Goal: Task Accomplishment & Management: Manage account settings

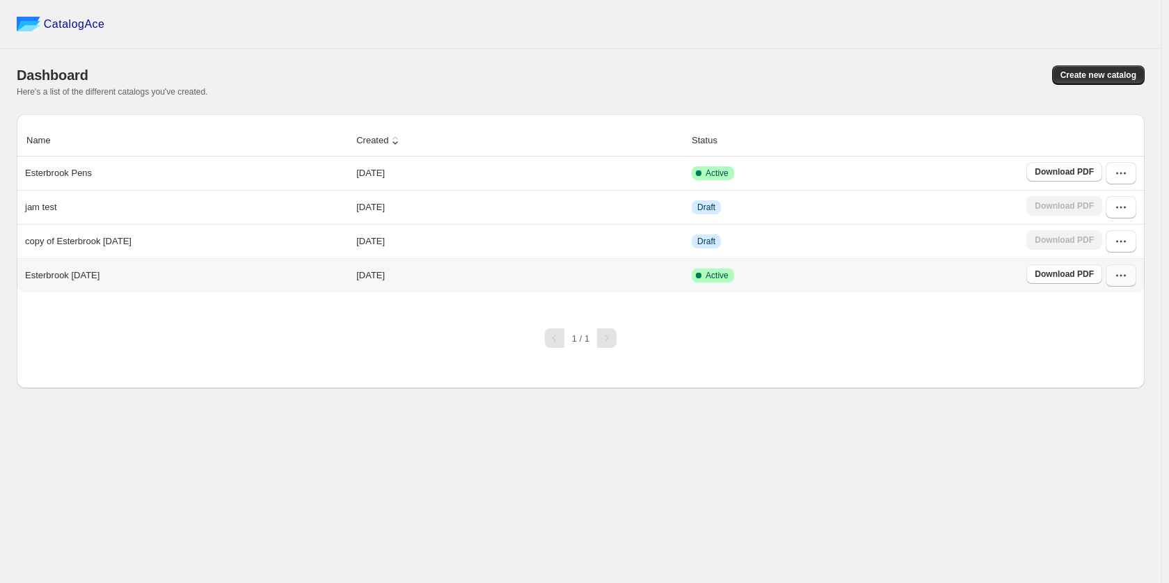
click at [1133, 267] on button "button" at bounding box center [1120, 275] width 31 height 22
click at [1123, 394] on span "Edit" at bounding box center [1119, 401] width 71 height 14
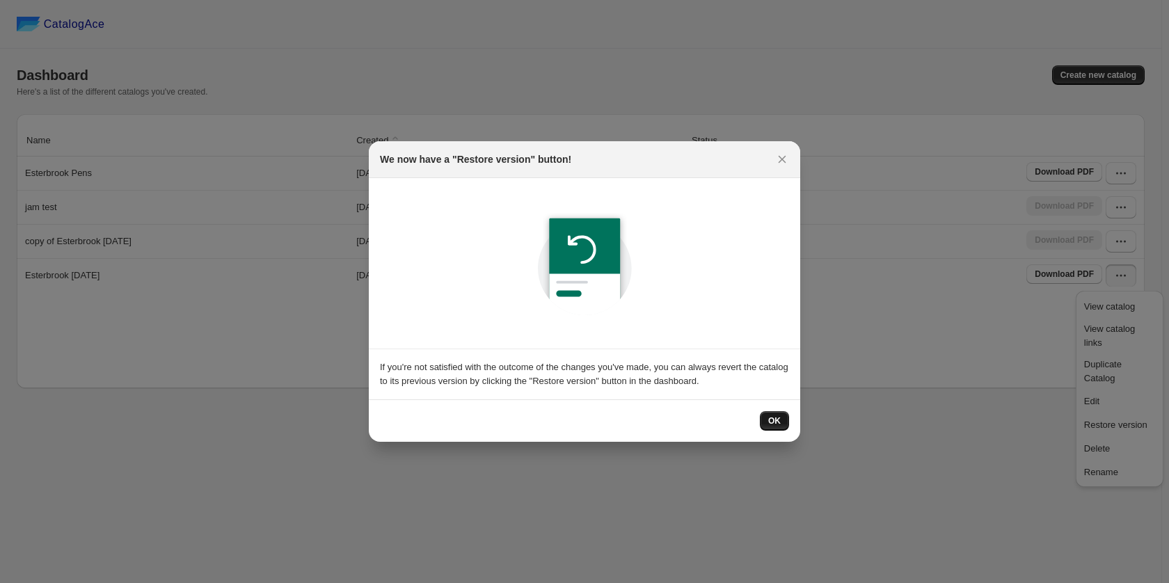
click at [779, 423] on span "OK" at bounding box center [774, 420] width 13 height 11
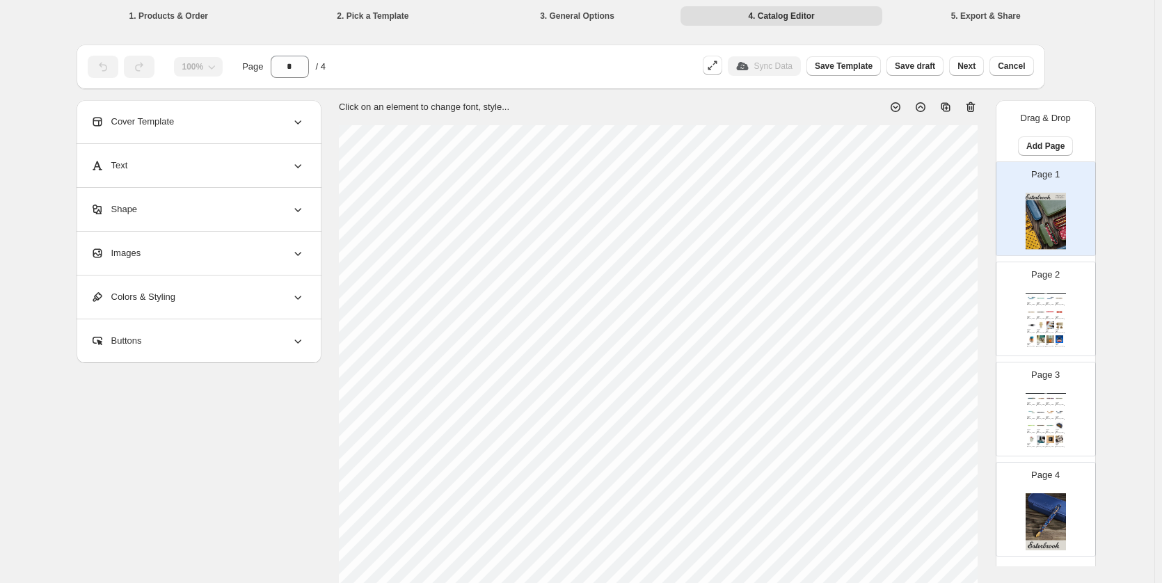
scroll to position [348, 0]
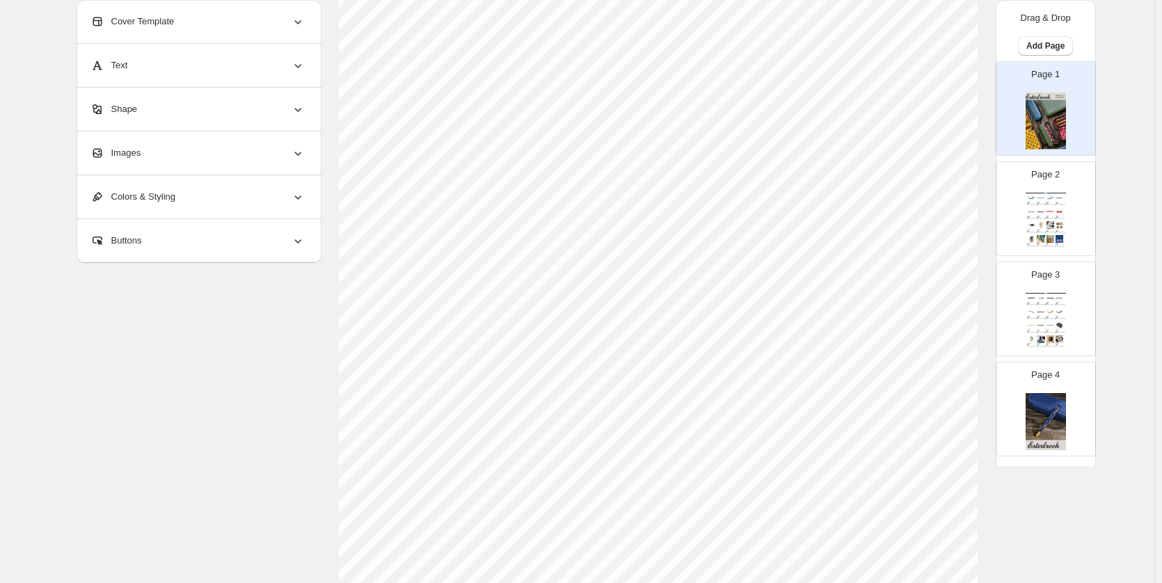
click at [1047, 243] on img at bounding box center [1050, 239] width 9 height 8
type input "*"
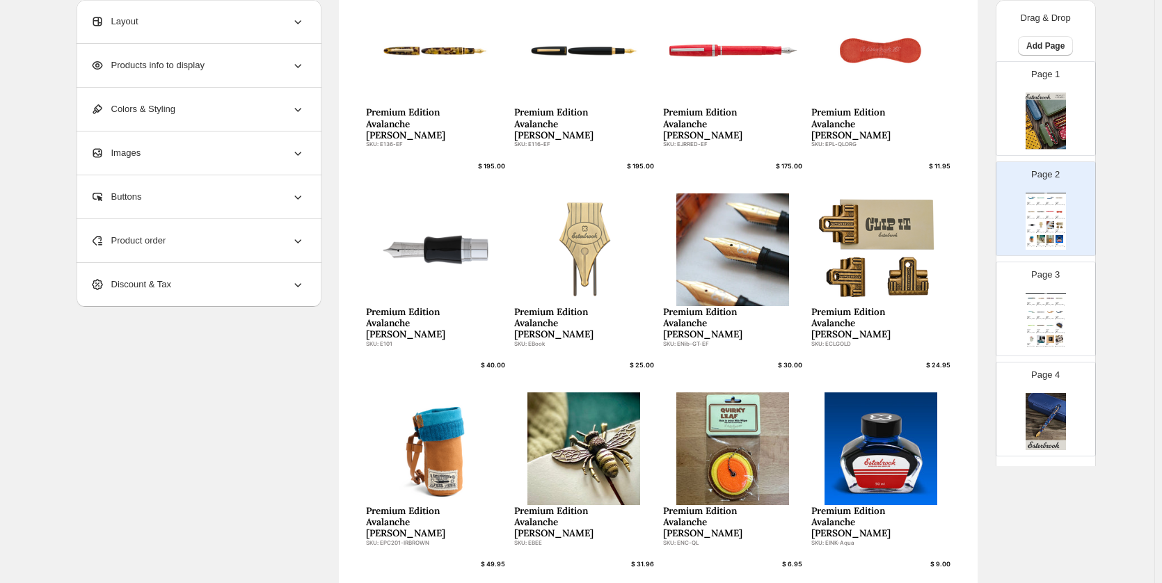
click at [421, 109] on div "Premium Edition Avalanche [PERSON_NAME]" at bounding box center [406, 123] width 81 height 34
select select "****"
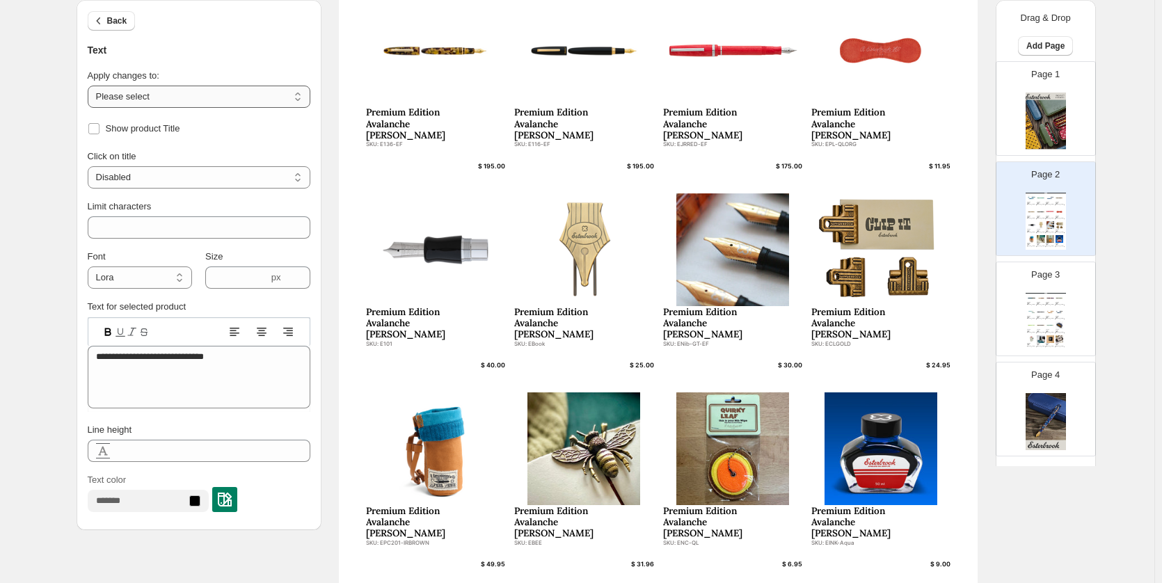
click at [178, 89] on select "**********" at bounding box center [199, 97] width 223 height 22
select select "**********"
click at [90, 86] on select "**********" at bounding box center [199, 97] width 223 height 22
click at [163, 123] on span "Show product Title" at bounding box center [143, 128] width 74 height 10
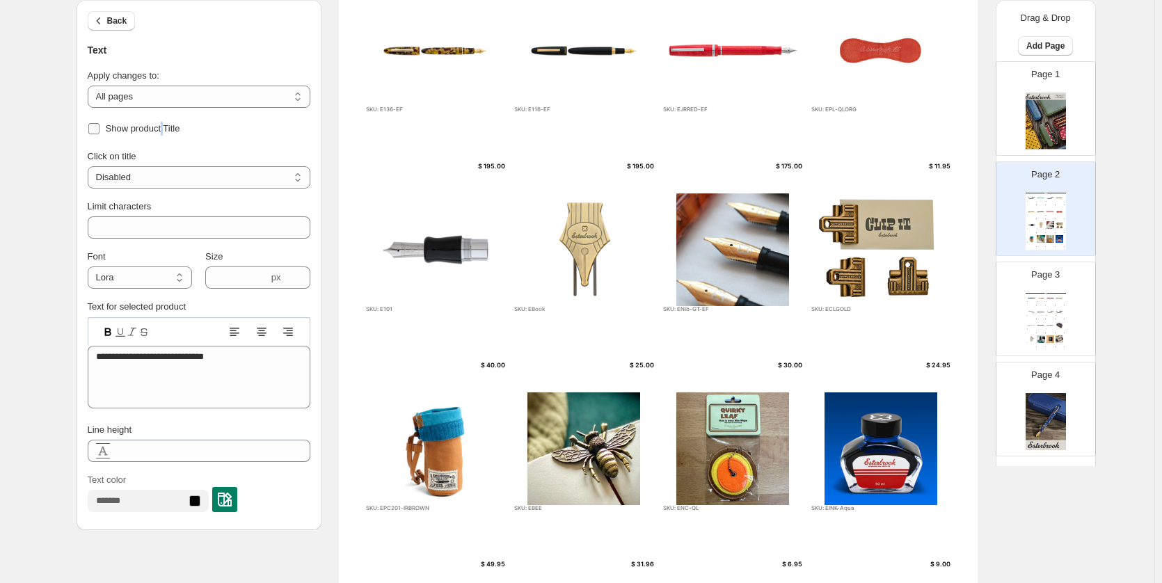
click at [164, 123] on span "Show product Title" at bounding box center [143, 128] width 74 height 10
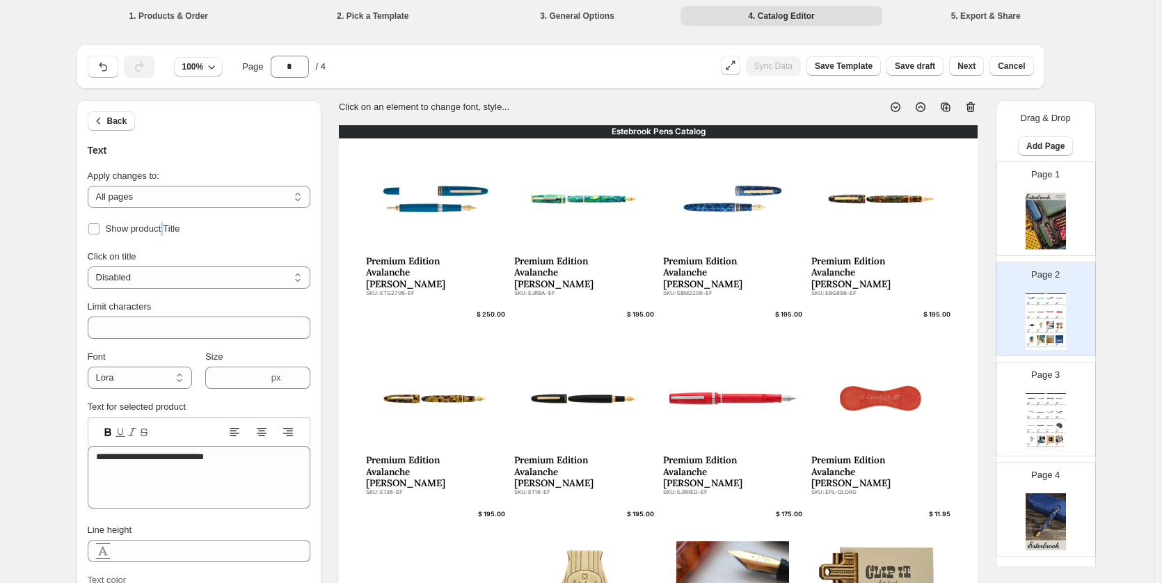
scroll to position [70, 0]
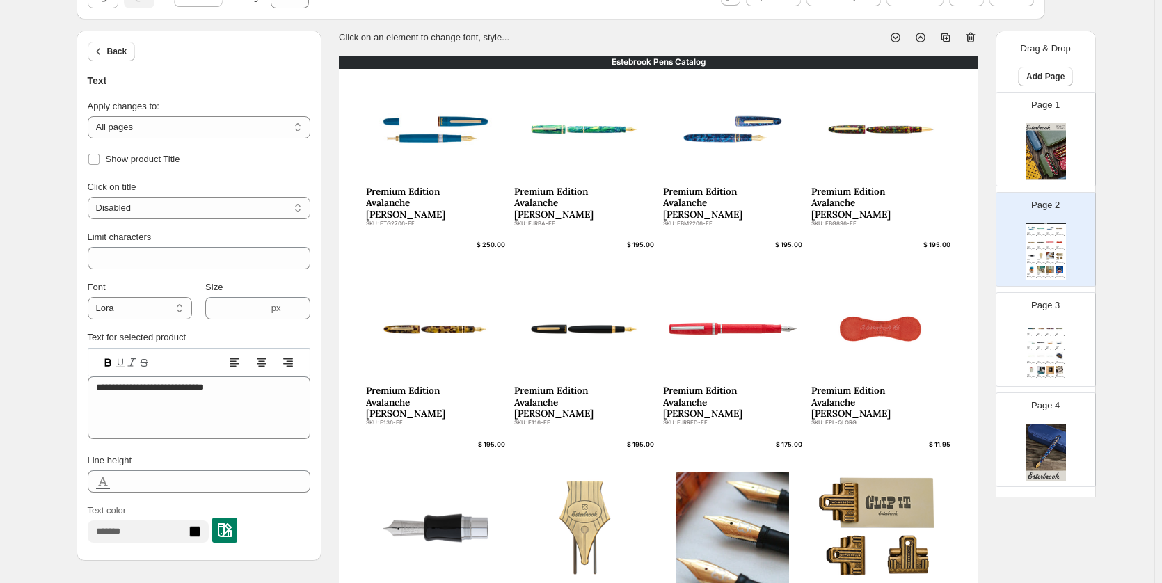
click at [93, 40] on div "Back Text" at bounding box center [199, 60] width 223 height 58
click at [100, 45] on button "Back" at bounding box center [112, 51] width 48 height 19
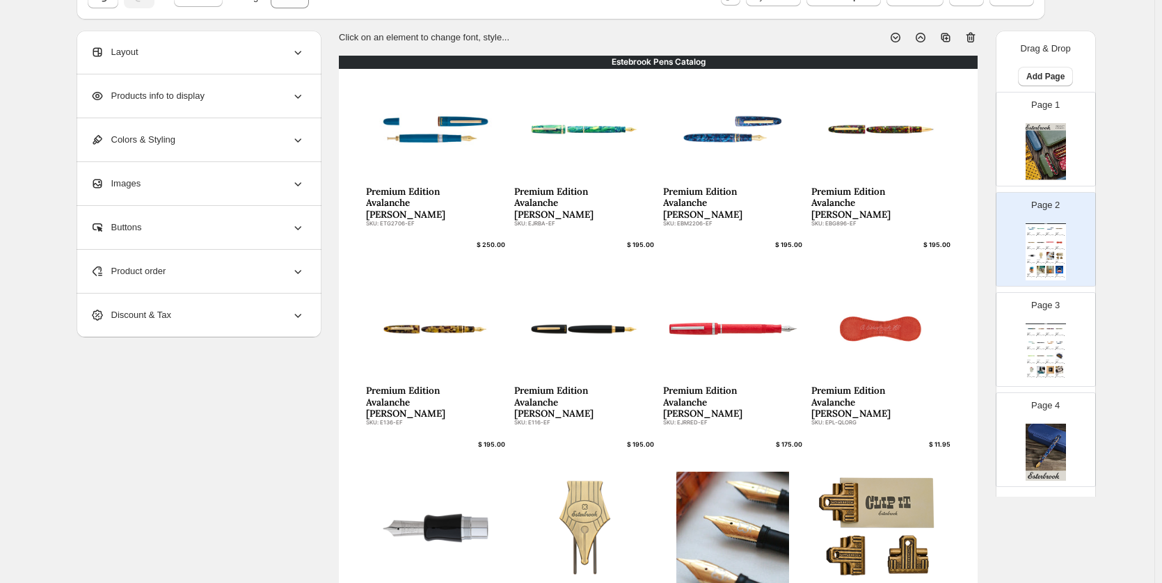
click at [169, 113] on div "Products info to display" at bounding box center [197, 95] width 214 height 43
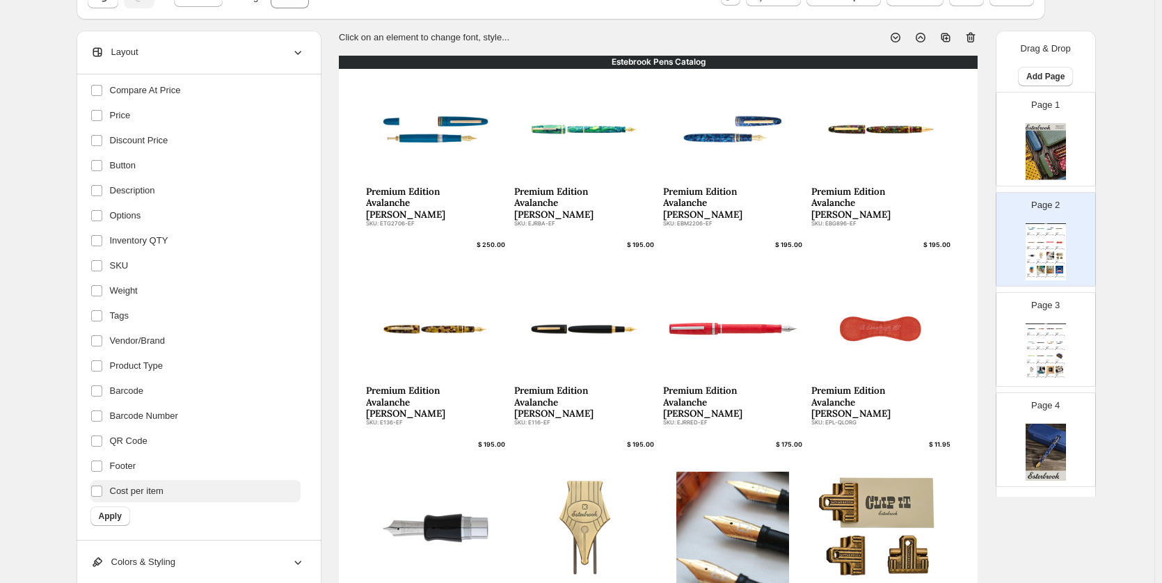
click at [133, 493] on span "Cost per item" at bounding box center [137, 491] width 54 height 14
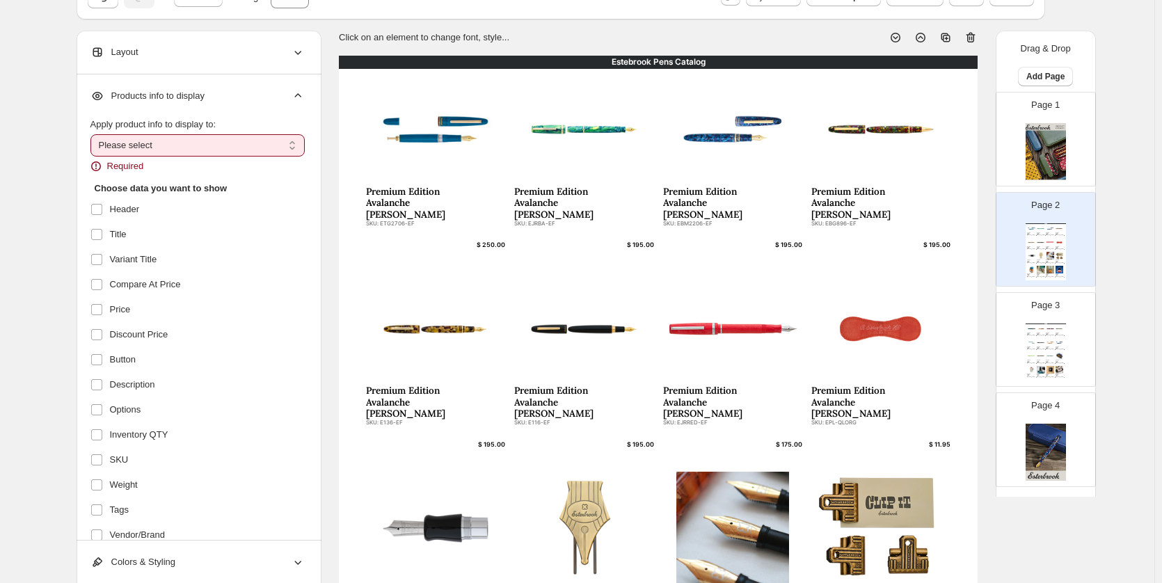
scroll to position [0, 0]
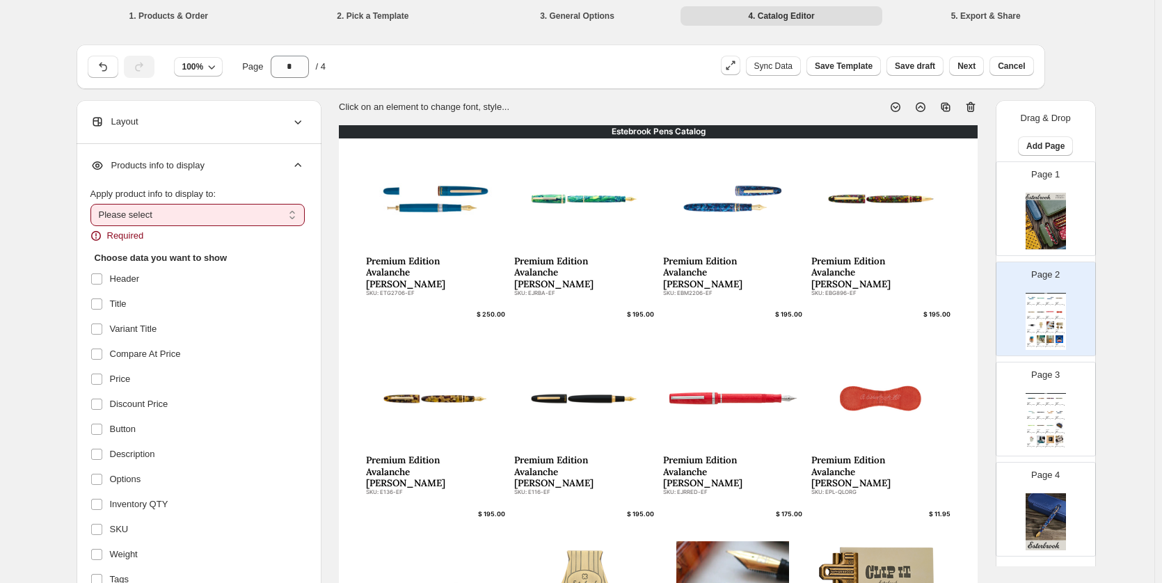
click at [214, 216] on select "**********" at bounding box center [197, 215] width 214 height 22
click at [207, 218] on select "**********" at bounding box center [197, 215] width 214 height 22
select select "*********"
click at [93, 204] on select "**********" at bounding box center [197, 215] width 214 height 22
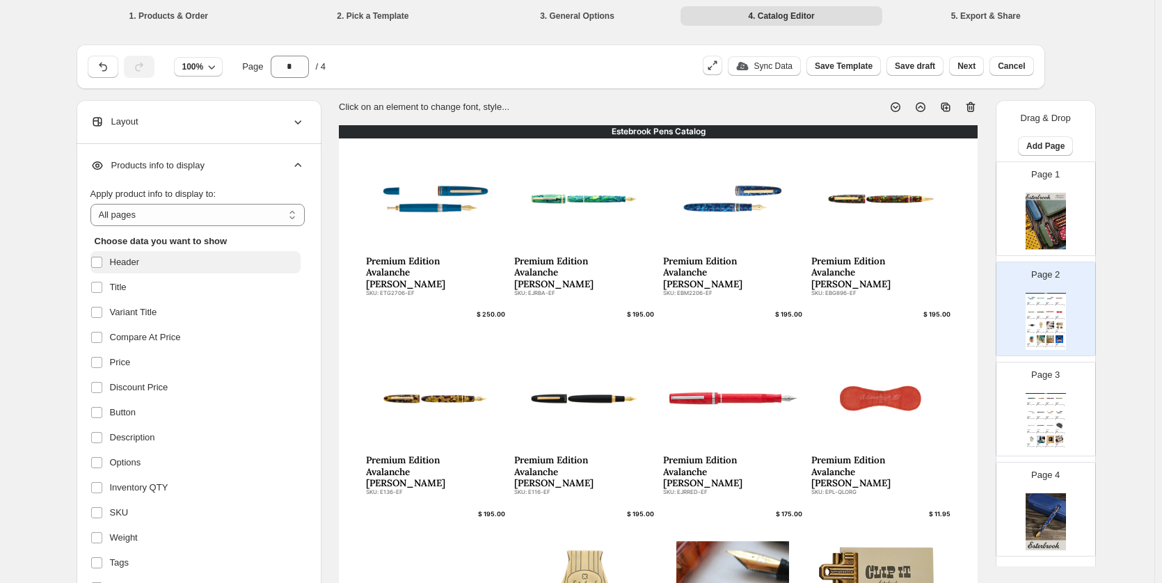
click at [180, 269] on label "Header" at bounding box center [195, 262] width 210 height 22
click at [189, 278] on label "Title" at bounding box center [195, 287] width 210 height 22
click at [190, 262] on label "Header" at bounding box center [195, 262] width 210 height 22
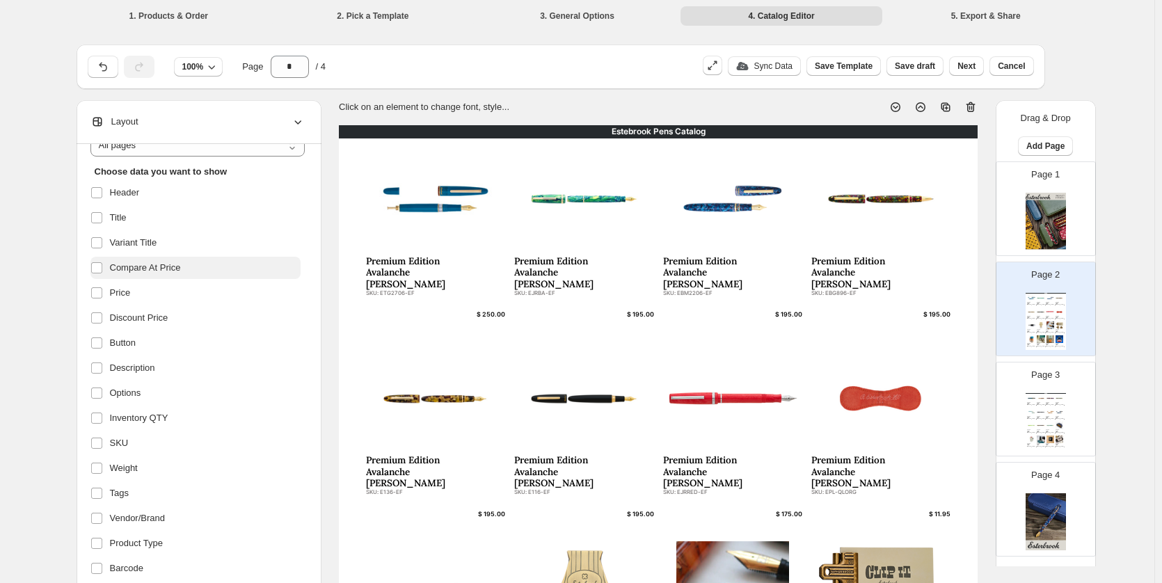
scroll to position [139, 0]
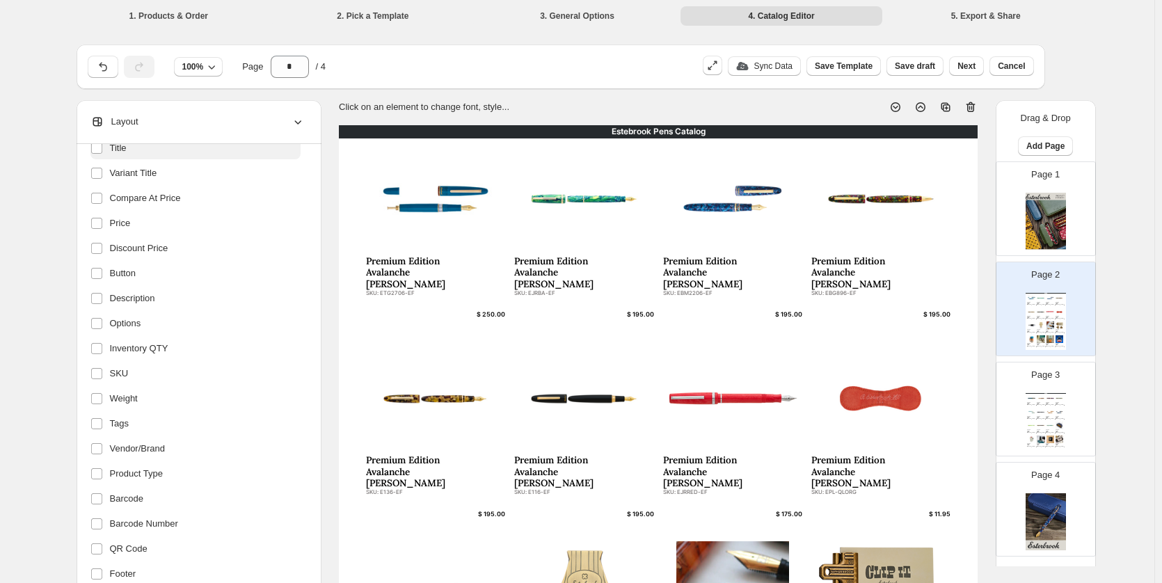
click at [236, 150] on label "Title" at bounding box center [195, 148] width 210 height 22
click at [224, 170] on label "Variant Title" at bounding box center [195, 174] width 210 height 22
click at [221, 201] on label "Compare At Price" at bounding box center [195, 200] width 210 height 22
click at [218, 230] on label "Price" at bounding box center [195, 225] width 210 height 22
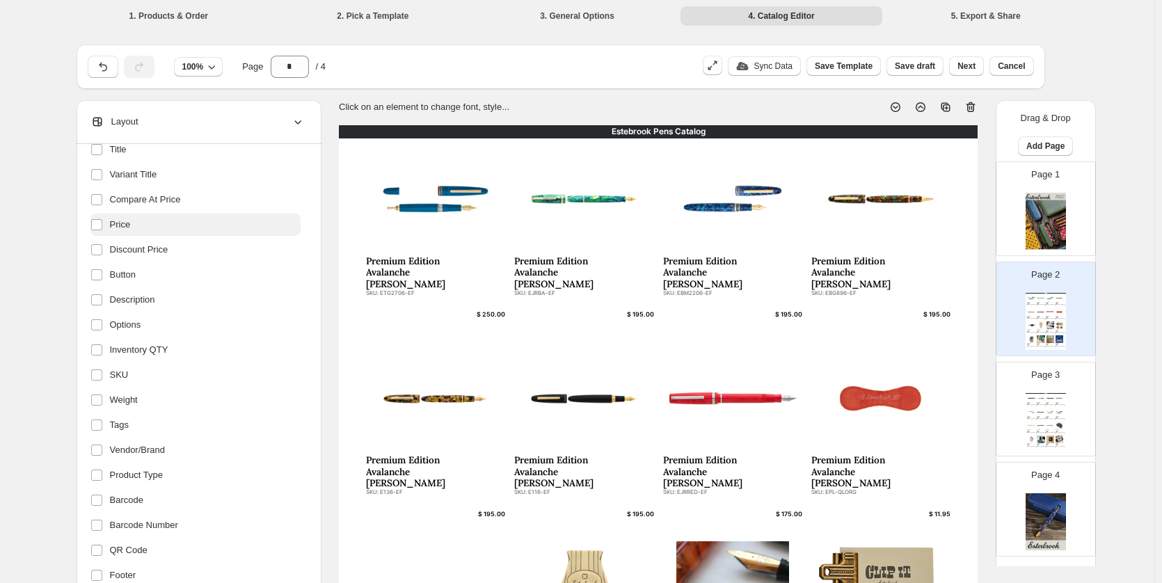
click at [221, 227] on label "Price" at bounding box center [195, 225] width 210 height 22
click at [214, 250] on label "Discount Price" at bounding box center [195, 250] width 210 height 22
click at [201, 279] on label "Button" at bounding box center [195, 275] width 210 height 22
click at [198, 286] on ul "Header Title Variant Title Compare At Price Price Discount Price Button Descrip…" at bounding box center [195, 362] width 210 height 498
click at [198, 293] on label "Description" at bounding box center [195, 300] width 210 height 22
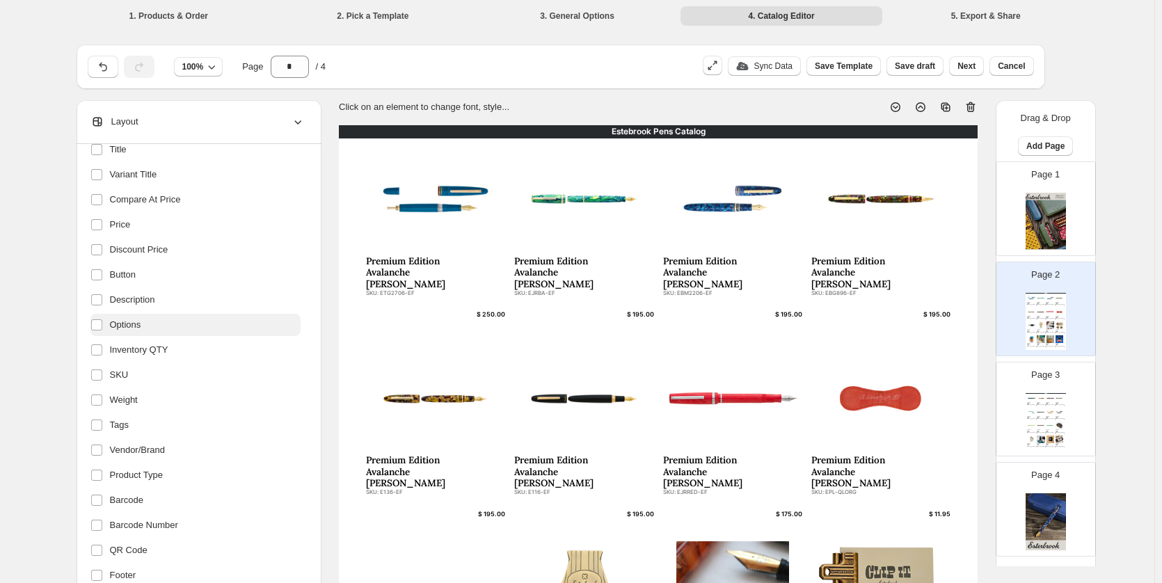
click at [193, 321] on label "Options" at bounding box center [195, 325] width 210 height 22
drag, startPoint x: 190, startPoint y: 346, endPoint x: 188, endPoint y: 357, distance: 11.3
click at [190, 345] on label "Inventory QTY" at bounding box center [195, 350] width 210 height 22
click at [175, 388] on ul "Header Title Variant Title Compare At Price Price Discount Price Button Descrip…" at bounding box center [195, 362] width 210 height 498
click at [171, 399] on label "Weight" at bounding box center [195, 400] width 210 height 22
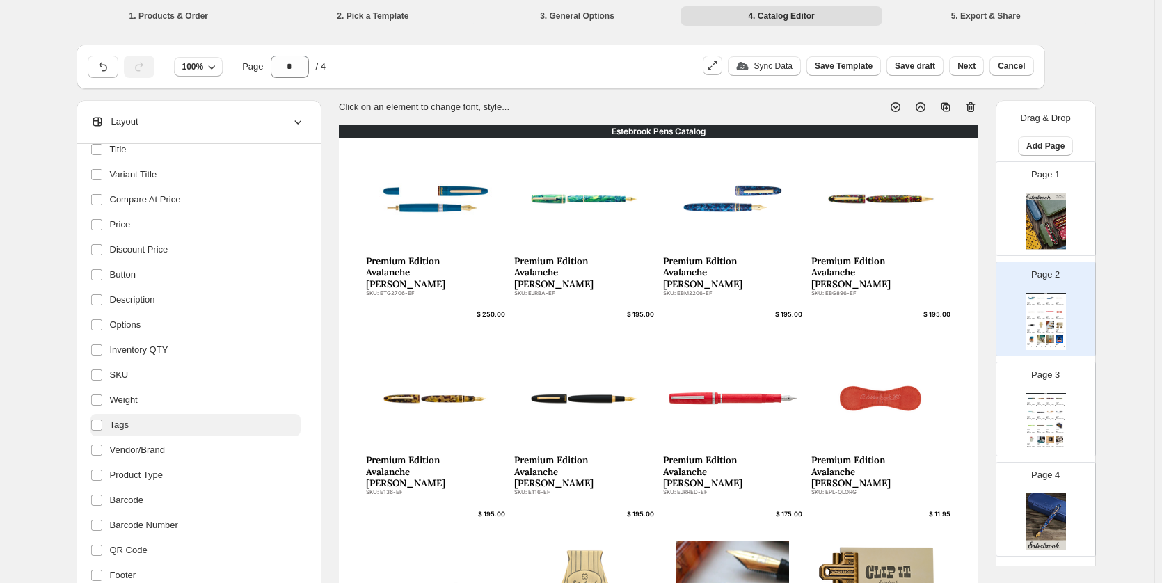
click at [163, 420] on label "Tags" at bounding box center [195, 425] width 210 height 22
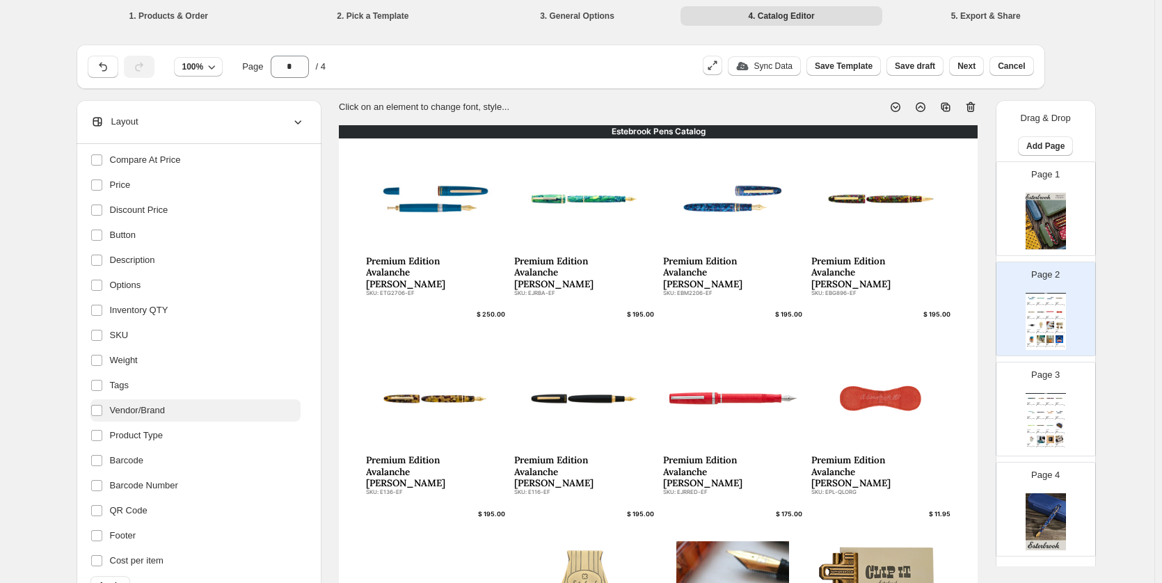
click at [163, 421] on label "Vendor/Brand" at bounding box center [195, 410] width 210 height 22
click at [163, 440] on span "Product Type" at bounding box center [136, 436] width 53 height 14
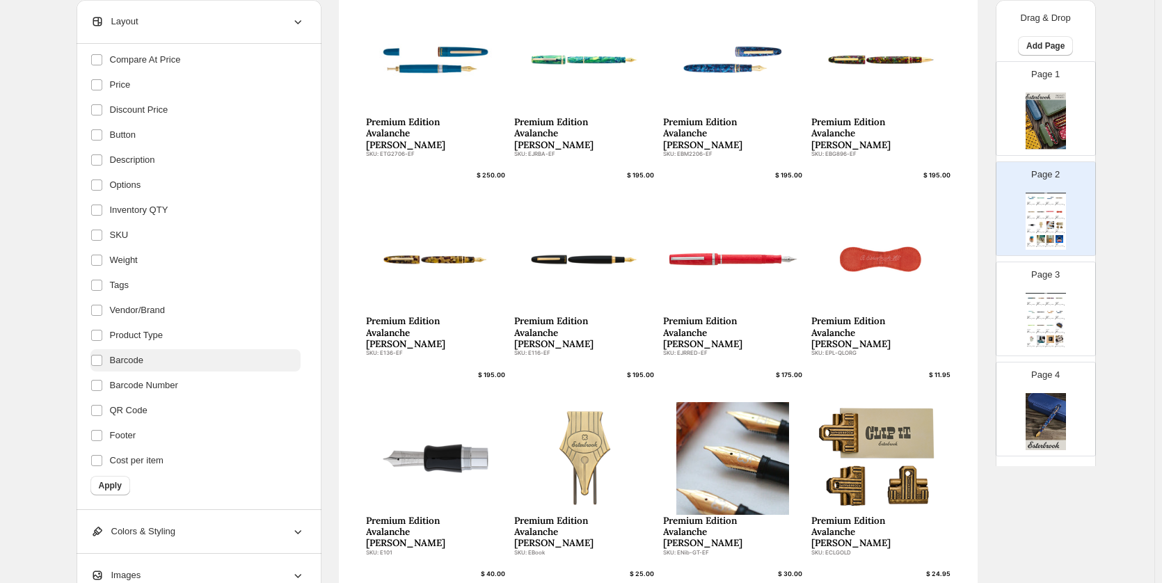
click at [188, 367] on label "Barcode" at bounding box center [195, 360] width 210 height 22
click at [182, 387] on label "Barcode Number" at bounding box center [195, 385] width 210 height 22
click at [179, 418] on label "QR Code" at bounding box center [195, 410] width 210 height 22
click at [177, 431] on label "Footer" at bounding box center [195, 435] width 210 height 22
click at [177, 453] on label "Cost per item" at bounding box center [195, 460] width 210 height 22
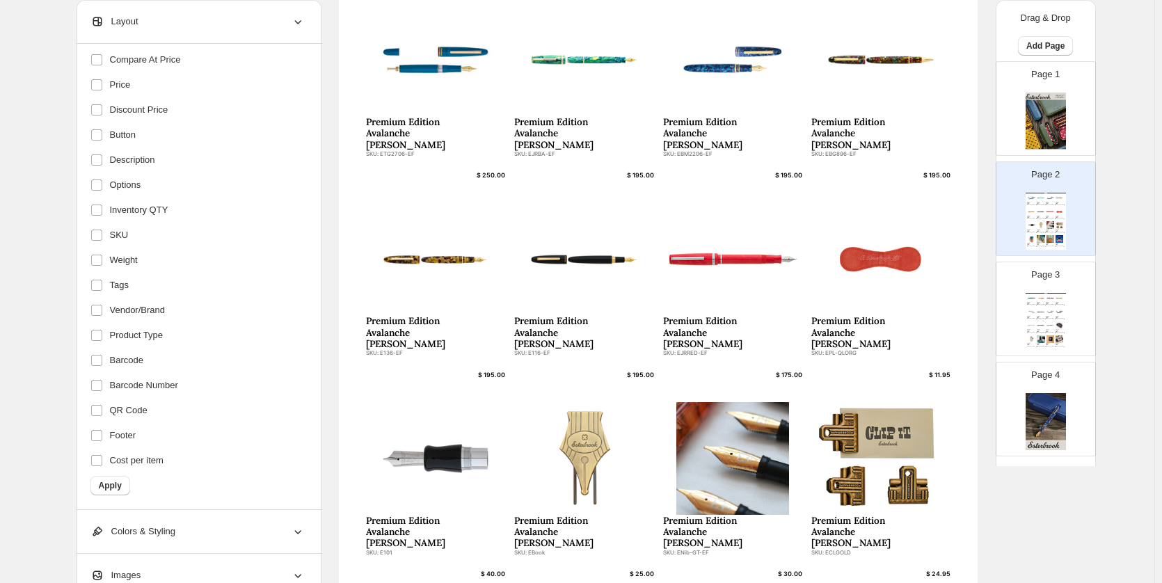
click at [109, 487] on span "Apply" at bounding box center [110, 485] width 23 height 11
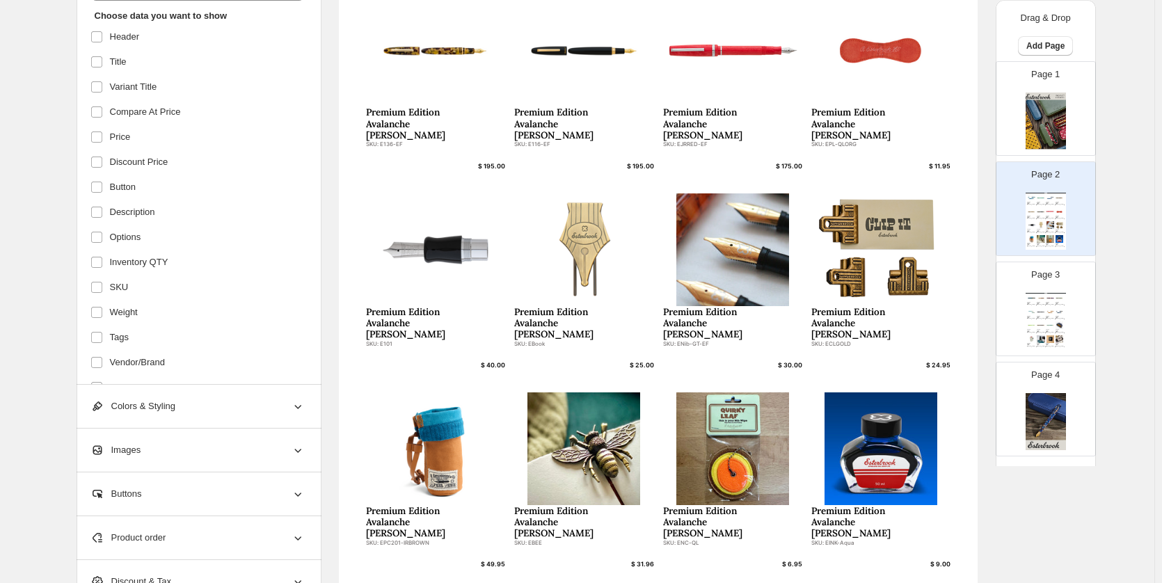
scroll to position [426, 0]
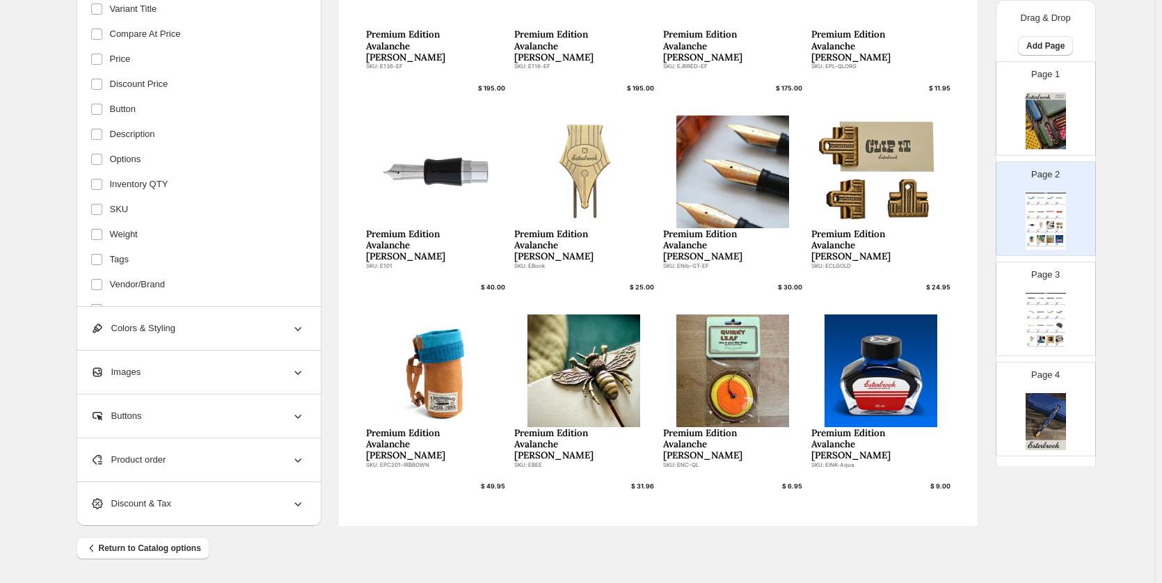
click at [1037, 305] on div "SKU: EPP9136-EF" at bounding box center [1039, 305] width 5 height 1
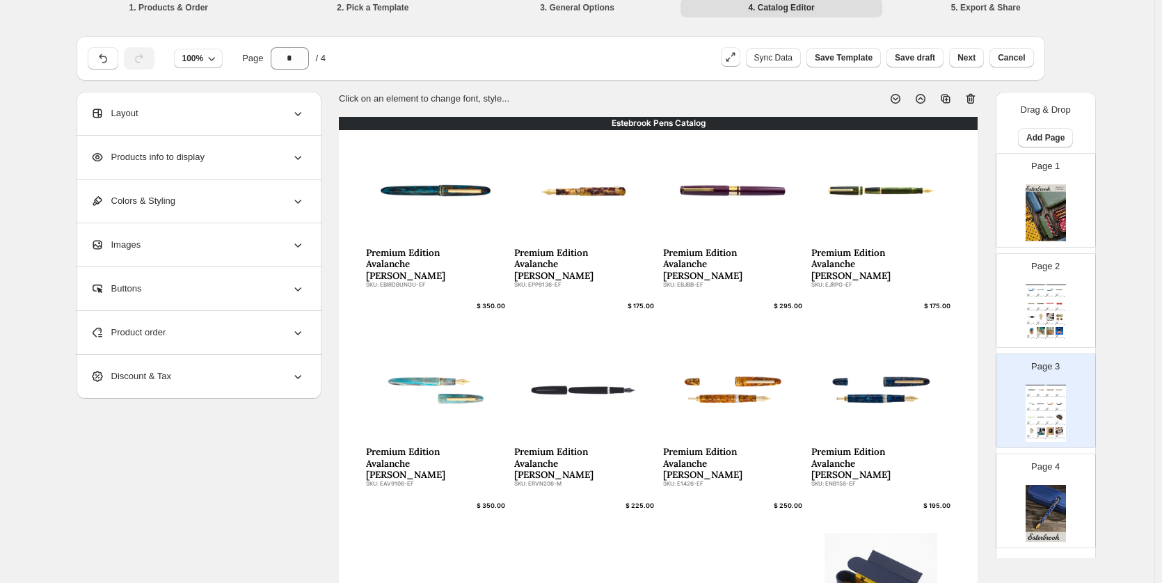
scroll to position [0, 0]
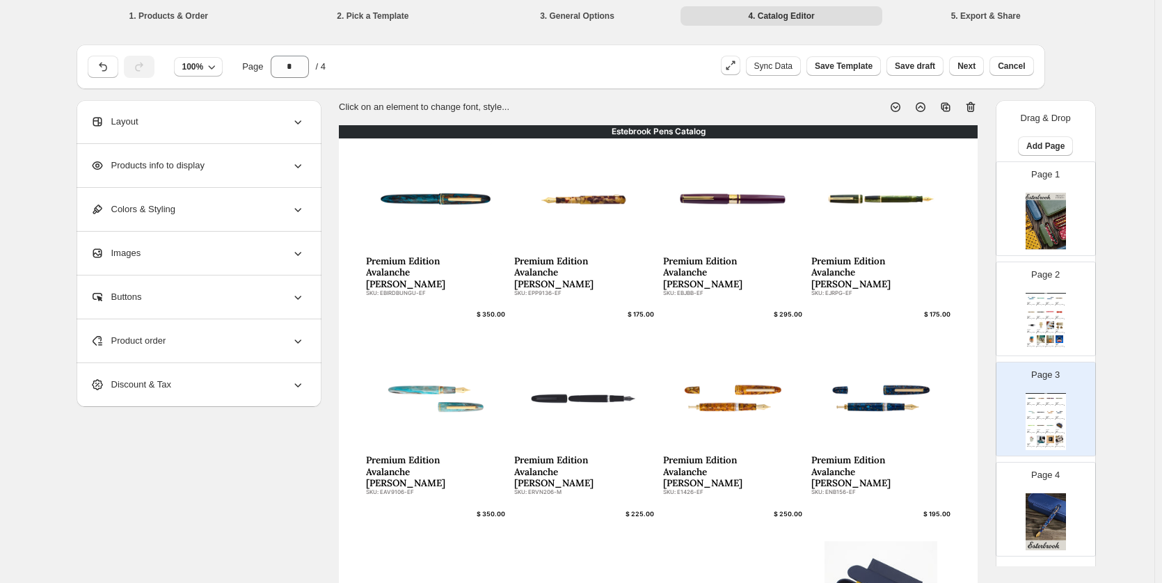
click at [1067, 308] on div "Page 2 Estebrook Pens Catalog Premium Edition Avalanche Estie SKU: ETG2706-EF $…" at bounding box center [1040, 303] width 88 height 93
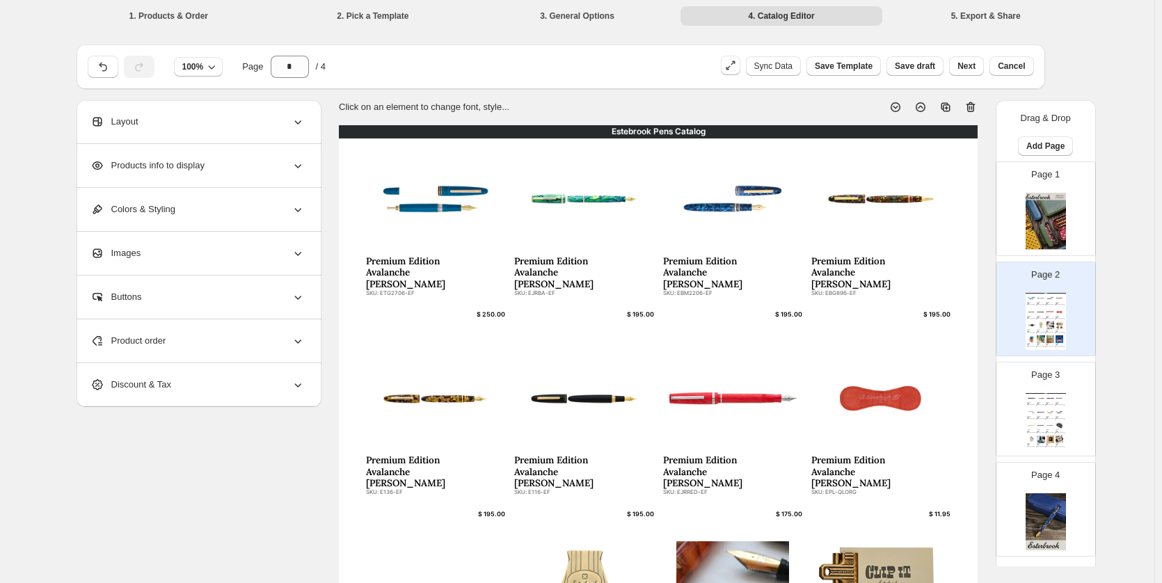
click at [883, 99] on div at bounding box center [927, 101] width 100 height 25
click at [474, 58] on div "100% Page * / 4" at bounding box center [395, 64] width 627 height 28
click at [990, 10] on li "5. Export & Share" at bounding box center [986, 15] width 202 height 19
click at [103, 70] on icon "button" at bounding box center [103, 67] width 14 height 14
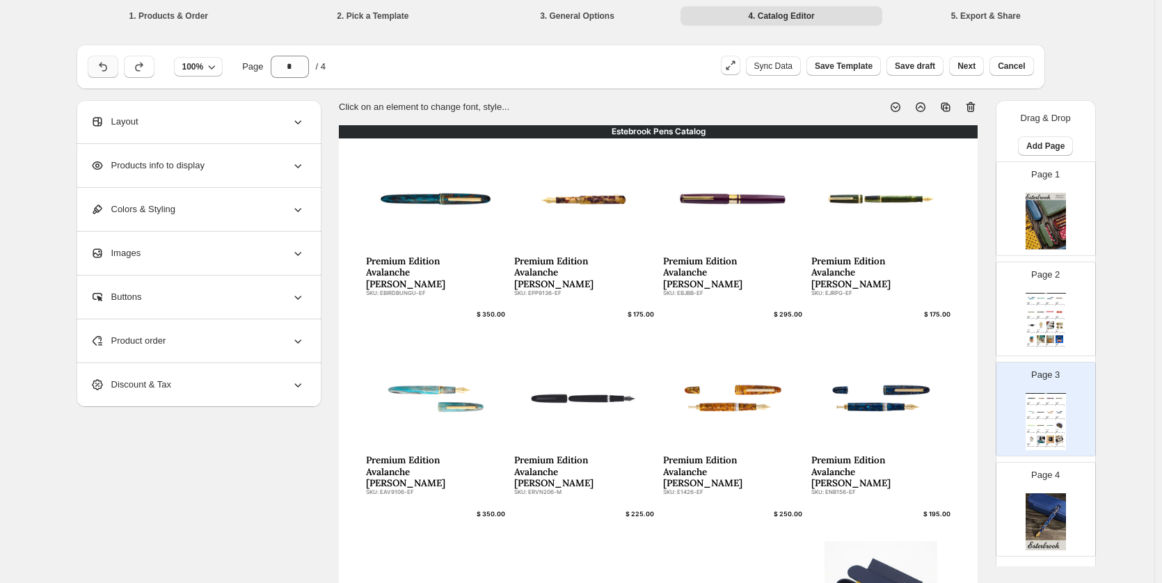
click at [103, 70] on icon "button" at bounding box center [103, 67] width 14 height 14
type input "*"
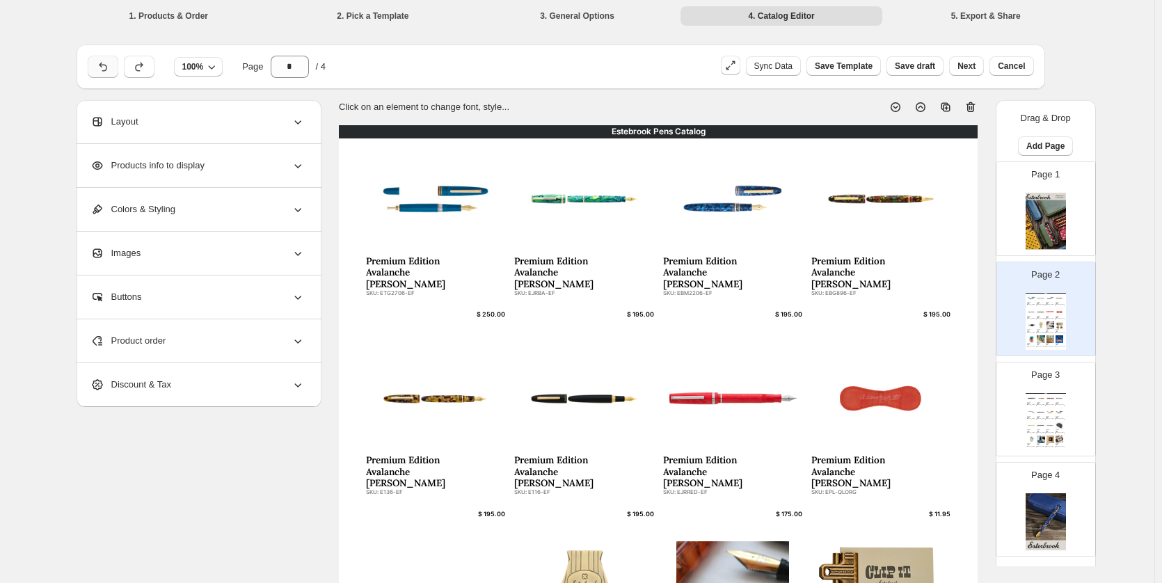
click at [103, 70] on icon "button" at bounding box center [103, 67] width 14 height 14
select select "****"
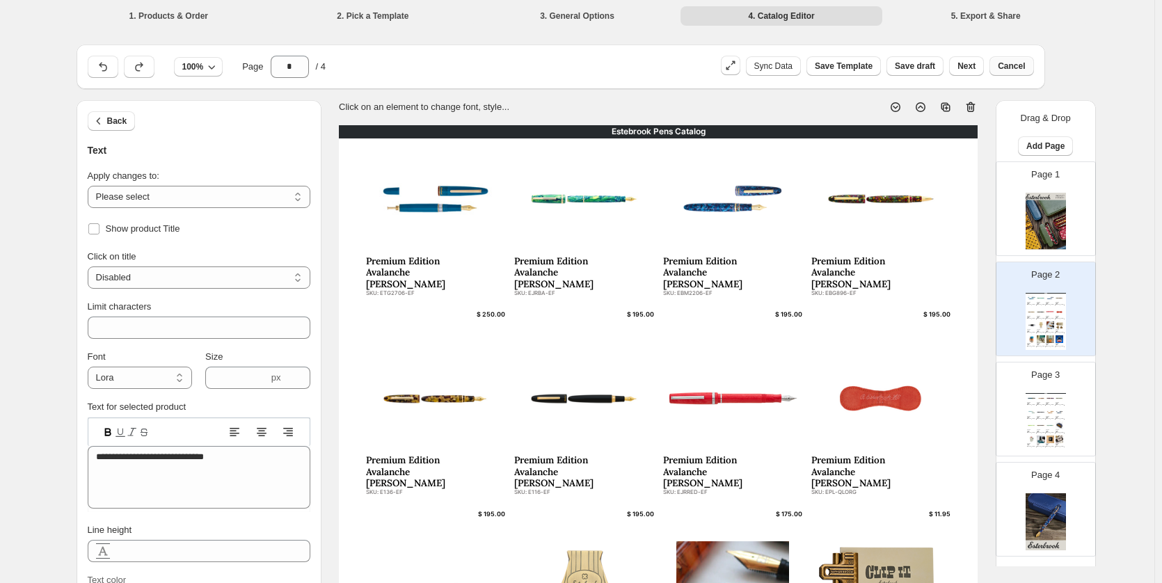
click at [1021, 65] on span "Cancel" at bounding box center [1011, 66] width 27 height 11
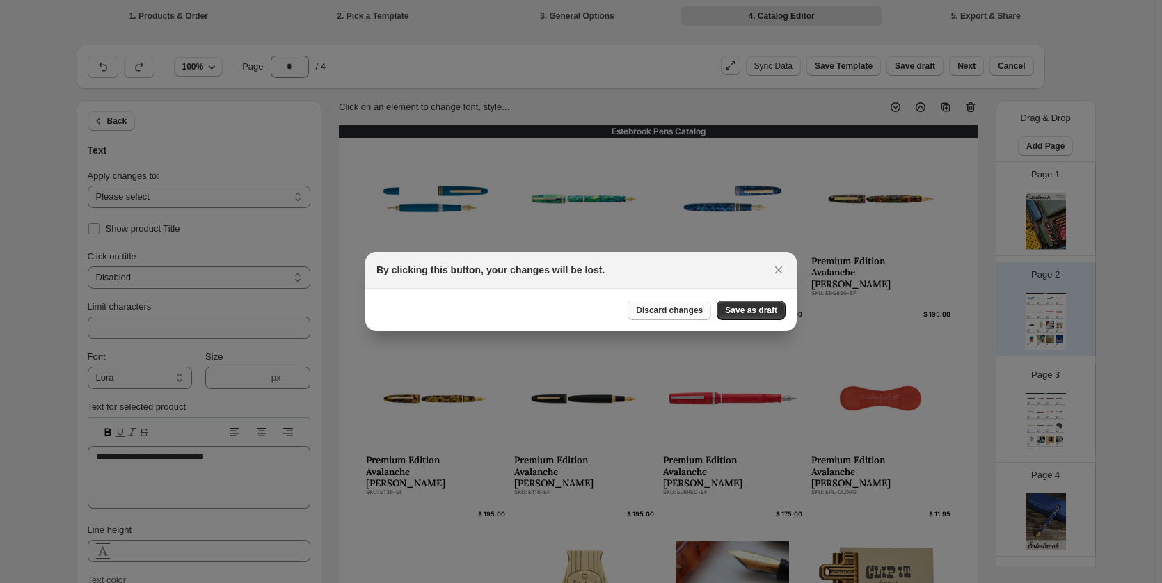
click at [696, 311] on span "Discard changes" at bounding box center [669, 310] width 67 height 11
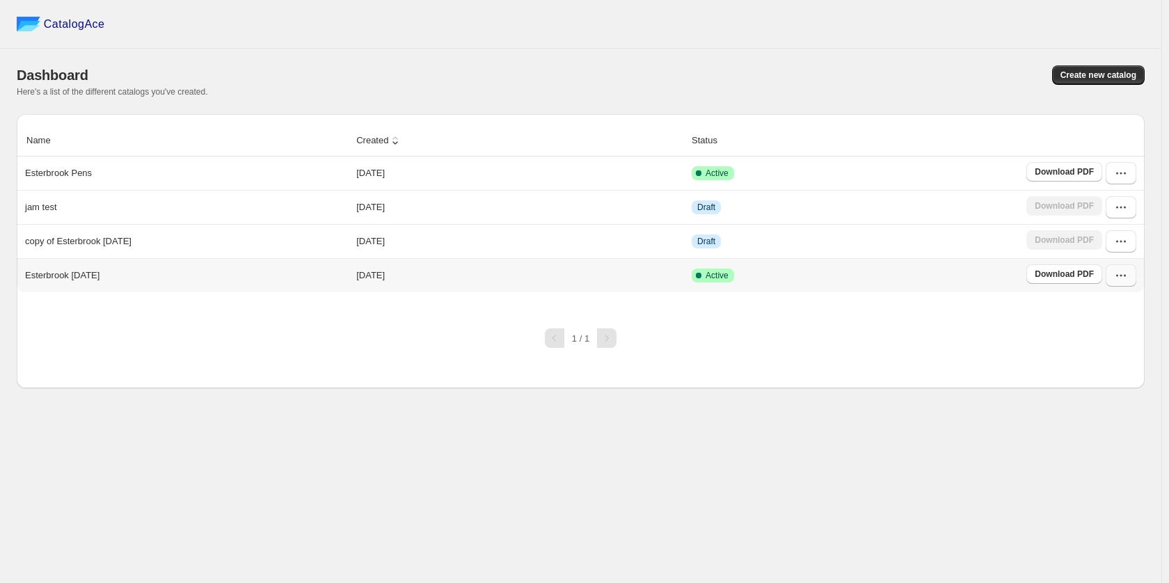
click at [1121, 279] on icon "button" at bounding box center [1121, 276] width 14 height 14
click at [1133, 419] on span "Restore version" at bounding box center [1115, 424] width 63 height 10
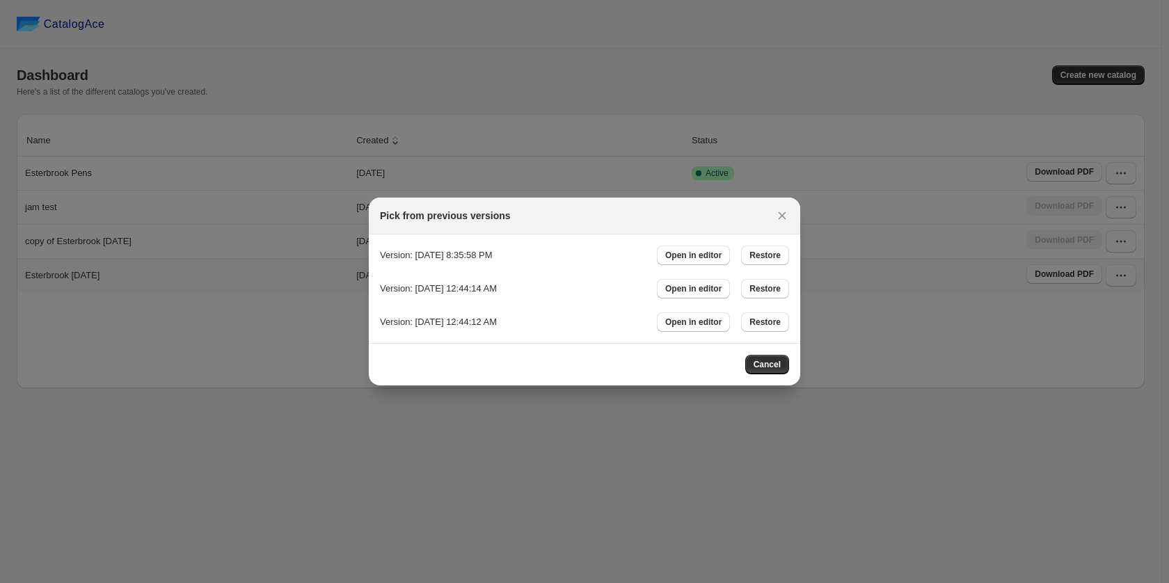
click at [609, 362] on div "Cancel" at bounding box center [584, 364] width 409 height 19
click at [760, 250] on button "Restore" at bounding box center [765, 255] width 48 height 19
click at [724, 248] on button "Open in editor" at bounding box center [693, 255] width 73 height 19
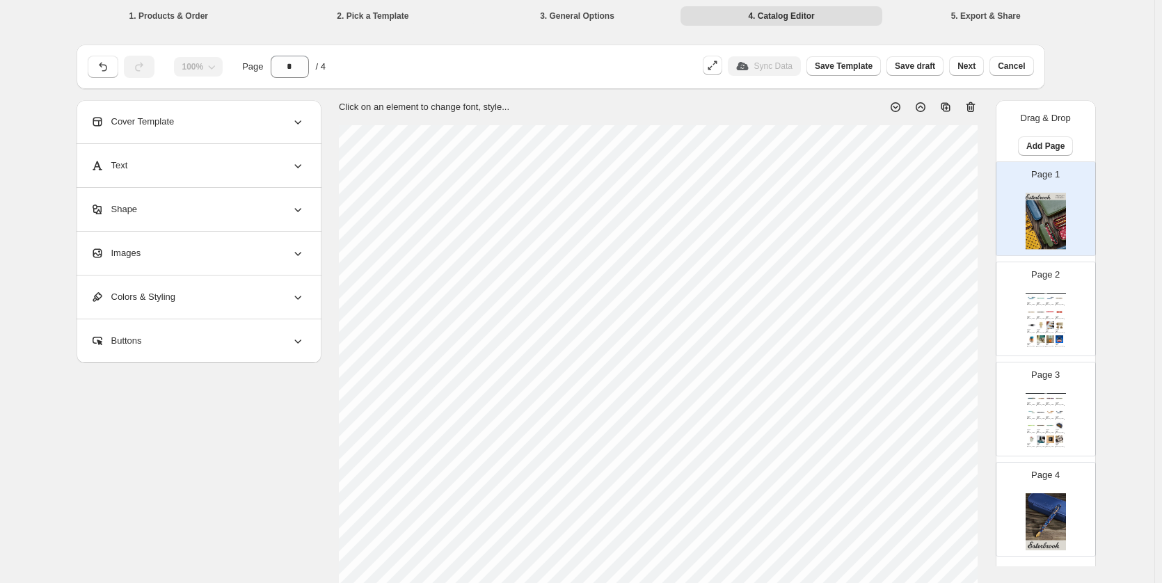
scroll to position [417, 0]
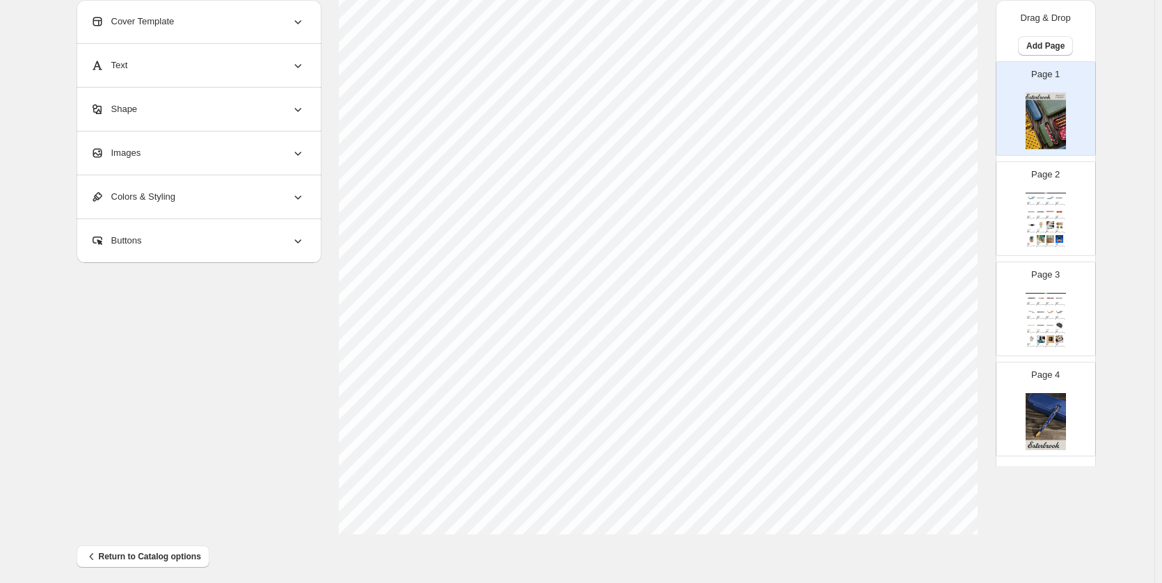
click at [1053, 176] on p "Page 2" at bounding box center [1045, 175] width 29 height 14
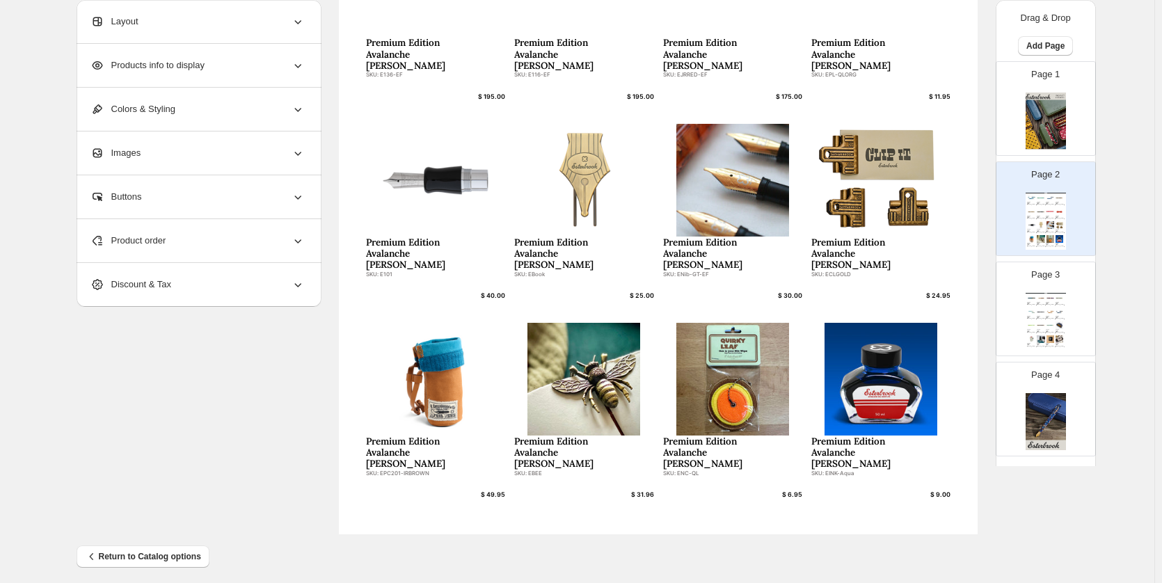
click at [1021, 282] on div "Page 3 Estebrook Pens Catalog Premium Edition Avalanche Estie SKU: EBIRDBUNGU-E…" at bounding box center [1040, 303] width 88 height 93
type input "*"
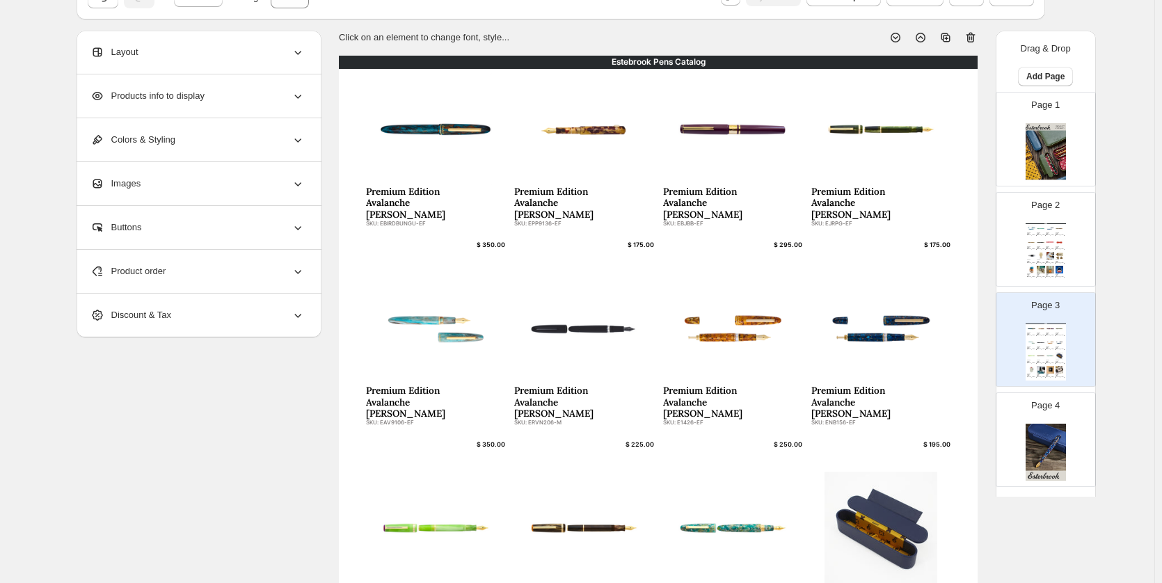
scroll to position [0, 0]
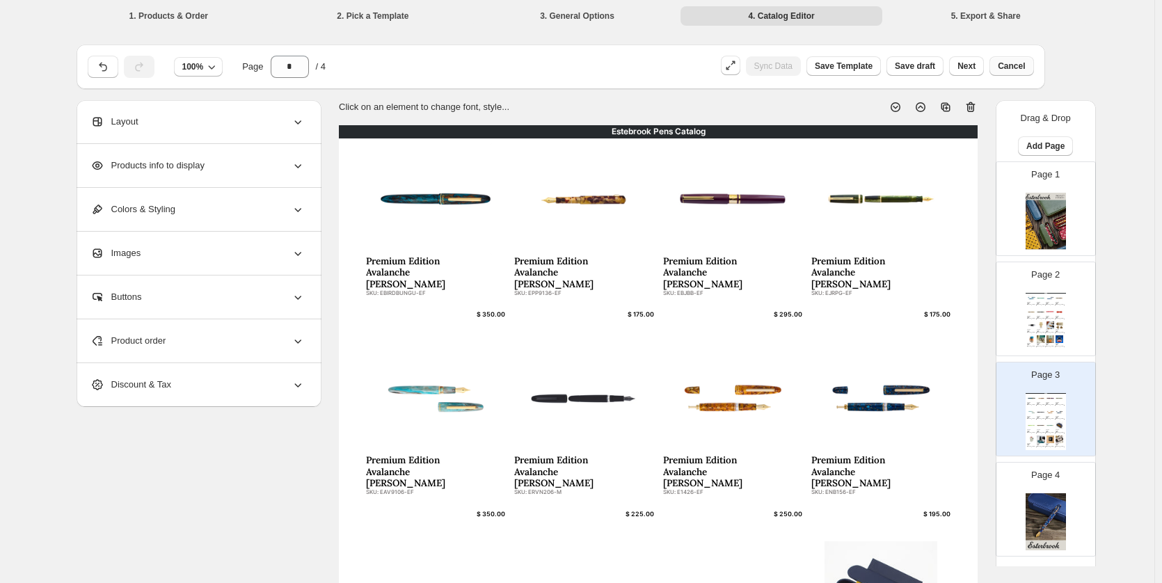
click at [1023, 62] on span "Cancel" at bounding box center [1011, 66] width 27 height 11
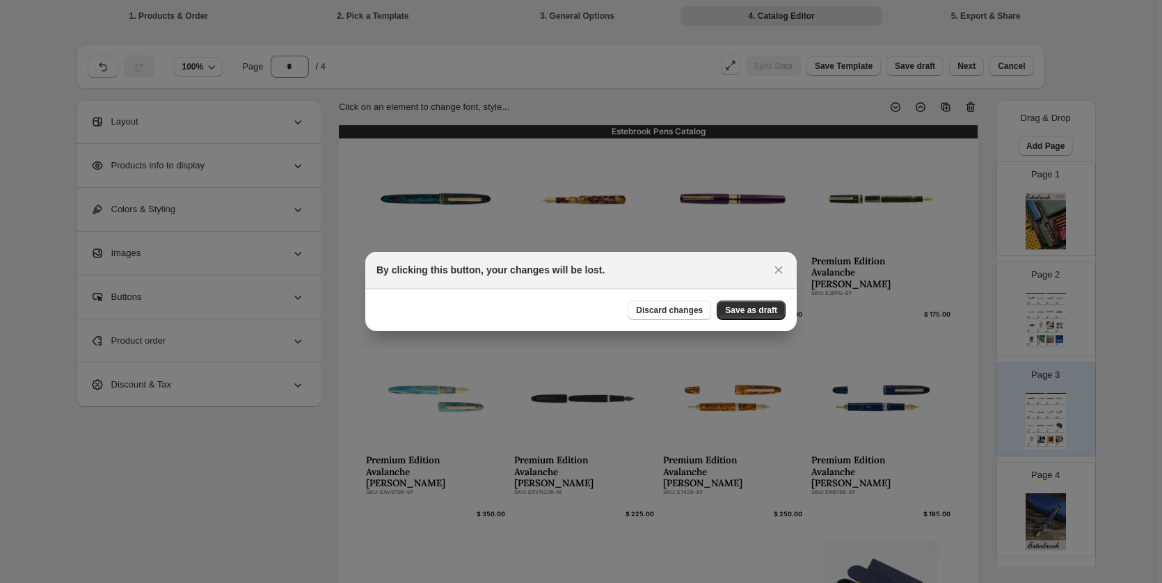
click at [671, 299] on div "Discard changes Save as draft" at bounding box center [580, 310] width 431 height 42
click at [671, 312] on span "Discard changes" at bounding box center [669, 310] width 67 height 11
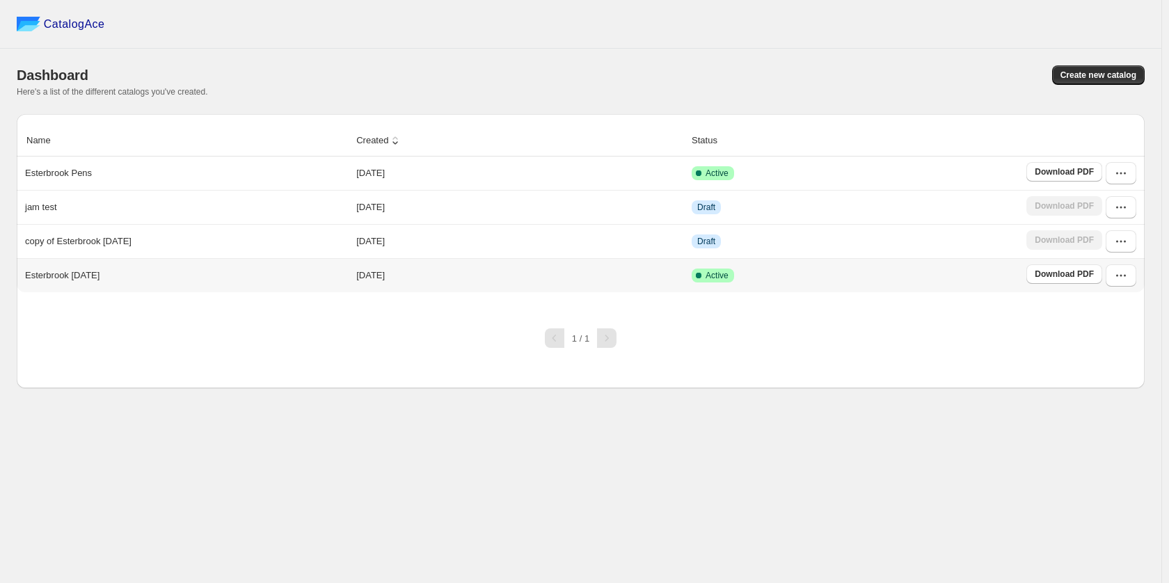
click at [1102, 283] on div "Download PDF" at bounding box center [1081, 275] width 110 height 22
click at [1118, 272] on icon "button" at bounding box center [1121, 276] width 14 height 14
click at [1152, 418] on span "Restore version" at bounding box center [1119, 425] width 71 height 14
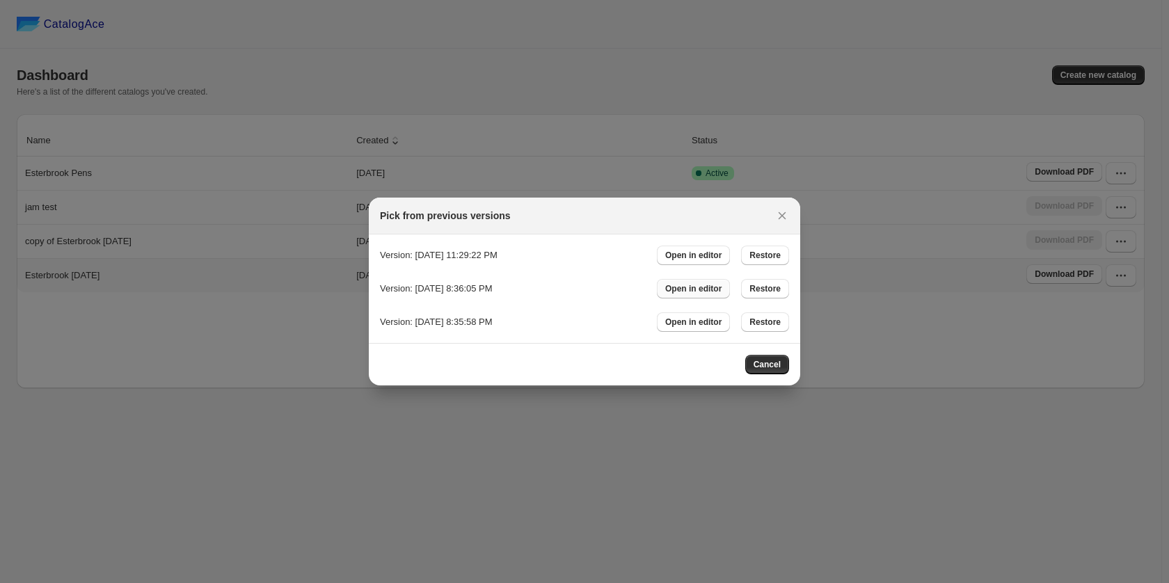
click at [710, 288] on span "Open in editor" at bounding box center [693, 288] width 56 height 11
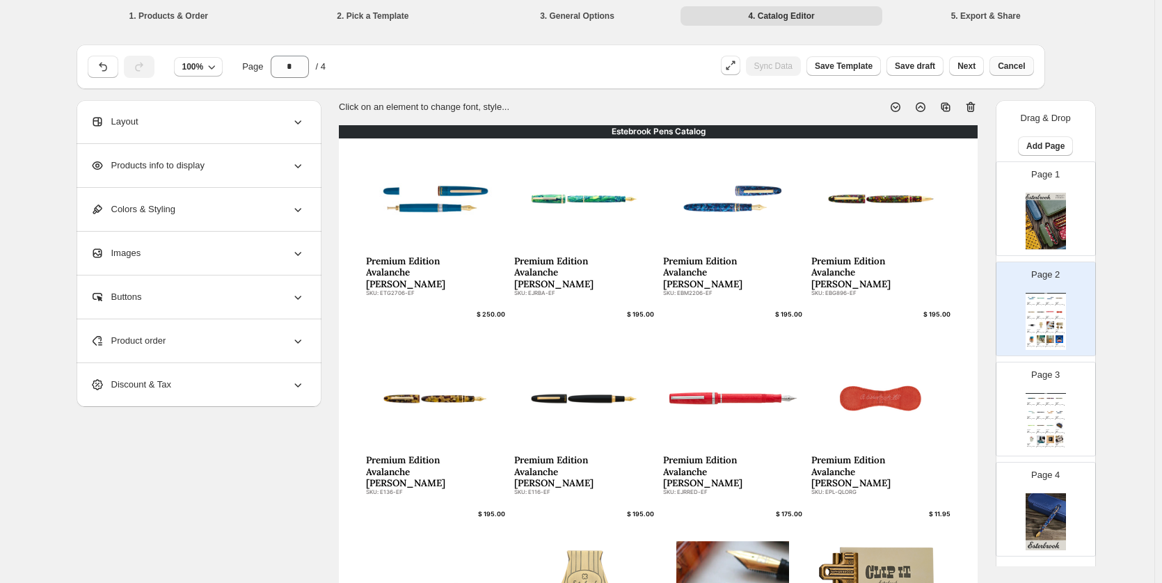
click at [1023, 66] on span "Cancel" at bounding box center [1011, 66] width 27 height 11
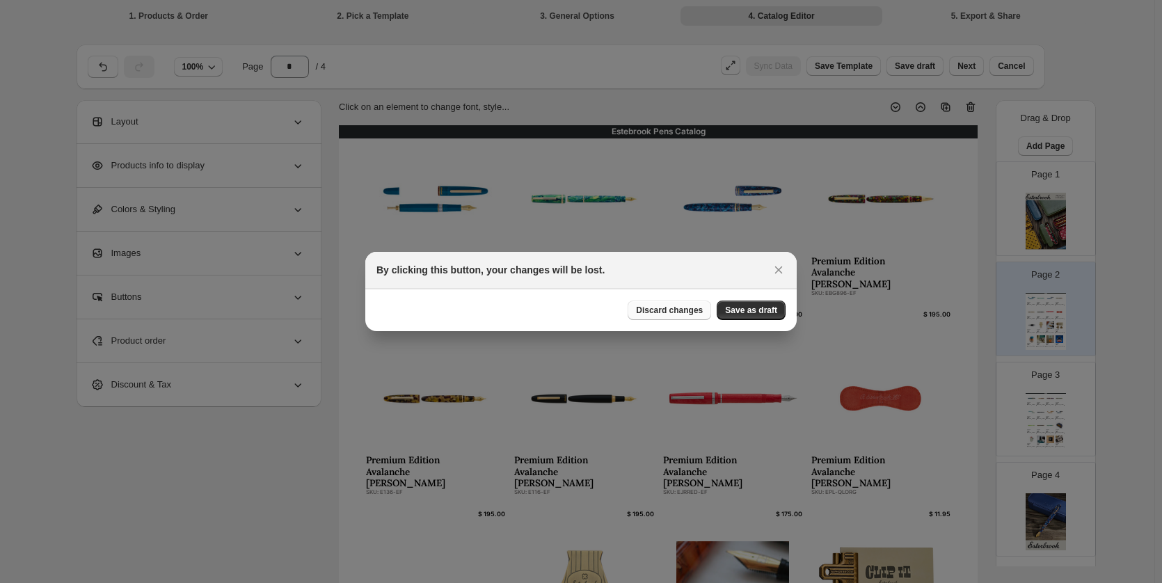
click at [695, 302] on button "Discard changes" at bounding box center [668, 310] width 83 height 19
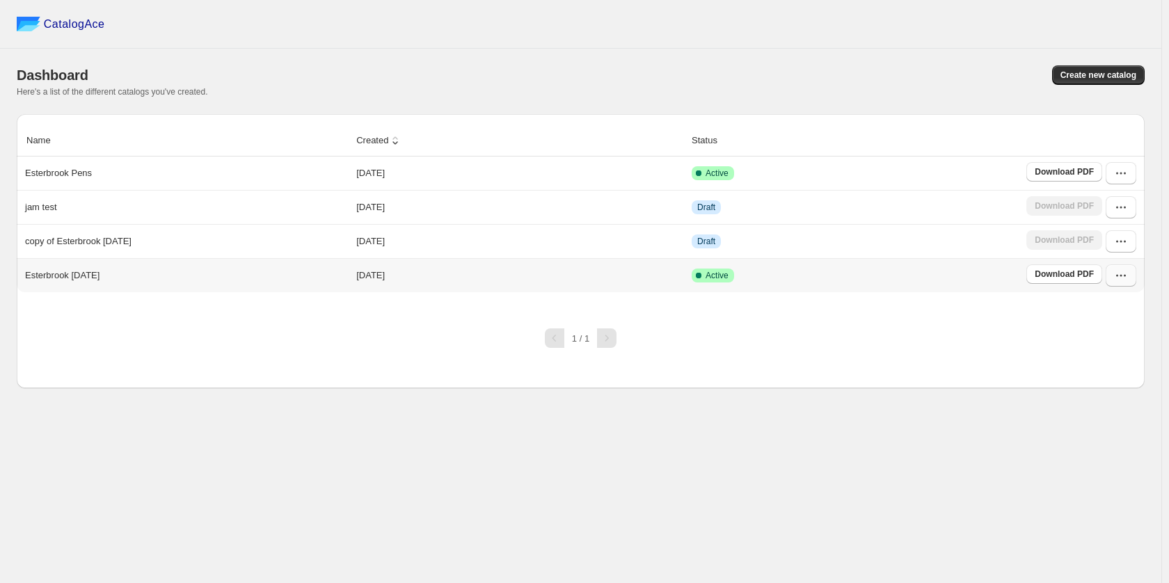
click at [1113, 270] on button "button" at bounding box center [1120, 275] width 31 height 22
click at [1139, 419] on span "Restore version" at bounding box center [1115, 424] width 63 height 10
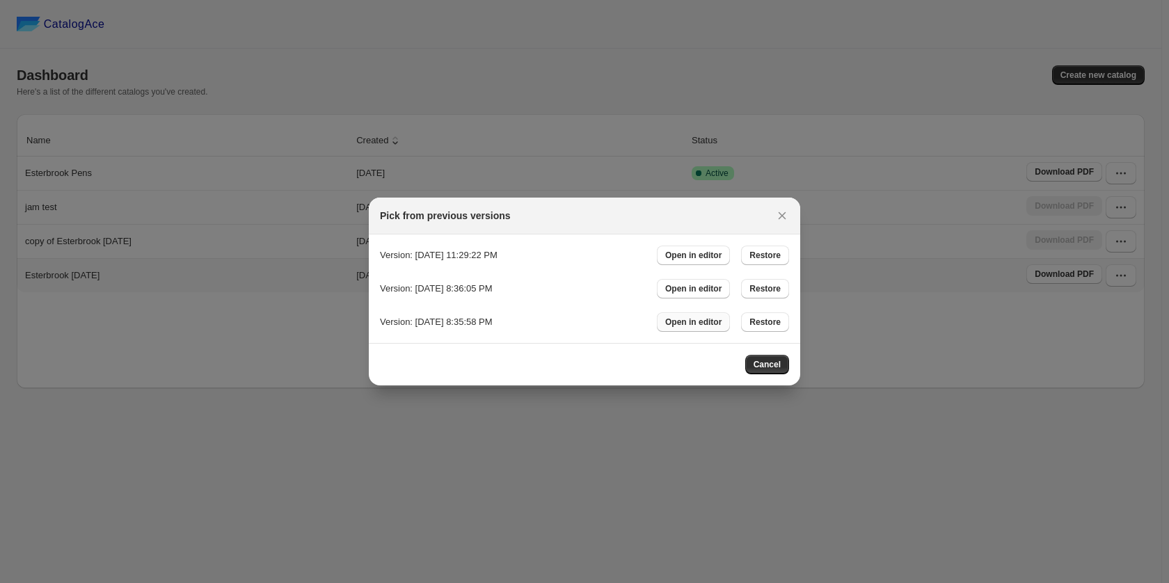
click at [705, 319] on span "Open in editor" at bounding box center [693, 322] width 56 height 11
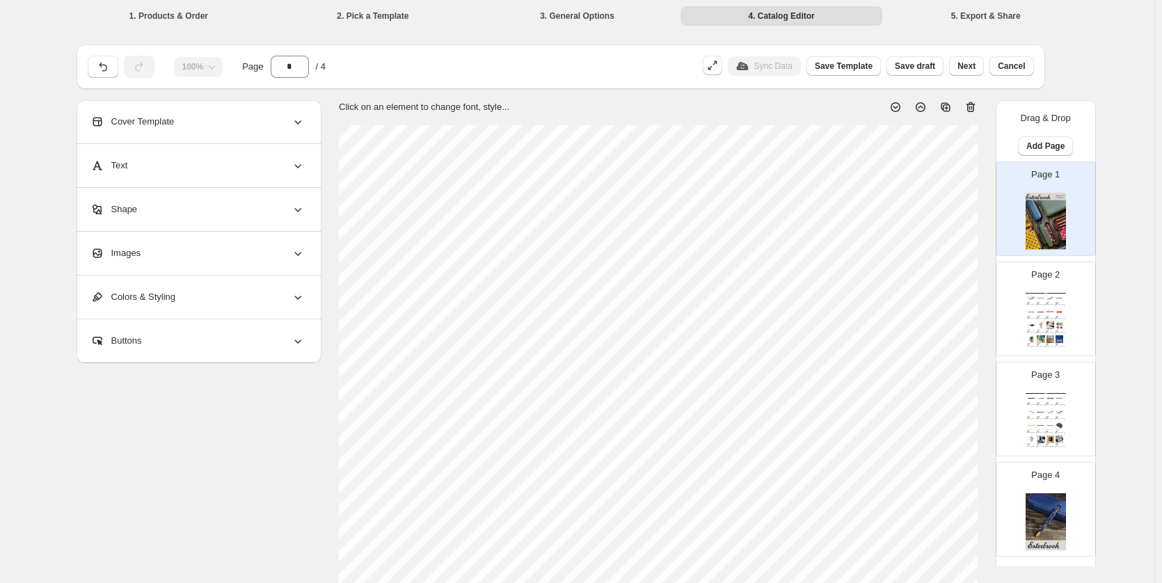
click at [1037, 349] on div "Estebrook Pens Catalog Premium Edition Avalanche Estie SKU: ETG2706-EF $ 250.00…" at bounding box center [1045, 321] width 40 height 57
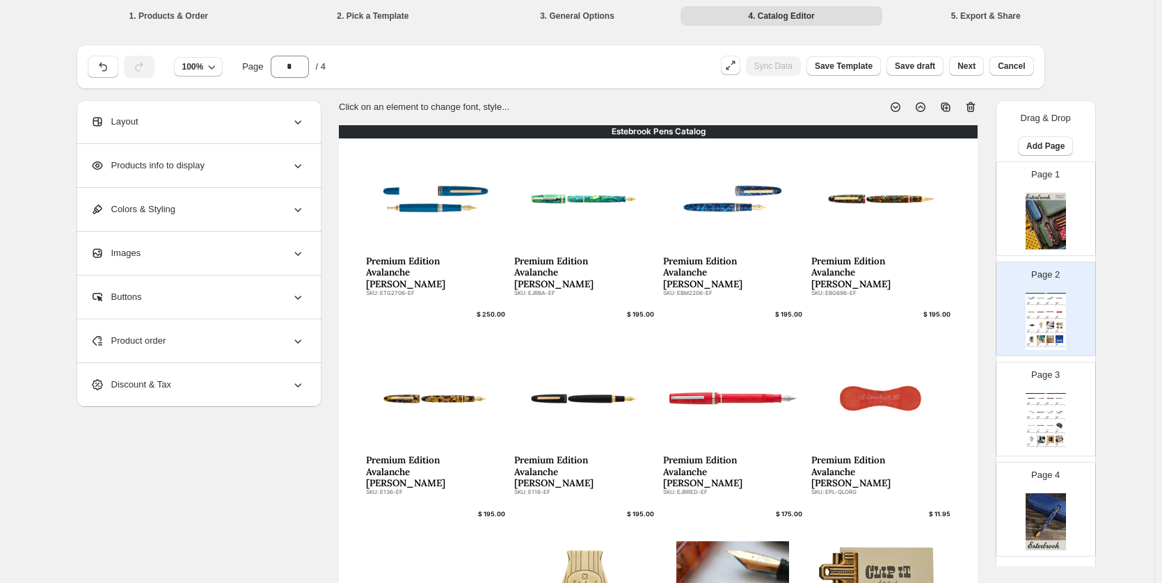
click at [1069, 395] on div "Page 3 Estebrook Pens Catalog Premium Edition Avalanche [PERSON_NAME] SKU: EBIR…" at bounding box center [1040, 403] width 88 height 93
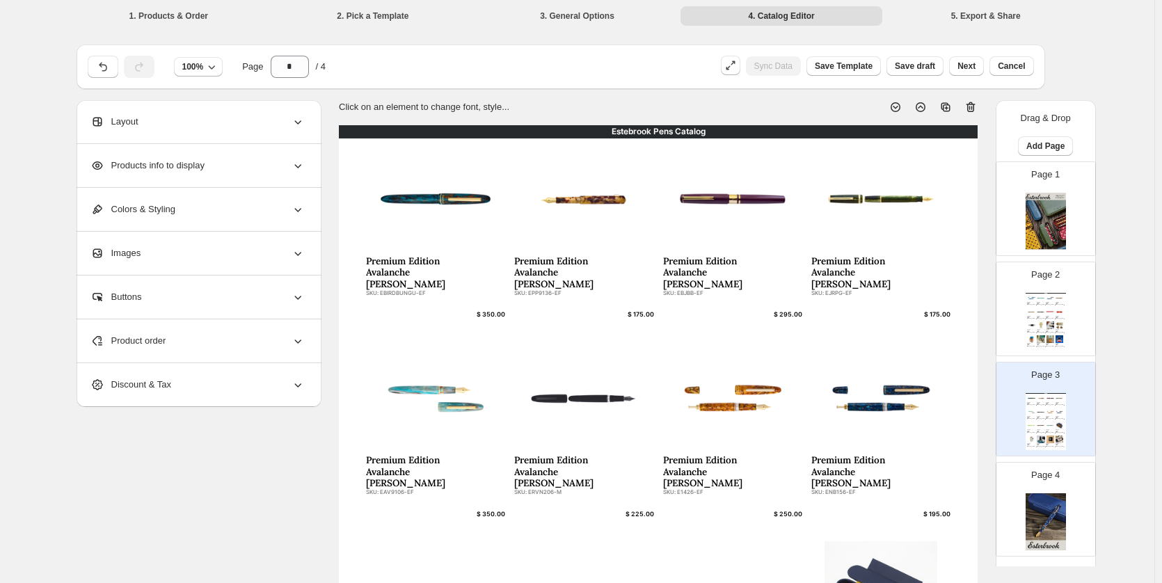
click at [1055, 231] on img at bounding box center [1045, 221] width 40 height 57
type input "*"
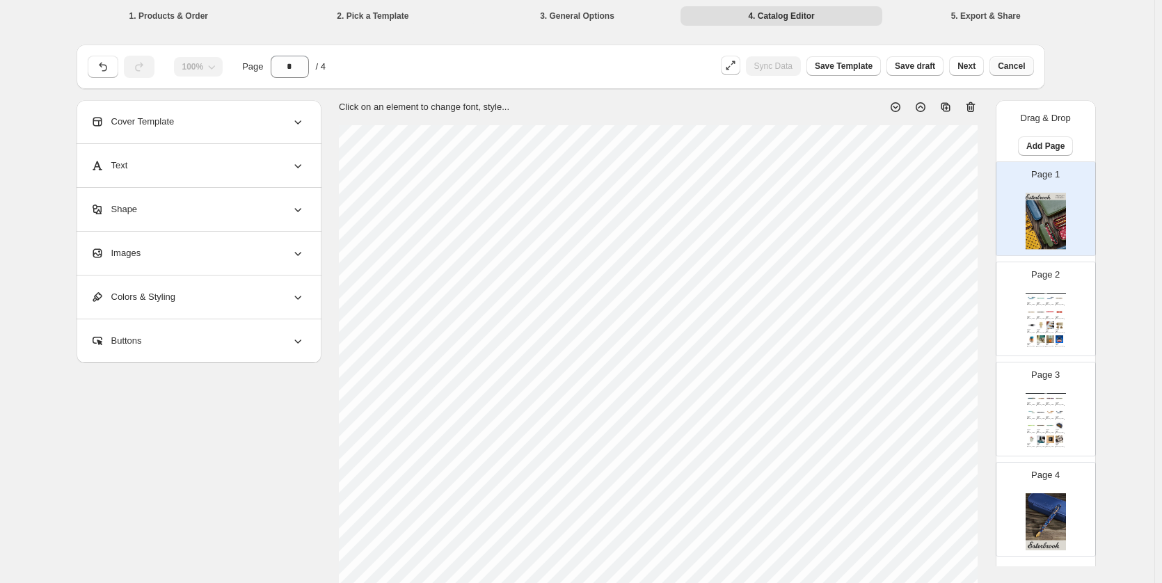
click at [1011, 61] on span "Cancel" at bounding box center [1011, 66] width 27 height 11
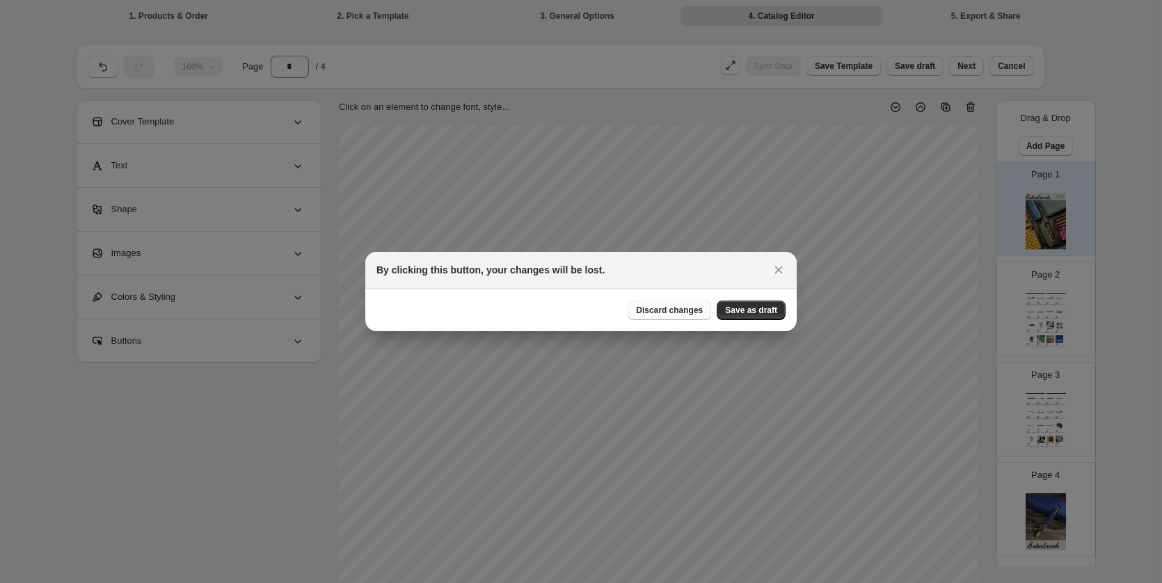
click at [699, 312] on span "Discard changes" at bounding box center [669, 310] width 67 height 11
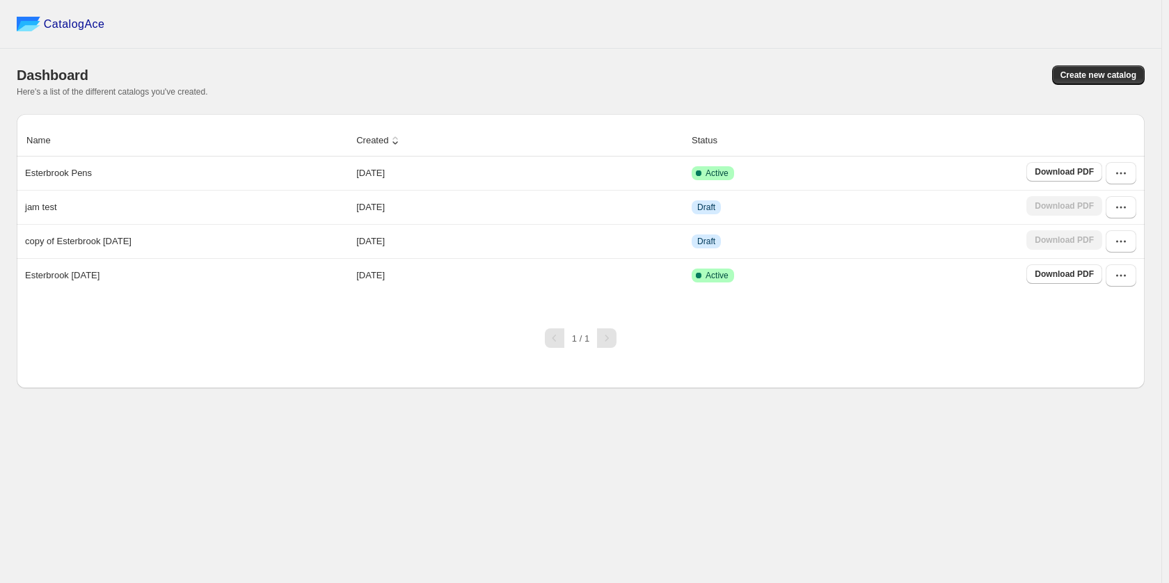
click at [951, 441] on div "CatalogAce Dashboard Create new catalog Here's a list of the different catalogs…" at bounding box center [580, 291] width 1161 height 583
click at [1121, 274] on icon "button" at bounding box center [1121, 276] width 14 height 14
click at [1011, 426] on div "CatalogAce Dashboard Create new catalog Here's a list of the different catalogs…" at bounding box center [580, 291] width 1161 height 583
click at [1112, 271] on button "button" at bounding box center [1120, 275] width 31 height 22
click at [1110, 310] on span "View catalog" at bounding box center [1109, 306] width 51 height 10
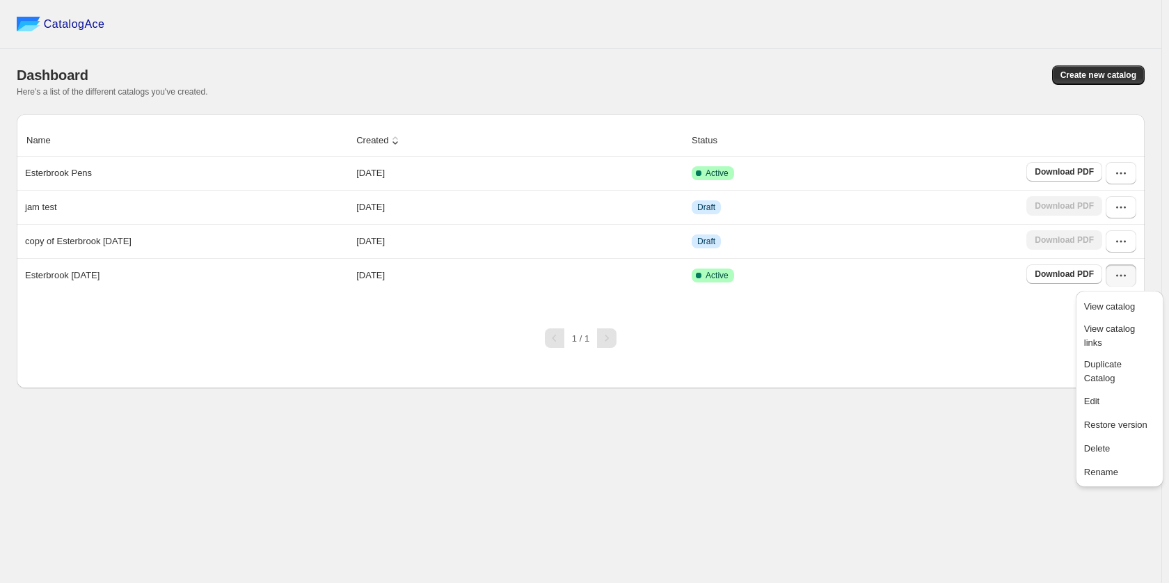
click at [958, 374] on div "Name Created Status Esterbrook Pens 2025-10-08 Active Download PDF jam test 202…" at bounding box center [581, 251] width 1128 height 274
click at [1135, 173] on button "button" at bounding box center [1120, 173] width 31 height 22
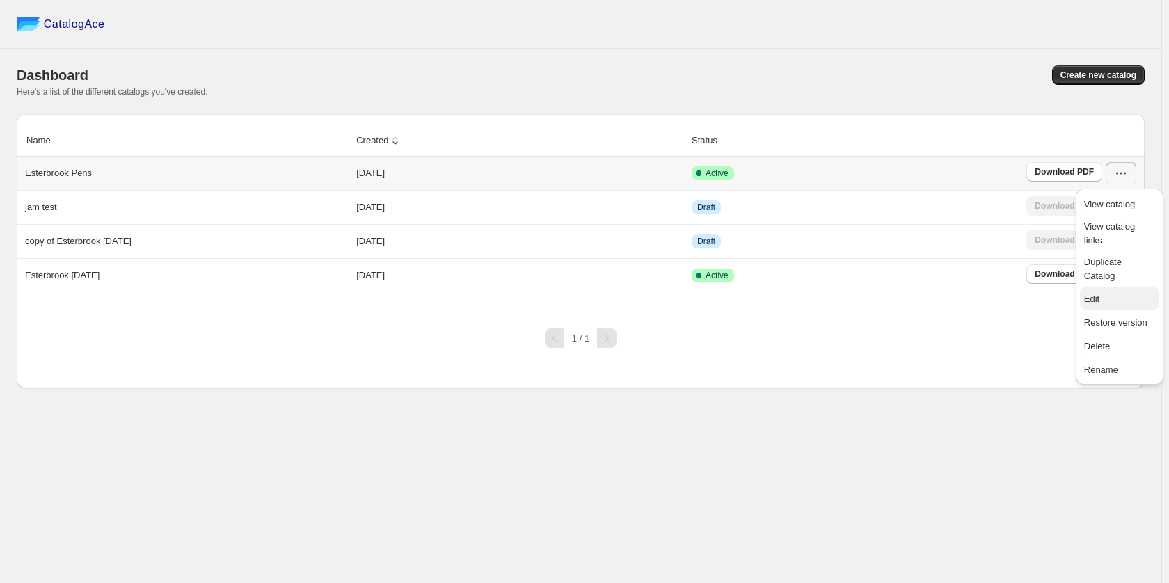
click at [1128, 292] on span "Edit" at bounding box center [1119, 299] width 71 height 14
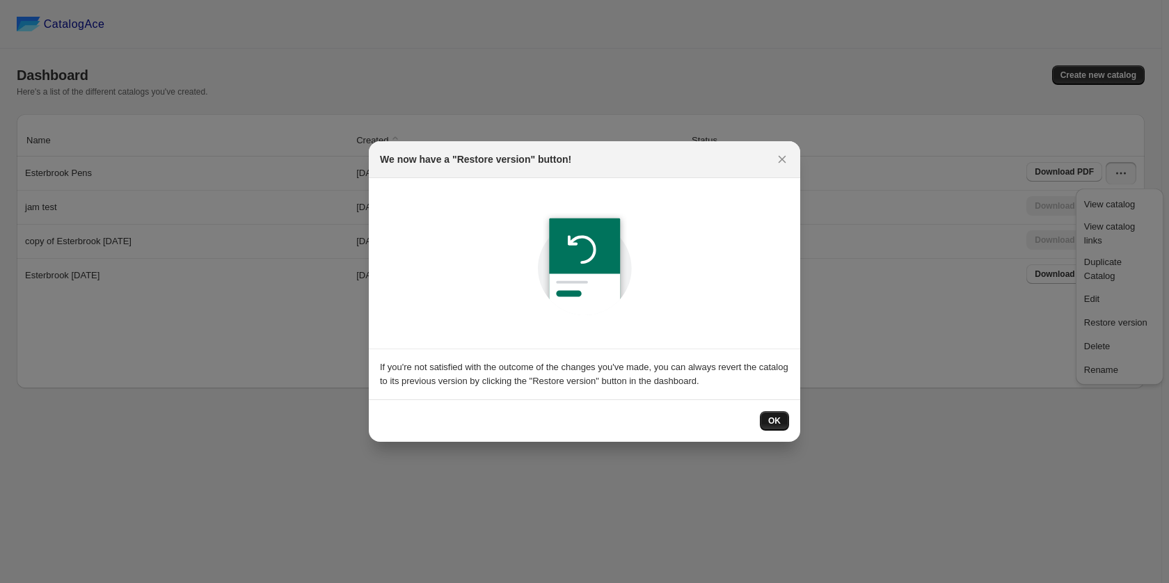
click at [761, 420] on button "OK" at bounding box center [774, 420] width 29 height 19
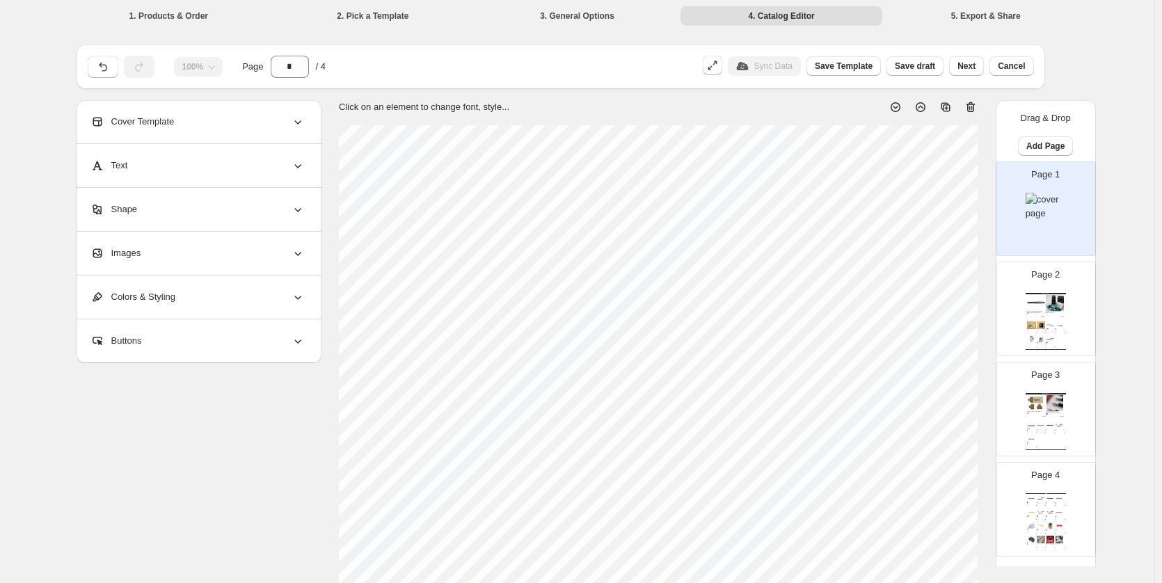
click at [1076, 294] on div "Page 2 Esterbrook Pens Esterbrook x BUNGUBOX Kingfisher Edition Estie - Extra-F…" at bounding box center [1045, 308] width 99 height 93
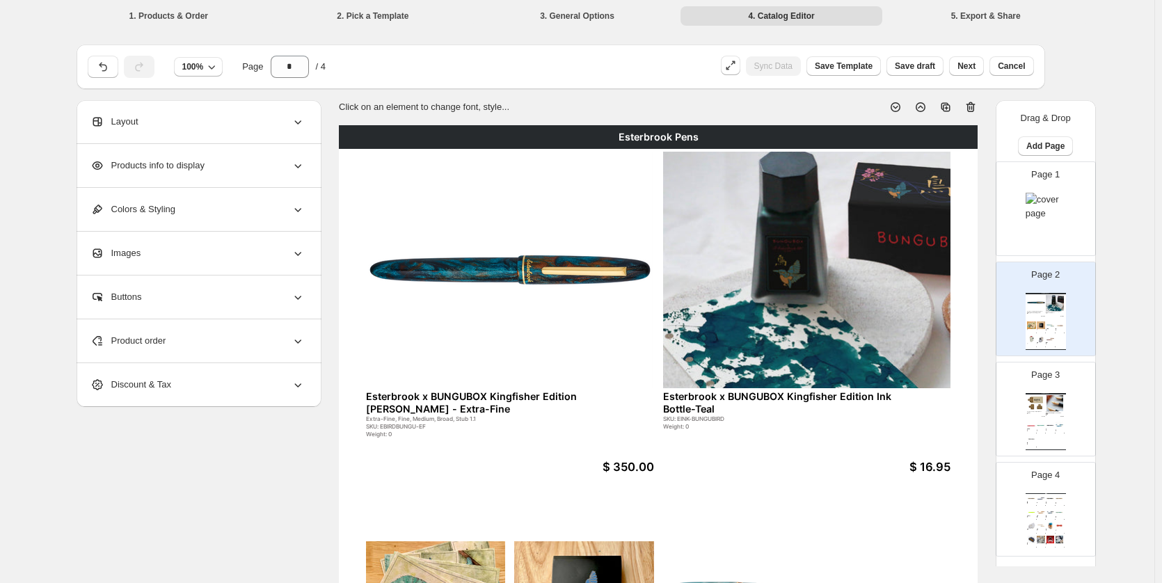
scroll to position [26, 0]
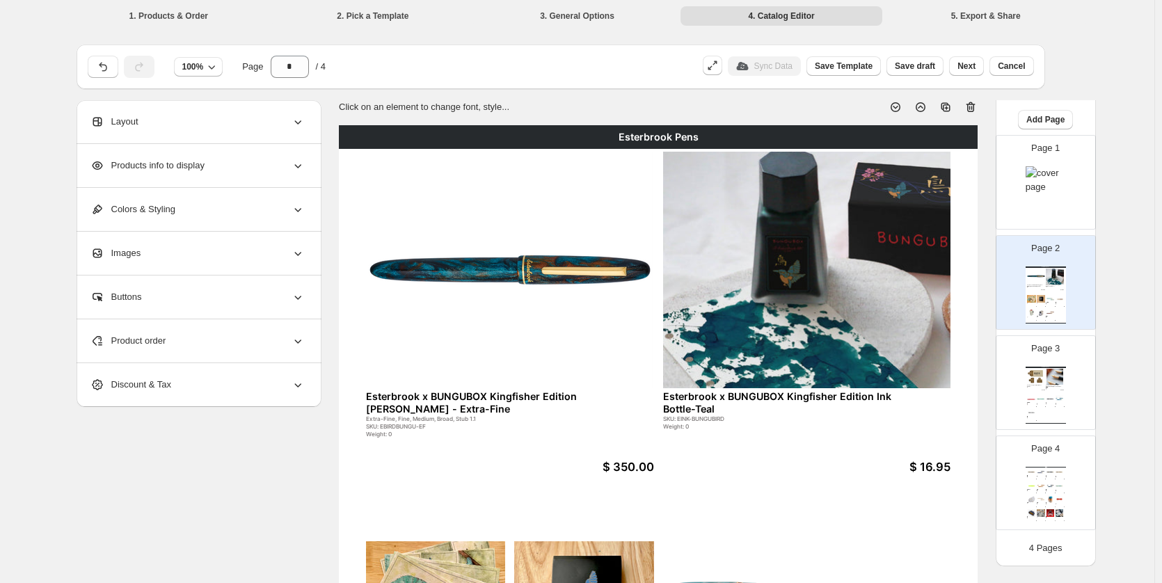
click at [1037, 457] on div "Page 4 Esterbrook Pens Botanical Gardens Estie - Fountain... Fountain Pen, Foun…" at bounding box center [1040, 477] width 88 height 93
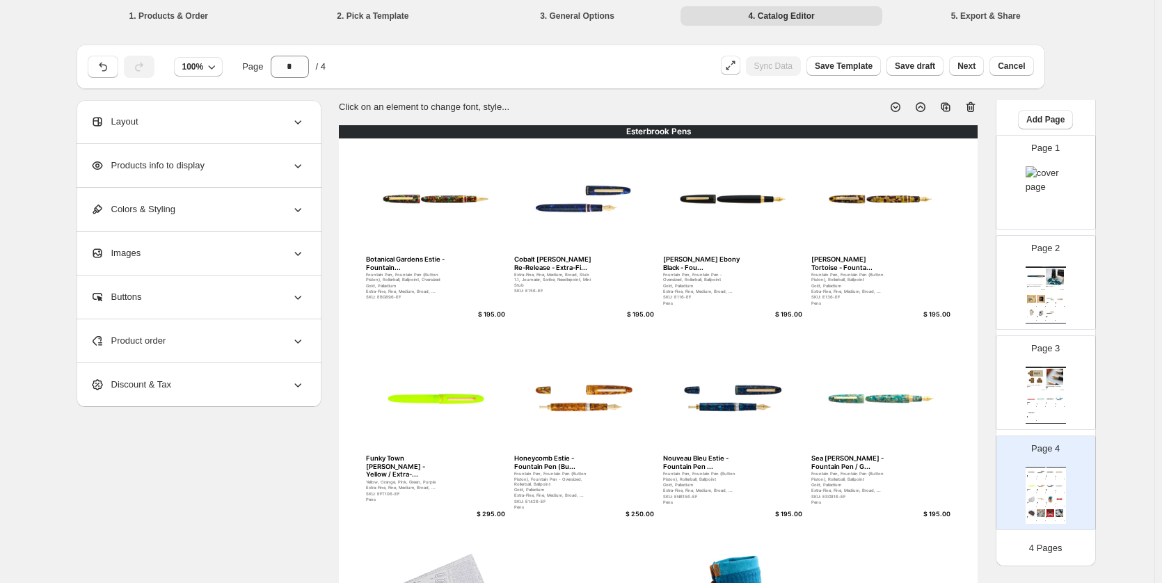
click at [1046, 374] on img at bounding box center [1055, 377] width 18 height 17
type input "*"
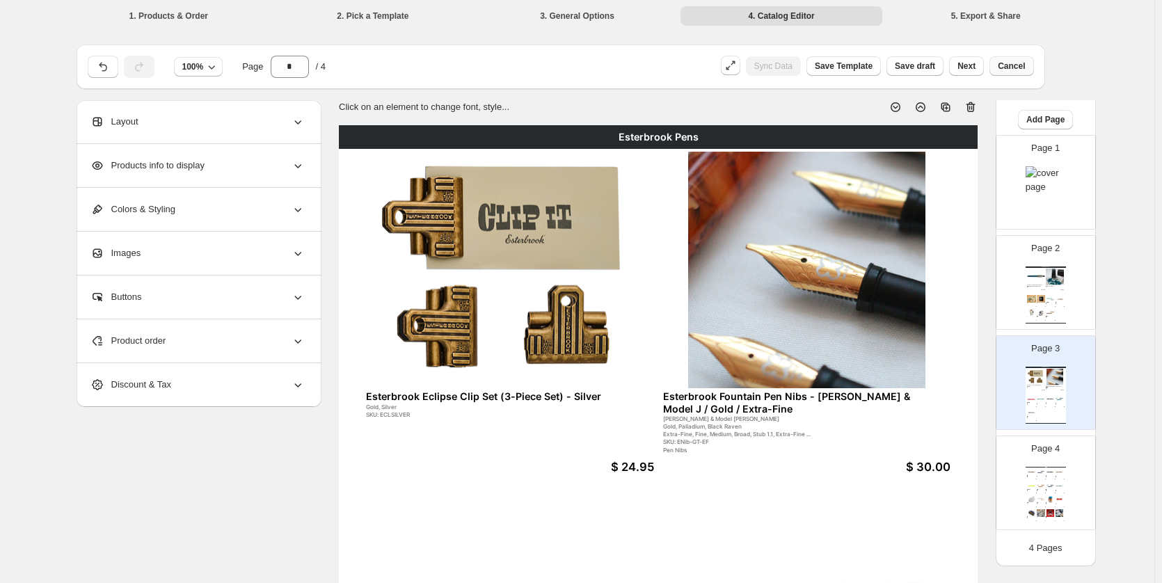
click at [1025, 63] on span "Cancel" at bounding box center [1011, 66] width 27 height 11
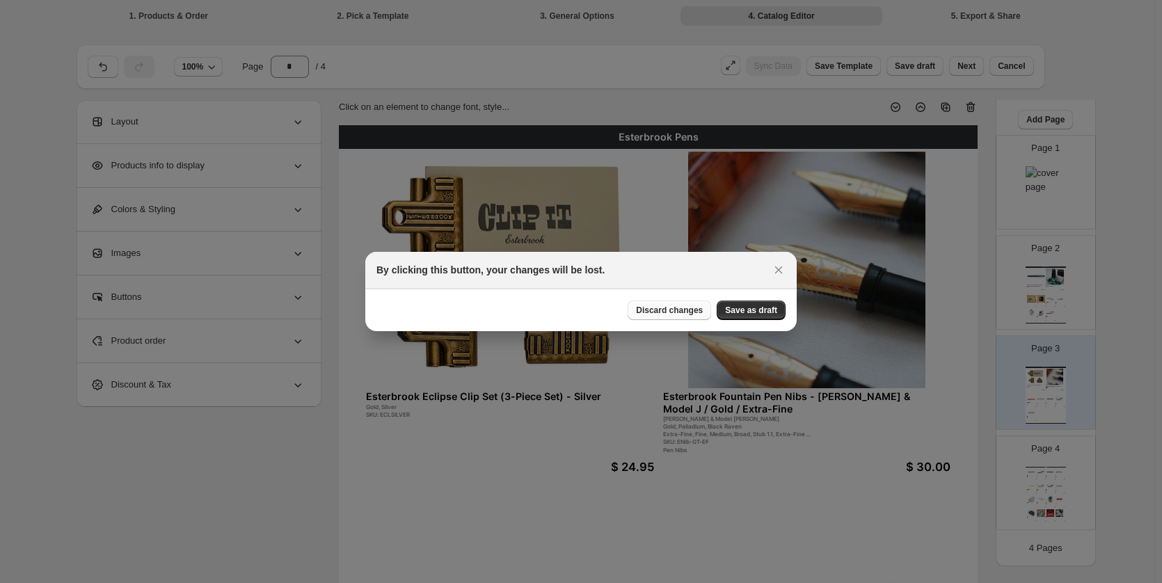
click at [665, 316] on button "Discard changes" at bounding box center [668, 310] width 83 height 19
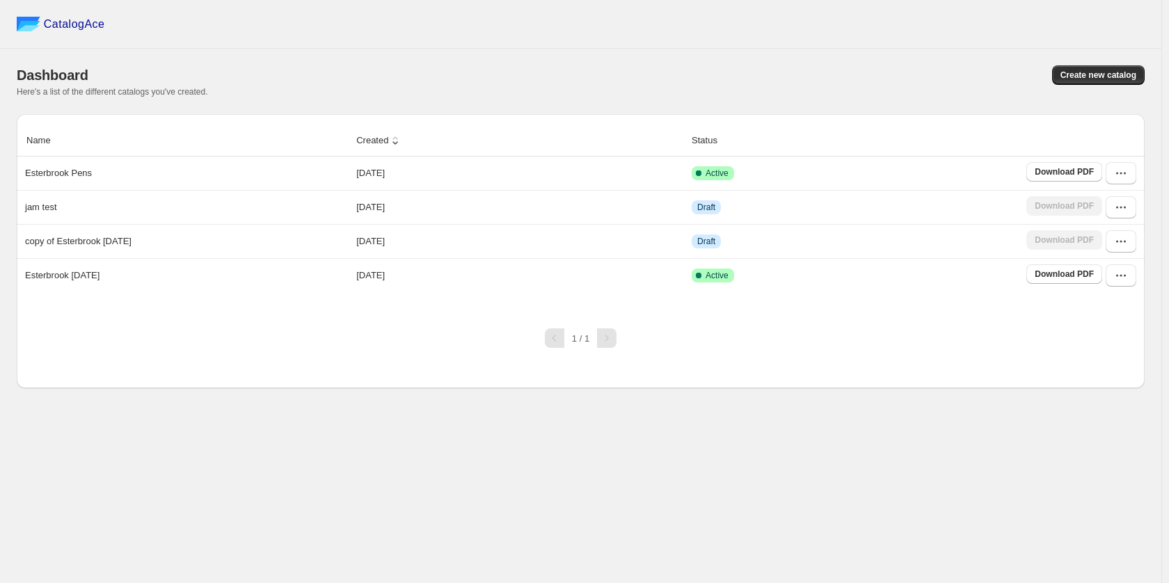
drag, startPoint x: 1035, startPoint y: 466, endPoint x: 1028, endPoint y: 461, distance: 8.5
click at [1034, 464] on div "CatalogAce Dashboard Create new catalog Here's a list of the different catalogs…" at bounding box center [580, 291] width 1161 height 583
click at [1086, 327] on div "1 / 1" at bounding box center [575, 332] width 1139 height 31
click at [1122, 244] on icon "button" at bounding box center [1121, 241] width 14 height 14
click at [1126, 360] on span "Edit" at bounding box center [1119, 367] width 71 height 14
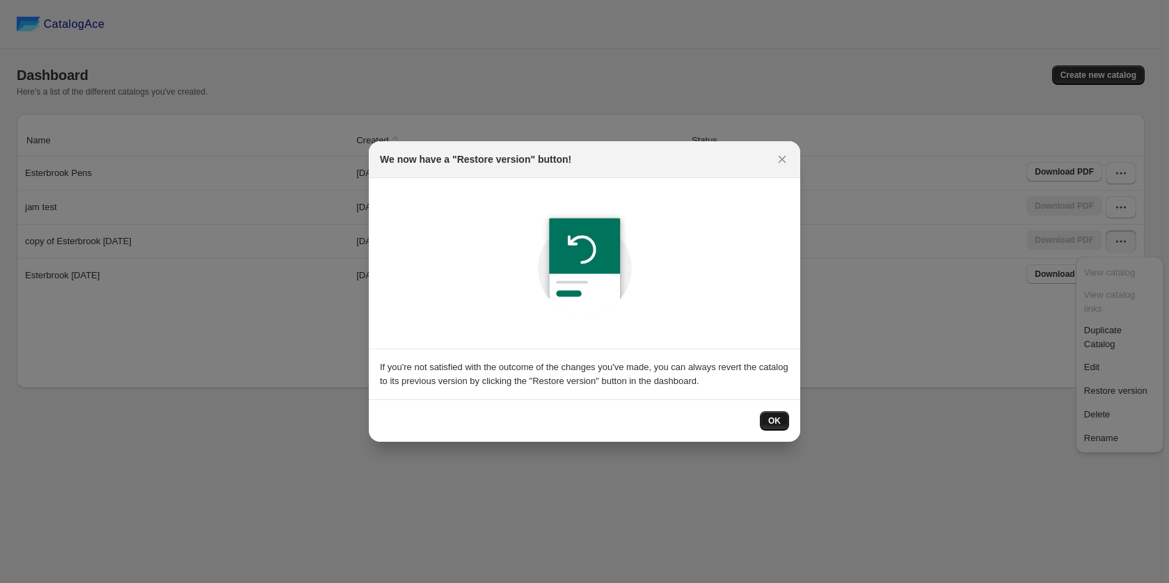
click at [774, 415] on span "OK" at bounding box center [774, 420] width 13 height 11
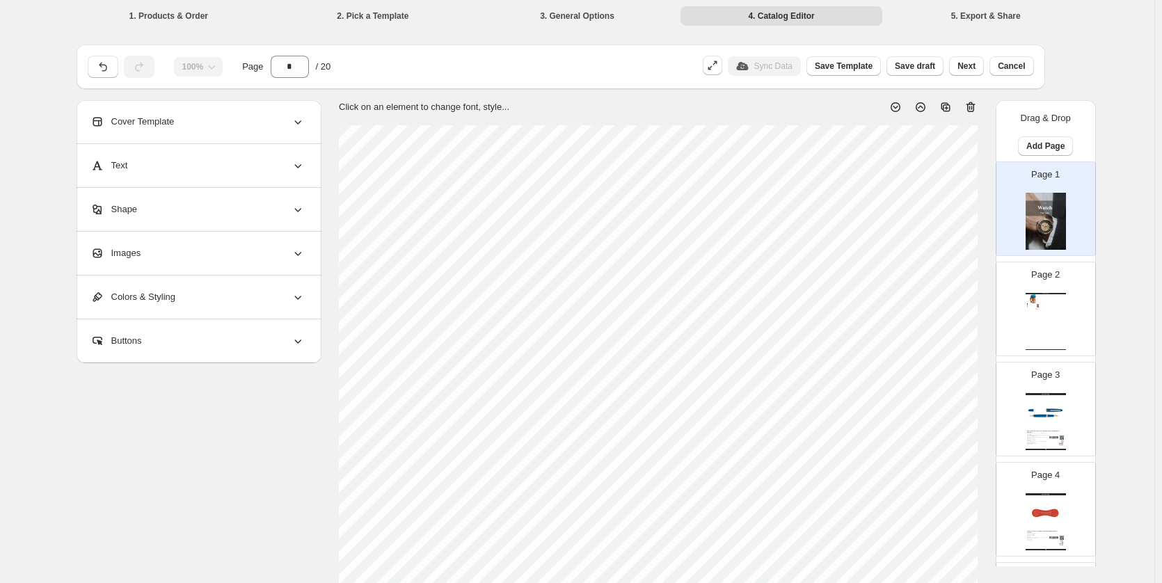
scroll to position [278, 0]
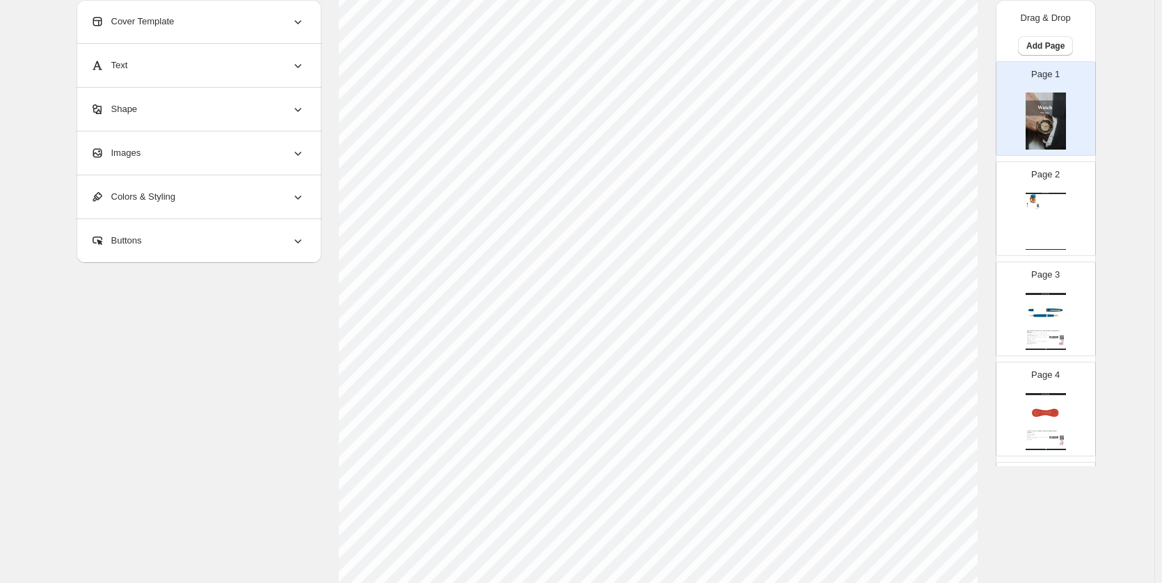
click at [1059, 277] on div "Page 3 Watch Catalog Back to the Land Estie - Quirky Leaf (Green) / Fountain Pe…" at bounding box center [1040, 303] width 88 height 93
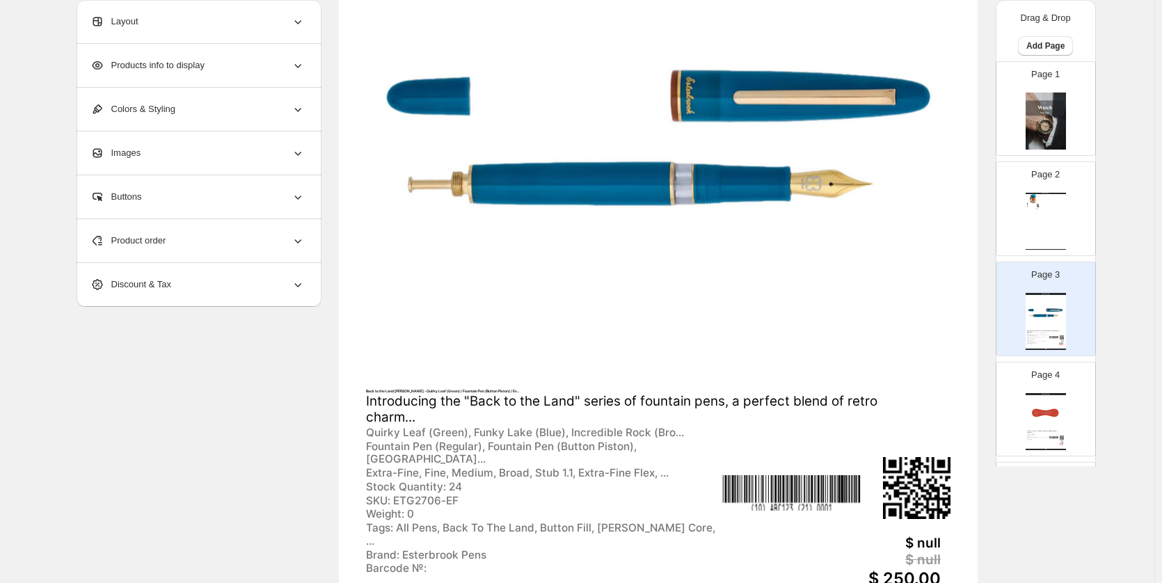
click at [1081, 184] on div "Page 2 Watch Catalog Back To The Land 2GO Cup - Incredible Rock Inspired by the…" at bounding box center [1045, 208] width 99 height 93
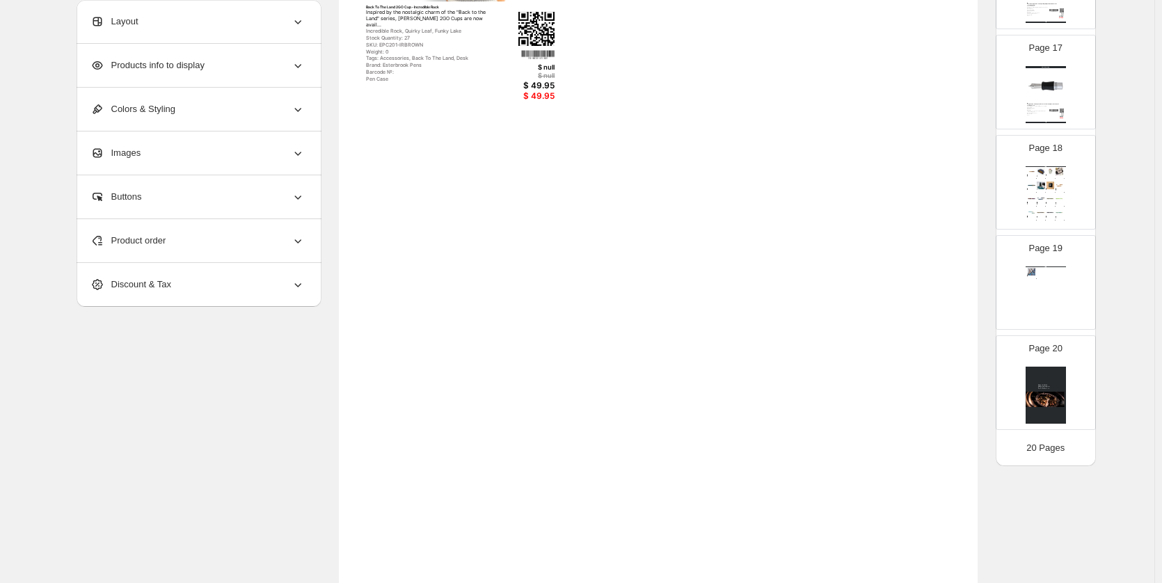
scroll to position [1560, 0]
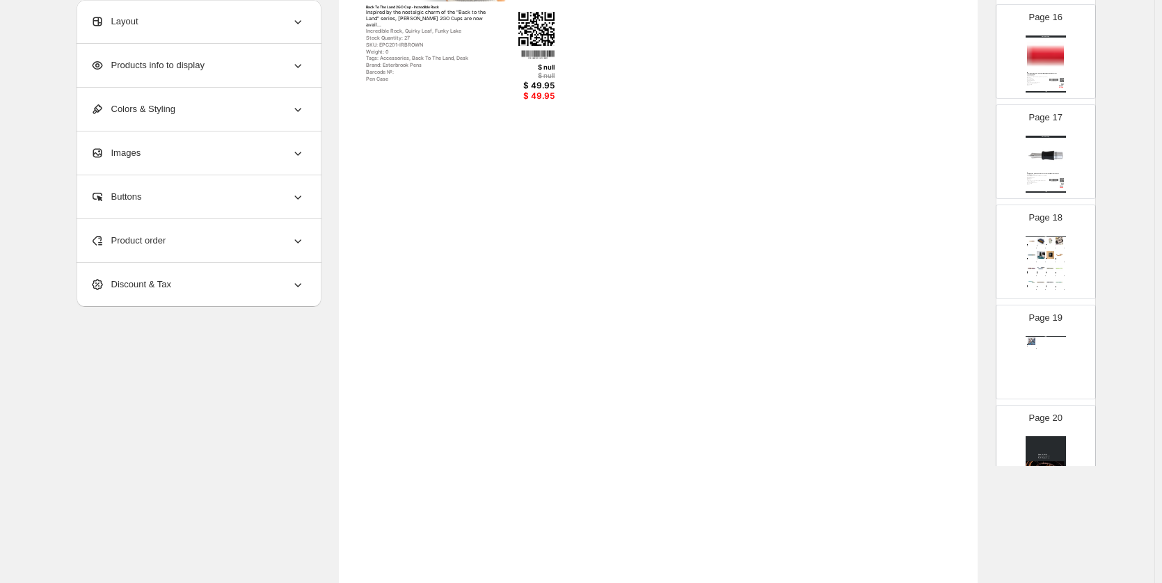
click at [1061, 352] on div "Watch Catalog The Old-Fashioned Collection: Ebonite Model J and JR - JR / Extra…" at bounding box center [1045, 364] width 40 height 57
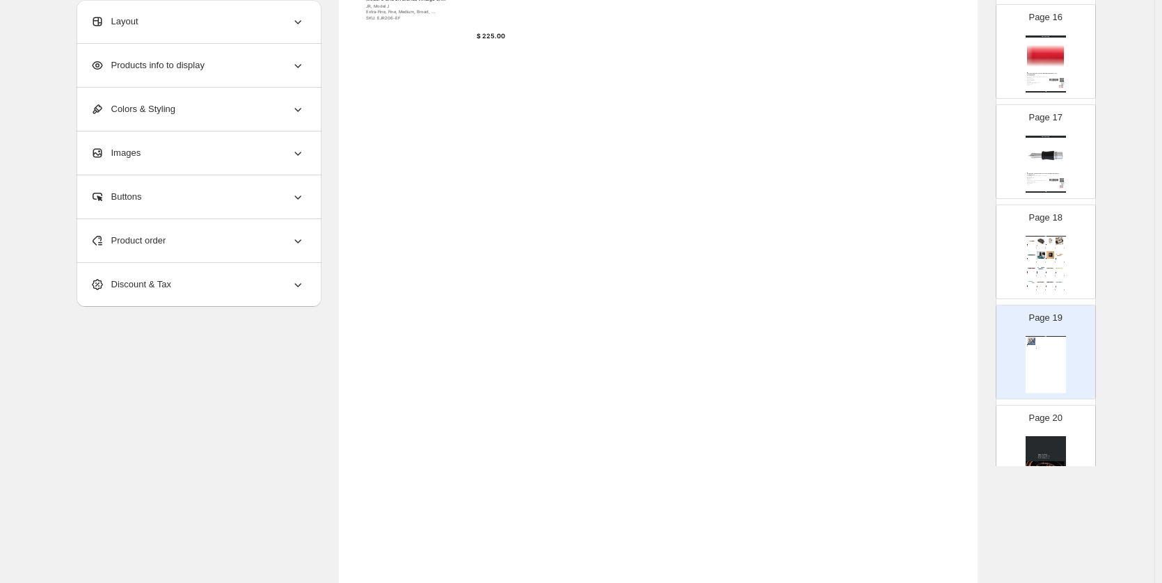
click at [1086, 257] on div "Page 18 Watch Catalog Esterbrook Niblet Collection! - Tortoise / Extra-Fine Mee…" at bounding box center [1045, 251] width 99 height 93
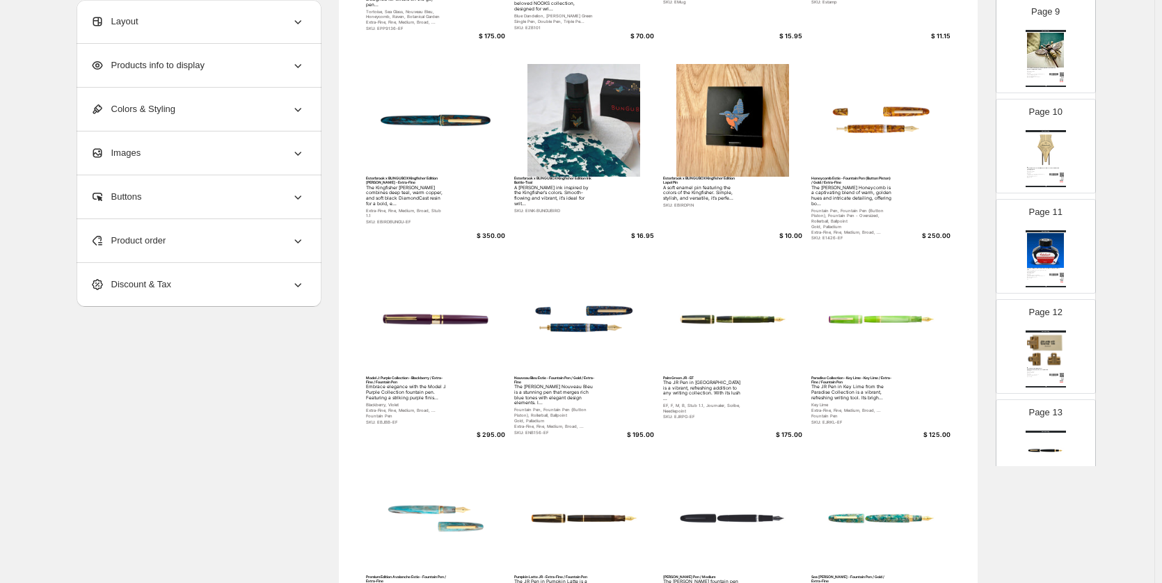
scroll to position [0, 0]
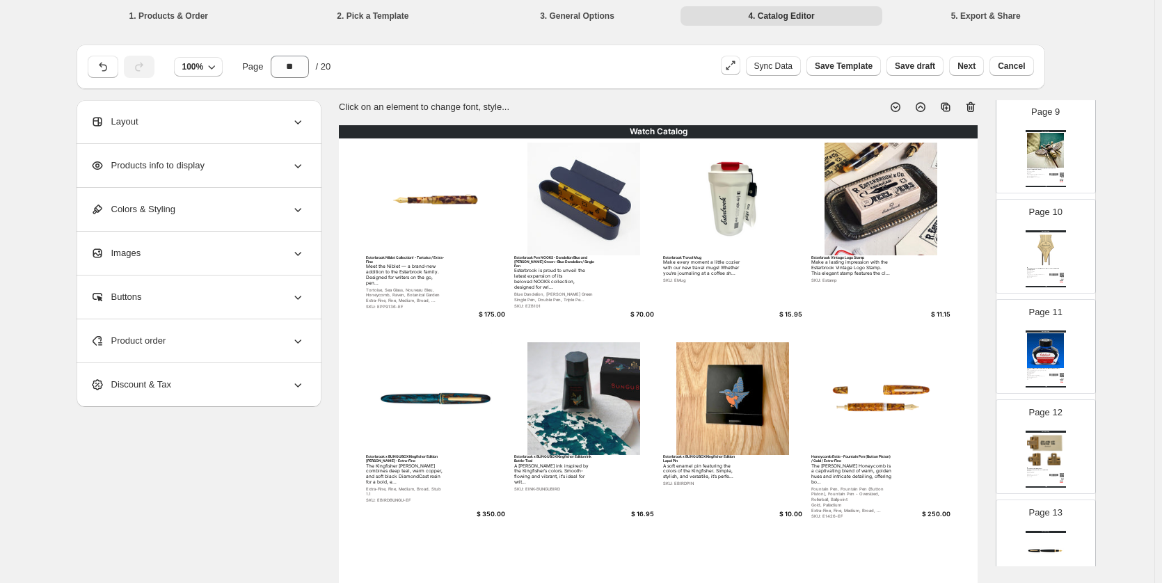
click at [236, 165] on div "Products info to display" at bounding box center [197, 165] width 214 height 43
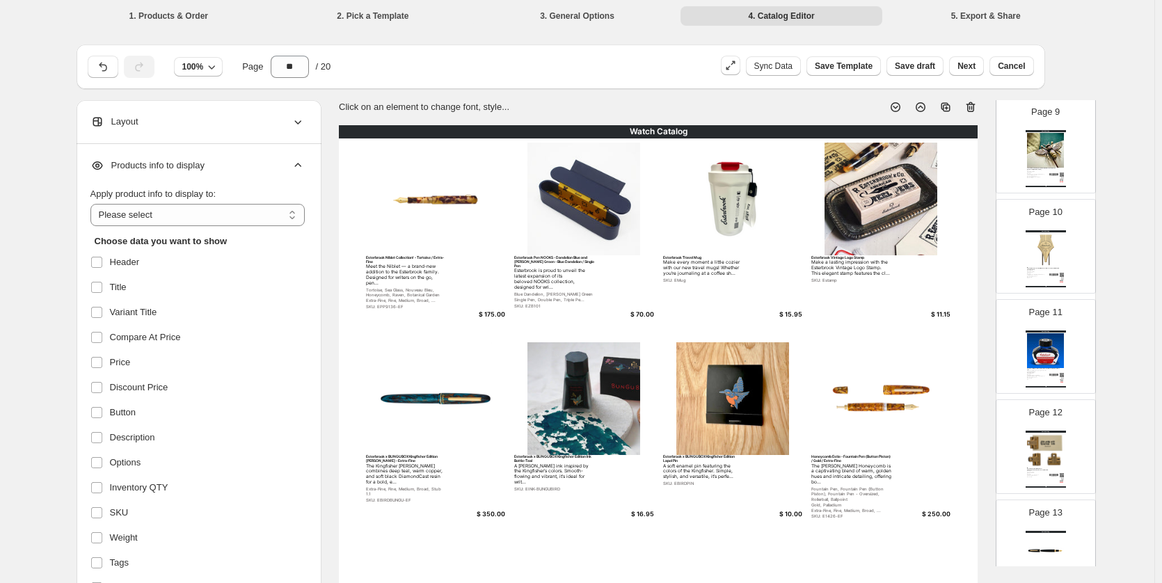
click at [251, 122] on div "Layout" at bounding box center [197, 121] width 214 height 43
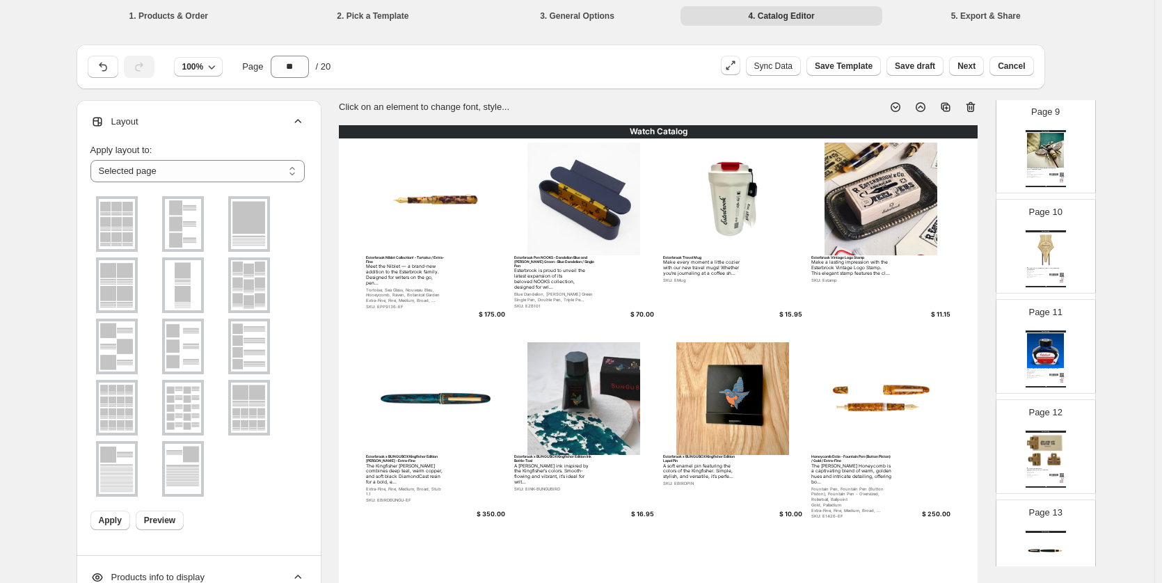
click at [122, 226] on img at bounding box center [117, 224] width 36 height 50
click at [198, 174] on select "**********" at bounding box center [197, 171] width 214 height 22
click at [198, 175] on select "**********" at bounding box center [197, 171] width 214 height 22
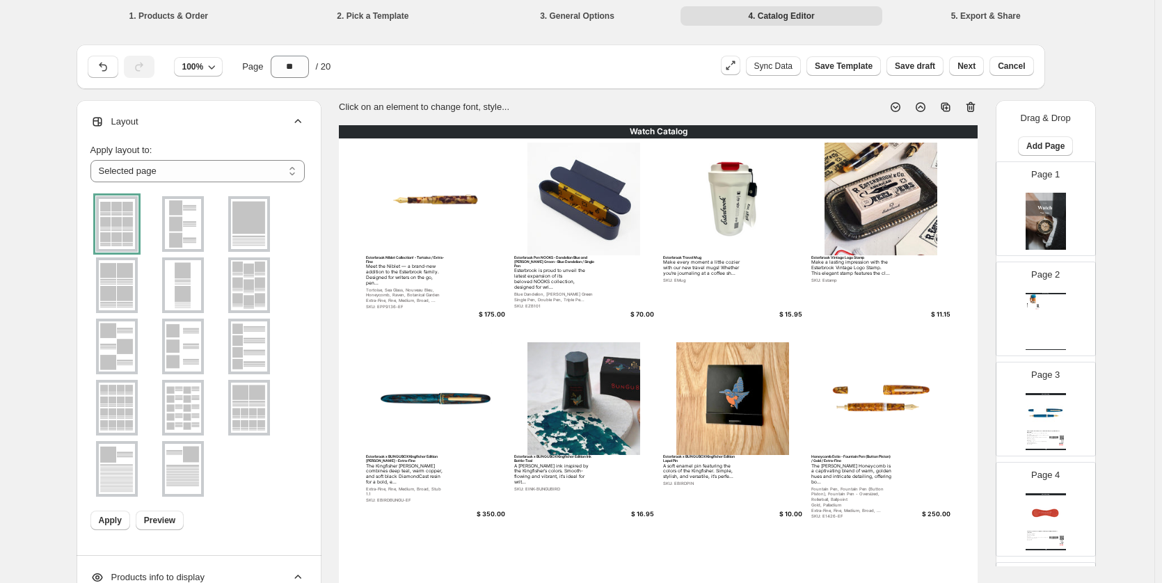
click at [1062, 204] on img at bounding box center [1045, 221] width 40 height 57
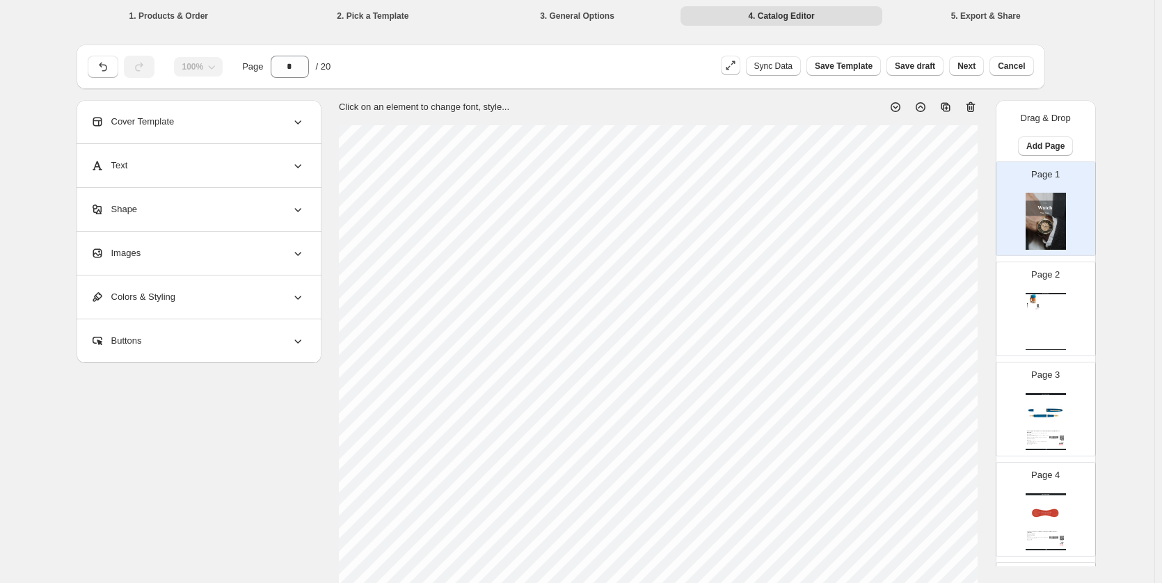
click at [238, 119] on div "Cover Template" at bounding box center [197, 121] width 214 height 43
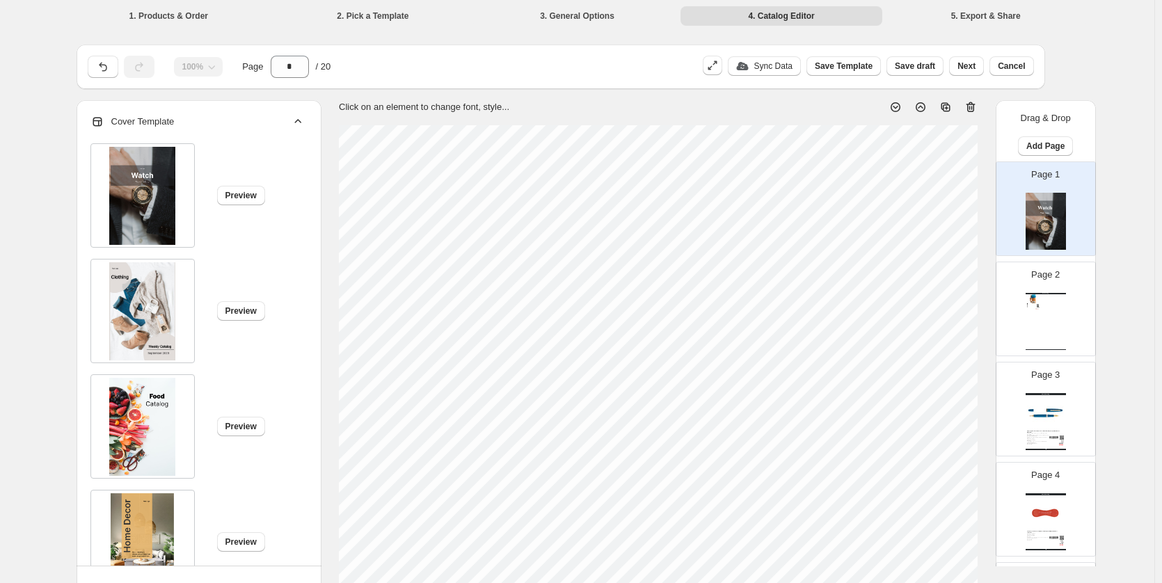
click at [1062, 186] on div "Page 1" at bounding box center [1040, 203] width 88 height 93
click at [1056, 319] on div "Watch Catalog Back To The Land 2GO Cup - Incredible Rock Inspired by the nostal…" at bounding box center [1045, 321] width 40 height 57
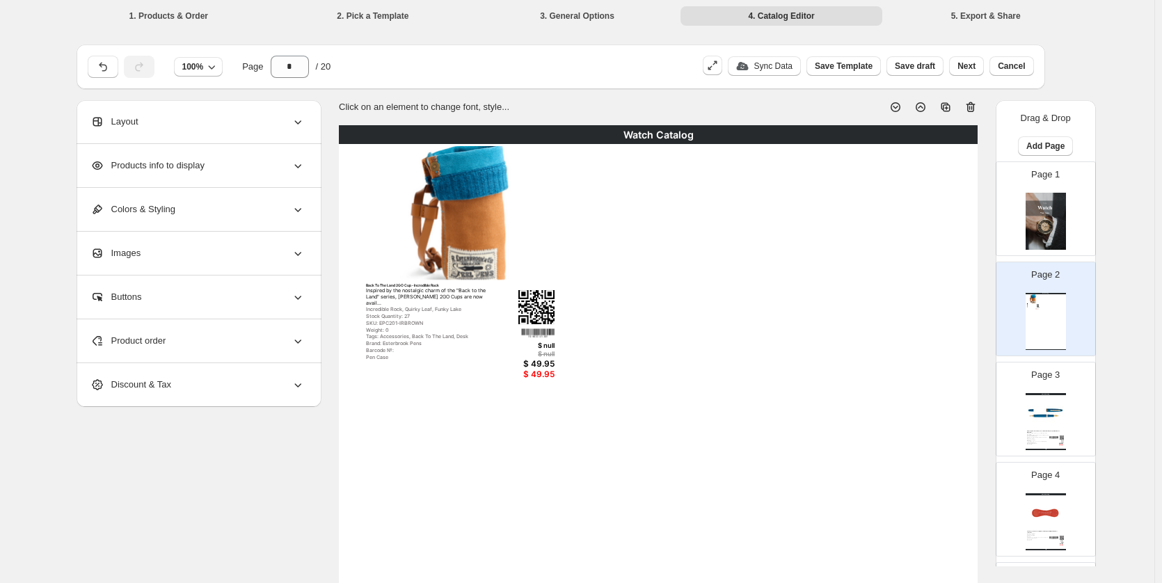
click at [179, 159] on span "Products info to display" at bounding box center [147, 166] width 114 height 14
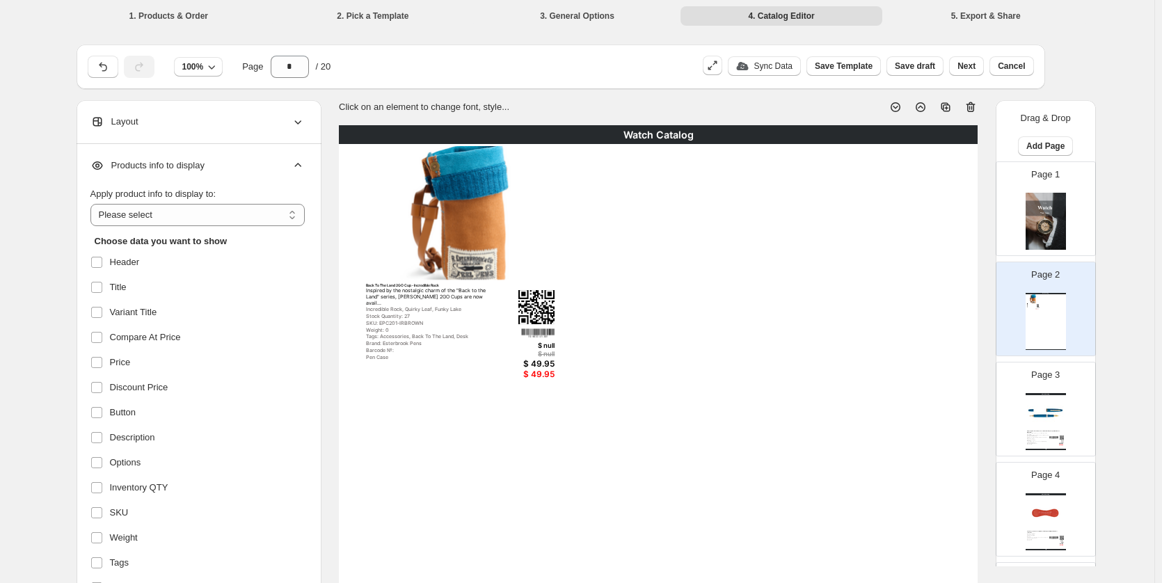
click at [184, 120] on div "Layout" at bounding box center [197, 121] width 214 height 43
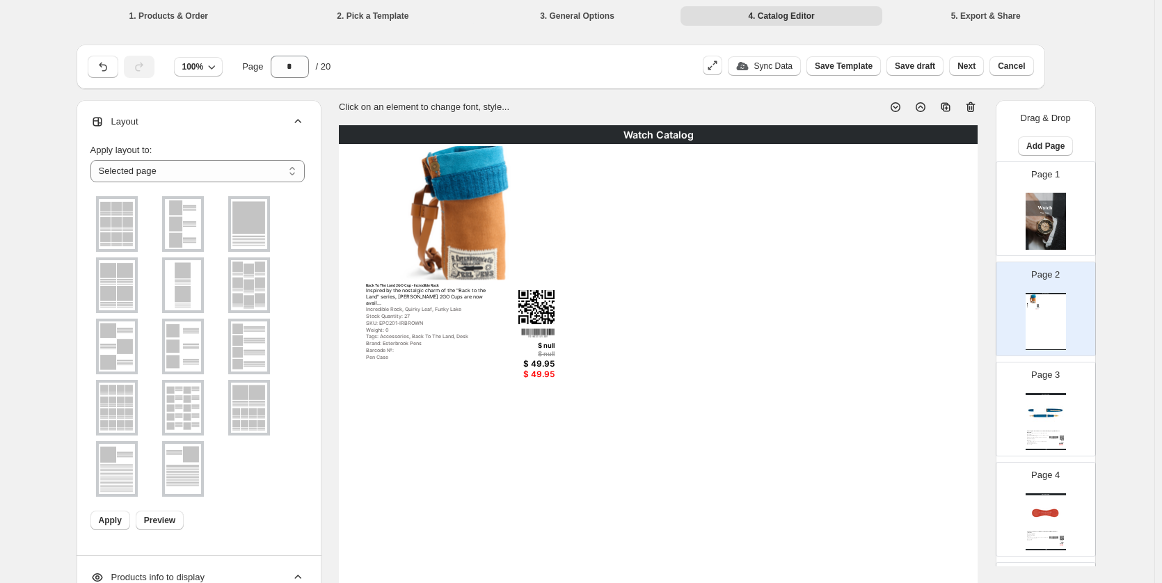
click at [184, 120] on div "Layout" at bounding box center [197, 121] width 214 height 43
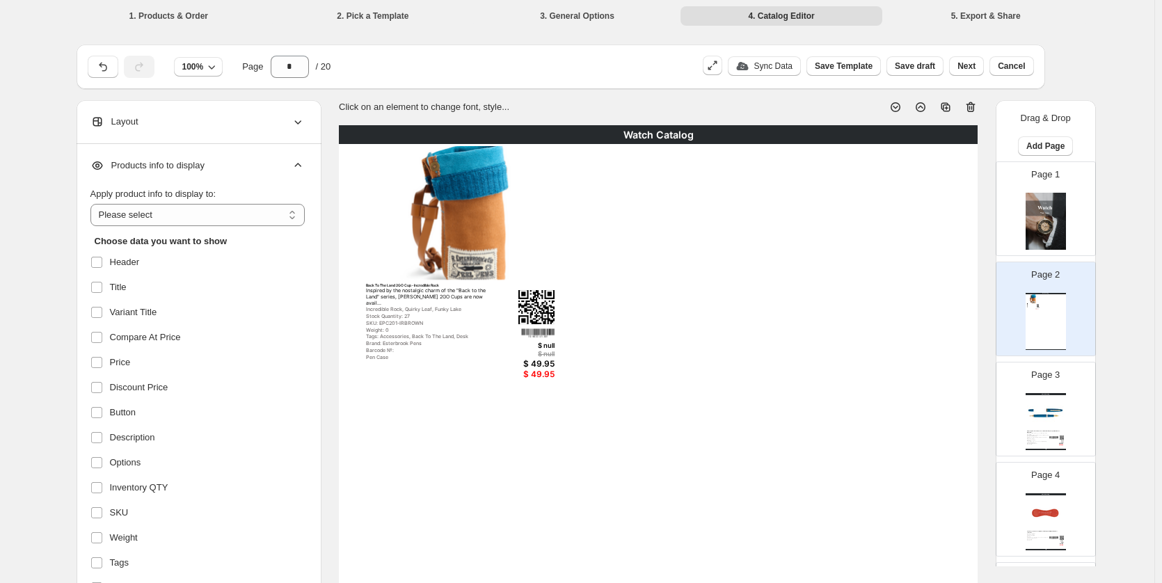
click at [188, 108] on div "Layout" at bounding box center [197, 121] width 214 height 43
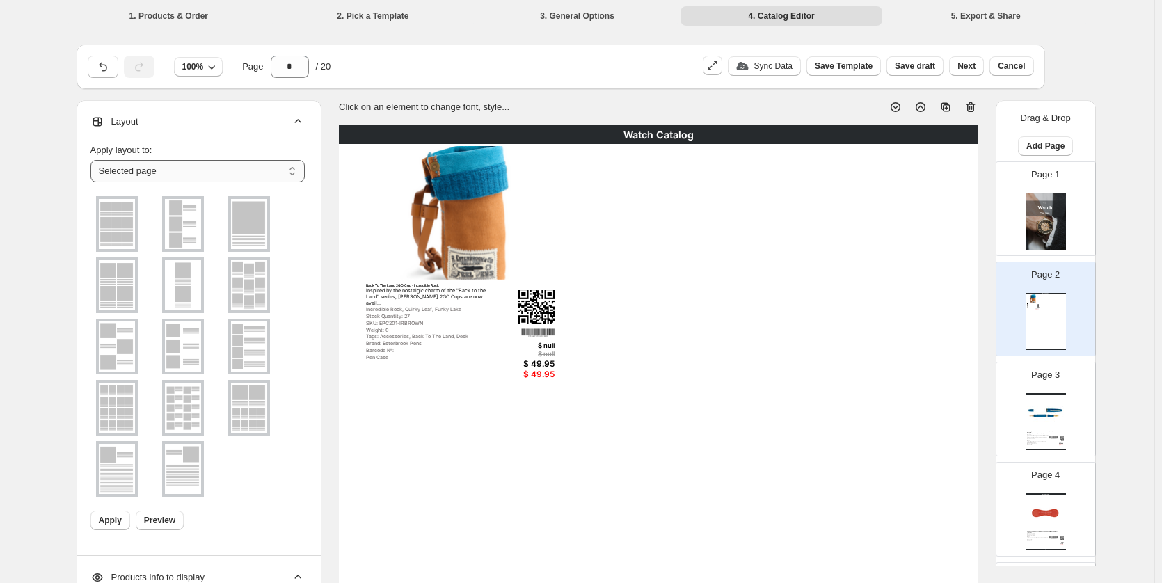
click at [193, 162] on select "**********" at bounding box center [197, 171] width 214 height 22
click at [193, 166] on select "**********" at bounding box center [197, 171] width 214 height 22
click at [134, 221] on img at bounding box center [117, 224] width 36 height 50
click at [109, 518] on span "Apply" at bounding box center [110, 520] width 23 height 11
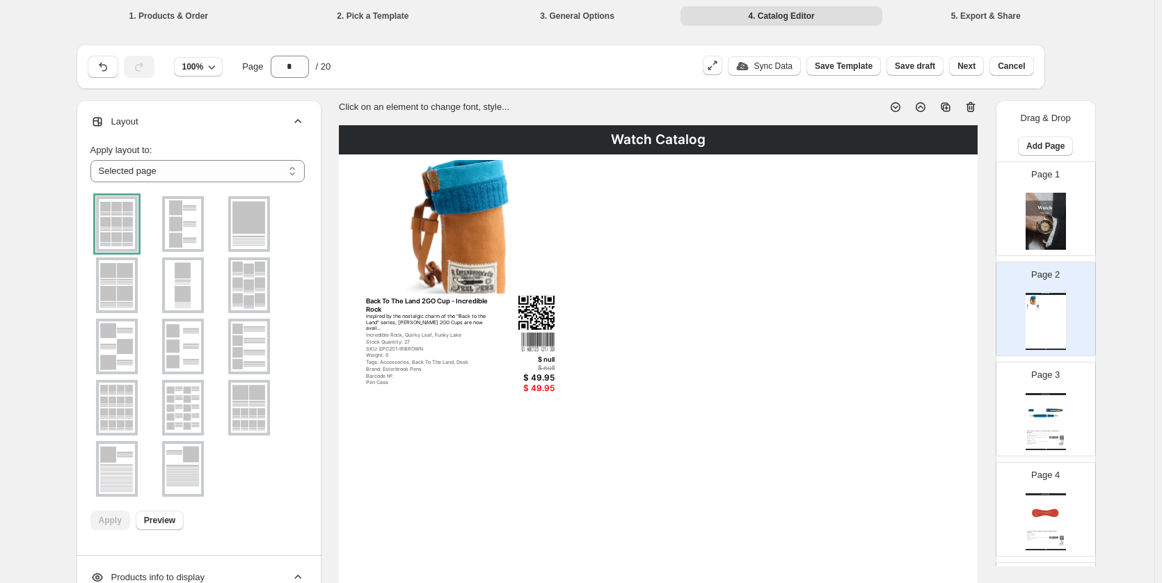
click at [1038, 397] on img at bounding box center [1045, 413] width 37 height 34
type input "*"
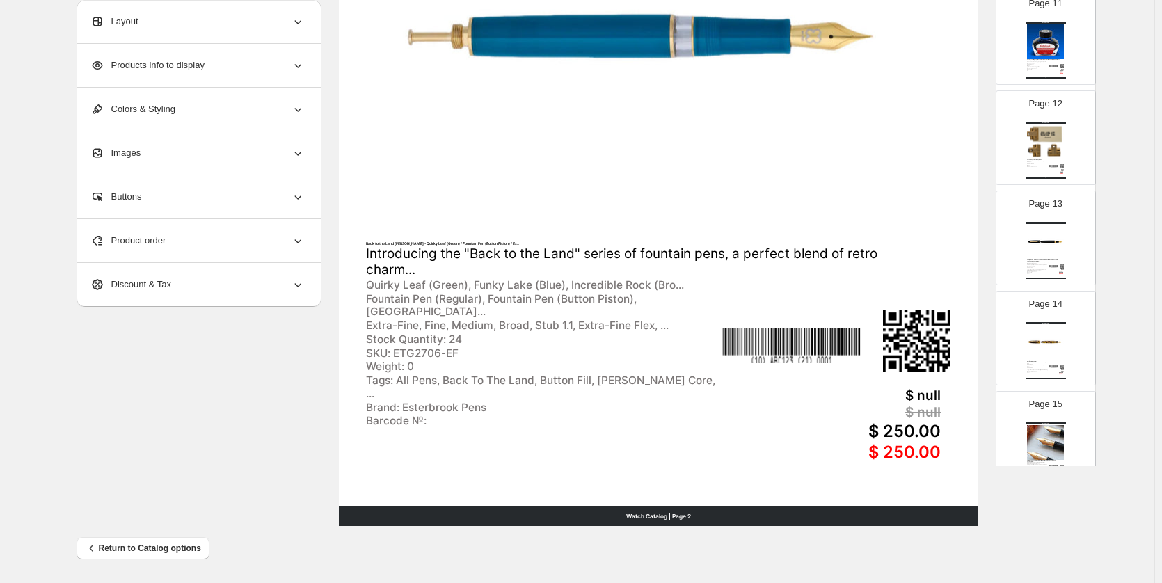
scroll to position [1490, 0]
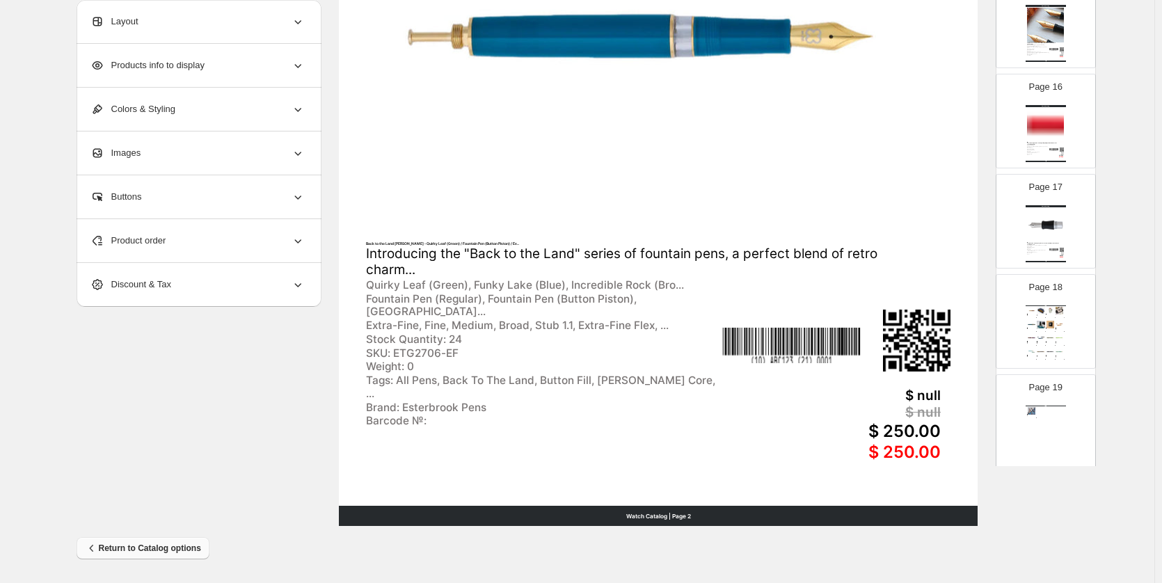
click at [180, 550] on span "Return to Catalog options" at bounding box center [143, 548] width 116 height 14
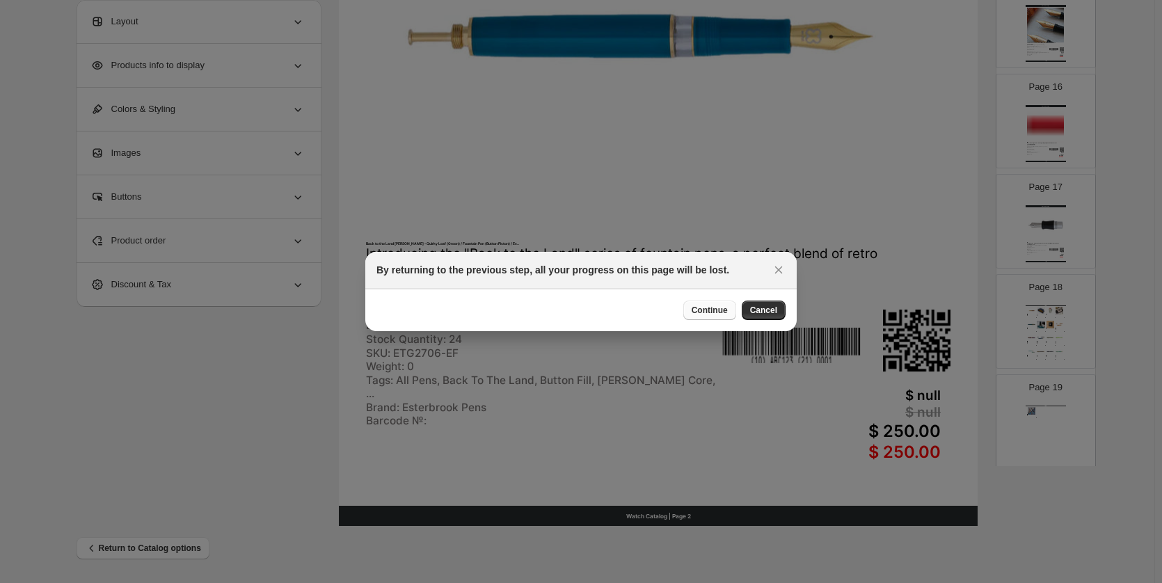
click at [721, 305] on button "Continue" at bounding box center [709, 310] width 53 height 19
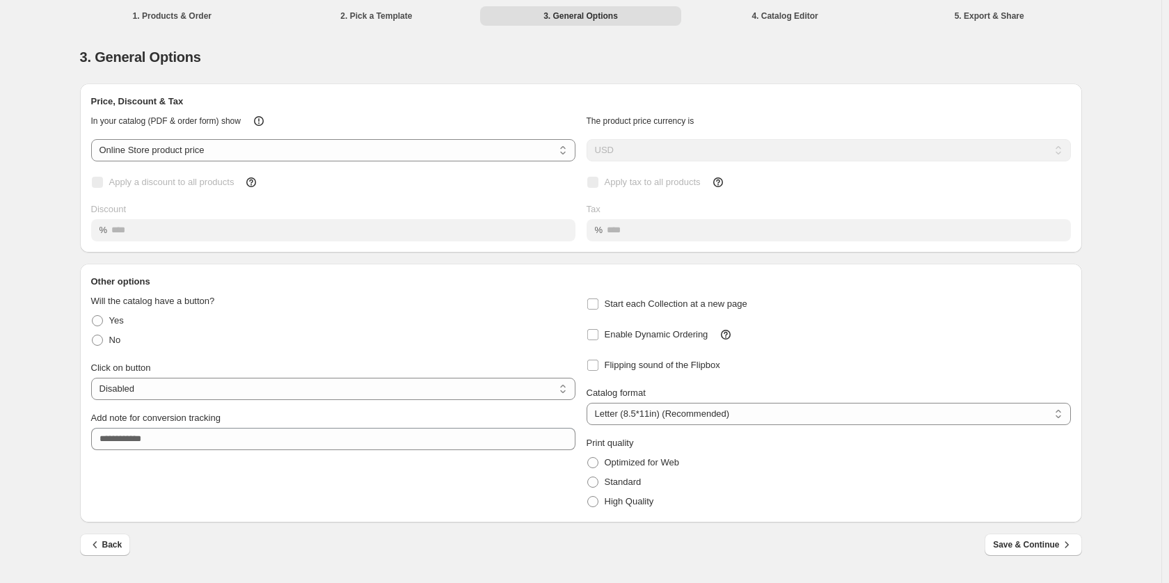
click at [1147, 234] on div "**********" at bounding box center [580, 291] width 1161 height 583
click at [769, 532] on div "Back Save & Continue" at bounding box center [575, 538] width 1013 height 33
click at [840, 536] on div "Back Save & Continue" at bounding box center [575, 538] width 1013 height 33
click at [1047, 543] on span "Save & Continue" at bounding box center [1033, 545] width 80 height 14
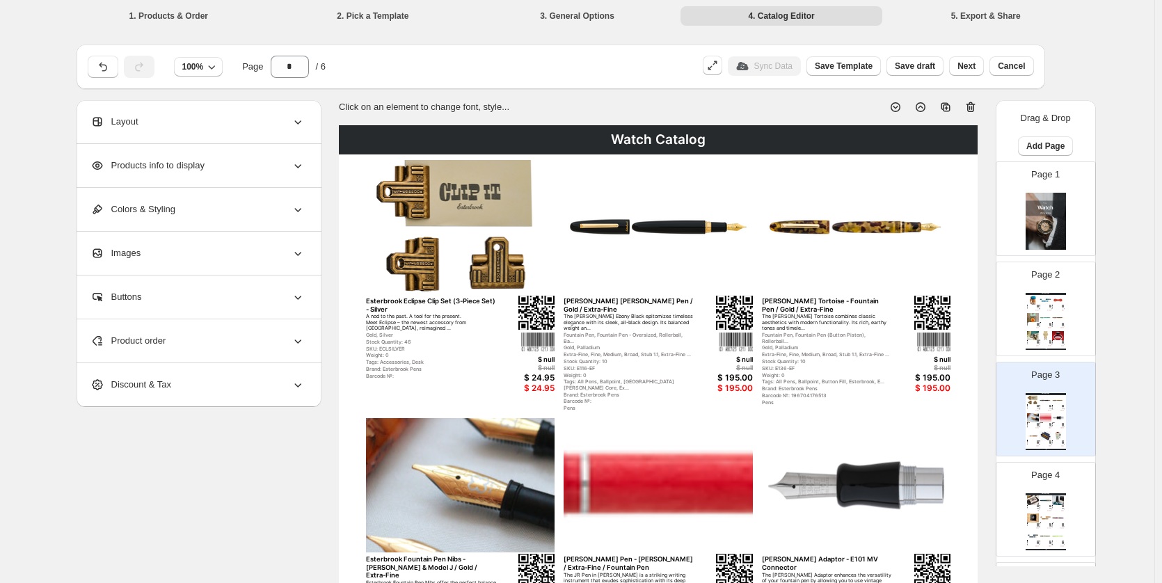
click at [1039, 326] on div "SKU: EJRBA-EF" at bounding box center [1043, 326] width 8 height 1
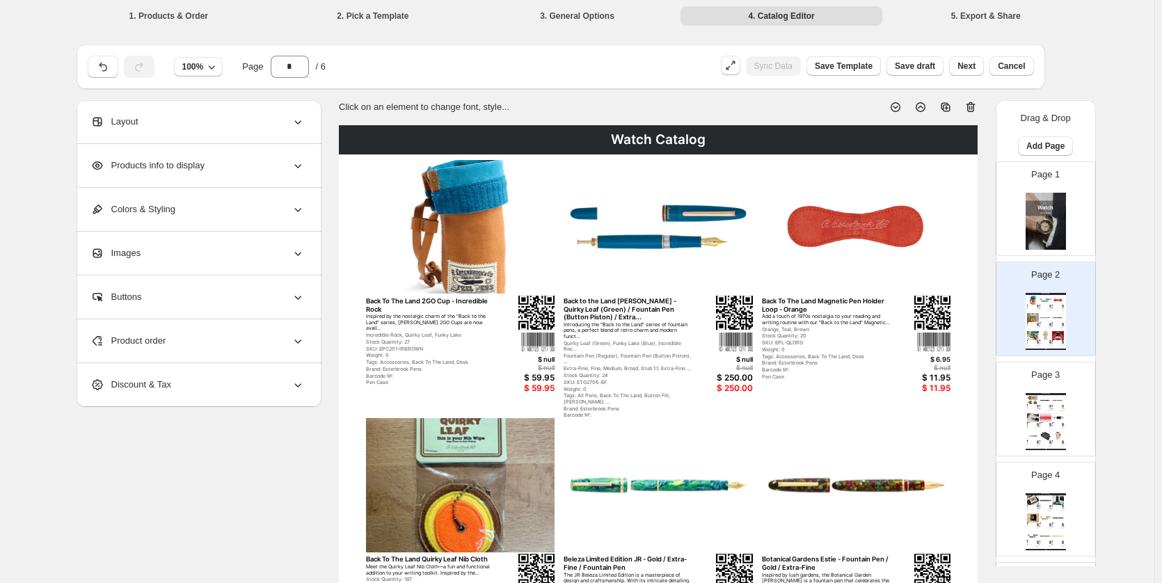
click at [1048, 214] on img at bounding box center [1045, 221] width 40 height 57
type input "*"
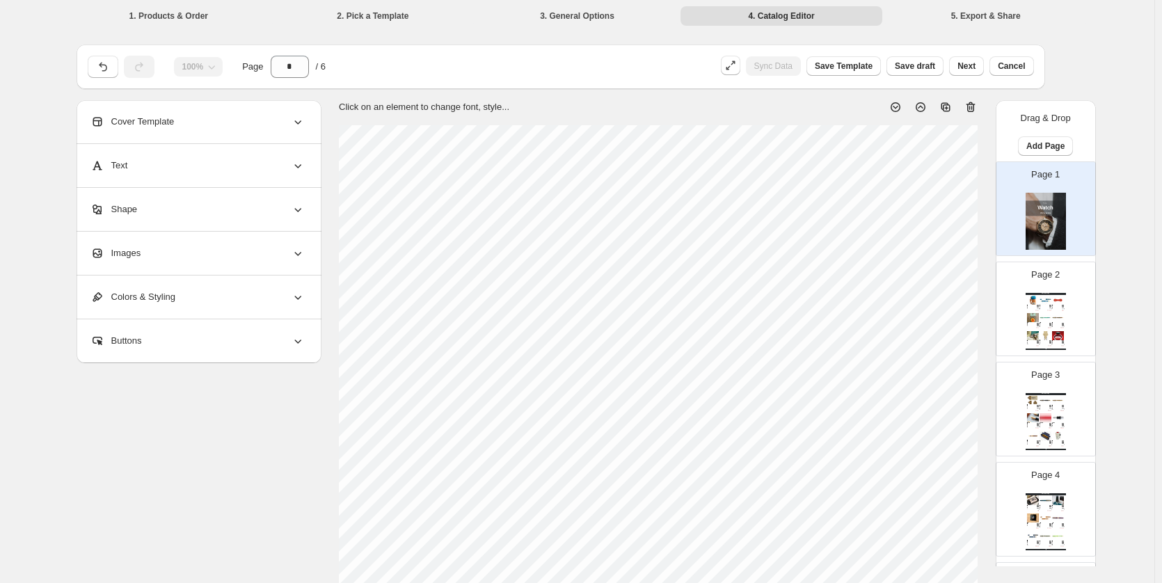
click at [232, 243] on div "Images" at bounding box center [197, 253] width 214 height 43
click at [242, 246] on div "Images" at bounding box center [197, 253] width 214 height 43
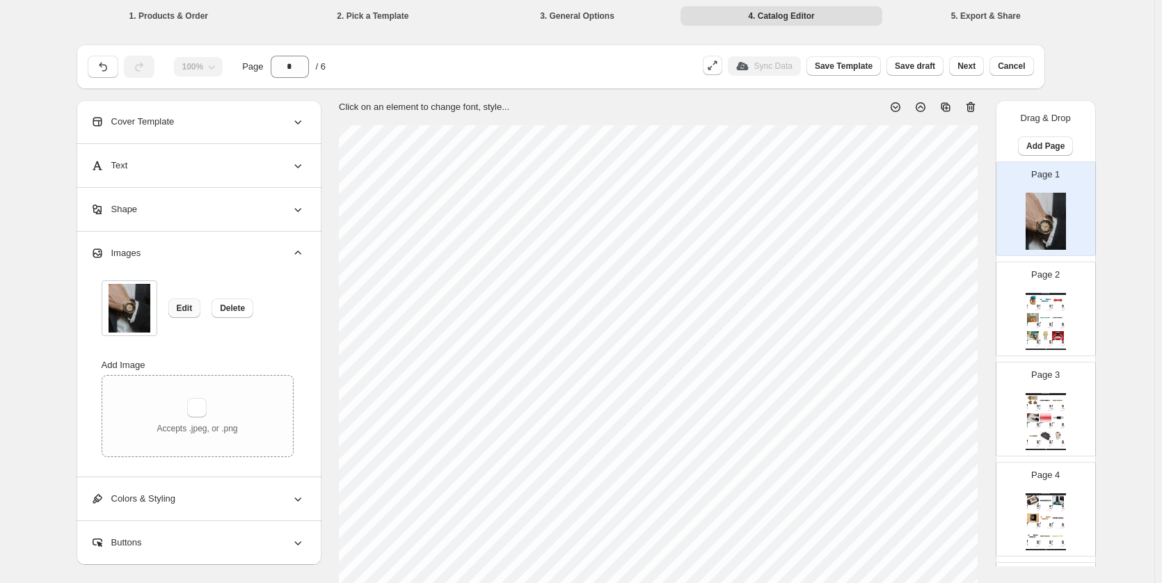
click at [197, 310] on button "Edit" at bounding box center [184, 307] width 33 height 19
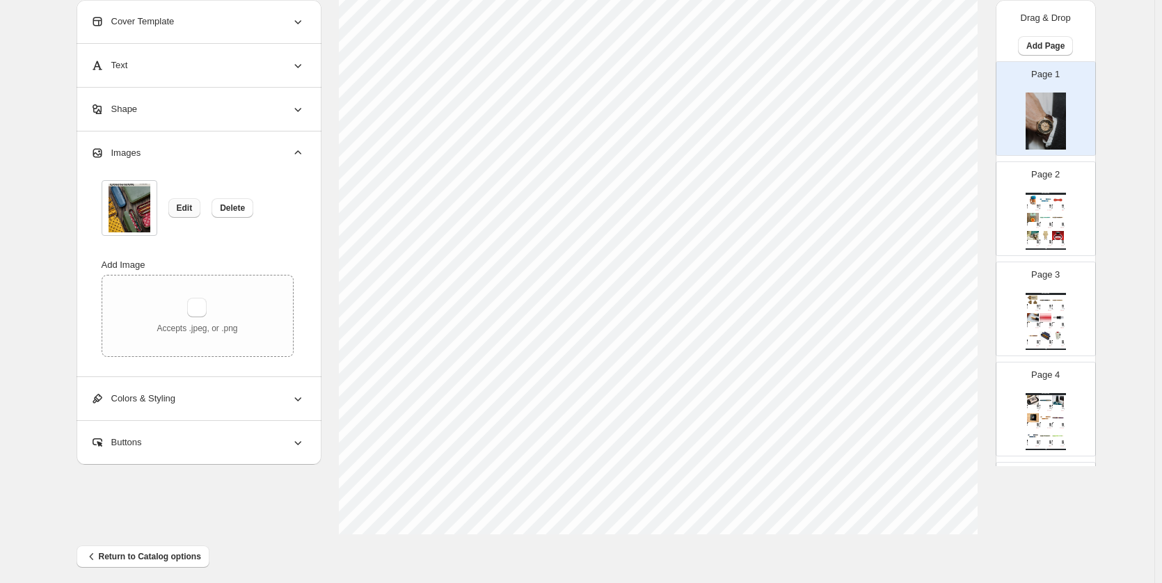
scroll to position [70, 0]
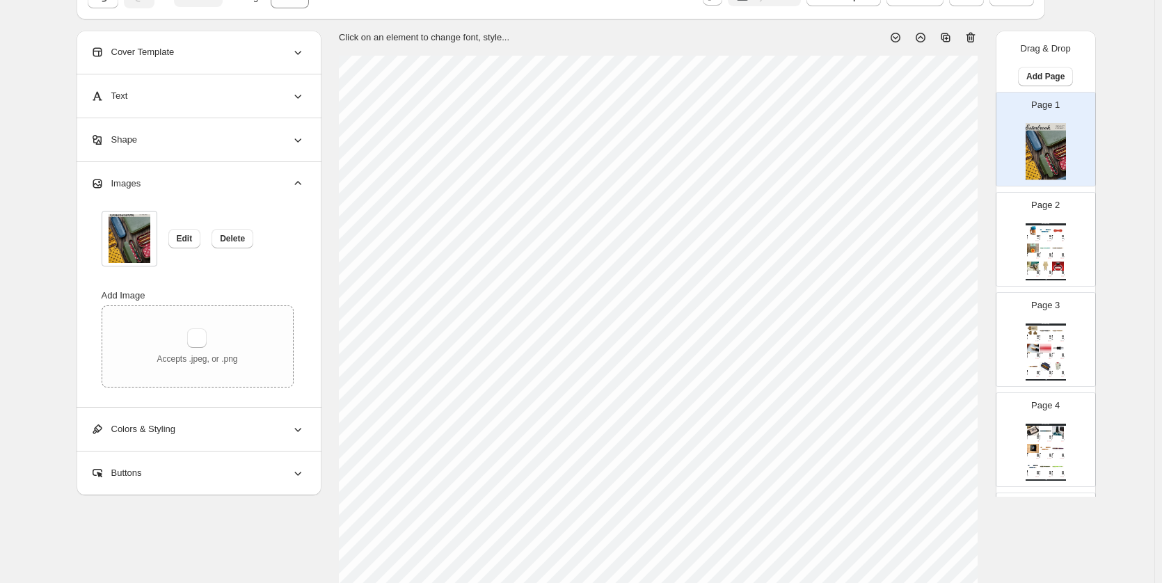
click at [1055, 271] on div "Esterbrook Bottle Ink - Scarlet Elevate your writing experience with Esterbrook…" at bounding box center [1058, 273] width 12 height 5
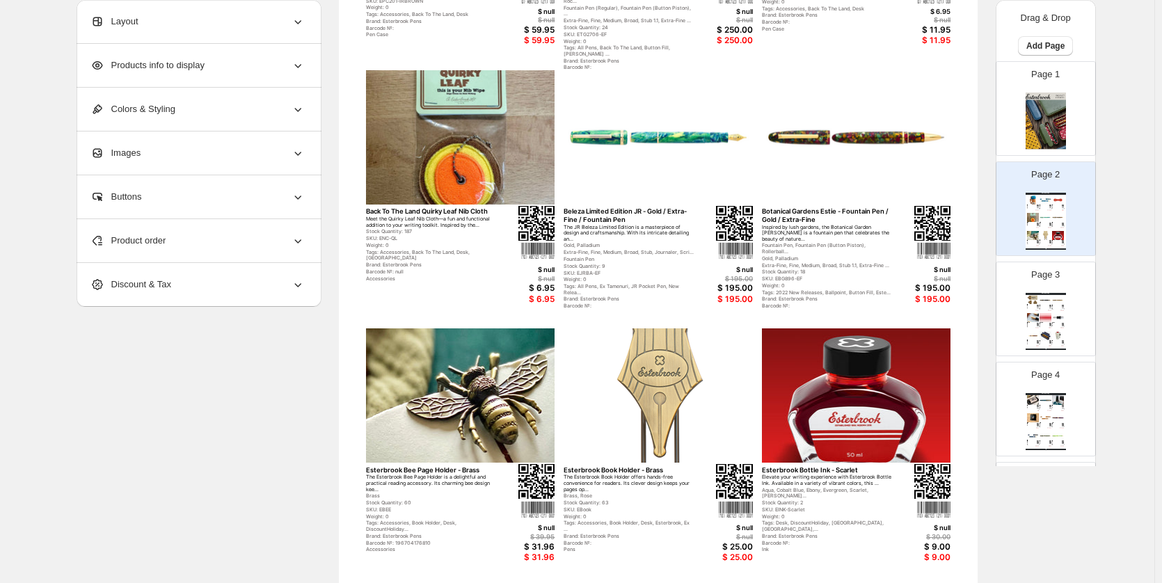
scroll to position [227, 0]
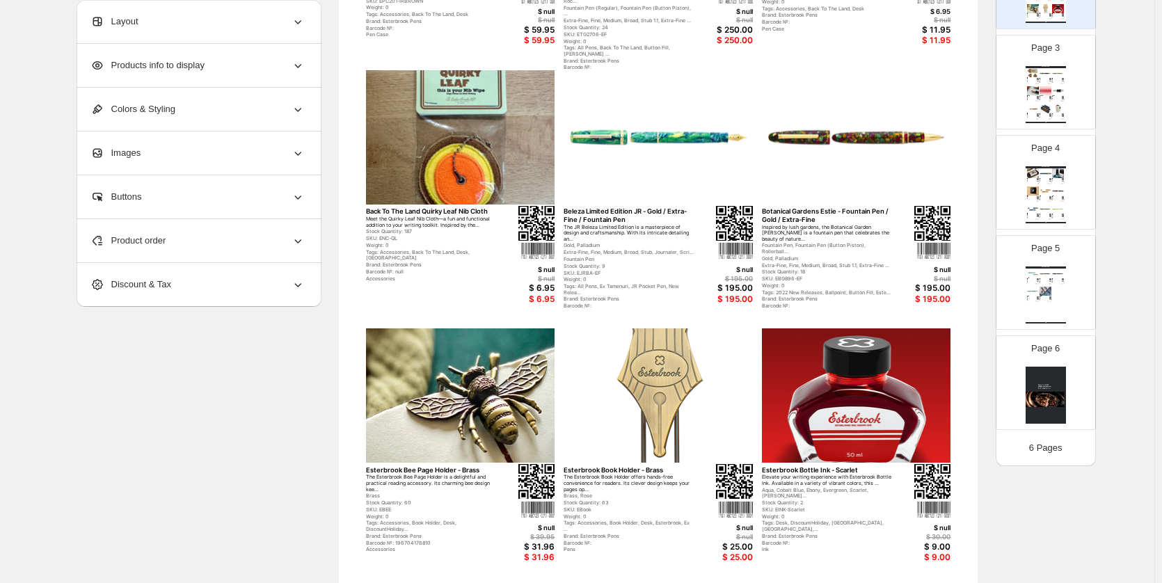
click at [1077, 301] on div "Page 5 Watch Catalog Premium Edition Avalanche Estie - Fountain Pen / Extra-Fin…" at bounding box center [1045, 282] width 99 height 93
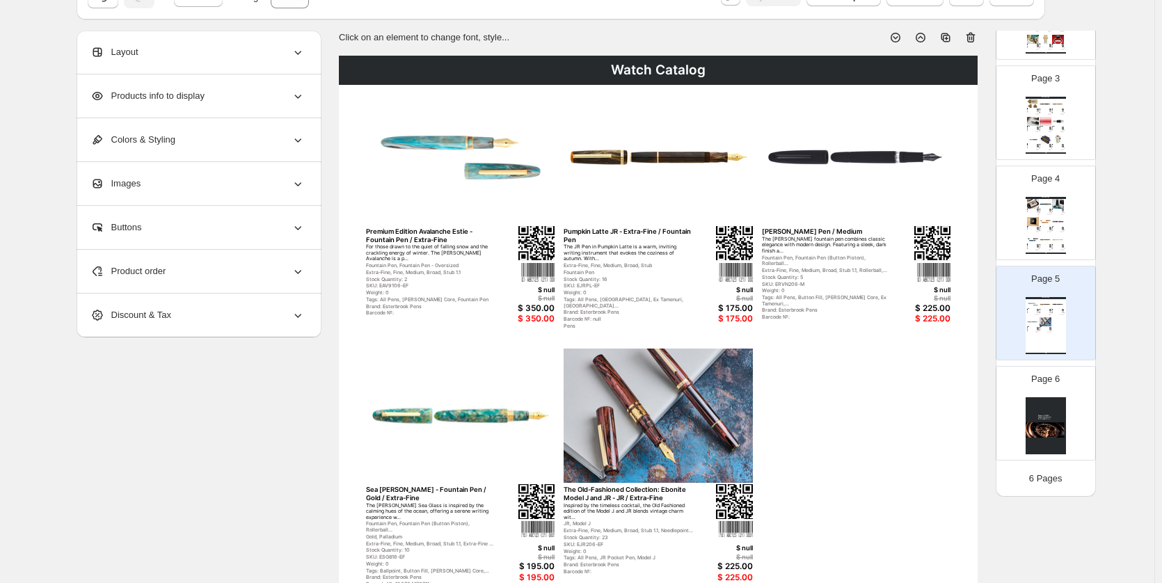
scroll to position [348, 0]
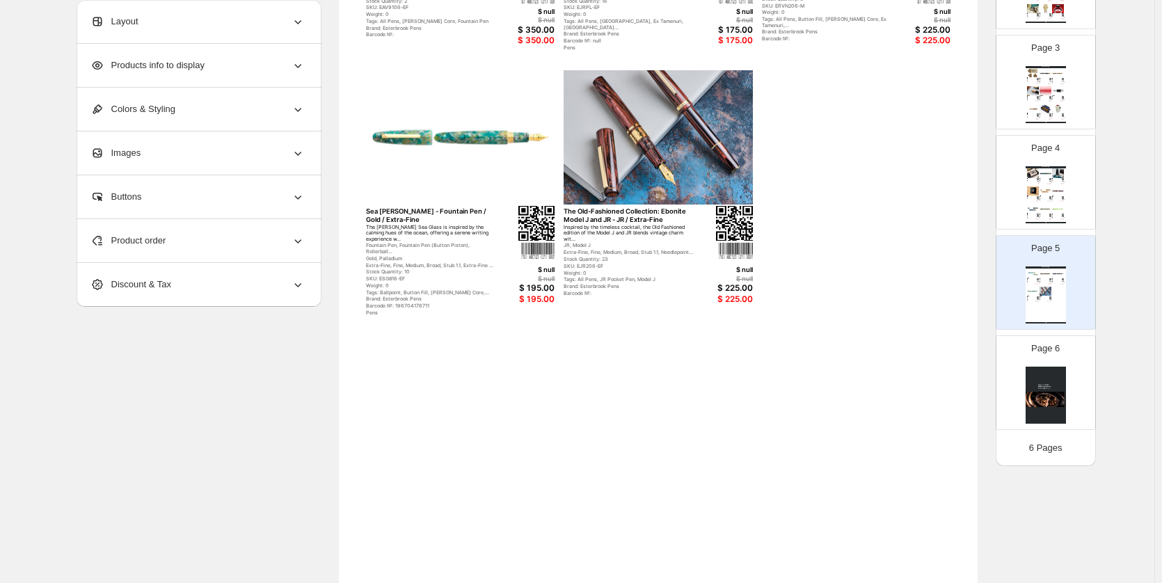
click at [1044, 385] on div "Page 1 Page 2 Watch Catalog Back To The Land 2GO Cup - Incredible Rock Inspired…" at bounding box center [1045, 131] width 100 height 595
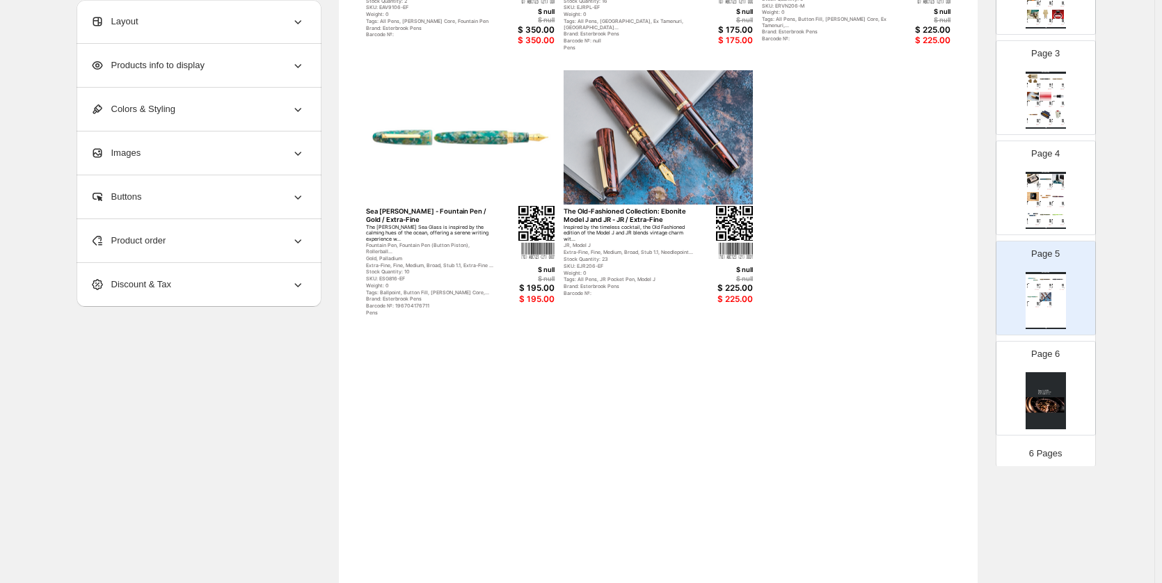
click at [1044, 385] on img at bounding box center [1045, 400] width 40 height 57
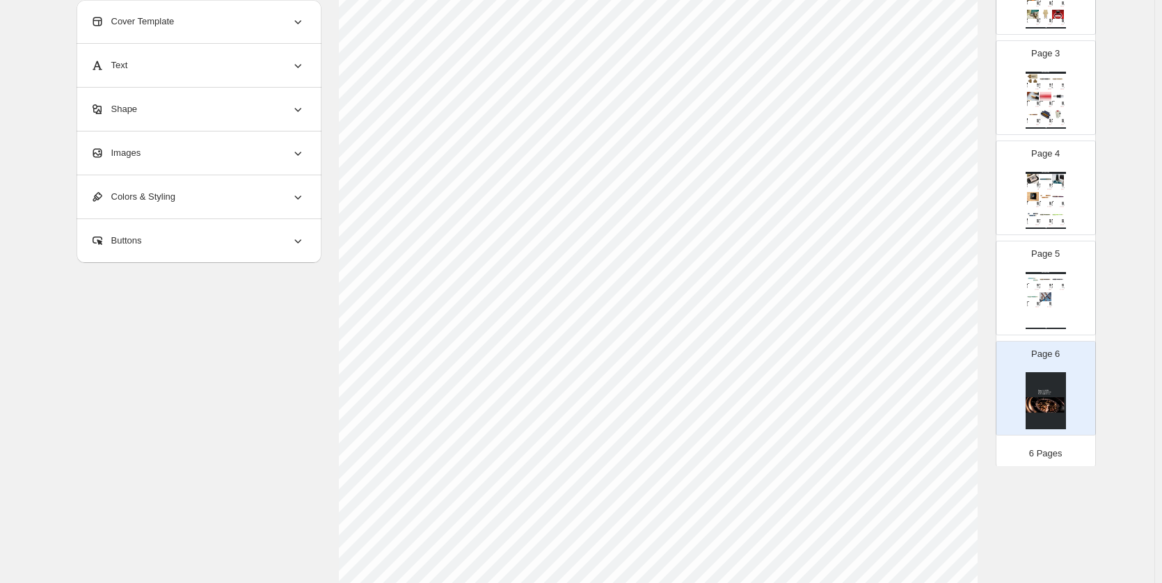
click at [1059, 200] on img at bounding box center [1058, 196] width 12 height 9
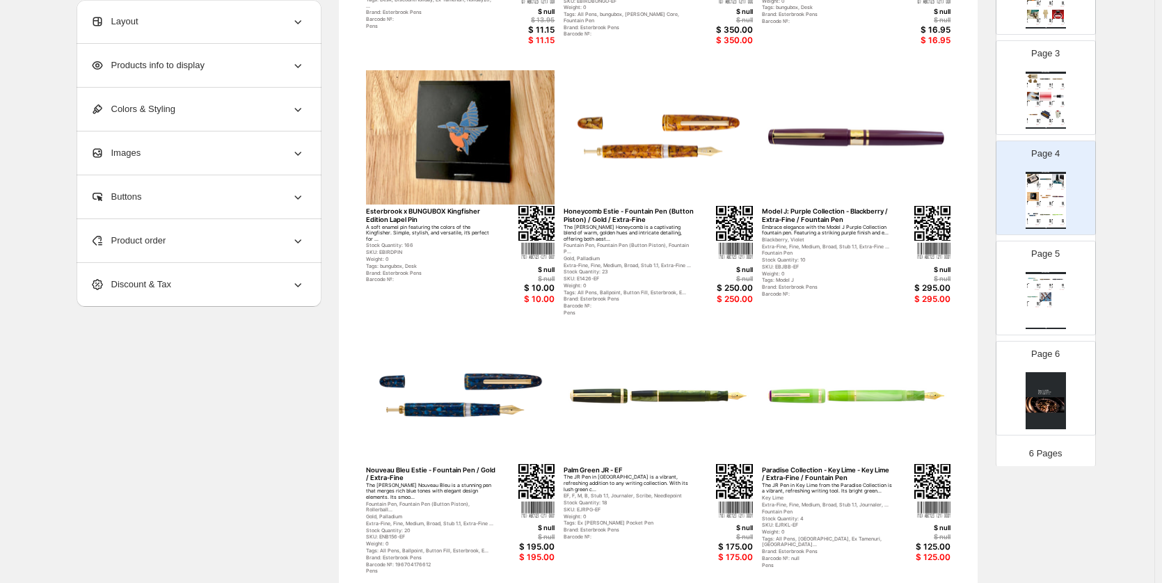
scroll to position [13, 0]
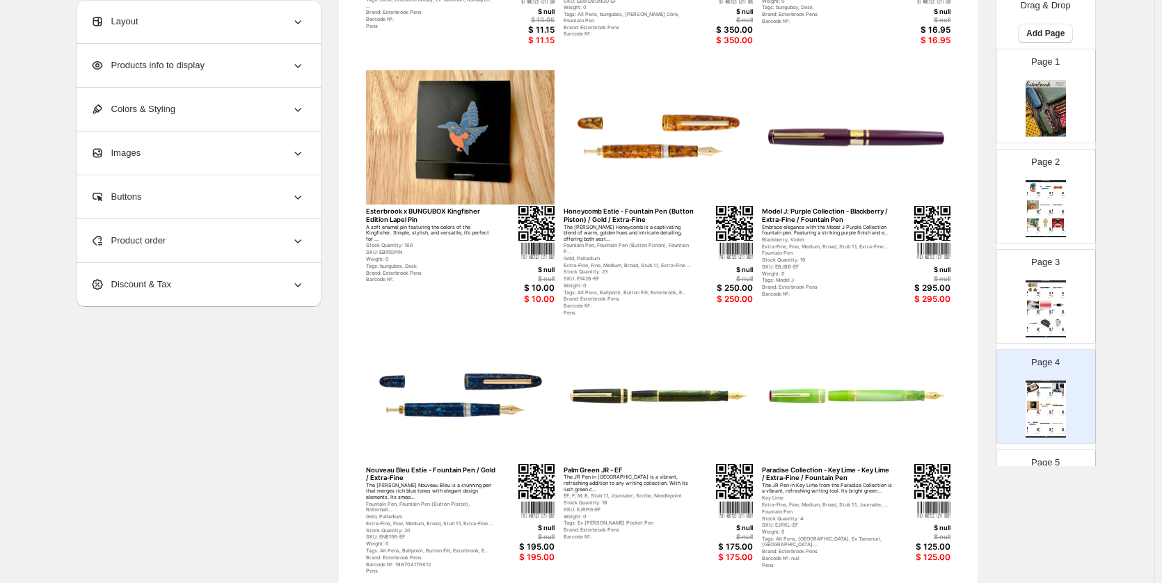
click at [1075, 215] on div "Page 2 Watch Catalog Back To The Land 2GO Cup - Incredible Rock Inspired by the…" at bounding box center [1040, 190] width 88 height 93
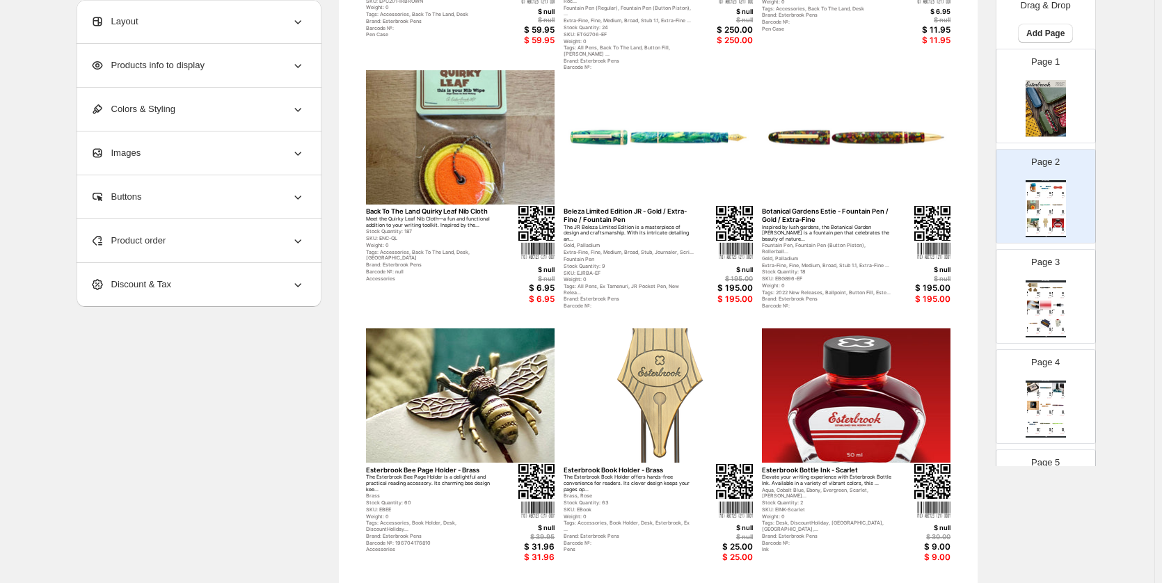
click at [1064, 291] on div "Page 3 Watch Catalog Esterbrook Eclipse Clip Set (3-Piece Set) - Silver A nod t…" at bounding box center [1040, 290] width 88 height 93
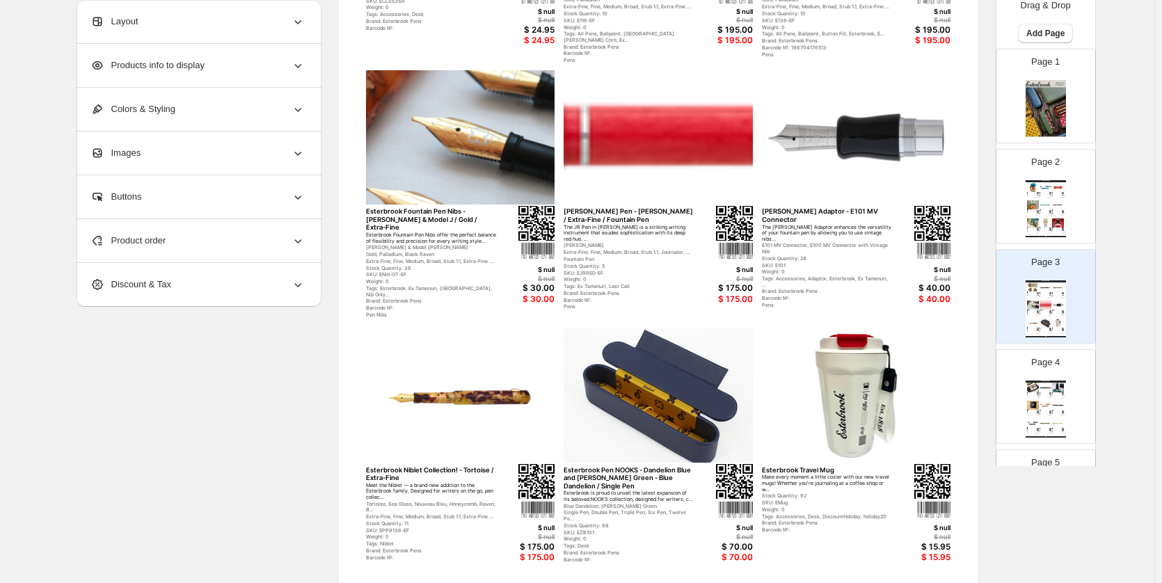
scroll to position [0, 0]
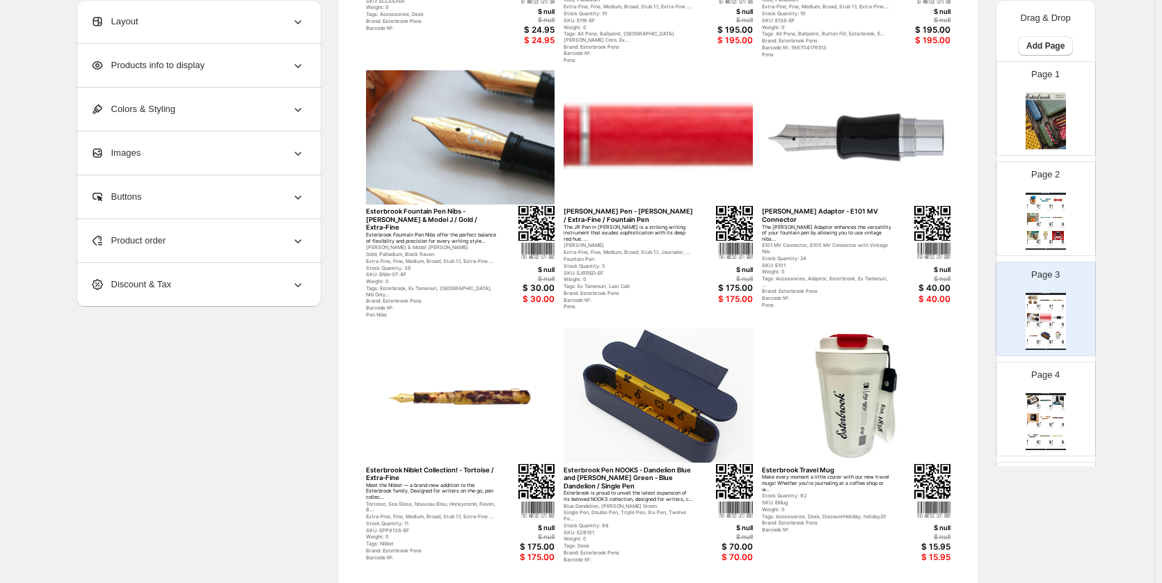
click at [1055, 226] on div "Weight: 0" at bounding box center [1056, 225] width 8 height 1
type input "*"
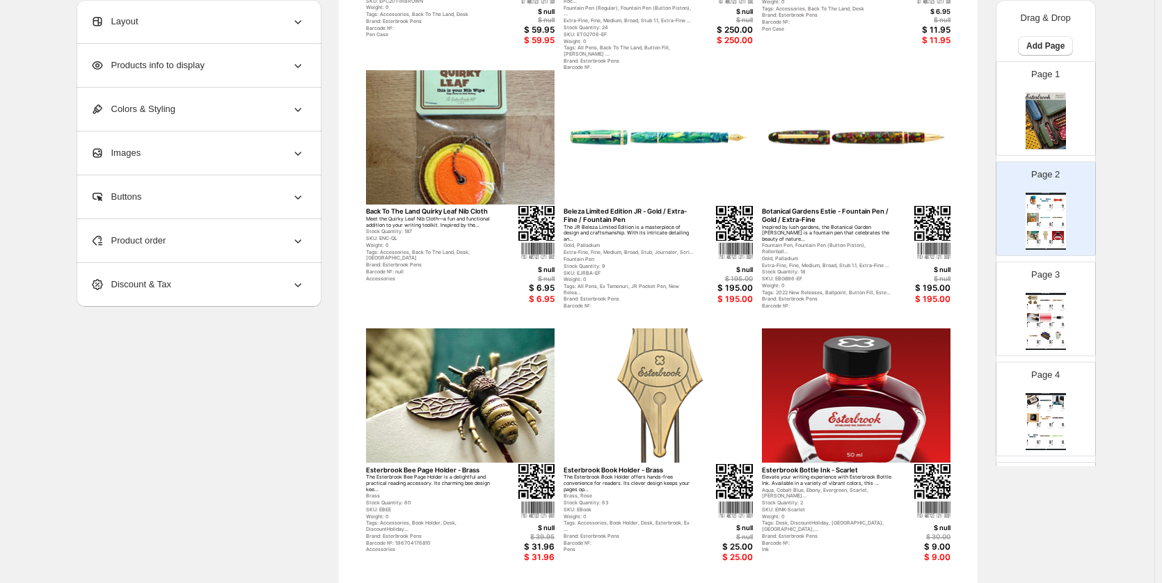
scroll to position [70, 0]
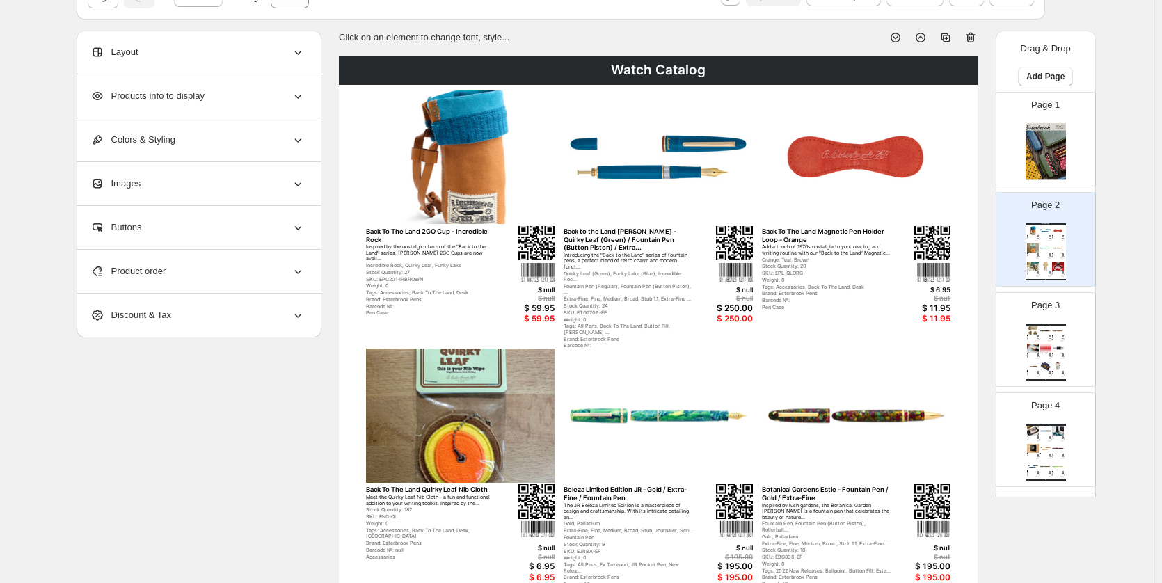
click at [150, 95] on span "Products info to display" at bounding box center [147, 96] width 114 height 14
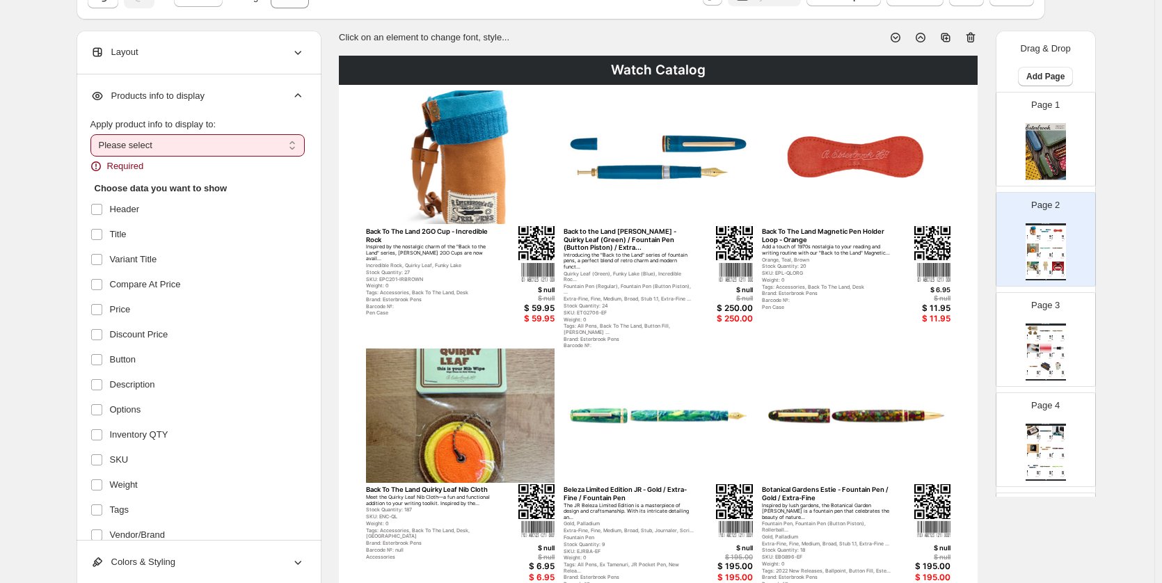
click at [146, 155] on select "**********" at bounding box center [197, 145] width 214 height 22
select select "*********"
click at [93, 134] on select "**********" at bounding box center [197, 145] width 214 height 22
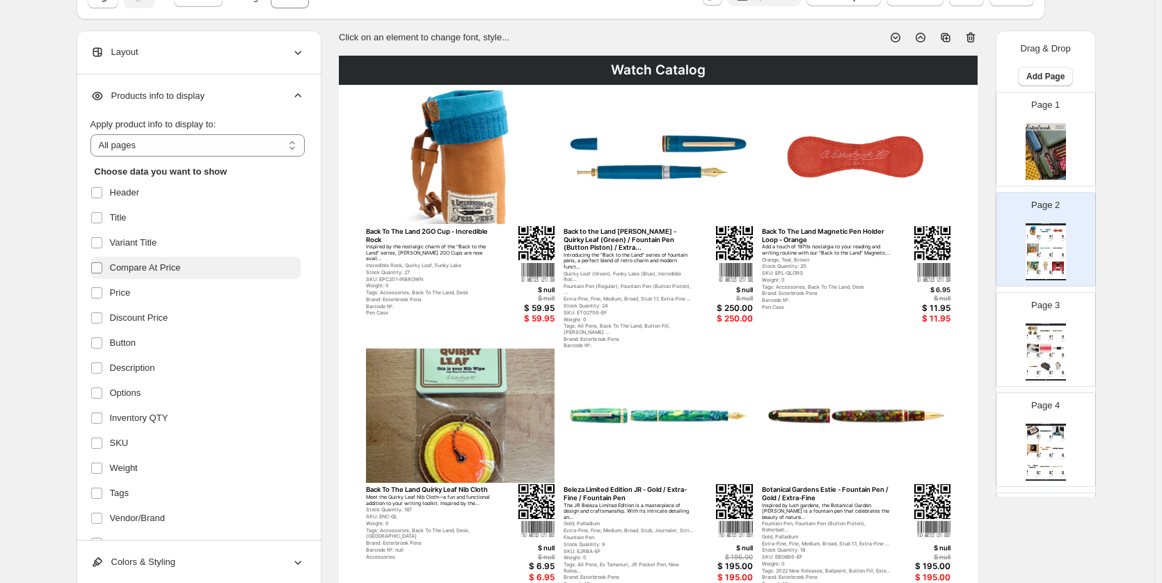
click at [106, 265] on label at bounding box center [99, 268] width 18 height 18
click at [108, 390] on label at bounding box center [99, 393] width 18 height 18
click at [126, 415] on span "Inventory QTY" at bounding box center [139, 418] width 58 height 14
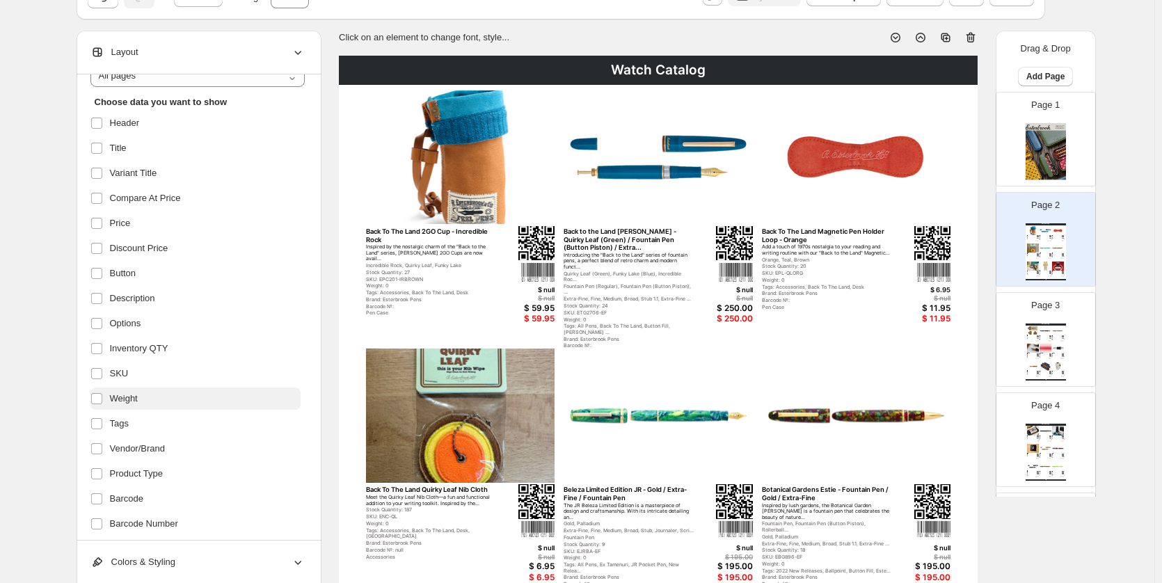
click at [152, 400] on label "Weight" at bounding box center [195, 398] width 210 height 22
click at [147, 428] on label "Tags" at bounding box center [195, 424] width 210 height 22
click at [165, 445] on span "Vendor/Brand" at bounding box center [138, 449] width 56 height 14
click at [170, 470] on label "Product Type" at bounding box center [195, 474] width 210 height 22
click at [161, 453] on span "Vendor/Brand" at bounding box center [138, 449] width 56 height 14
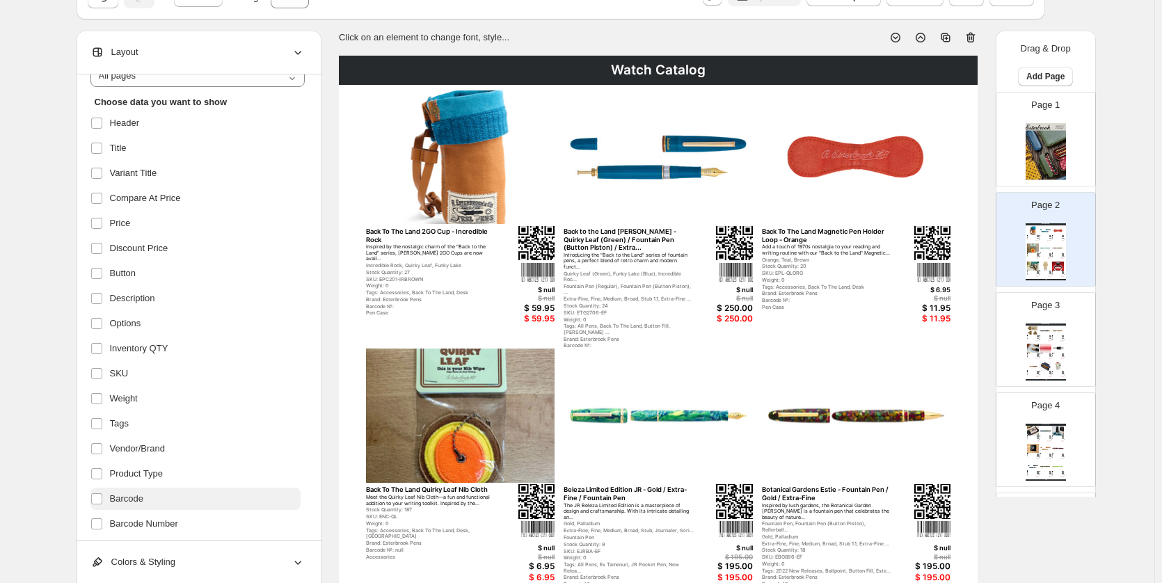
click at [151, 497] on label "Barcode" at bounding box center [195, 499] width 210 height 22
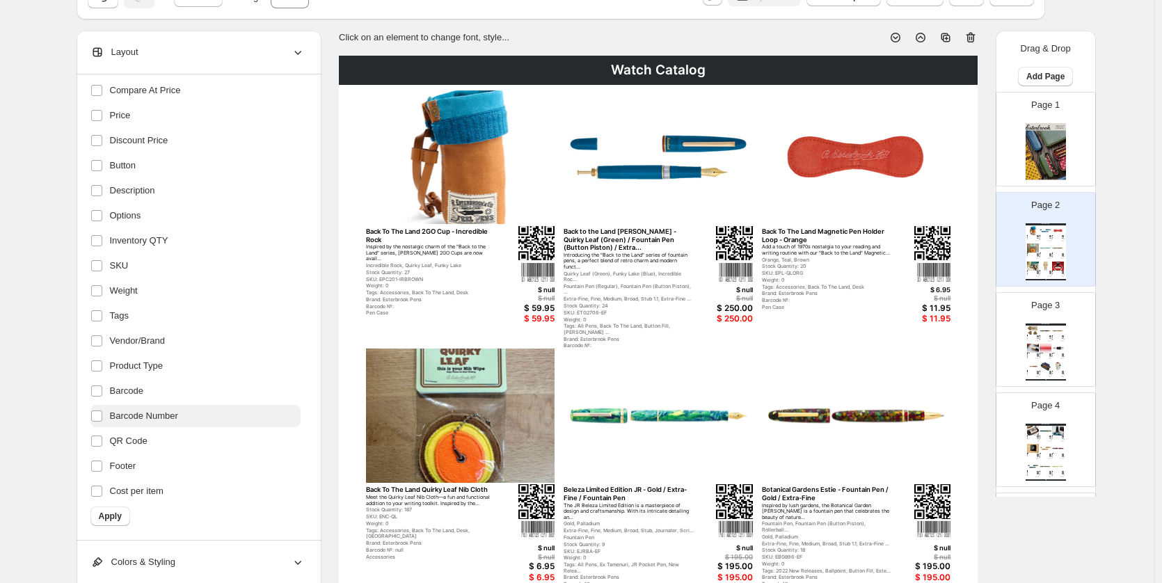
click at [173, 426] on label "Barcode Number" at bounding box center [195, 416] width 210 height 22
click at [161, 442] on label "QR Code" at bounding box center [195, 441] width 210 height 22
click at [140, 472] on label "Footer" at bounding box center [195, 466] width 210 height 22
click at [122, 496] on span "Cost per item" at bounding box center [137, 491] width 54 height 14
click at [109, 526] on div "**********" at bounding box center [197, 240] width 214 height 600
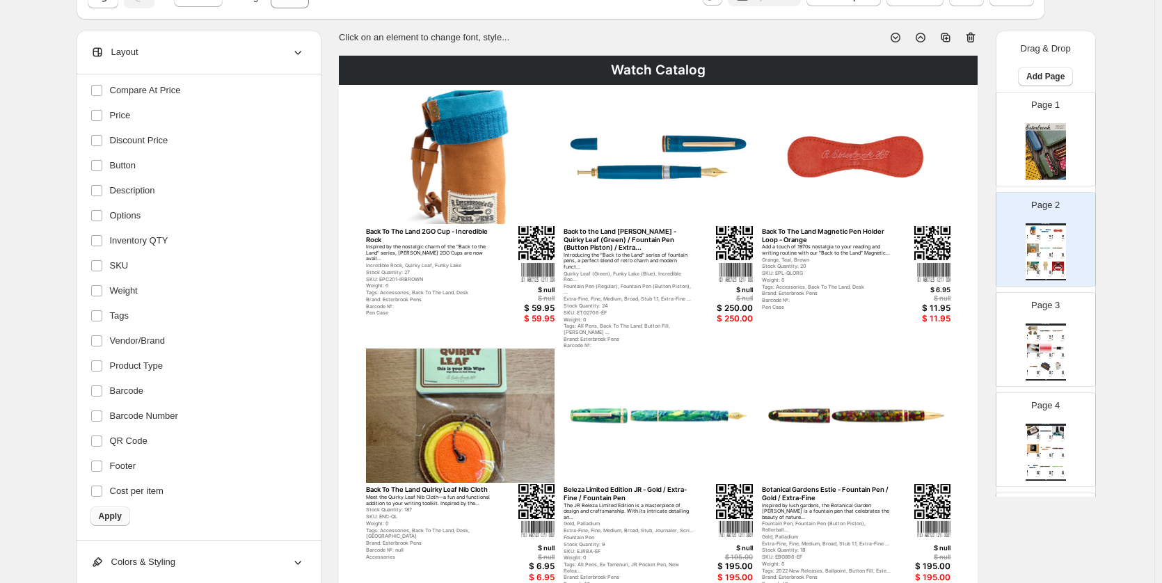
click at [113, 521] on span "Apply" at bounding box center [110, 516] width 23 height 11
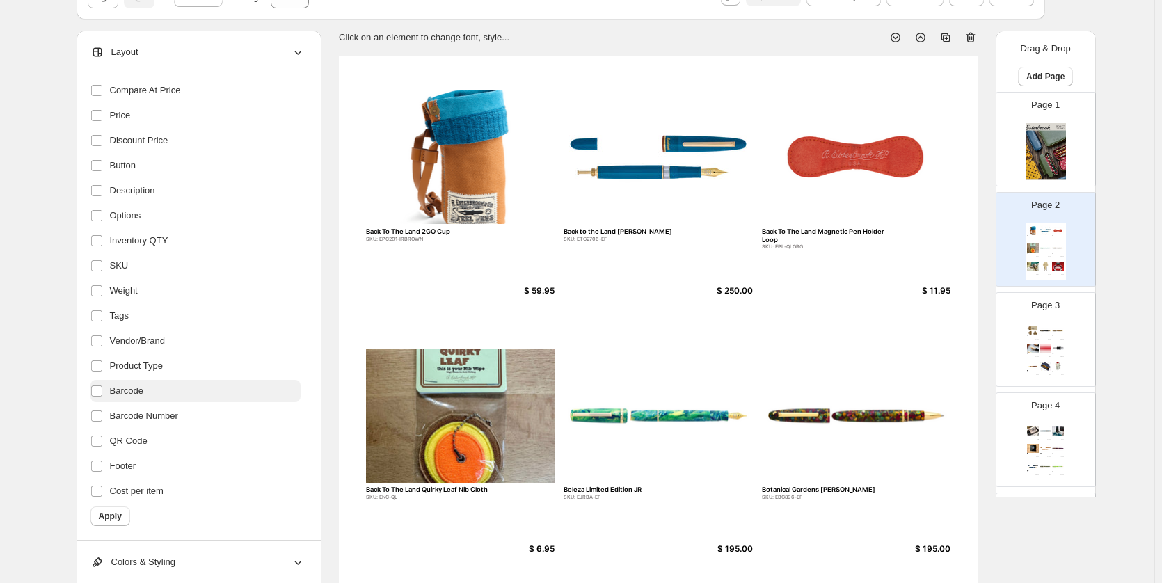
scroll to position [348, 0]
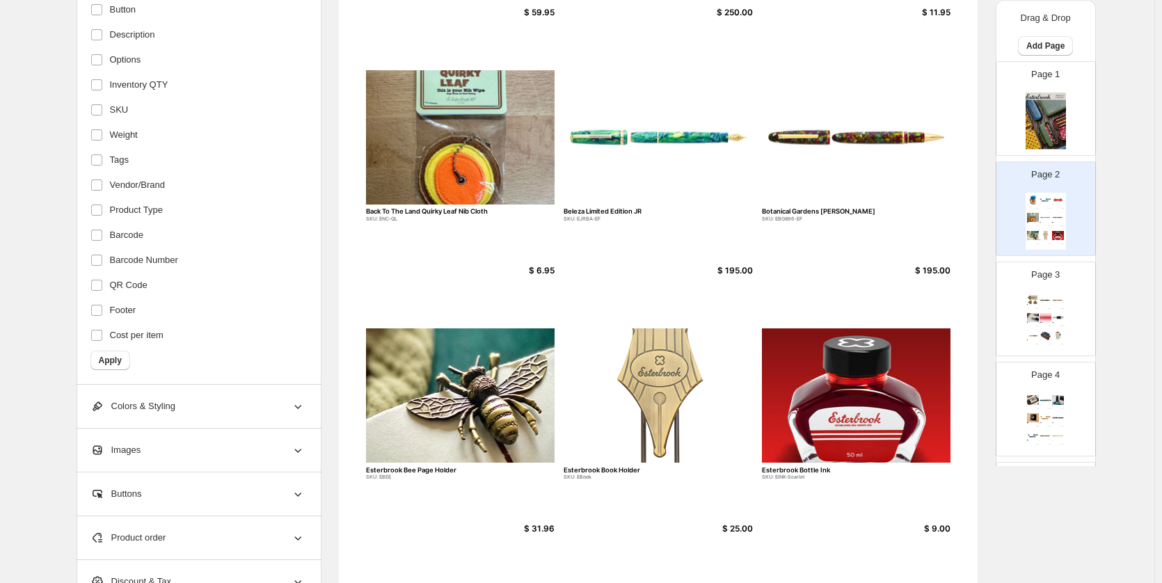
click at [225, 538] on div "Product order" at bounding box center [197, 537] width 214 height 43
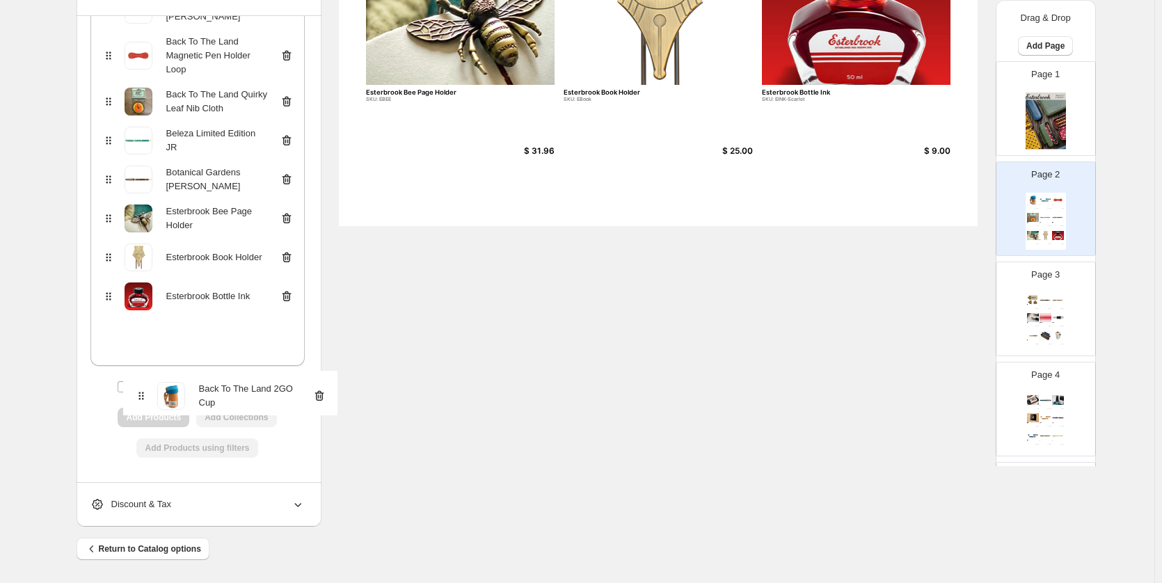
scroll to position [170, 0]
drag, startPoint x: 113, startPoint y: 209, endPoint x: 113, endPoint y: 344, distance: 135.0
click at [113, 344] on div "Back To The Land 2GO Cup Back to the Land Estie Back To The Land Magnetic Pen H…" at bounding box center [197, 177] width 214 height 376
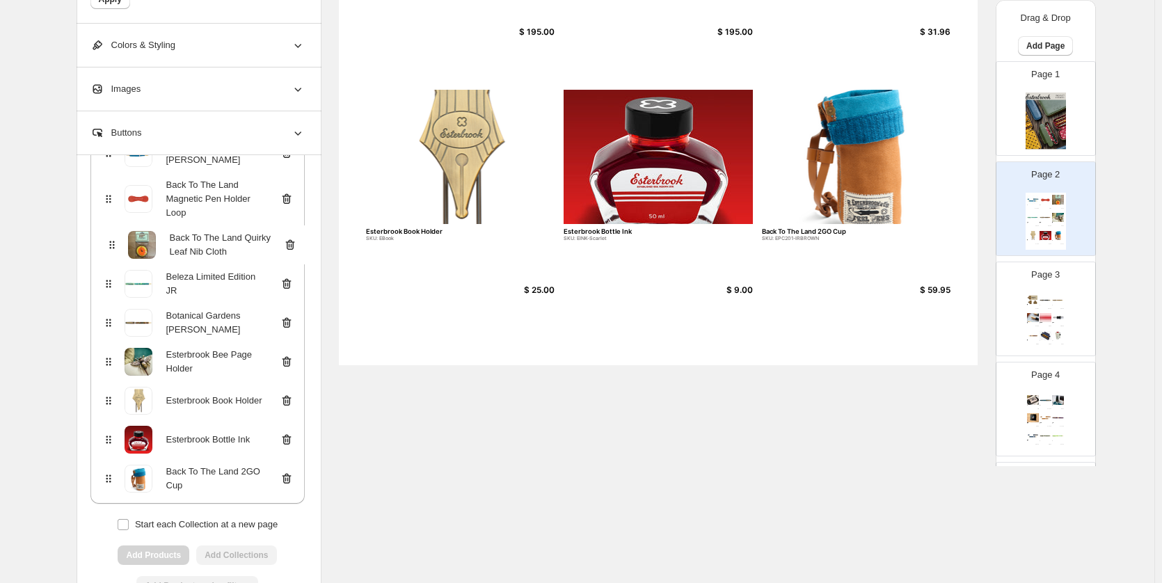
scroll to position [167, 0]
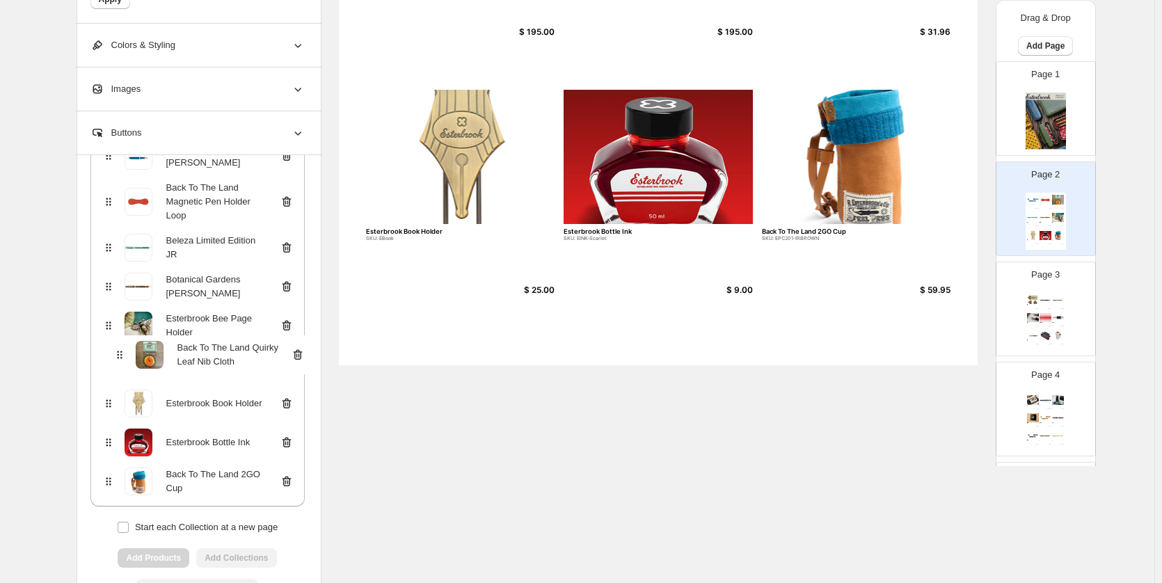
drag, startPoint x: 113, startPoint y: 241, endPoint x: 115, endPoint y: 361, distance: 120.4
click at [115, 361] on div "Back to the Land Estie Back To The Land Magnetic Pen Holder Loop Back To The La…" at bounding box center [197, 319] width 214 height 376
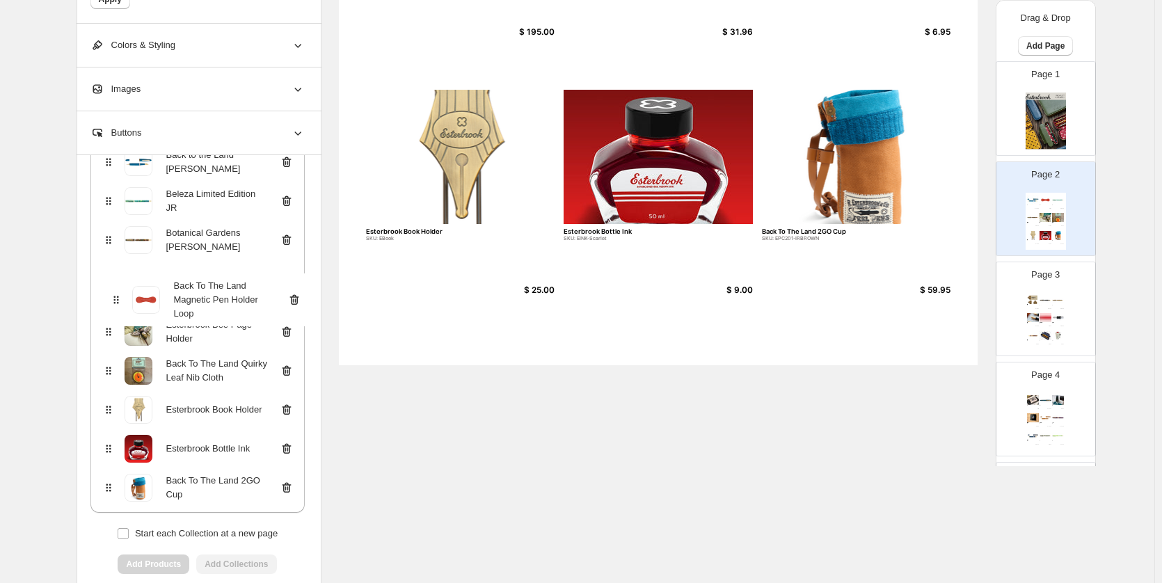
scroll to position [159, 0]
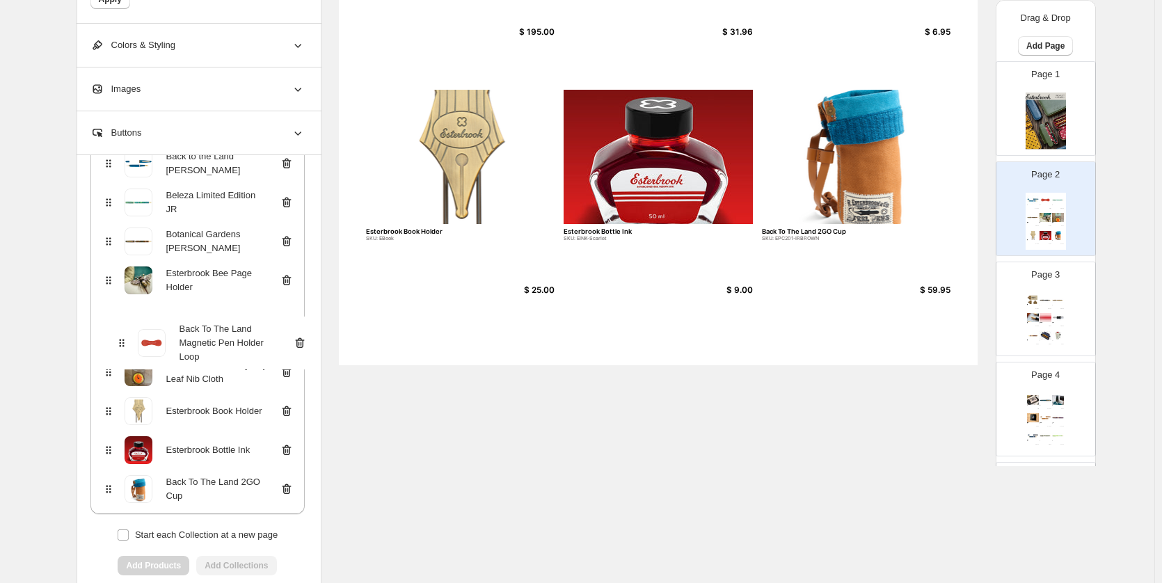
drag, startPoint x: 113, startPoint y: 202, endPoint x: 122, endPoint y: 328, distance: 126.3
click at [122, 328] on div "Back to the Land Estie Back To The Land Magnetic Pen Holder Loop Beleza Limited…" at bounding box center [197, 326] width 214 height 376
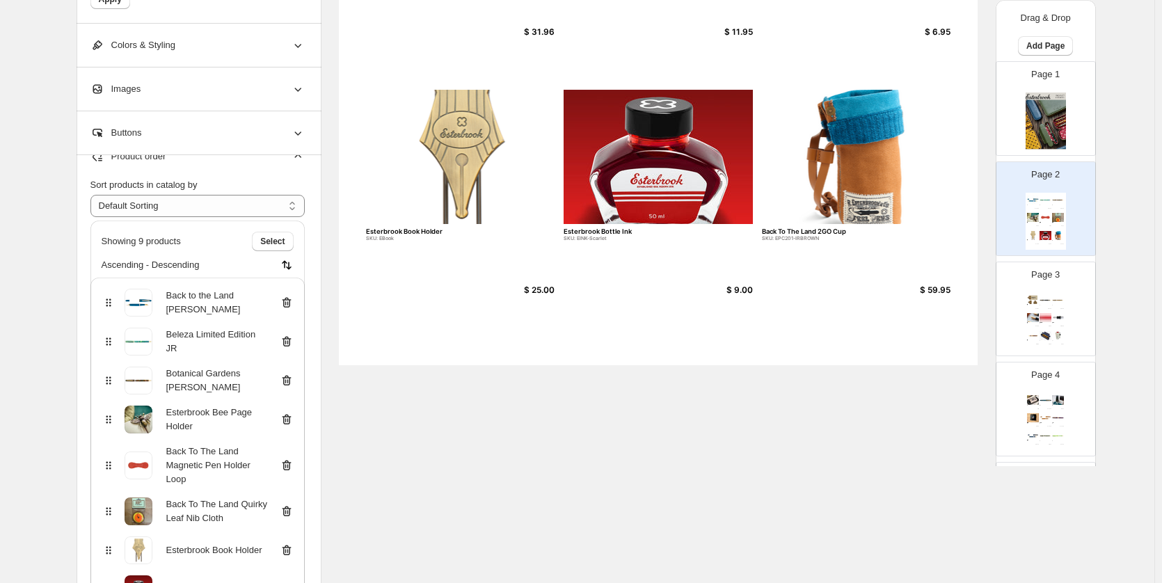
scroll to position [0, 0]
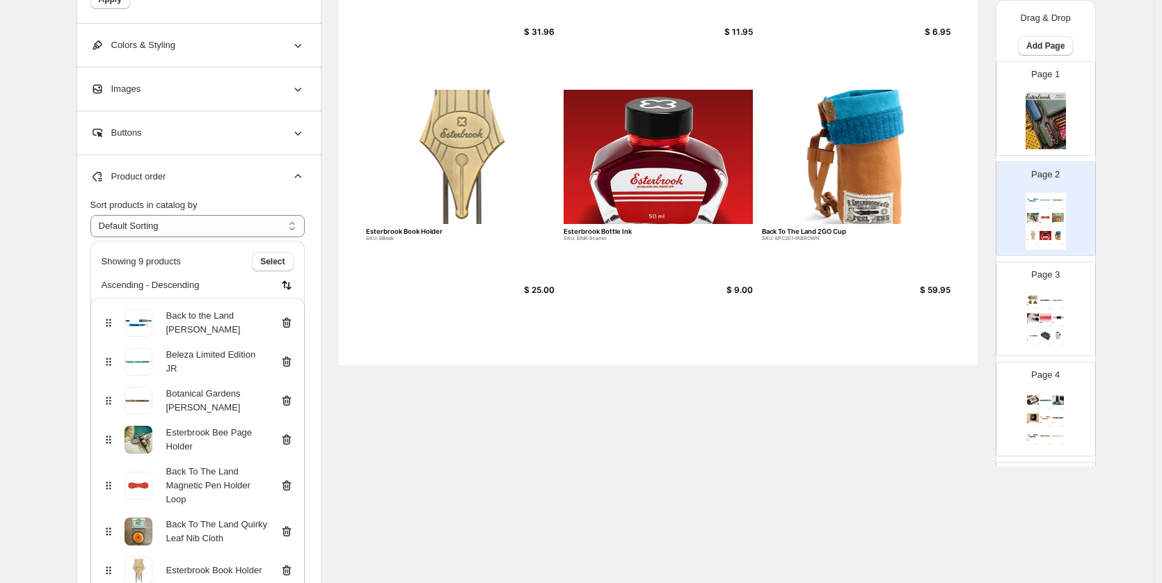
click at [633, 417] on div "**********" at bounding box center [578, 90] width 1002 height 1152
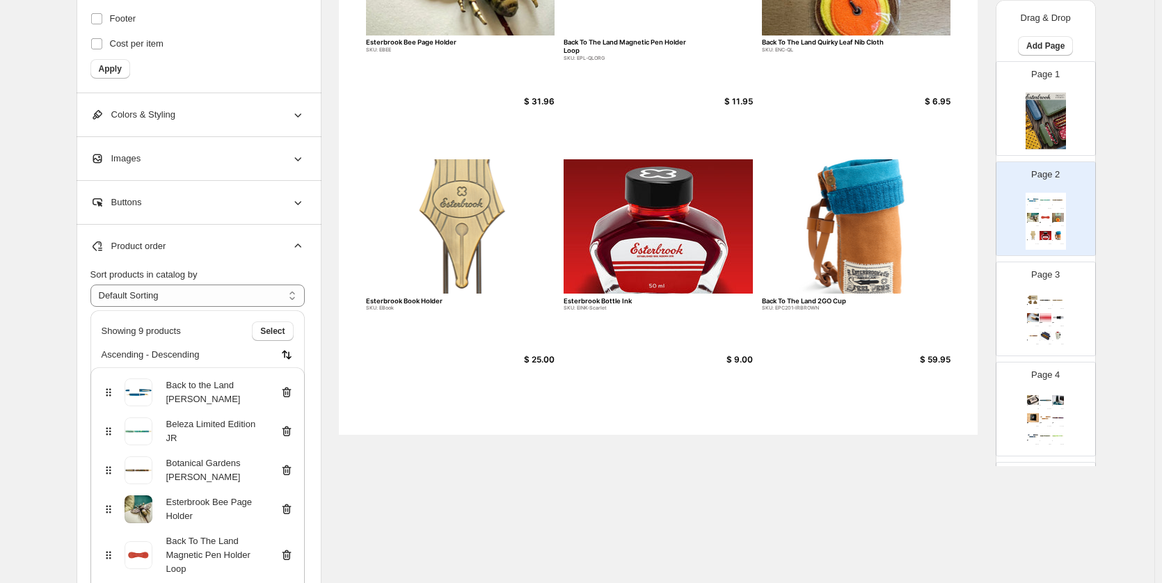
click at [1027, 301] on img at bounding box center [1033, 299] width 12 height 9
type input "*"
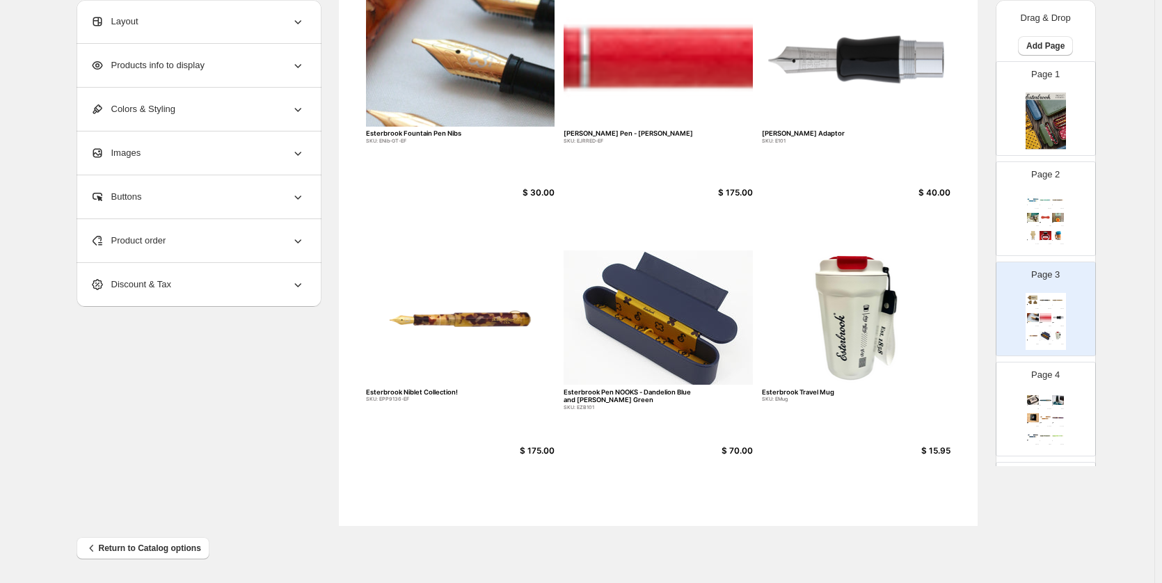
scroll to position [426, 0]
click at [211, 234] on div "Product order" at bounding box center [197, 240] width 214 height 43
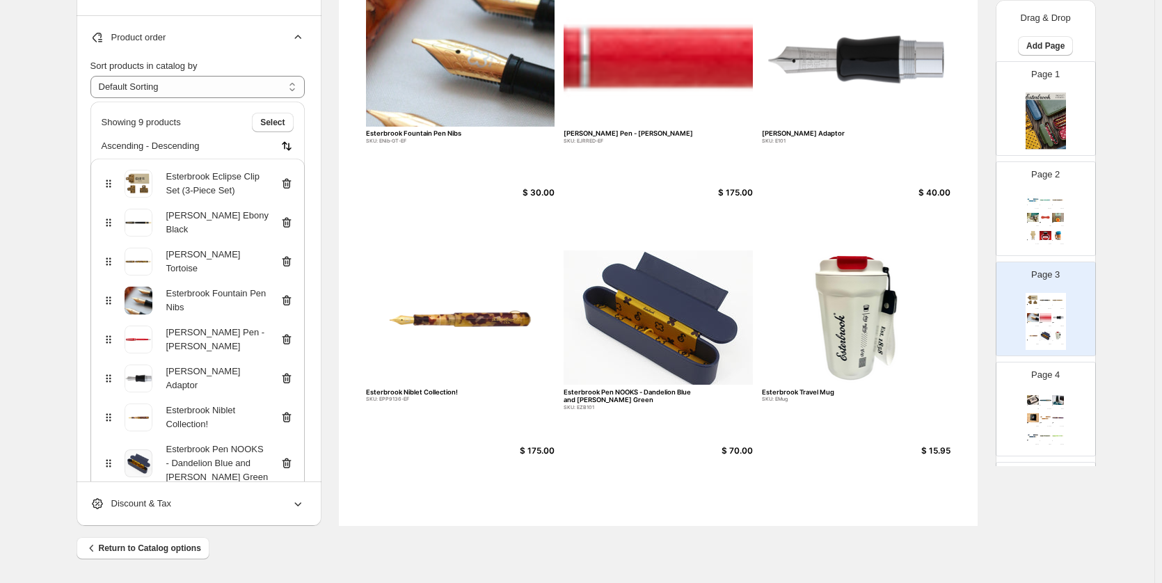
scroll to position [139, 0]
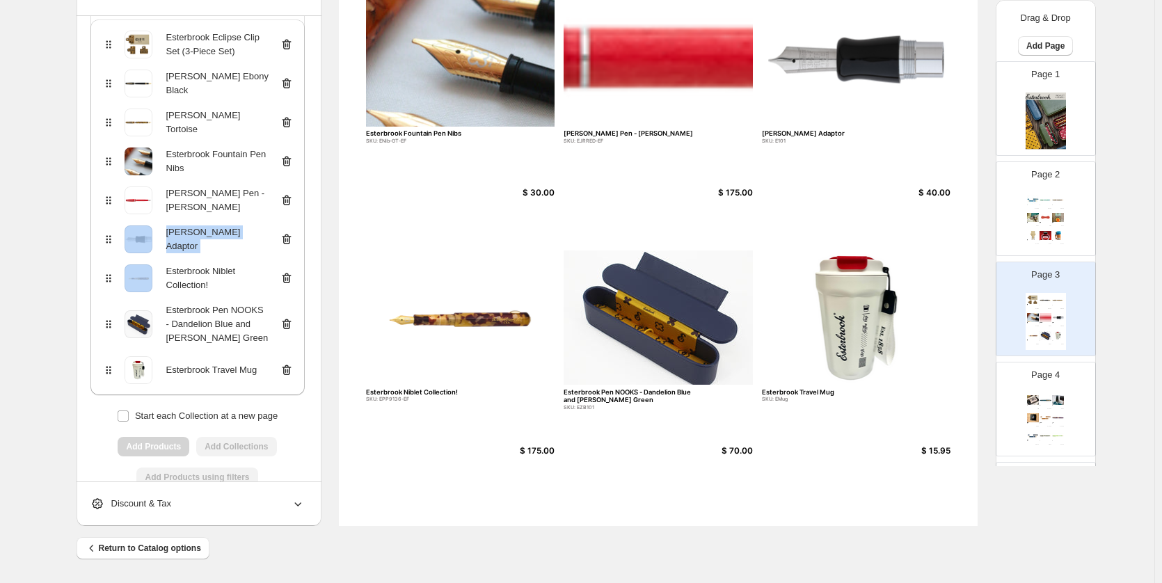
click at [107, 243] on div "Esterbrook Eclipse Clip Set (3-Piece Set) Esterbrook Estie Ebony Black Esterbro…" at bounding box center [197, 207] width 214 height 376
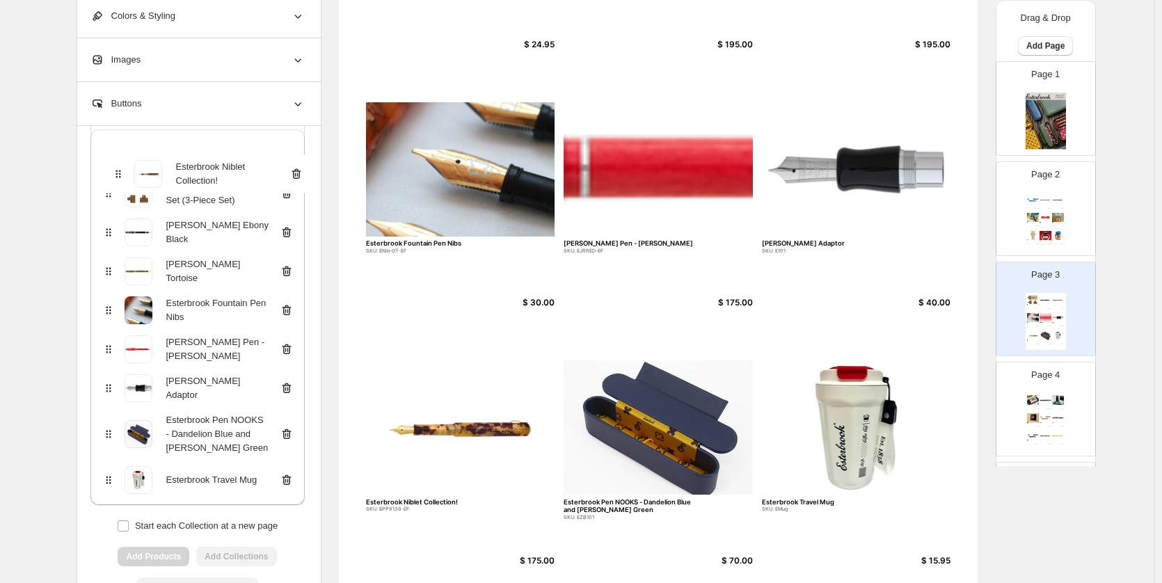
scroll to position [0, 0]
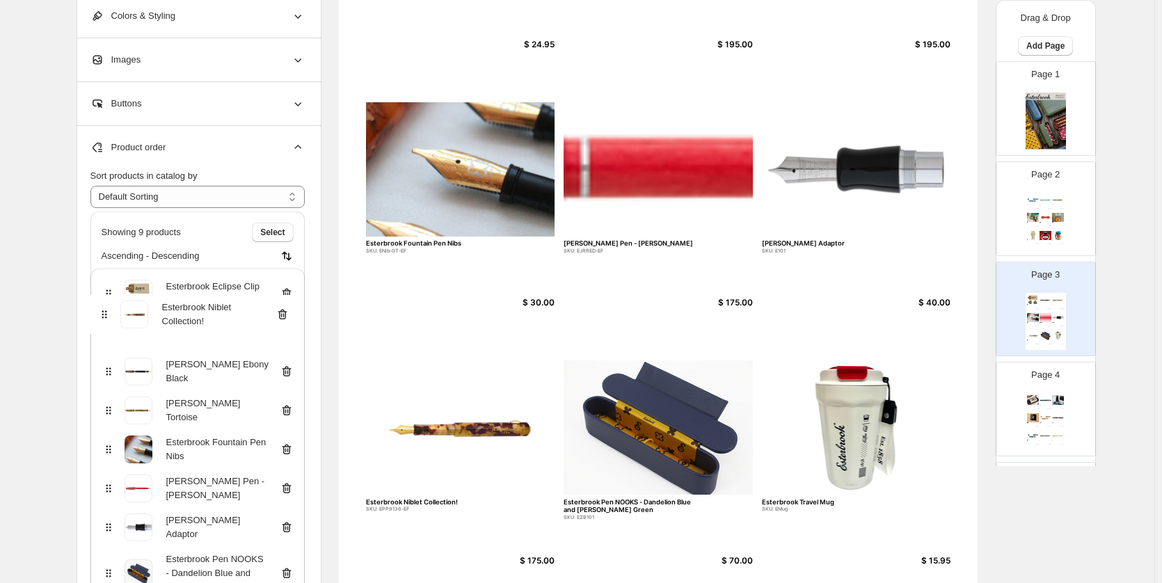
drag, startPoint x: 114, startPoint y: 278, endPoint x: 109, endPoint y: 291, distance: 13.7
click at [109, 291] on div "Esterbrook Eclipse Clip Set (3-Piece Set) Esterbrook Estie Ebony Black Esterbro…" at bounding box center [197, 457] width 214 height 376
click at [112, 289] on div "Esterbrook Eclipse Clip Set (3-Piece Set) Esterbrook Estie Ebony Black Esterbro…" at bounding box center [197, 457] width 214 height 376
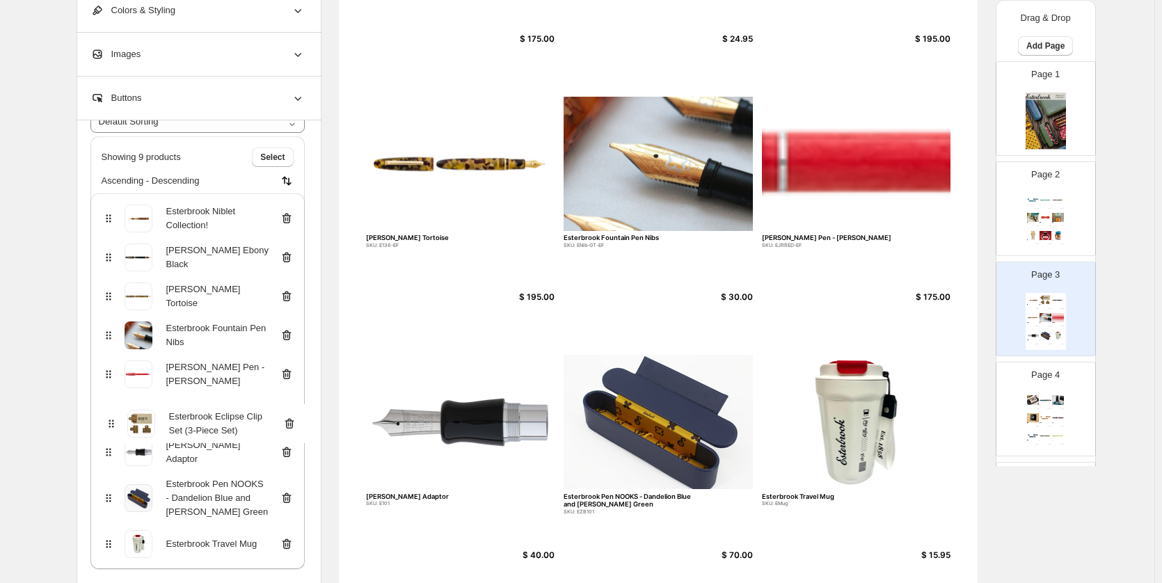
scroll to position [323, 0]
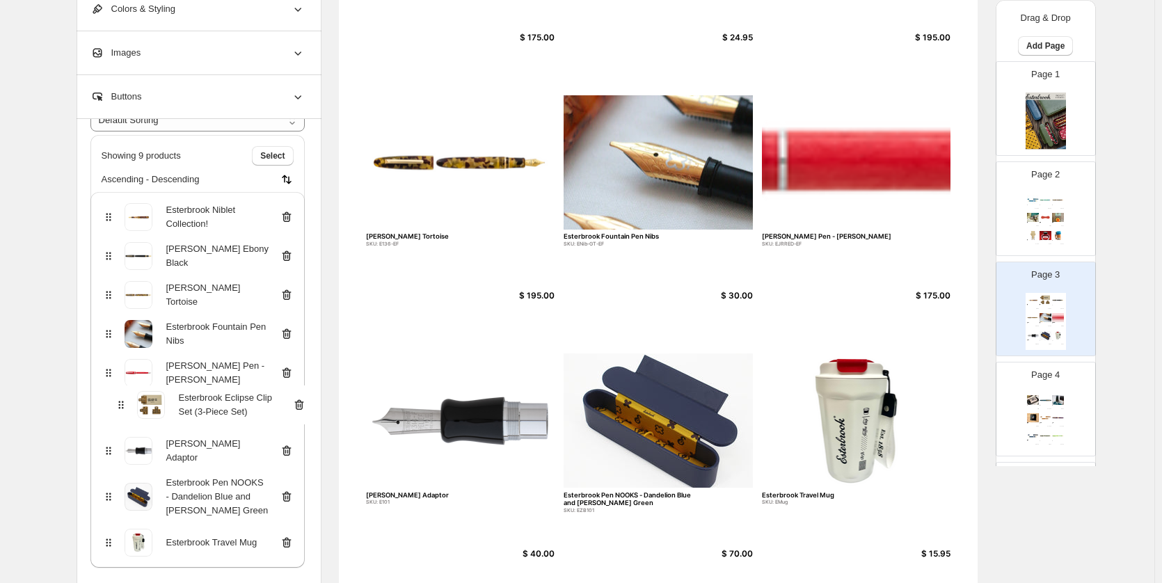
drag, startPoint x: 111, startPoint y: 276, endPoint x: 120, endPoint y: 410, distance: 133.9
click at [120, 410] on div "Esterbrook Niblet Collection! Esterbrook Eclipse Clip Set (3-Piece Set) Esterbr…" at bounding box center [197, 380] width 214 height 376
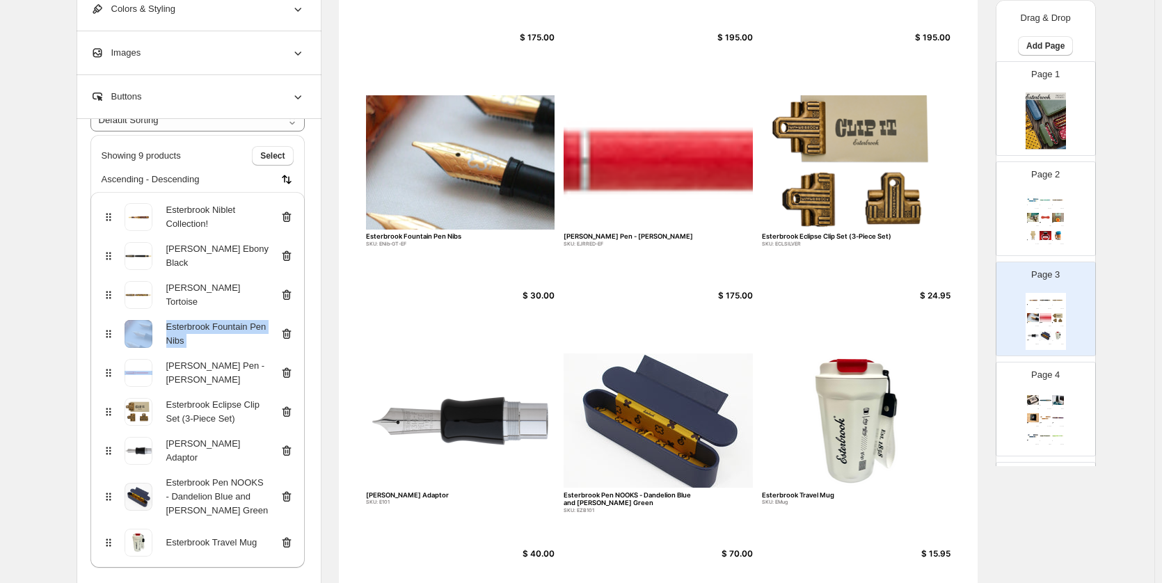
drag, startPoint x: 123, startPoint y: 332, endPoint x: 133, endPoint y: 363, distance: 32.8
click at [128, 381] on div "Esterbrook Niblet Collection! Esterbrook Estie Ebony Black Esterbrook Estie Tor…" at bounding box center [197, 380] width 214 height 376
drag, startPoint x: 111, startPoint y: 337, endPoint x: 112, endPoint y: 384, distance: 46.6
click at [112, 384] on div "Esterbrook Niblet Collection! Esterbrook Estie Ebony Black Esterbrook Estie Tor…" at bounding box center [197, 380] width 214 height 376
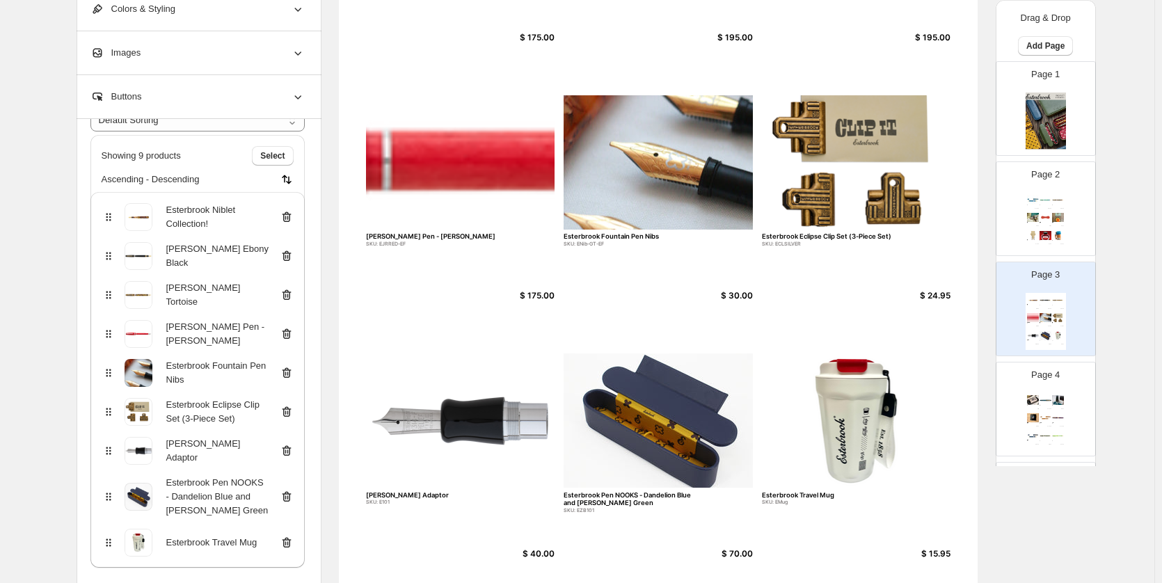
click at [63, 318] on div "**********" at bounding box center [577, 197] width 1035 height 978
click at [426, 159] on img at bounding box center [460, 162] width 189 height 134
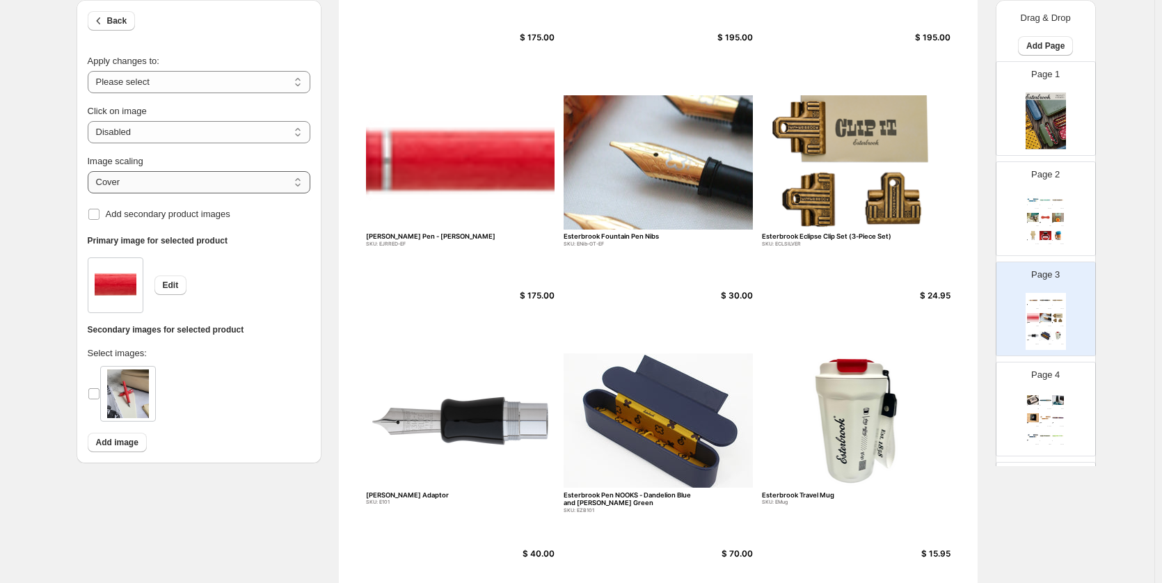
click at [161, 184] on select "***** *******" at bounding box center [199, 182] width 223 height 22
click at [173, 93] on div "**********" at bounding box center [199, 118] width 223 height 50
click at [175, 82] on select "**********" at bounding box center [199, 82] width 223 height 22
click at [175, 77] on select "**********" at bounding box center [199, 82] width 223 height 22
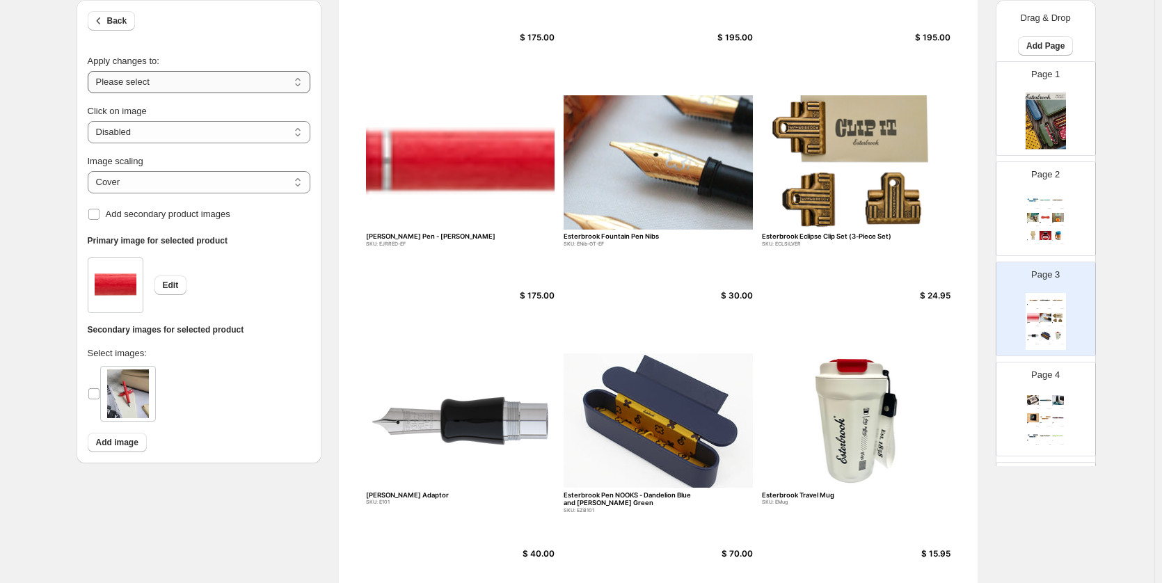
select select "**********"
click at [90, 71] on select "**********" at bounding box center [199, 82] width 223 height 22
click at [150, 185] on select "***** *******" at bounding box center [199, 182] width 223 height 22
select select "*******"
click at [90, 171] on select "***** *******" at bounding box center [199, 182] width 223 height 22
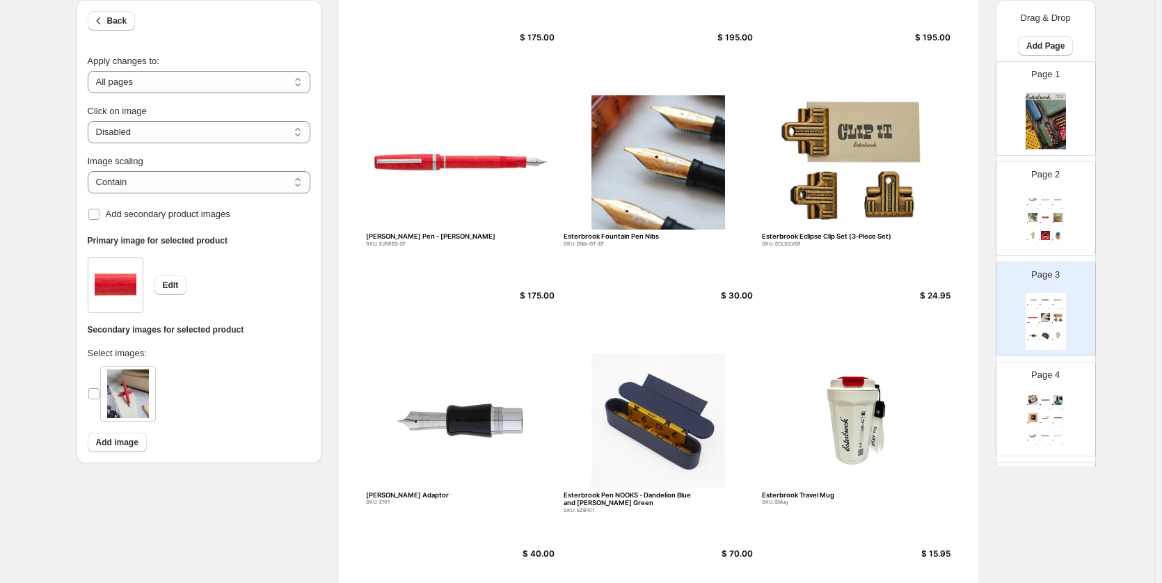
click at [287, 253] on div "Primary image for selected product Edit Secondary images for selected product S…" at bounding box center [199, 347] width 245 height 234
click at [125, 20] on span "Back" at bounding box center [117, 20] width 20 height 11
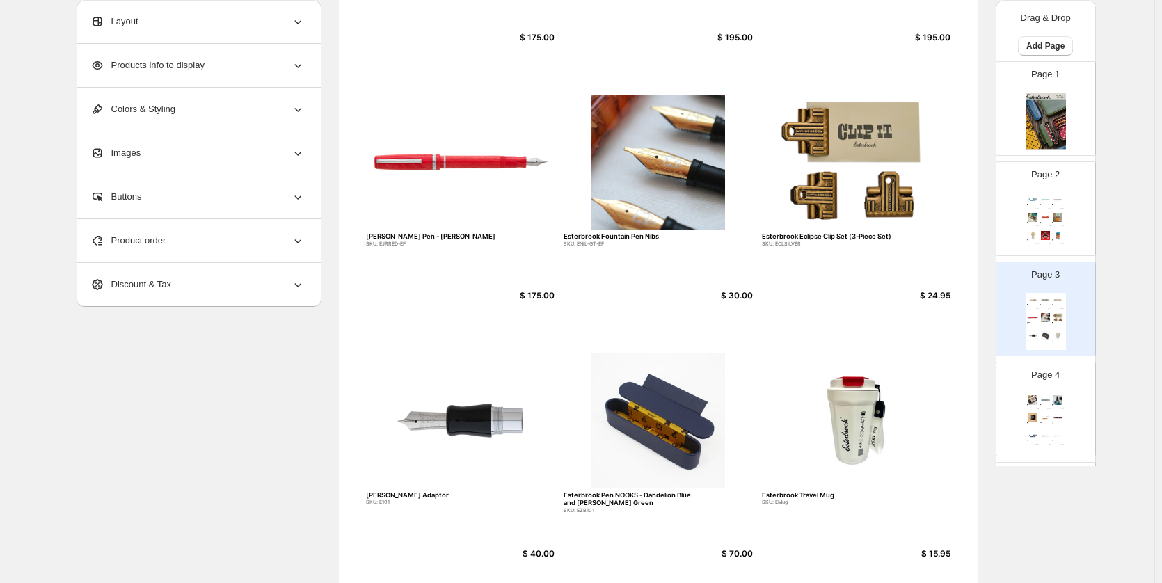
click at [1054, 382] on div "Page 4 Esterbrook Vintage Logo Stamp SKU: Estamp $ 11.15 Esterbrook x BUNGUBOX …" at bounding box center [1040, 403] width 88 height 93
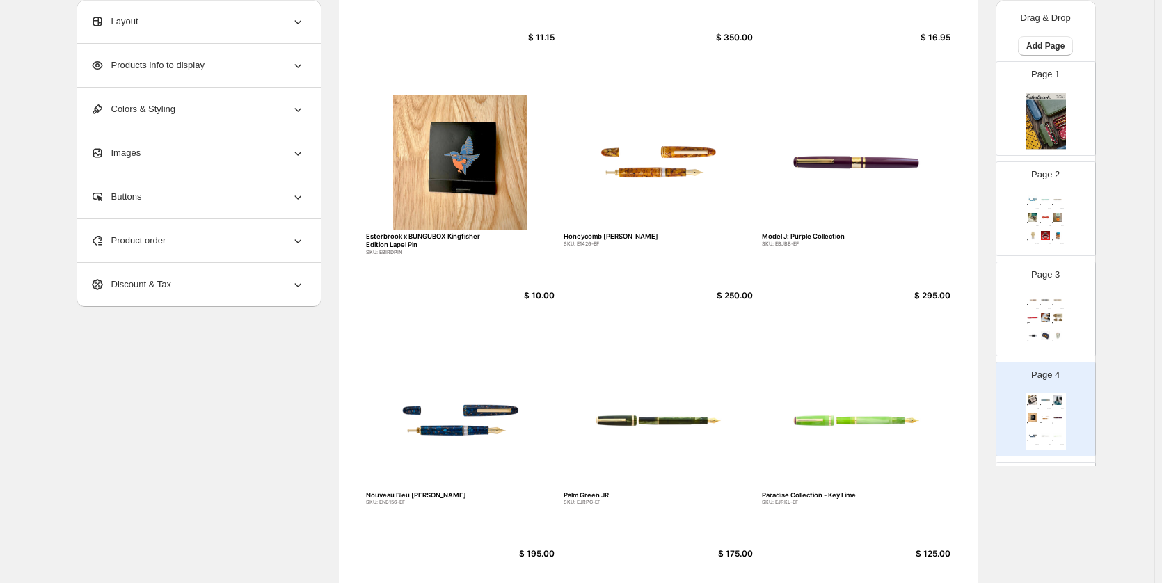
click at [184, 232] on div "Product order" at bounding box center [197, 240] width 214 height 43
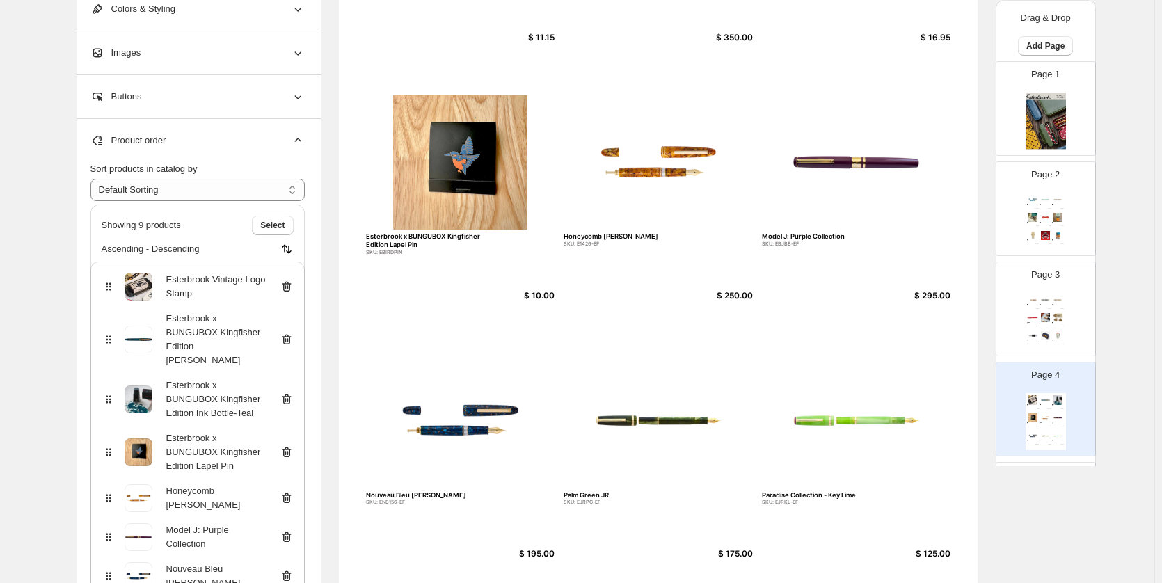
scroll to position [139, 0]
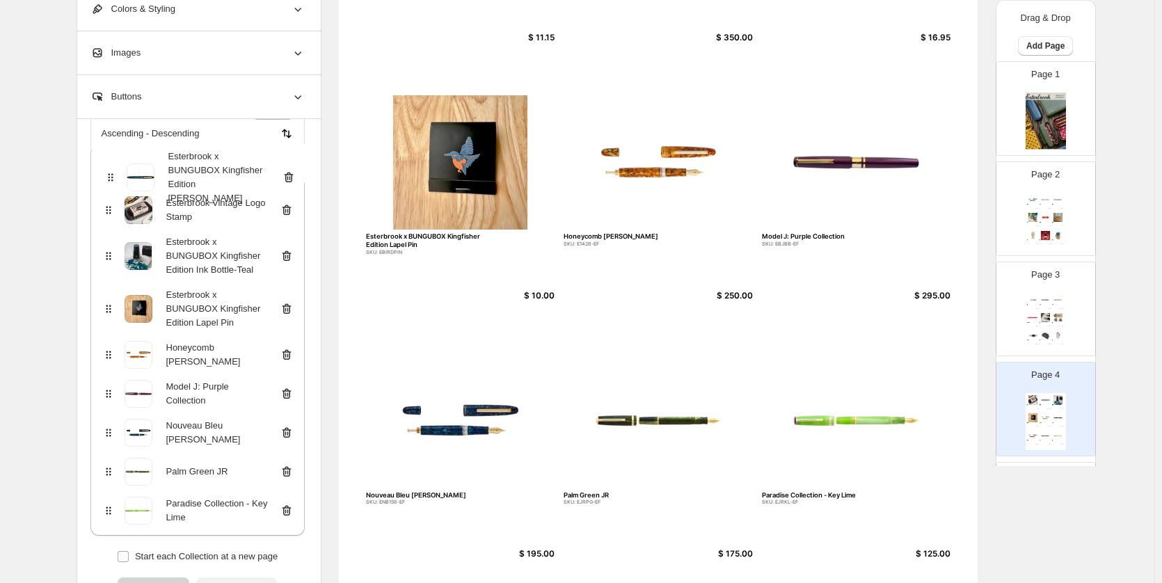
drag, startPoint x: 108, startPoint y: 185, endPoint x: 106, endPoint y: 159, distance: 26.5
click at [106, 159] on div "Esterbrook Vintage Logo Stamp Esterbrook x BUNGUBOX Kingfisher Edition Estie Es…" at bounding box center [197, 341] width 214 height 390
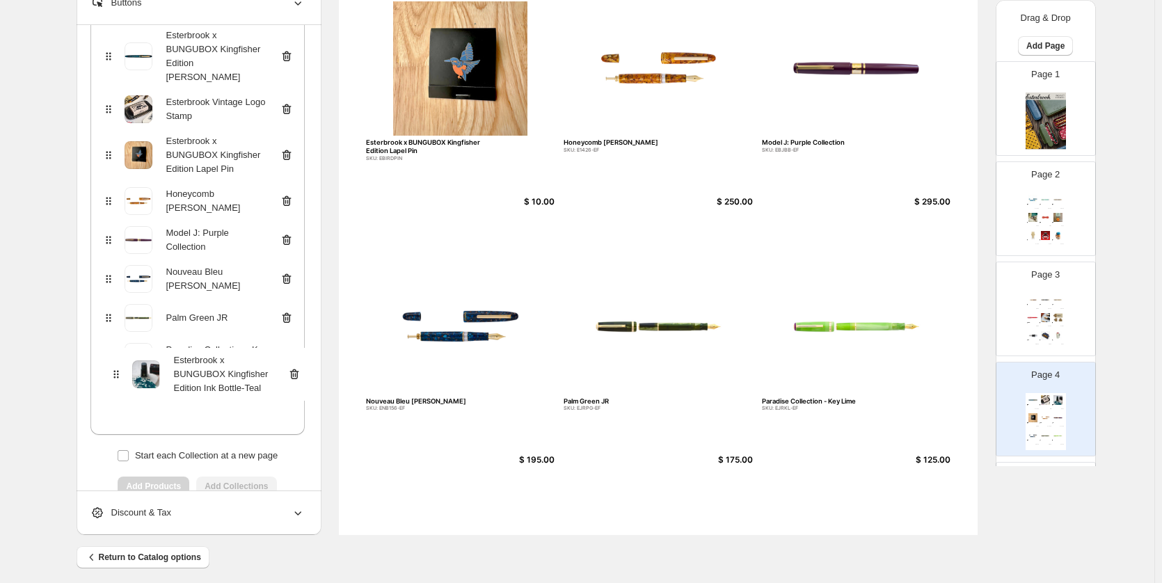
scroll to position [154, 0]
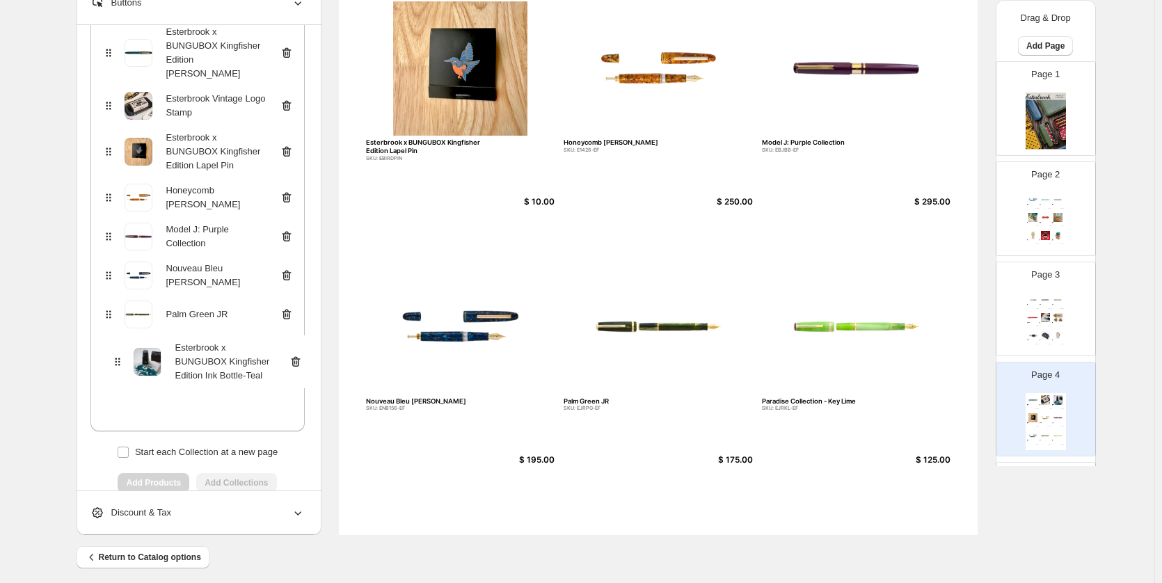
drag, startPoint x: 117, startPoint y: 260, endPoint x: 122, endPoint y: 367, distance: 106.5
click at [122, 367] on div "Esterbrook x BUNGUBOX Kingfisher Edition Estie Esterbrook Vintage Logo Stamp Es…" at bounding box center [197, 222] width 214 height 417
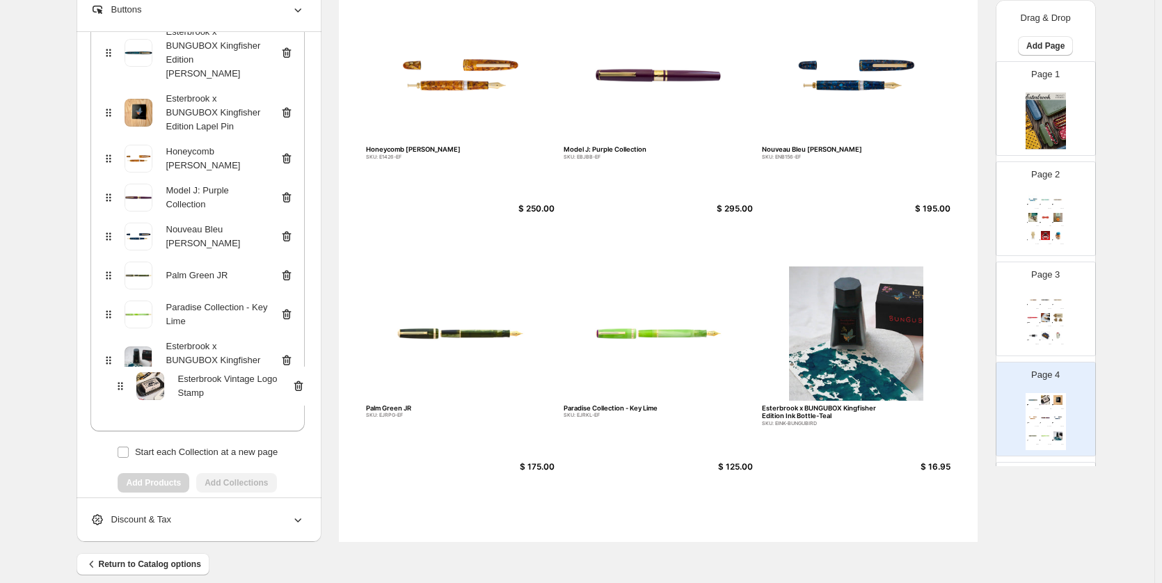
scroll to position [164, 0]
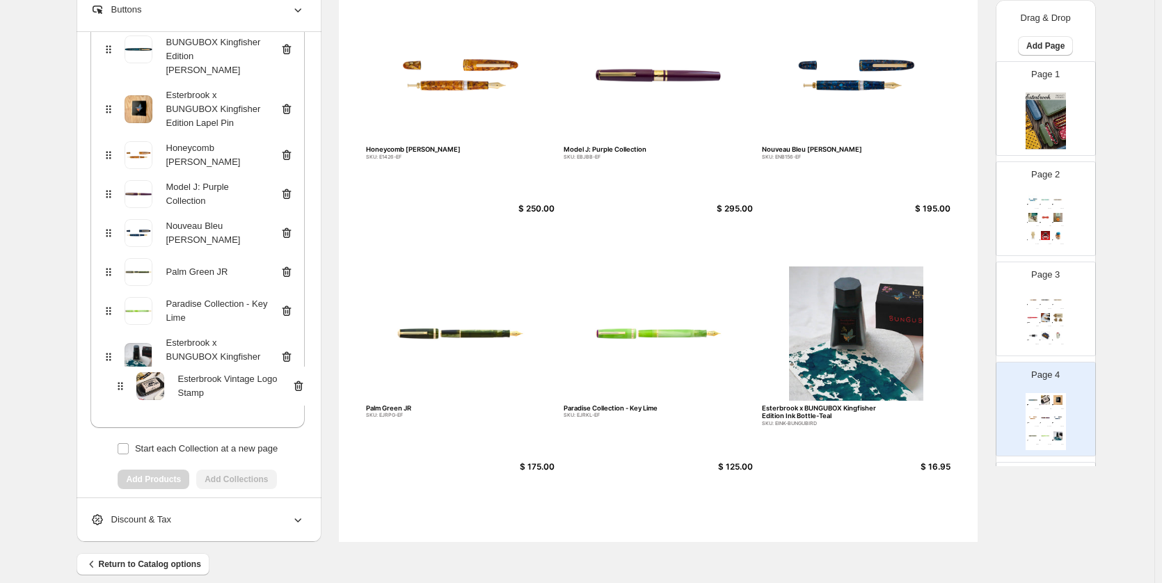
drag, startPoint x: 115, startPoint y: 74, endPoint x: 120, endPoint y: 377, distance: 303.3
click at [120, 377] on div "Esterbrook x BUNGUBOX Kingfisher Edition Estie Esterbrook Vintage Logo Stamp Es…" at bounding box center [197, 218] width 214 height 417
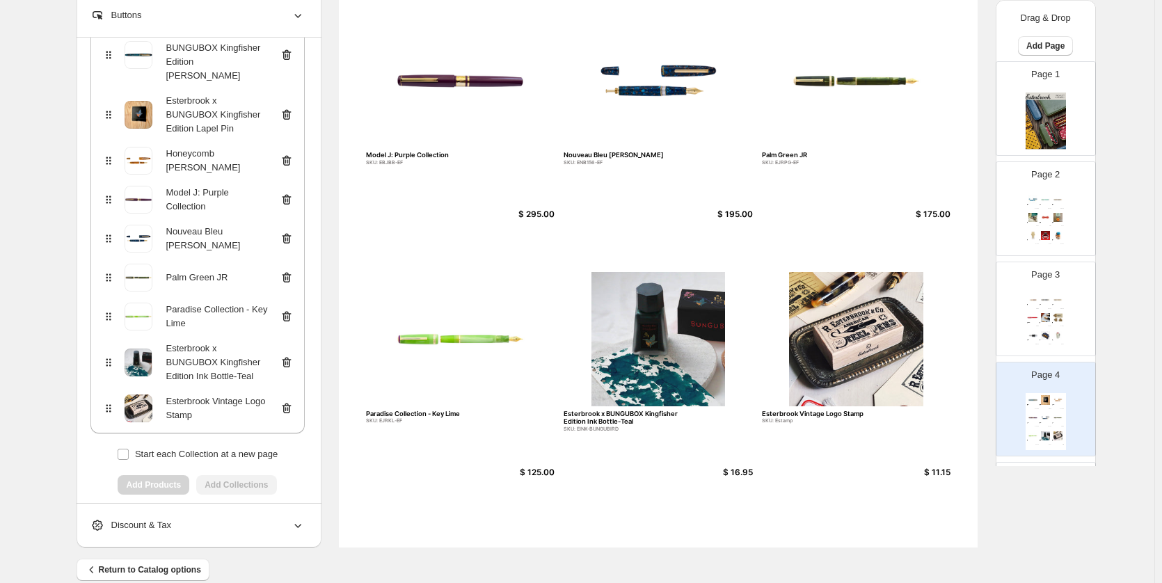
scroll to position [163, 0]
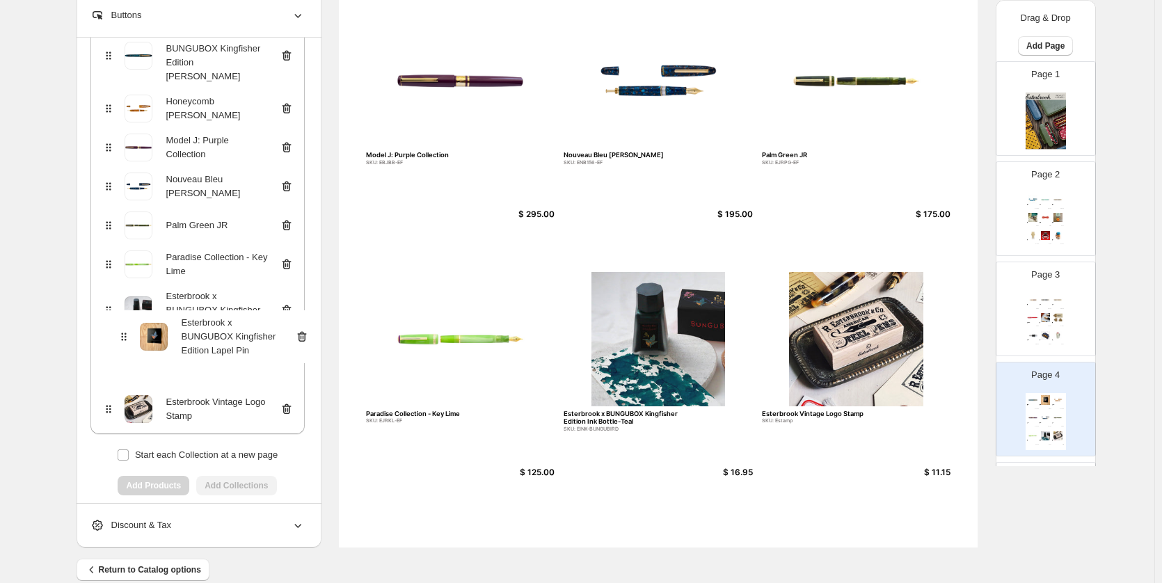
drag, startPoint x: 111, startPoint y: 83, endPoint x: 122, endPoint y: 342, distance: 259.1
click at [122, 342] on div "Esterbrook x BUNGUBOX Kingfisher Edition Estie Esterbrook x BUNGUBOX Kingfisher…" at bounding box center [197, 225] width 214 height 417
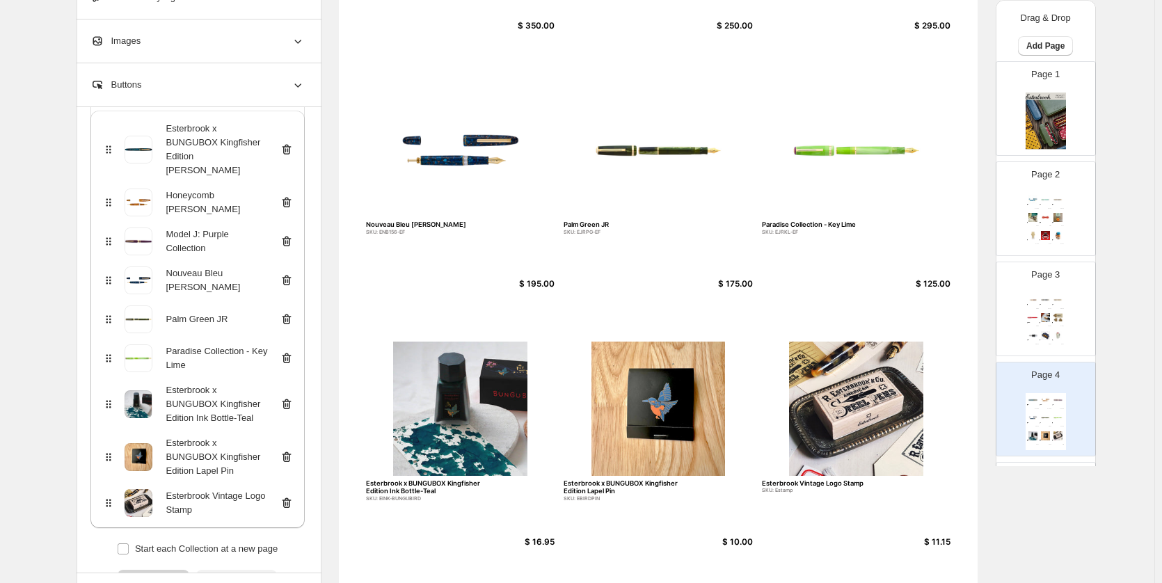
scroll to position [209, 0]
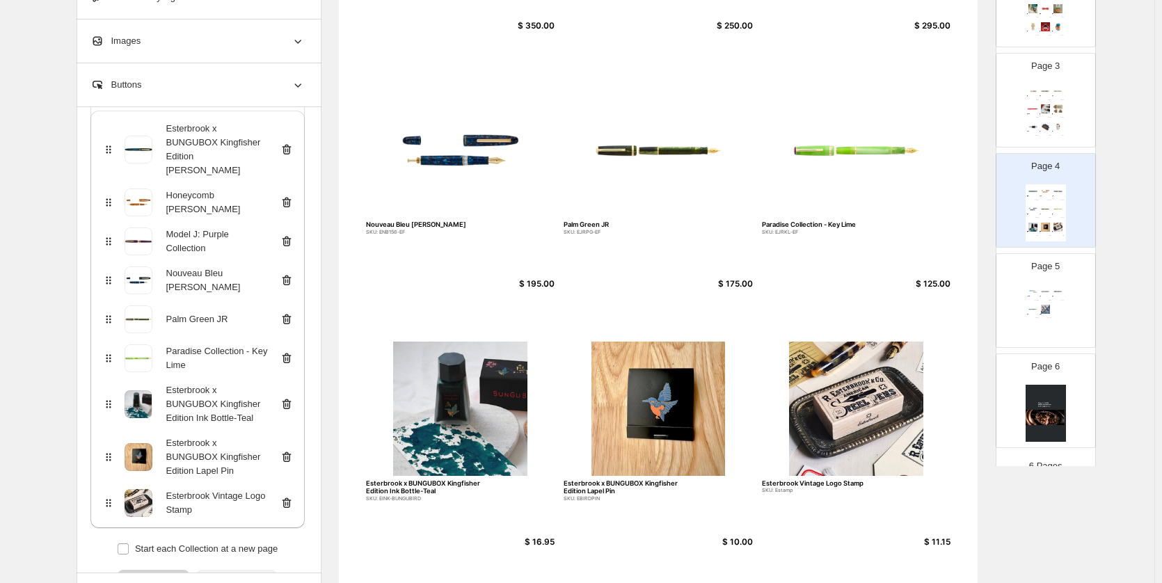
click at [1046, 296] on div "Premium Edition Avalanche Estie SKU: EAV9106-EF $ 350.00 Pumpkin Latte JR SKU: …" at bounding box center [1045, 313] width 40 height 57
type input "*"
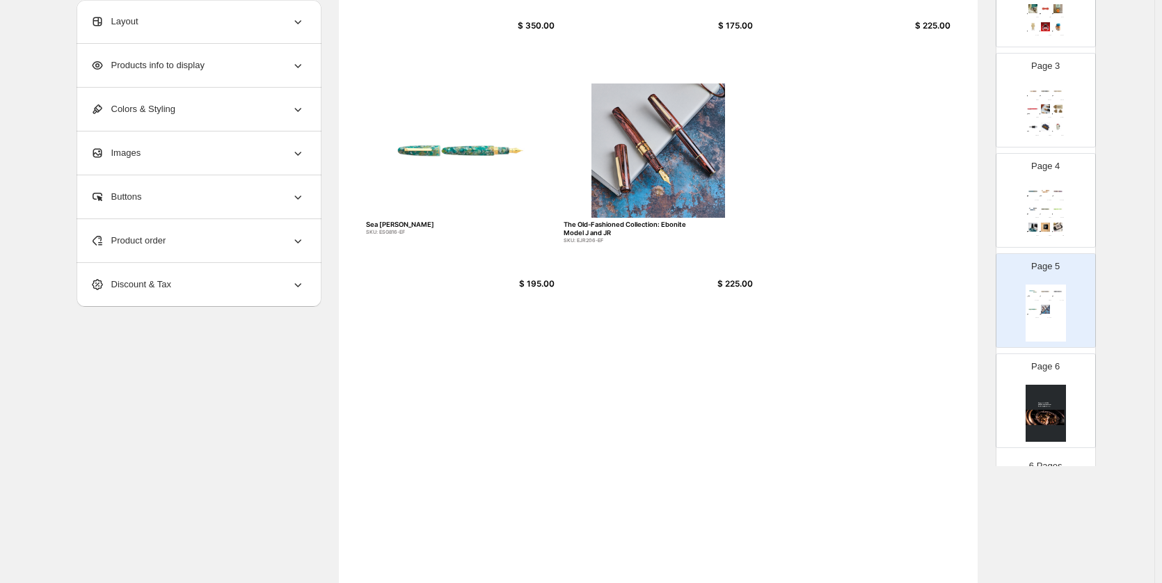
scroll to position [126, 0]
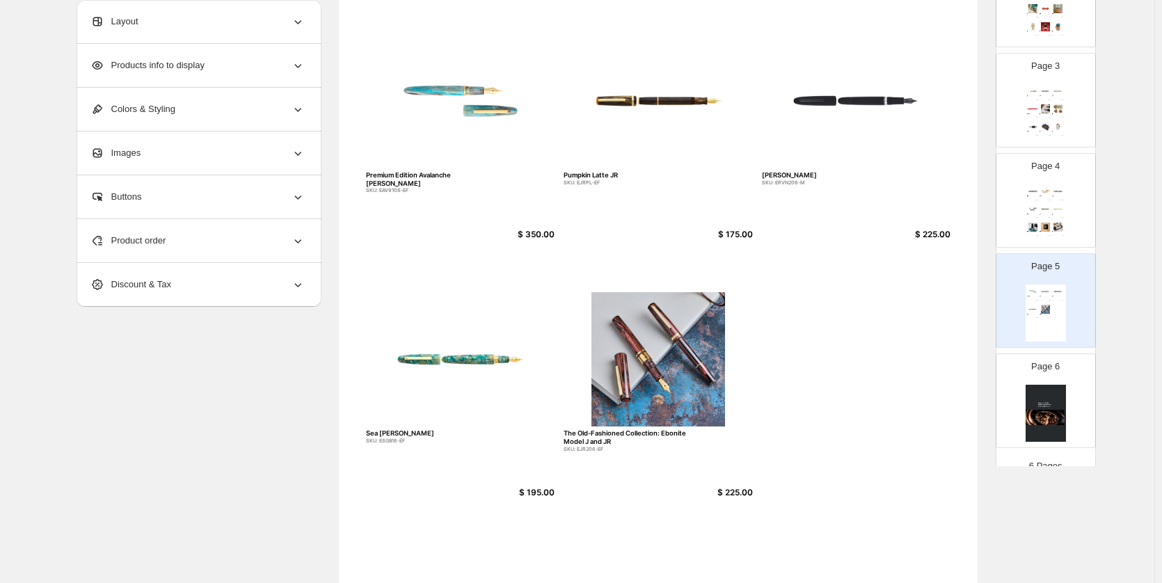
click at [672, 366] on img at bounding box center [657, 359] width 189 height 134
select select "*******"
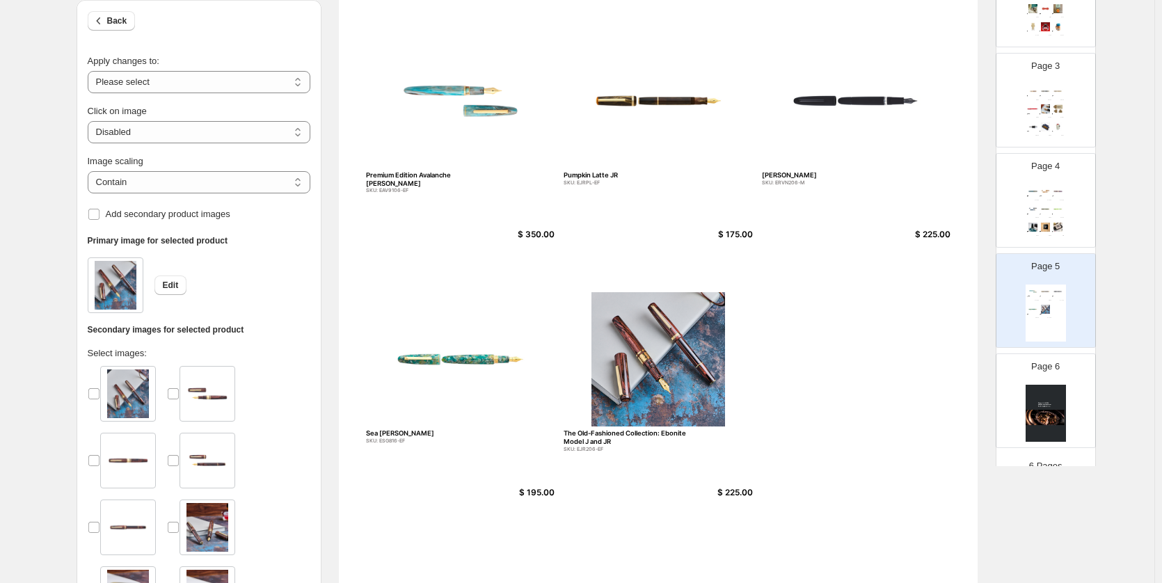
click at [115, 389] on img at bounding box center [128, 393] width 42 height 49
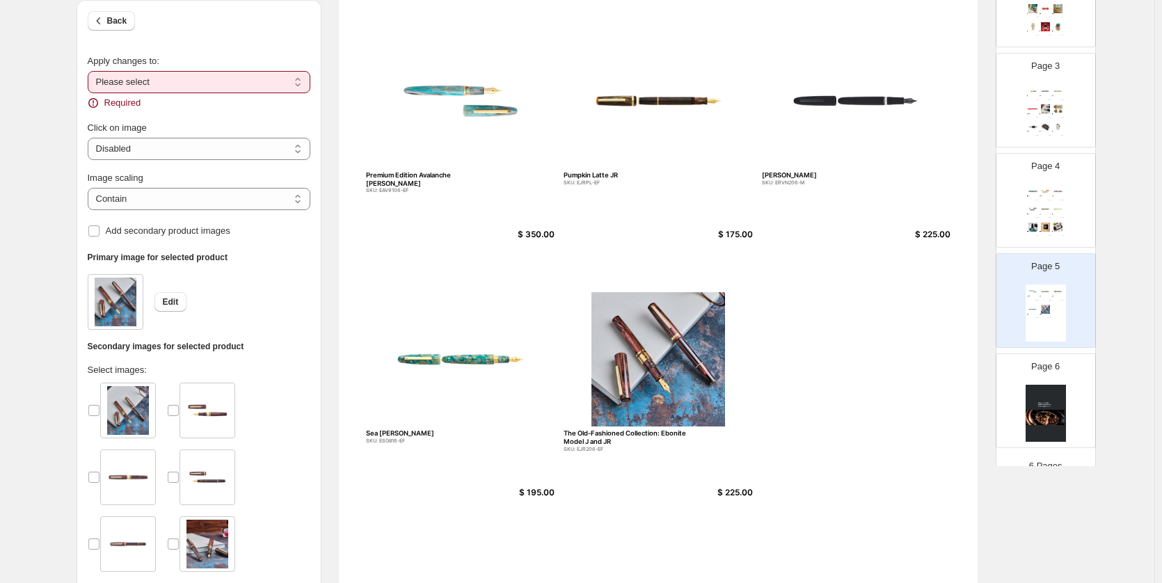
click at [216, 81] on select "**********" at bounding box center [199, 82] width 223 height 22
select select "**********"
click at [90, 71] on select "**********" at bounding box center [199, 82] width 223 height 22
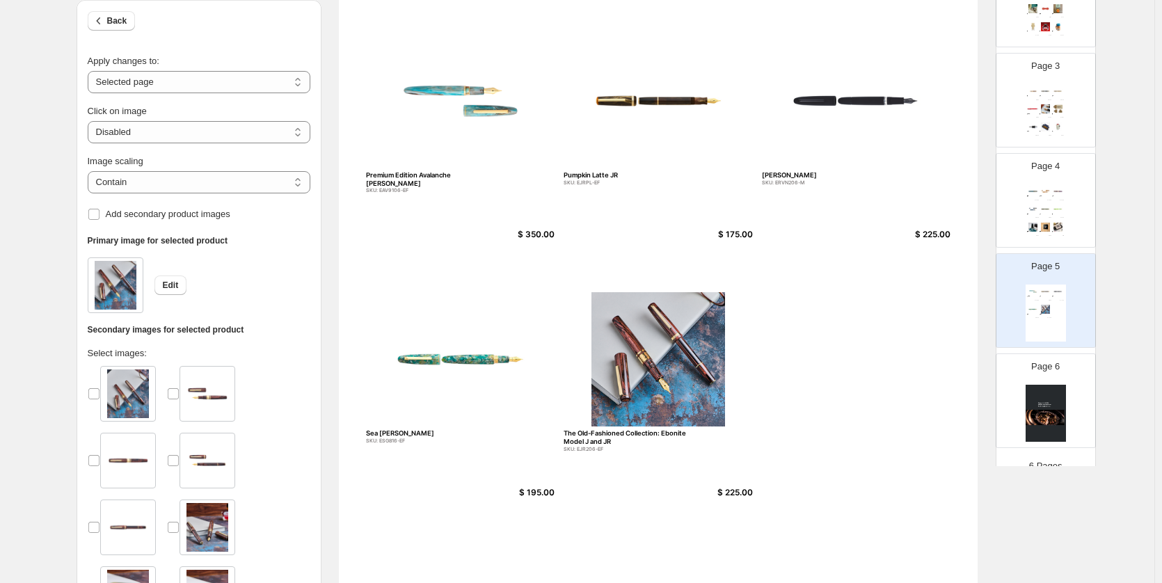
click at [294, 371] on div at bounding box center [199, 566] width 223 height 401
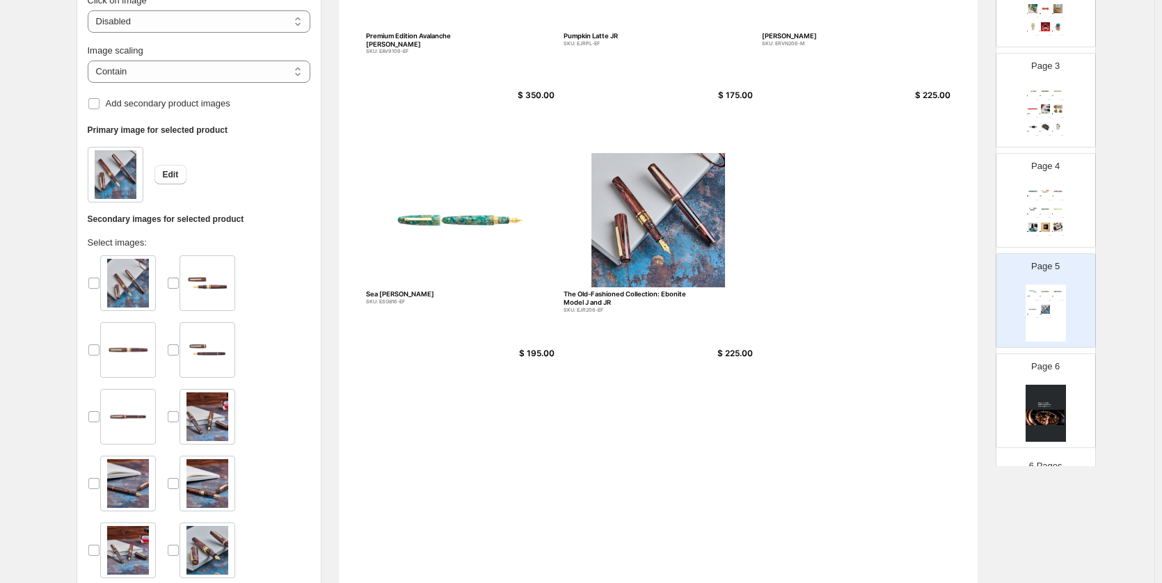
click at [291, 367] on div at bounding box center [199, 455] width 223 height 401
click at [293, 346] on div at bounding box center [199, 455] width 223 height 401
click at [265, 323] on div at bounding box center [199, 455] width 223 height 401
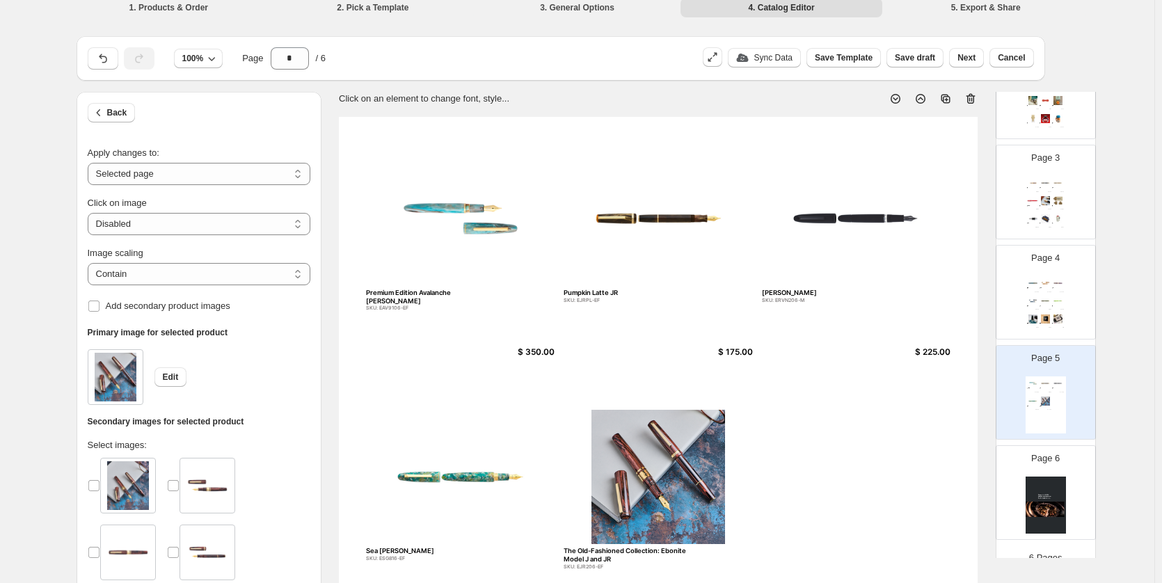
scroll to position [78, 0]
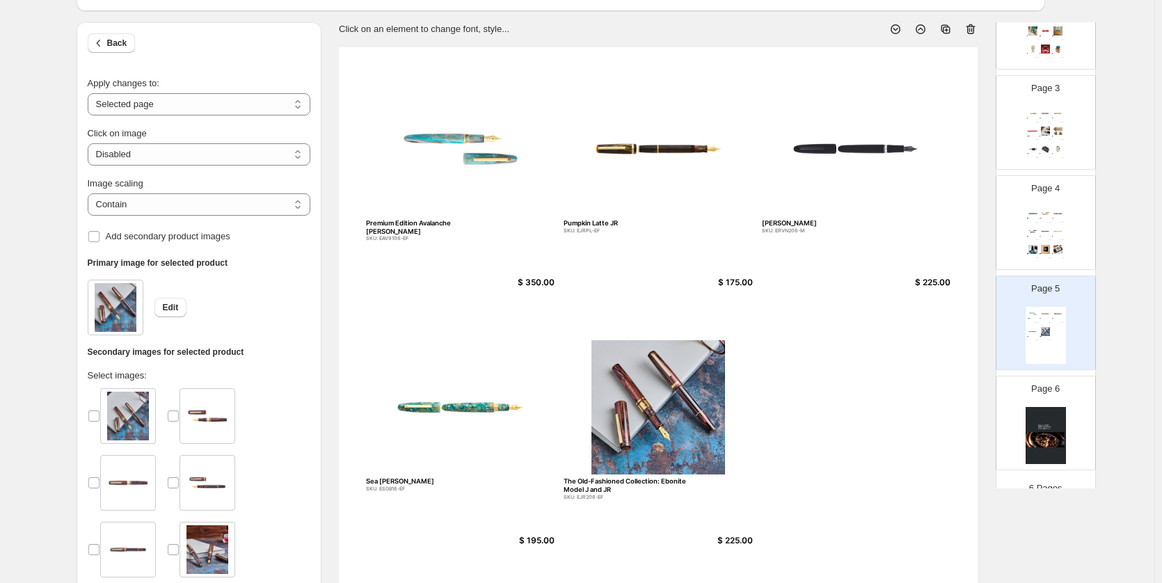
click at [1030, 424] on img at bounding box center [1045, 435] width 40 height 57
type input "*"
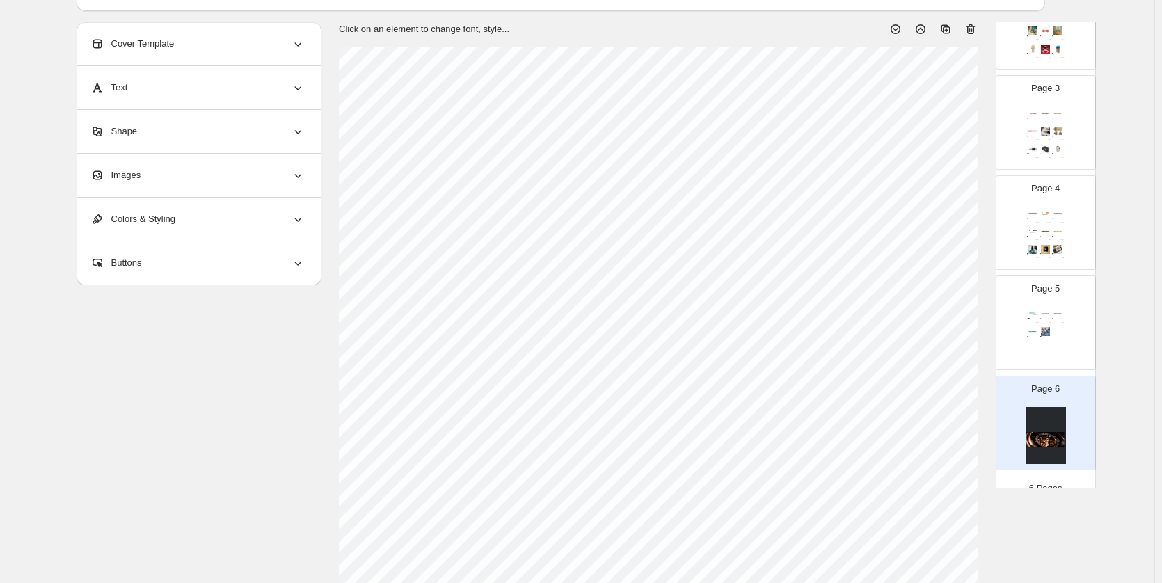
scroll to position [426, 0]
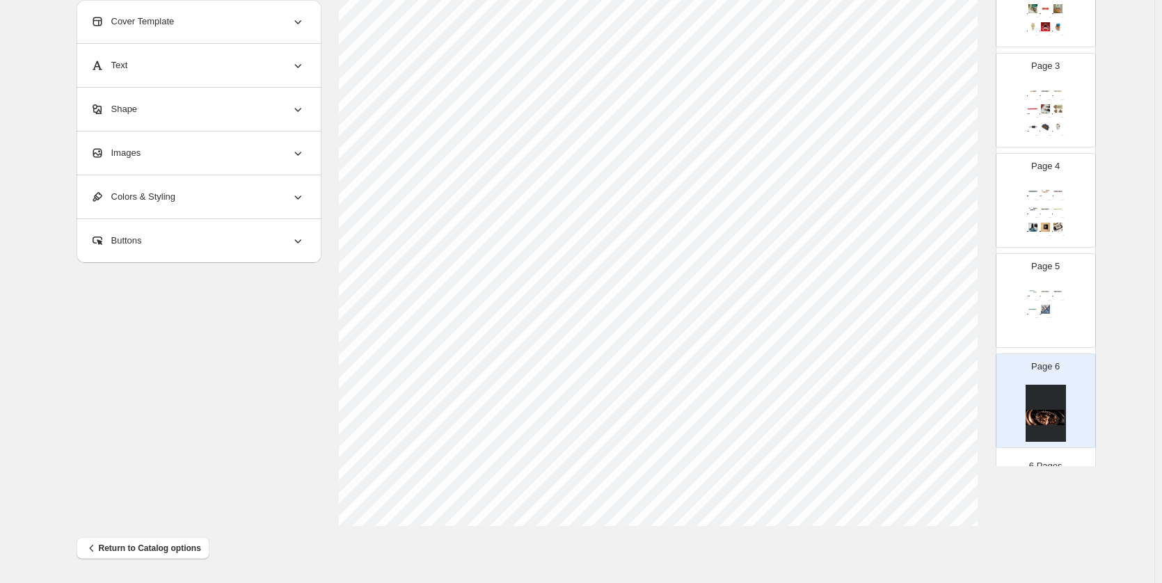
click at [200, 168] on div "Images" at bounding box center [197, 152] width 214 height 43
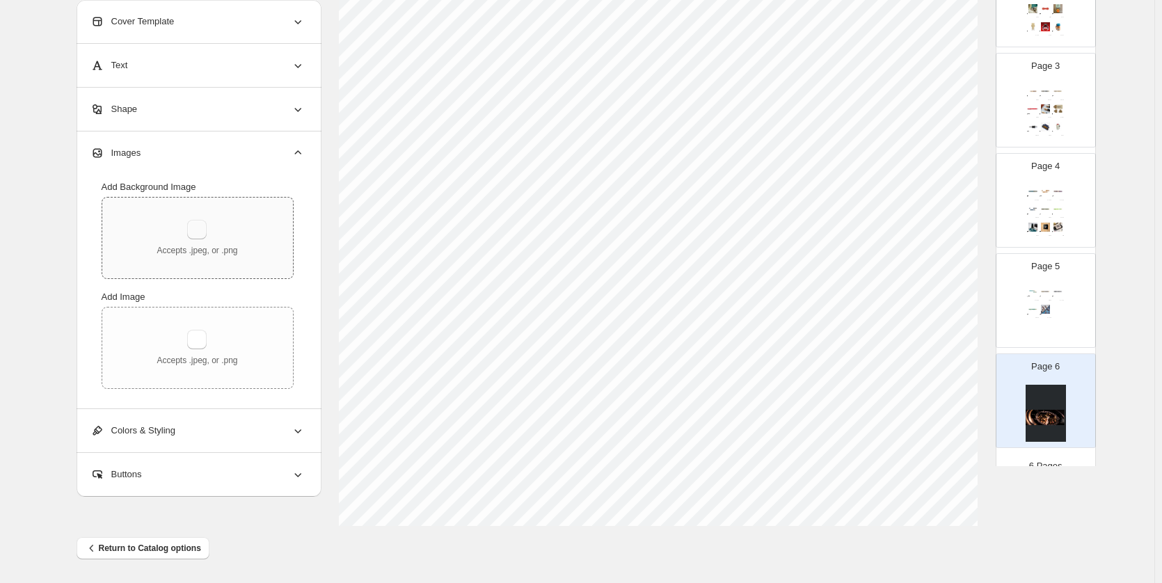
click at [195, 228] on button "button" at bounding box center [196, 229] width 19 height 19
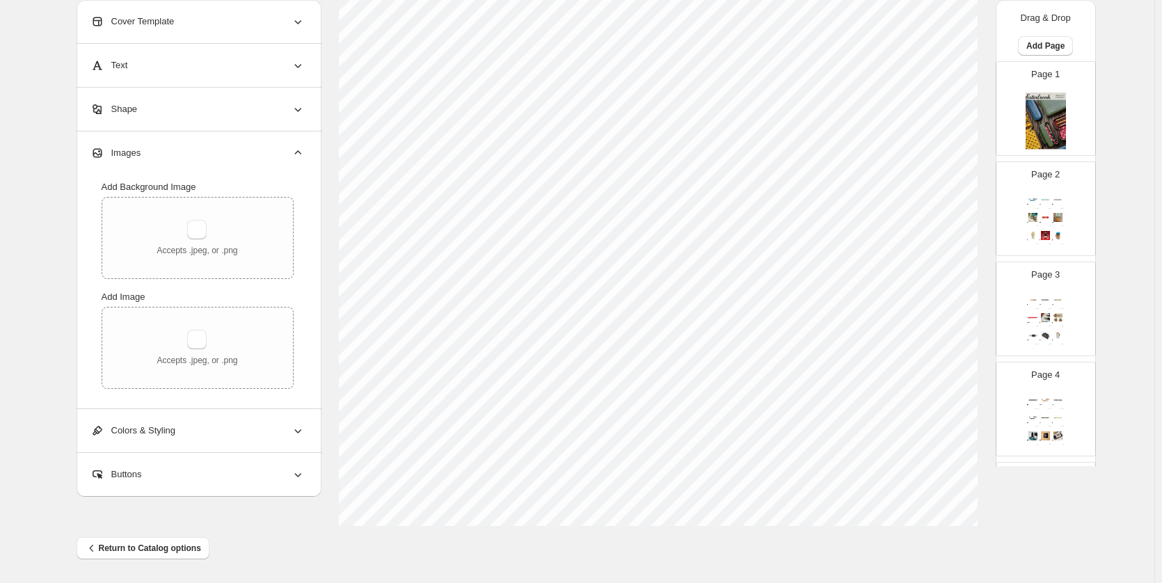
scroll to position [209, 0]
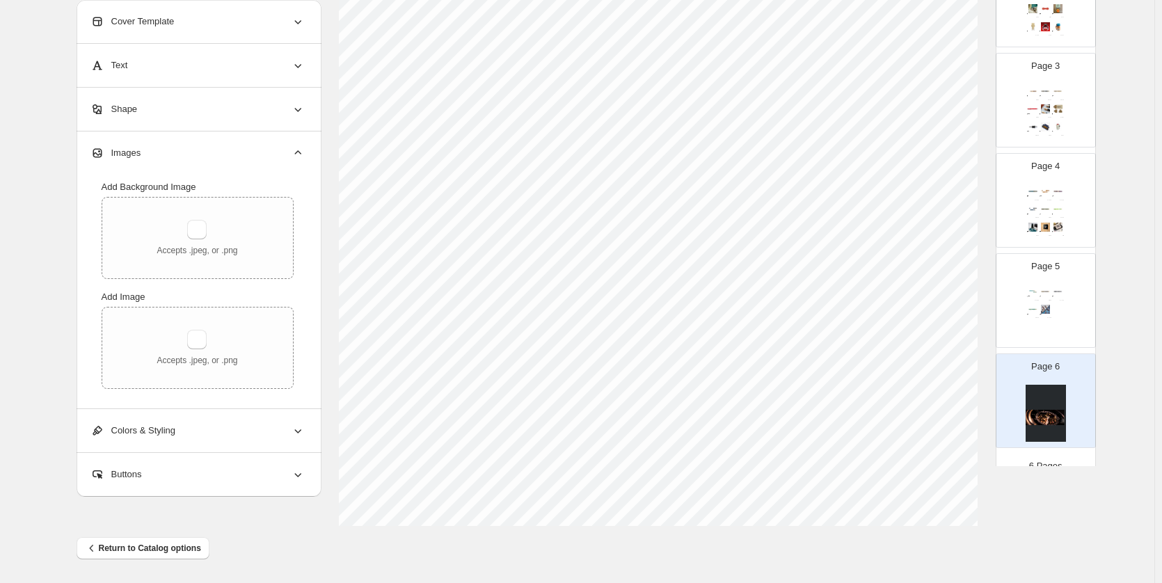
type input "**********"
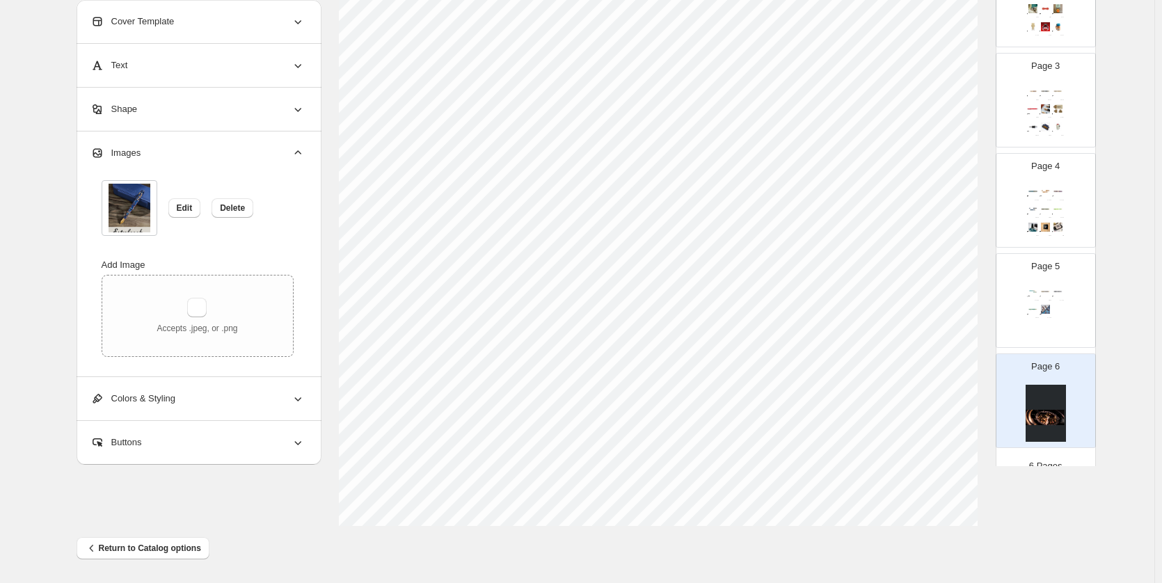
click at [1057, 289] on img at bounding box center [1058, 291] width 12 height 9
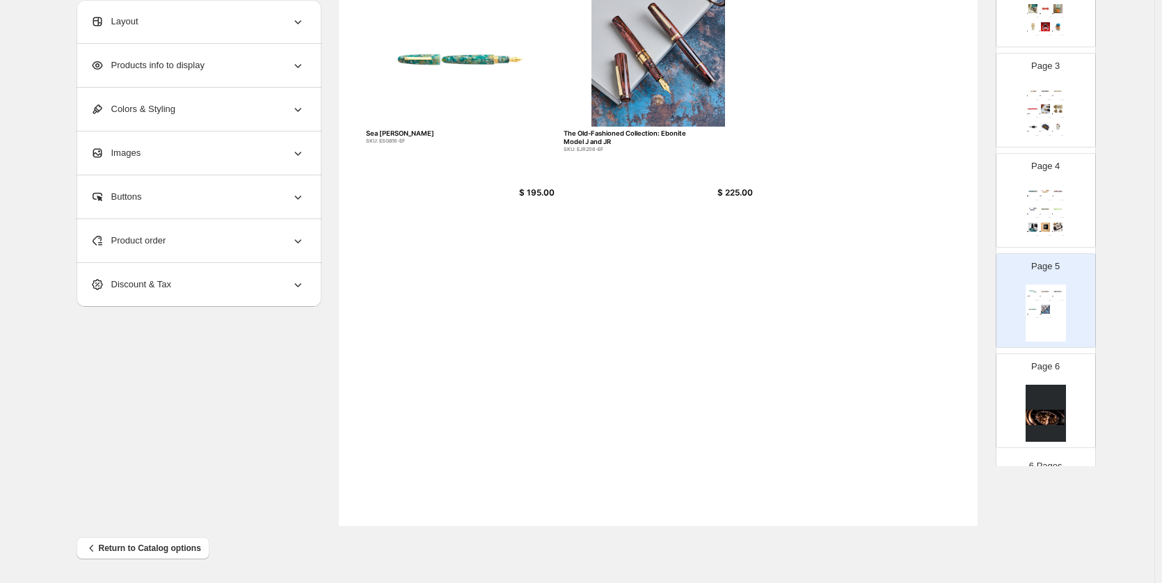
click at [1077, 385] on div "Page 6" at bounding box center [1045, 400] width 99 height 93
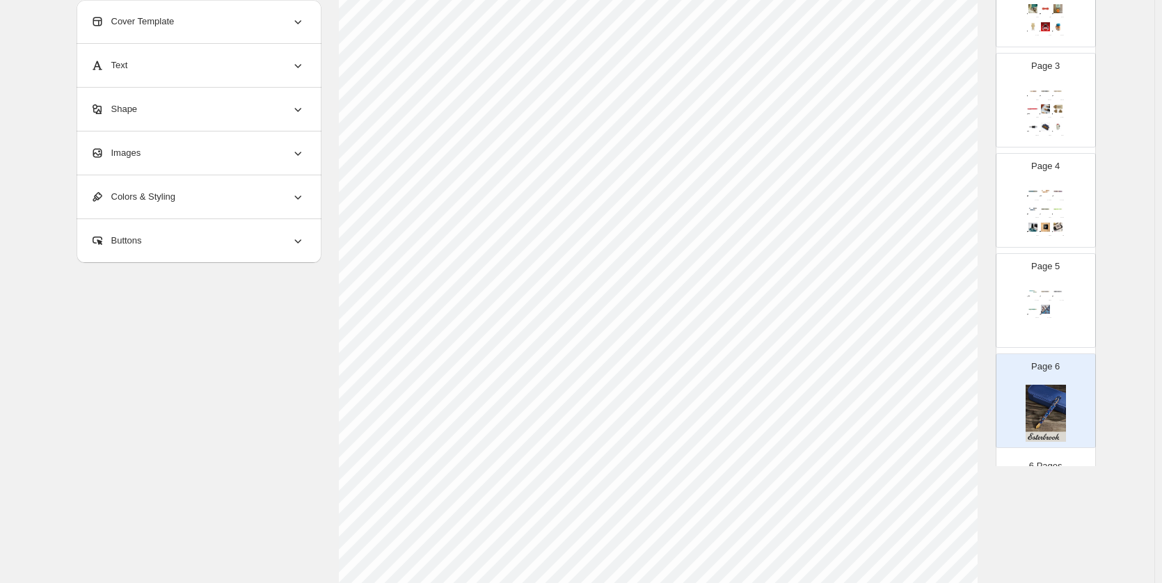
scroll to position [278, 0]
click at [1073, 321] on div "Page 5 Premium Edition Avalanche Estie SKU: EAV9106-EF $ 350.00 Pumpkin Latte J…" at bounding box center [1040, 294] width 88 height 93
type input "*"
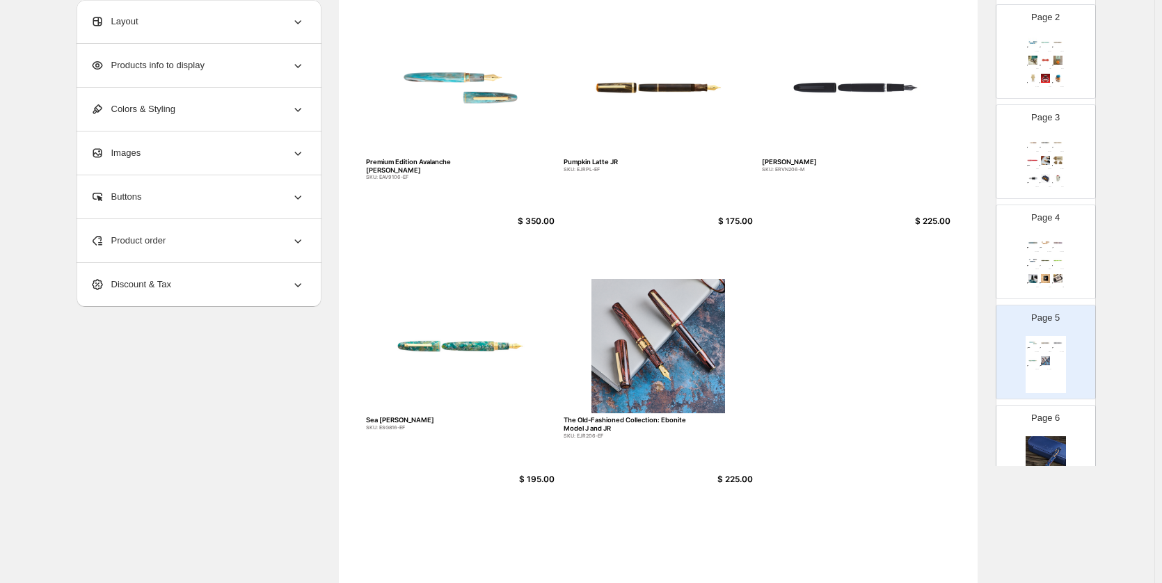
scroll to position [70, 0]
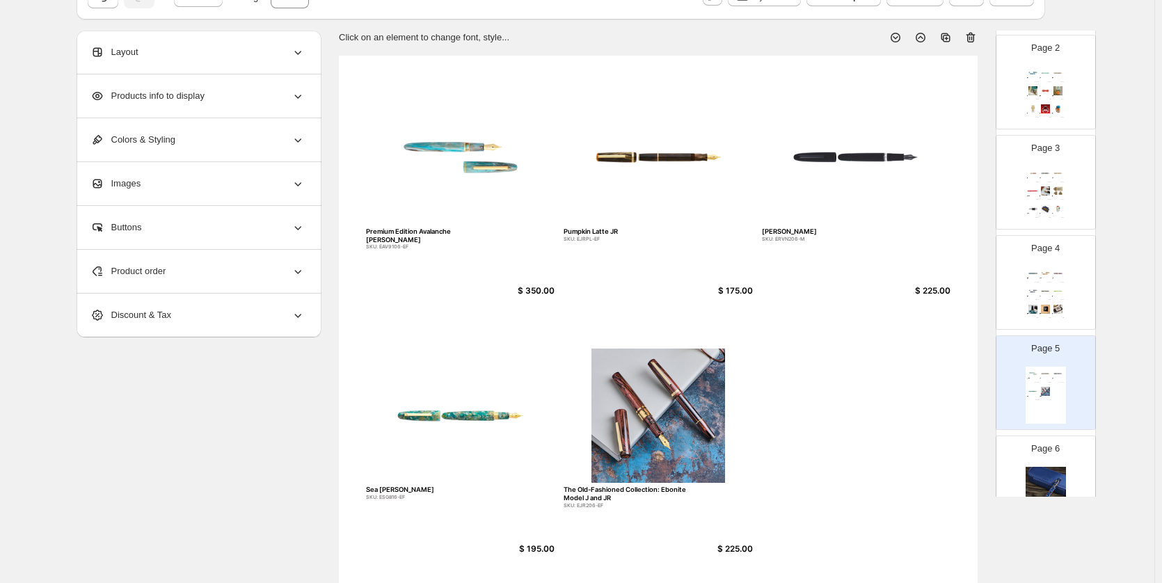
click at [658, 422] on img at bounding box center [657, 416] width 189 height 134
select select "*******"
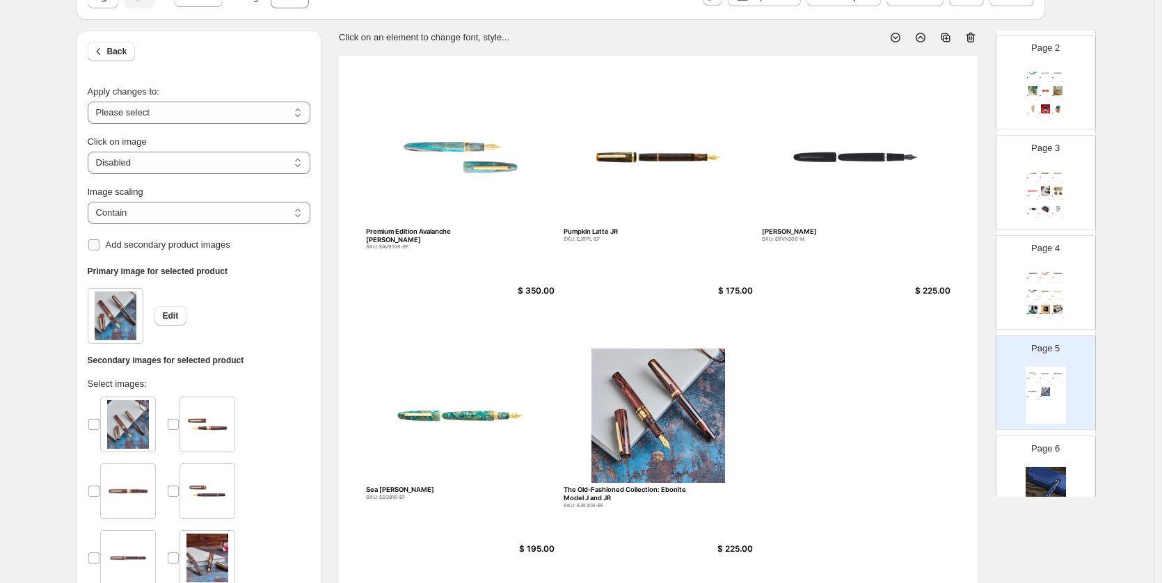
scroll to position [209, 0]
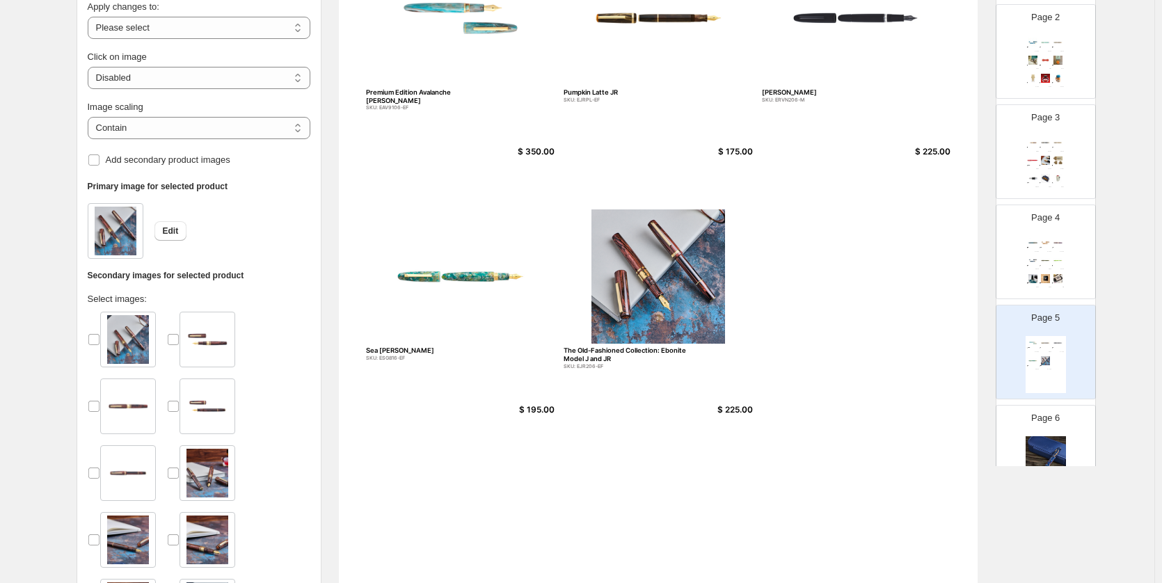
click at [1041, 264] on img at bounding box center [1045, 260] width 12 height 9
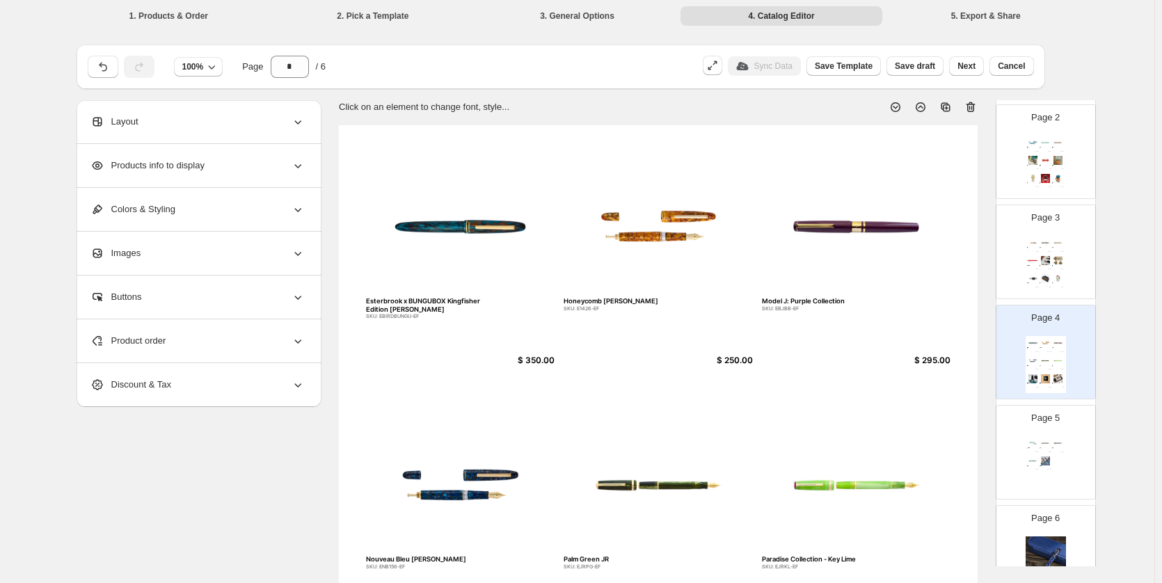
scroll to position [348, 0]
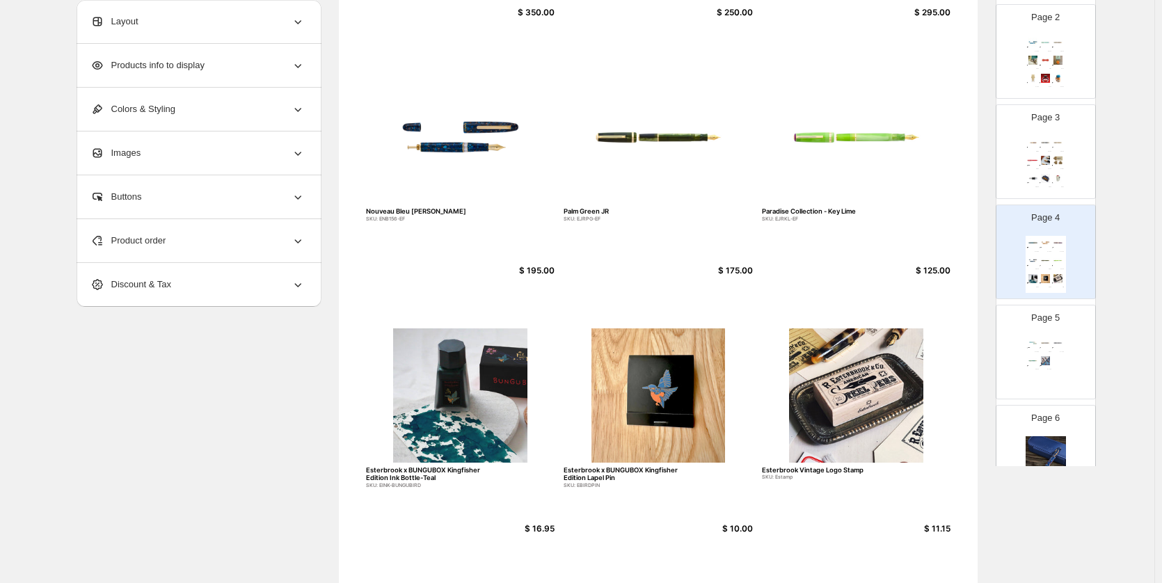
click at [243, 246] on div "Product order" at bounding box center [197, 240] width 214 height 43
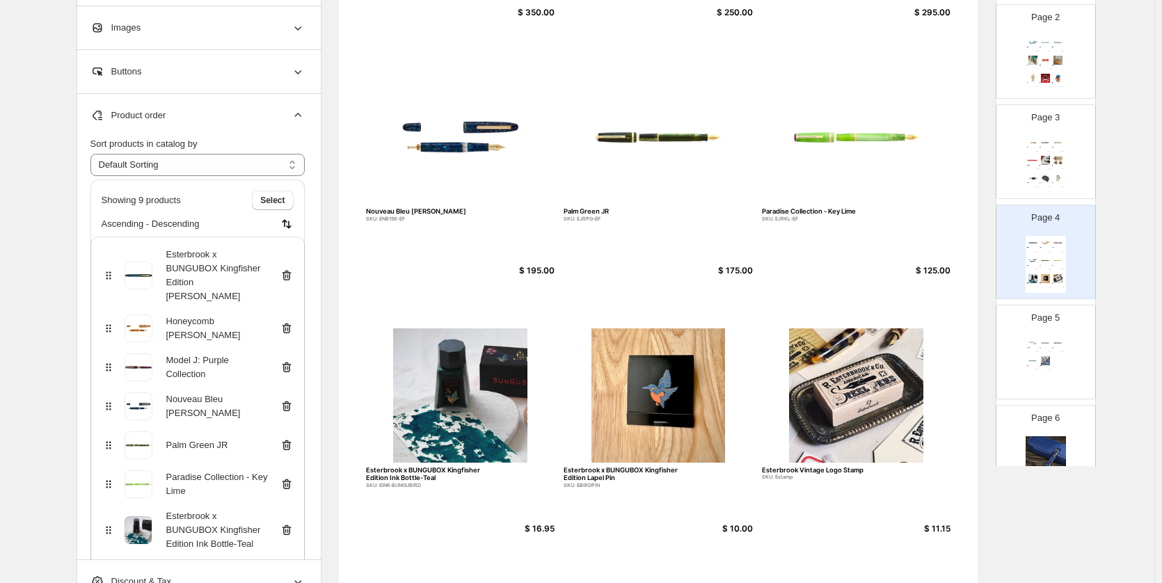
scroll to position [70, 0]
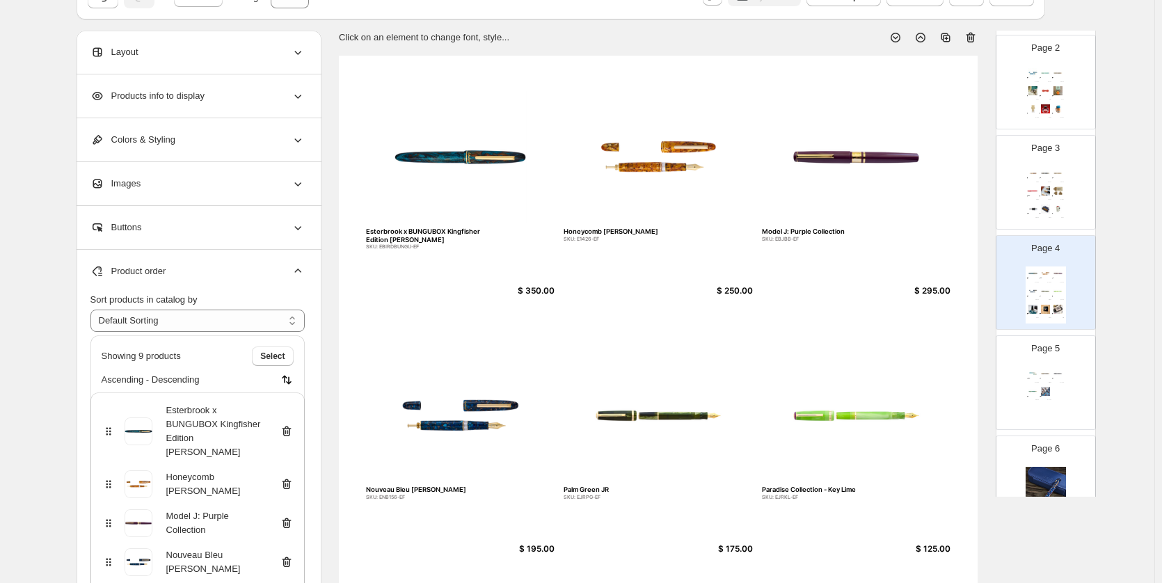
click at [1011, 180] on div "Page 3 Esterbrook Niblet Collection! SKU: EPP9136-EF $ 175.00 Esterbrook Estie …" at bounding box center [1040, 176] width 88 height 93
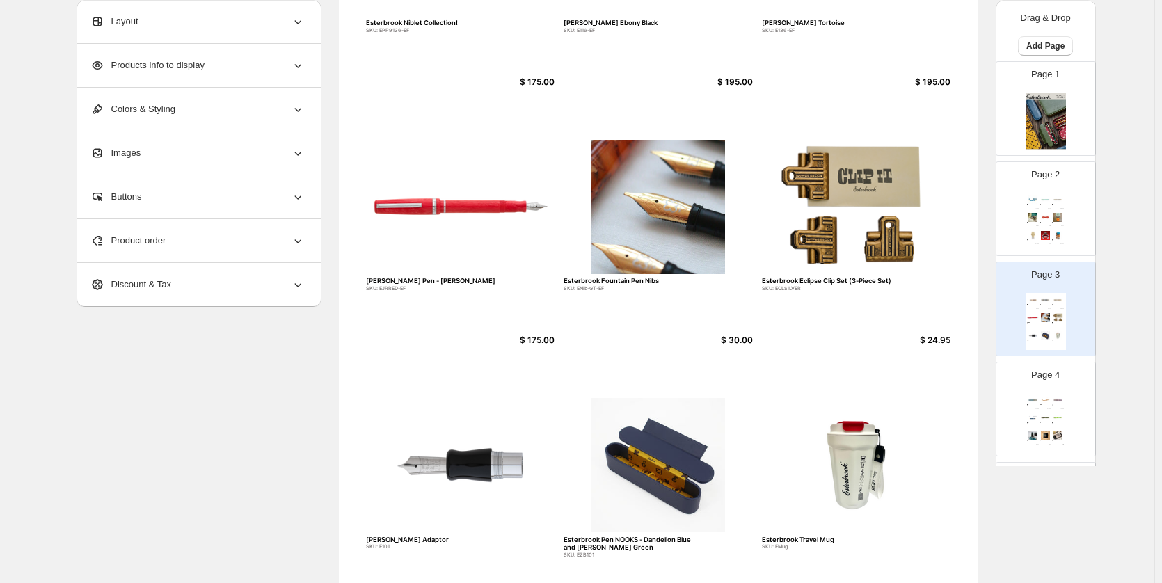
scroll to position [209, 0]
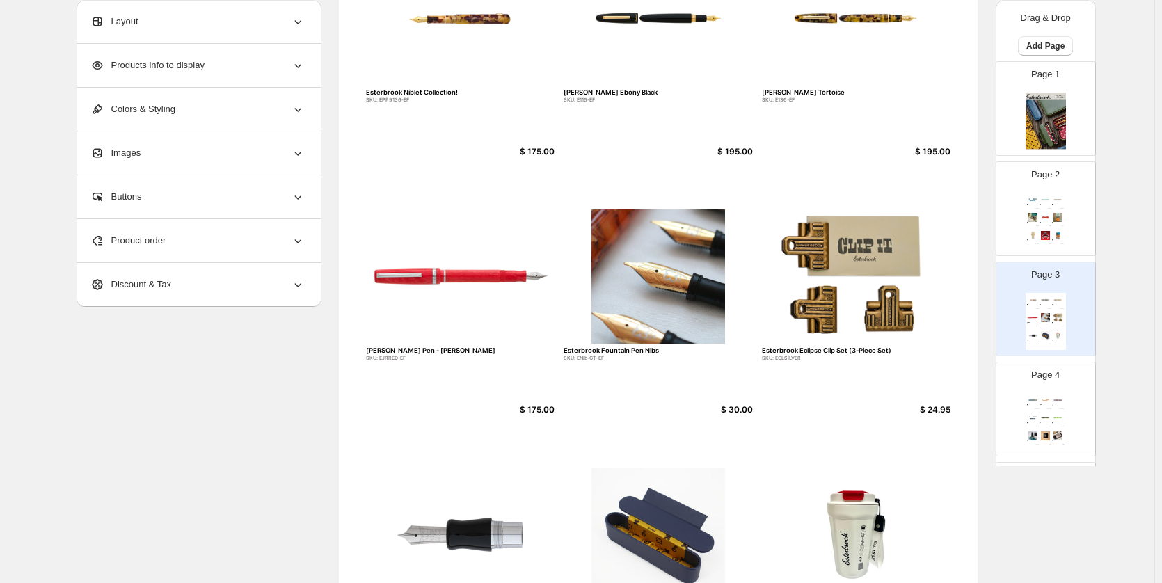
click at [1062, 237] on img at bounding box center [1058, 235] width 12 height 9
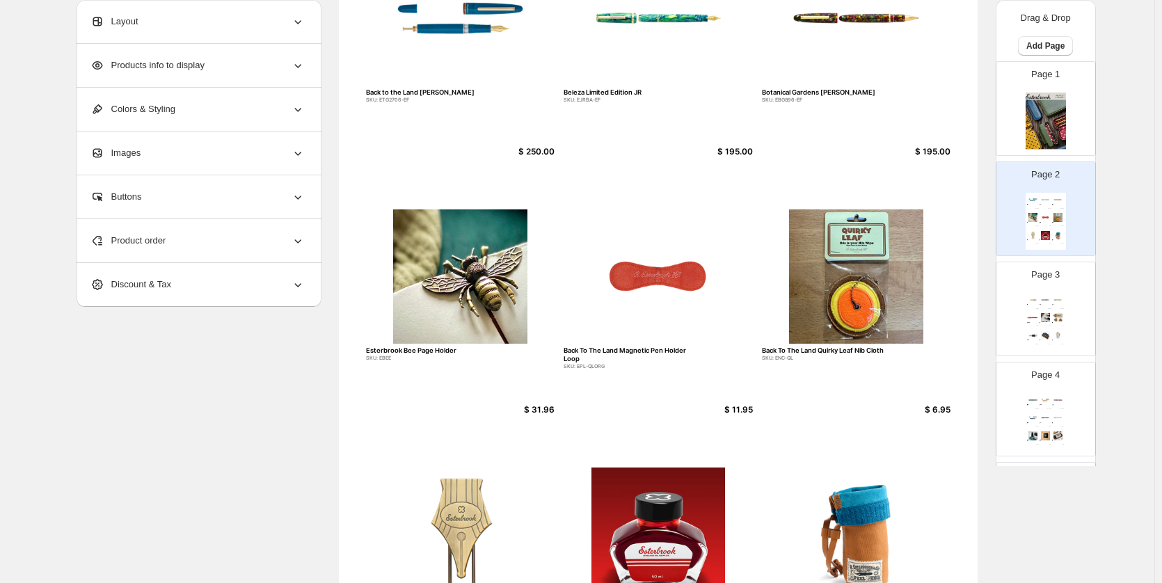
click at [1053, 401] on img at bounding box center [1058, 399] width 12 height 9
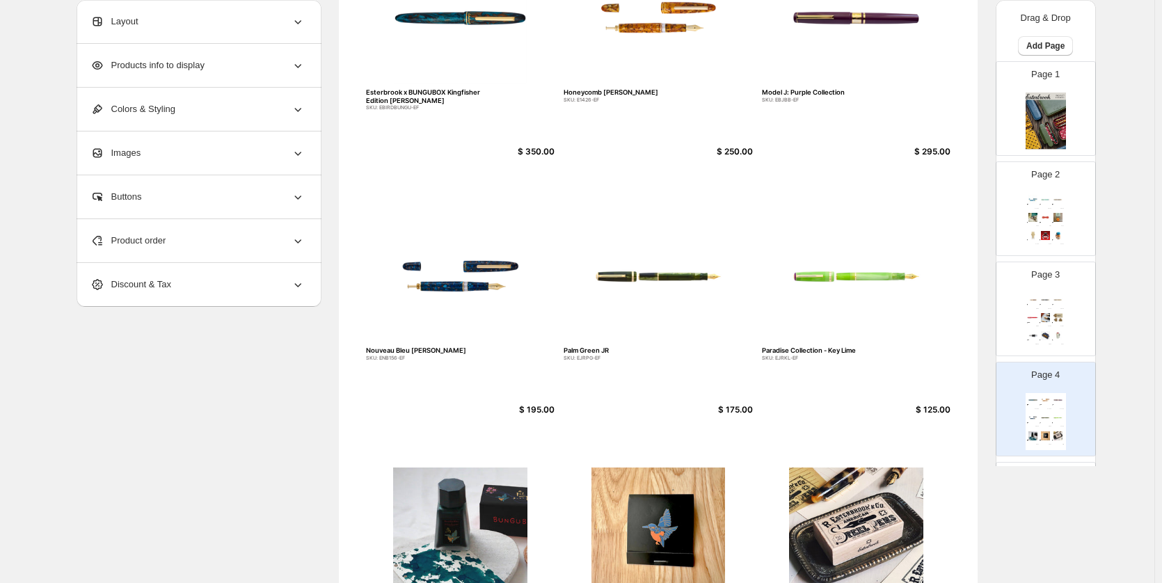
click at [1066, 291] on div "Page 3 Esterbrook Niblet Collection! SKU: EPP9136-EF $ 175.00 Esterbrook Estie …" at bounding box center [1040, 303] width 88 height 93
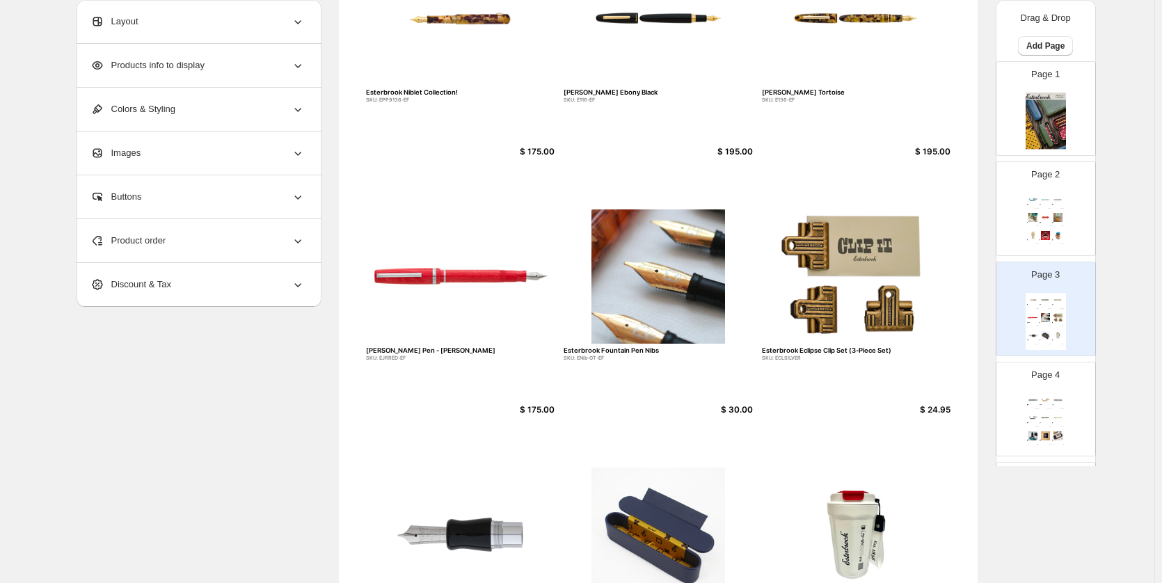
click at [1061, 221] on img at bounding box center [1058, 217] width 12 height 9
type input "*"
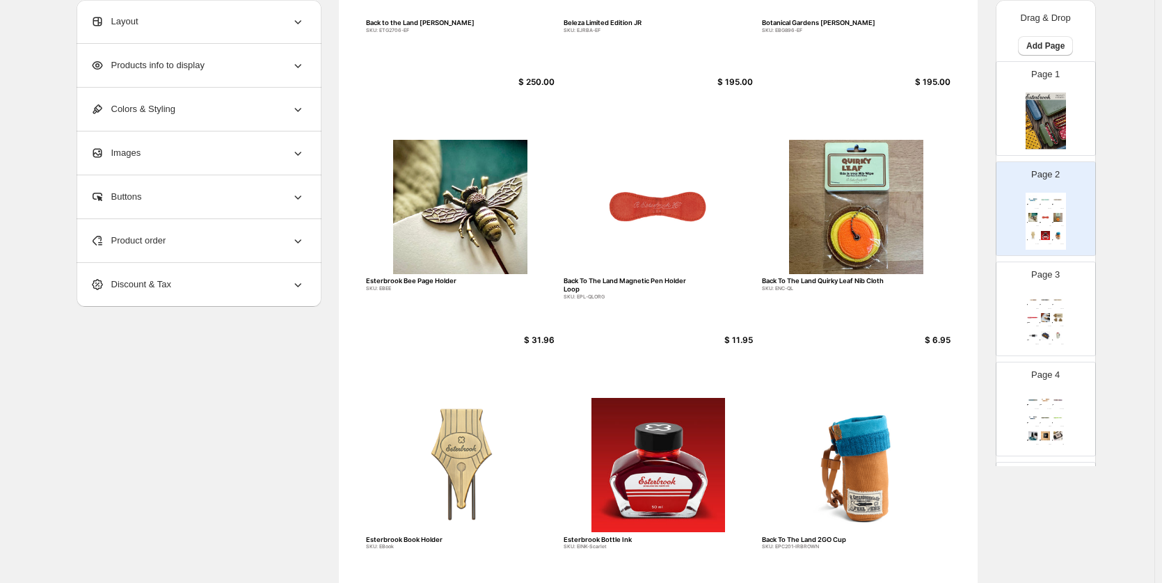
scroll to position [0, 0]
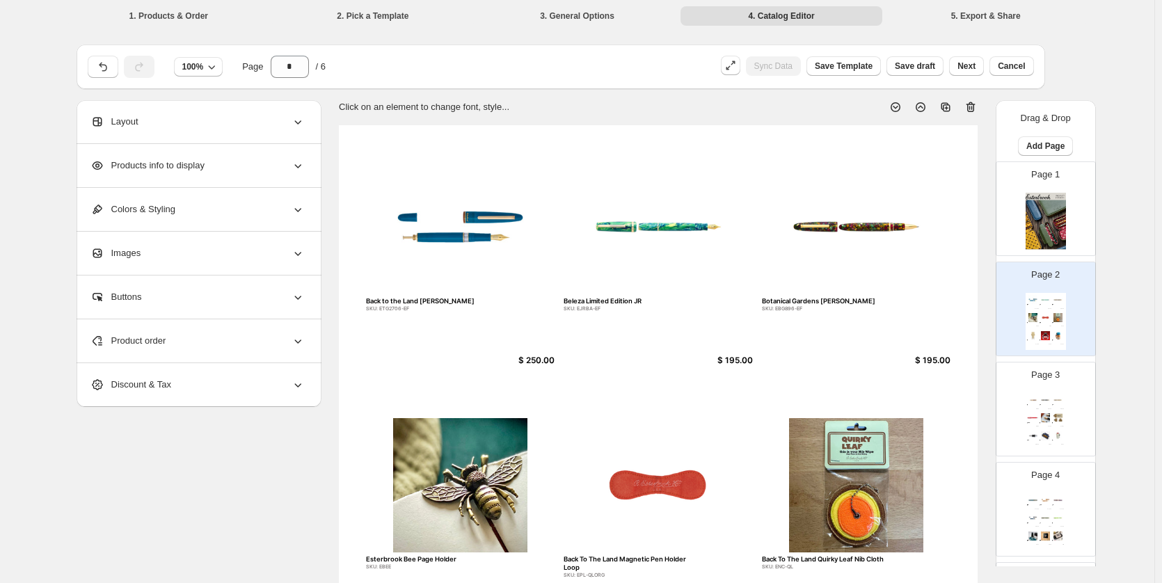
click at [159, 214] on span "Colors & Styling" at bounding box center [132, 209] width 85 height 14
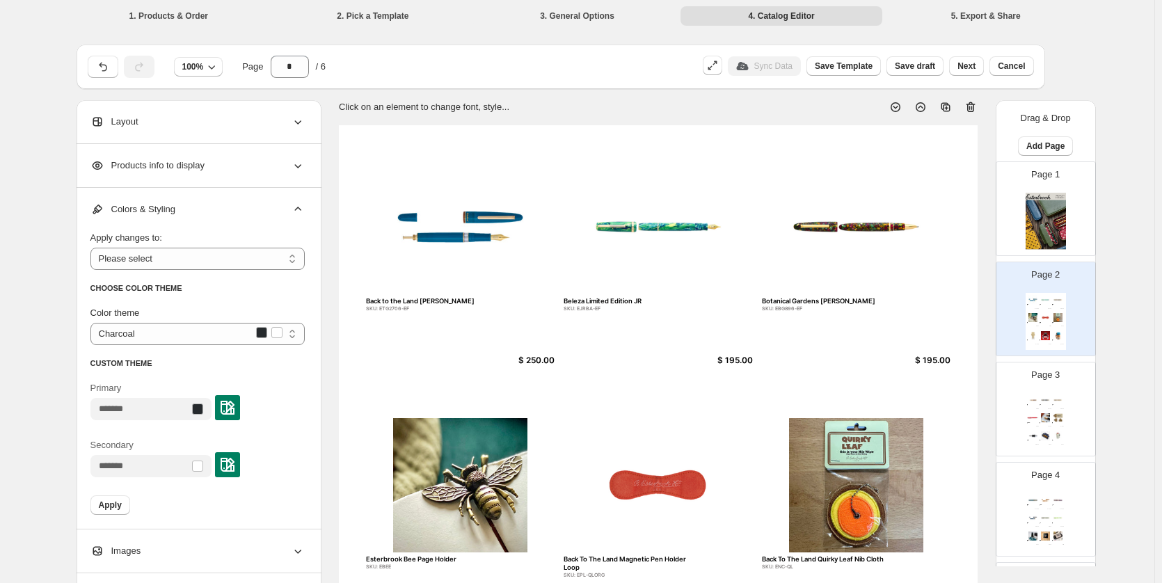
click at [159, 214] on span "Colors & Styling" at bounding box center [132, 209] width 85 height 14
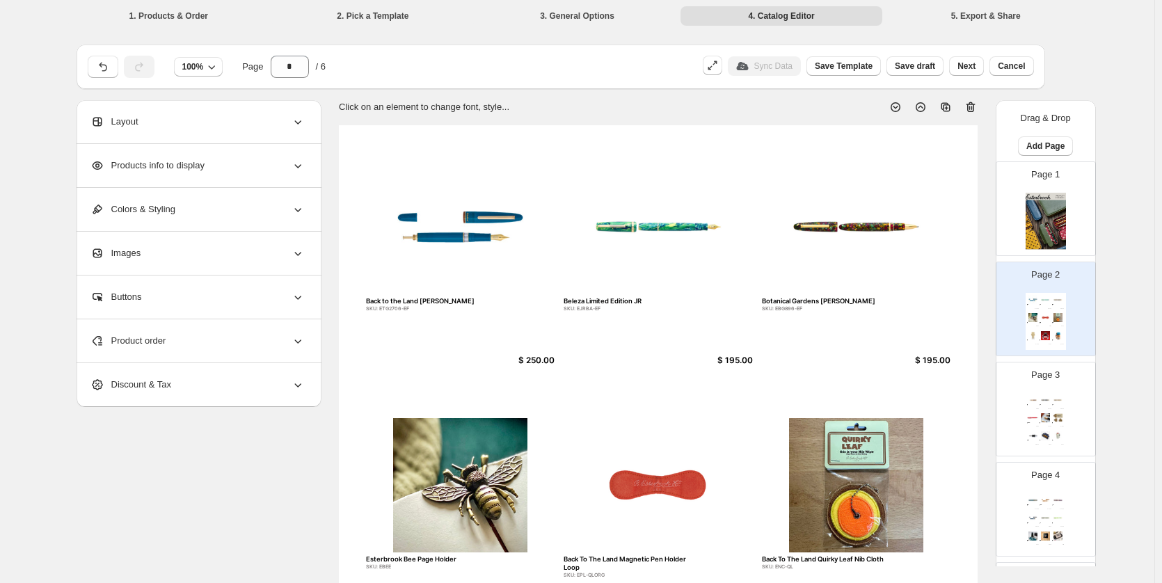
click at [474, 251] on img at bounding box center [460, 227] width 189 height 134
select select "*******"
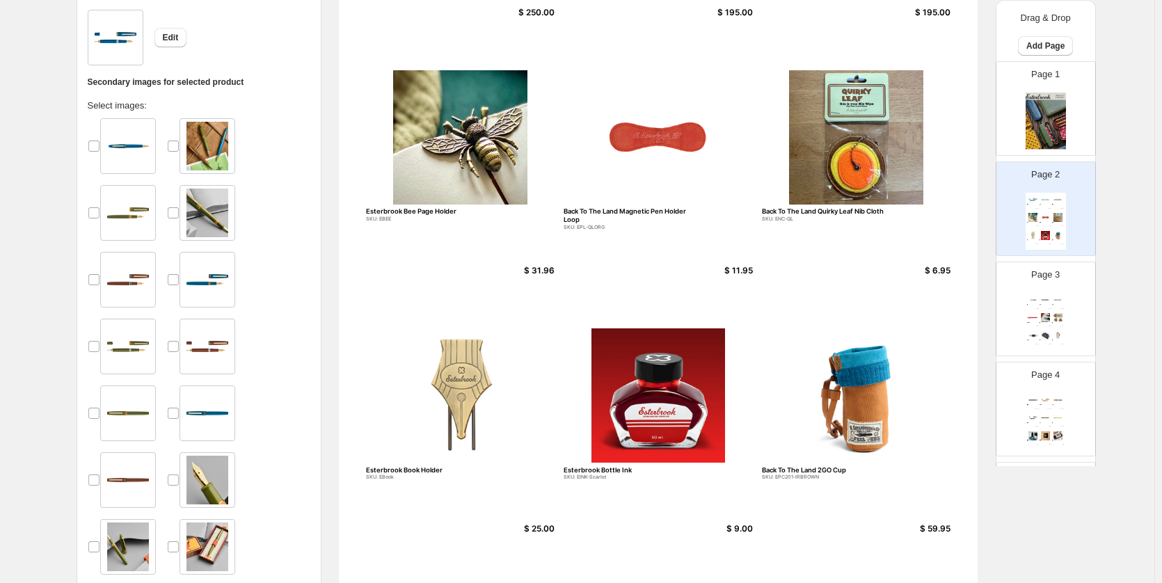
scroll to position [70, 0]
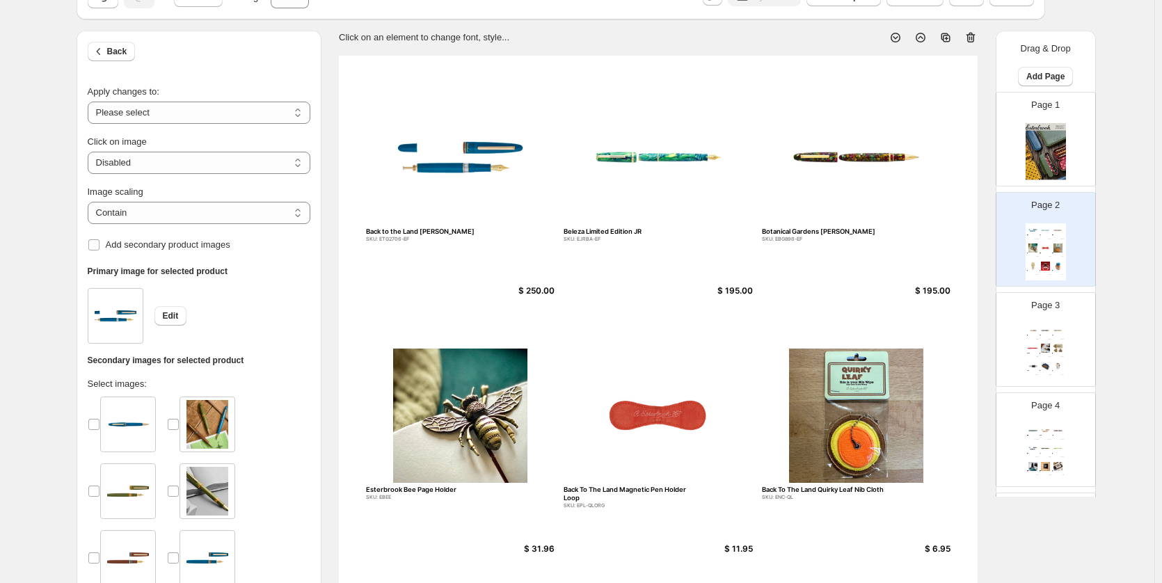
click at [606, 160] on img at bounding box center [657, 157] width 189 height 134
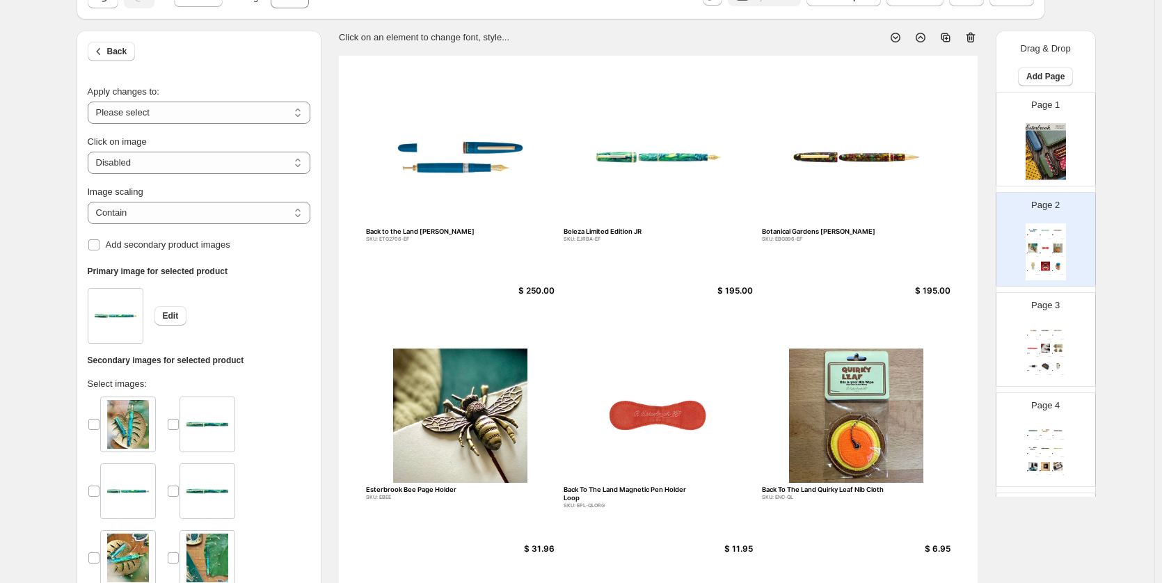
click at [721, 147] on img at bounding box center [657, 157] width 189 height 134
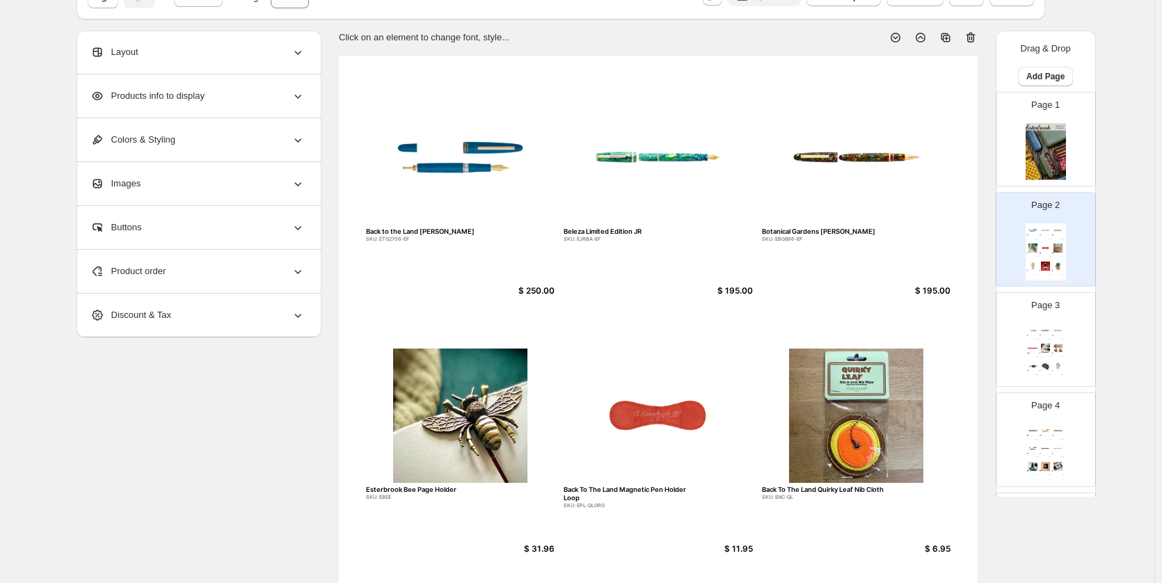
click at [740, 132] on img at bounding box center [657, 157] width 189 height 134
select select "*******"
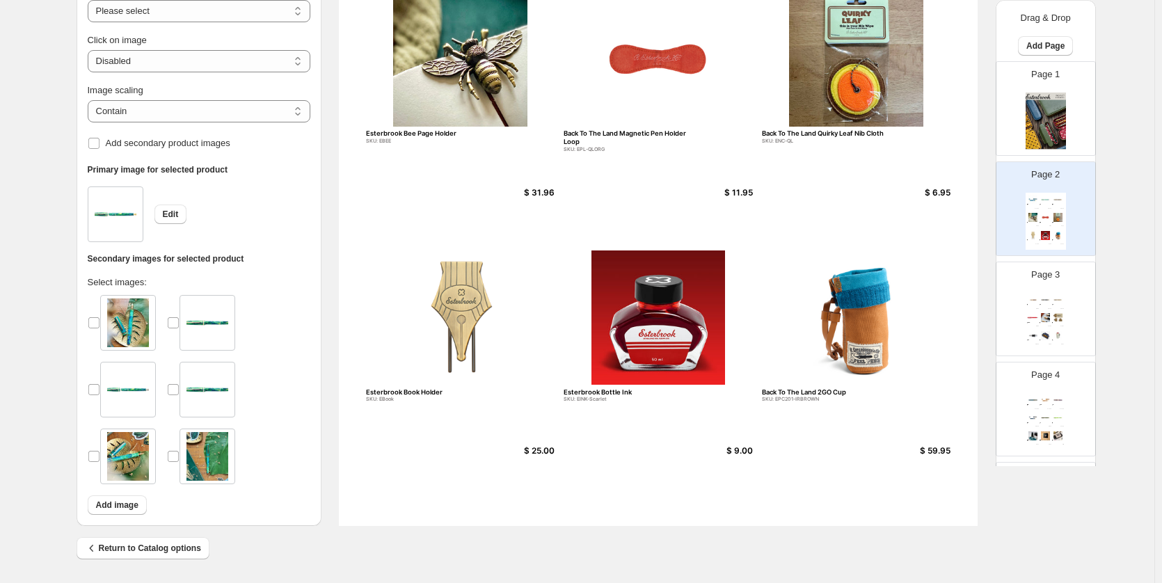
scroll to position [8, 0]
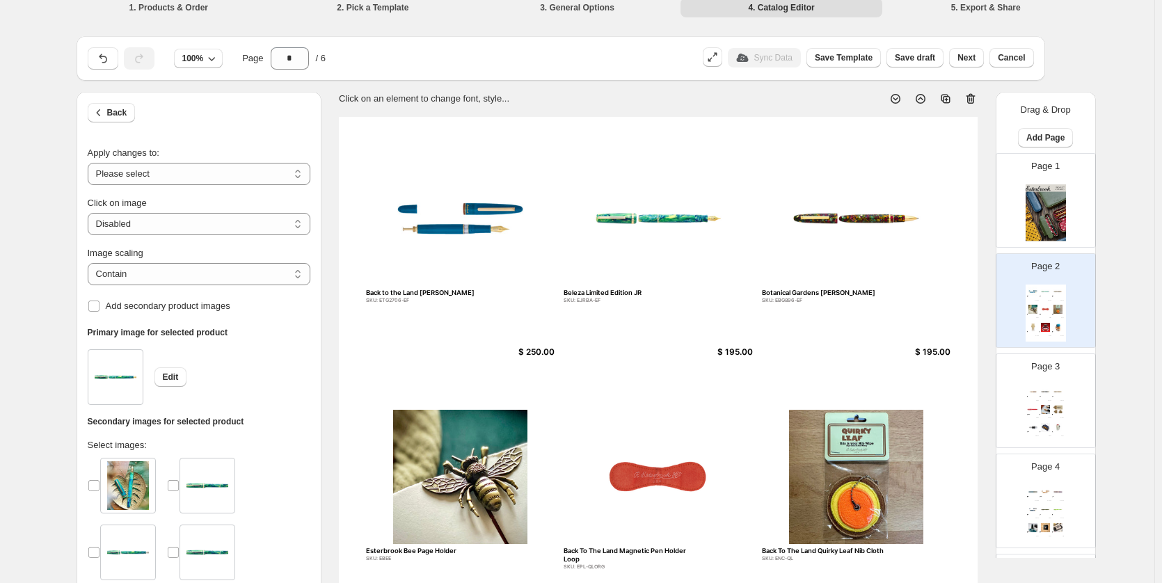
click at [1056, 201] on img at bounding box center [1045, 212] width 40 height 57
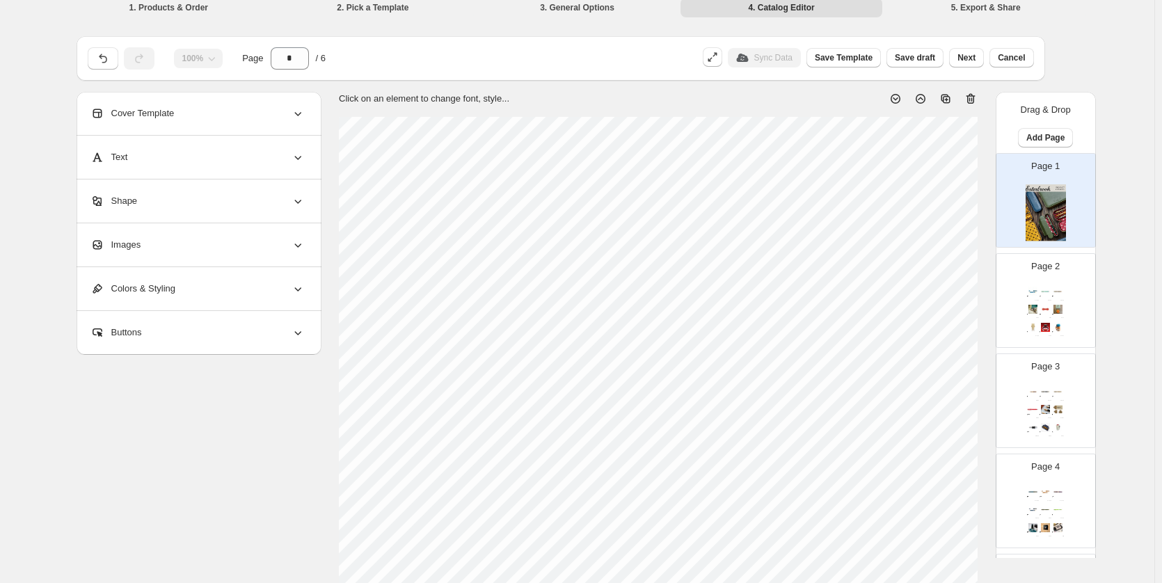
click at [1056, 291] on img at bounding box center [1058, 291] width 12 height 9
type input "*"
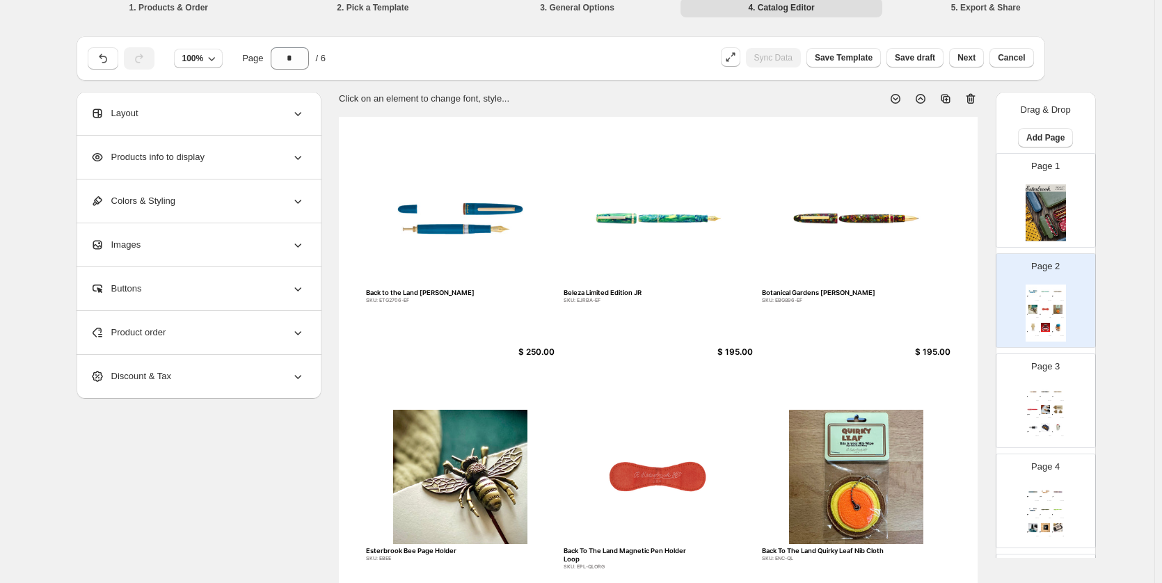
click at [422, 290] on div "Back to the Land Estie" at bounding box center [431, 293] width 130 height 8
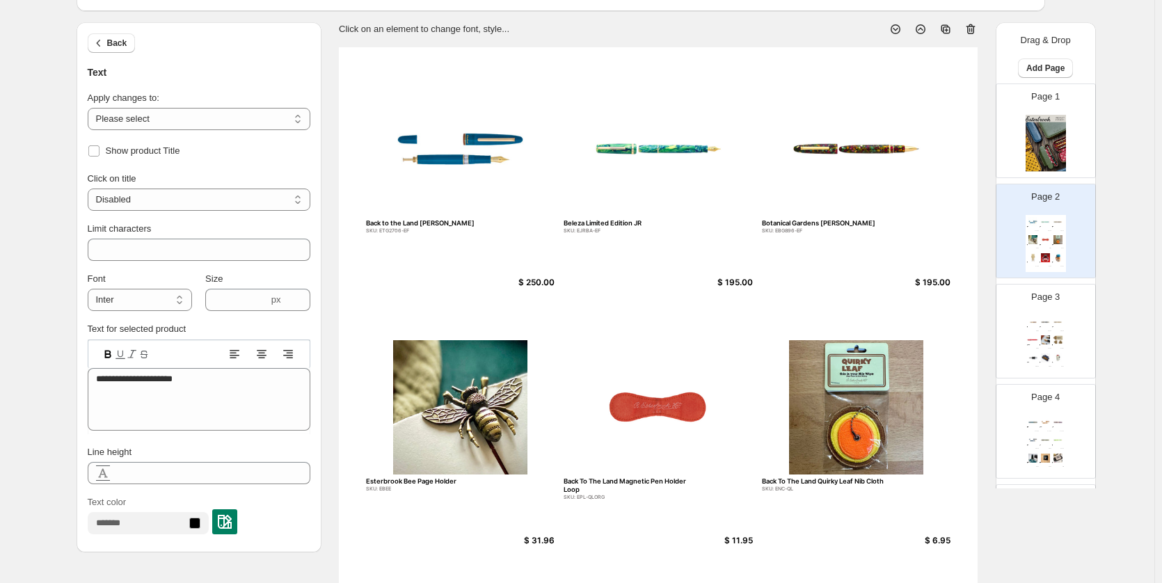
scroll to position [147, 0]
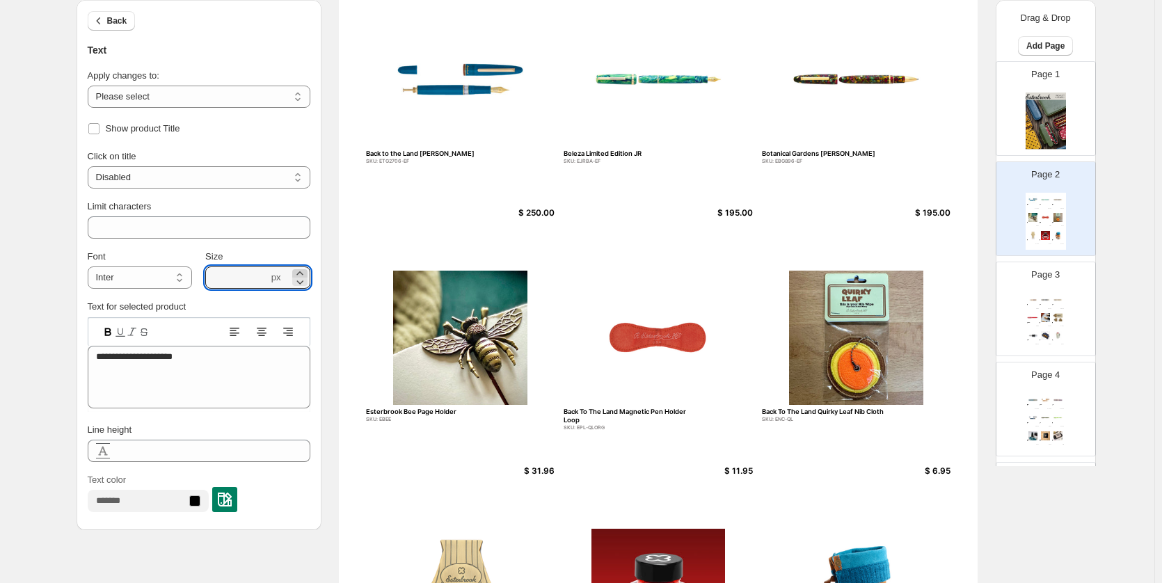
click at [305, 270] on icon at bounding box center [300, 273] width 14 height 14
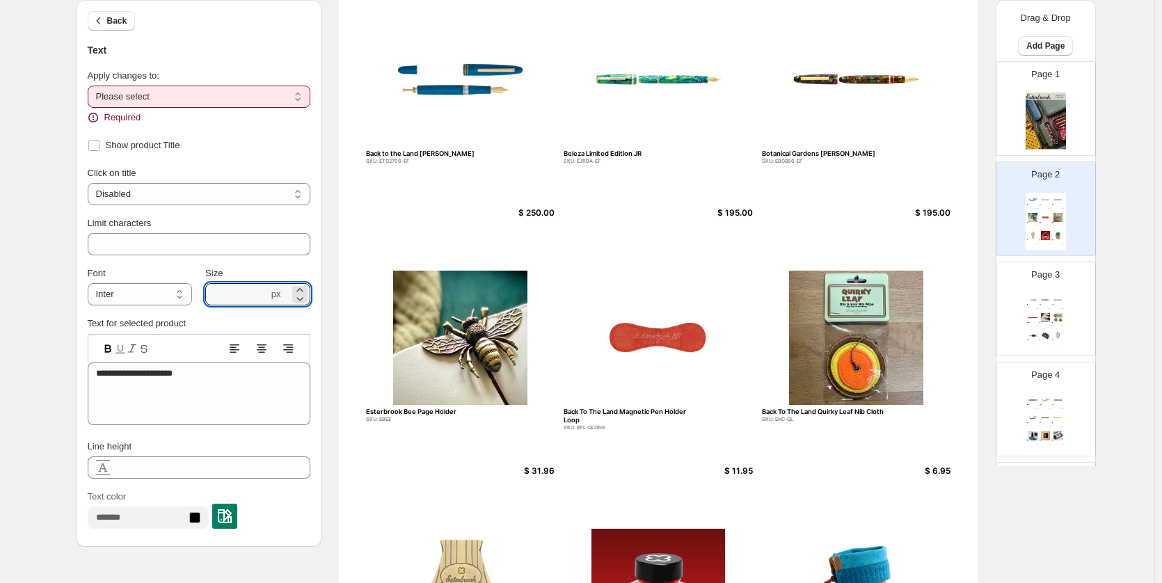
click at [234, 92] on select "**********" at bounding box center [199, 97] width 223 height 22
select select "**********"
click at [90, 86] on select "**********" at bounding box center [199, 97] width 223 height 22
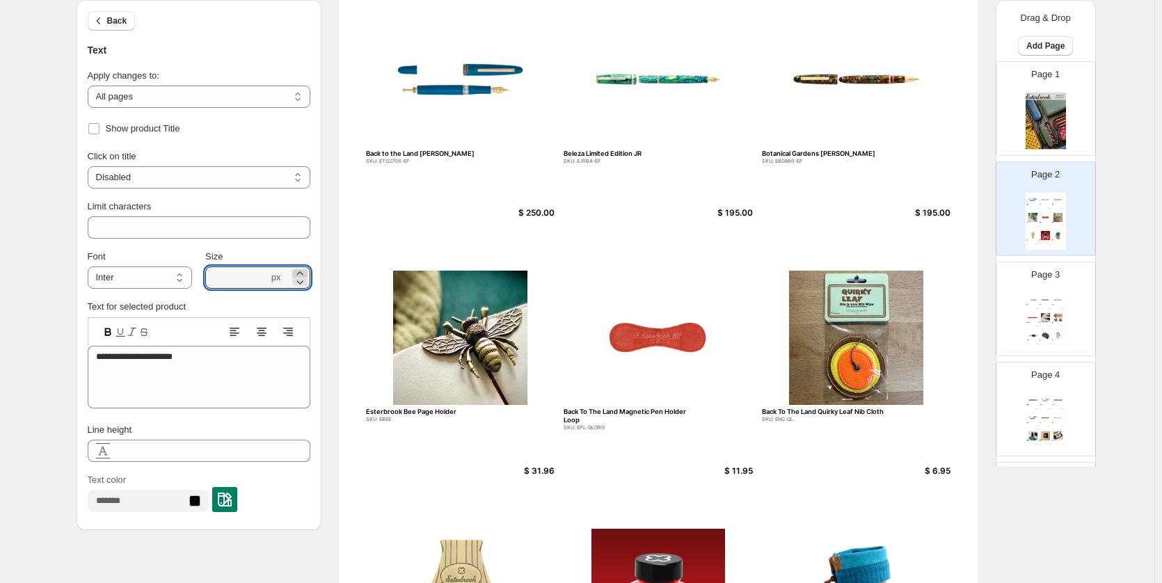
click at [304, 273] on icon at bounding box center [300, 273] width 14 height 14
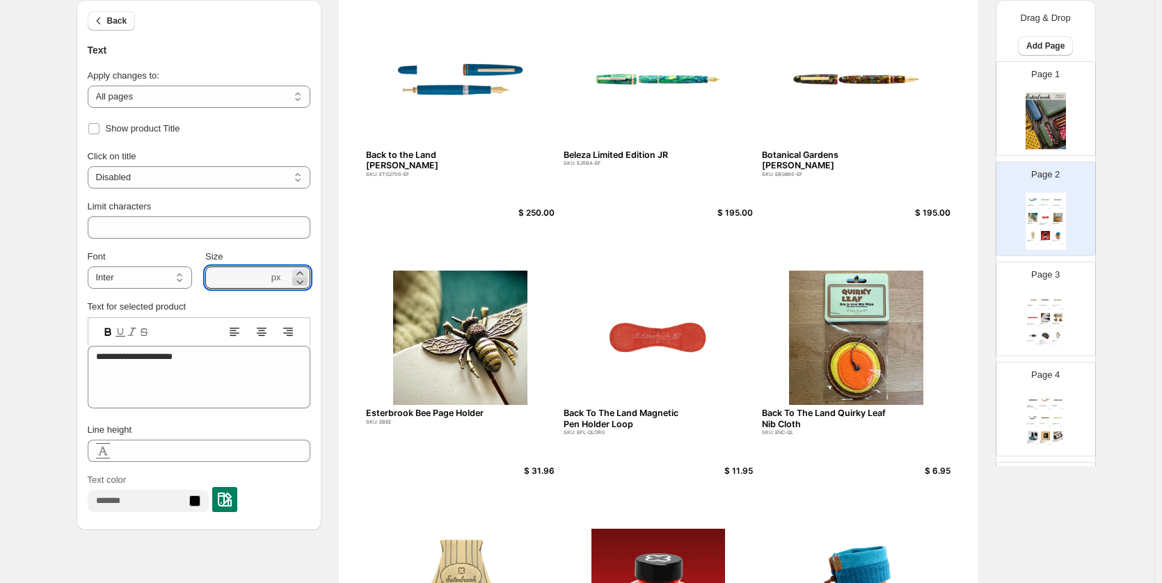
click at [305, 283] on icon at bounding box center [300, 282] width 14 height 14
click at [536, 213] on div "$ 250.00" at bounding box center [520, 213] width 67 height 10
type input "****"
type textarea "******"
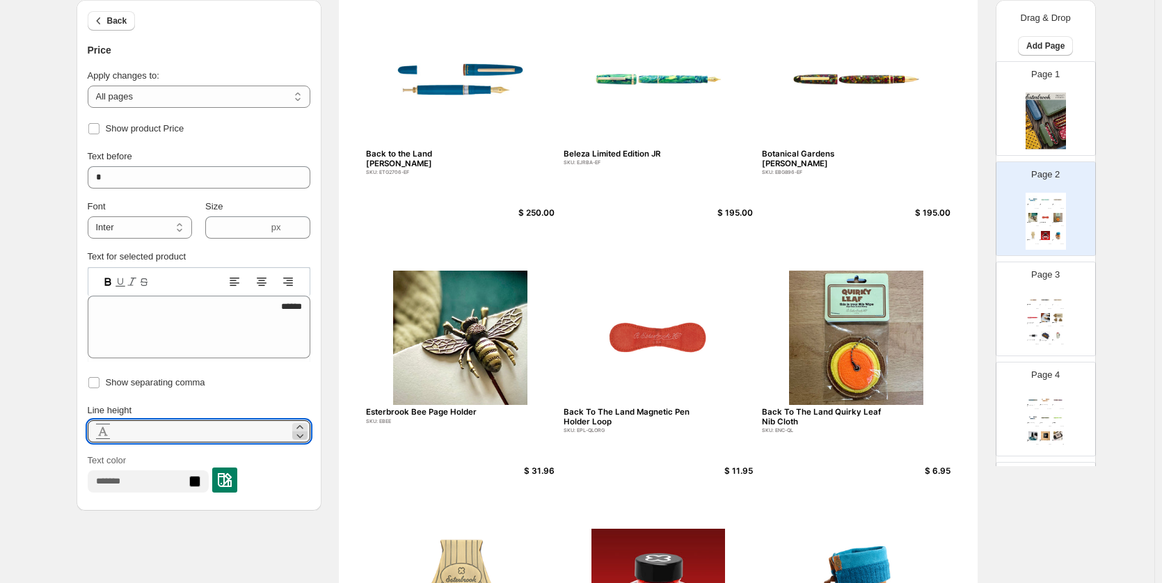
click at [305, 433] on icon at bounding box center [300, 436] width 14 height 14
click at [303, 434] on icon at bounding box center [299, 436] width 7 height 4
click at [307, 421] on icon at bounding box center [300, 427] width 14 height 14
type input "***"
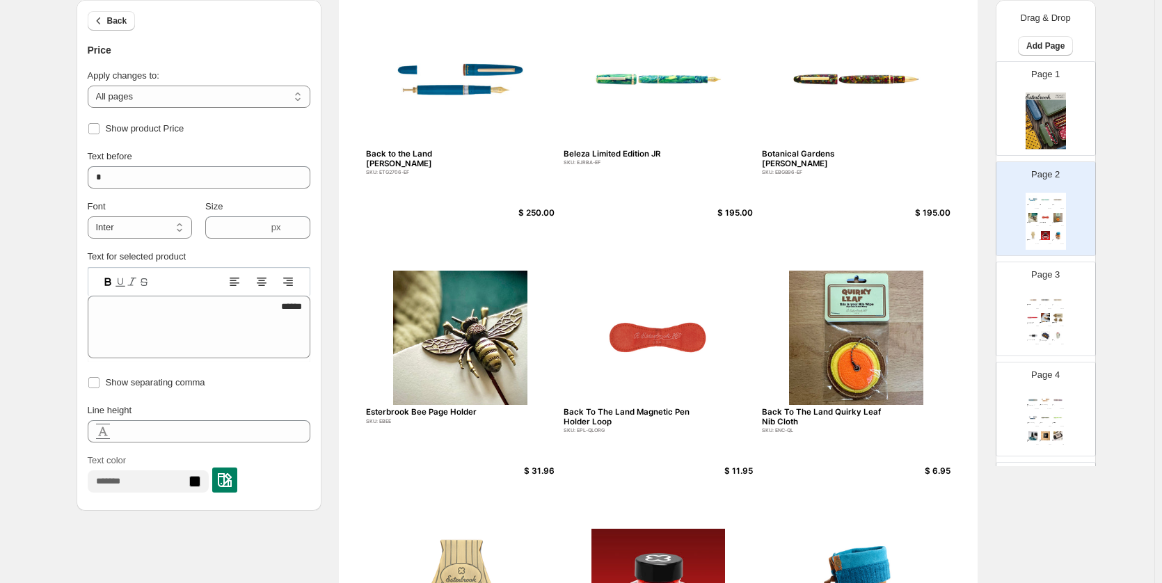
click at [300, 387] on div "Show separating comma" at bounding box center [199, 382] width 223 height 19
click at [299, 223] on icon at bounding box center [300, 223] width 14 height 14
click at [304, 230] on icon at bounding box center [300, 232] width 14 height 14
click at [305, 216] on icon at bounding box center [300, 223] width 14 height 14
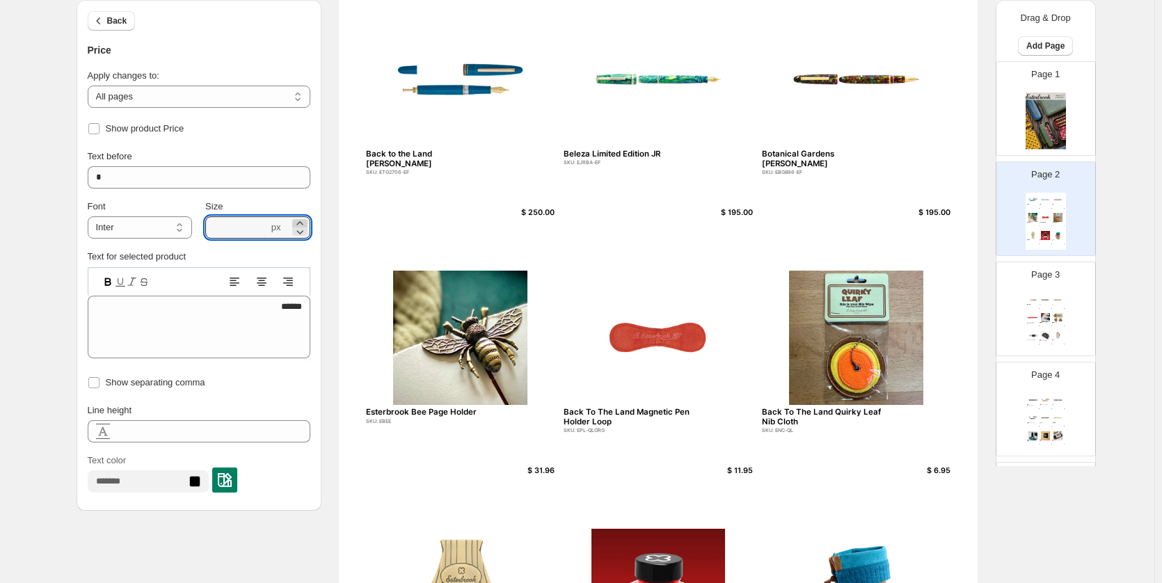
type input "****"
click at [262, 133] on div "Show product Price" at bounding box center [199, 128] width 223 height 19
click at [1086, 317] on div "Page 3 Esterbrook Niblet Collection! SKU: EPP9136-EF $ 175.00 Esterbrook Estie …" at bounding box center [1045, 308] width 99 height 93
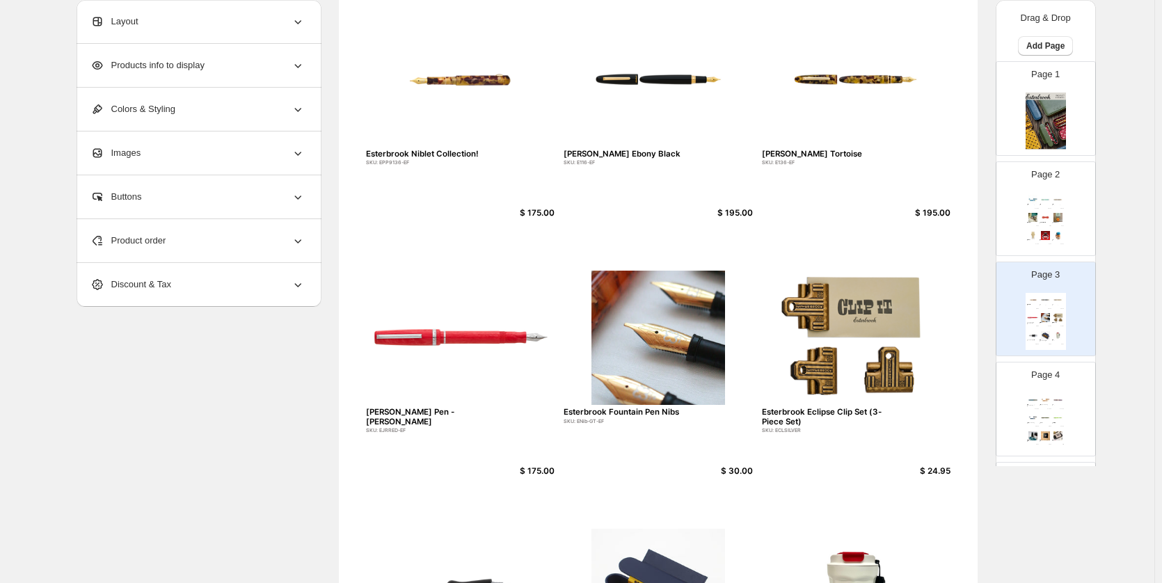
click at [1054, 381] on p "Page 4" at bounding box center [1045, 375] width 29 height 14
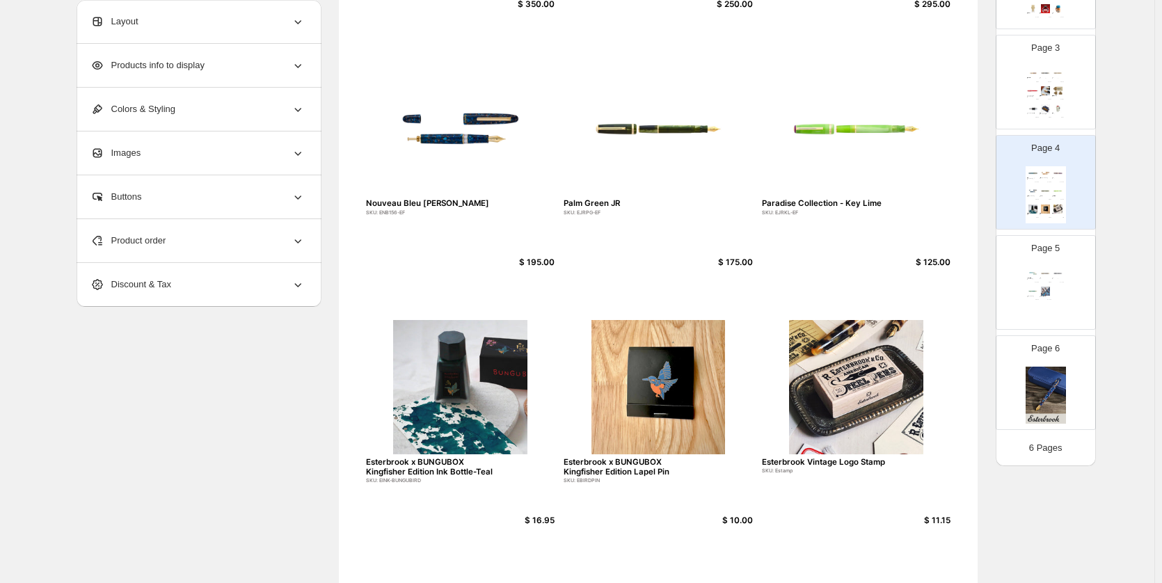
scroll to position [426, 0]
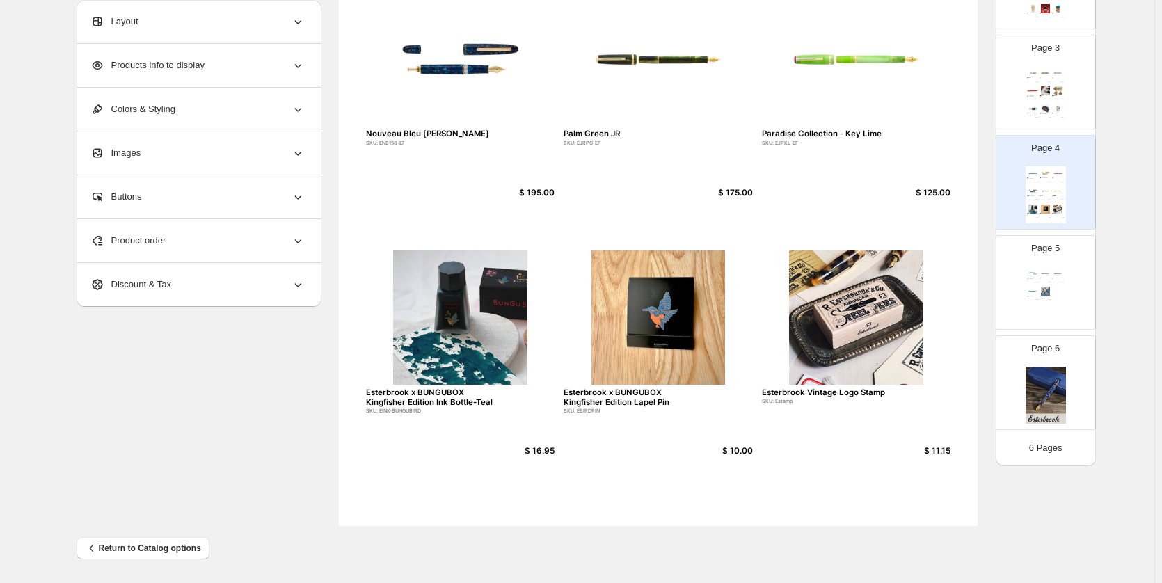
drag, startPoint x: 1075, startPoint y: 351, endPoint x: 1067, endPoint y: 333, distance: 19.6
click at [1073, 351] on div "Page 6" at bounding box center [1040, 376] width 88 height 93
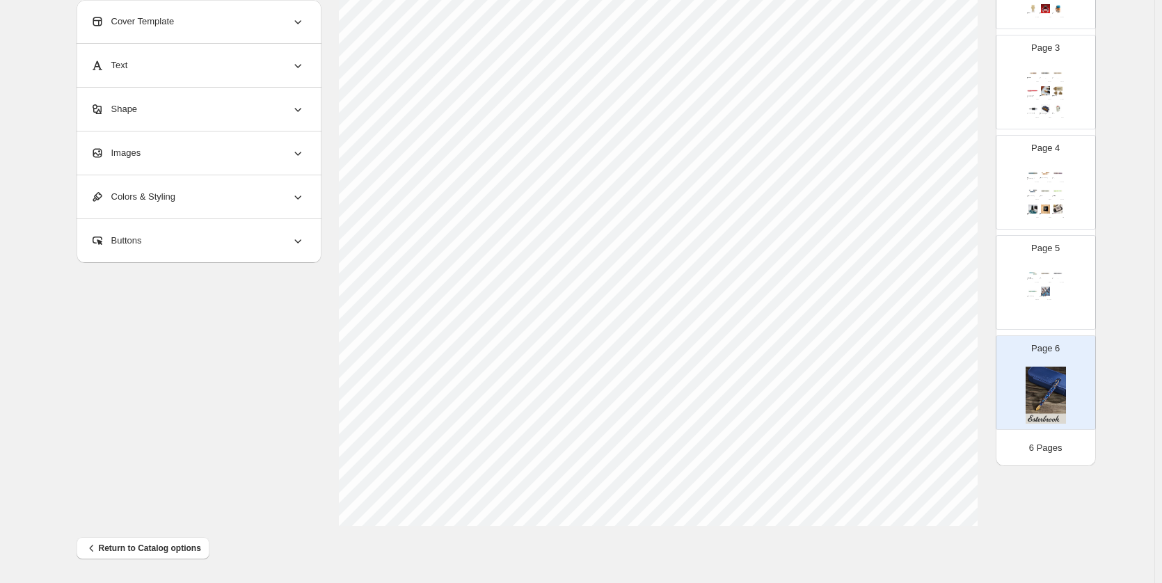
click at [1042, 283] on div "Premium Edition Avalanche Estie SKU: EAV9106-EF $ 350.00 Pumpkin Latte JR SKU: …" at bounding box center [1045, 294] width 40 height 57
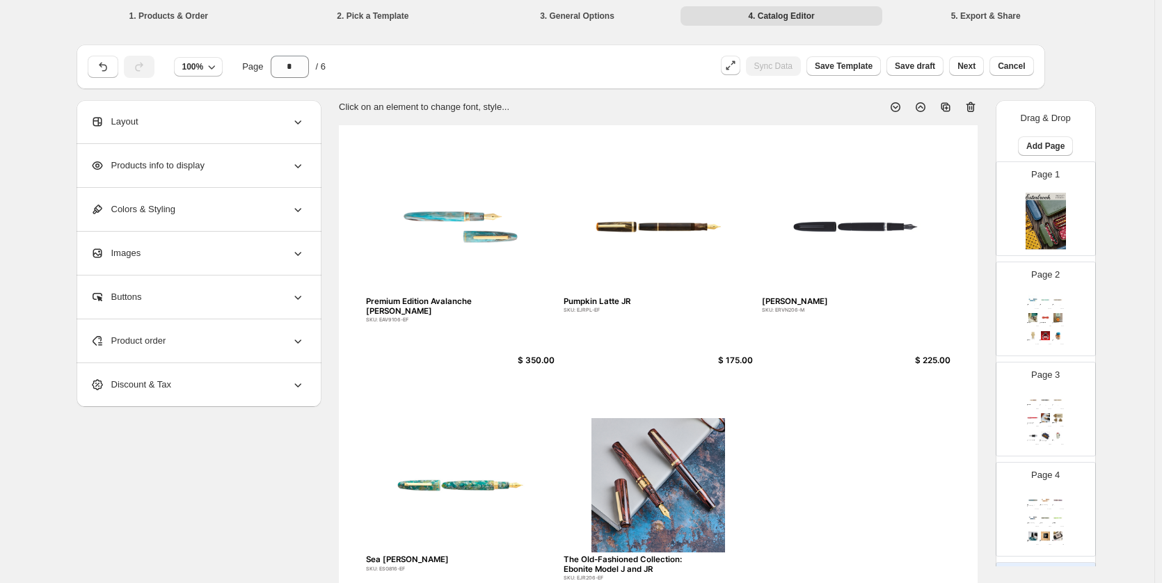
scroll to position [227, 0]
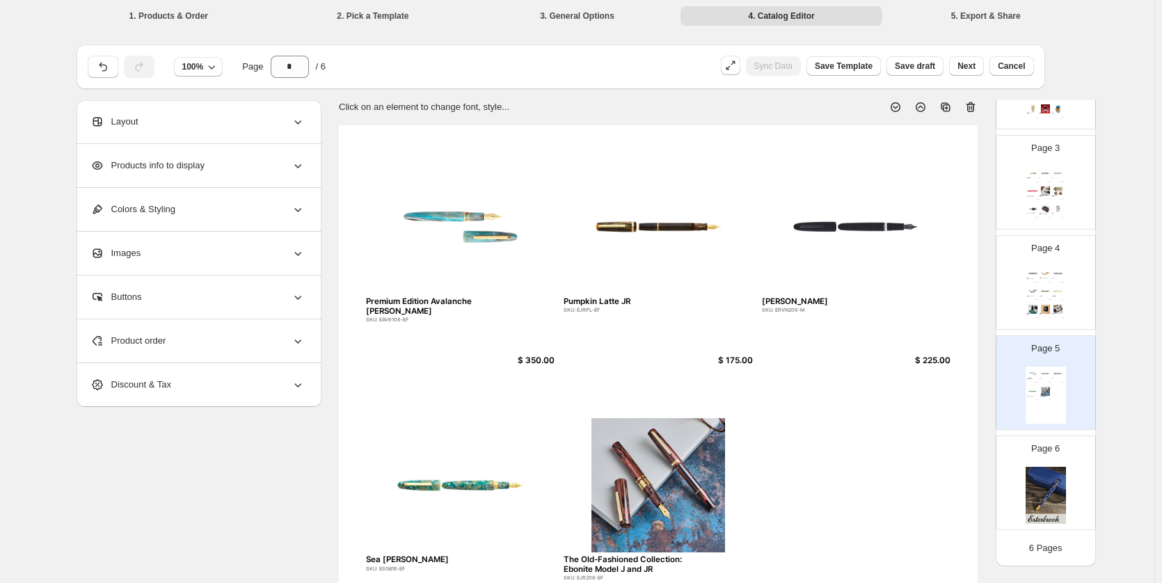
click at [1053, 303] on div "Esterbrook x BUNGUBOX Kingfisher Edition Estie SKU: EBIRDBUNGU-EF $ 350.00 Hone…" at bounding box center [1045, 294] width 40 height 57
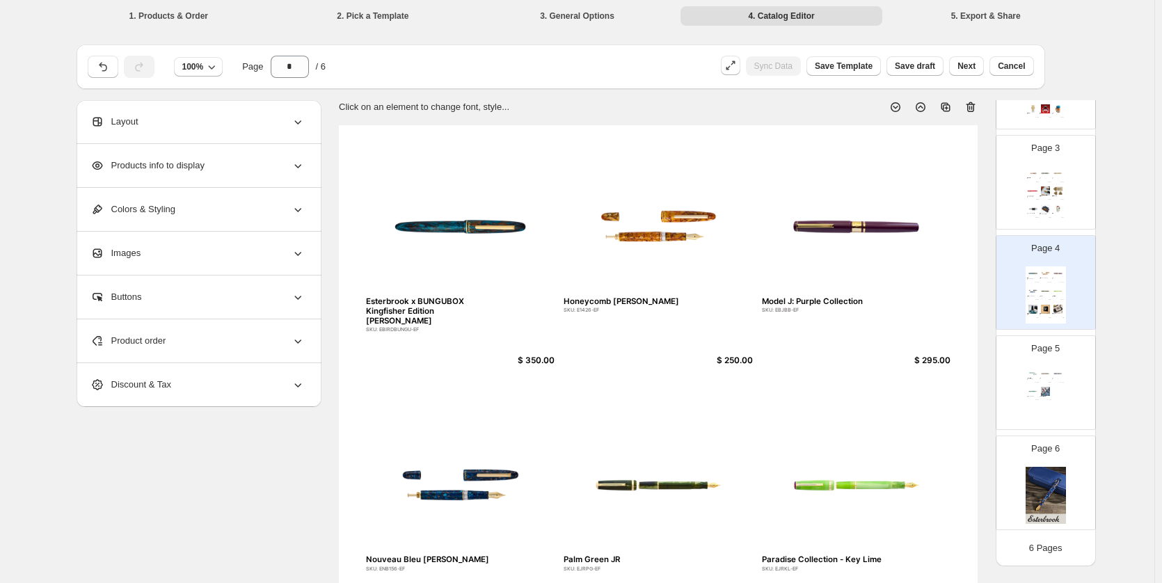
scroll to position [348, 0]
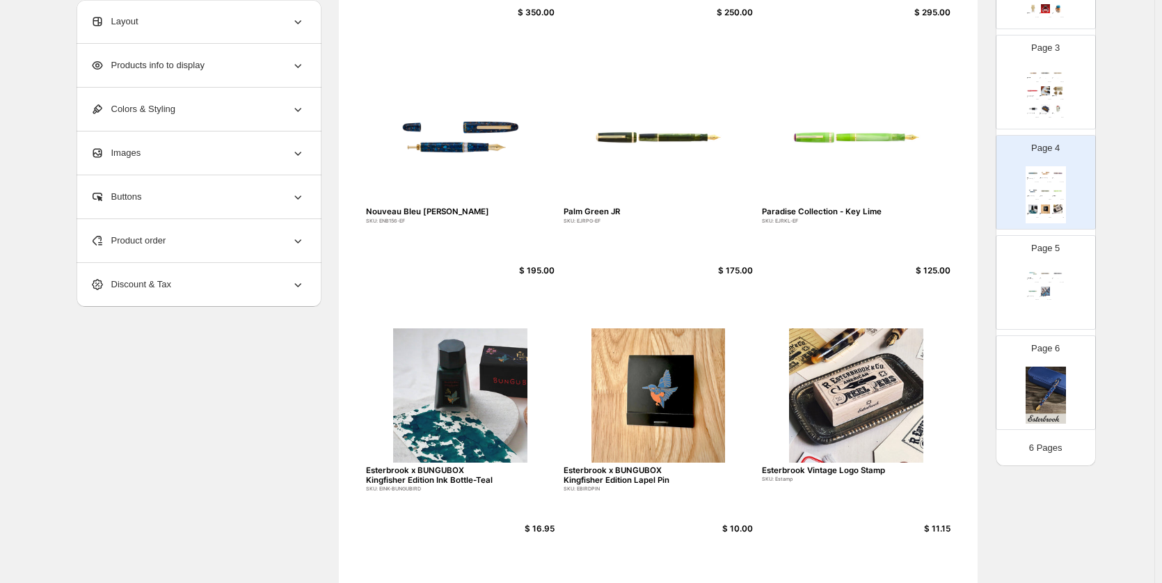
click at [1077, 104] on div "Page 3 Esterbrook Niblet Collection! SKU: EPP9136-EF $ 175.00 Esterbrook Estie …" at bounding box center [1045, 81] width 99 height 93
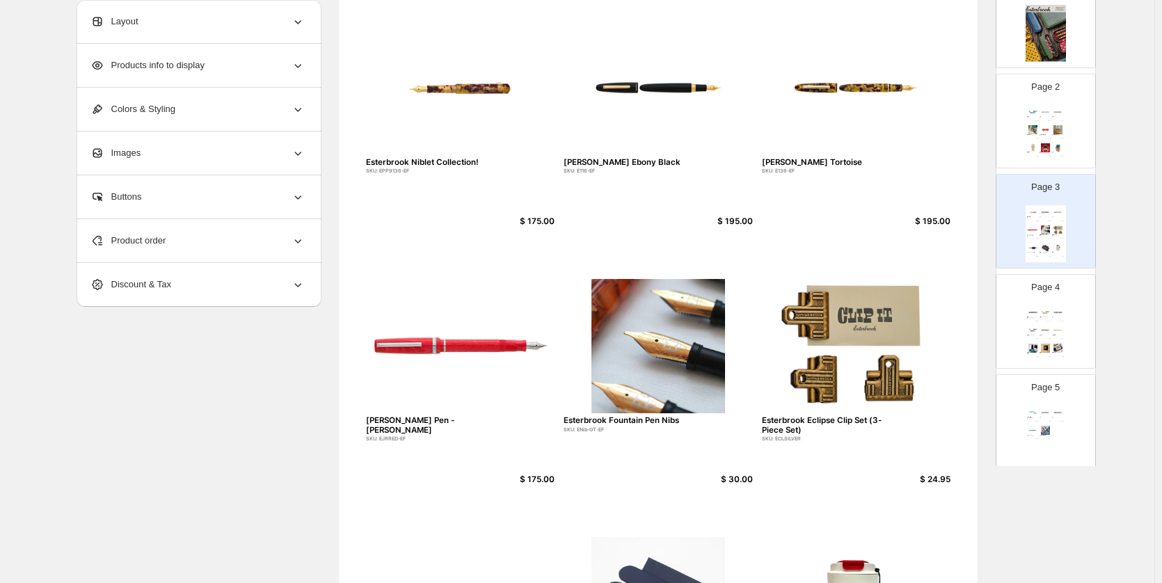
scroll to position [417, 0]
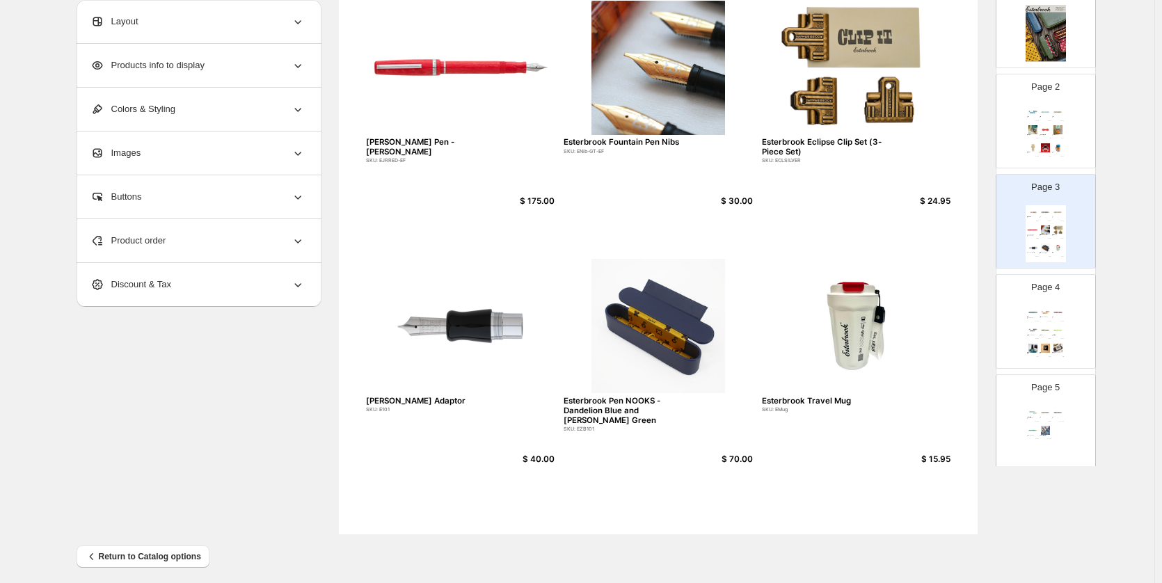
drag, startPoint x: 181, startPoint y: 244, endPoint x: 195, endPoint y: 269, distance: 29.0
click at [181, 243] on div "Product order" at bounding box center [197, 240] width 214 height 43
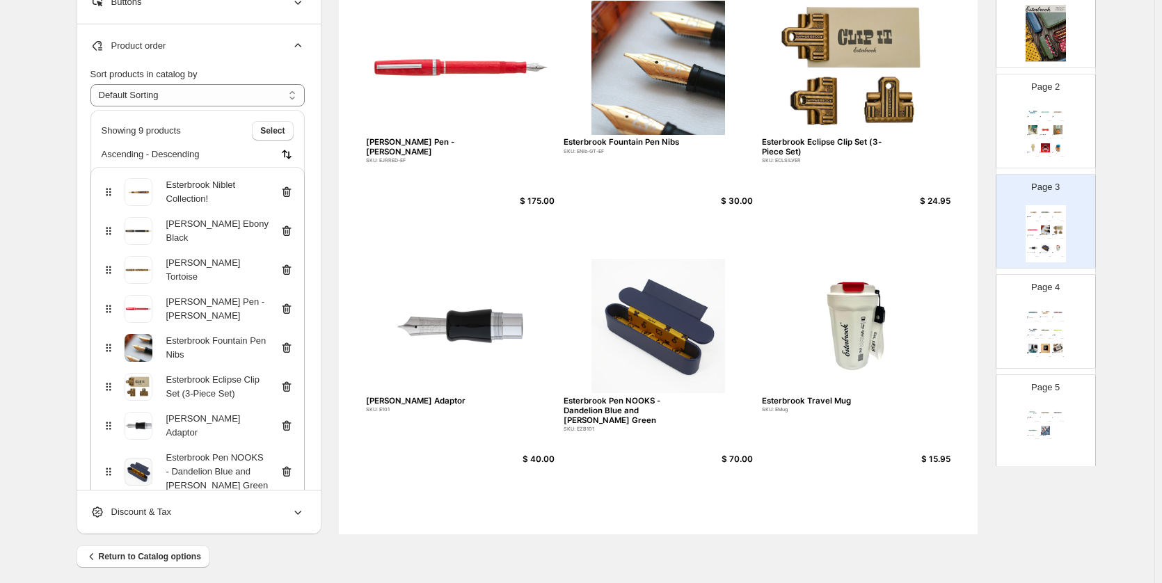
scroll to position [139, 0]
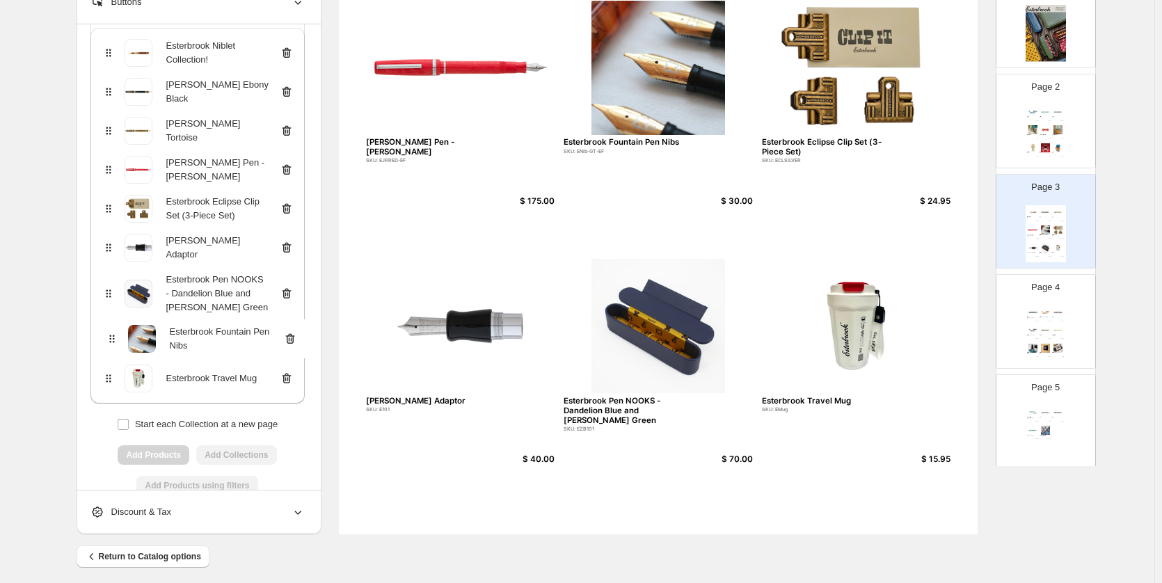
drag, startPoint x: 113, startPoint y: 207, endPoint x: 108, endPoint y: 340, distance: 133.7
click at [108, 340] on div "Esterbrook Niblet Collection! Esterbrook Estie Ebony Black Esterbrook Estie Tor…" at bounding box center [197, 216] width 214 height 376
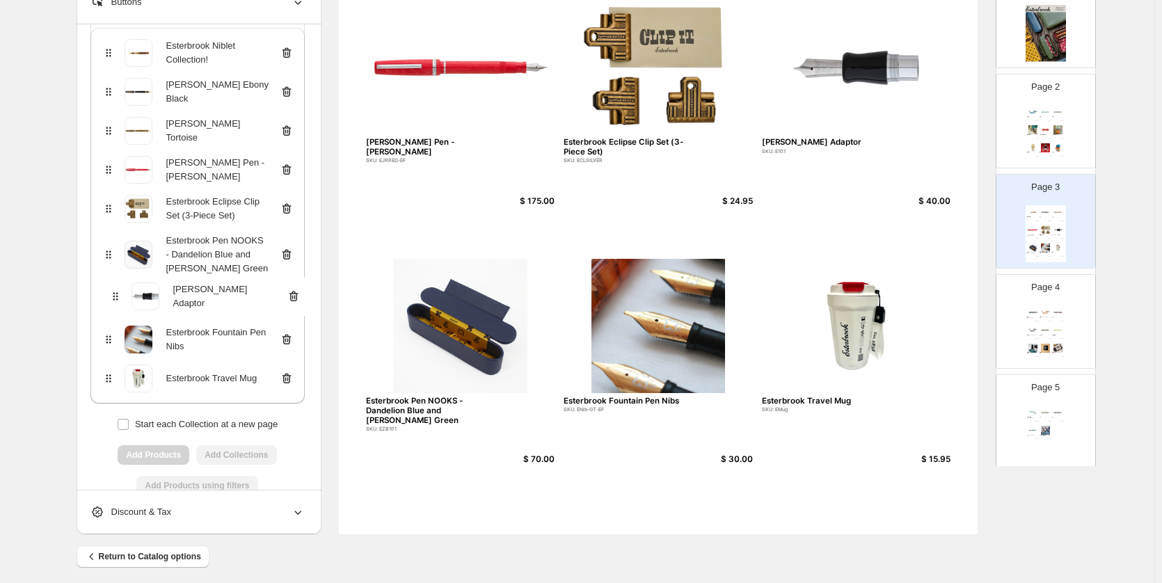
drag, startPoint x: 103, startPoint y: 265, endPoint x: 111, endPoint y: 298, distance: 33.7
click at [111, 298] on div "Esterbrook Niblet Collection! Esterbrook Estie Ebony Black Esterbrook Estie Tor…" at bounding box center [197, 216] width 214 height 376
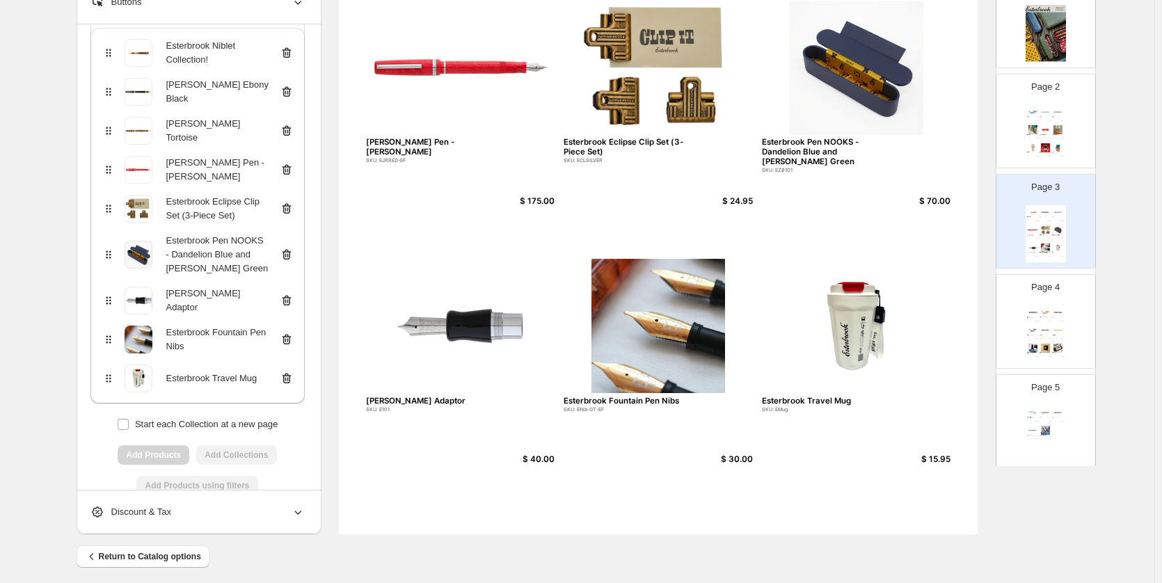
scroll to position [141, 0]
drag, startPoint x: 111, startPoint y: 382, endPoint x: 115, endPoint y: 292, distance: 89.8
click at [115, 291] on div "Esterbrook Niblet Collection! Esterbrook Estie Ebony Black Esterbrook Estie Tor…" at bounding box center [197, 214] width 214 height 376
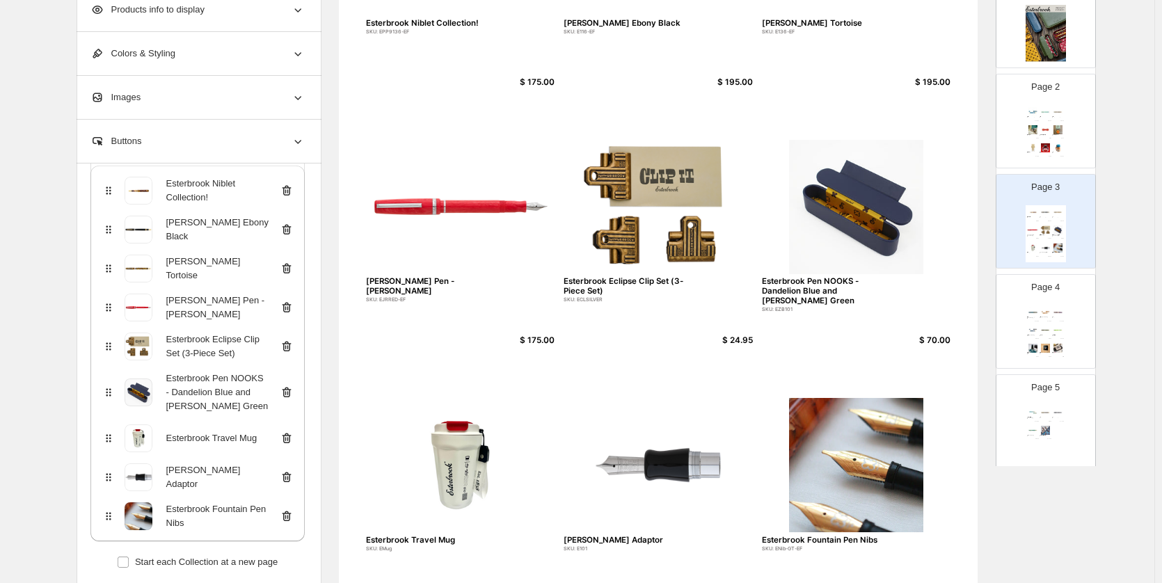
scroll to position [70, 0]
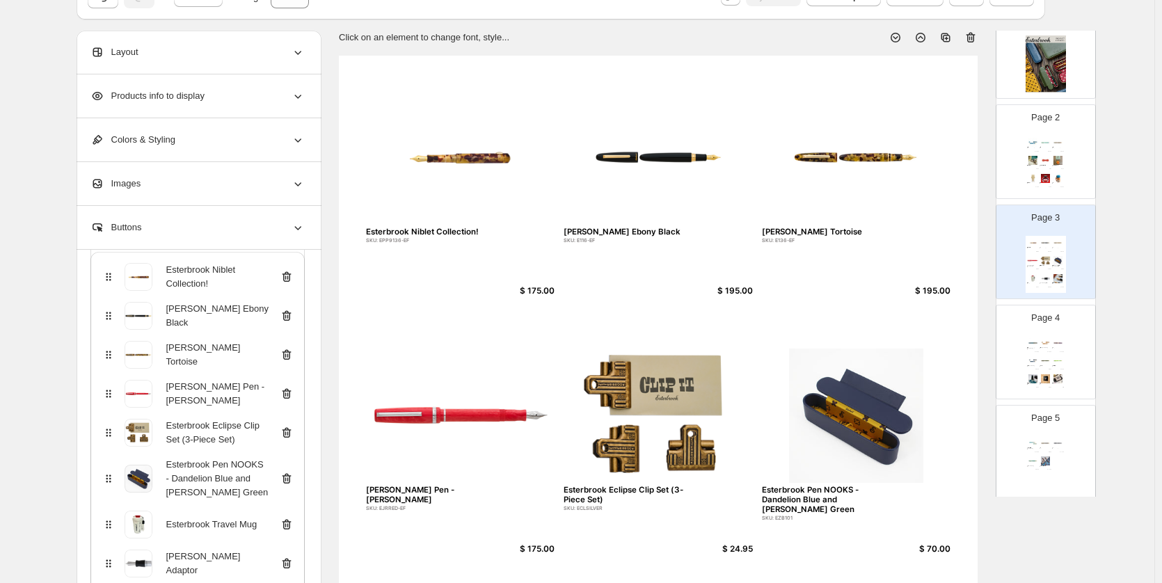
click at [1064, 174] on div "Back to the Land Estie SKU: ETG2706-EF $ 250.00 Beleza Limited Edition JR SKU: …" at bounding box center [1045, 164] width 40 height 57
type input "*"
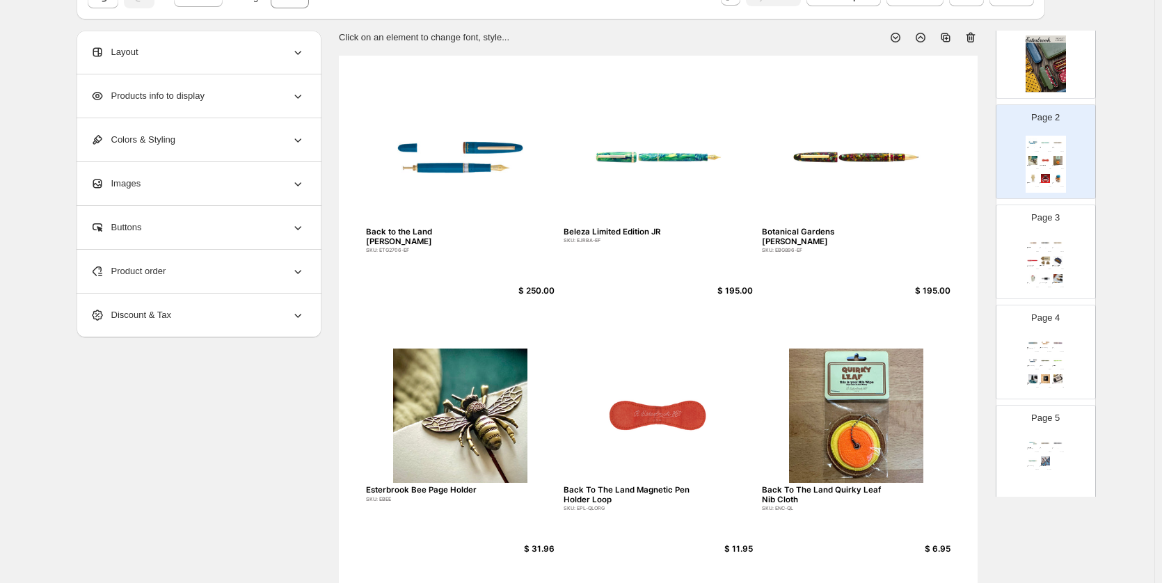
scroll to position [209, 0]
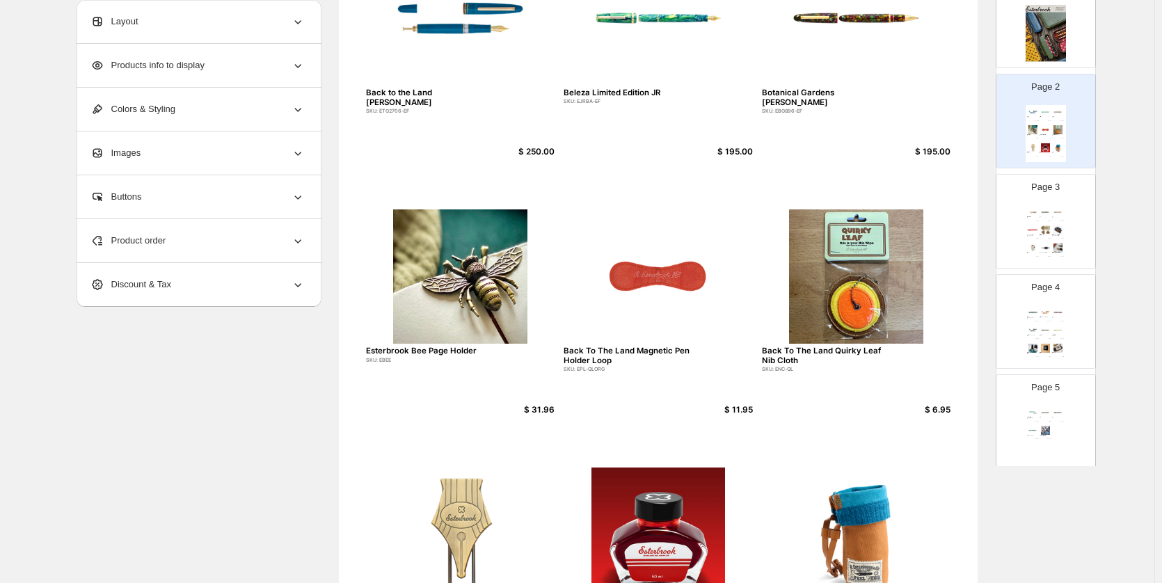
click at [189, 241] on div "Product order" at bounding box center [197, 240] width 214 height 43
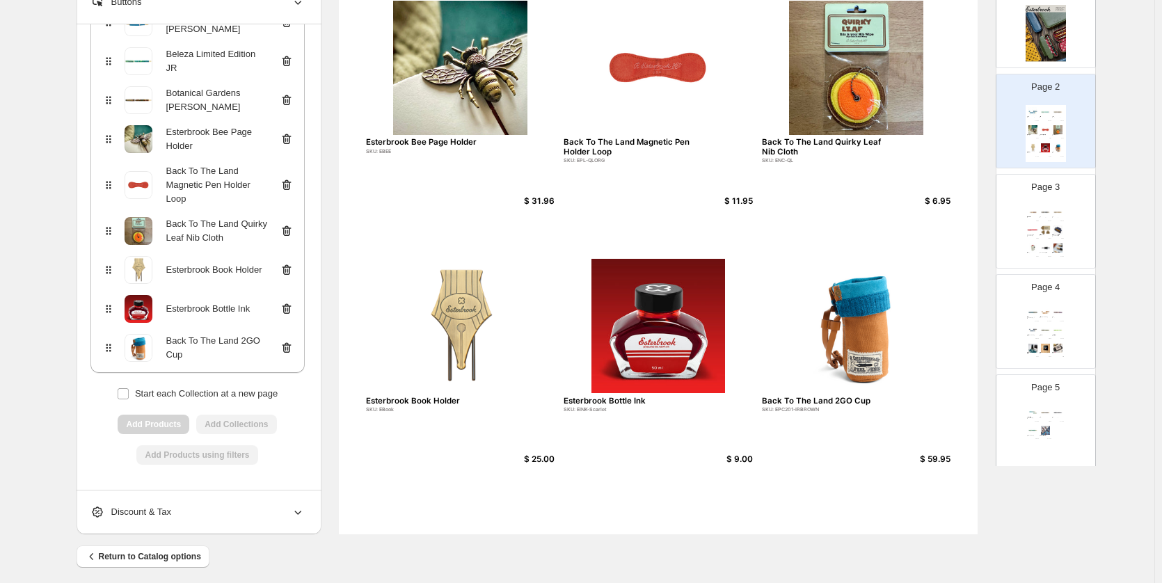
scroll to position [348, 0]
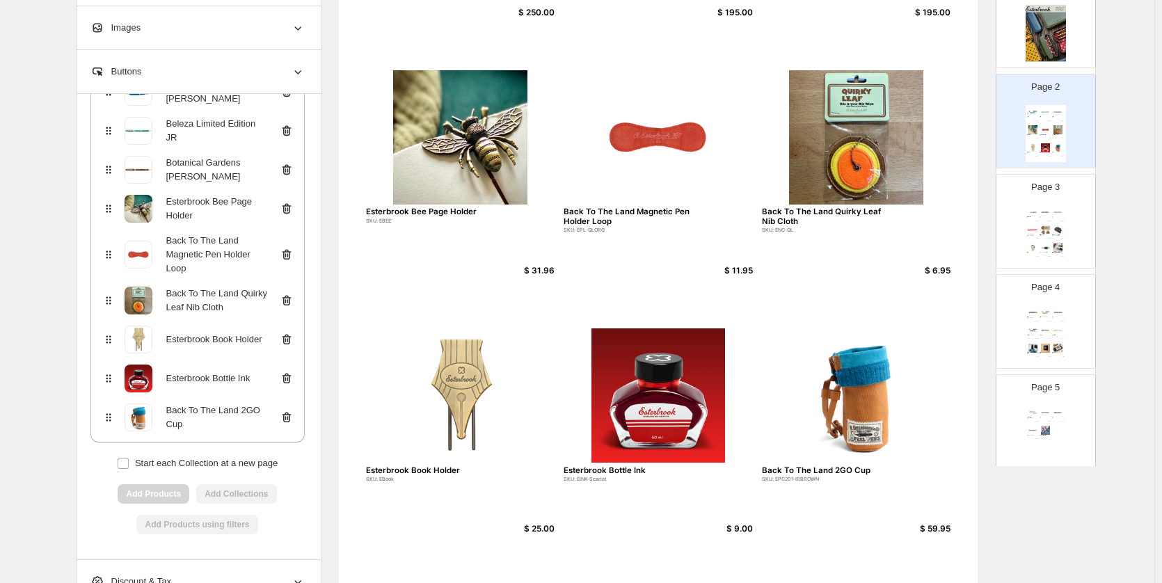
click at [286, 301] on icon at bounding box center [287, 301] width 14 height 14
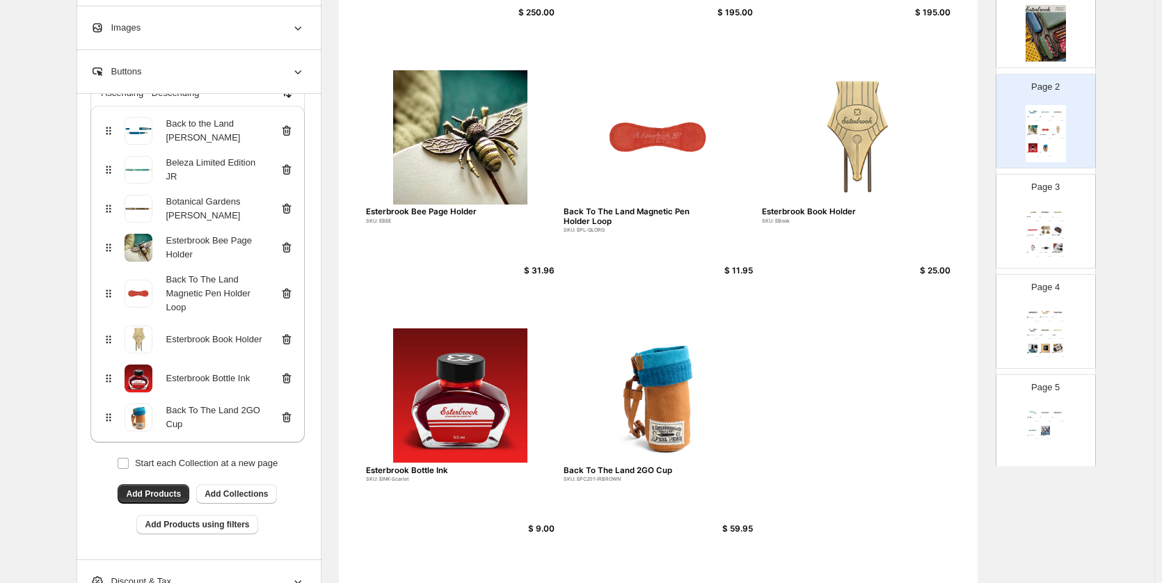
scroll to position [131, 0]
click at [161, 497] on span "Add Products" at bounding box center [153, 493] width 55 height 11
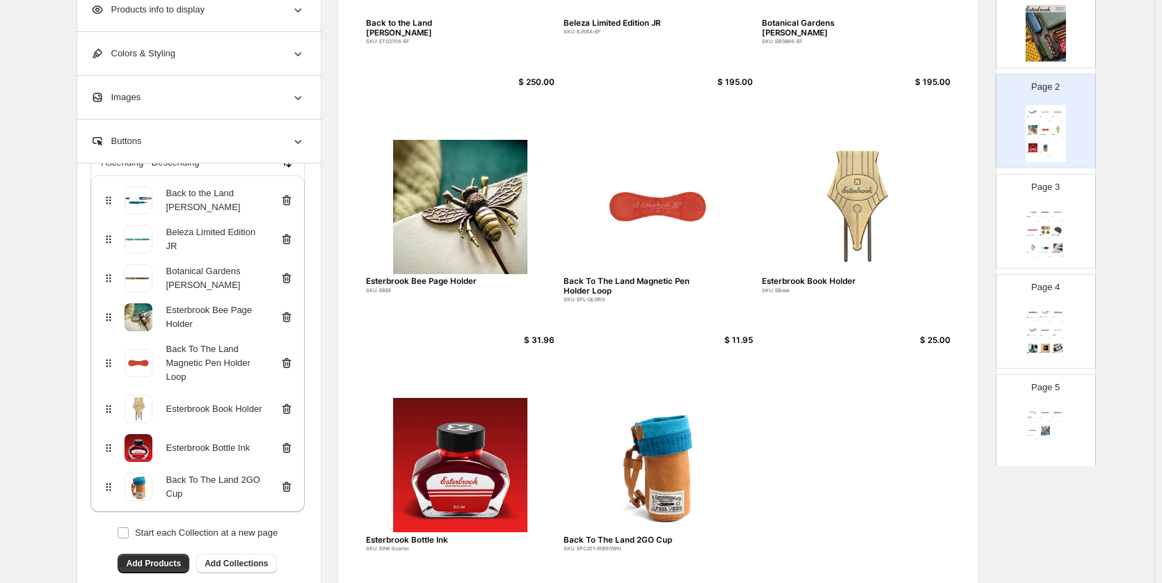
scroll to position [348, 0]
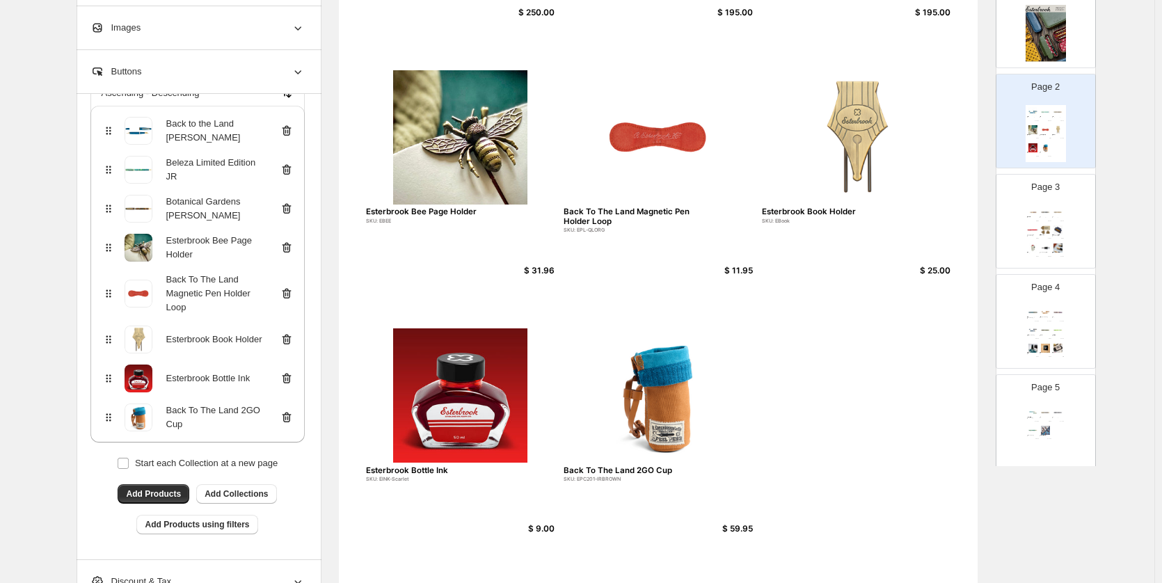
click at [433, 408] on img at bounding box center [460, 395] width 189 height 134
select select "*******"
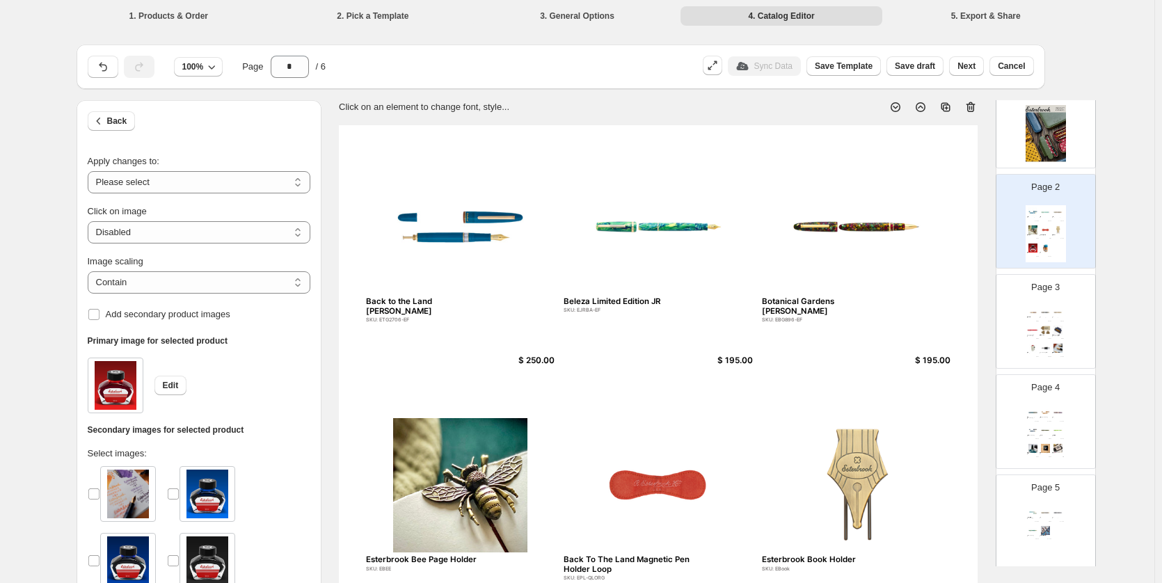
scroll to position [209, 0]
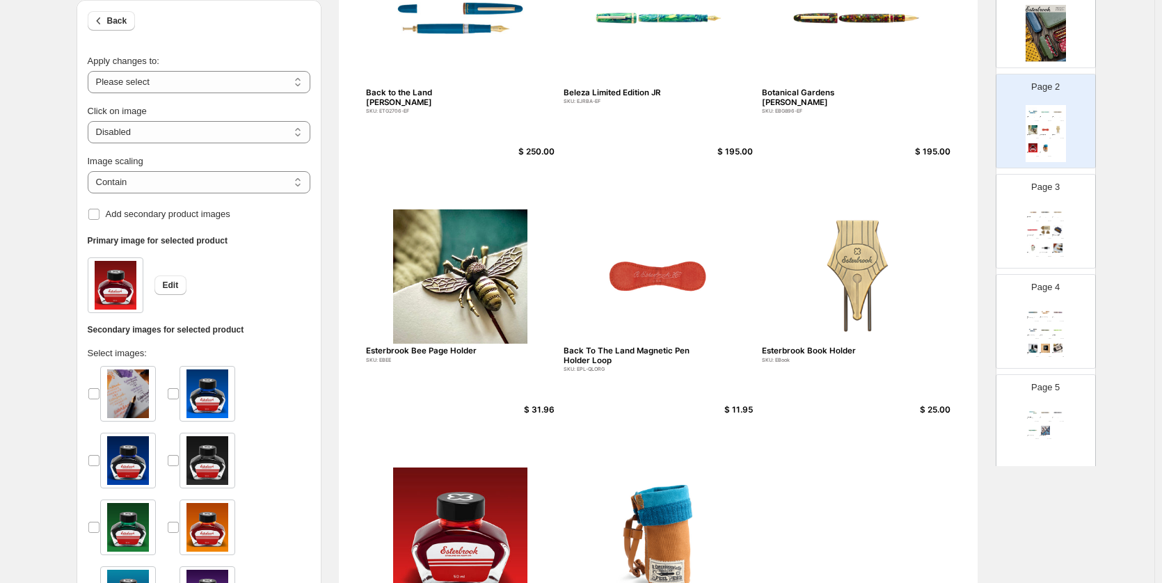
click at [1054, 223] on div "Esterbrook Niblet Collection! SKU: EPP9136-EF $ 175.00 Esterbrook Estie Ebony B…" at bounding box center [1045, 233] width 40 height 57
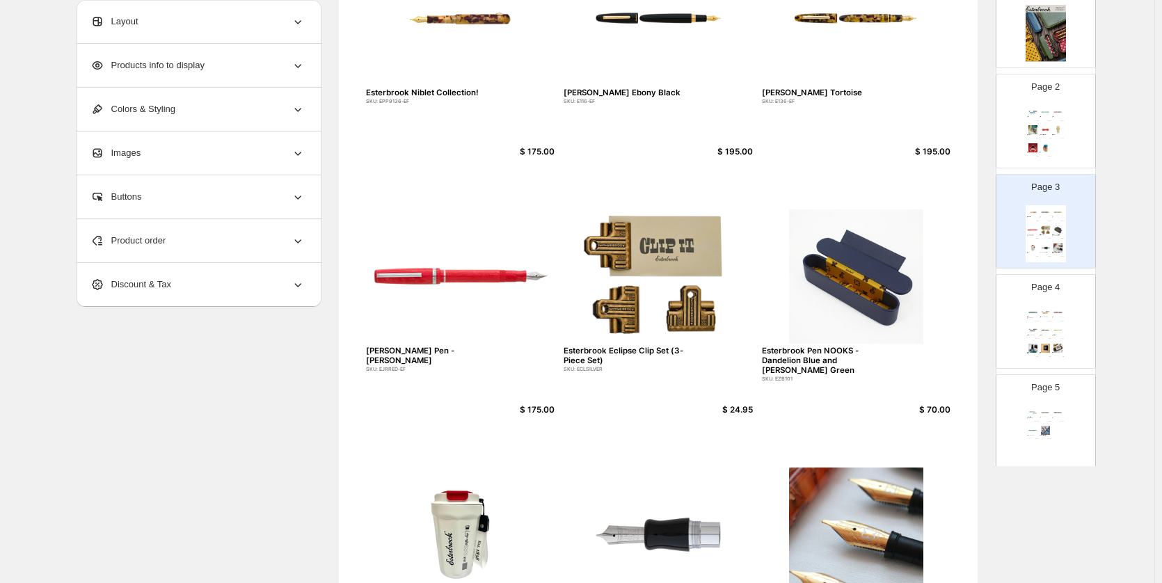
drag, startPoint x: 1061, startPoint y: 115, endPoint x: 1070, endPoint y: 115, distance: 9.0
click at [1061, 113] on img at bounding box center [1058, 111] width 12 height 9
type input "*"
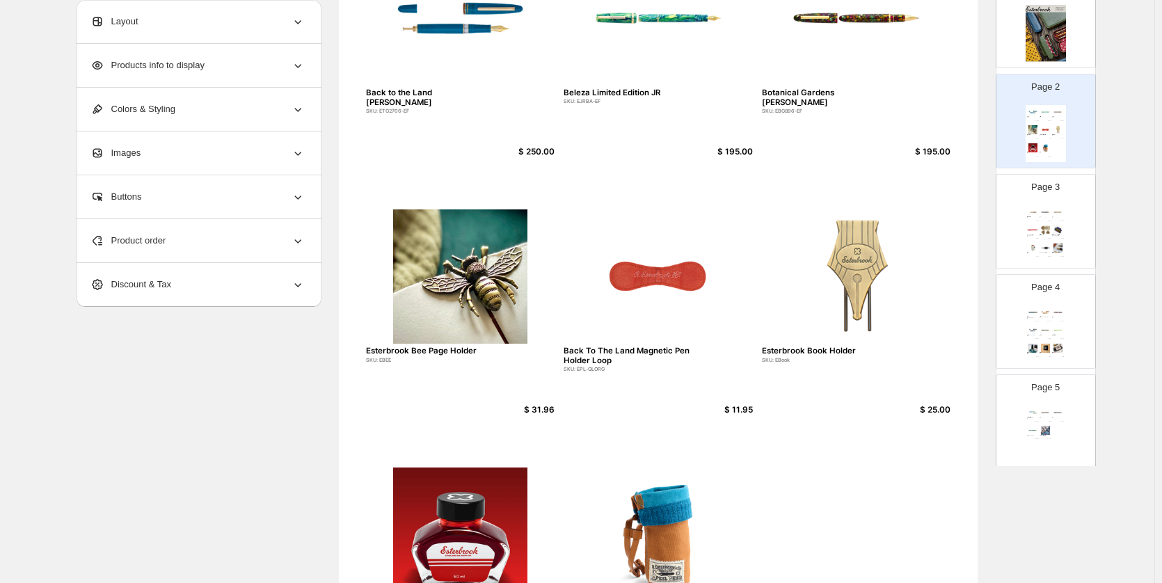
click at [168, 250] on div "Product order" at bounding box center [197, 240] width 214 height 43
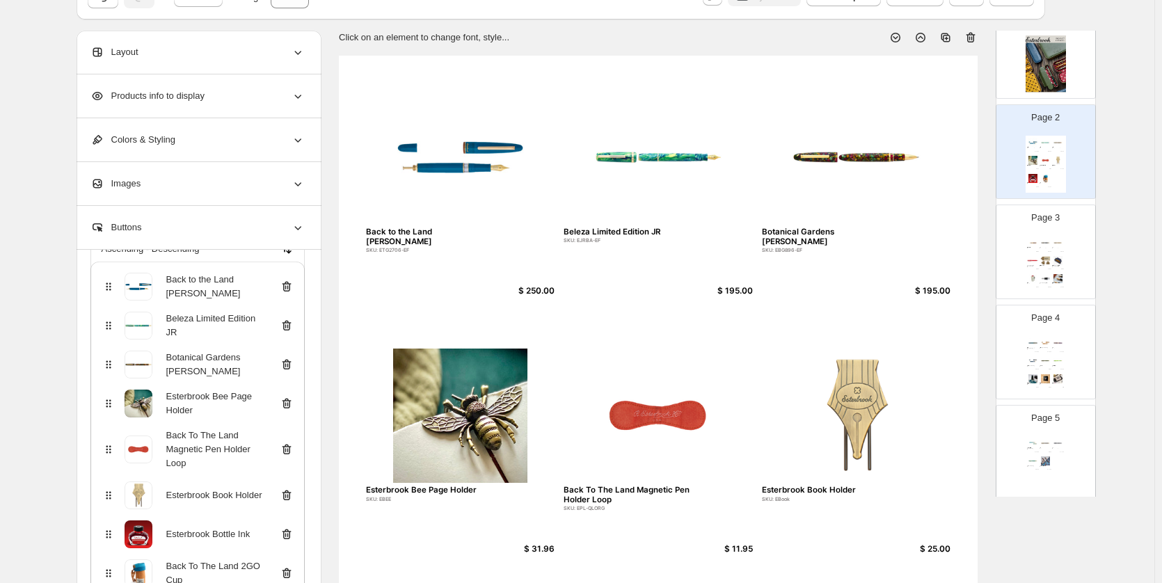
scroll to position [0, 0]
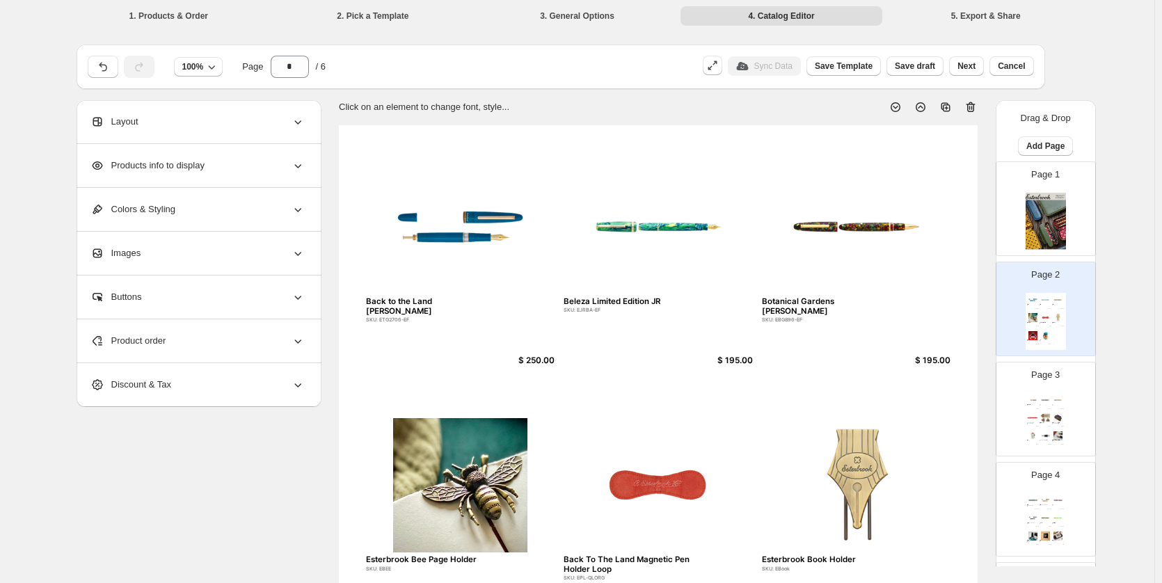
drag, startPoint x: 1133, startPoint y: 278, endPoint x: 1082, endPoint y: 282, distance: 50.9
click at [1128, 274] on div "**********" at bounding box center [577, 504] width 1154 height 1009
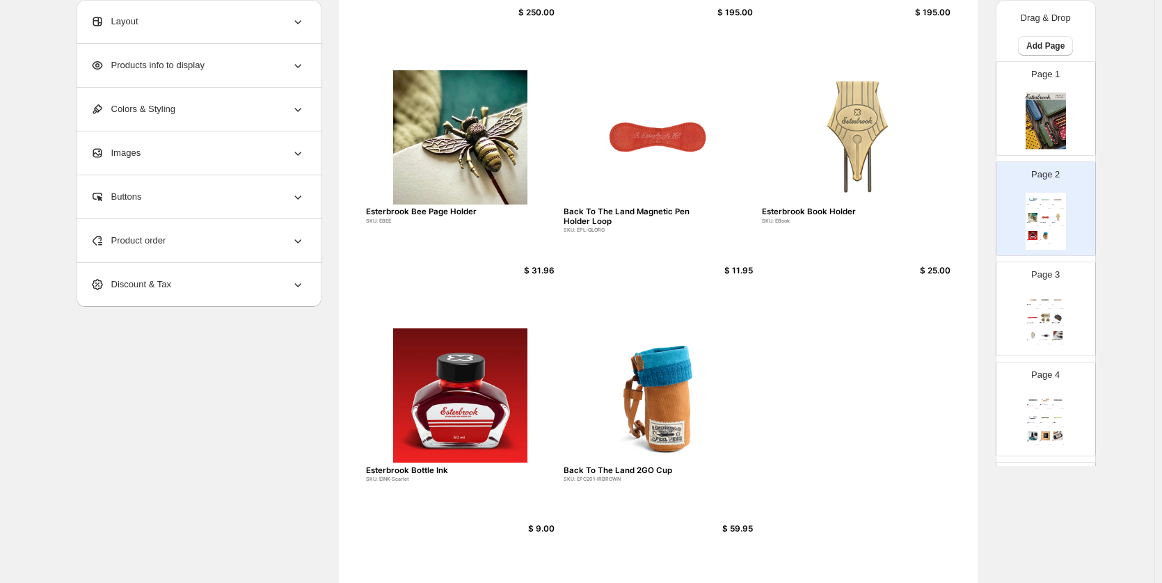
scroll to position [70, 0]
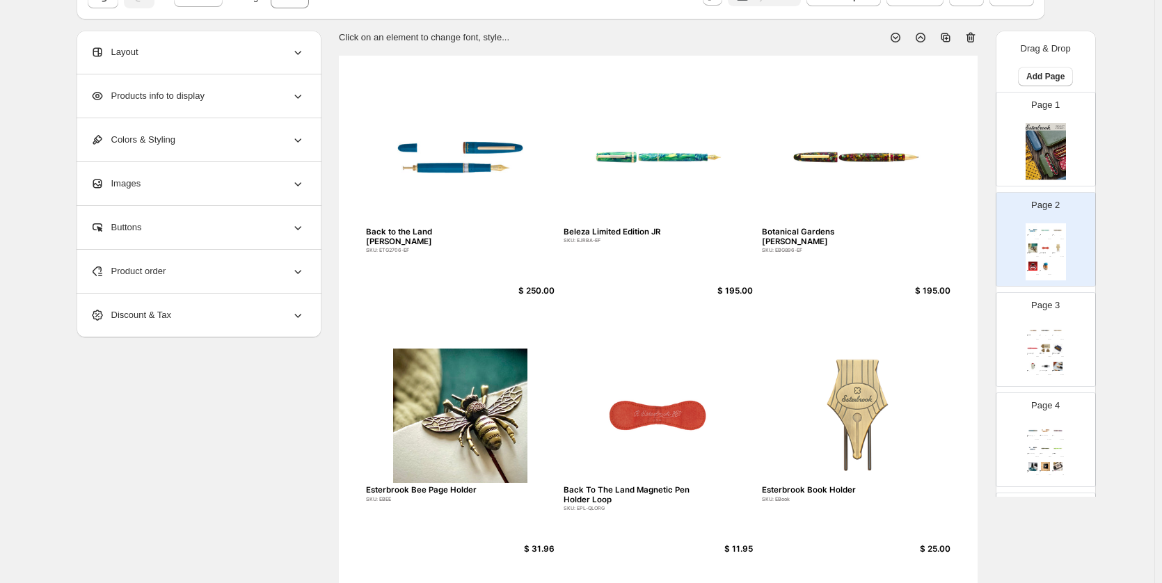
click at [275, 273] on div "Product order" at bounding box center [197, 271] width 214 height 43
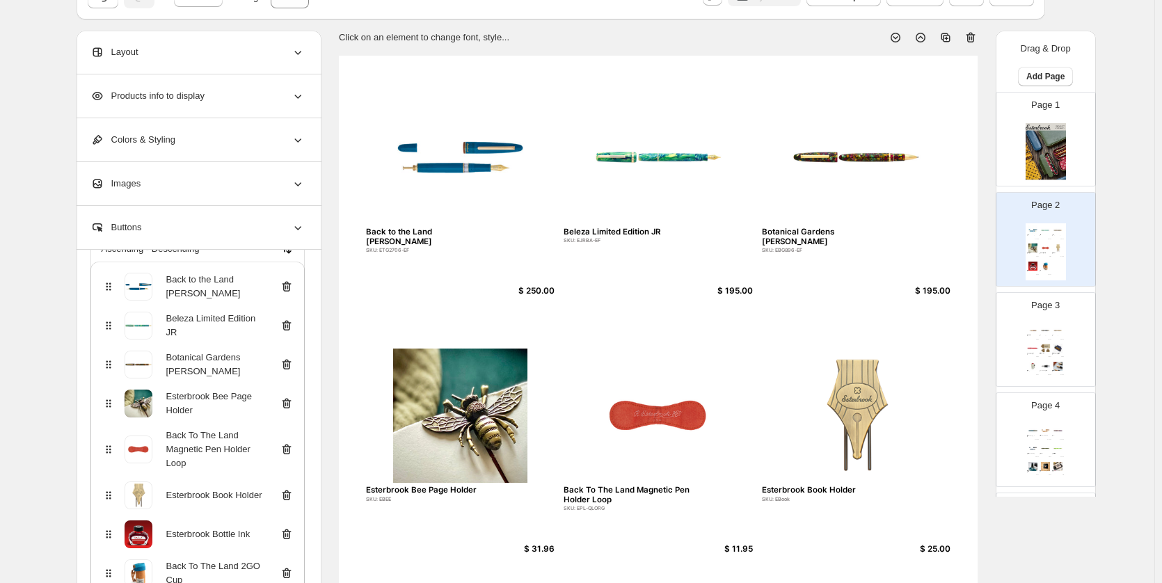
click at [285, 291] on icon at bounding box center [287, 287] width 14 height 14
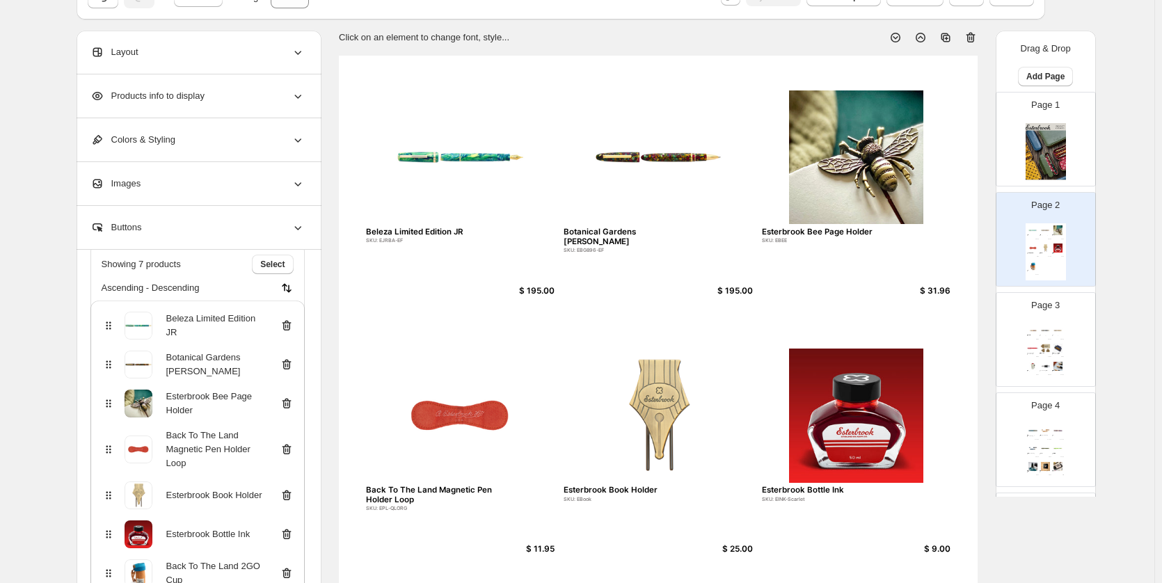
click at [288, 325] on icon at bounding box center [287, 326] width 14 height 14
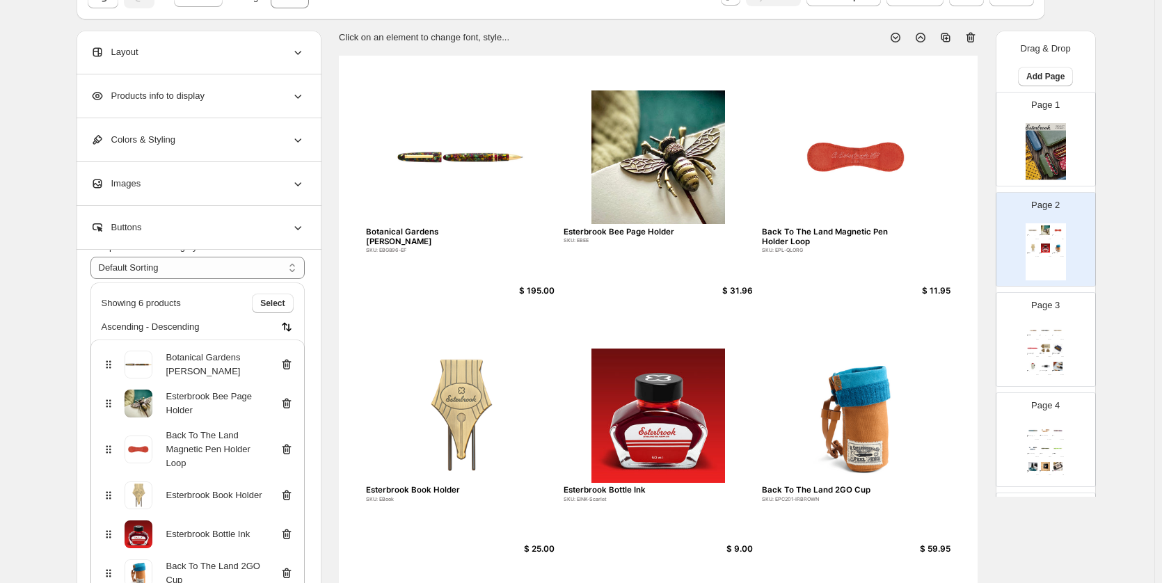
click at [286, 365] on icon at bounding box center [287, 365] width 14 height 14
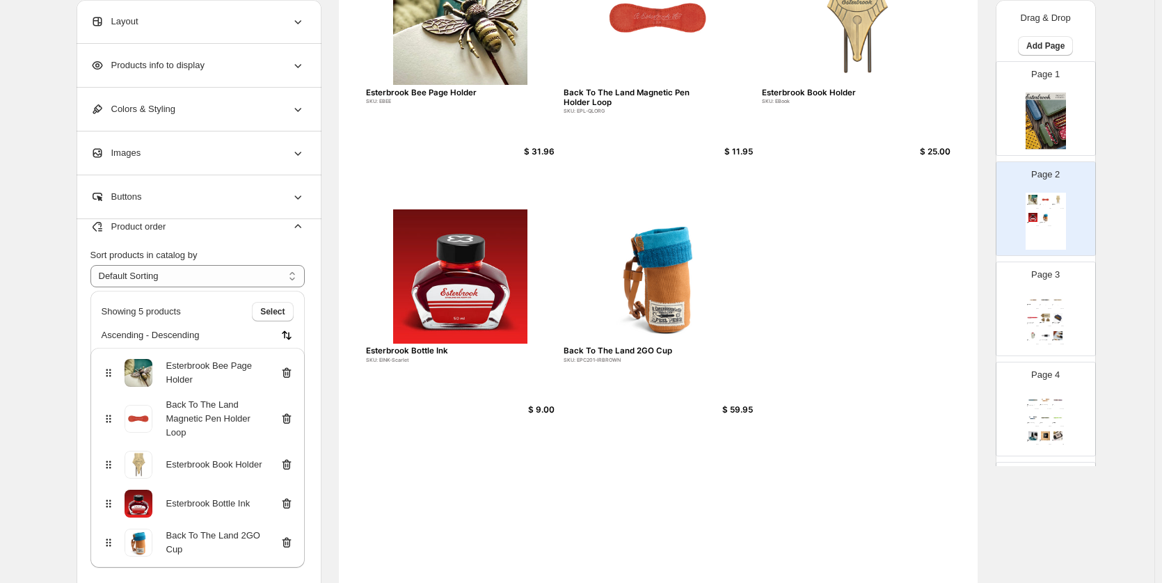
scroll to position [278, 0]
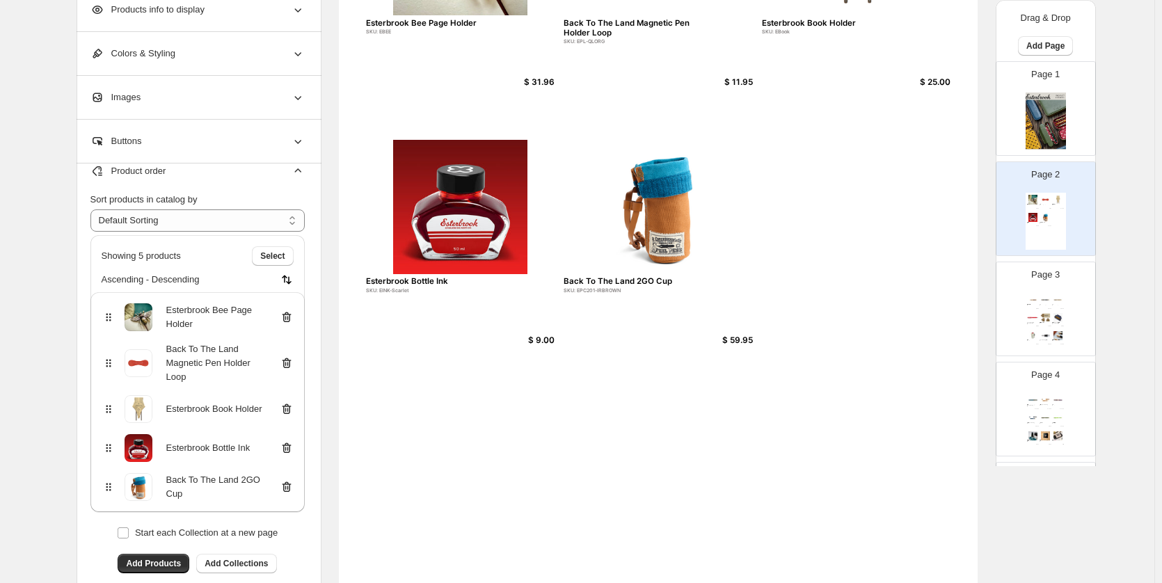
click at [1034, 419] on img at bounding box center [1033, 417] width 12 height 9
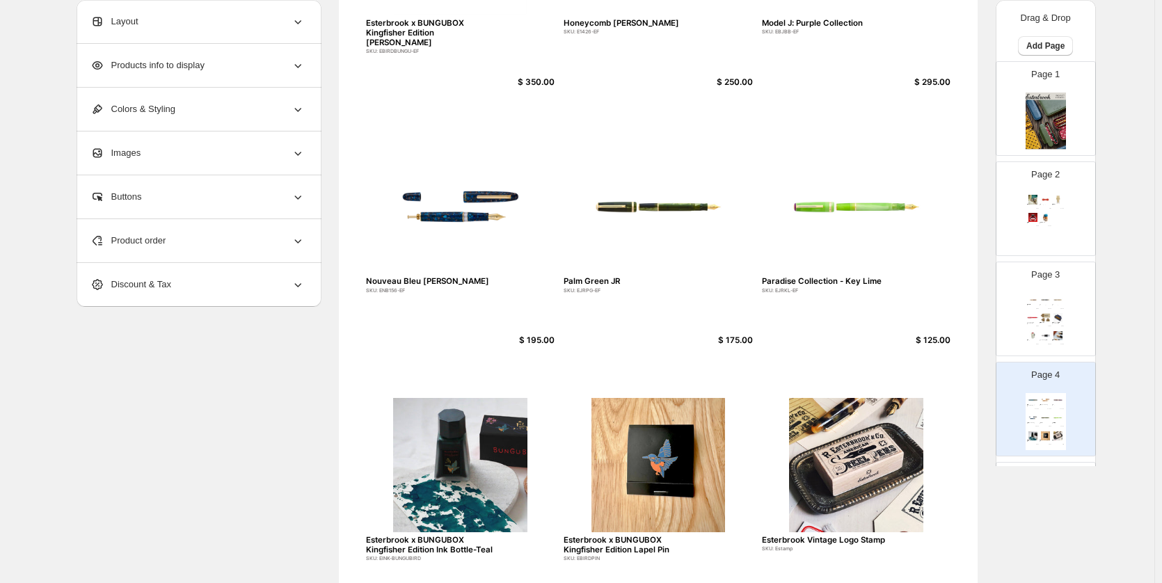
scroll to position [417, 0]
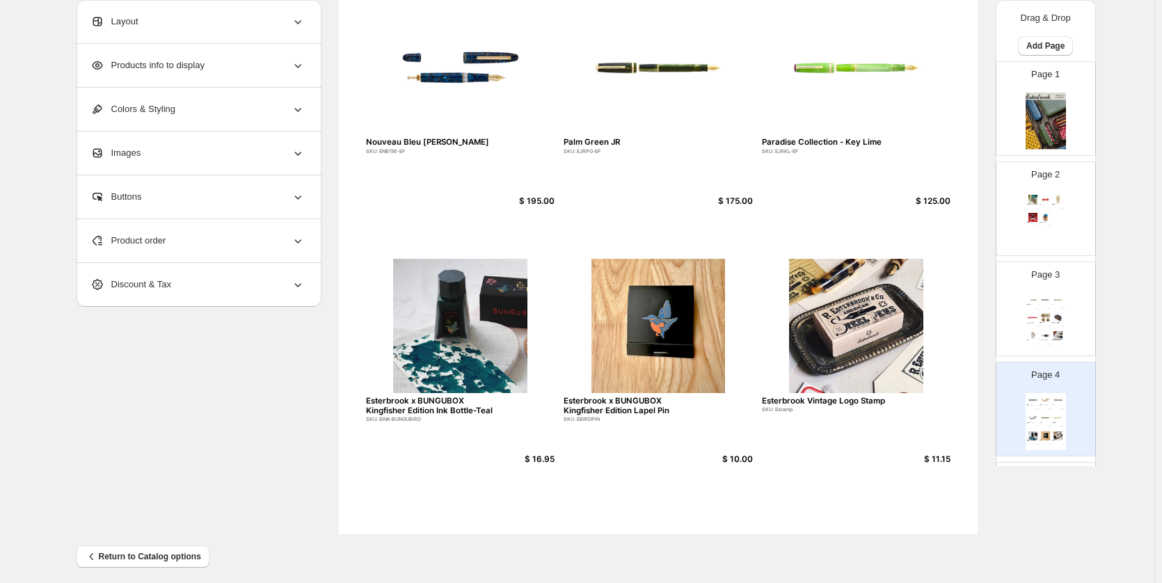
click at [1061, 321] on div "Esterbrook Niblet Collection! SKU: EPP9136-EF $ 175.00 Esterbrook Estie Ebony B…" at bounding box center [1045, 321] width 40 height 57
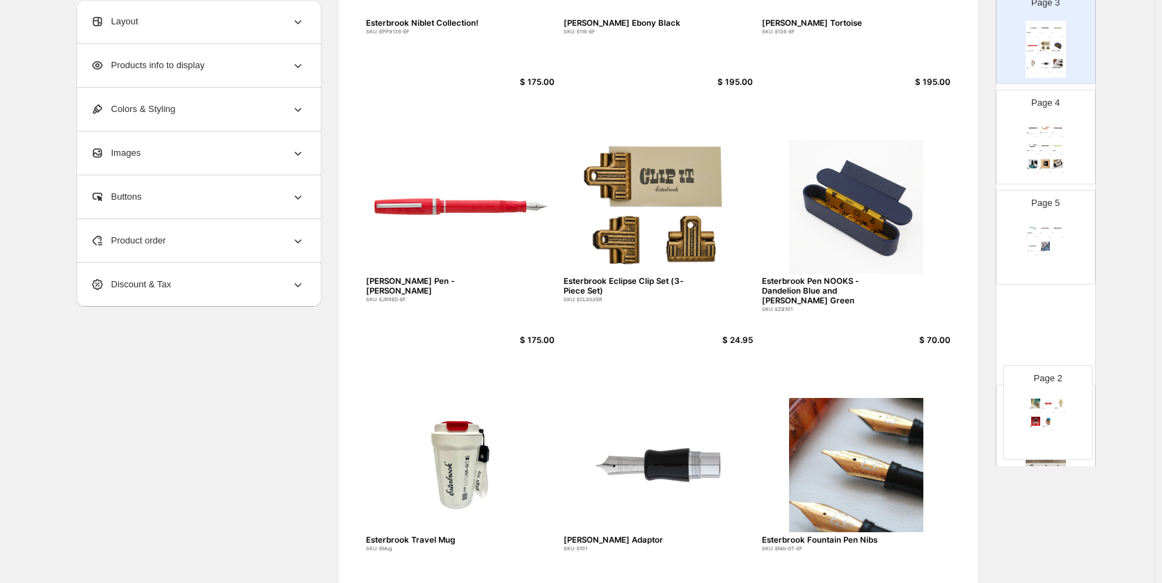
scroll to position [221, 0]
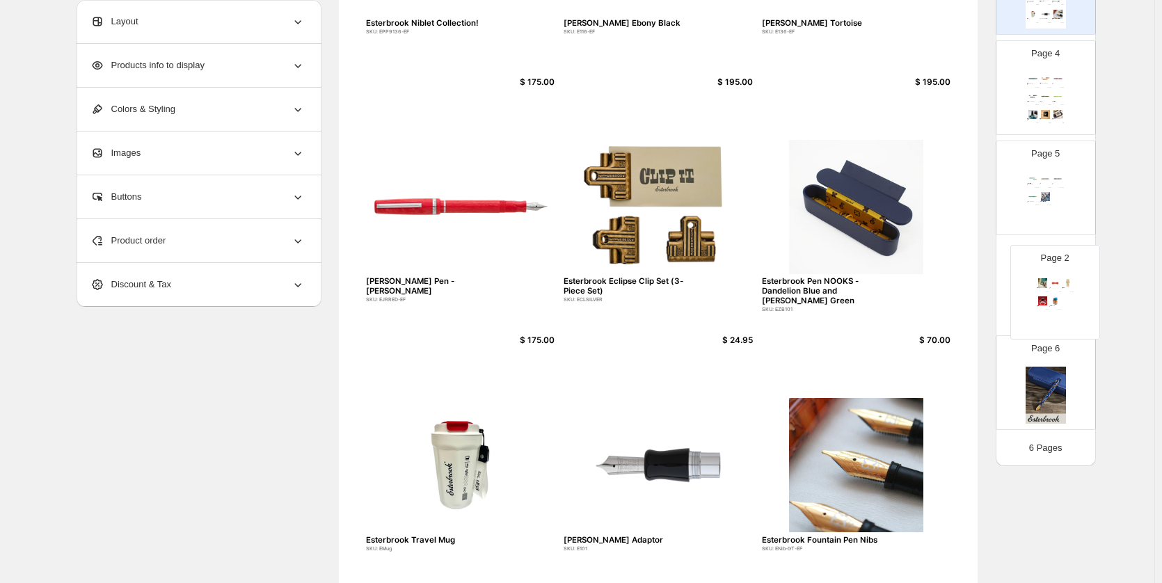
drag, startPoint x: 1043, startPoint y: 199, endPoint x: 1052, endPoint y: 286, distance: 87.4
click at [1052, 286] on div "Page 1 Page 2 Esterbrook Bee Page Holder SKU: EBEE $ 31.96 Back To The Land Mag…" at bounding box center [1045, 137] width 100 height 595
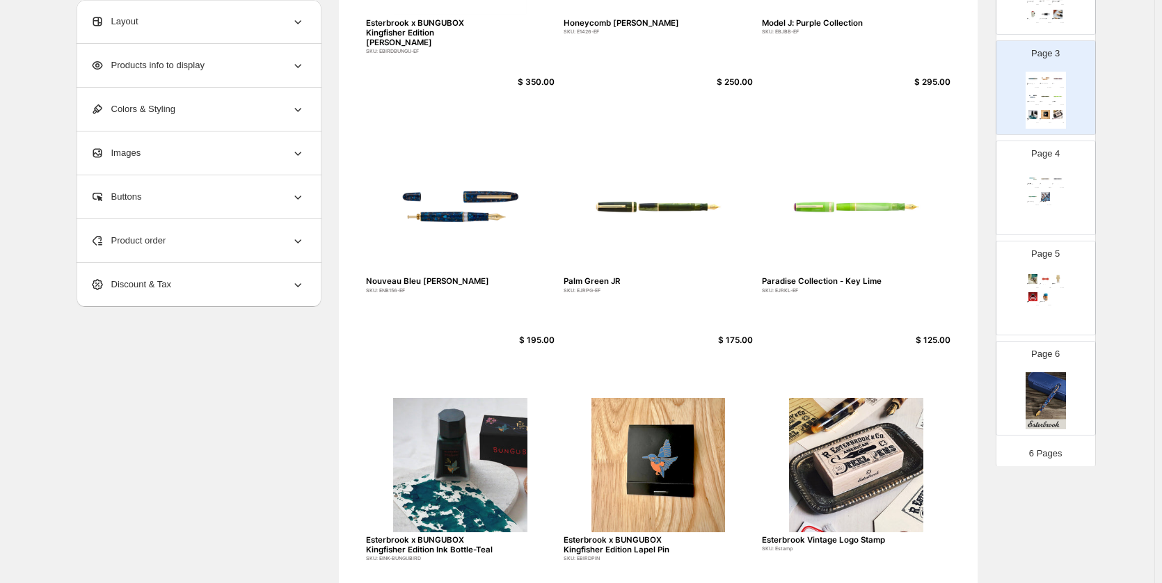
click at [1020, 192] on div "Page 4 Premium Edition Avalanche Estie SKU: EAV9106-EF $ 350.00 Pumpkin Latte J…" at bounding box center [1040, 182] width 88 height 93
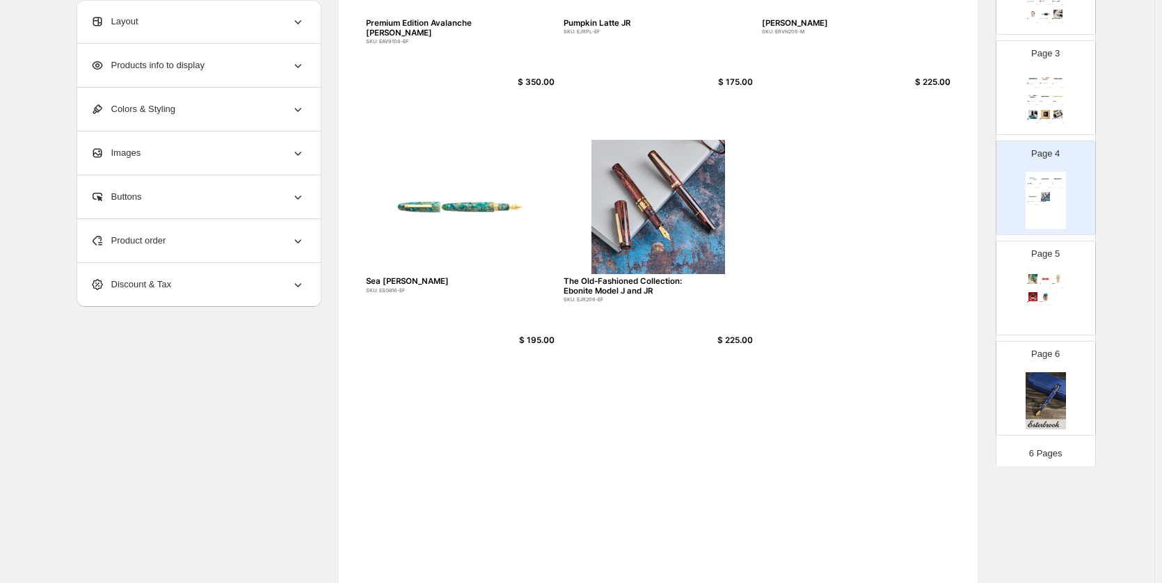
scroll to position [139, 0]
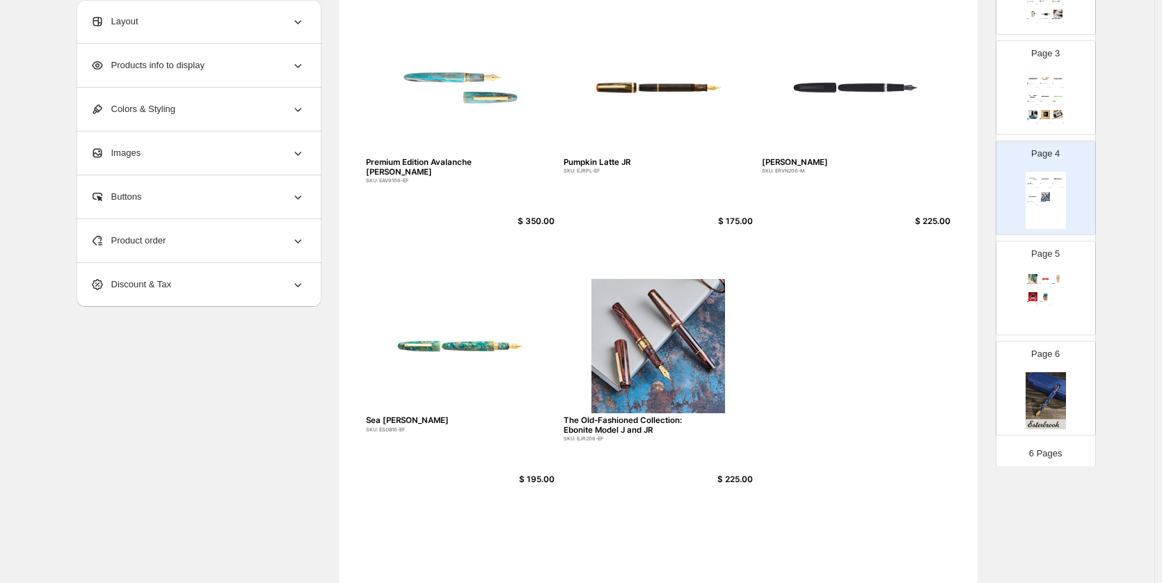
drag, startPoint x: 237, startPoint y: 229, endPoint x: 255, endPoint y: 246, distance: 25.1
click at [237, 228] on div "Product order" at bounding box center [197, 240] width 214 height 43
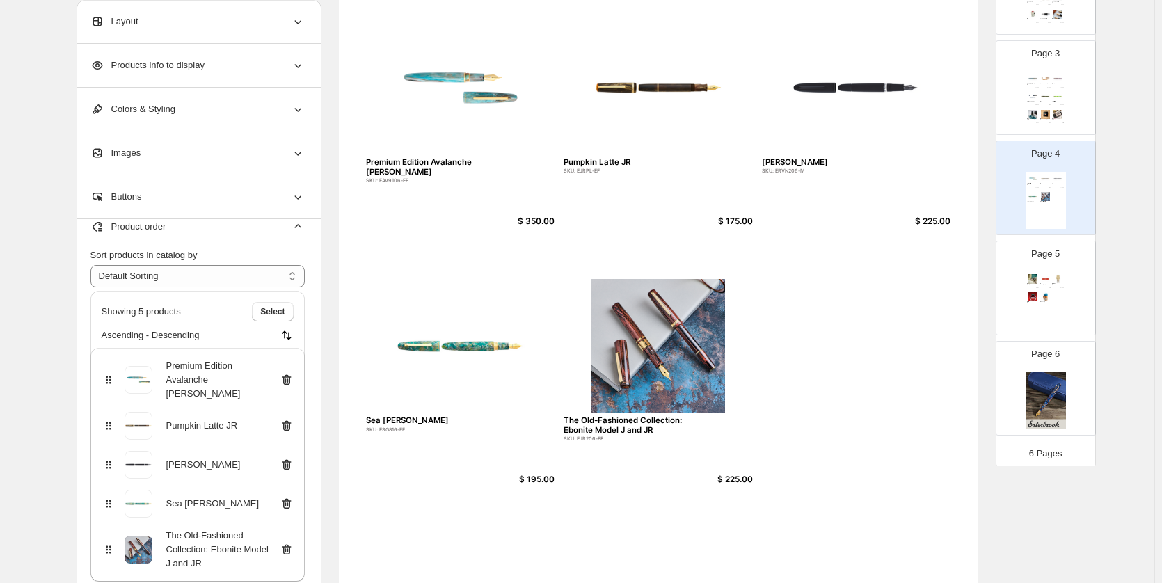
scroll to position [278, 0]
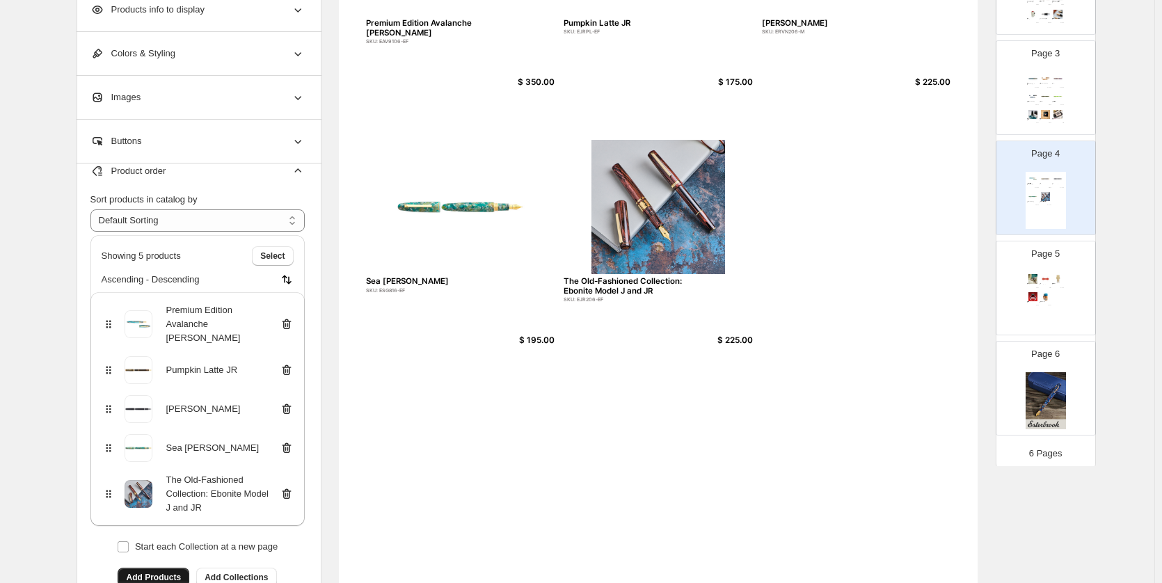
click at [159, 572] on span "Add Products" at bounding box center [153, 577] width 55 height 11
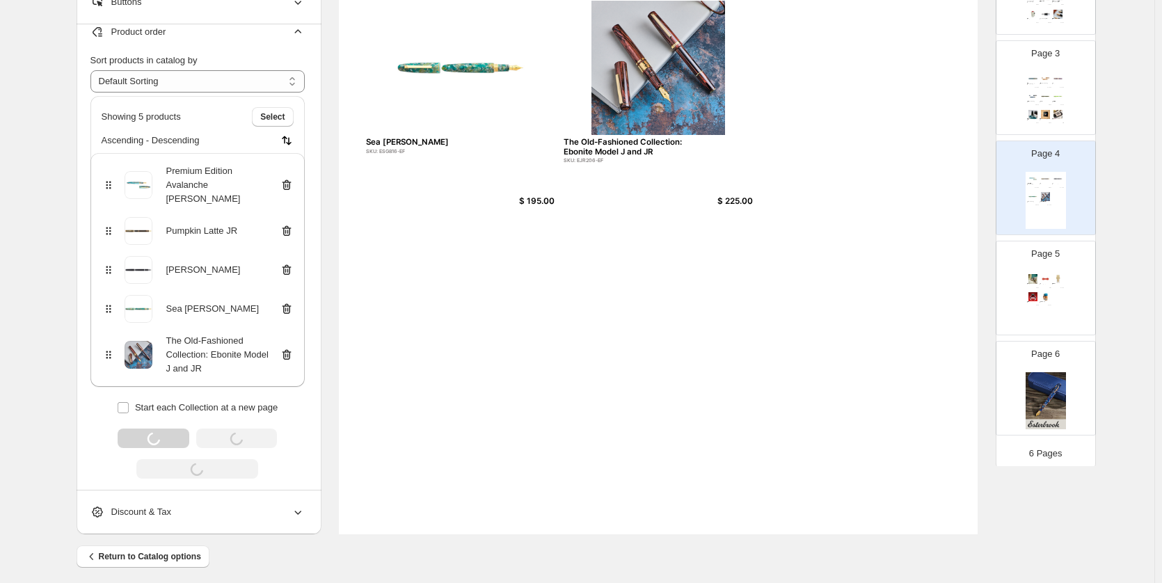
scroll to position [426, 0]
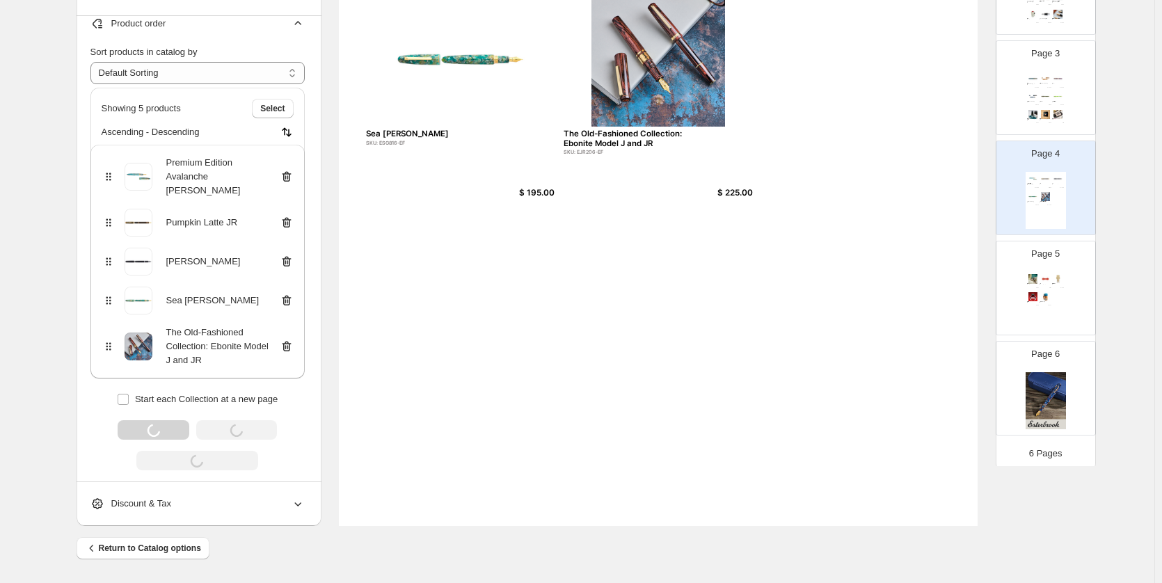
click at [462, 369] on div "Premium Edition Avalanche Estie SKU: EAV9106-EF $ 350.00 Pumpkin Latte JR SKU: …" at bounding box center [658, 112] width 639 height 826
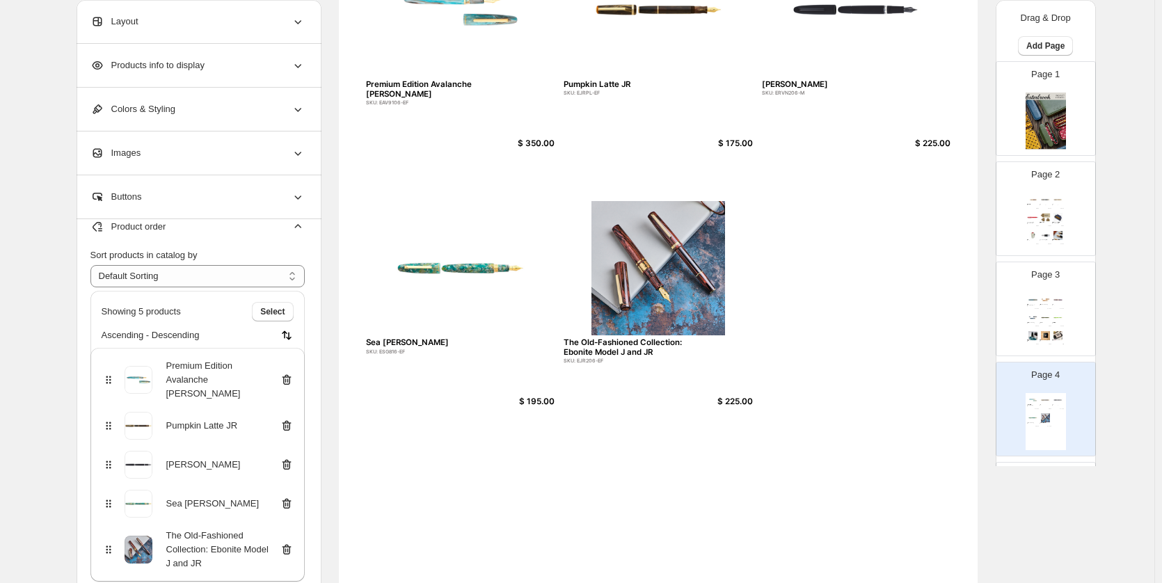
scroll to position [227, 0]
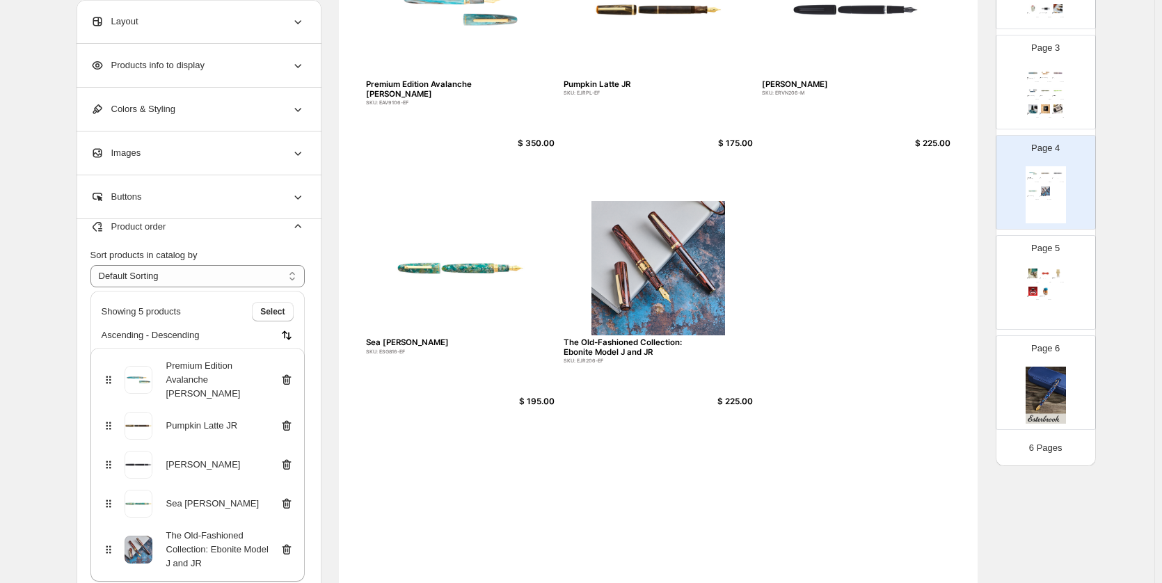
click at [1069, 323] on div "Page 5 Esterbrook Bee Page Holder SKU: EBEE $ 31.96 Back To The Land Magnetic P…" at bounding box center [1045, 282] width 99 height 93
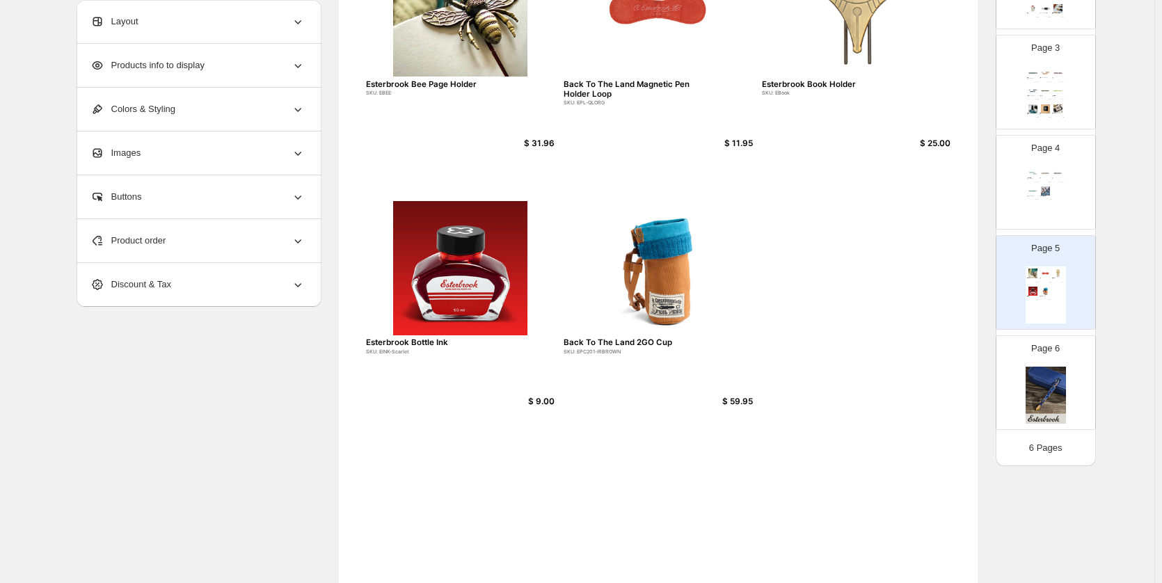
scroll to position [0, 0]
click at [1048, 175] on img at bounding box center [1045, 172] width 12 height 9
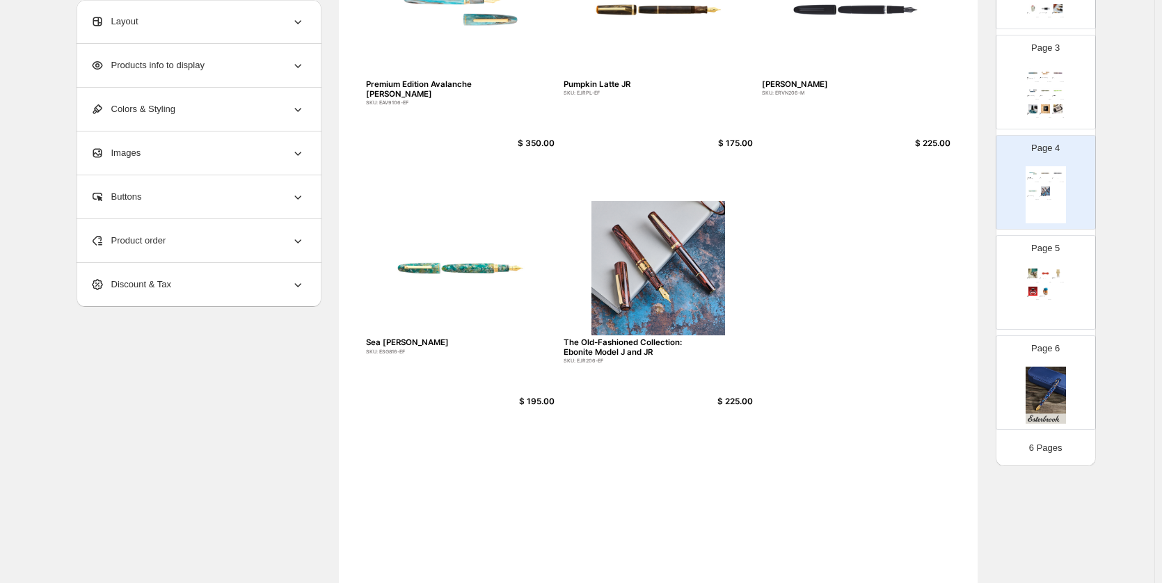
click at [541, 447] on div "Premium Edition Avalanche Estie SKU: EAV9106-EF $ 350.00 Pumpkin Latte JR SKU: …" at bounding box center [658, 321] width 639 height 826
click at [172, 232] on div "Product order" at bounding box center [197, 240] width 214 height 43
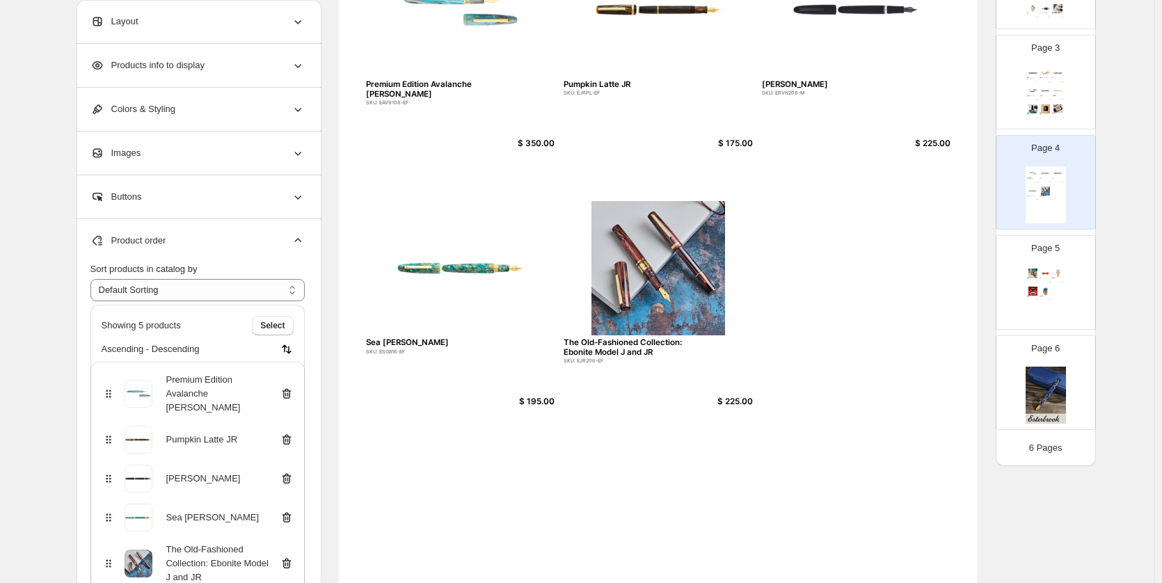
scroll to position [14, 0]
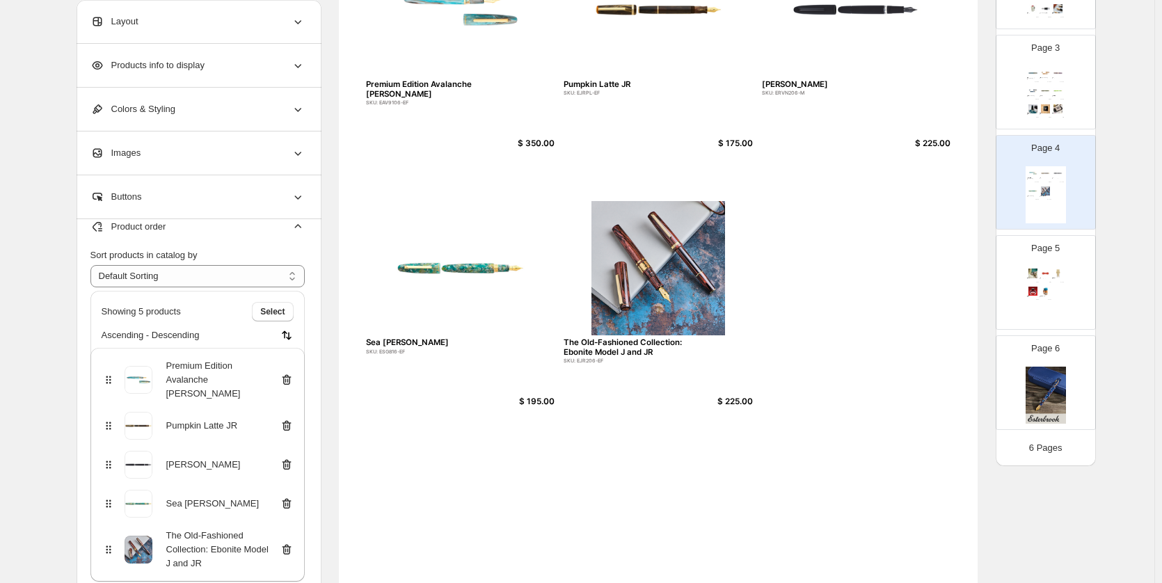
click at [469, 515] on div "Premium Edition Avalanche Estie SKU: EAV9106-EF $ 350.00 Pumpkin Latte JR SKU: …" at bounding box center [658, 321] width 639 height 826
click at [1059, 101] on div "Esterbrook x BUNGUBOX Kingfisher Edition Estie SKU: EBIRDBUNGU-EF $ 350.00 Hone…" at bounding box center [1045, 94] width 40 height 57
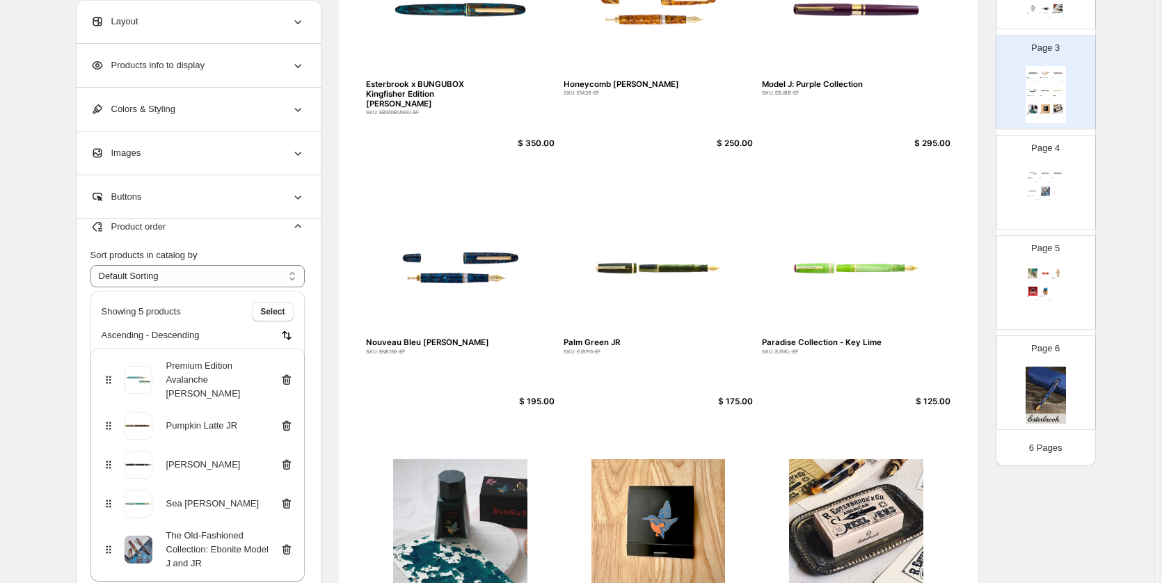
scroll to position [0, 0]
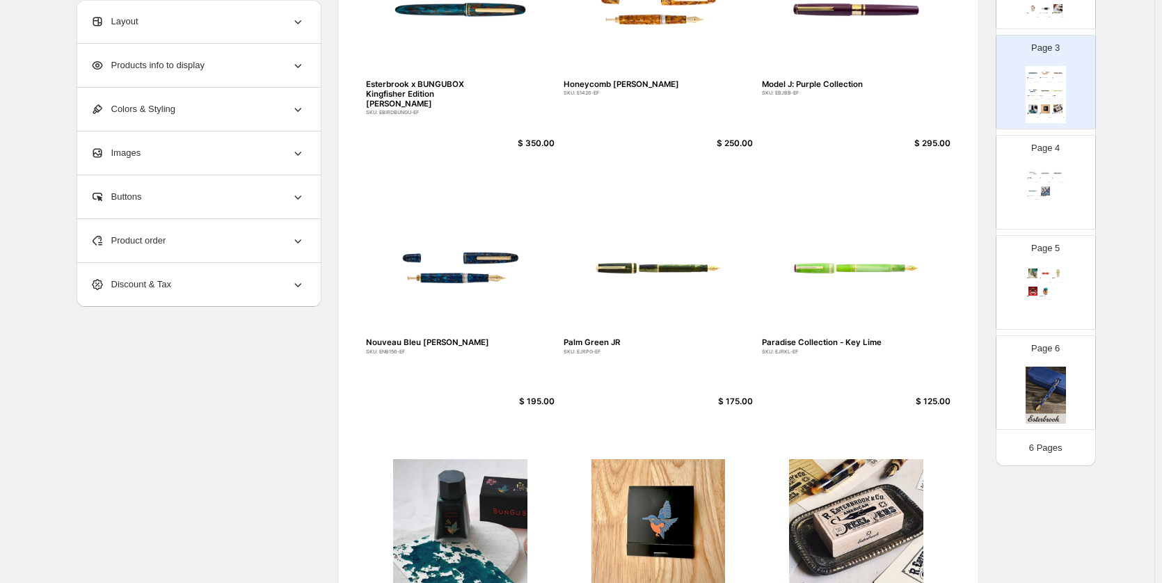
click at [1055, 301] on div "Esterbrook Bee Page Holder SKU: EBEE $ 31.96 Back To The Land Magnetic Pen Hold…" at bounding box center [1045, 294] width 40 height 57
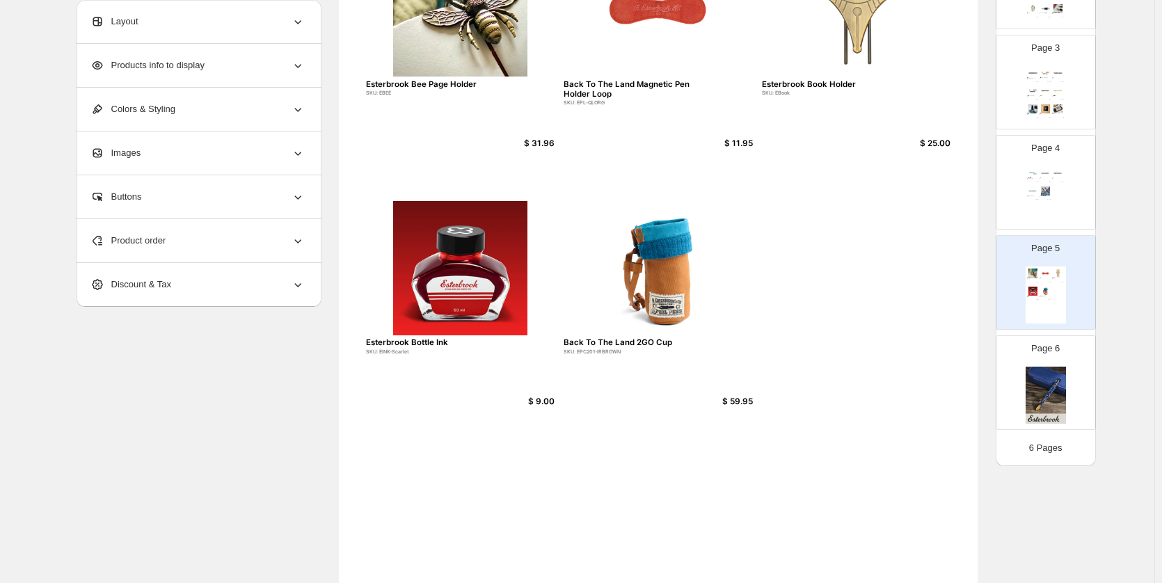
scroll to position [18, 0]
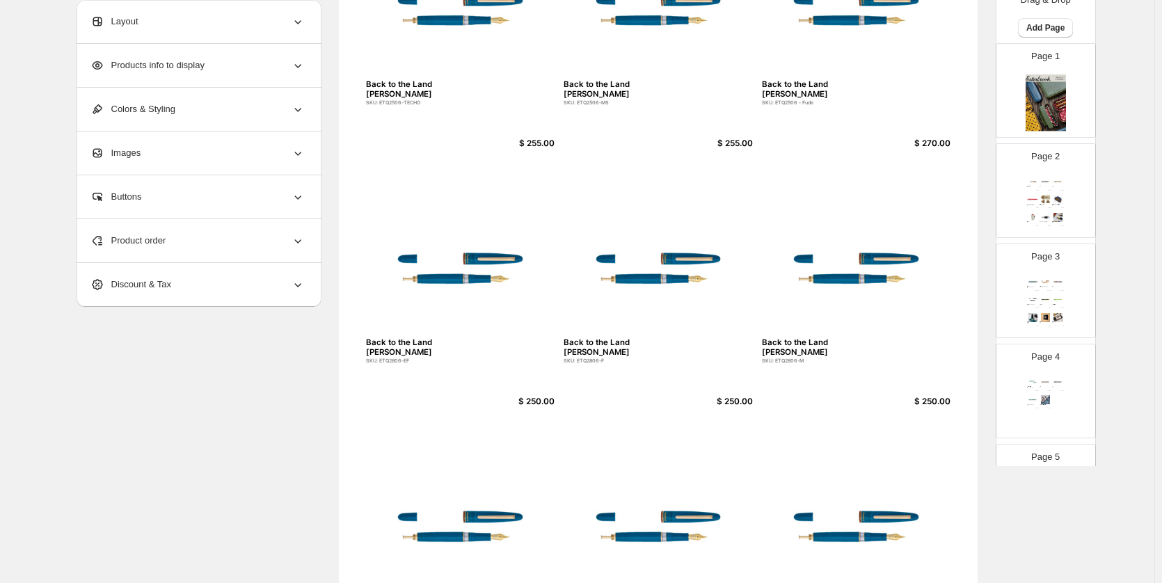
click at [1061, 186] on div "Esterbrook Niblet Collection! SKU: EPP9136-EF $ 175.00 Esterbrook Estie Ebony B…" at bounding box center [1045, 203] width 40 height 57
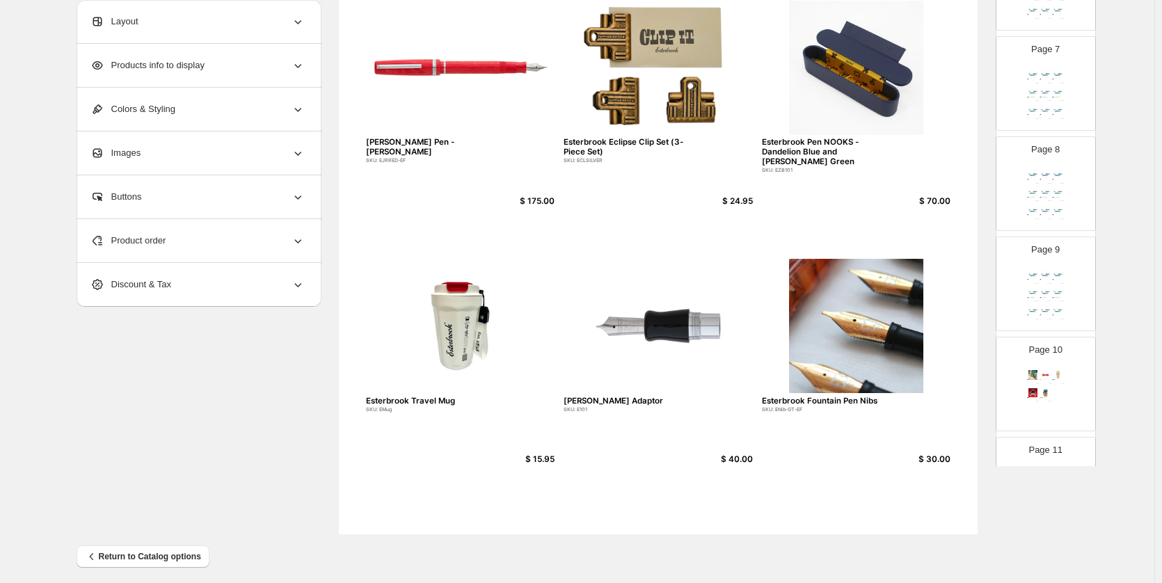
scroll to position [728, 0]
click at [1066, 289] on div "Page 10 Esterbrook Bee Page Holder SKU: EBEE $ 31.96 Back To The Land Magnetic …" at bounding box center [1040, 276] width 88 height 93
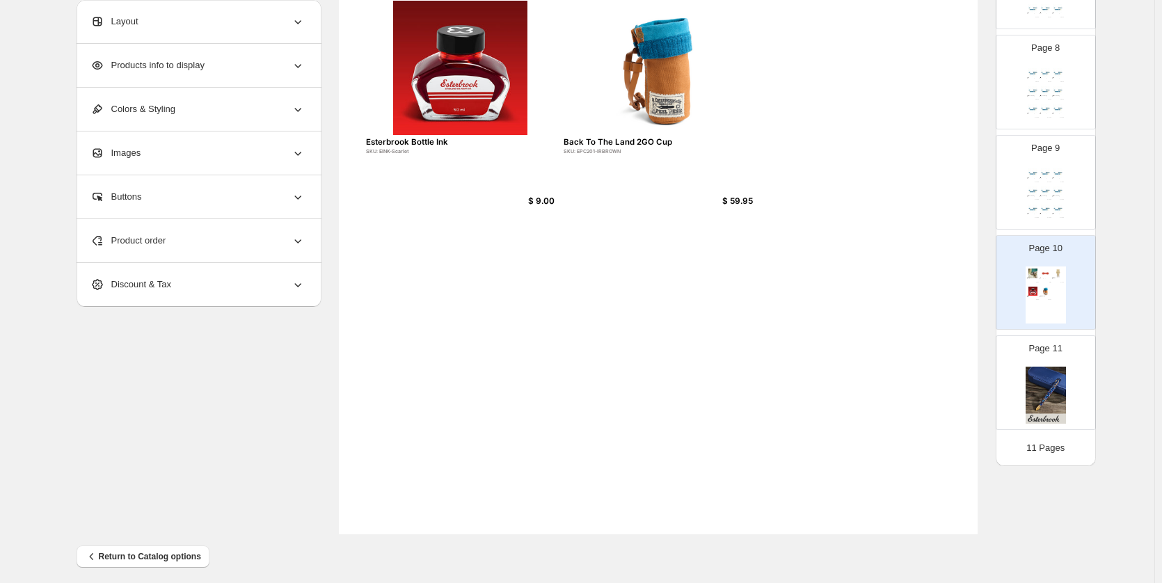
scroll to position [589, 0]
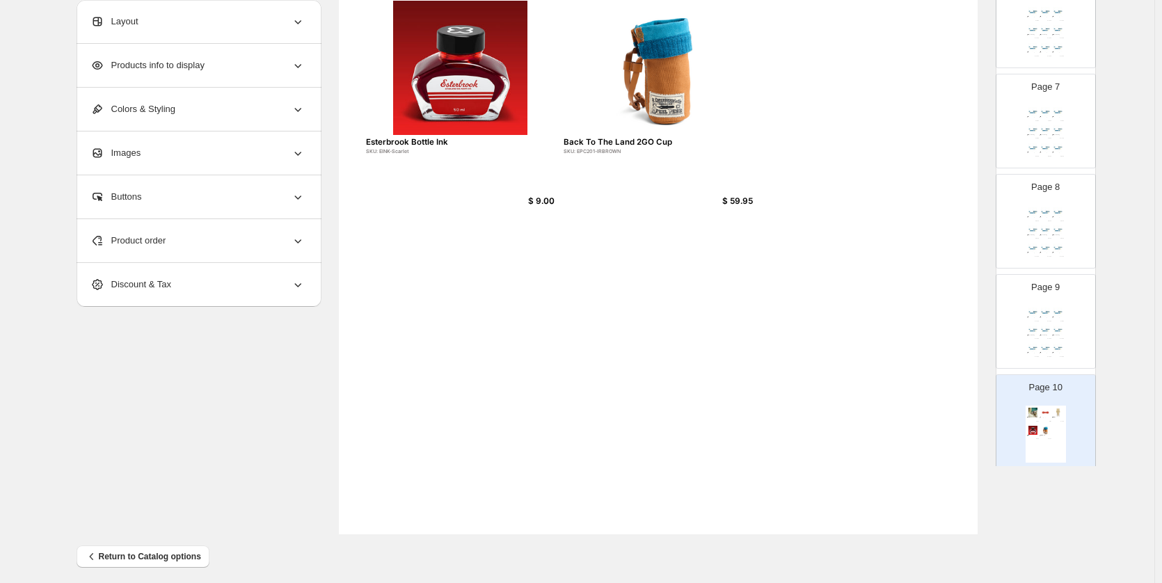
click at [1075, 312] on div "Page 9 Back to the Land Estie SKU: ETQ2506-TECHO $ 255.00 Back to the Land Esti…" at bounding box center [1045, 321] width 100 height 95
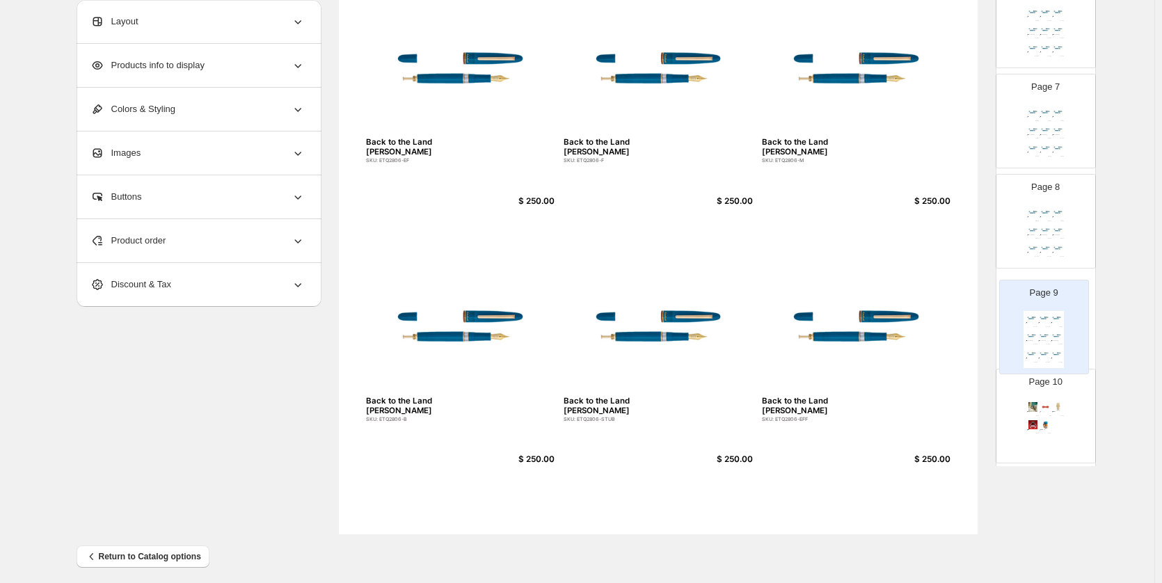
click at [1055, 218] on div "Back to the Land Estie SKU: ETQ2506-M $ 195.00 Back to the Land Estie SKU: ETQ2…" at bounding box center [1045, 233] width 40 height 57
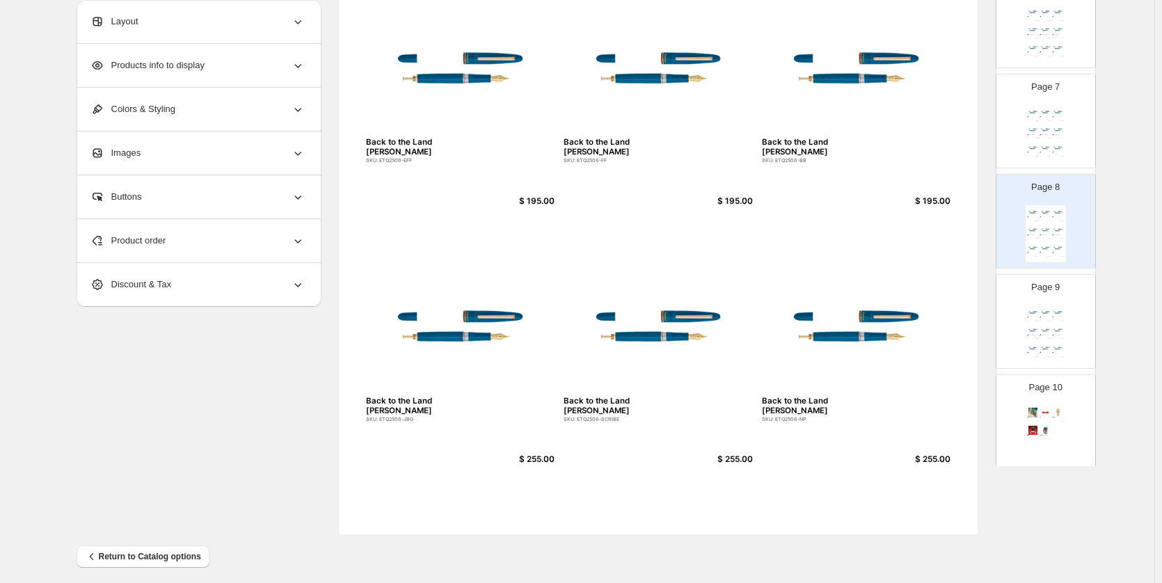
click at [1074, 338] on div "Page 9 Back to the Land Estie SKU: ETQ2506-TECHO $ 255.00 Back to the Land Esti…" at bounding box center [1040, 315] width 88 height 93
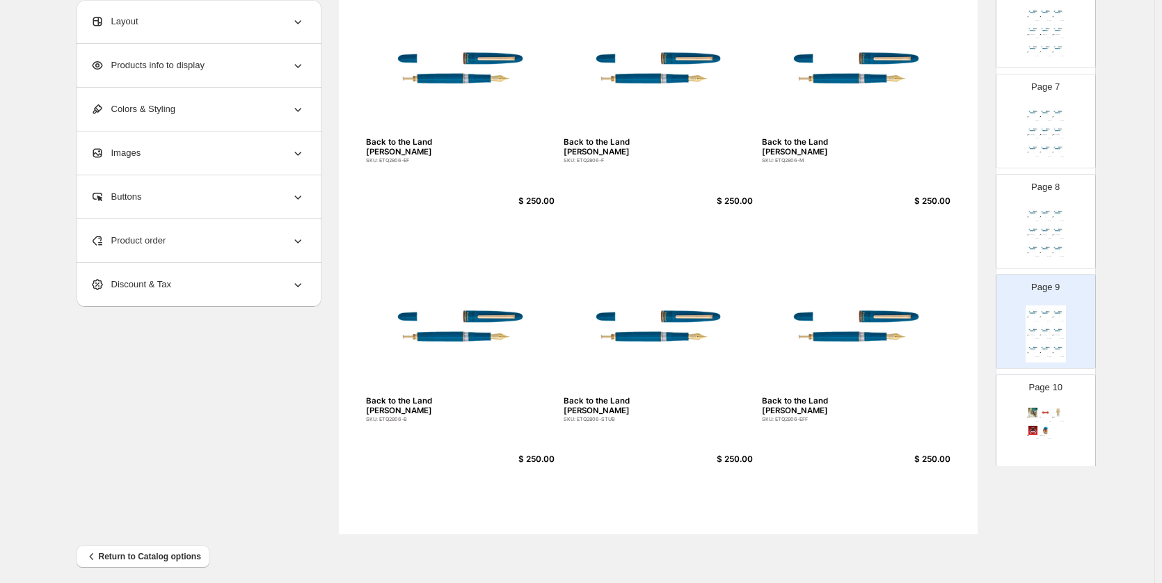
scroll to position [728, 0]
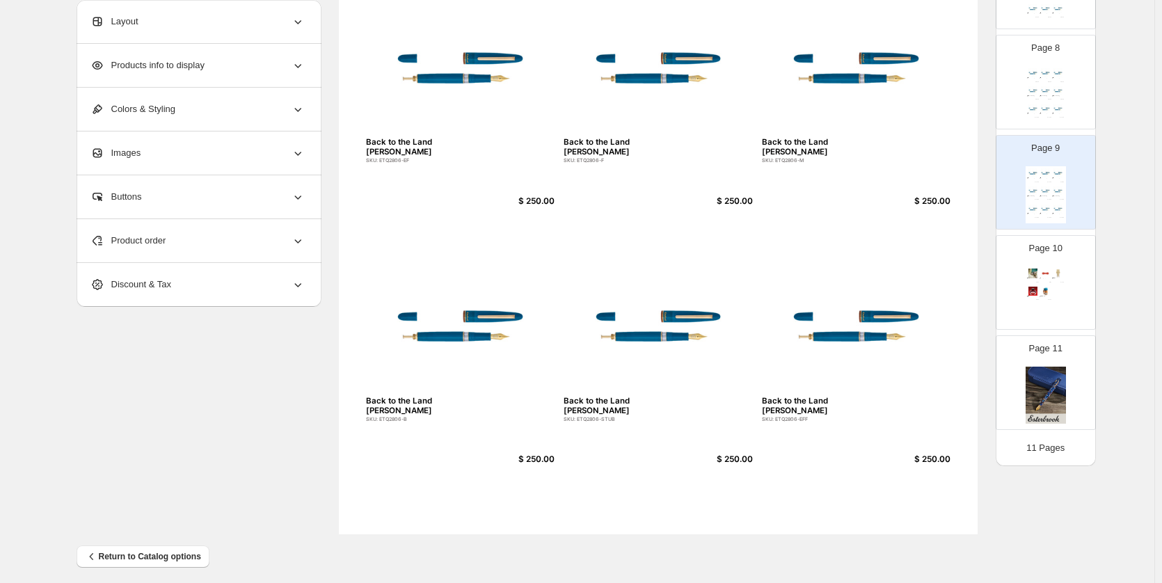
click at [1054, 292] on div "Esterbrook Bee Page Holder SKU: EBEE $ 31.96 Back To The Land Magnetic Pen Hold…" at bounding box center [1045, 294] width 40 height 57
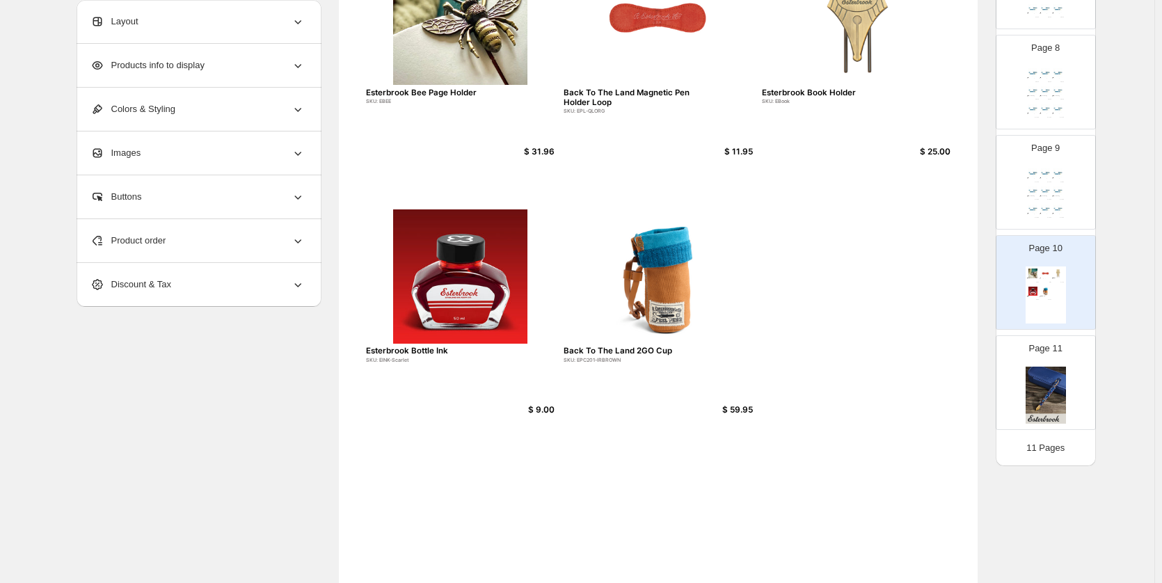
scroll to position [0, 0]
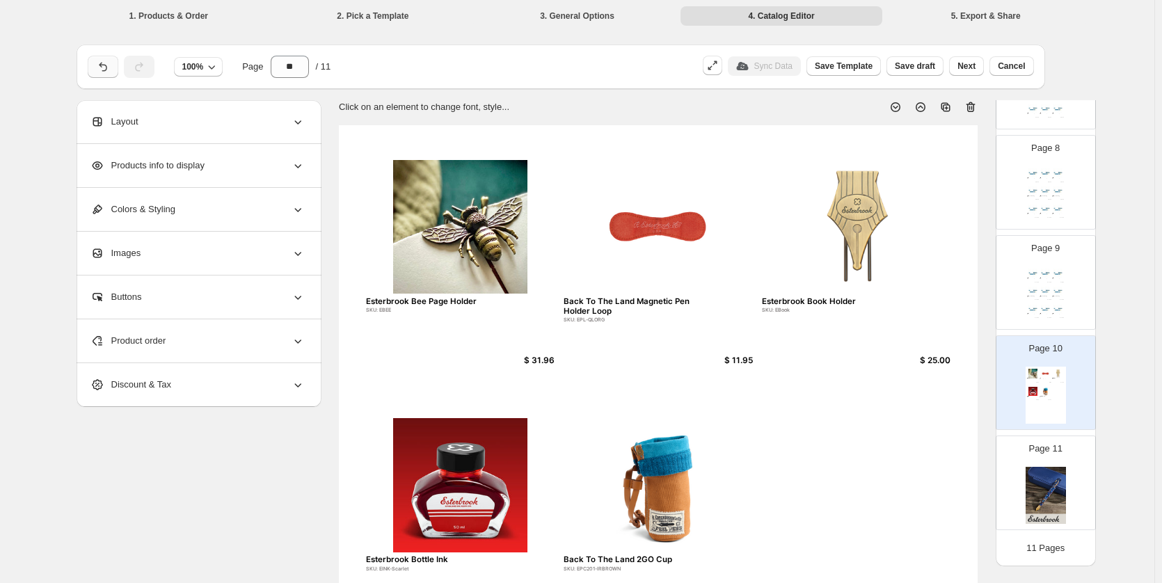
click at [110, 69] on icon "button" at bounding box center [103, 67] width 14 height 14
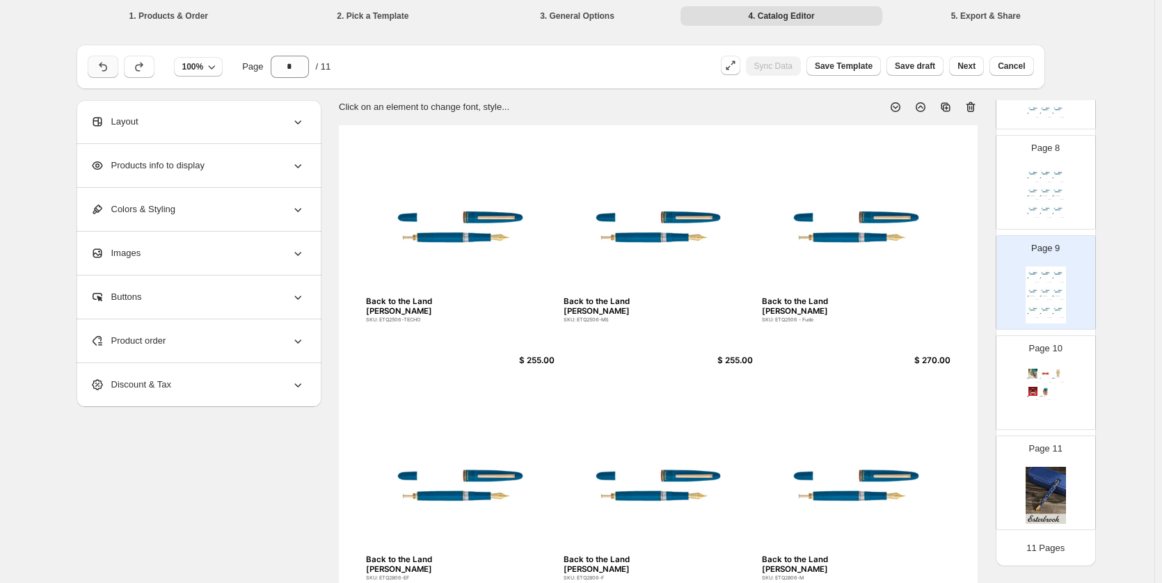
click at [101, 64] on icon "button" at bounding box center [103, 67] width 14 height 14
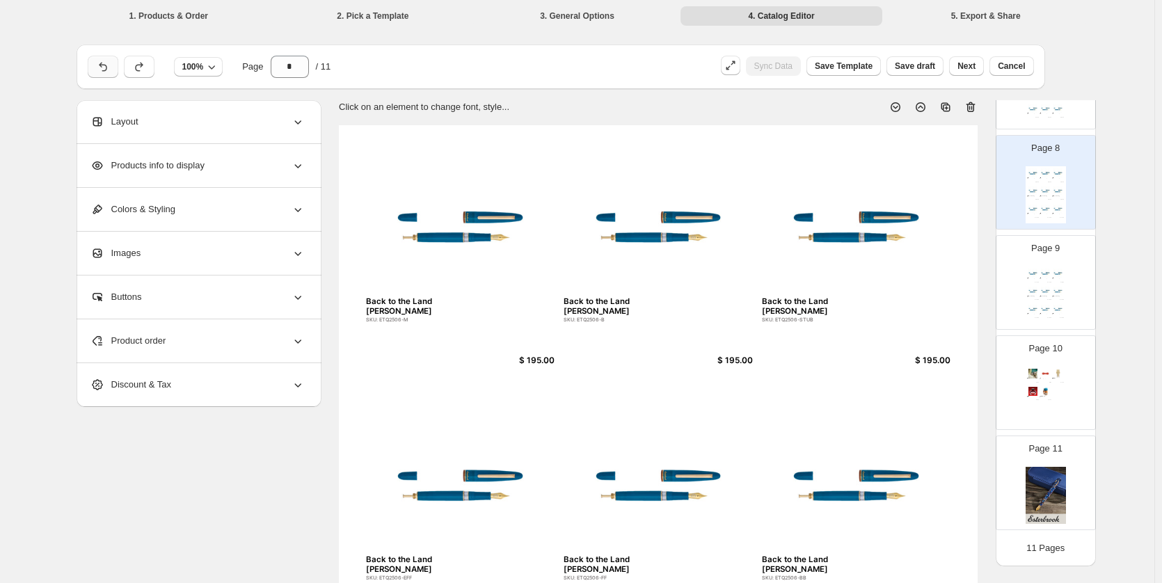
click at [101, 64] on icon "button" at bounding box center [103, 67] width 14 height 14
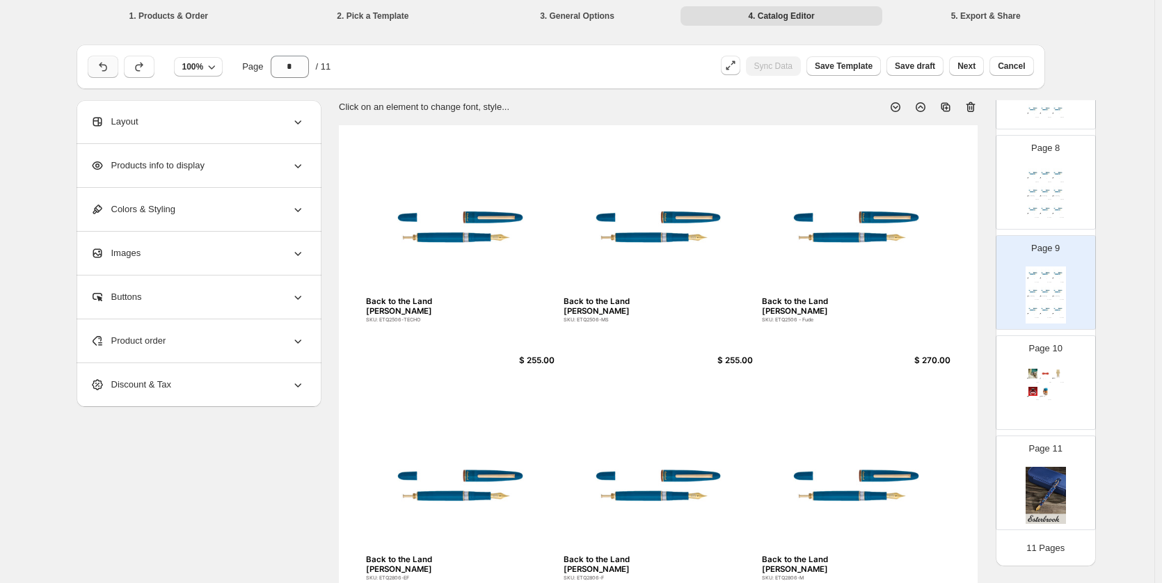
click at [101, 64] on icon "button" at bounding box center [103, 67] width 14 height 14
click at [110, 63] on icon "button" at bounding box center [103, 67] width 14 height 14
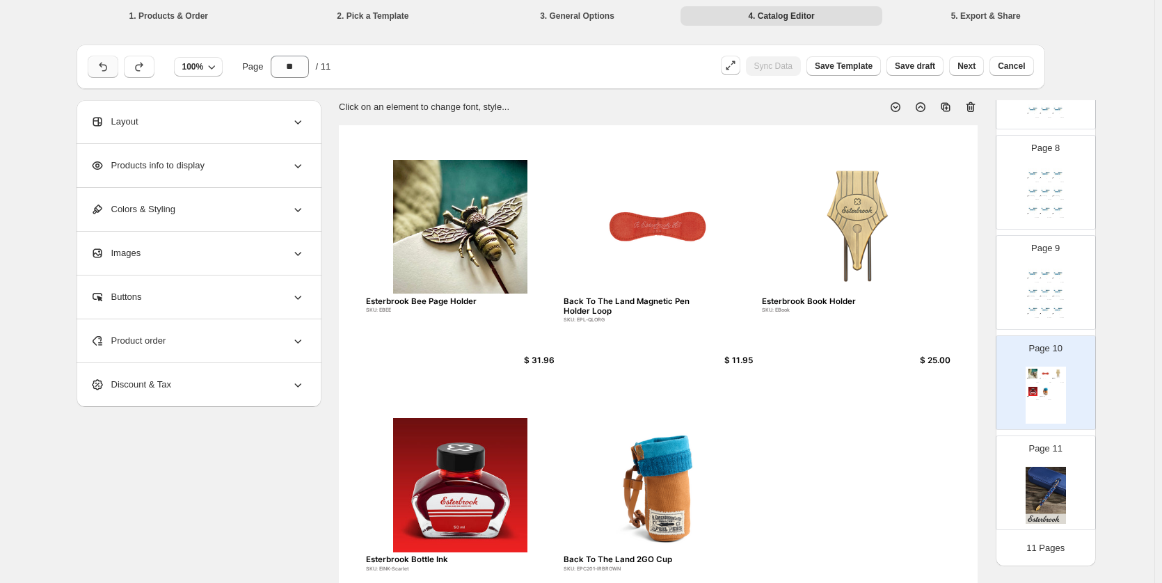
click at [110, 63] on icon "button" at bounding box center [103, 67] width 14 height 14
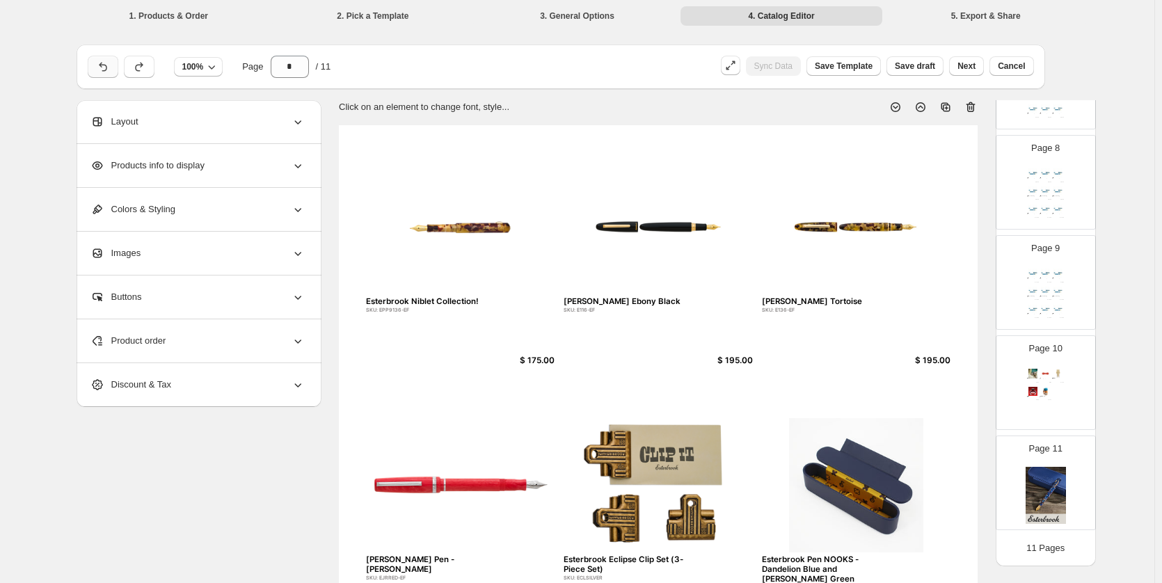
click at [109, 63] on icon "button" at bounding box center [103, 67] width 14 height 14
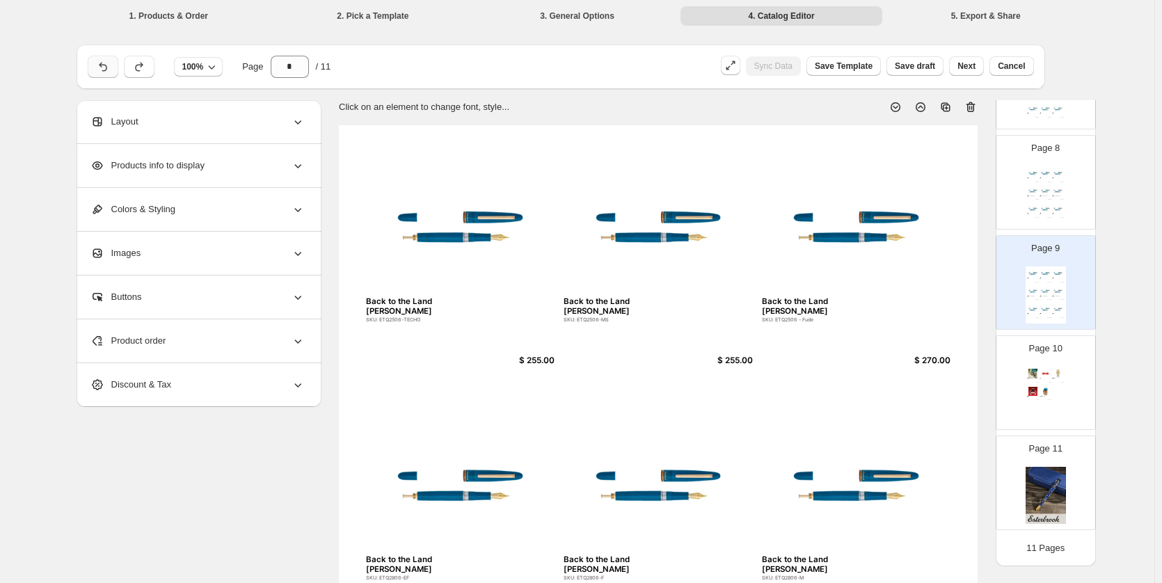
click at [109, 63] on icon "button" at bounding box center [103, 67] width 14 height 14
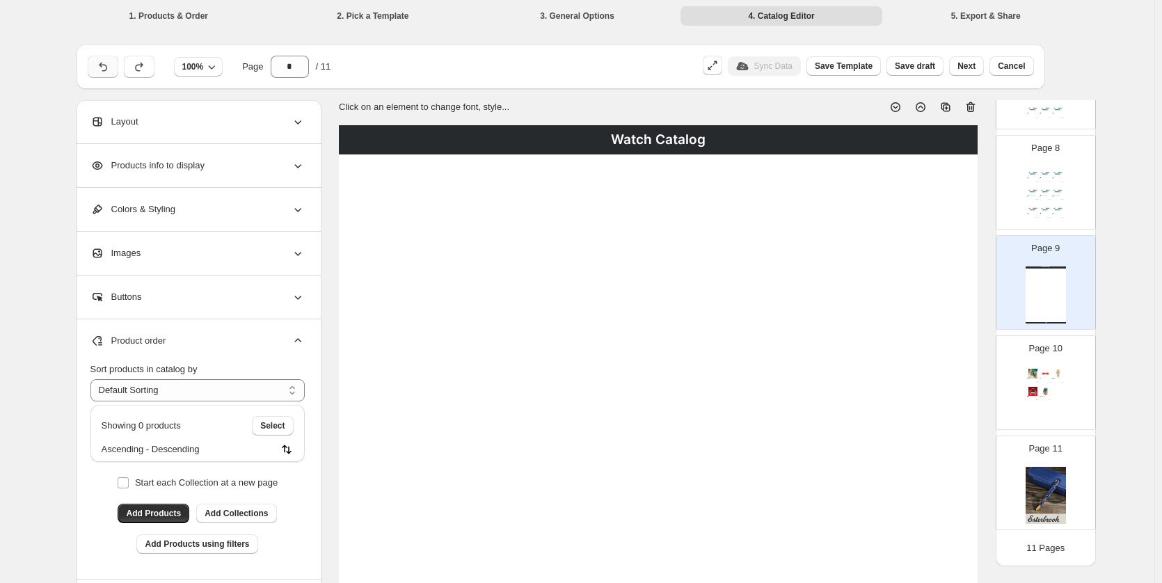
click at [102, 64] on icon "button" at bounding box center [103, 67] width 14 height 14
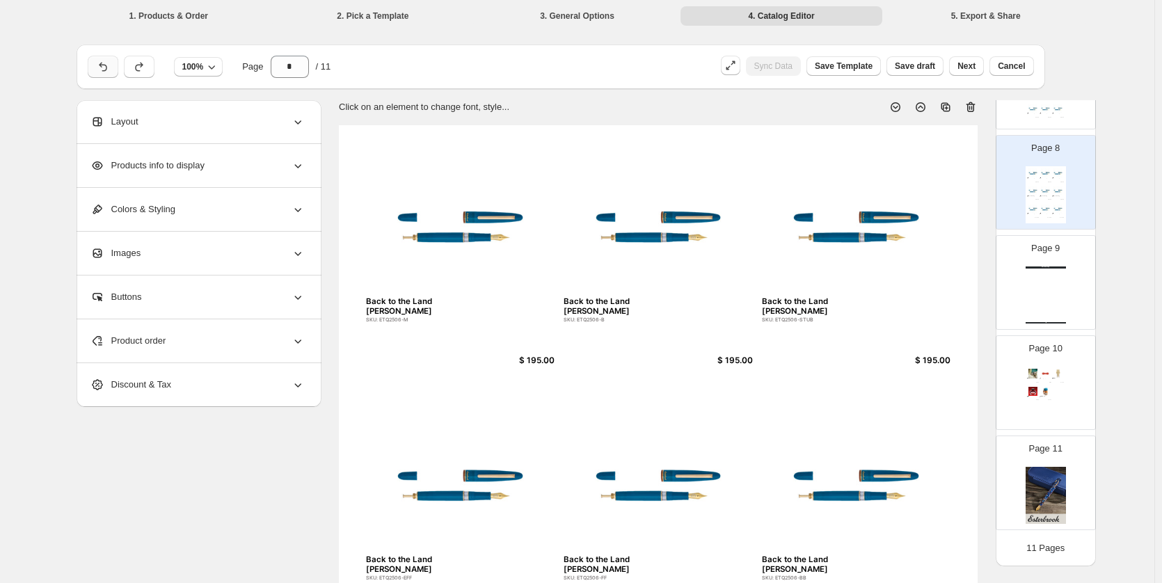
click at [102, 64] on icon "button" at bounding box center [103, 67] width 14 height 14
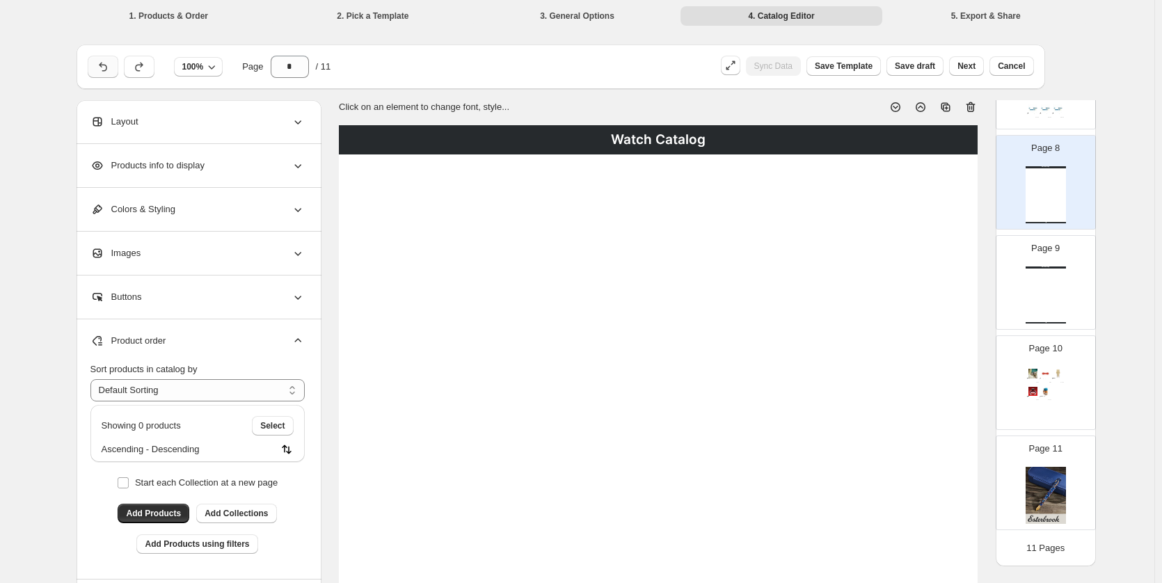
click at [102, 64] on icon "button" at bounding box center [103, 67] width 14 height 14
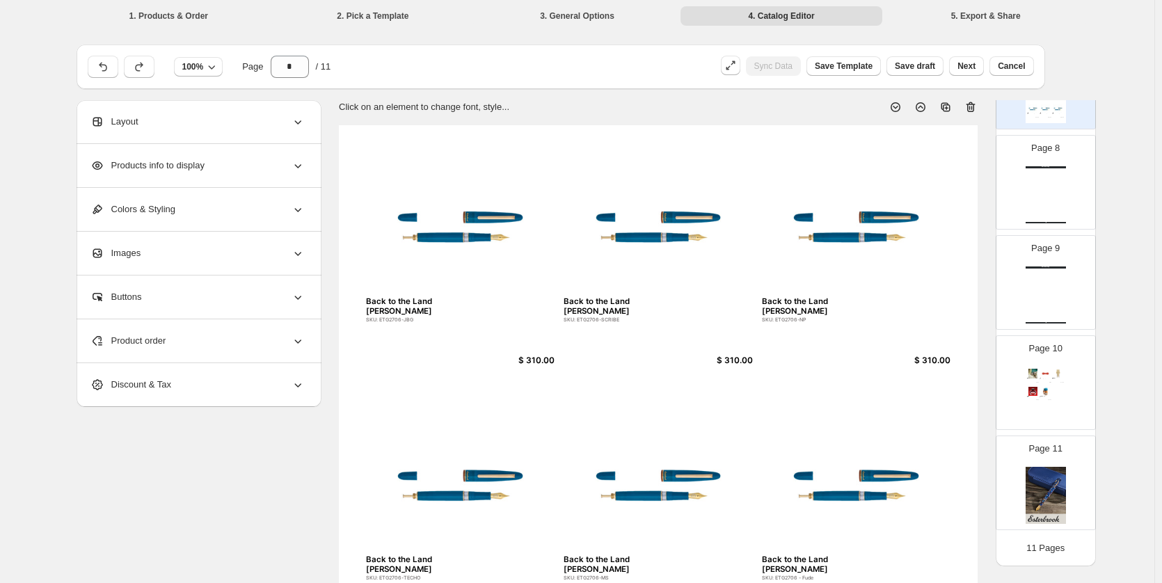
click at [1071, 358] on div "Page 10 Esterbrook Bee Page Holder SKU: EBEE $ 31.96 Back To The Land Magnetic …" at bounding box center [1040, 376] width 88 height 93
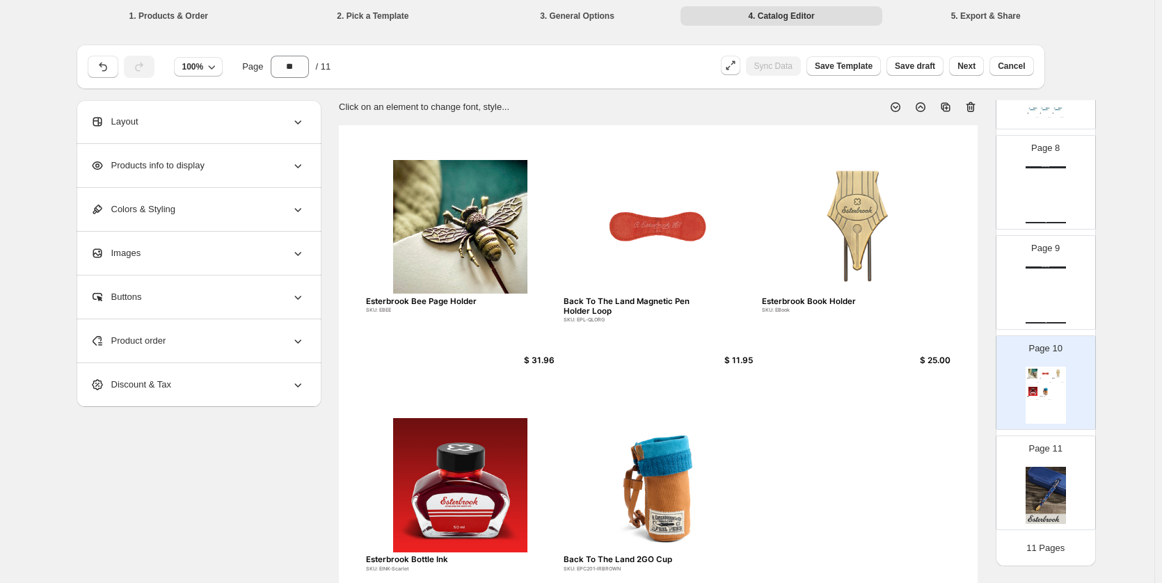
click at [973, 109] on icon at bounding box center [971, 108] width 1 height 4
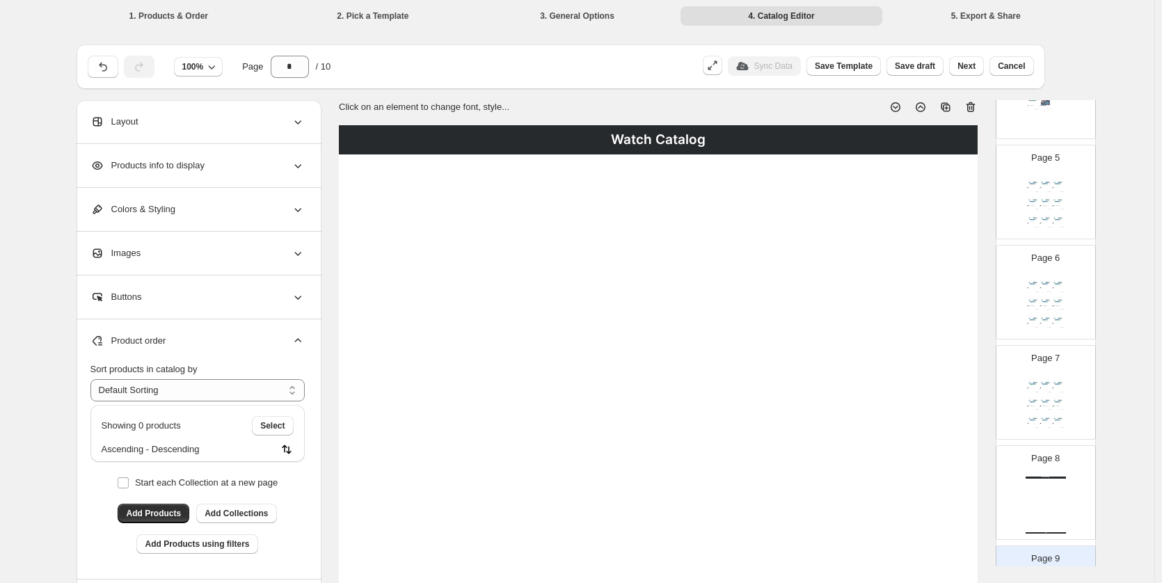
scroll to position [487, 0]
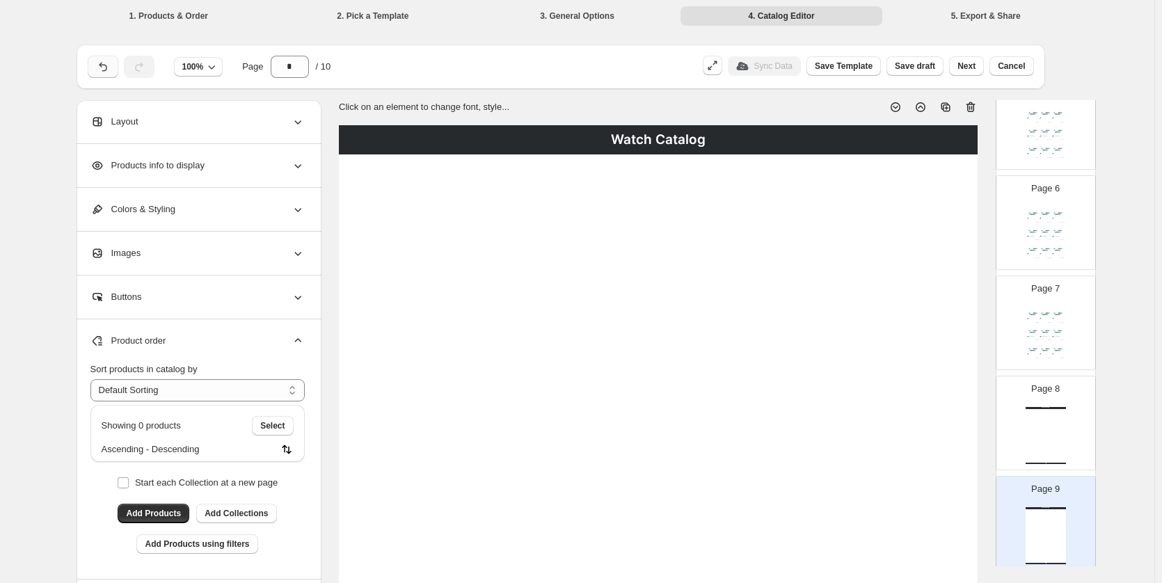
click at [98, 67] on button "button" at bounding box center [103, 67] width 31 height 22
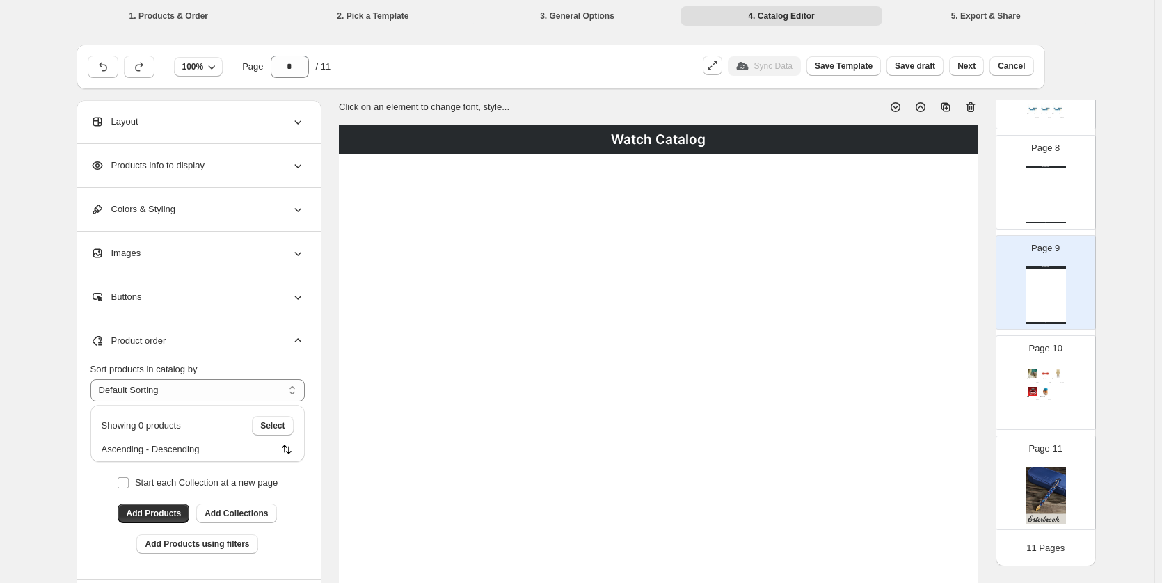
click at [1055, 276] on div "Watch Catalog Watch Catalog | Page undefined" at bounding box center [1045, 294] width 40 height 57
click at [977, 101] on icon at bounding box center [970, 107] width 14 height 14
click at [974, 103] on icon at bounding box center [970, 107] width 9 height 10
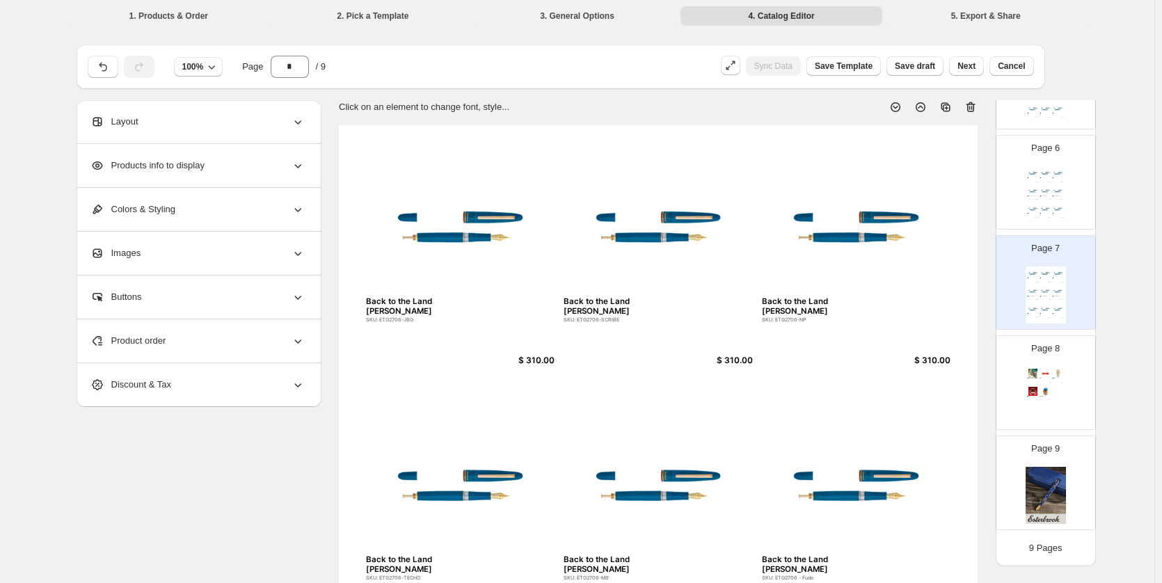
click at [973, 104] on icon at bounding box center [970, 107] width 14 height 14
click at [971, 104] on icon at bounding box center [970, 107] width 14 height 14
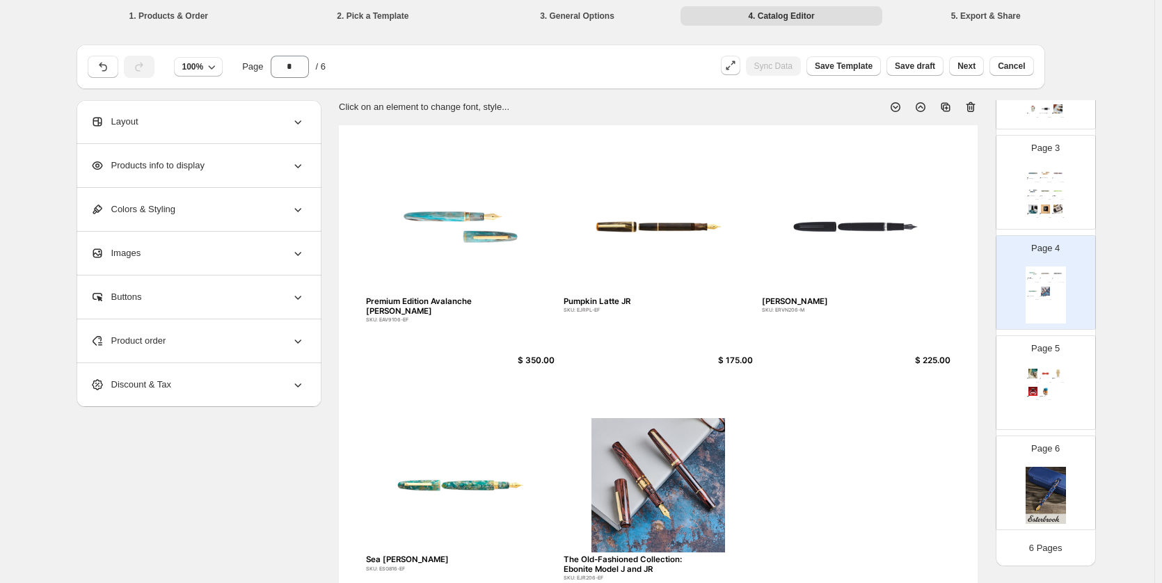
click at [1040, 198] on div "Esterbrook x BUNGUBOX Kingfisher Edition Estie SKU: EBIRDBUNGU-EF $ 350.00 Hone…" at bounding box center [1045, 194] width 40 height 57
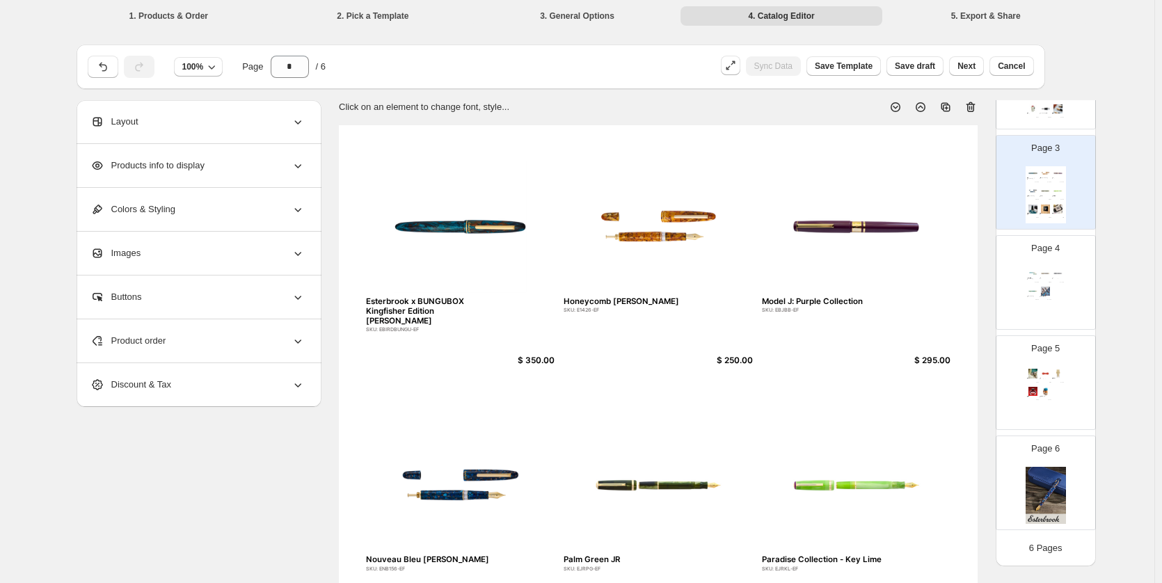
click at [1052, 290] on div "Premium Edition Avalanche Estie SKU: EAV9106-EF $ 350.00 Pumpkin Latte JR SKU: …" at bounding box center [1045, 294] width 40 height 57
type input "*"
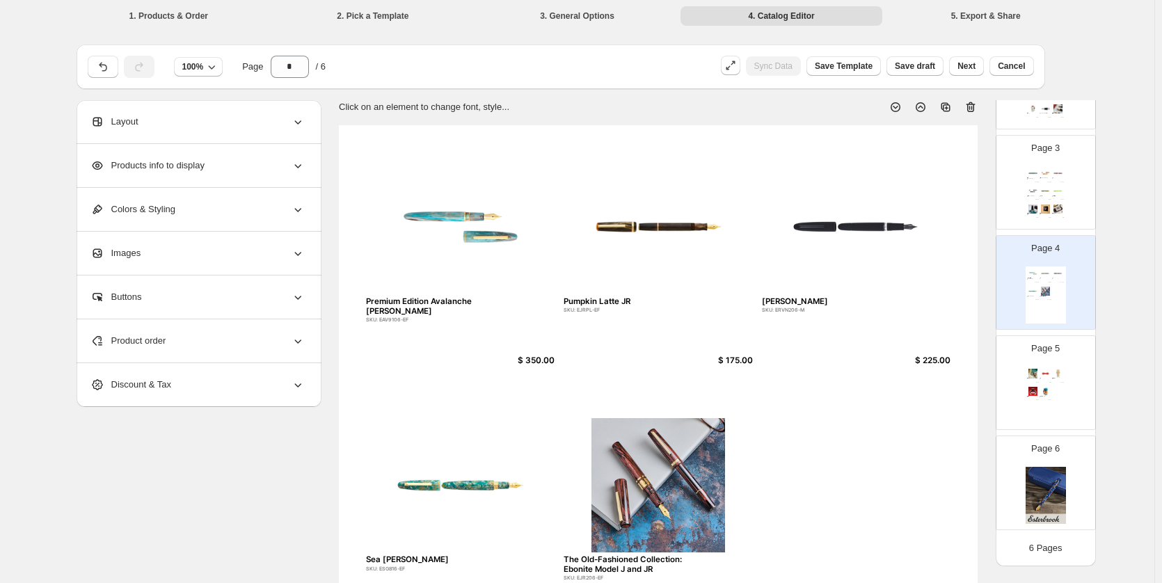
click at [185, 342] on div "Product order" at bounding box center [197, 340] width 214 height 43
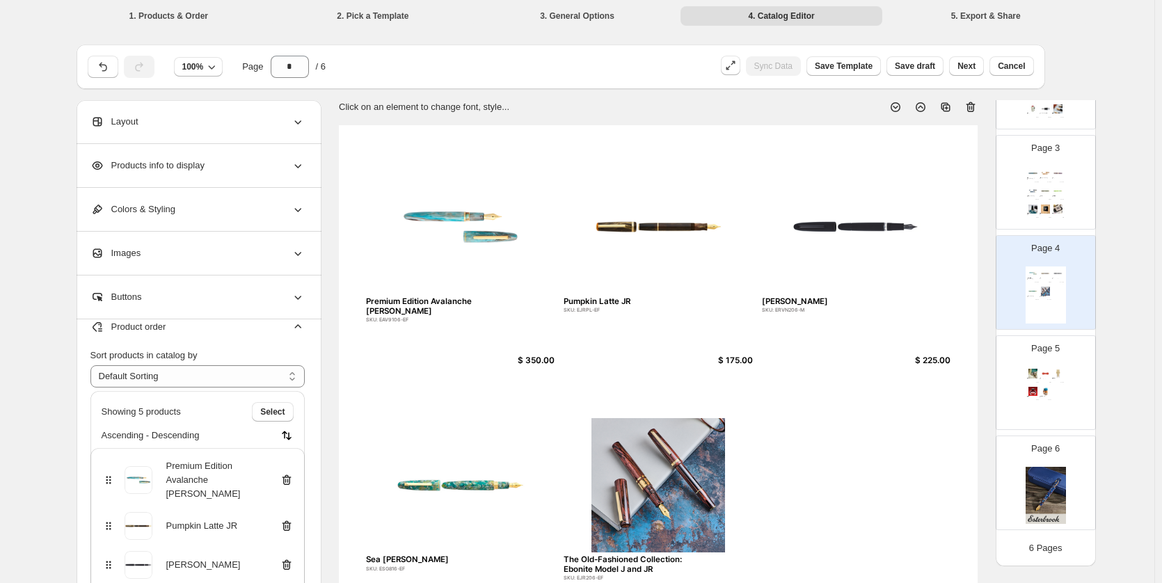
scroll to position [348, 0]
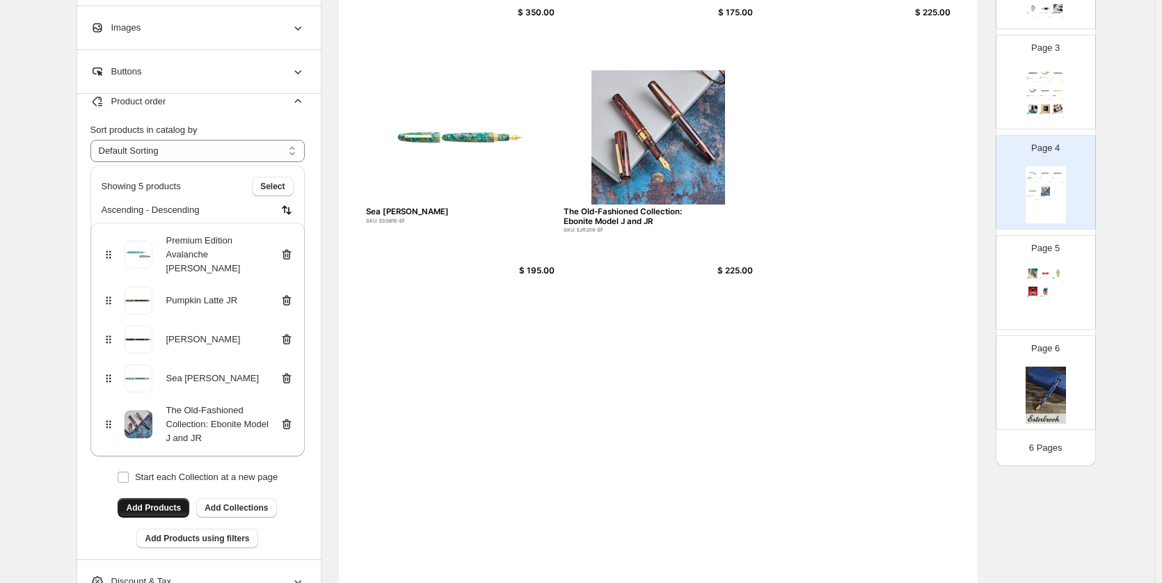
click at [154, 498] on button "Add Products" at bounding box center [154, 507] width 72 height 19
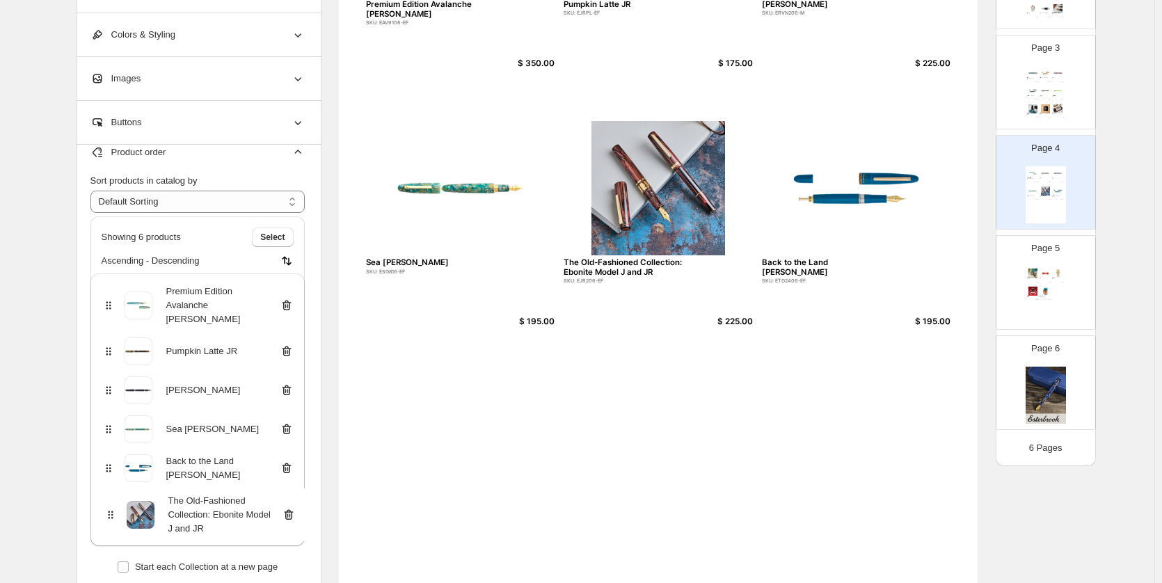
scroll to position [306, 0]
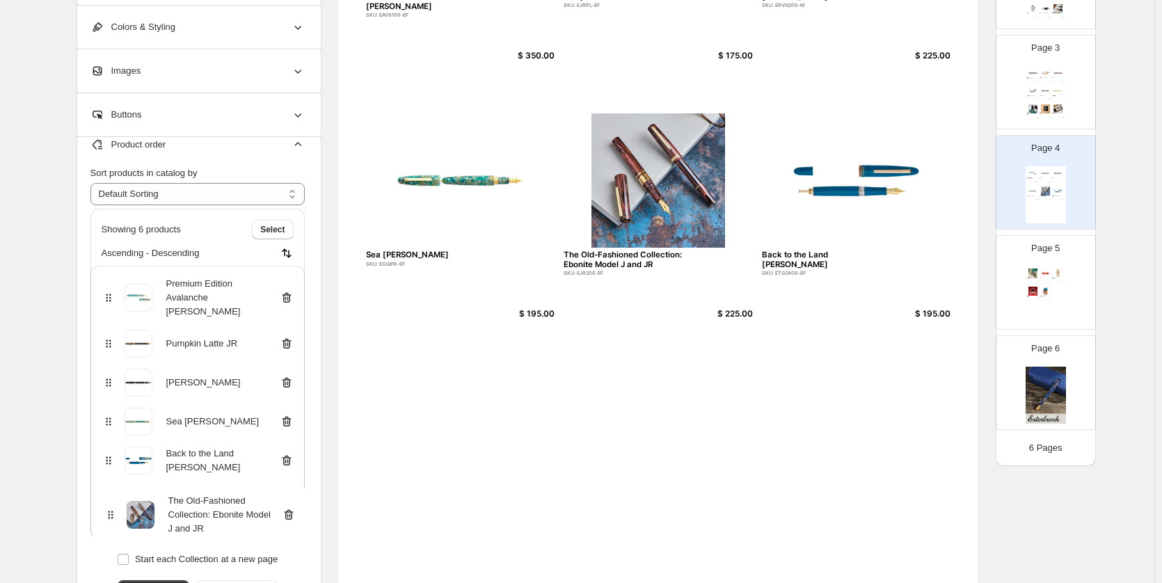
drag, startPoint x: 108, startPoint y: 478, endPoint x: 123, endPoint y: 496, distance: 23.7
click at [108, 513] on div "Premium Edition Avalanche Estie Pumpkin Latte JR Raven Estie Sea Glass Estie Th…" at bounding box center [197, 402] width 214 height 273
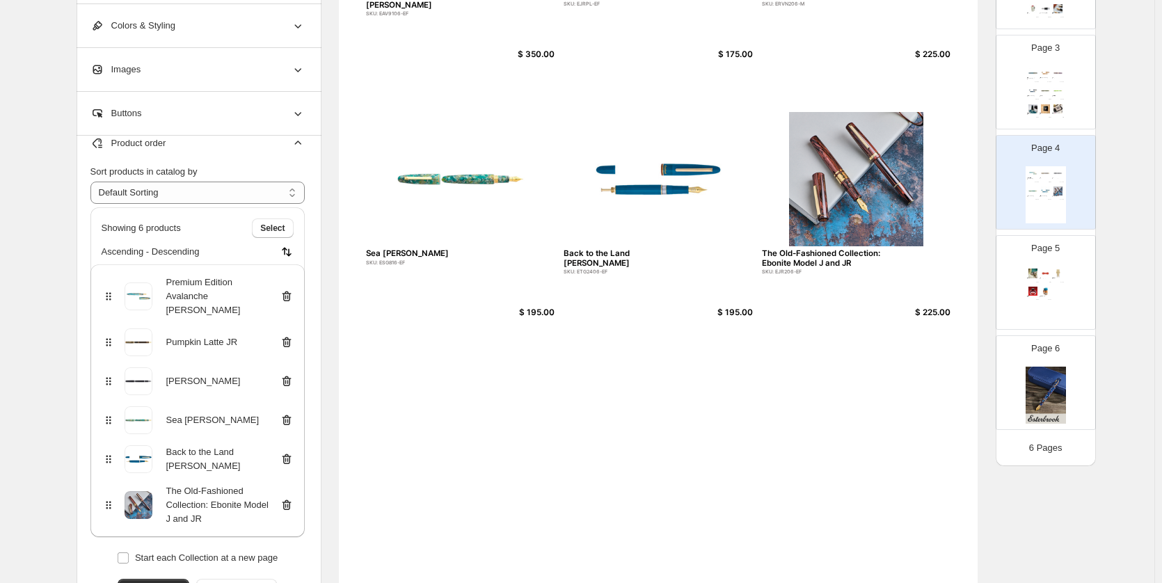
click at [535, 427] on div "Premium Edition Avalanche Estie SKU: EAV9106-EF $ 350.00 Pumpkin Latte JR SKU: …" at bounding box center [658, 232] width 639 height 826
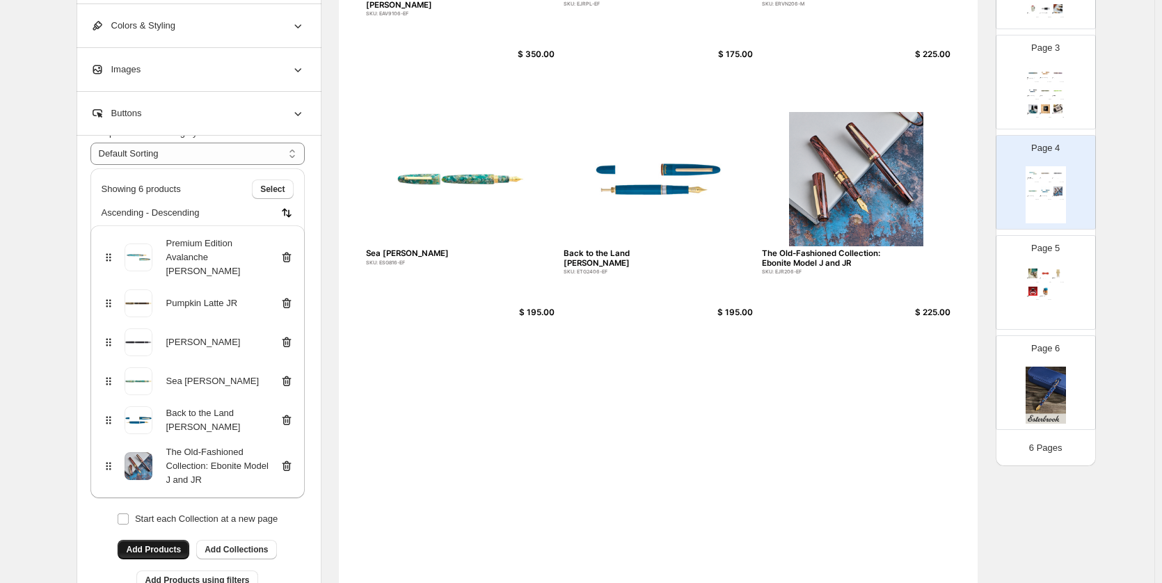
click at [150, 544] on span "Add Products" at bounding box center [153, 549] width 55 height 11
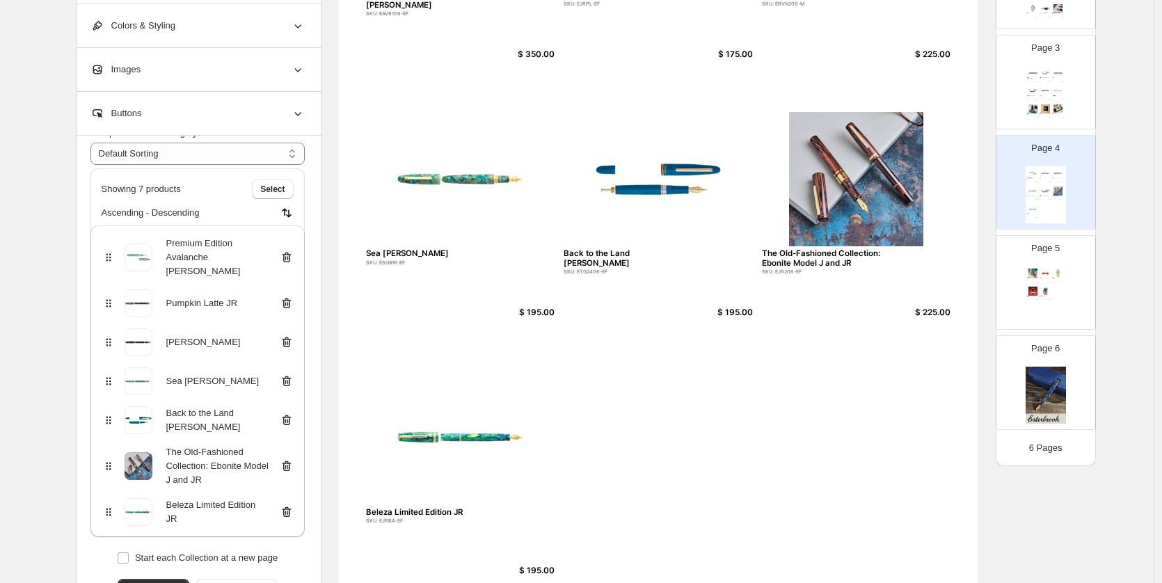
drag, startPoint x: 802, startPoint y: 450, endPoint x: 653, endPoint y: 447, distance: 148.9
click at [802, 450] on div "Premium Edition Avalanche Estie SKU: EAV9106-EF $ 350.00 Pumpkin Latte JR SKU: …" at bounding box center [658, 232] width 639 height 826
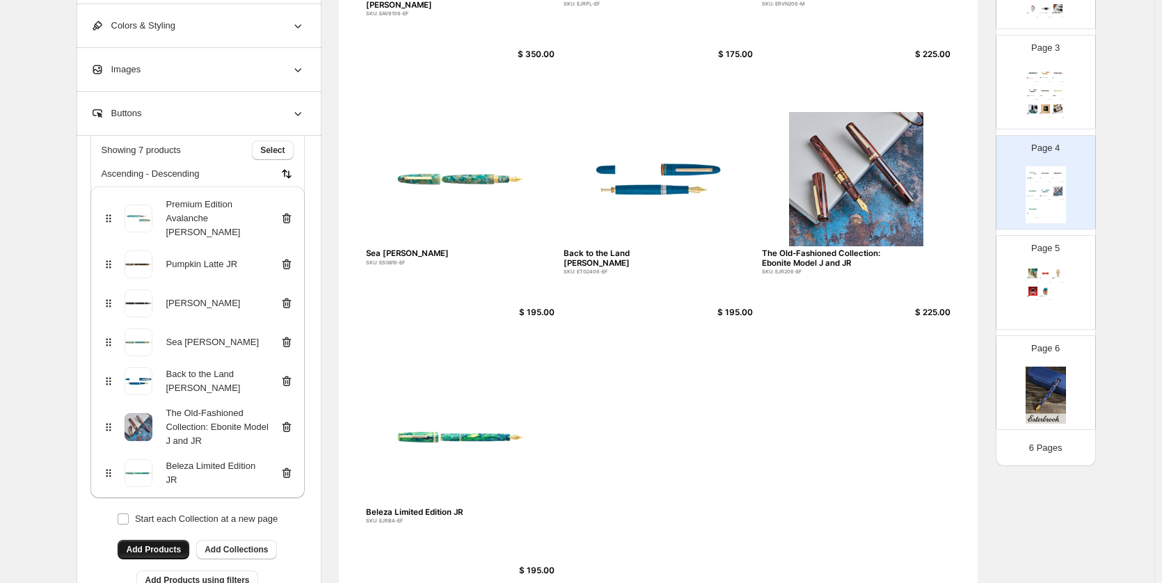
click at [176, 544] on span "Add Products" at bounding box center [153, 549] width 55 height 11
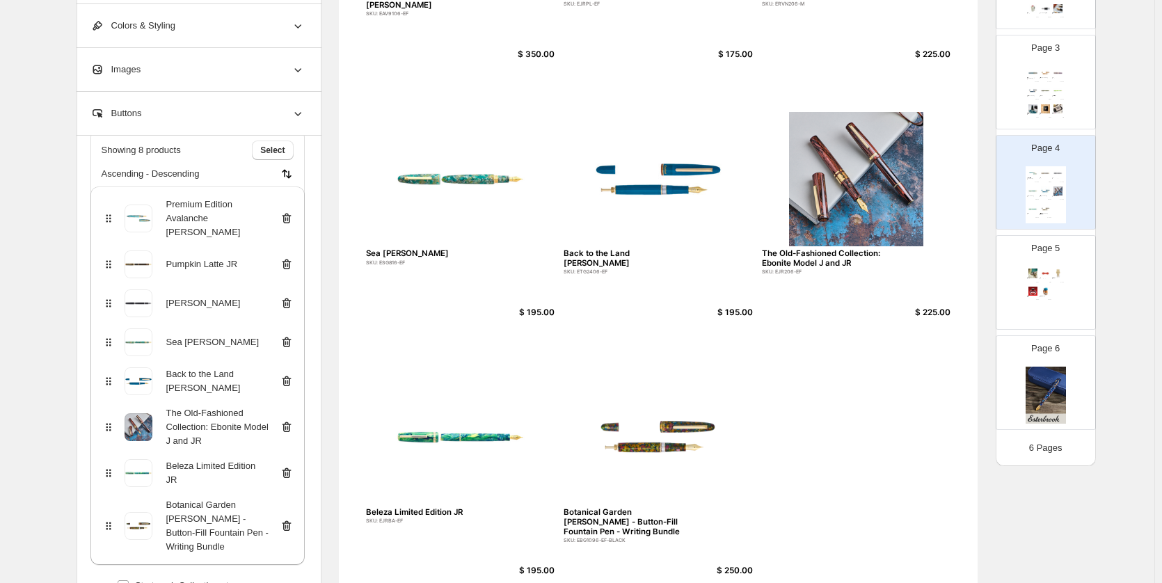
scroll to position [376, 0]
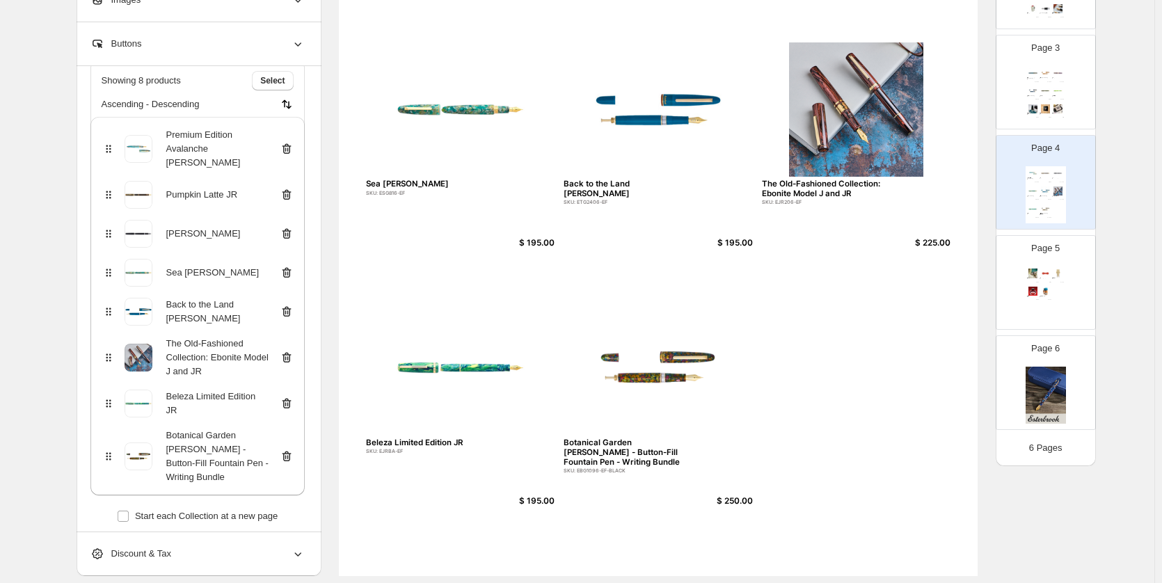
drag, startPoint x: 495, startPoint y: 569, endPoint x: 477, endPoint y: 559, distance: 20.5
click at [495, 569] on div "Premium Edition Avalanche Estie SKU: EAV9106-EF $ 350.00 Pumpkin Latte JR SKU: …" at bounding box center [658, 163] width 639 height 826
click at [291, 351] on icon at bounding box center [287, 358] width 14 height 14
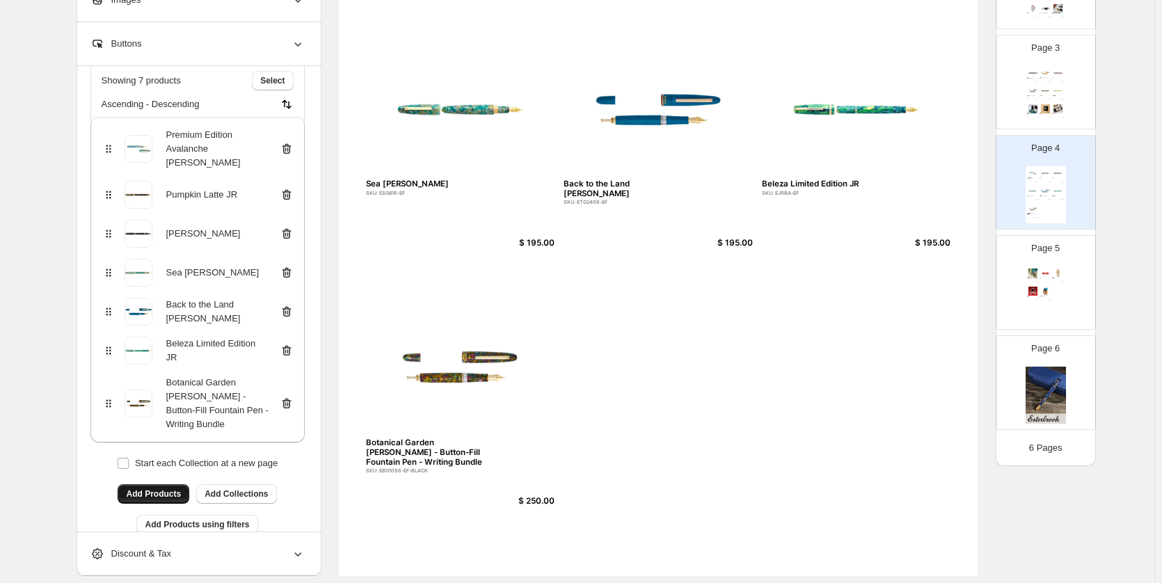
click at [147, 488] on span "Add Products" at bounding box center [153, 493] width 55 height 11
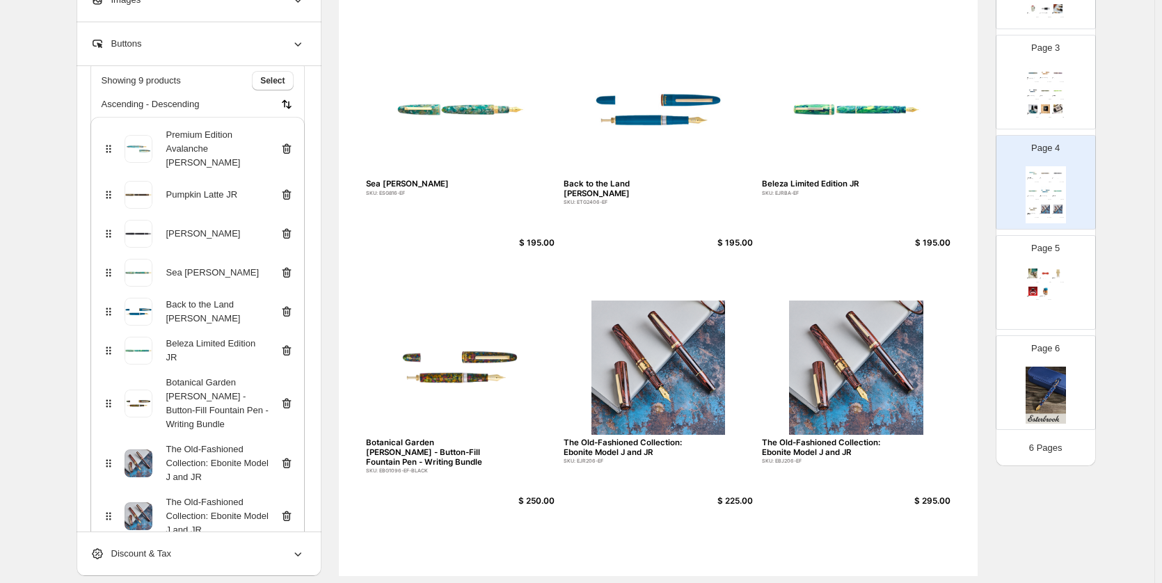
click at [699, 392] on img at bounding box center [657, 368] width 189 height 134
select select "*******"
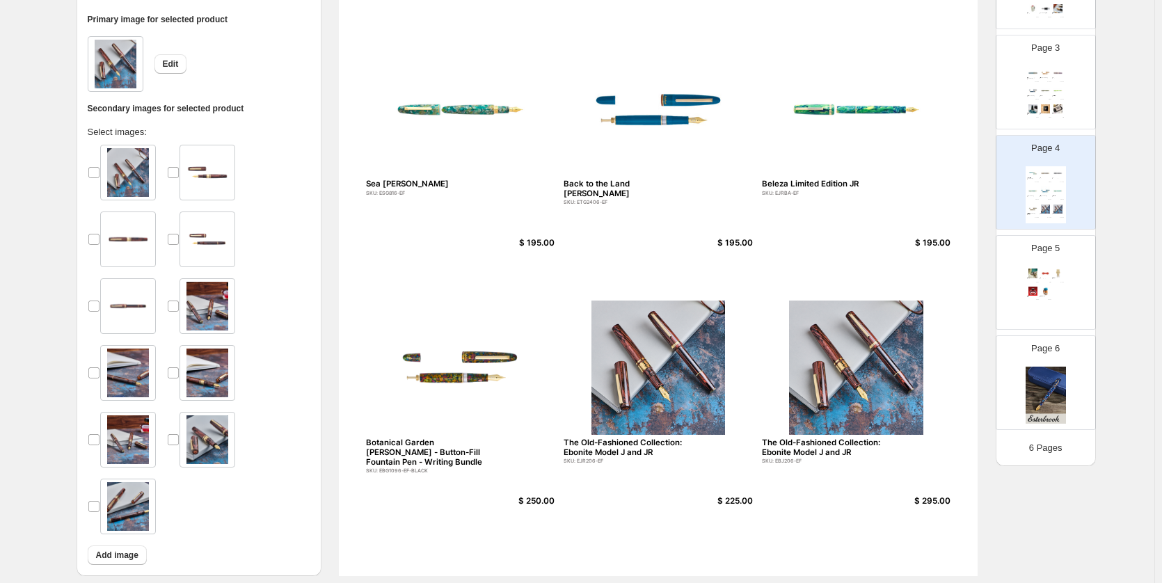
click at [278, 342] on div at bounding box center [199, 345] width 223 height 401
click at [223, 174] on img at bounding box center [207, 172] width 42 height 49
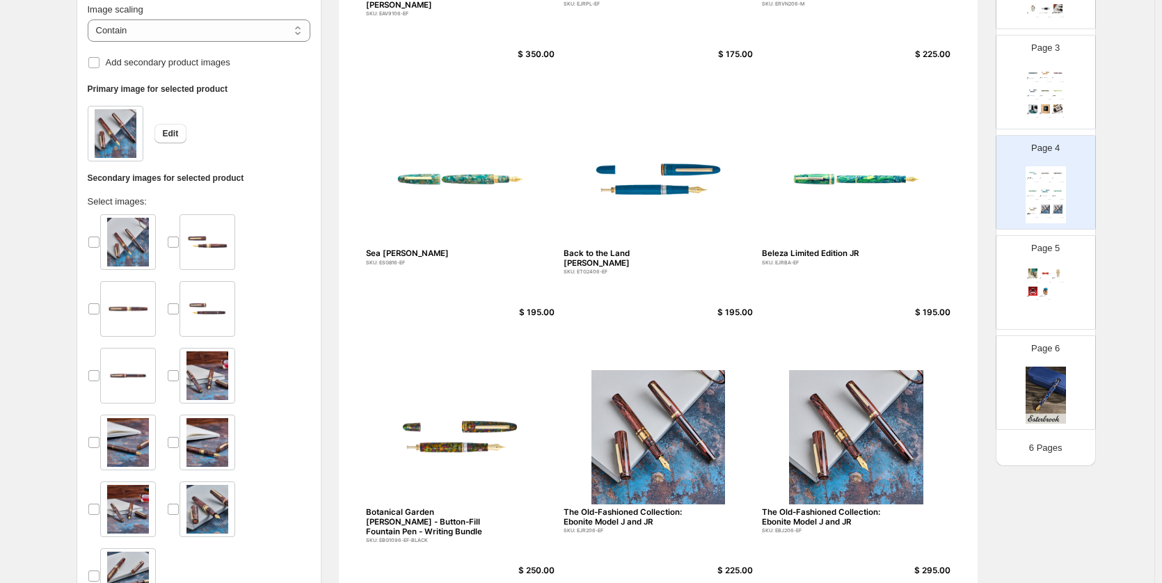
scroll to position [426, 0]
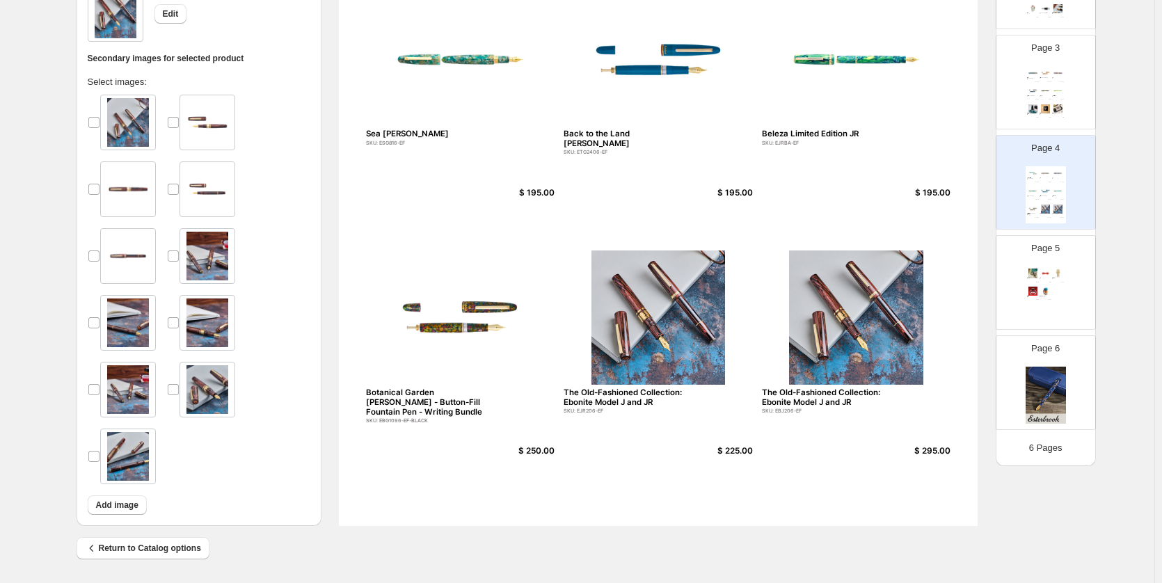
click at [293, 392] on div at bounding box center [199, 295] width 223 height 401
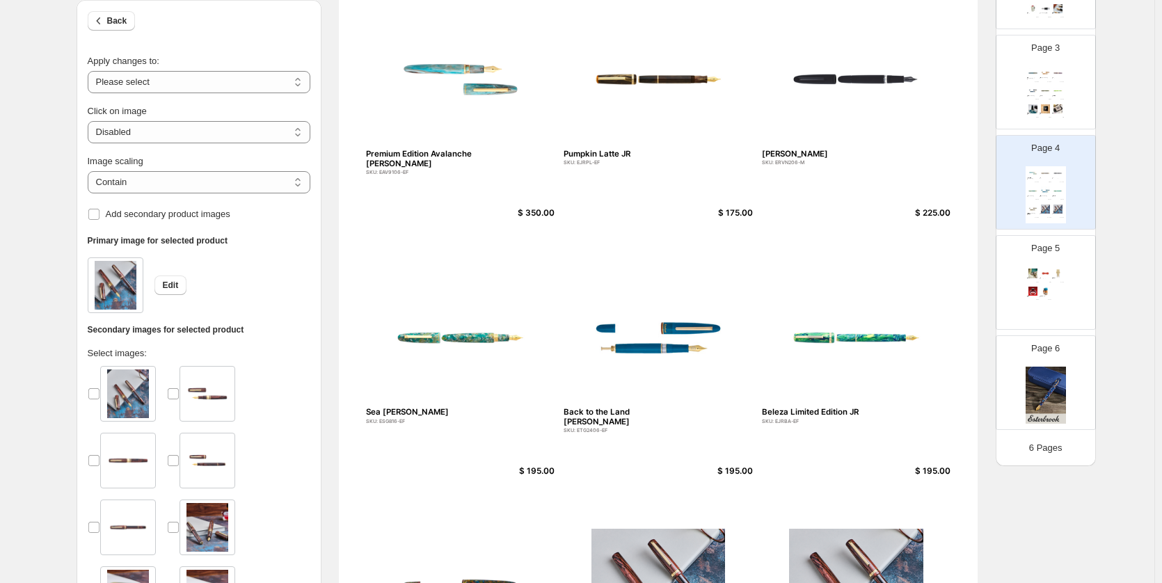
click at [285, 310] on div "Edit" at bounding box center [199, 285] width 223 height 56
click at [193, 215] on span "Add secondary product images" at bounding box center [168, 214] width 125 height 10
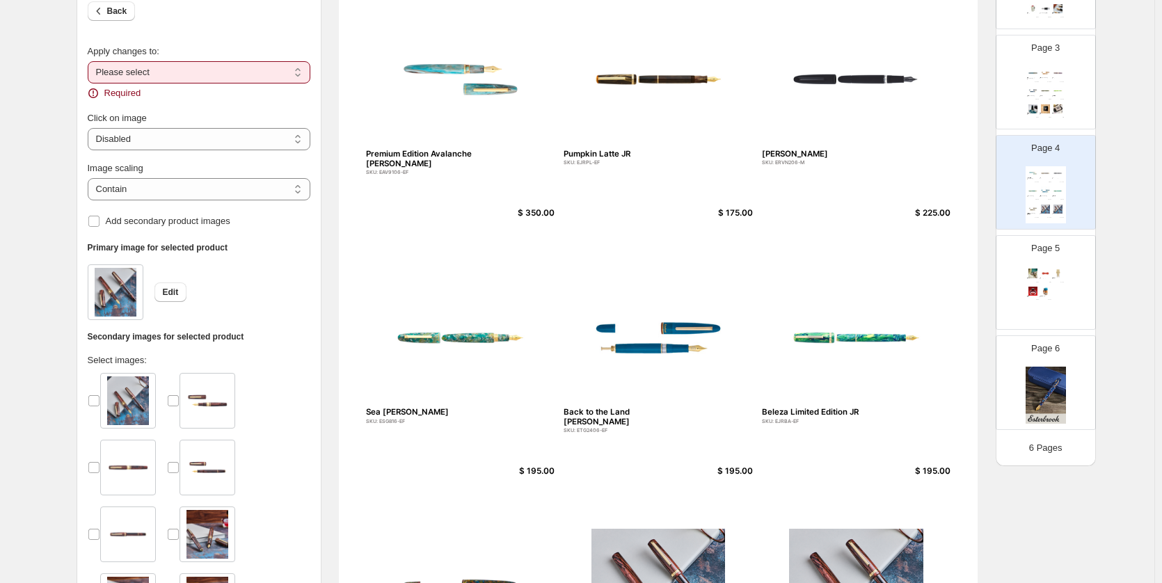
click at [235, 56] on div "Apply changes to:" at bounding box center [199, 52] width 223 height 14
click at [229, 75] on select "**********" at bounding box center [199, 72] width 223 height 22
select select "**********"
click at [90, 70] on select "**********" at bounding box center [199, 72] width 223 height 22
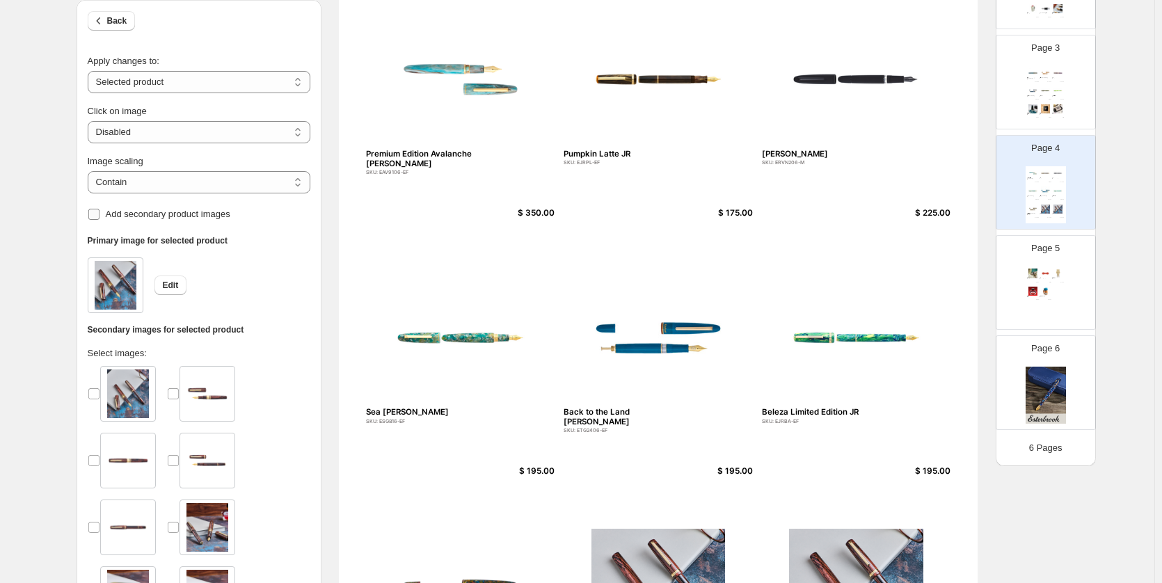
click at [205, 209] on span "Add secondary product images" at bounding box center [168, 214] width 125 height 10
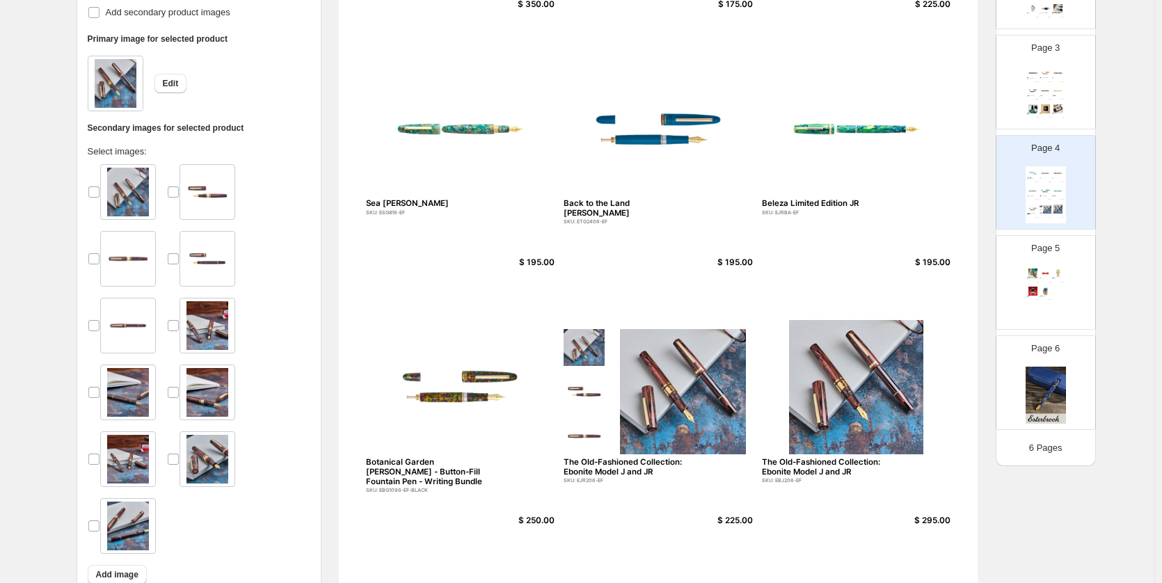
scroll to position [217, 0]
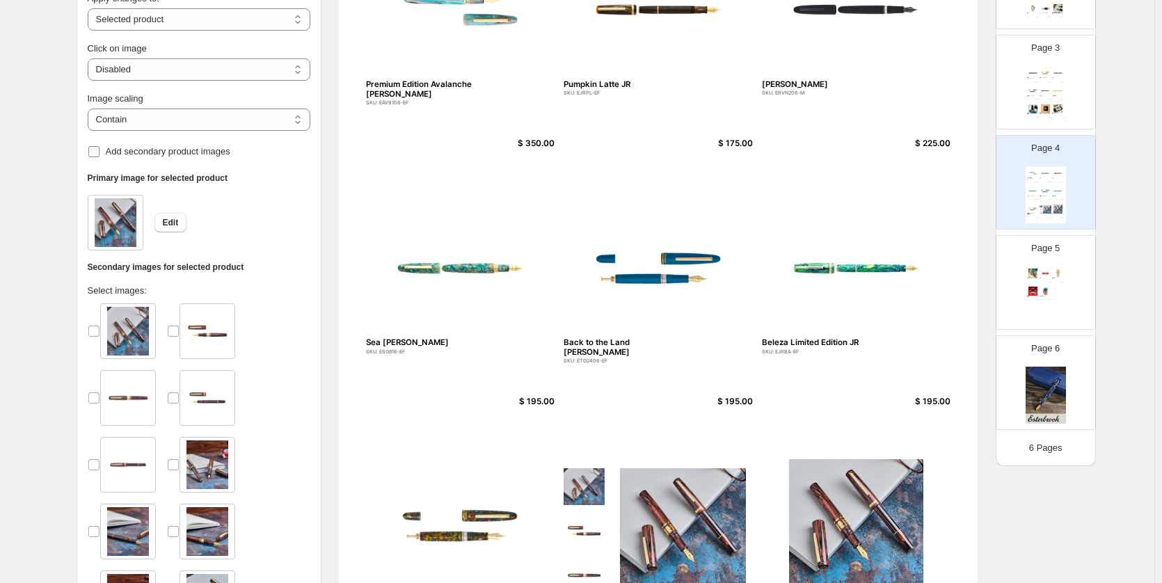
click at [188, 157] on span "Add secondary product images" at bounding box center [168, 152] width 125 height 14
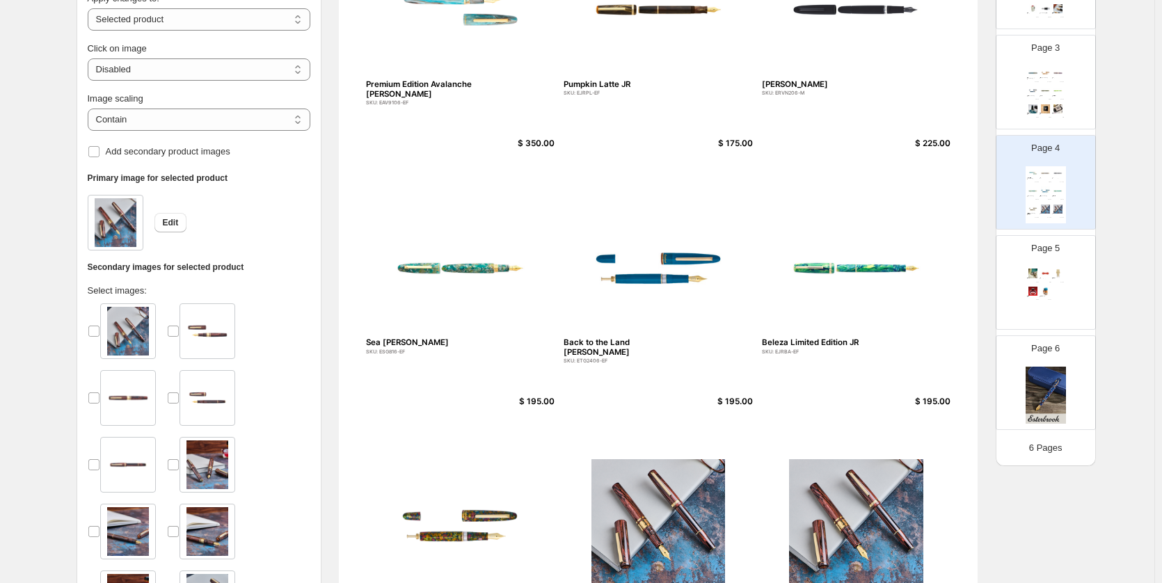
scroll to position [356, 0]
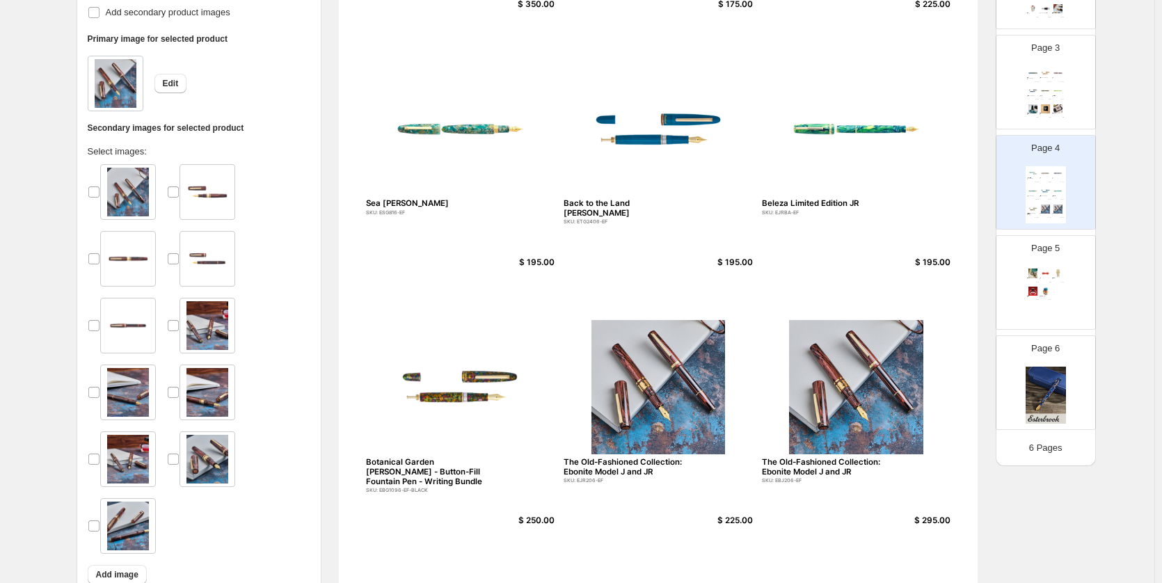
click at [206, 269] on img at bounding box center [207, 258] width 42 height 49
click at [207, 257] on img at bounding box center [207, 258] width 42 height 49
click at [1066, 257] on div "Page 5 Esterbrook Bee Page Holder SKU: EBEE $ 31.96 Back To The Land Magnetic P…" at bounding box center [1040, 276] width 88 height 93
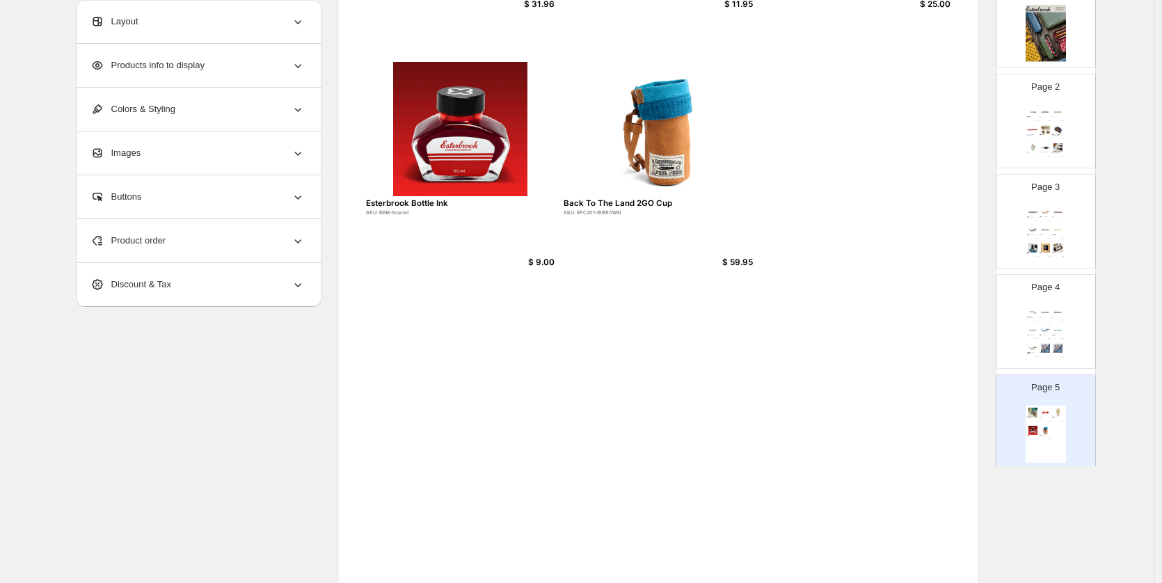
scroll to position [157, 0]
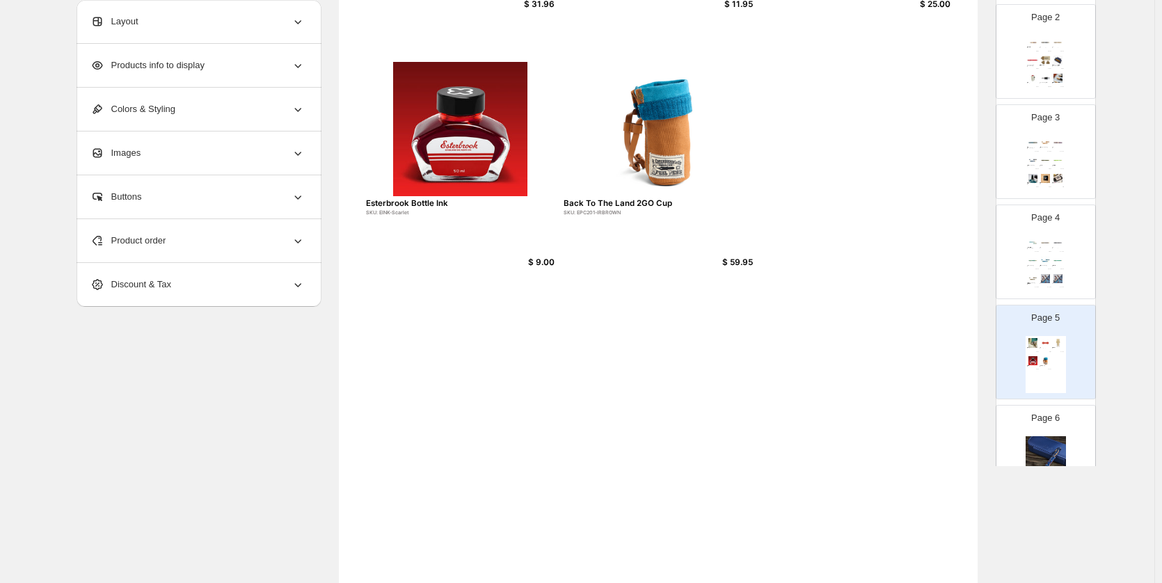
click at [1054, 174] on img at bounding box center [1058, 178] width 12 height 9
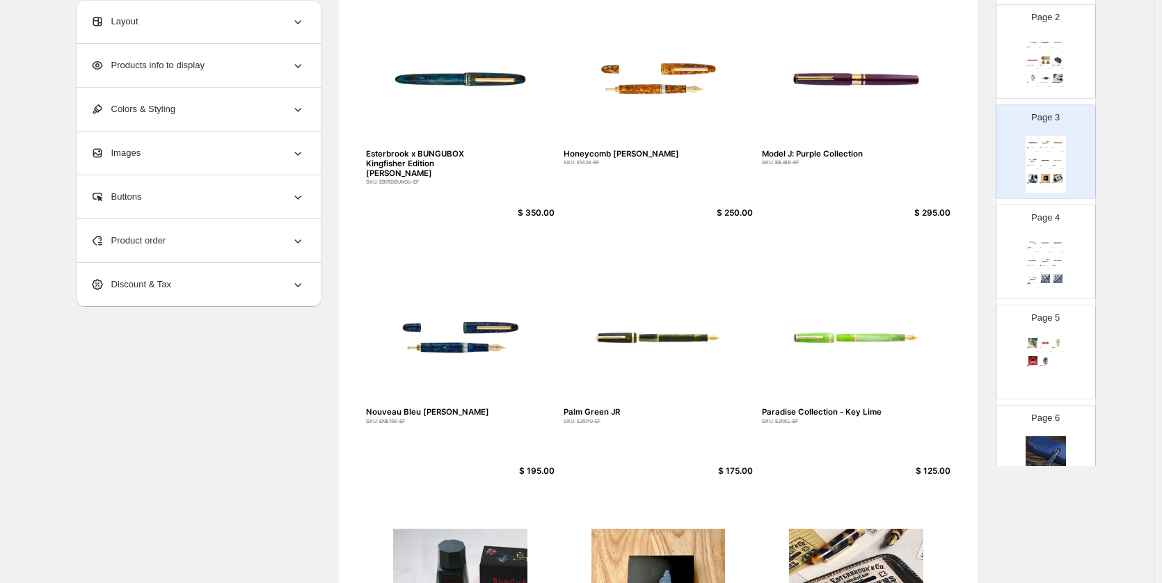
scroll to position [8, 0]
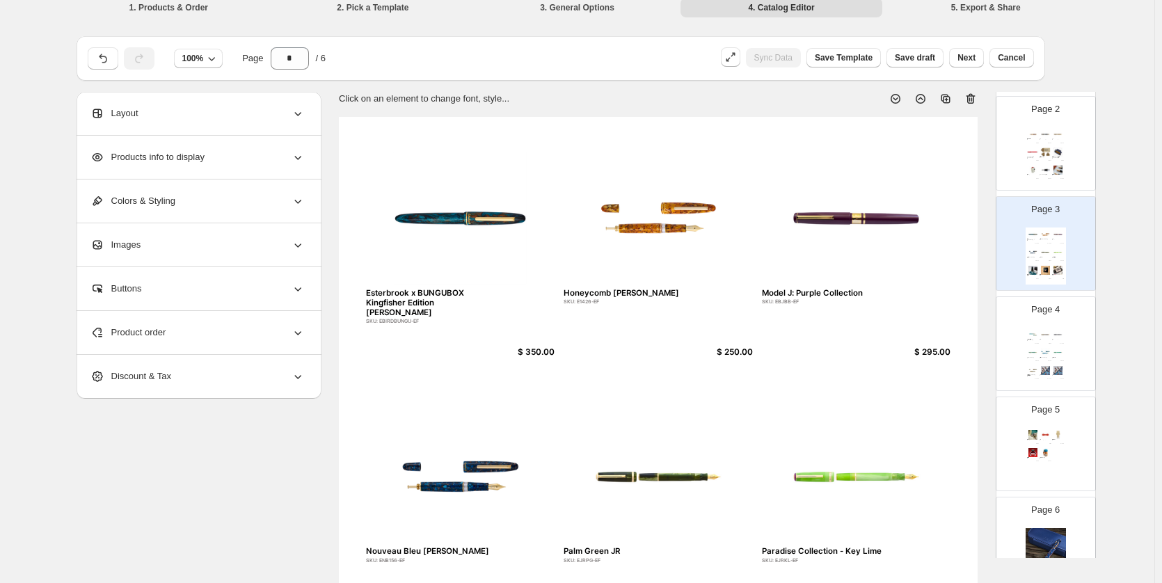
click at [1048, 161] on div "$ 24.95" at bounding box center [1049, 161] width 4 height 1
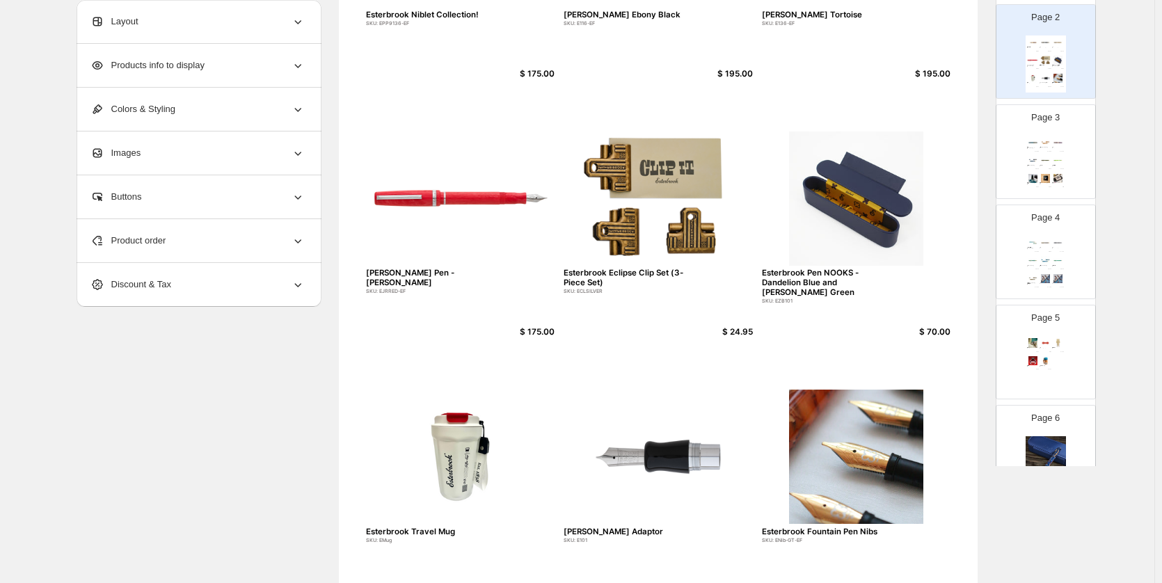
scroll to position [78, 0]
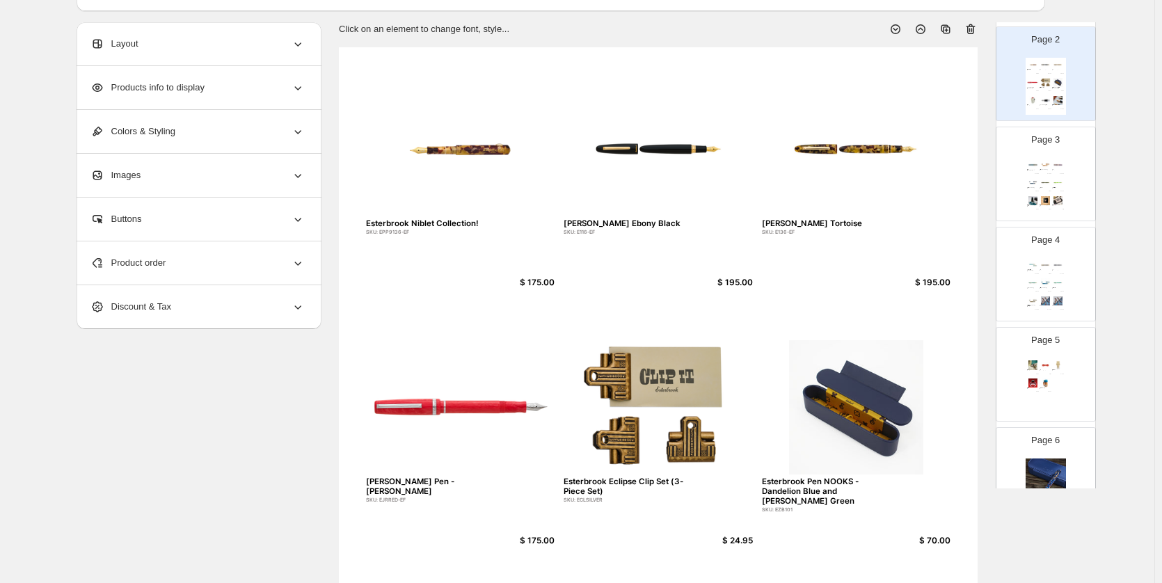
click at [1059, 180] on img at bounding box center [1058, 182] width 12 height 9
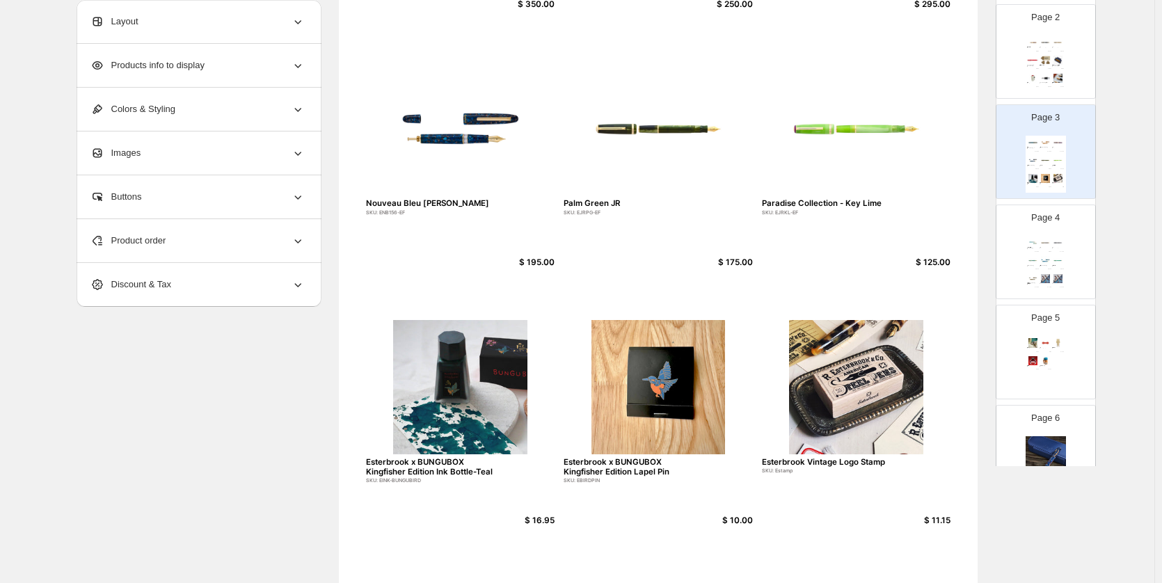
scroll to position [147, 0]
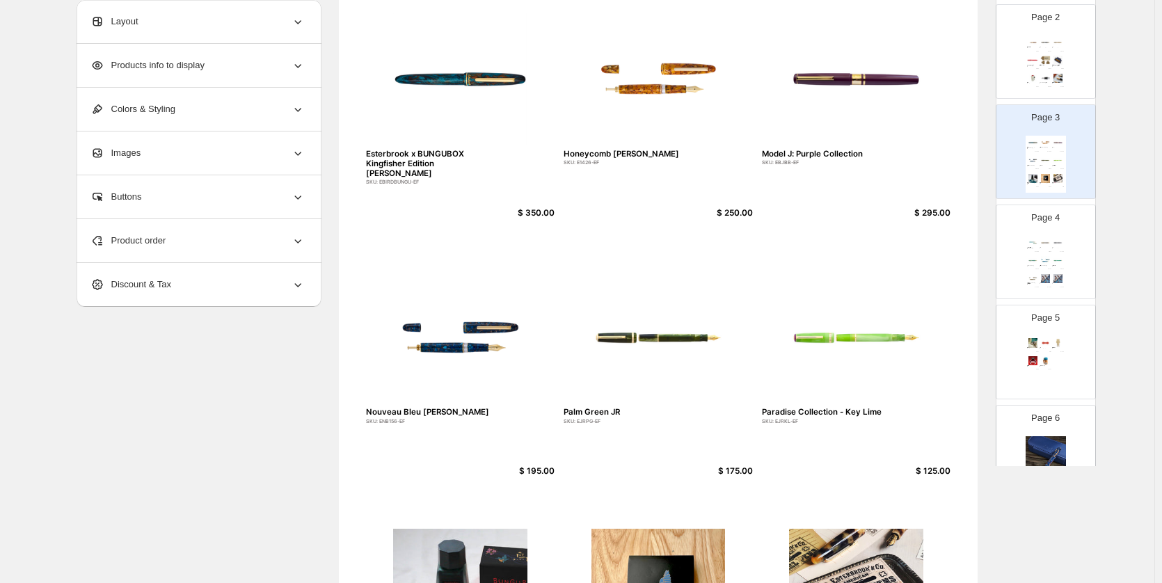
click at [1034, 223] on p "Page 4" at bounding box center [1045, 218] width 29 height 14
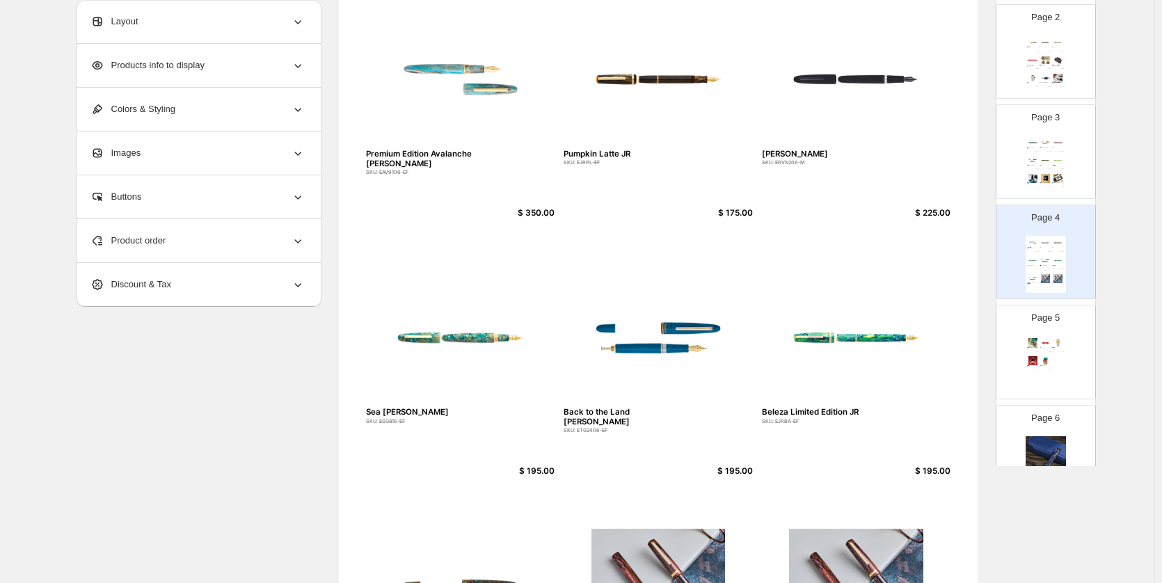
click at [1060, 47] on img at bounding box center [1058, 42] width 12 height 9
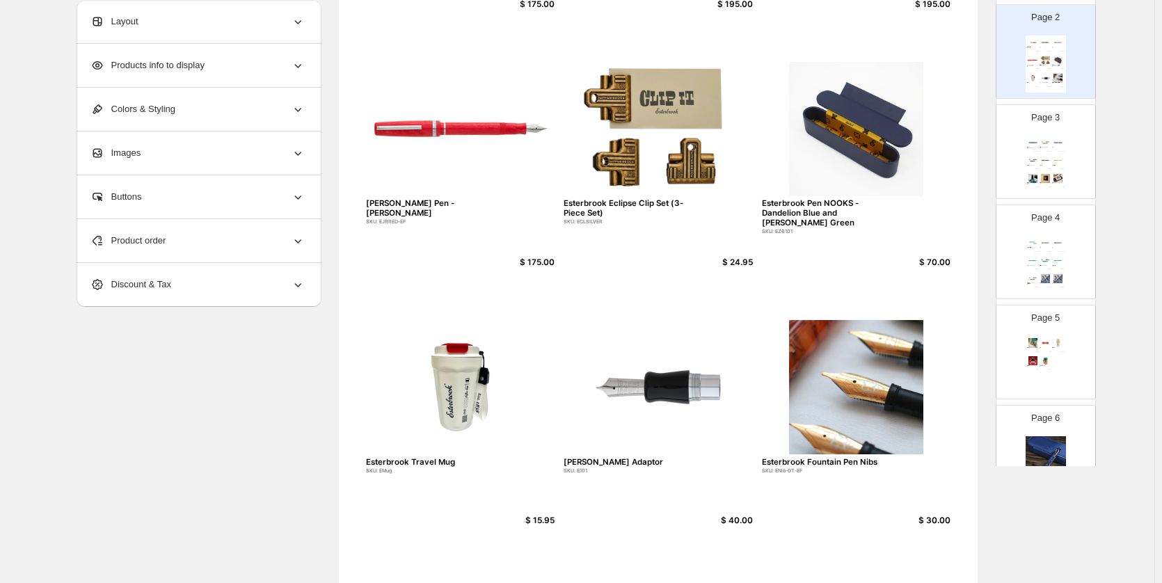
scroll to position [227, 0]
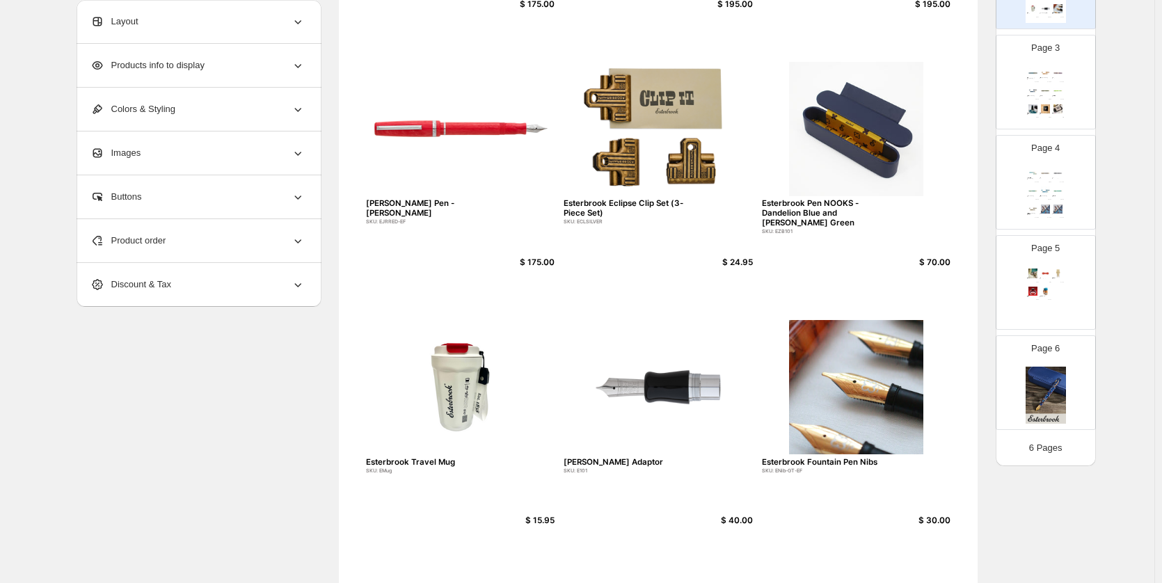
click at [1064, 287] on div "Esterbrook Bee Page Holder SKU: EBEE $ 31.96 Back To The Land Magnetic Pen Hold…" at bounding box center [1045, 294] width 40 height 57
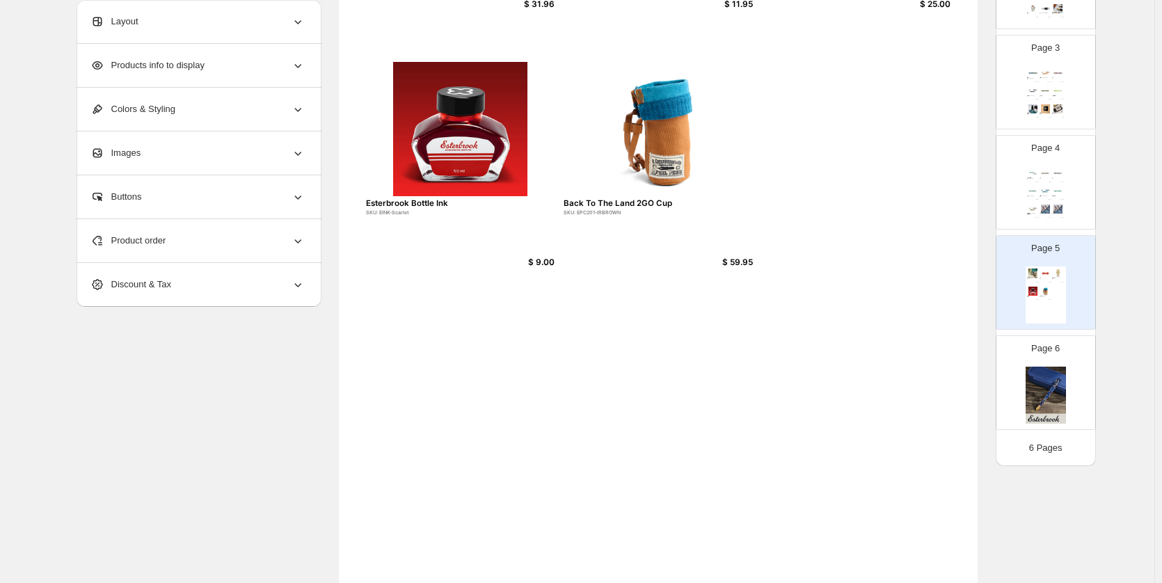
click at [195, 251] on div "Product order" at bounding box center [197, 240] width 214 height 43
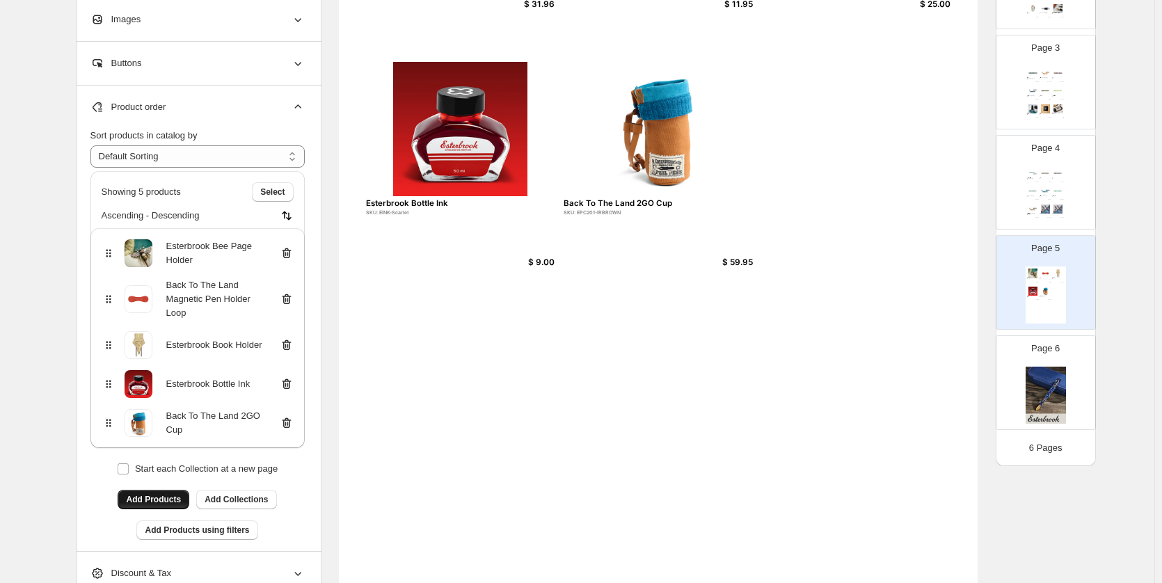
click at [146, 499] on span "Add Products" at bounding box center [153, 499] width 55 height 11
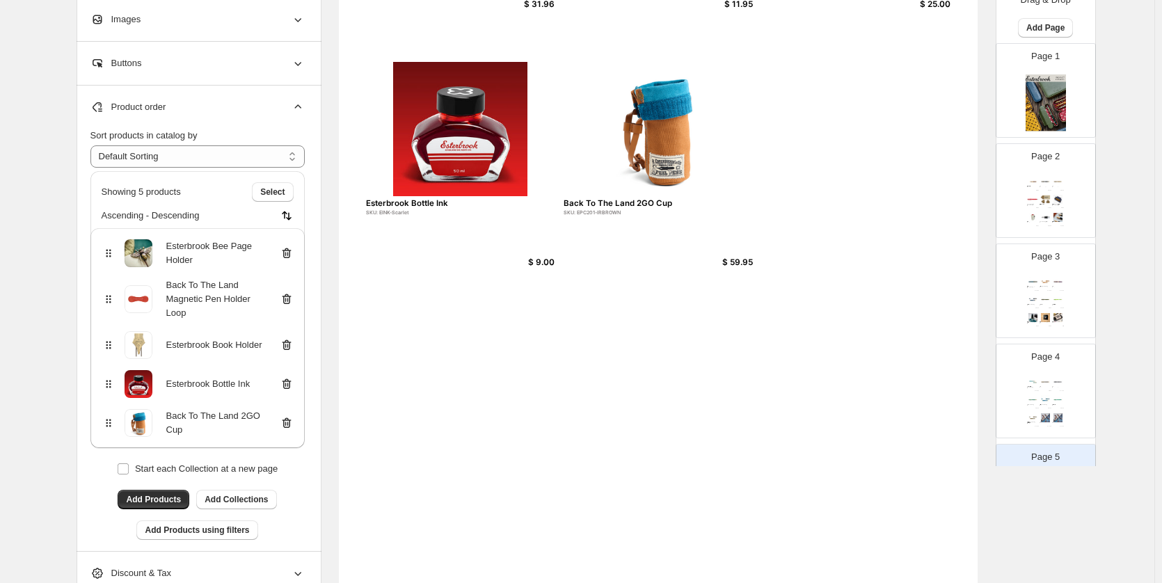
click at [1051, 209] on div "Esterbrook Niblet Collection! SKU: EPP9136-EF $ 175.00 Esterbrook Estie Ebony B…" at bounding box center [1045, 203] width 40 height 57
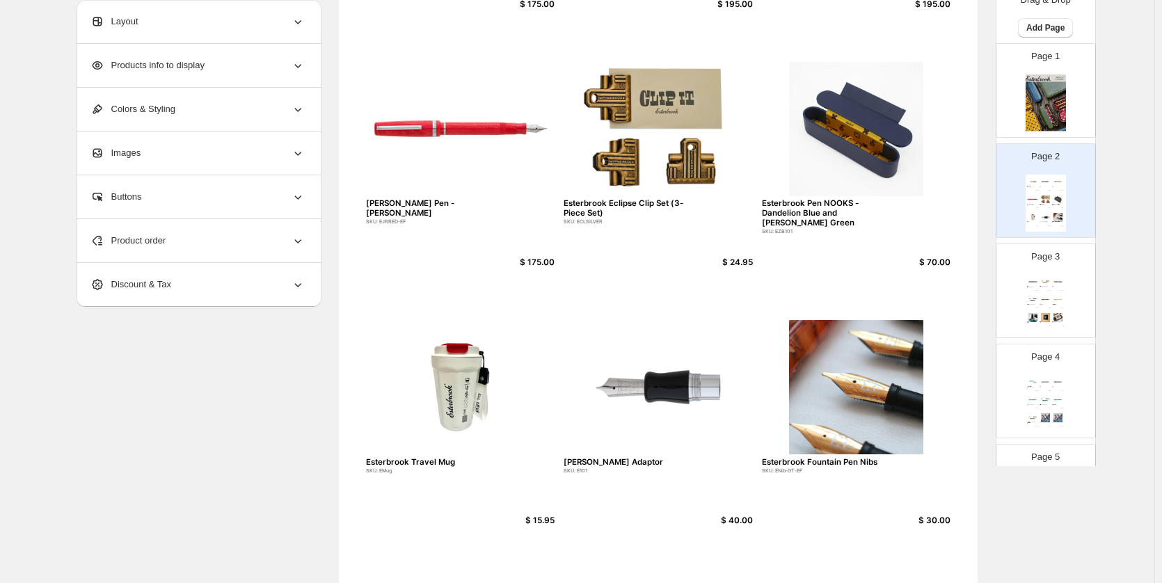
scroll to position [227, 0]
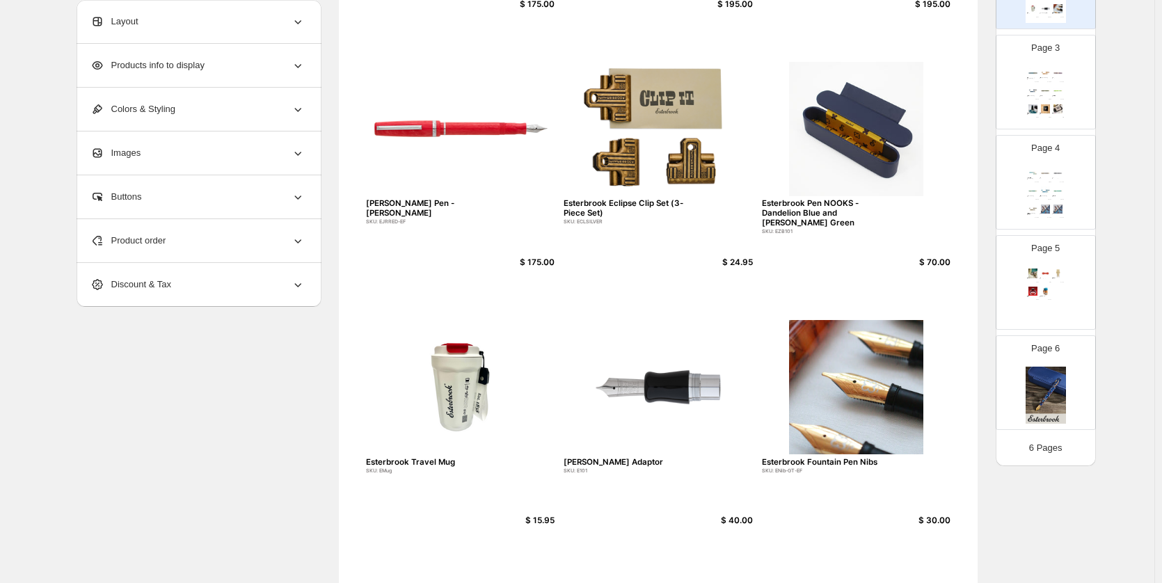
click at [1075, 294] on div "Page 5 Esterbrook Bee Page Holder SKU: EBEE $ 31.96 Back To The Land Magnetic P…" at bounding box center [1040, 276] width 88 height 93
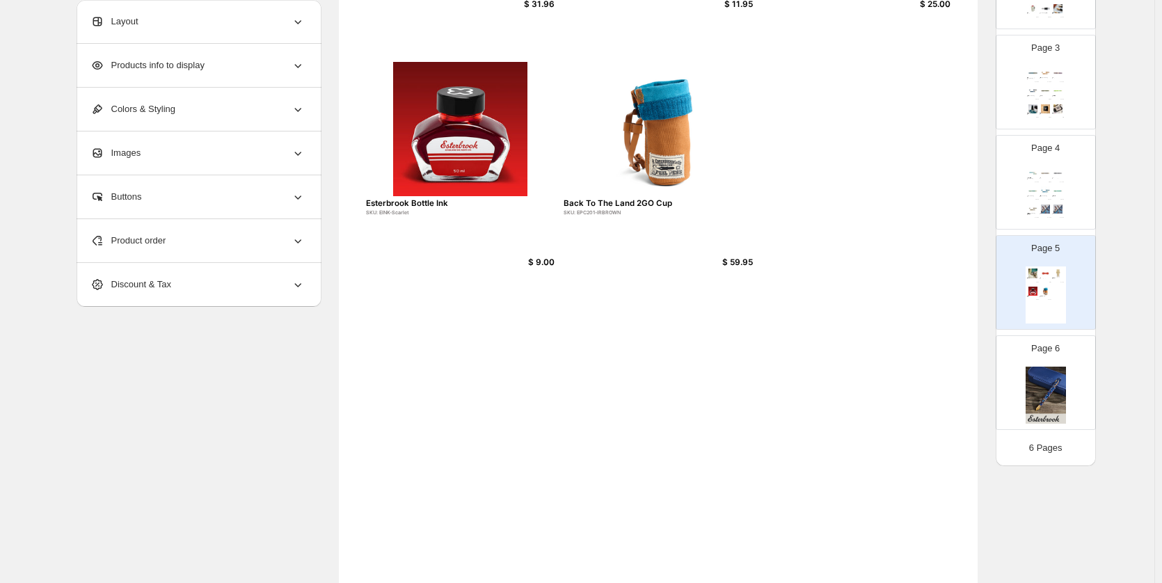
click at [229, 243] on div "Product order" at bounding box center [197, 240] width 214 height 43
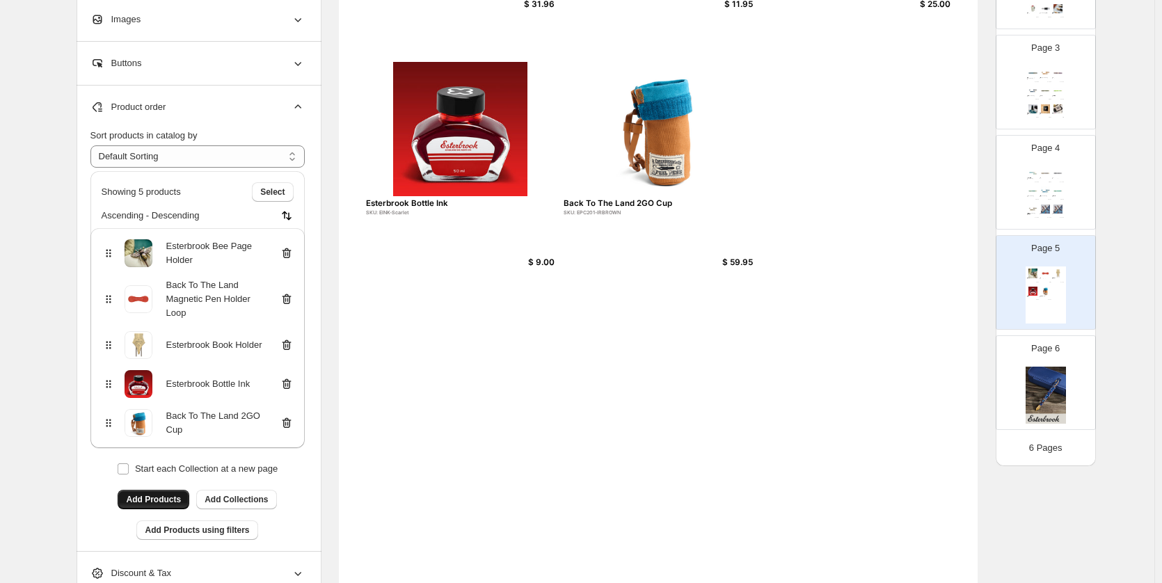
click at [172, 495] on span "Add Products" at bounding box center [153, 499] width 55 height 11
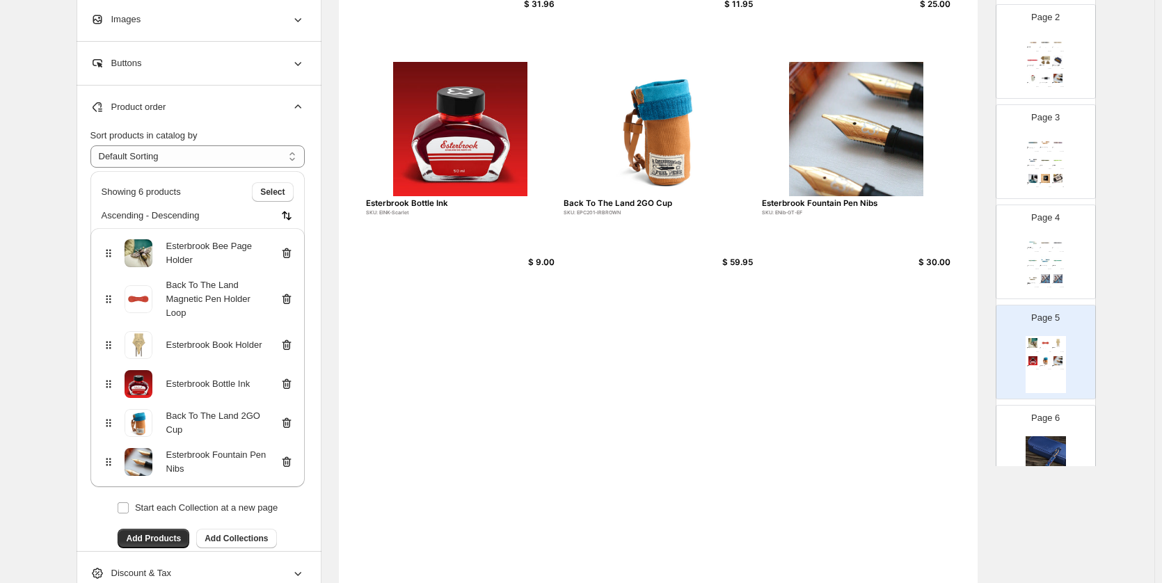
scroll to position [18, 0]
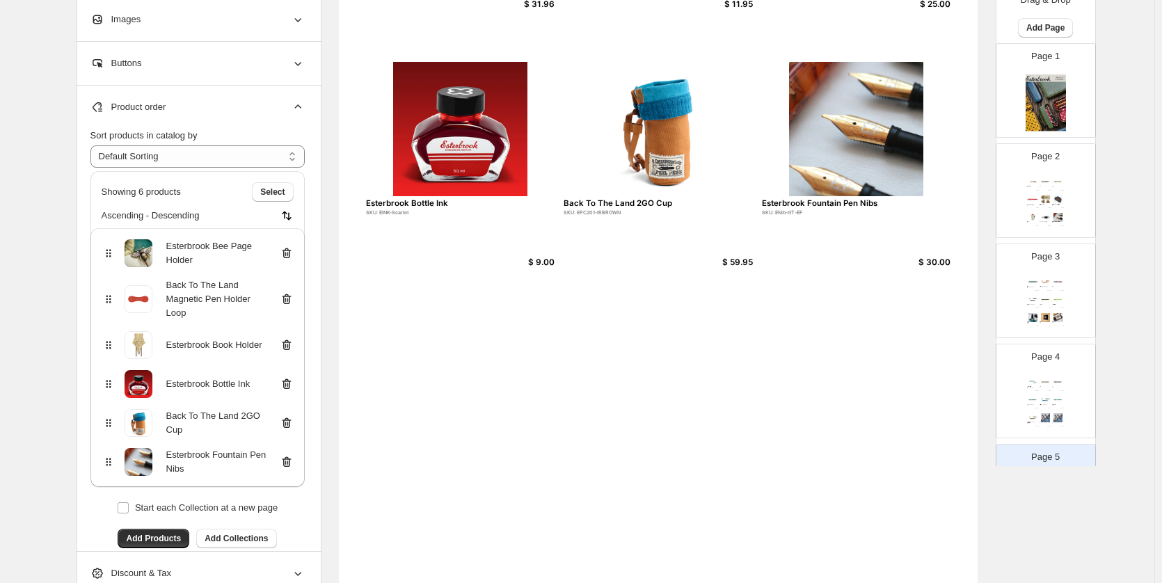
click at [1059, 191] on div "$ 195.00" at bounding box center [1061, 191] width 4 height 1
type input "*"
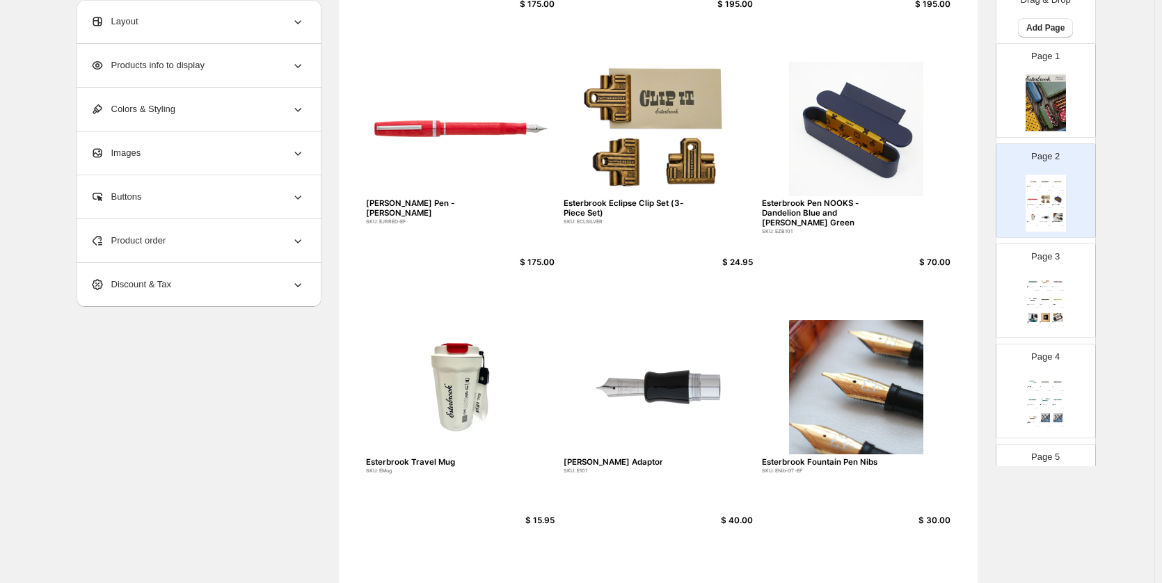
click at [870, 430] on img at bounding box center [856, 387] width 189 height 134
select select "*******"
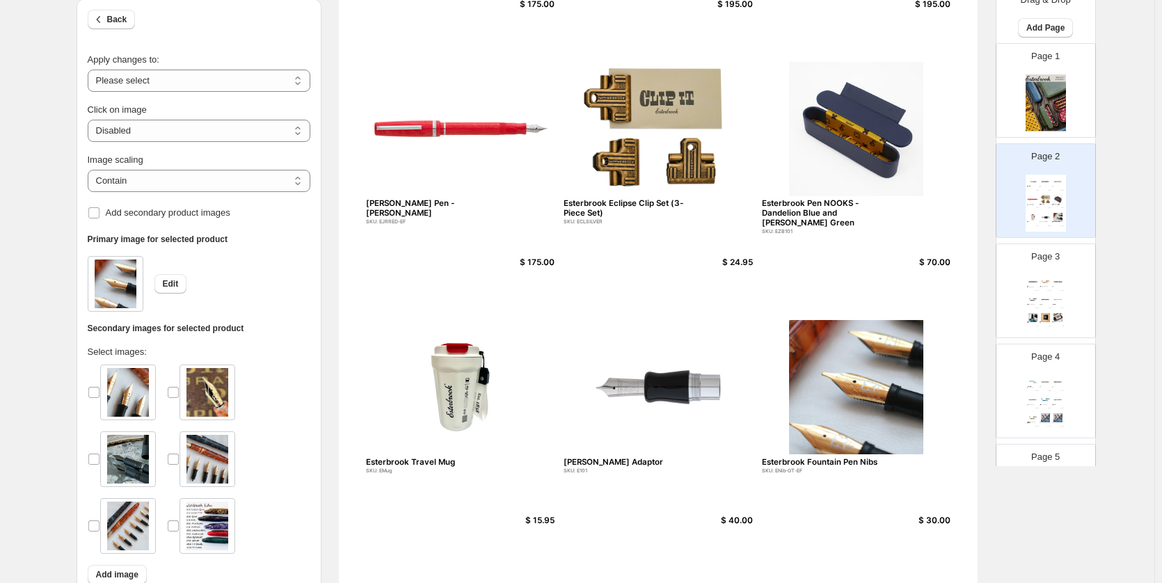
scroll to position [147, 0]
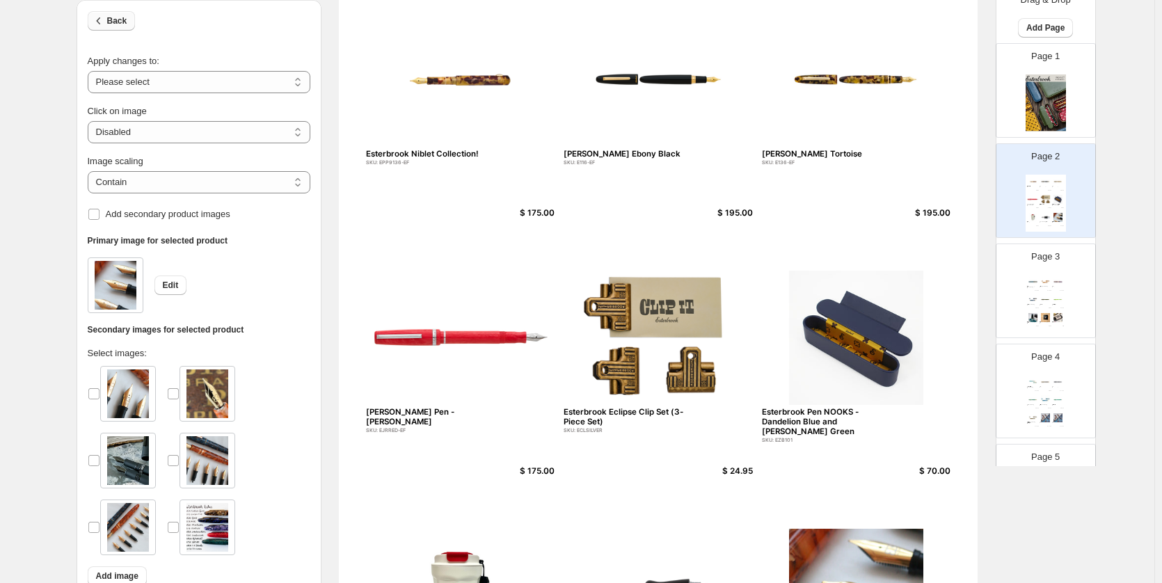
click at [132, 21] on button "Back" at bounding box center [112, 20] width 48 height 19
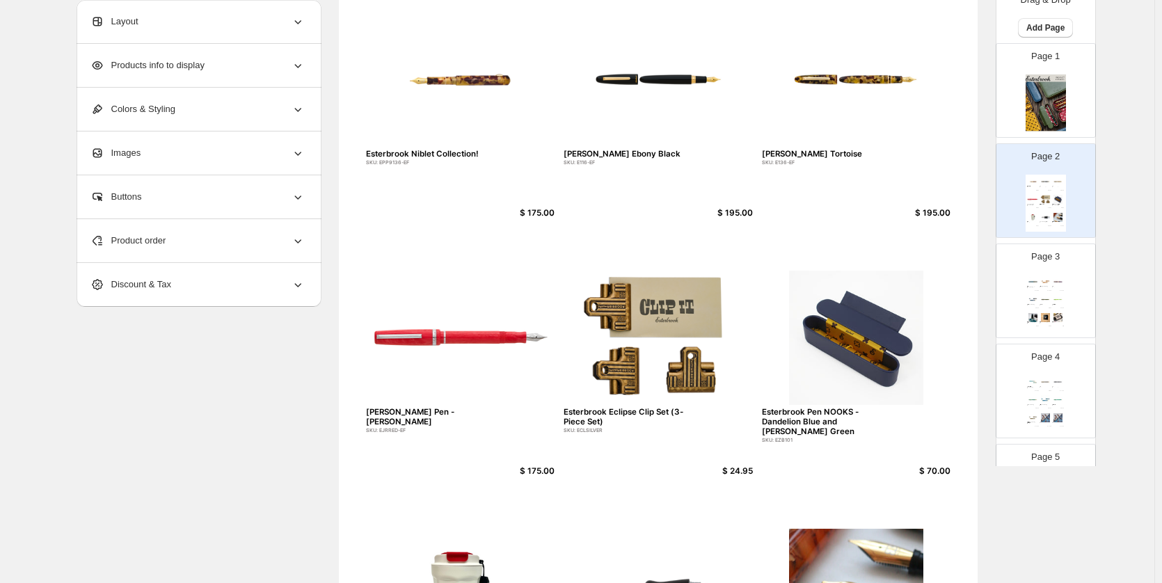
click at [179, 246] on div "Product order" at bounding box center [197, 240] width 214 height 43
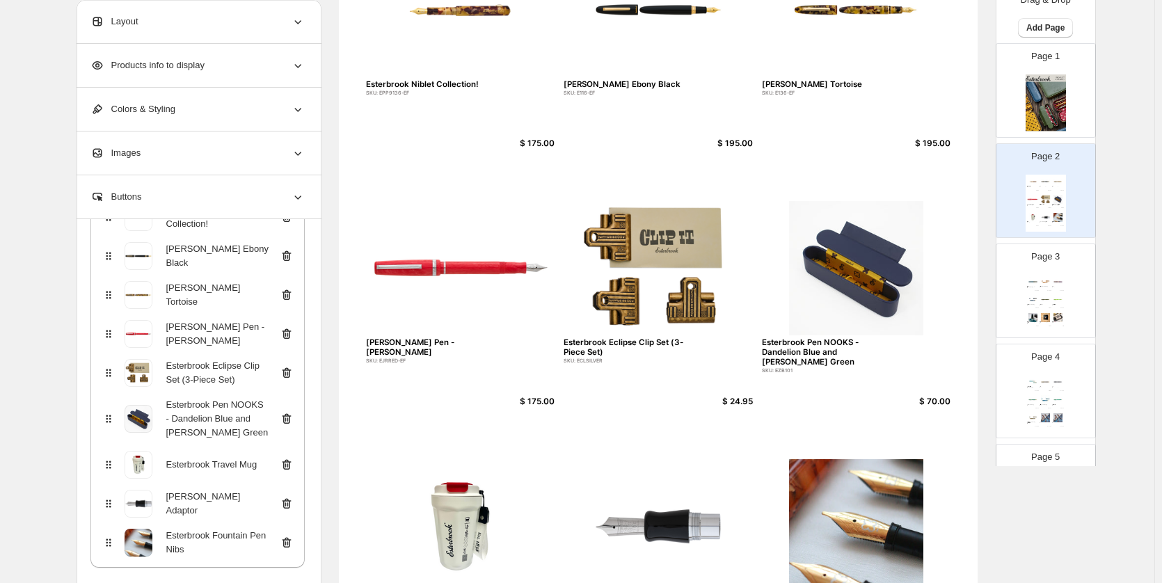
scroll to position [287, 0]
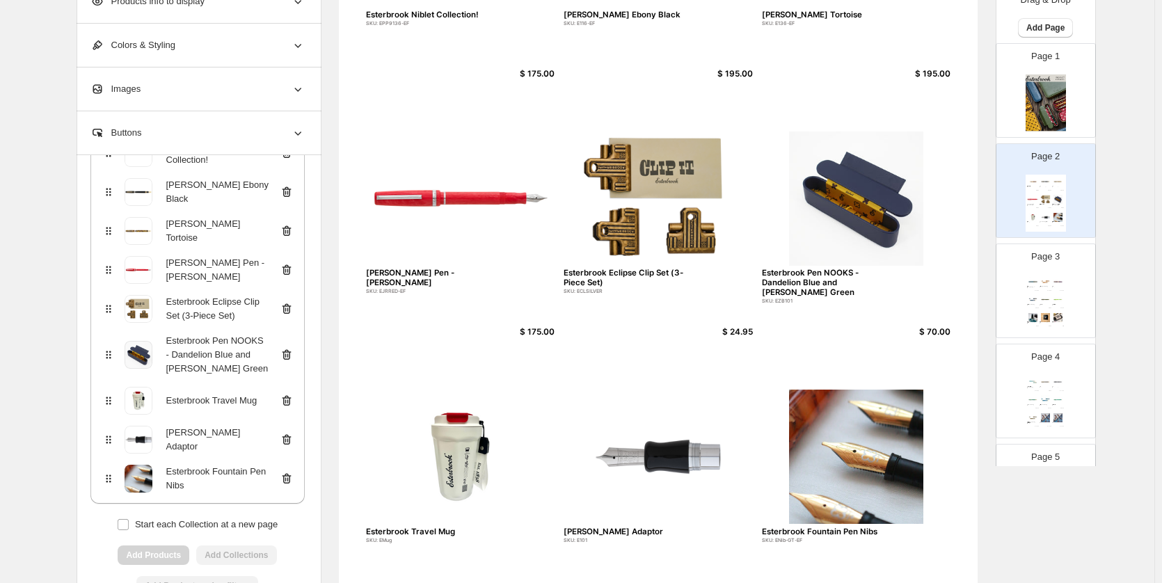
click at [287, 481] on icon at bounding box center [286, 478] width 9 height 10
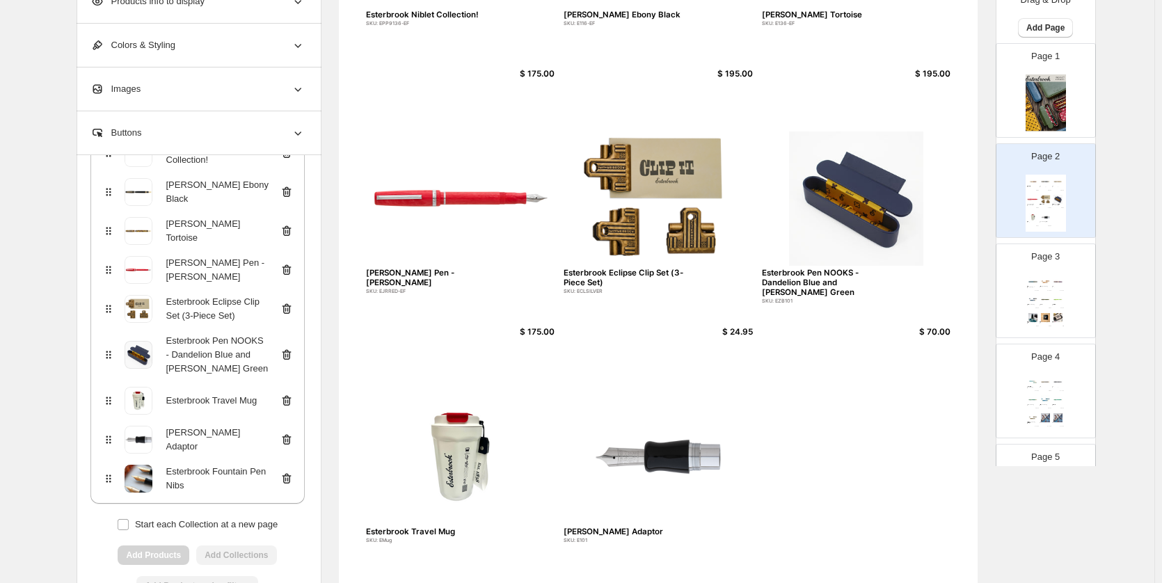
scroll to position [131, 0]
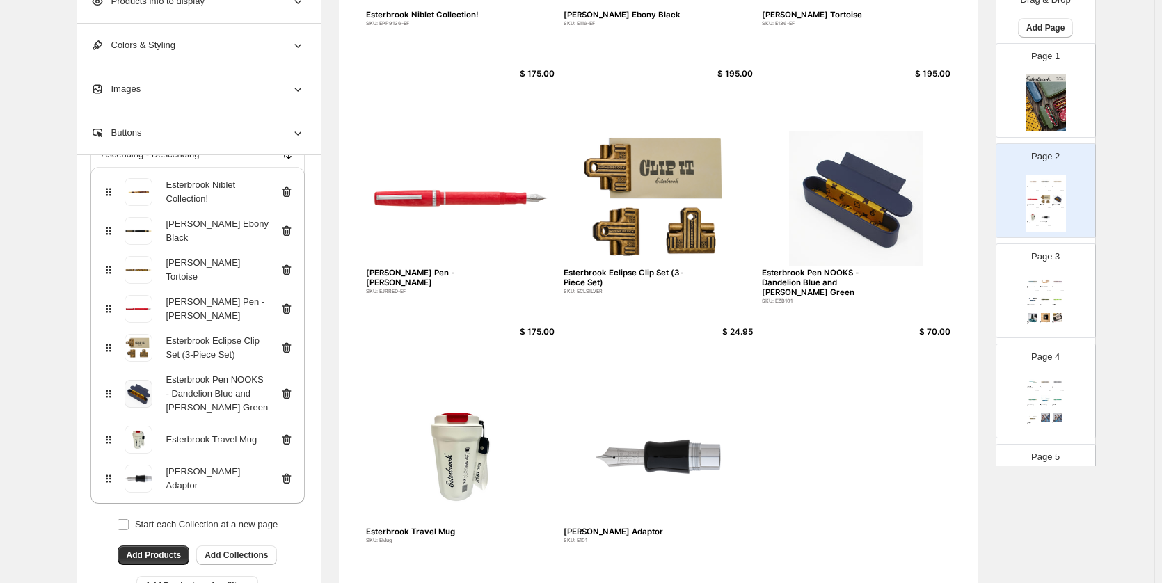
drag, startPoint x: 874, startPoint y: 403, endPoint x: 879, endPoint y: 397, distance: 7.9
click at [874, 403] on div "Esterbrook Niblet Collection! SKU: EPP9136-EF $ 175.00 Esterbrook Estie Ebony B…" at bounding box center [658, 252] width 639 height 826
click at [291, 476] on icon at bounding box center [286, 478] width 9 height 10
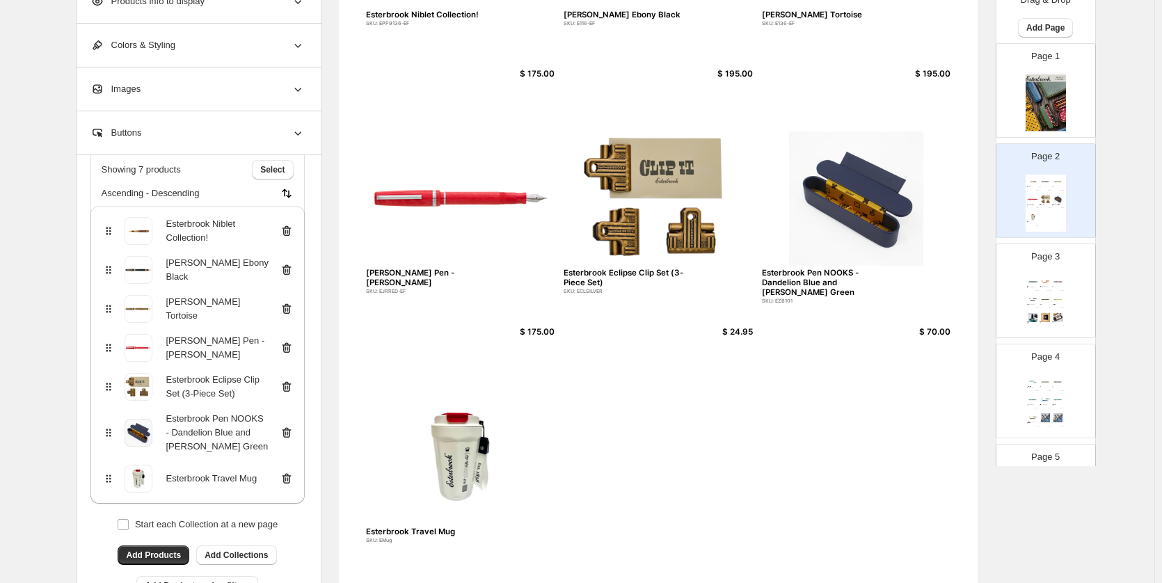
click at [285, 479] on icon at bounding box center [287, 479] width 14 height 14
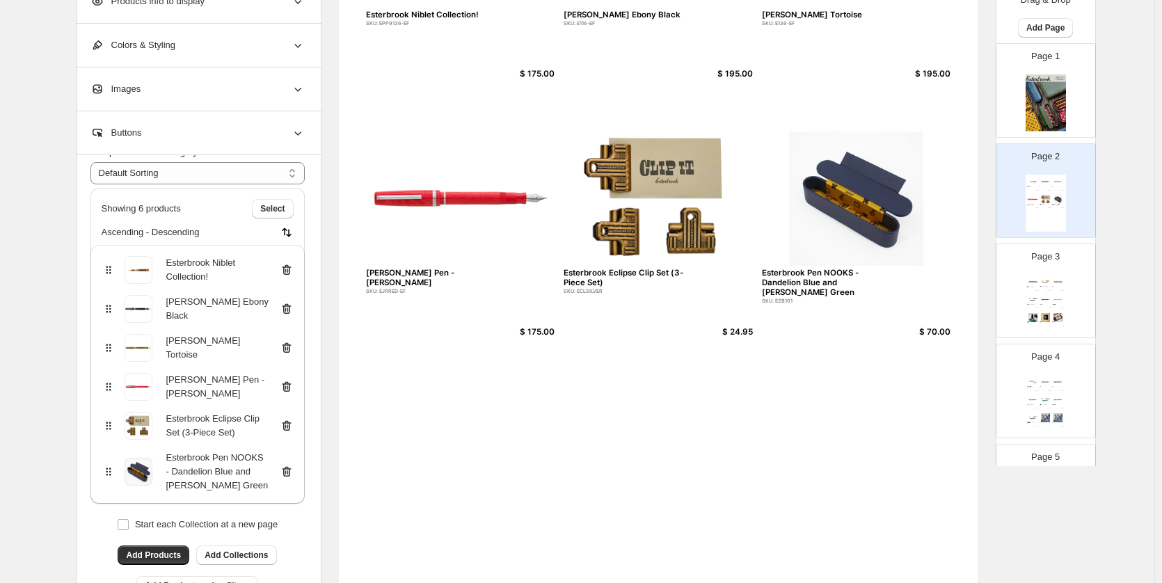
scroll to position [53, 0]
click at [294, 477] on icon at bounding box center [287, 472] width 14 height 14
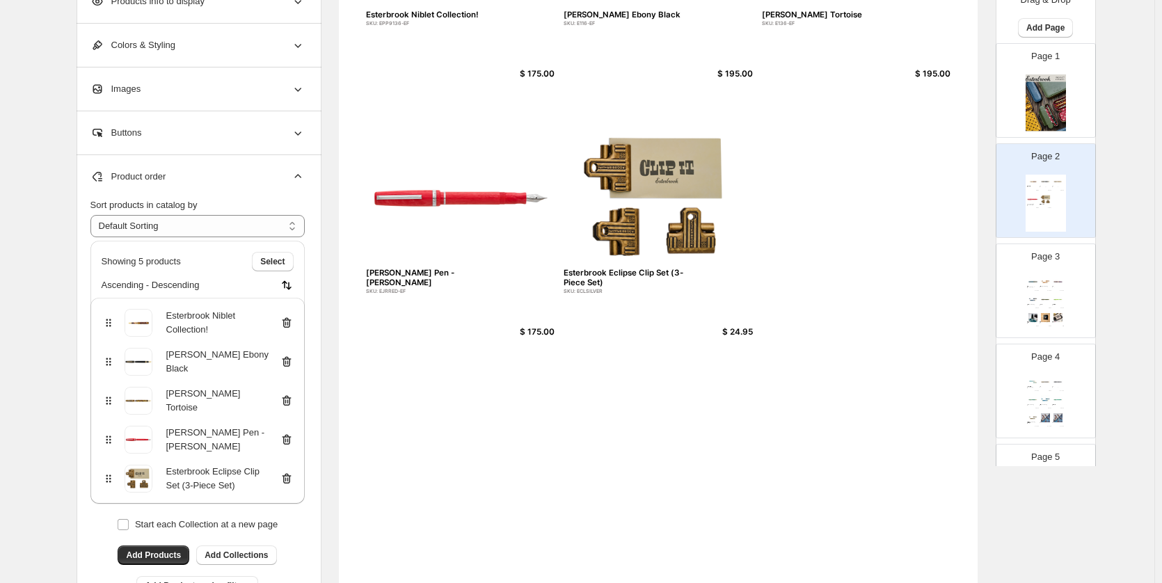
click at [286, 480] on icon at bounding box center [285, 479] width 1 height 4
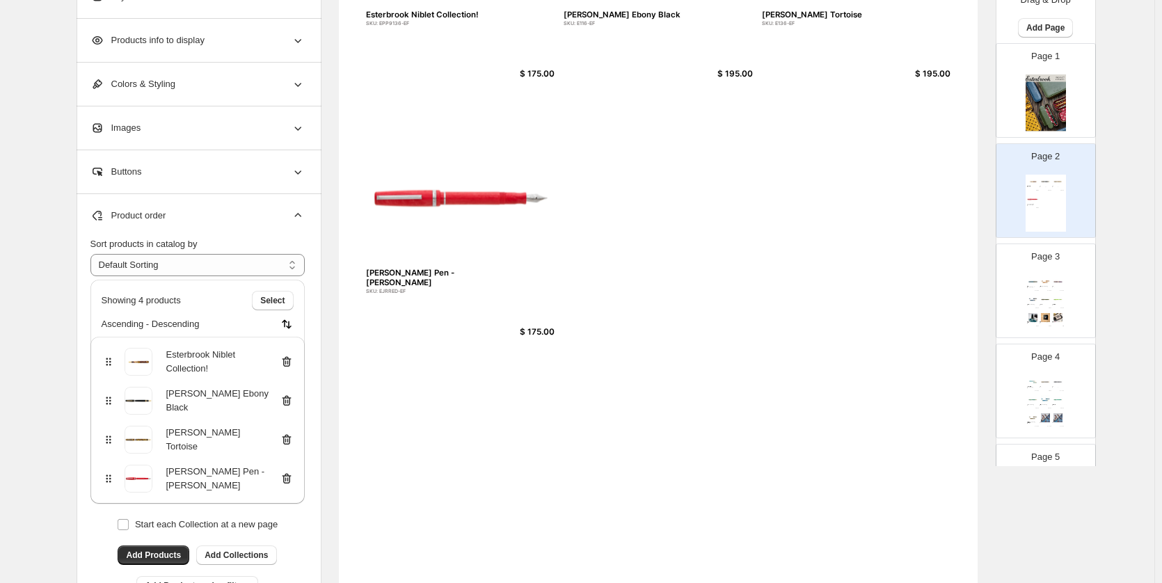
click at [1031, 314] on img at bounding box center [1033, 317] width 12 height 9
type input "*"
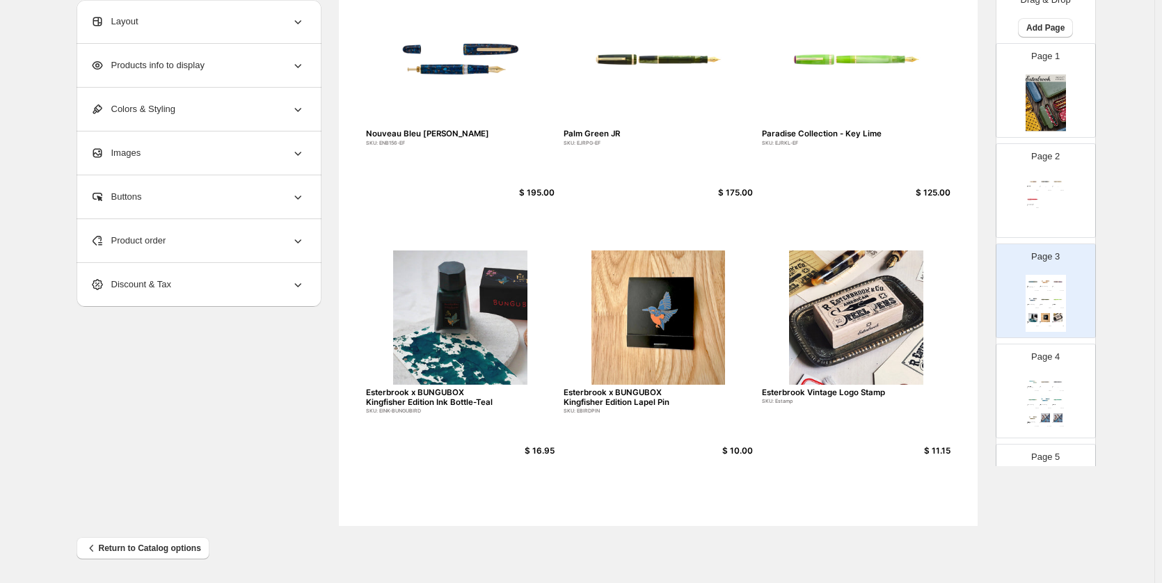
scroll to position [356, 0]
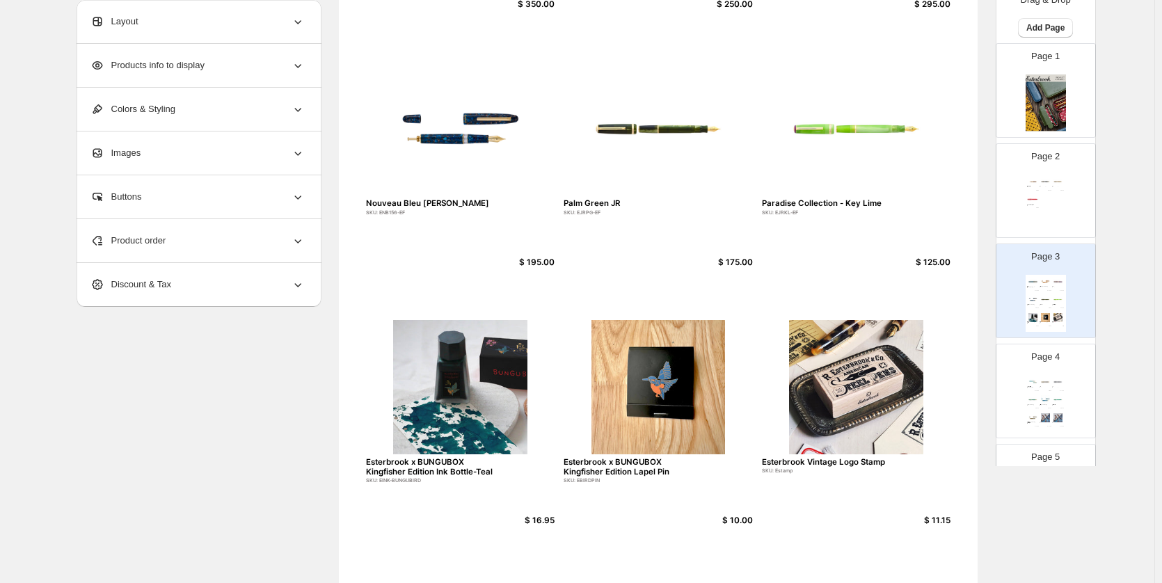
click at [257, 375] on div "**********" at bounding box center [578, 169] width 1002 height 851
drag, startPoint x: 223, startPoint y: 402, endPoint x: 266, endPoint y: 397, distance: 42.7
click at [223, 402] on div "**********" at bounding box center [578, 169] width 1002 height 851
click at [431, 393] on img at bounding box center [460, 387] width 189 height 134
select select "*******"
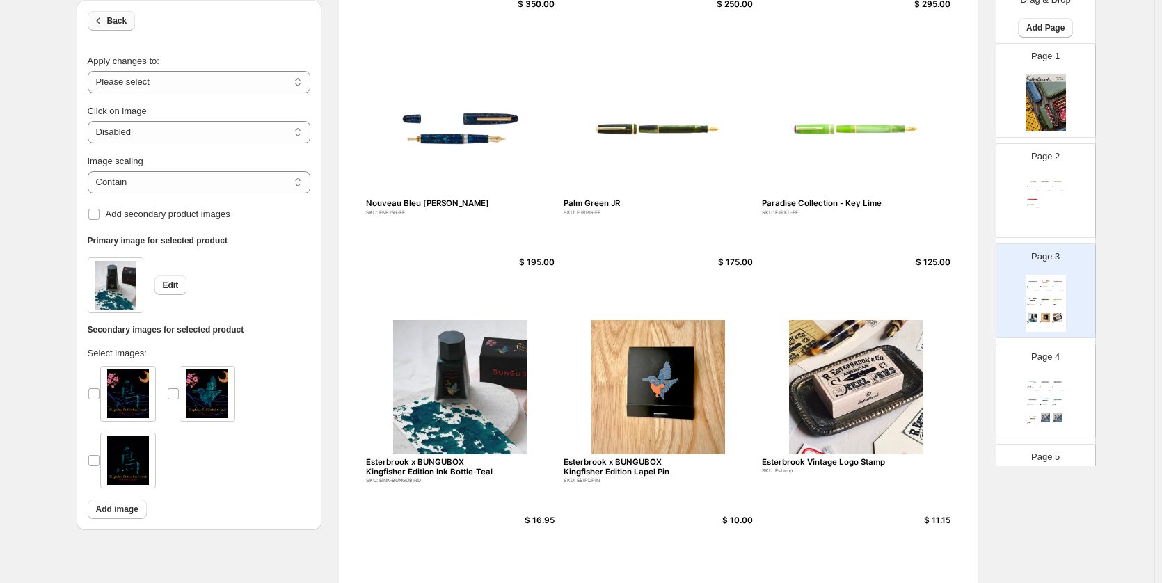
click at [130, 14] on button "Back" at bounding box center [112, 20] width 48 height 19
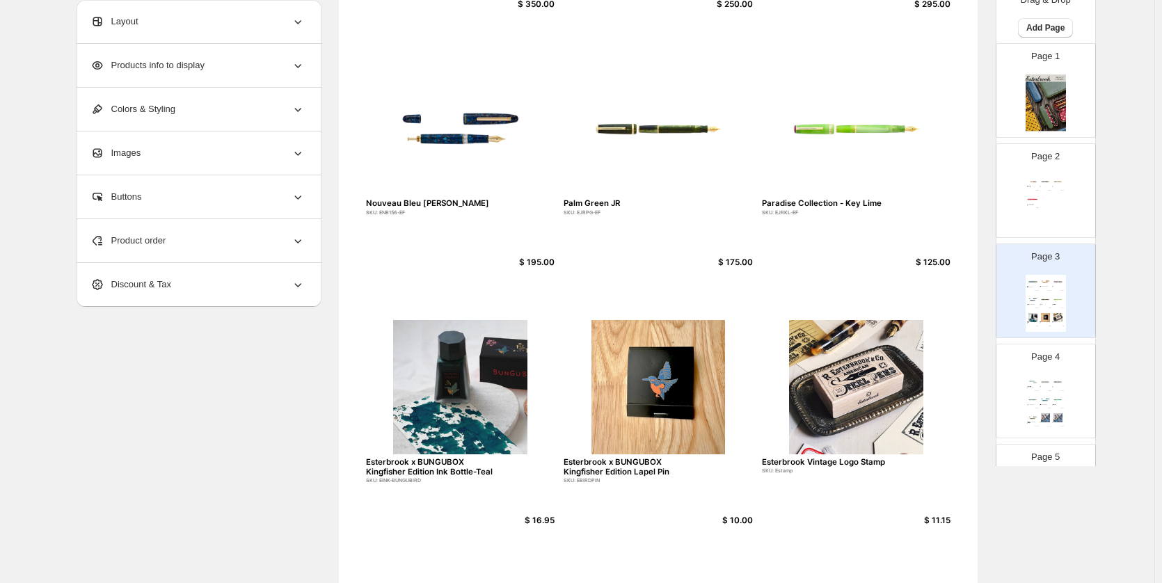
click at [170, 233] on div "Product order" at bounding box center [197, 240] width 214 height 43
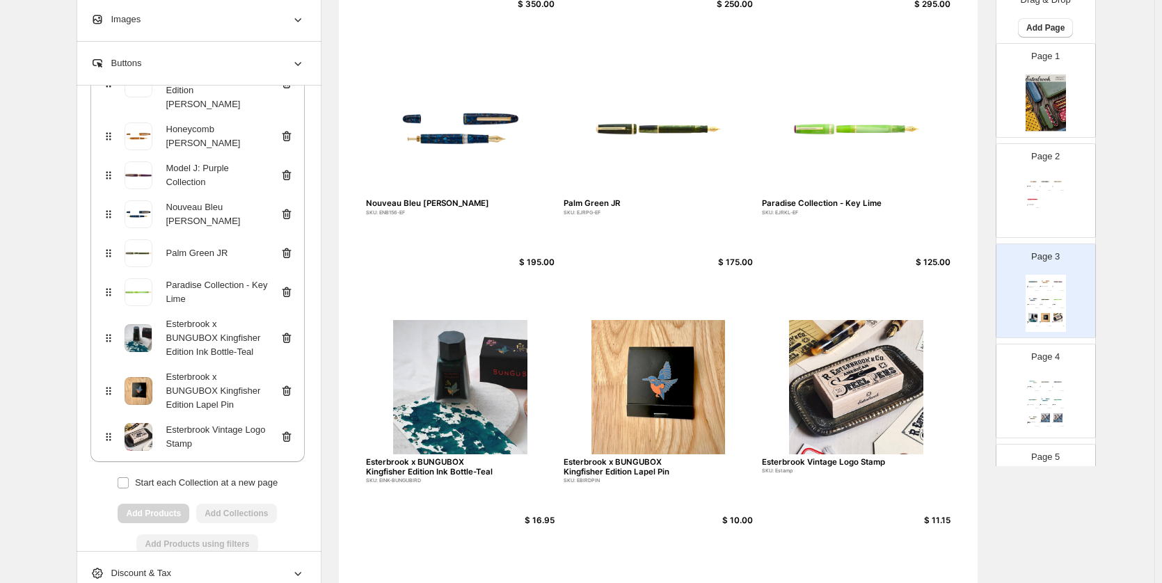
click at [286, 435] on icon at bounding box center [285, 437] width 1 height 4
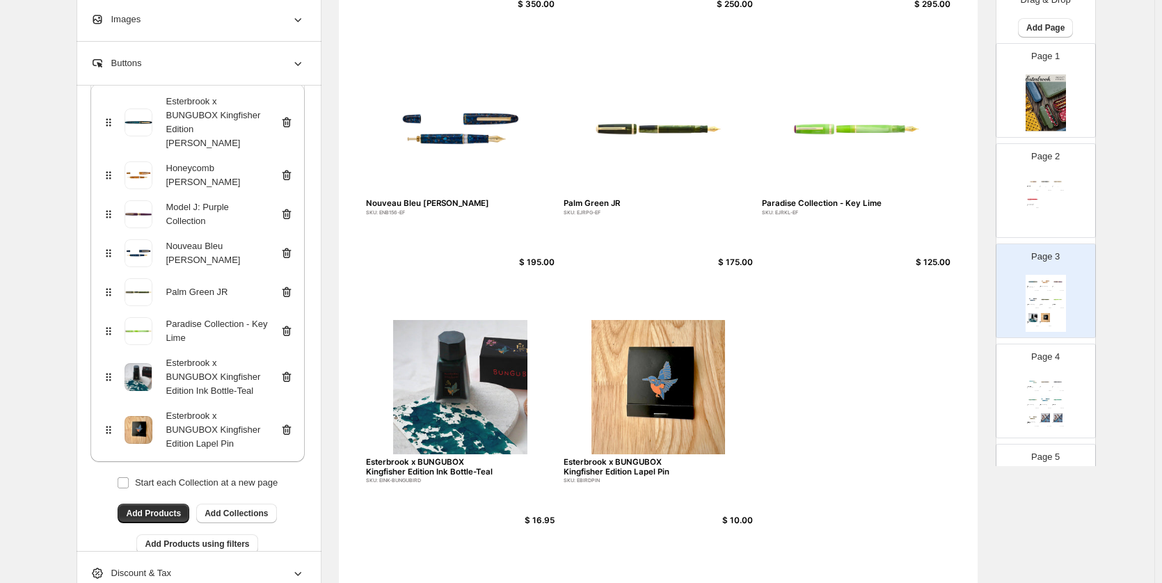
click at [291, 424] on icon at bounding box center [286, 429] width 9 height 10
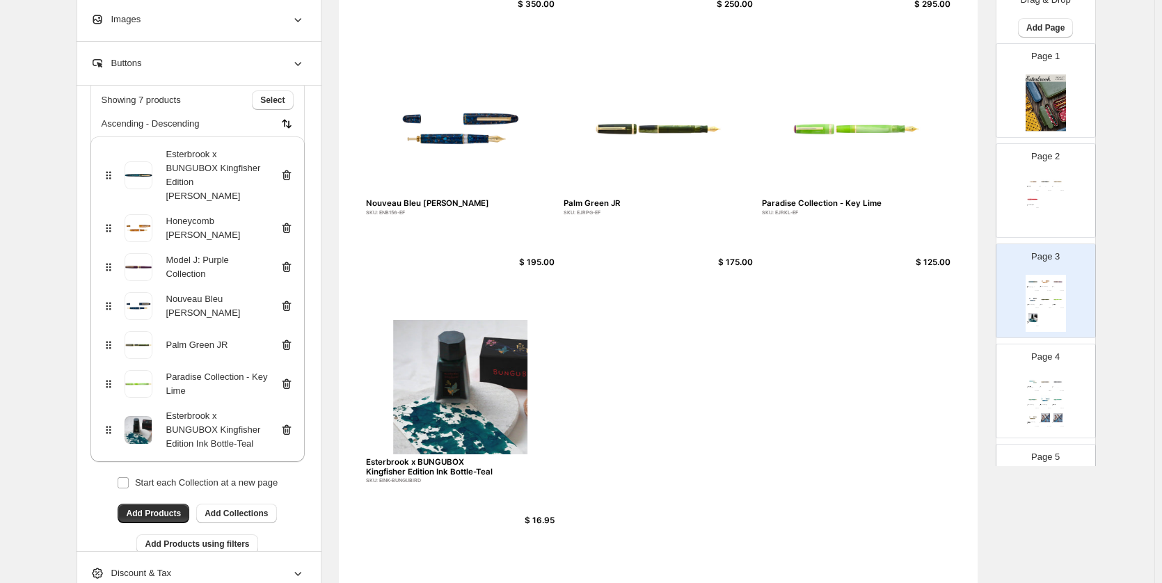
click at [293, 423] on icon at bounding box center [287, 430] width 14 height 14
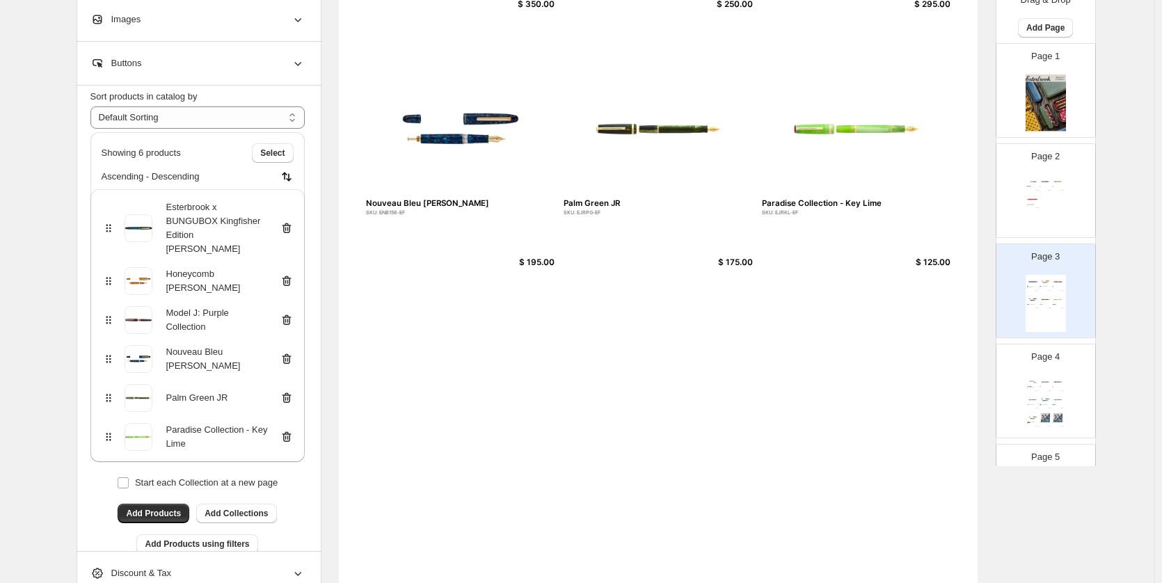
drag, startPoint x: 644, startPoint y: 413, endPoint x: 761, endPoint y: 376, distance: 122.5
click at [644, 410] on div "Esterbrook x BUNGUBOX Kingfisher Edition Estie SKU: EBIRDBUNGU-EF $ 350.00 Hone…" at bounding box center [658, 182] width 639 height 826
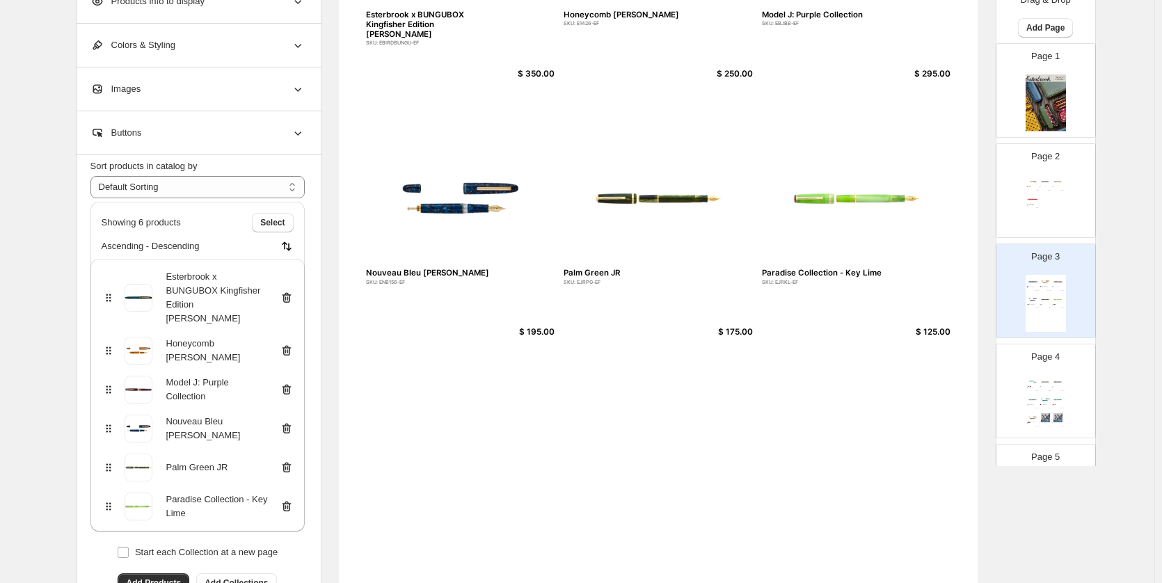
click at [1084, 186] on div "Page 2 Esterbrook Niblet Collection! SKU: EPP9136-EF $ 175.00 Esterbrook Estie …" at bounding box center [1045, 190] width 99 height 93
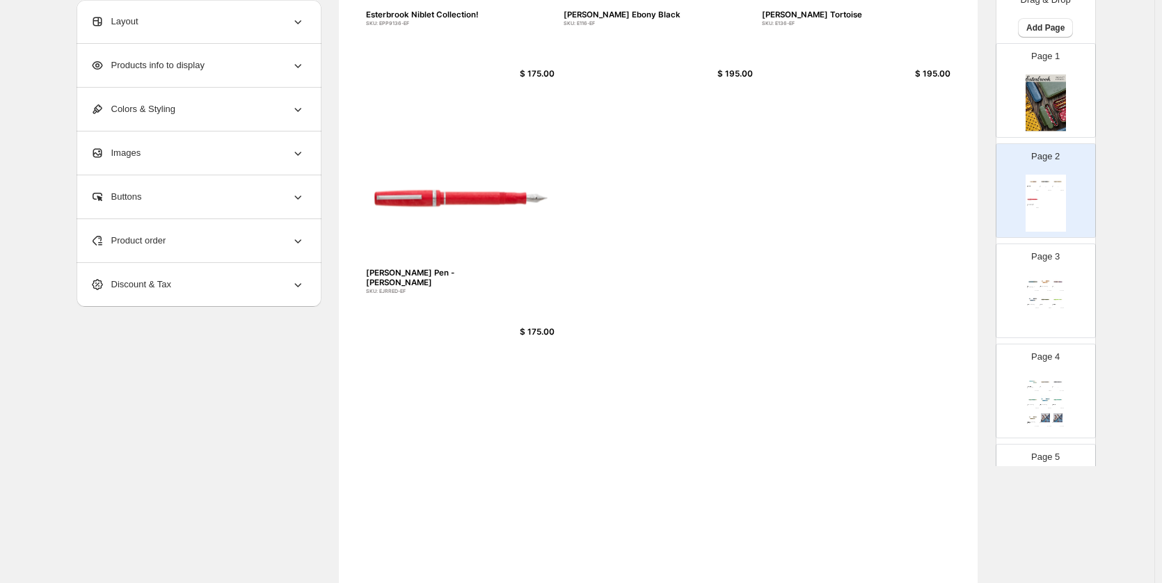
click at [673, 330] on div "Esterbrook Niblet Collection! SKU: EPP9136-EF $ 175.00 Esterbrook Estie Ebony B…" at bounding box center [658, 252] width 639 height 826
click at [1039, 287] on div "Honeycomb Estie" at bounding box center [1043, 287] width 8 height 1
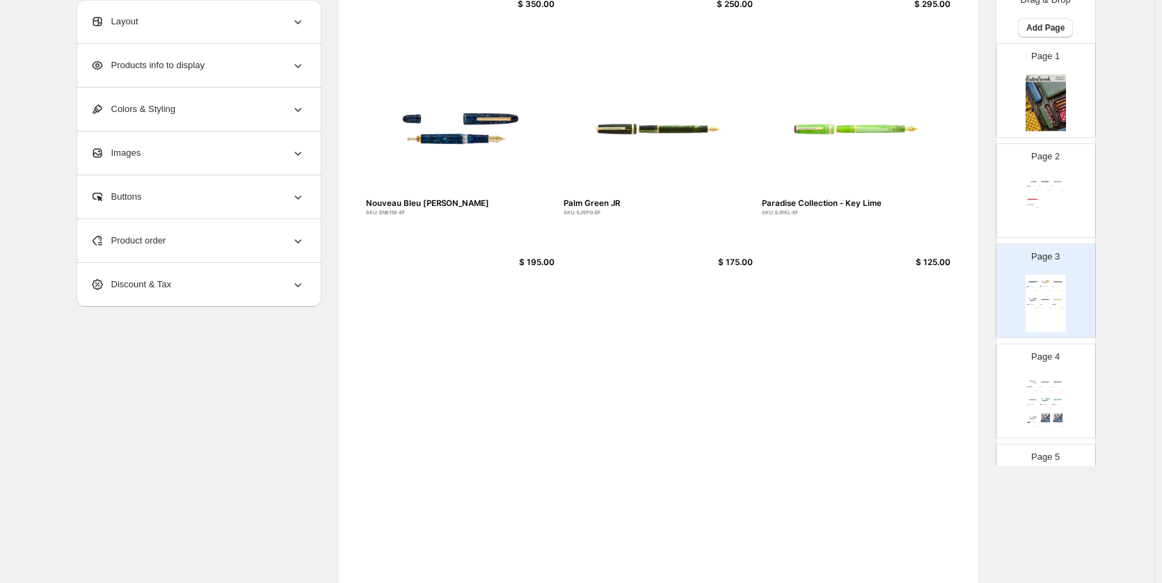
scroll to position [147, 0]
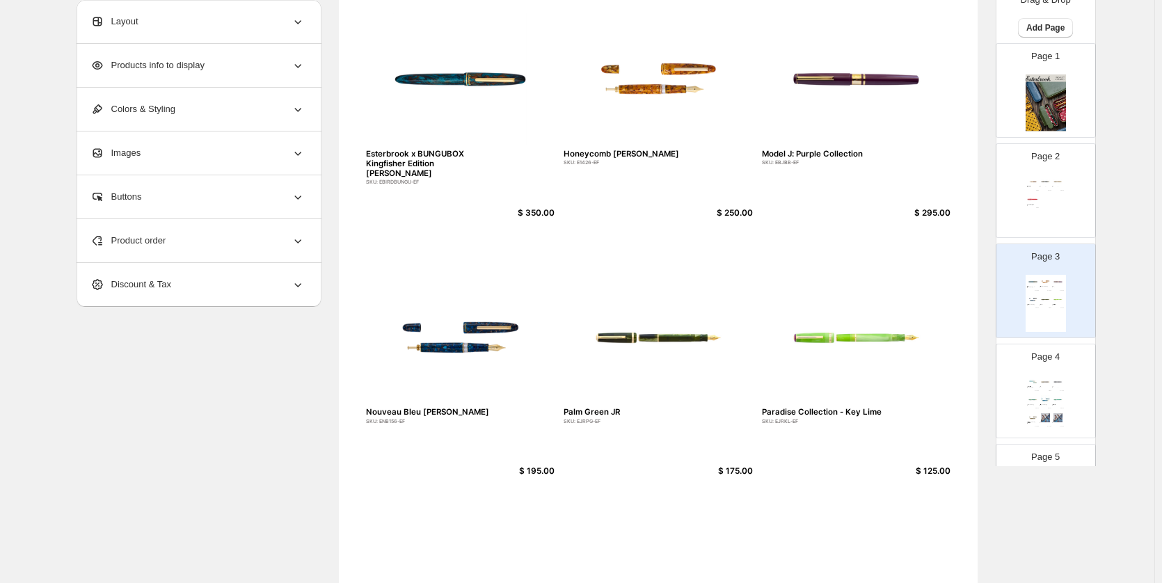
click at [1030, 205] on div "Esterbrook Niblet Collection! SKU: EPP9136-EF $ 175.00 Esterbrook Estie Ebony B…" at bounding box center [1045, 203] width 40 height 57
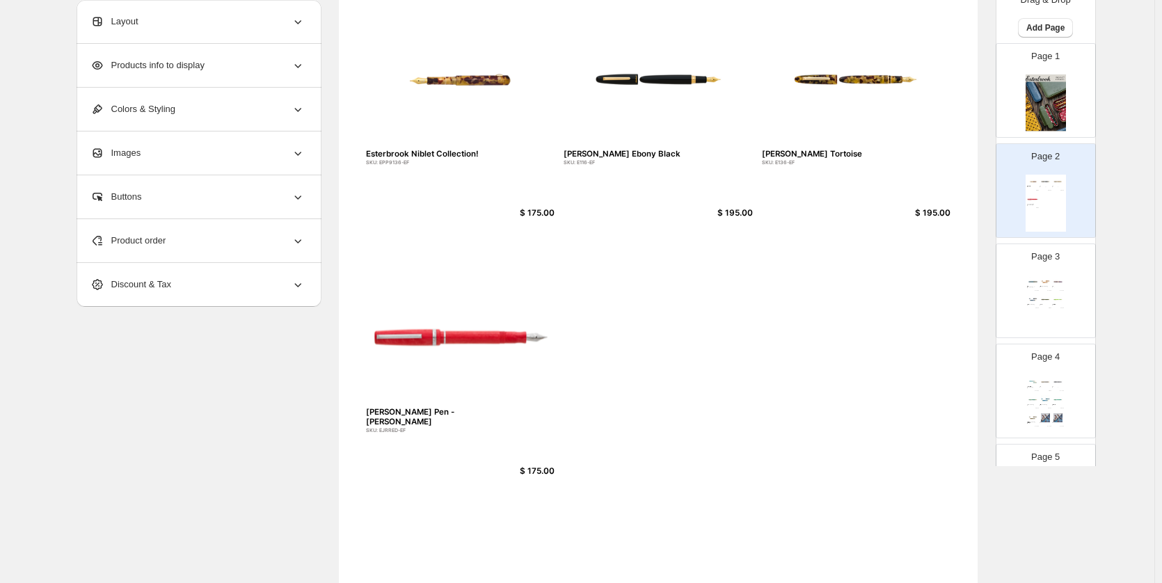
click at [1027, 305] on div "SKU: ENB156-EF" at bounding box center [1031, 305] width 8 height 1
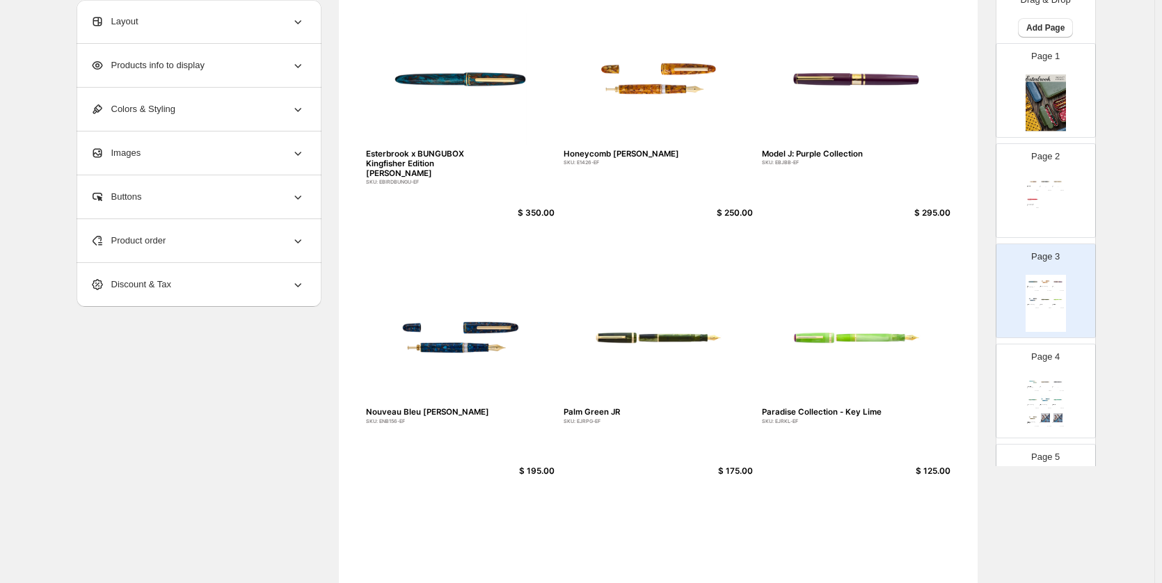
click at [1019, 201] on div "Page 2 Esterbrook Niblet Collection! SKU: EPP9136-EF $ 175.00 Esterbrook Estie …" at bounding box center [1040, 184] width 88 height 93
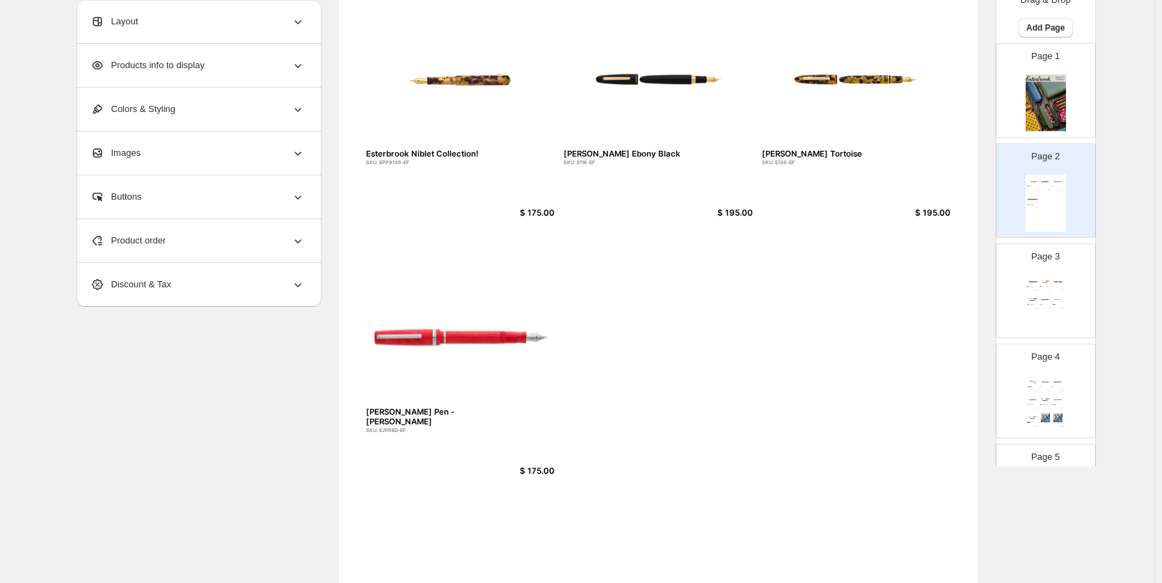
click at [209, 229] on div "Product order" at bounding box center [197, 240] width 214 height 43
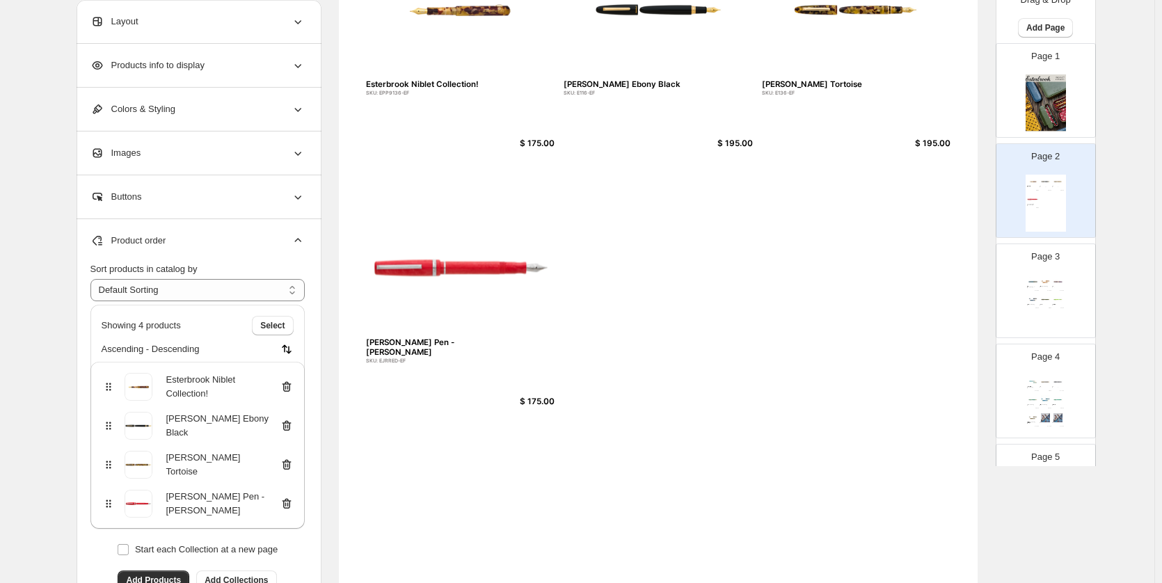
scroll to position [356, 0]
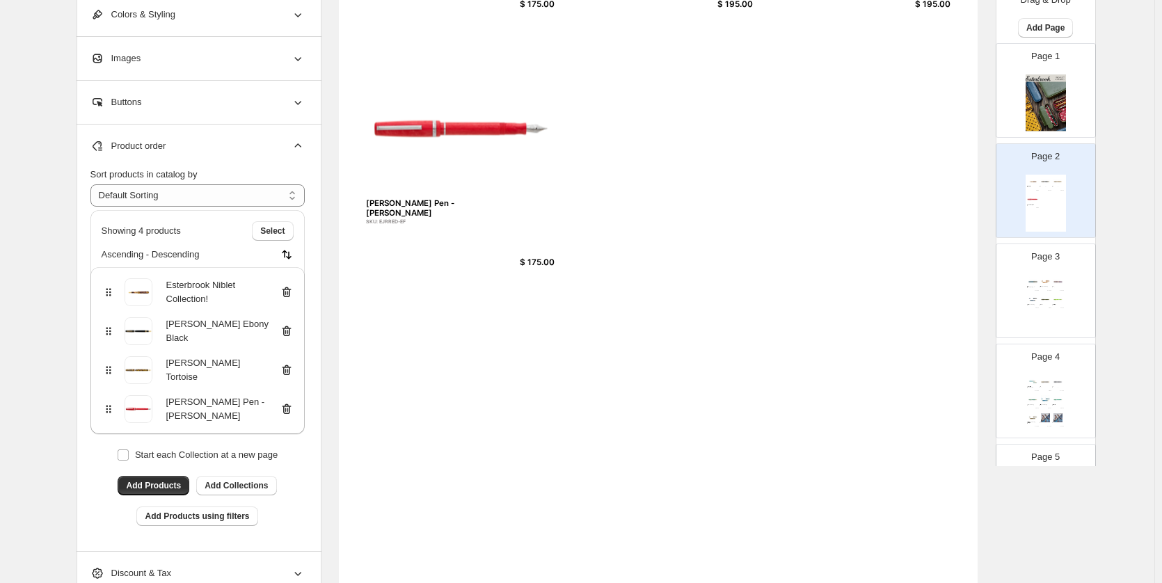
drag, startPoint x: 531, startPoint y: 471, endPoint x: 848, endPoint y: 354, distance: 338.1
click at [531, 471] on div "Esterbrook Niblet Collection! SKU: EPP9136-EF $ 175.00 Esterbrook Estie Ebony B…" at bounding box center [658, 182] width 639 height 826
click at [1046, 294] on div "Esterbrook x BUNGUBOX Kingfisher Edition Estie SKU: EBIRDBUNGU-EF $ 350.00 Hone…" at bounding box center [1045, 303] width 40 height 57
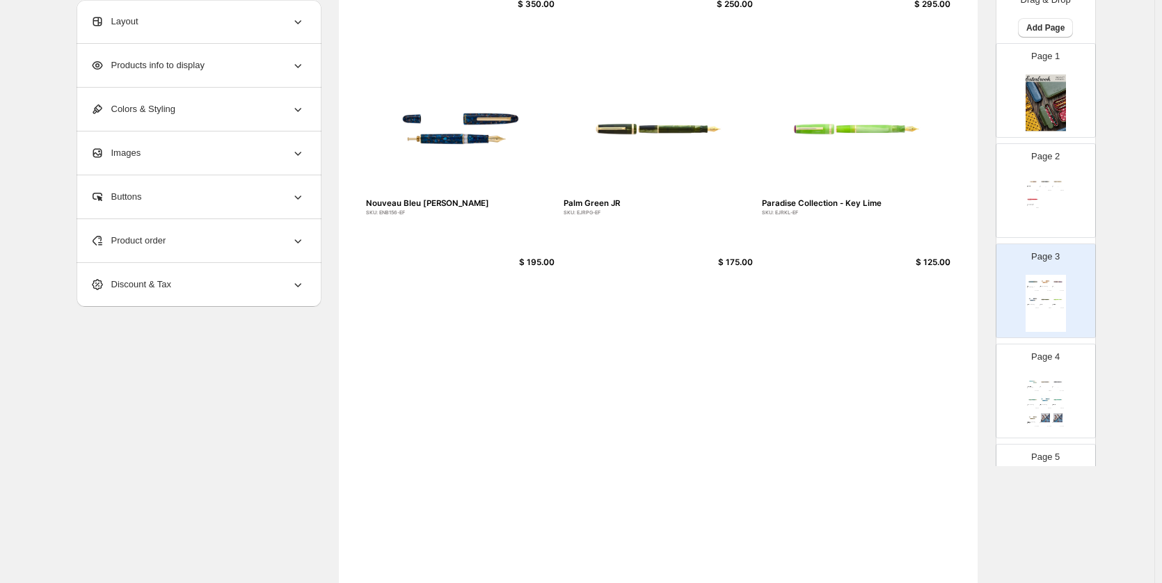
click at [216, 243] on div "Product order" at bounding box center [197, 240] width 214 height 43
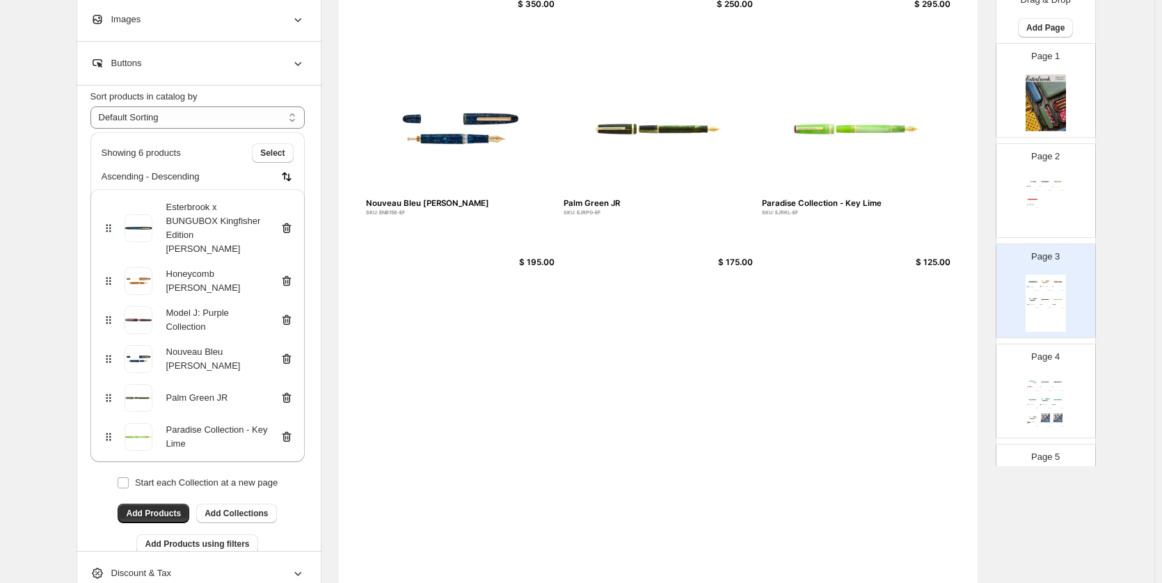
scroll to position [78, 0]
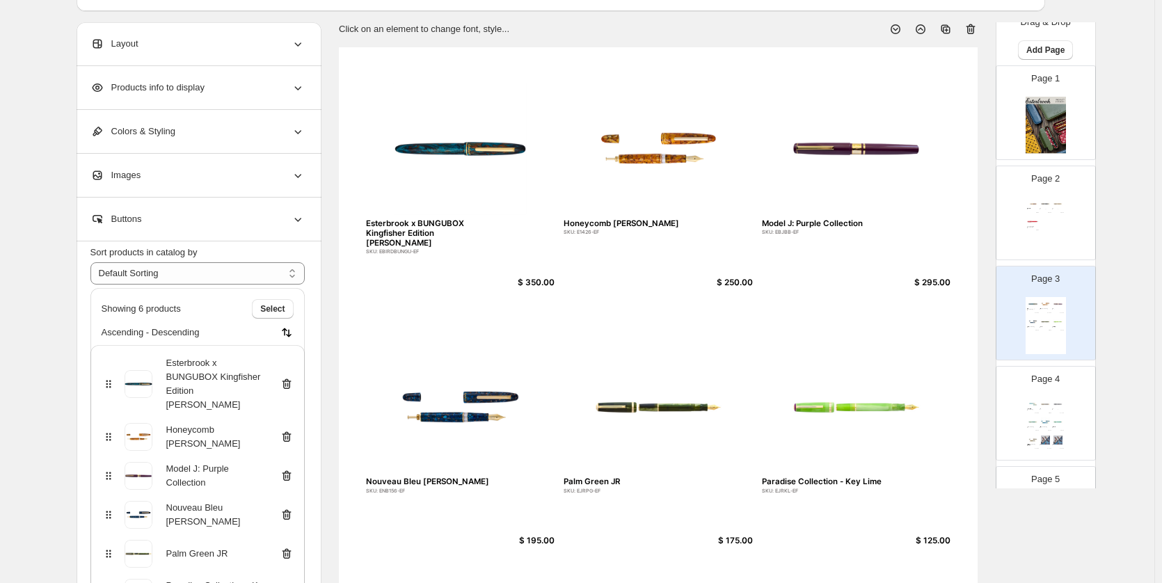
click at [198, 38] on div "Layout" at bounding box center [197, 43] width 214 height 43
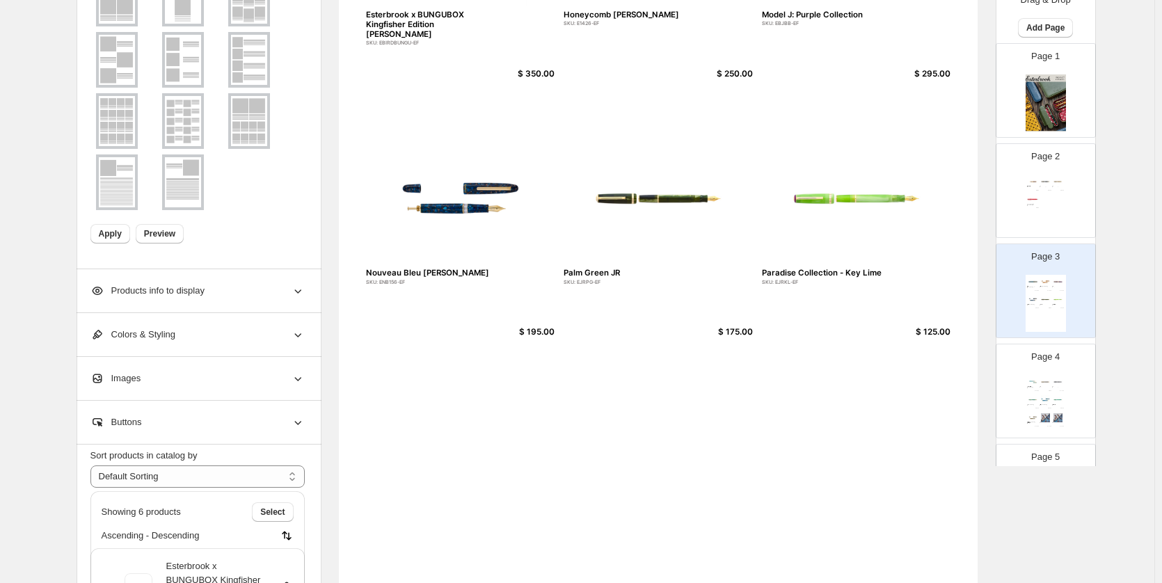
scroll to position [147, 0]
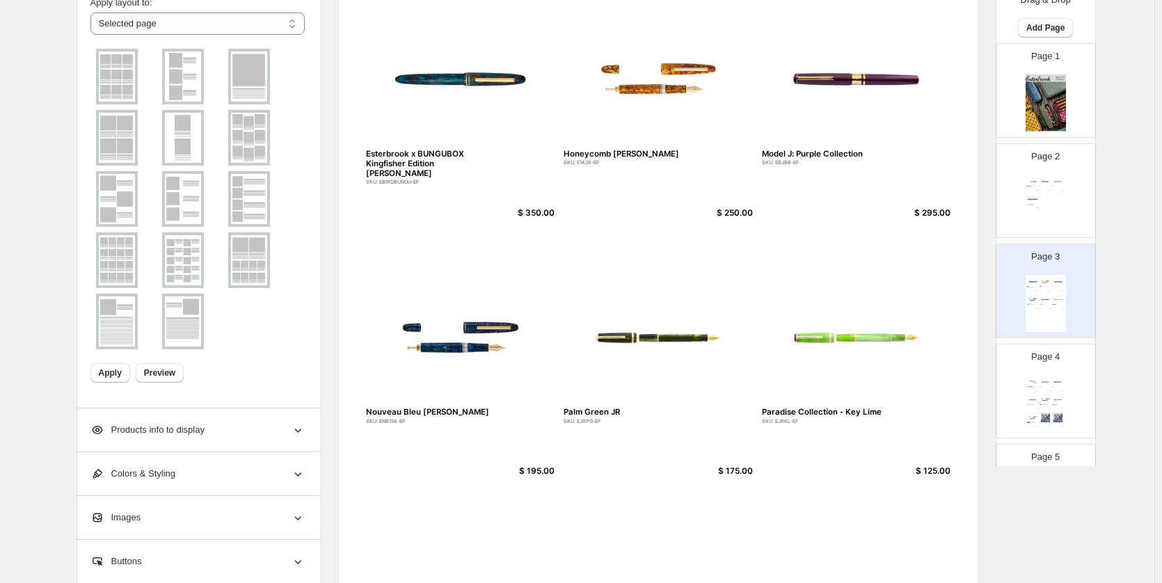
click at [126, 262] on img at bounding box center [117, 260] width 36 height 50
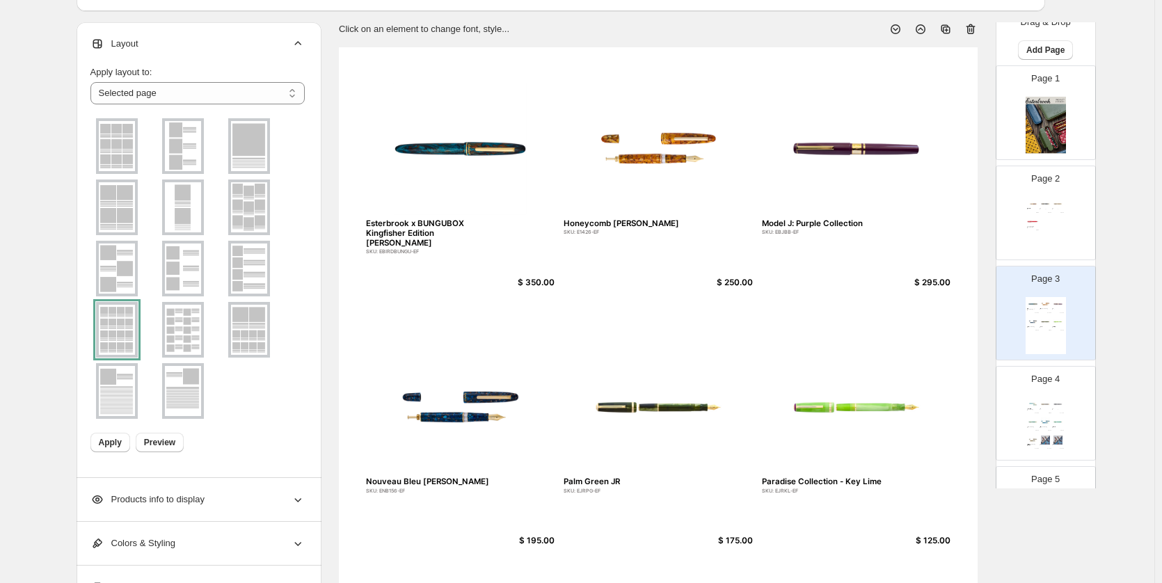
scroll to position [217, 0]
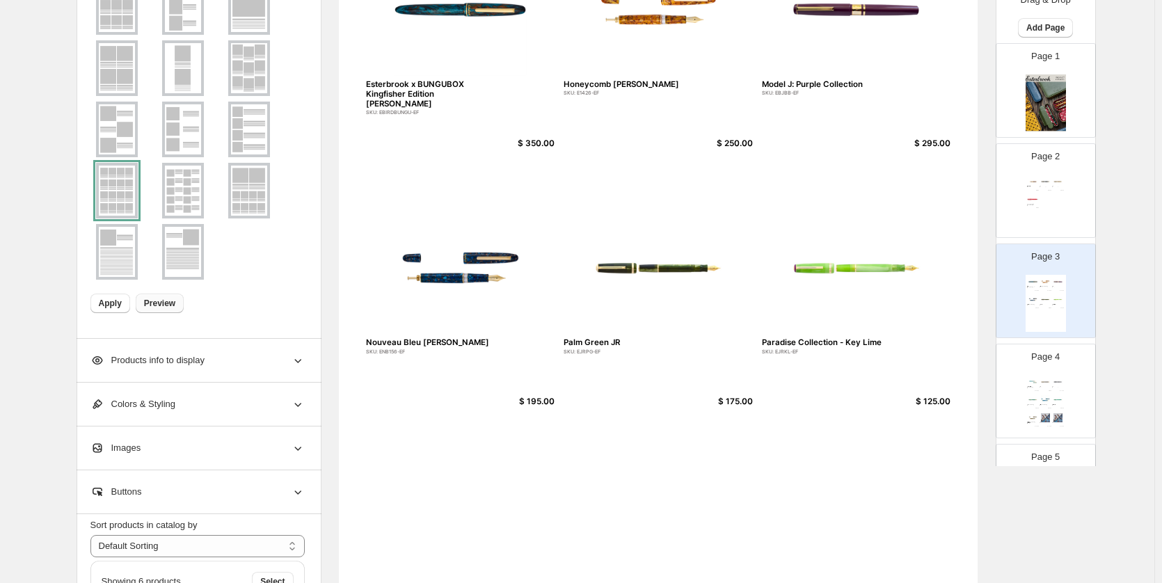
drag, startPoint x: 117, startPoint y: 299, endPoint x: 158, endPoint y: 301, distance: 41.1
click at [115, 300] on span "Apply" at bounding box center [110, 303] width 23 height 11
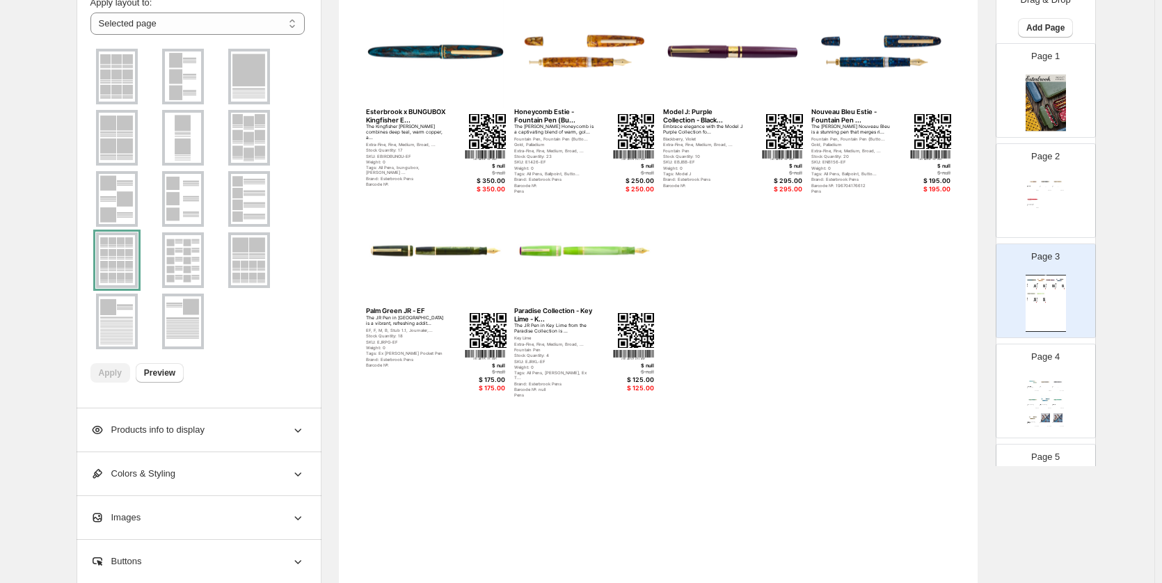
scroll to position [78, 0]
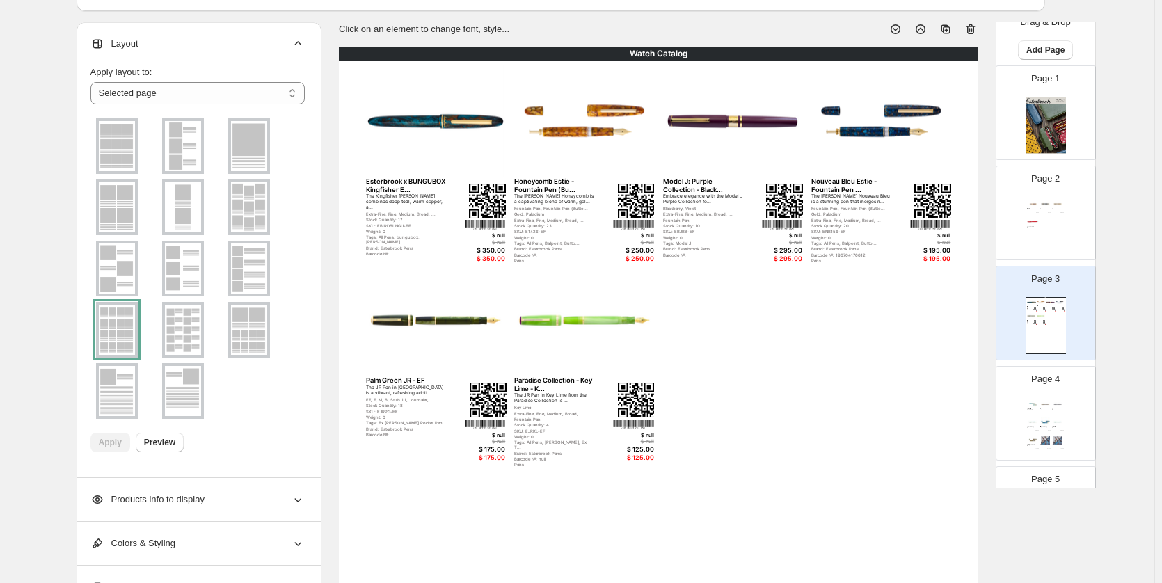
drag, startPoint x: 1047, startPoint y: 197, endPoint x: 1034, endPoint y: 214, distance: 20.9
click at [1046, 196] on div "Page 2 Esterbrook Niblet Collection! SKU: EPP9136-EF $ 175.00 Esterbrook Estie …" at bounding box center [1040, 207] width 88 height 93
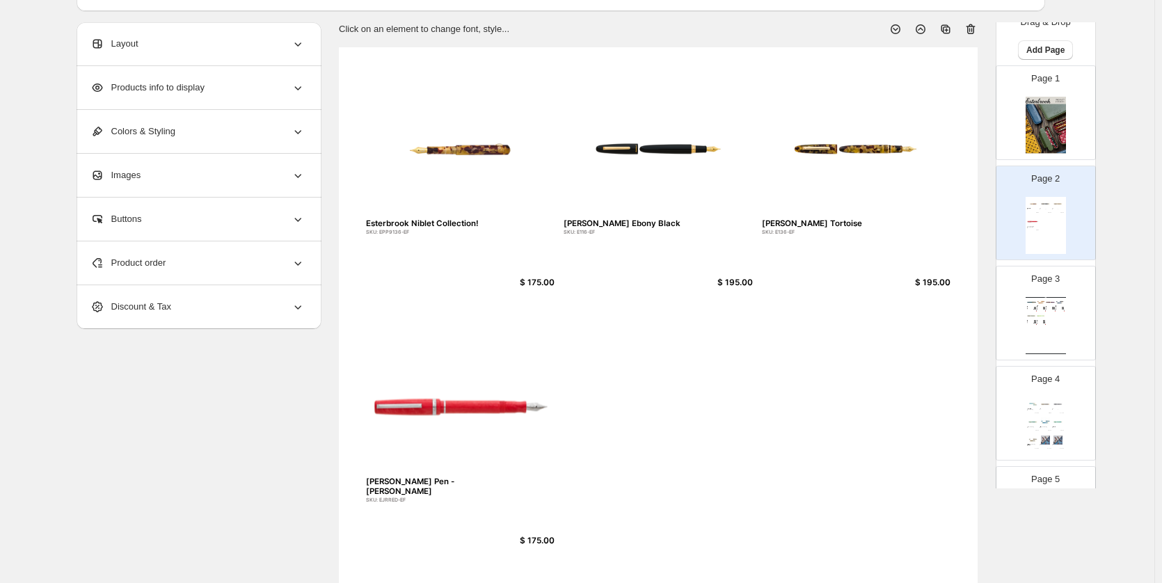
drag, startPoint x: 176, startPoint y: 255, endPoint x: 180, endPoint y: 262, distance: 8.1
click at [176, 254] on div "Product order" at bounding box center [197, 262] width 214 height 43
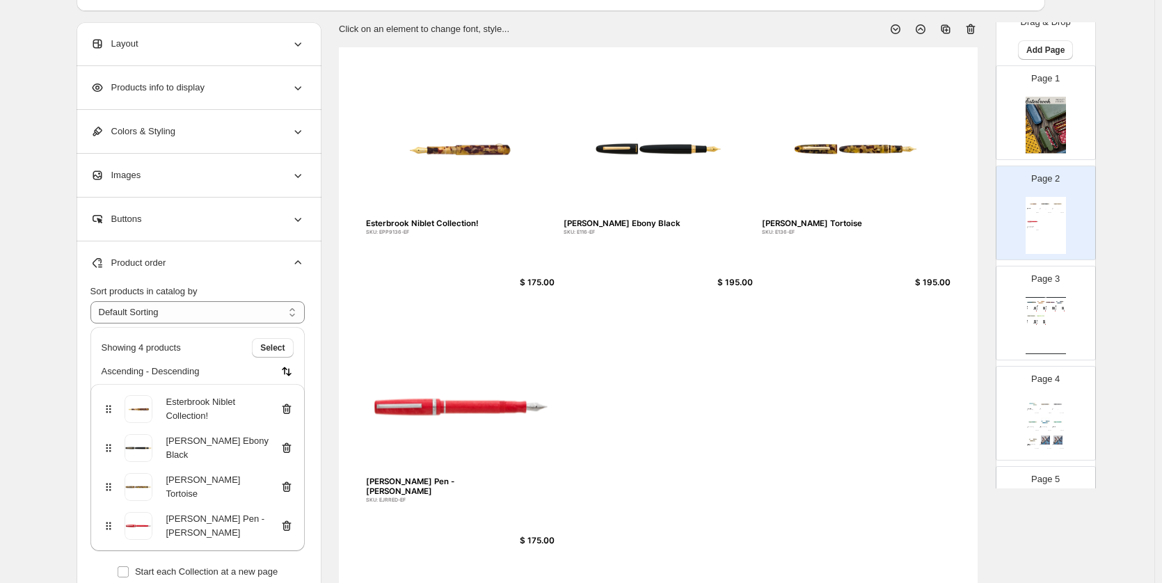
click at [1059, 309] on div "Watch Catalog Esterbrook x BUNGUBOX Kingfisher E... The Kingfisher Estie combin…" at bounding box center [1045, 325] width 40 height 57
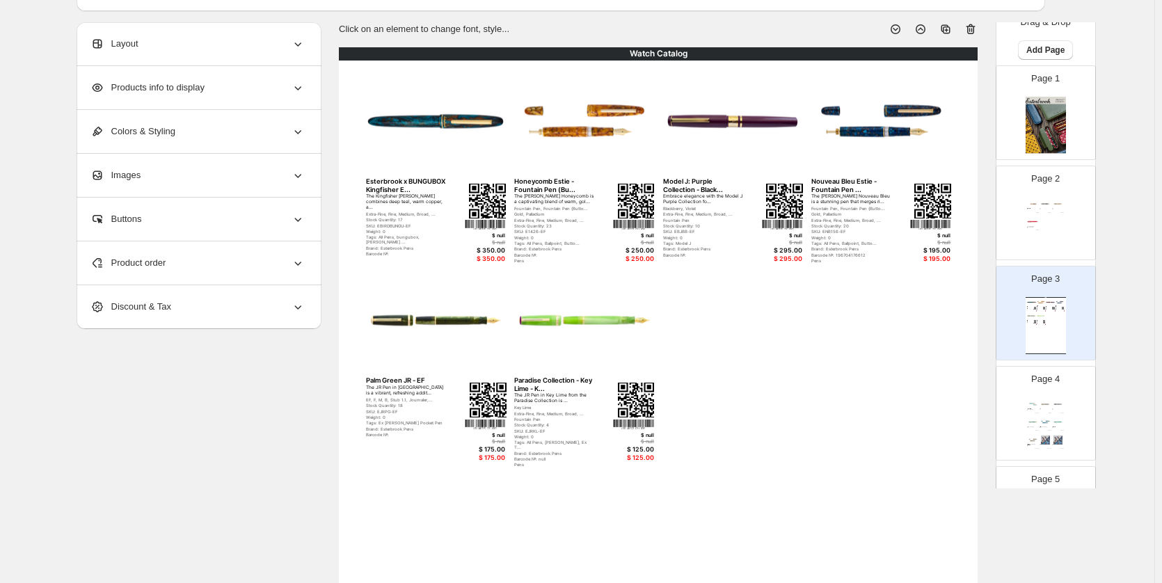
click at [177, 263] on div "Product order" at bounding box center [197, 262] width 214 height 43
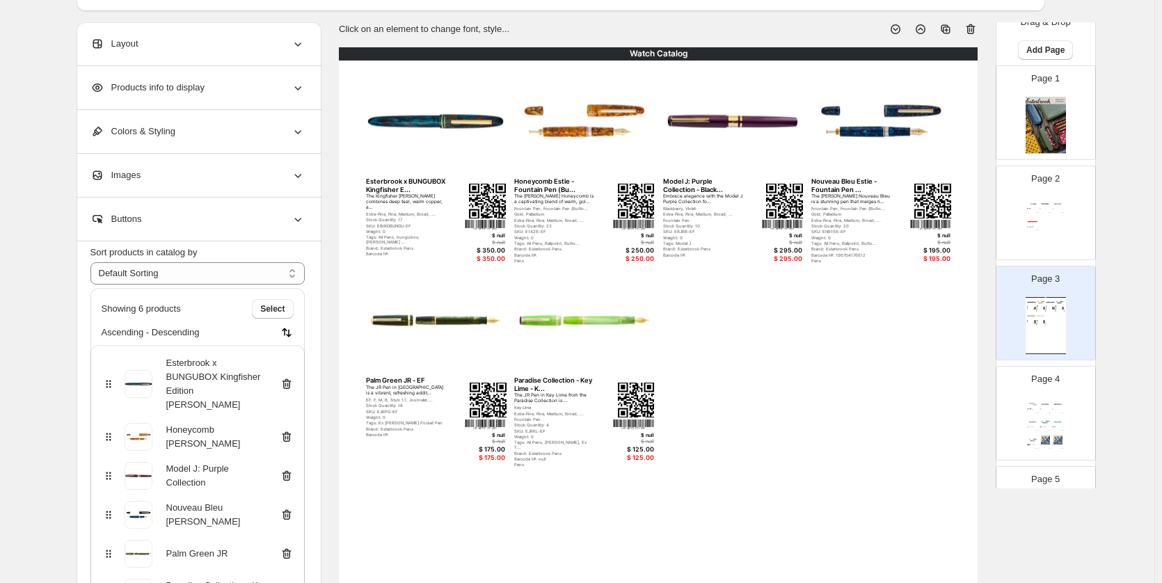
scroll to position [287, 0]
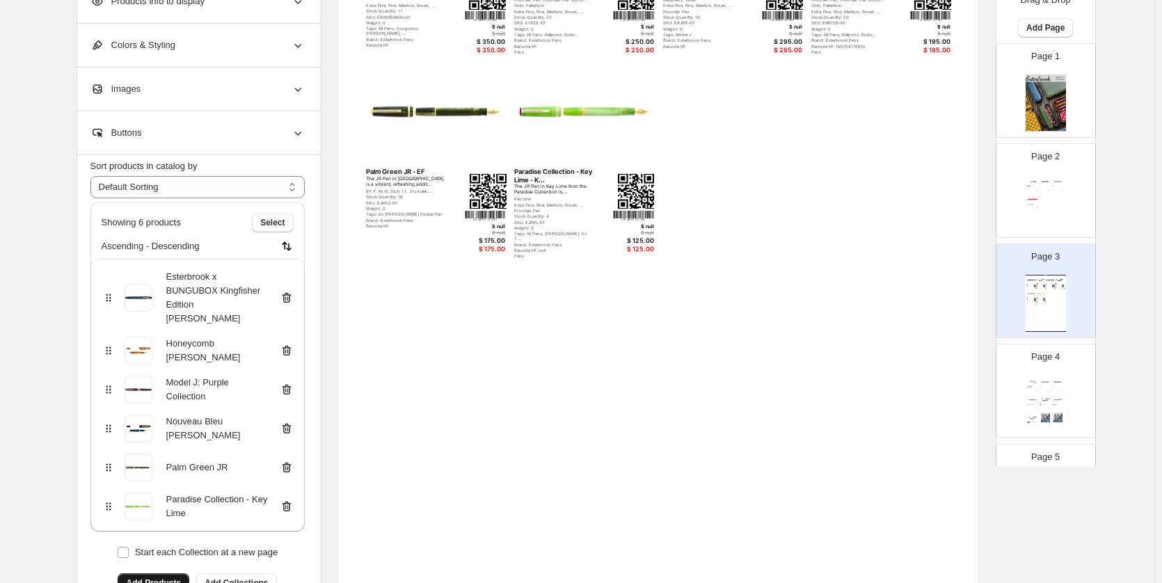
click at [142, 577] on span "Add Products" at bounding box center [153, 582] width 55 height 11
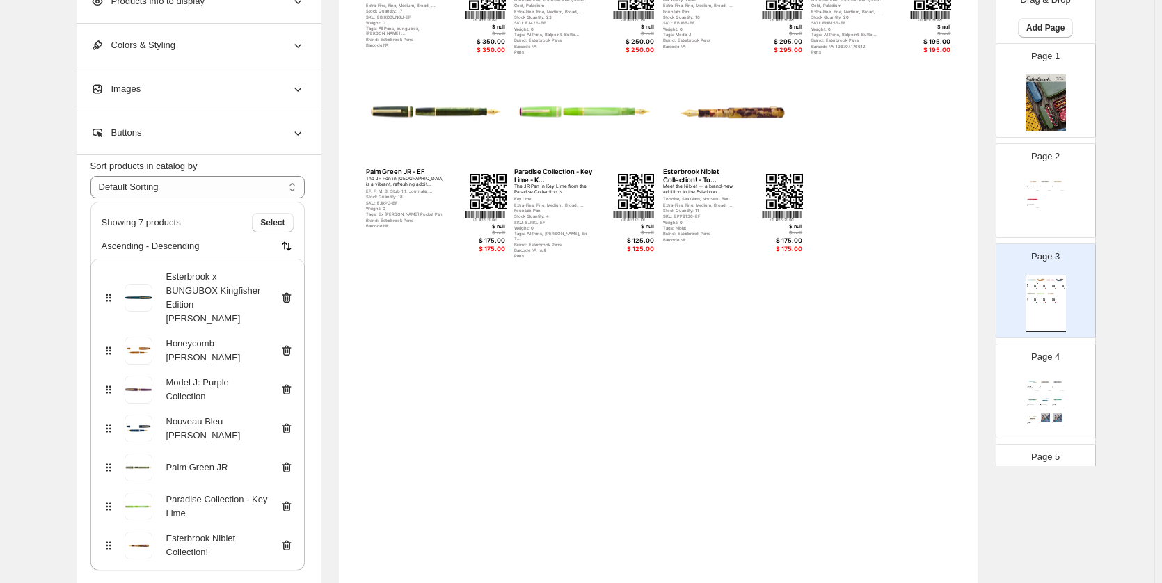
click at [1027, 199] on img at bounding box center [1033, 199] width 12 height 9
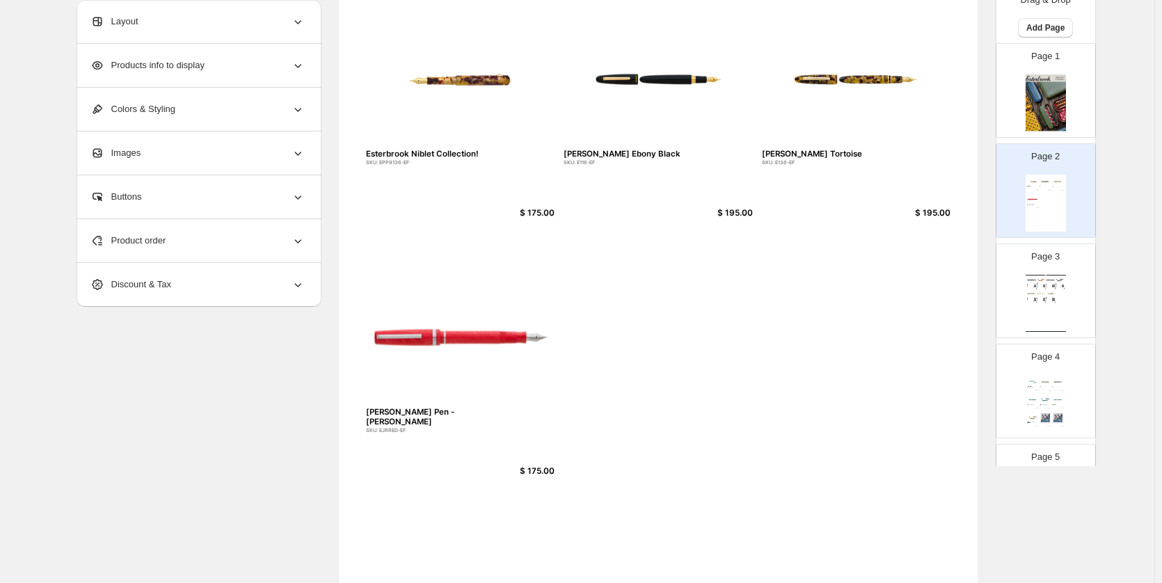
scroll to position [78, 0]
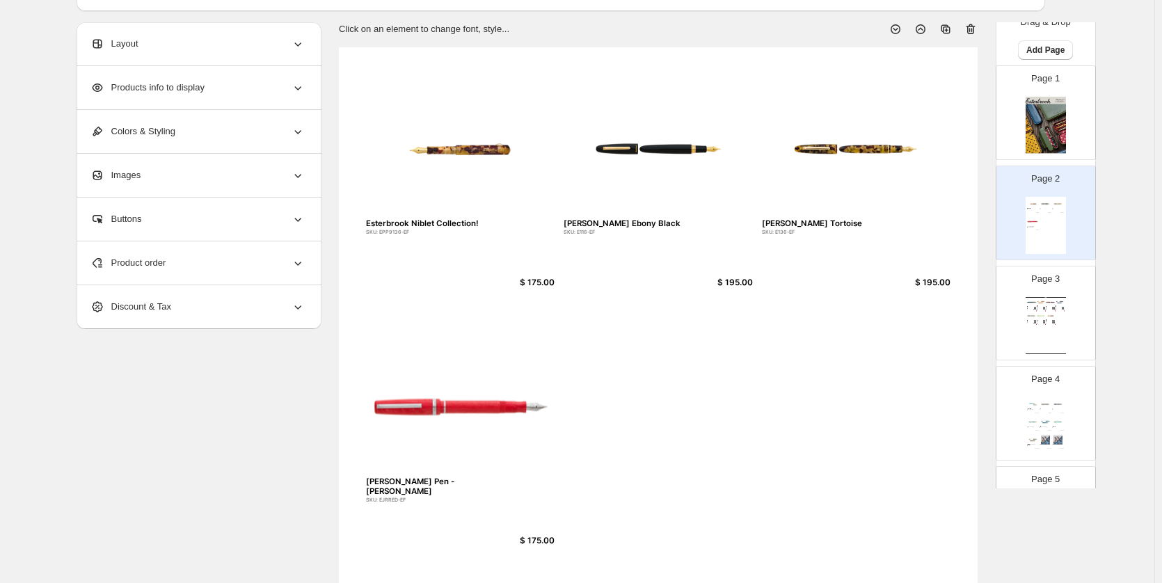
click at [1037, 310] on div "Pens" at bounding box center [1039, 310] width 5 height 0
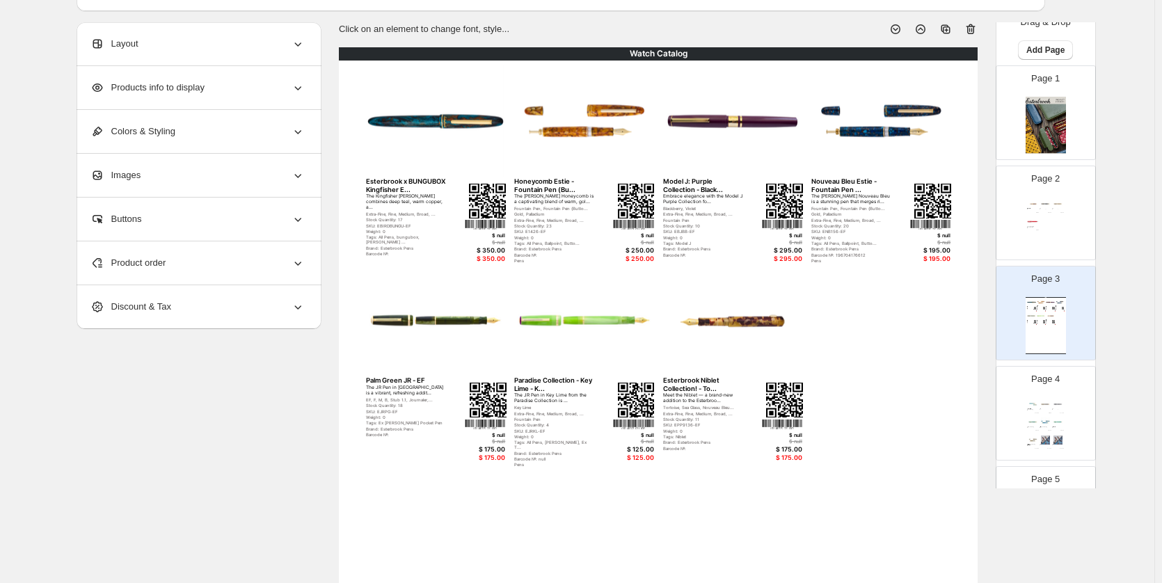
click at [240, 262] on div "Product order" at bounding box center [197, 262] width 214 height 43
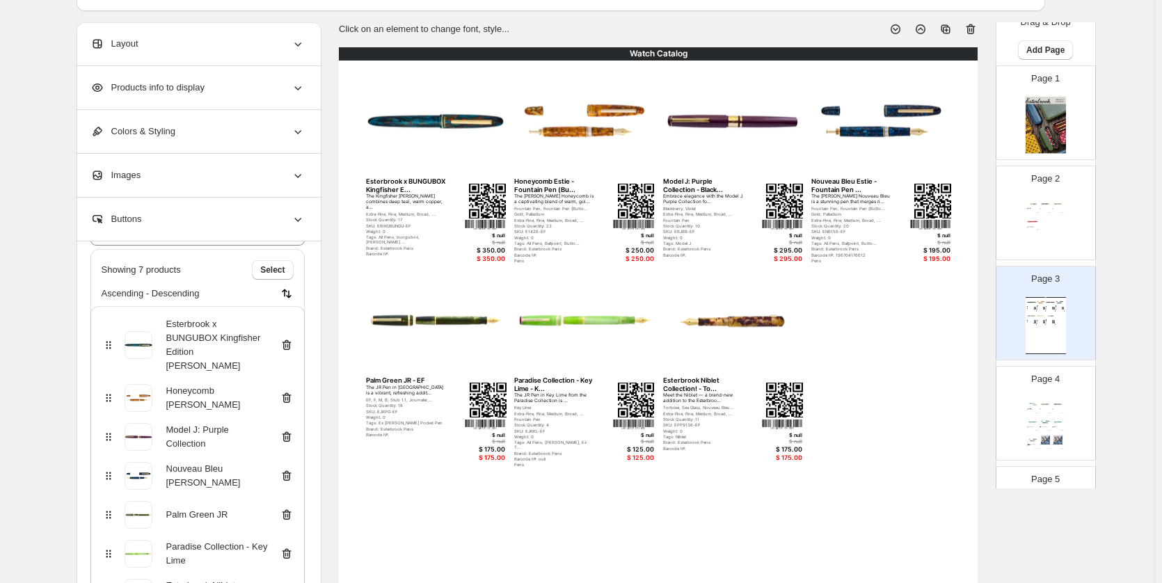
scroll to position [287, 0]
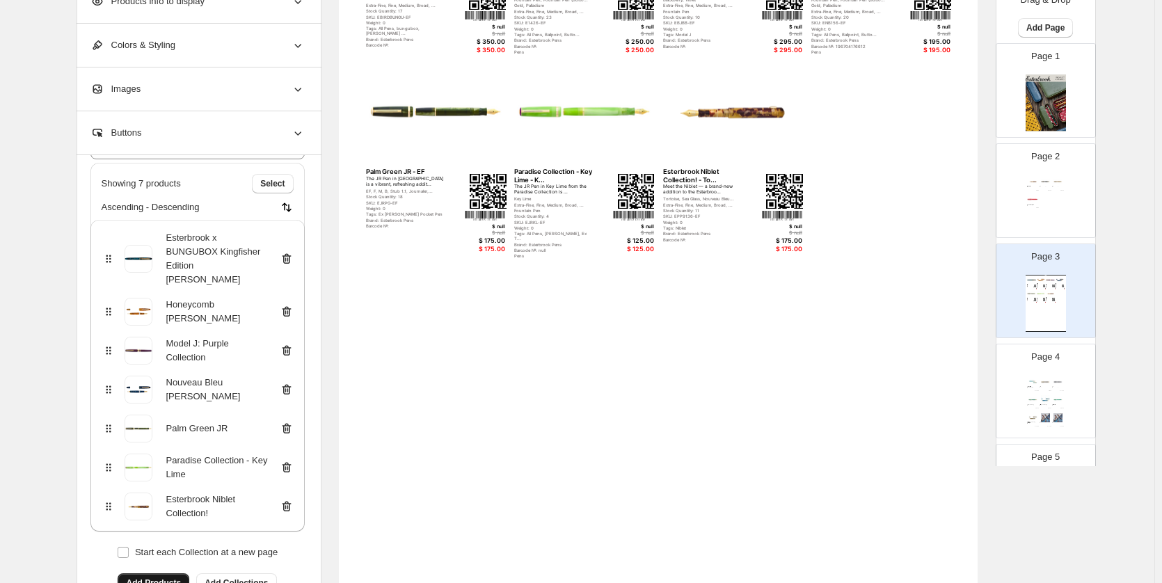
click at [156, 577] on span "Add Products" at bounding box center [153, 582] width 55 height 11
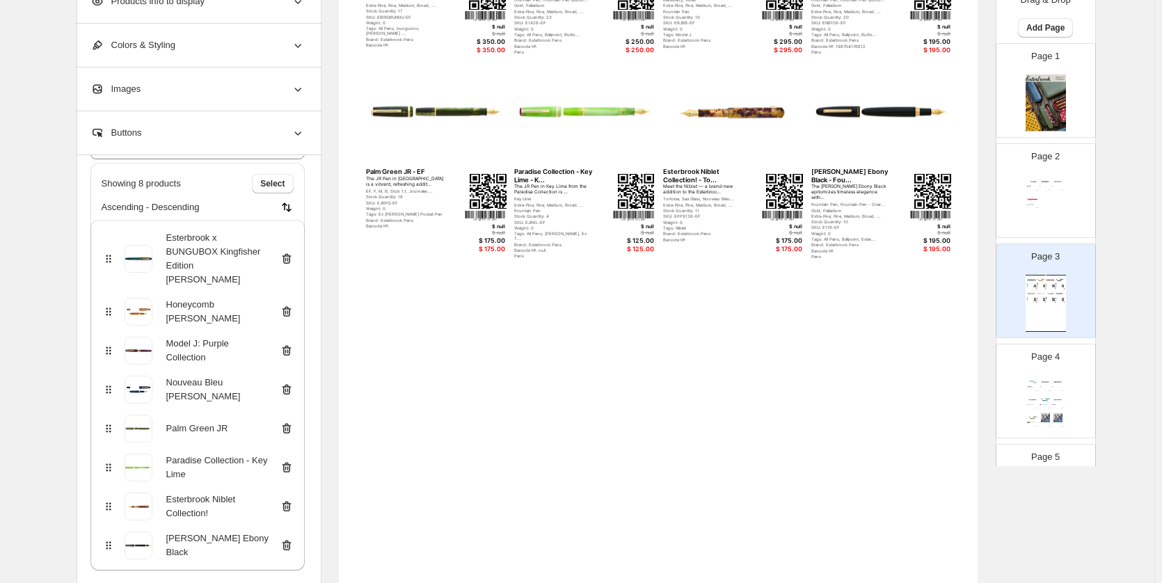
click at [1050, 209] on div "Esterbrook Niblet Collection! SKU: EPP9136-EF $ 175.00 Esterbrook Estie Ebony B…" at bounding box center [1045, 203] width 40 height 57
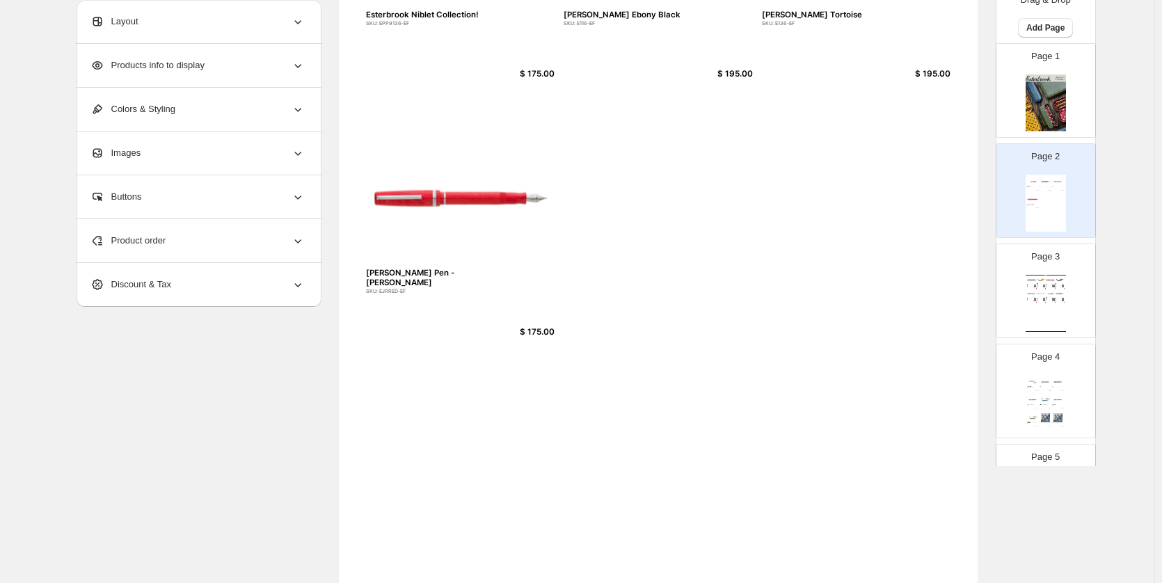
scroll to position [147, 0]
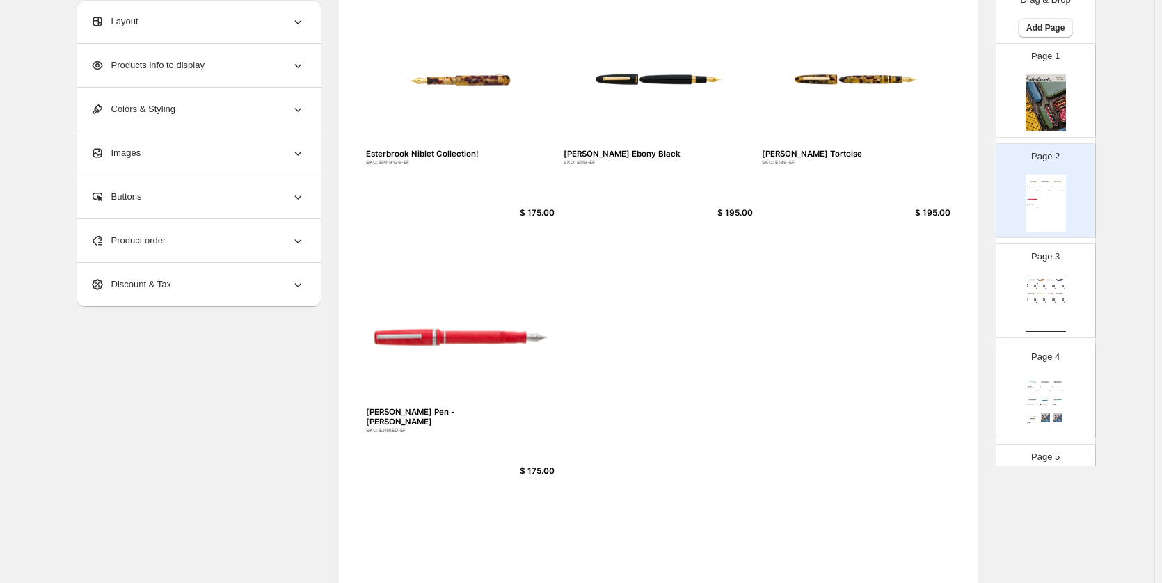
click at [1047, 295] on img at bounding box center [1050, 294] width 9 height 8
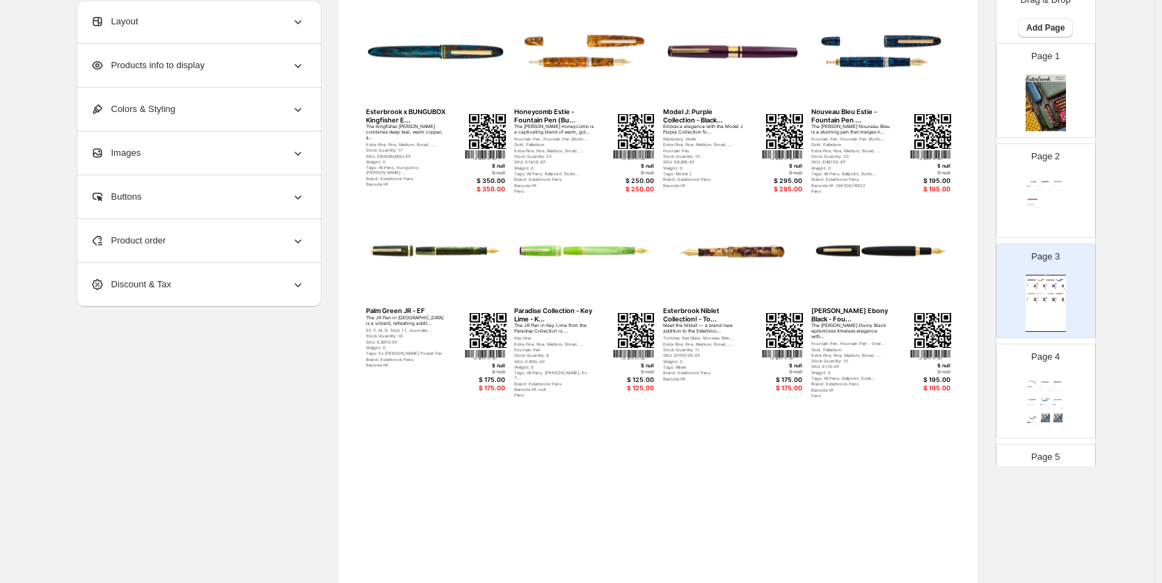
click at [129, 259] on div "Product order" at bounding box center [197, 240] width 214 height 43
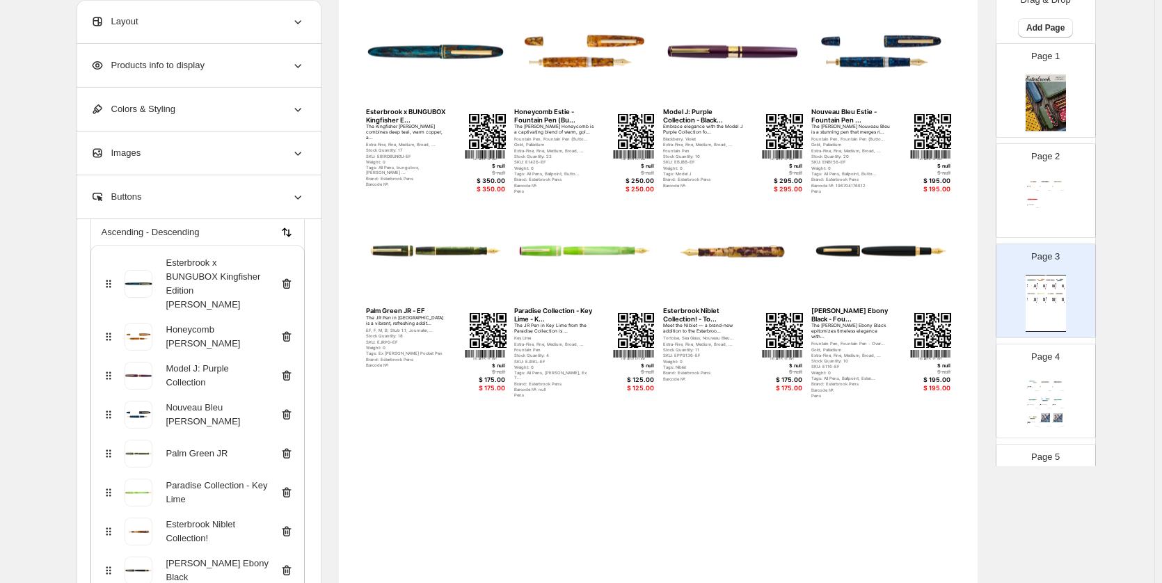
scroll to position [356, 0]
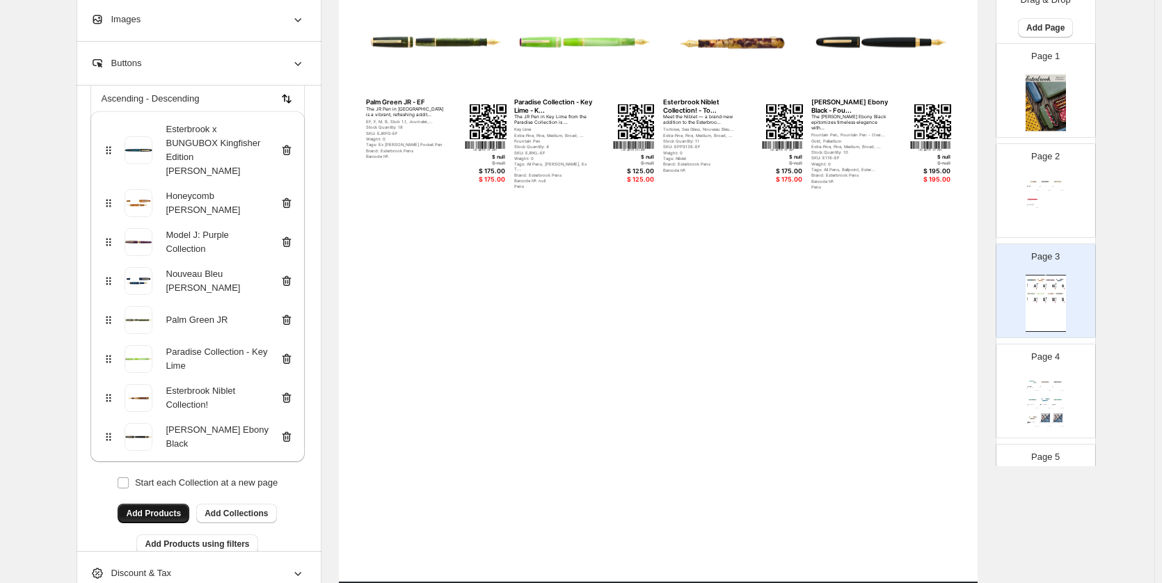
click at [180, 508] on span "Add Products" at bounding box center [153, 513] width 55 height 11
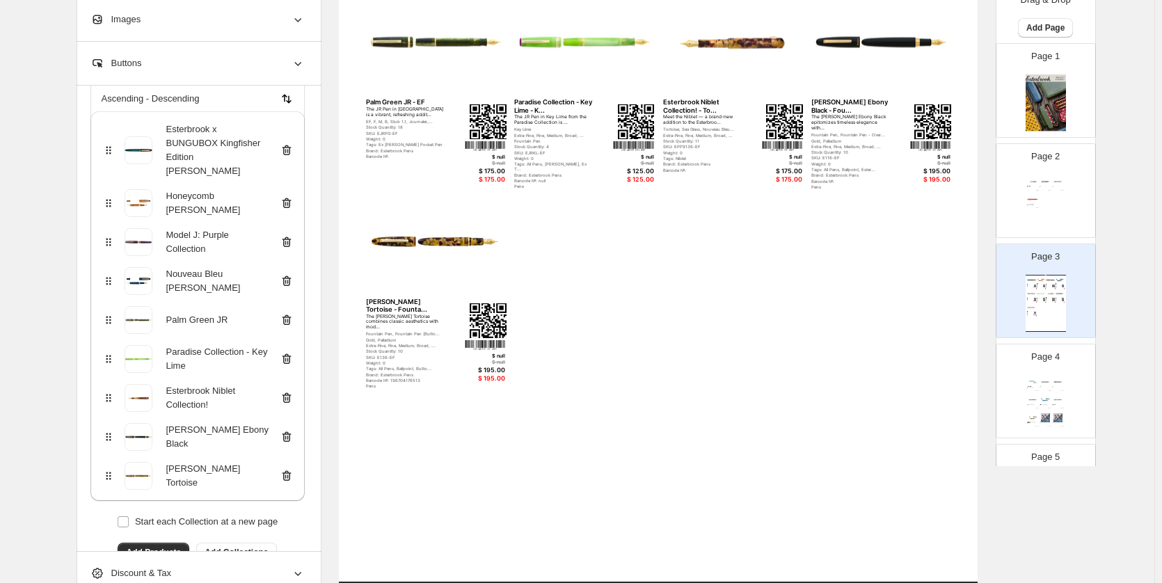
click at [1059, 186] on img at bounding box center [1058, 181] width 12 height 9
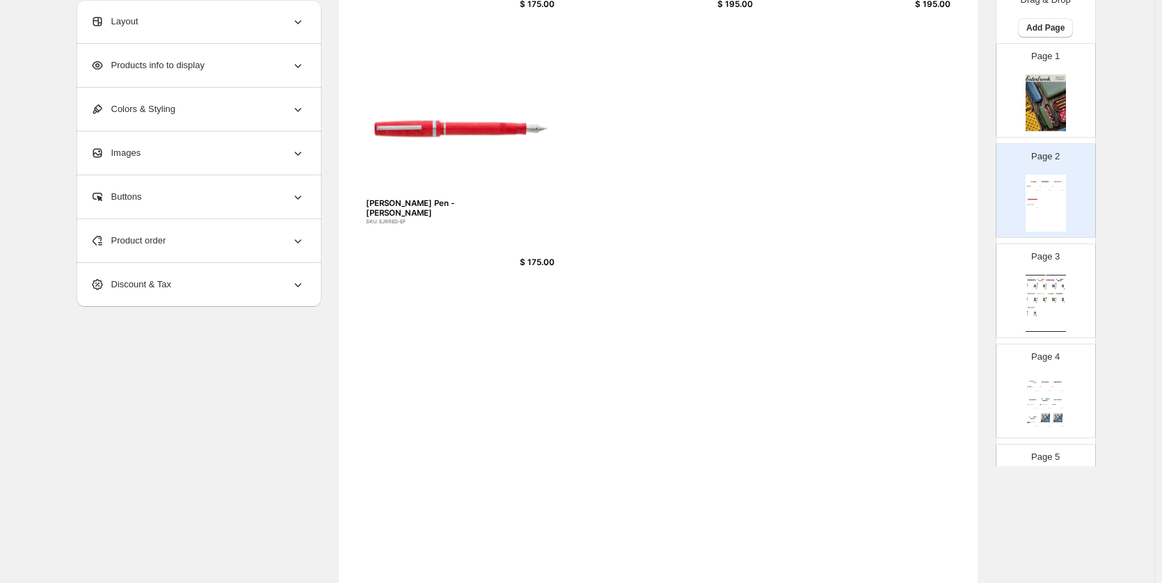
click at [1059, 294] on img at bounding box center [1059, 294] width 9 height 8
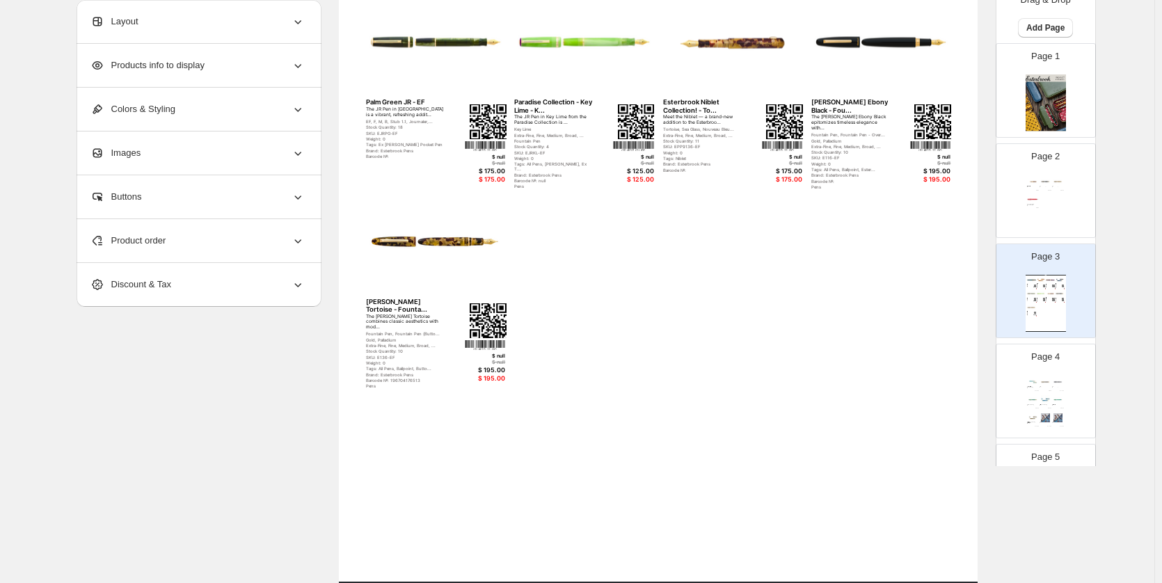
drag, startPoint x: 233, startPoint y: 248, endPoint x: 230, endPoint y: 301, distance: 53.0
click at [232, 248] on div "Product order" at bounding box center [197, 240] width 214 height 43
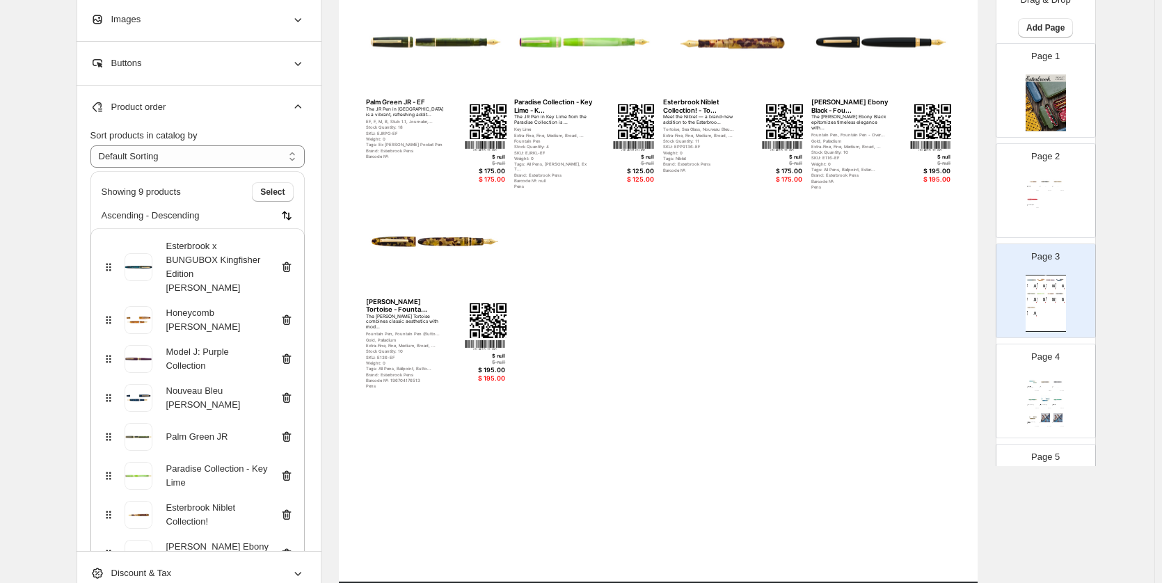
scroll to position [156, 0]
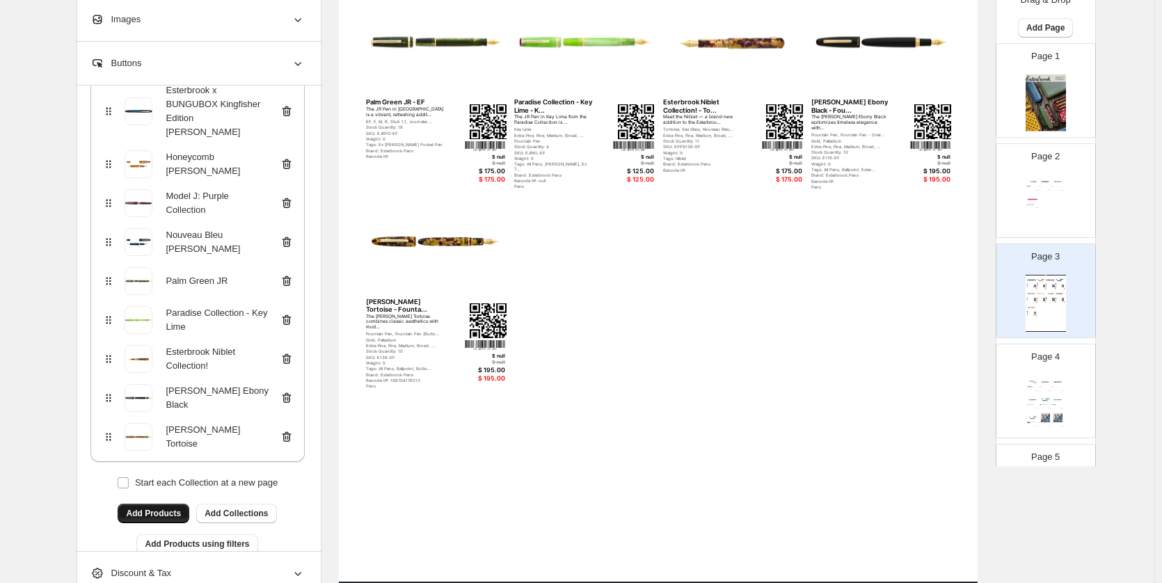
click at [147, 508] on span "Add Products" at bounding box center [153, 513] width 55 height 11
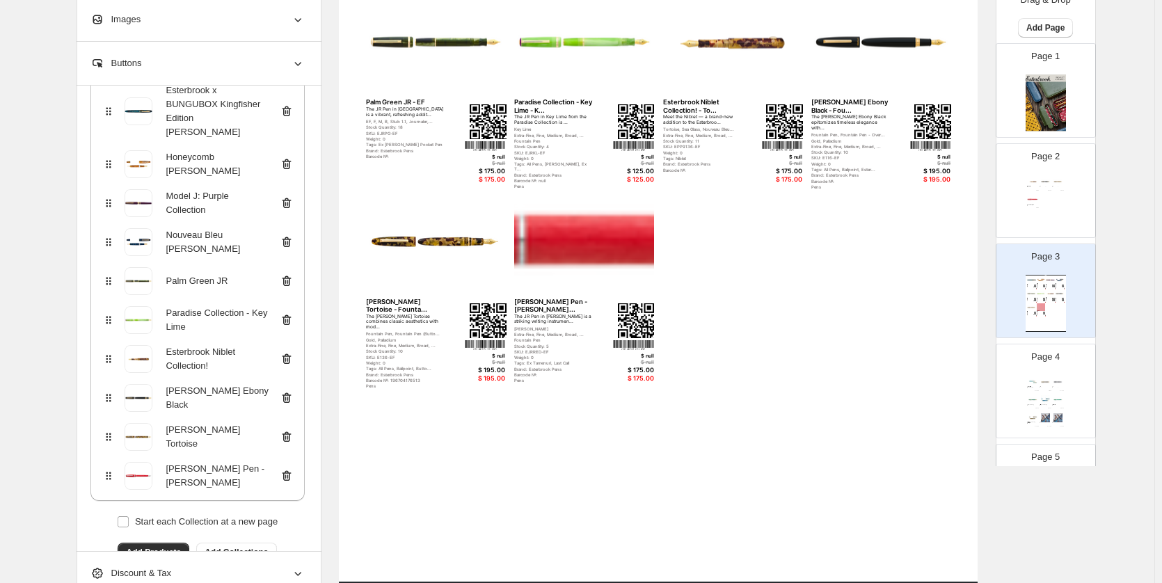
click at [1036, 202] on img at bounding box center [1033, 199] width 12 height 9
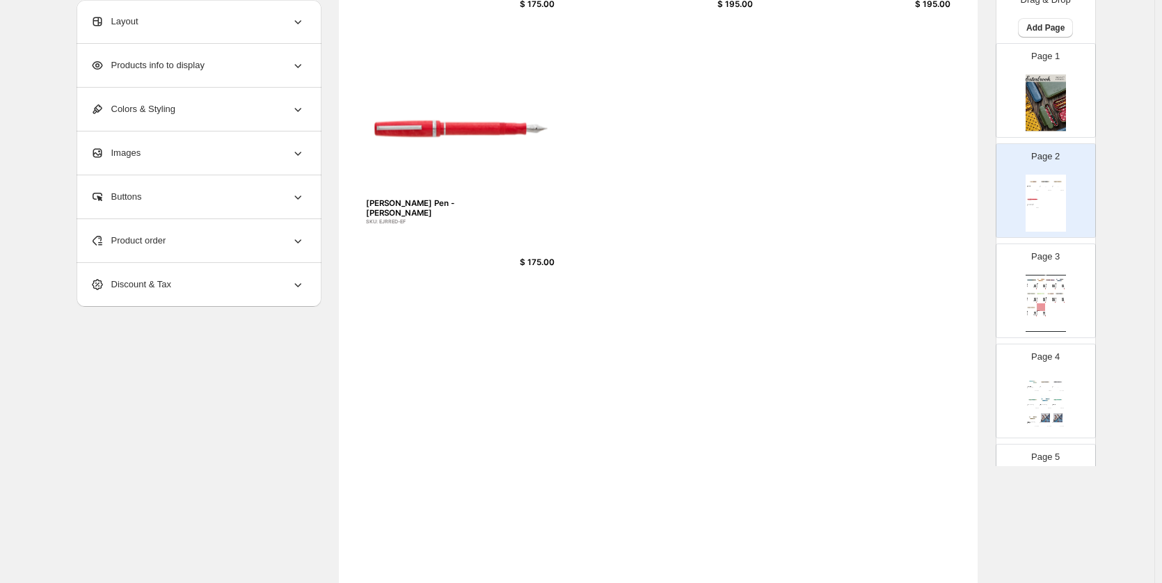
scroll to position [8, 0]
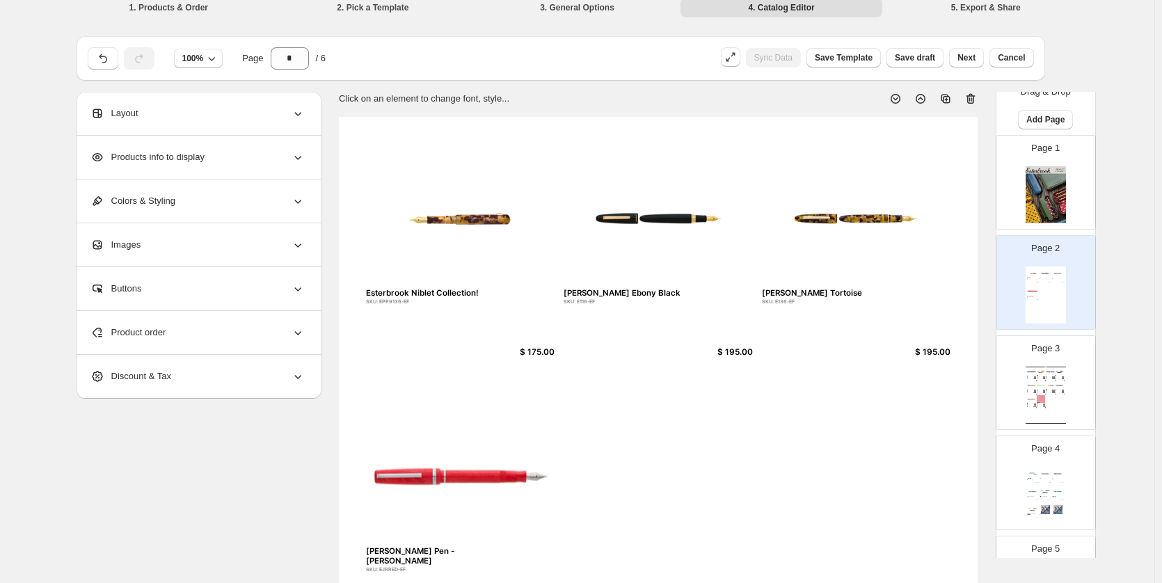
click at [970, 93] on icon at bounding box center [970, 99] width 14 height 14
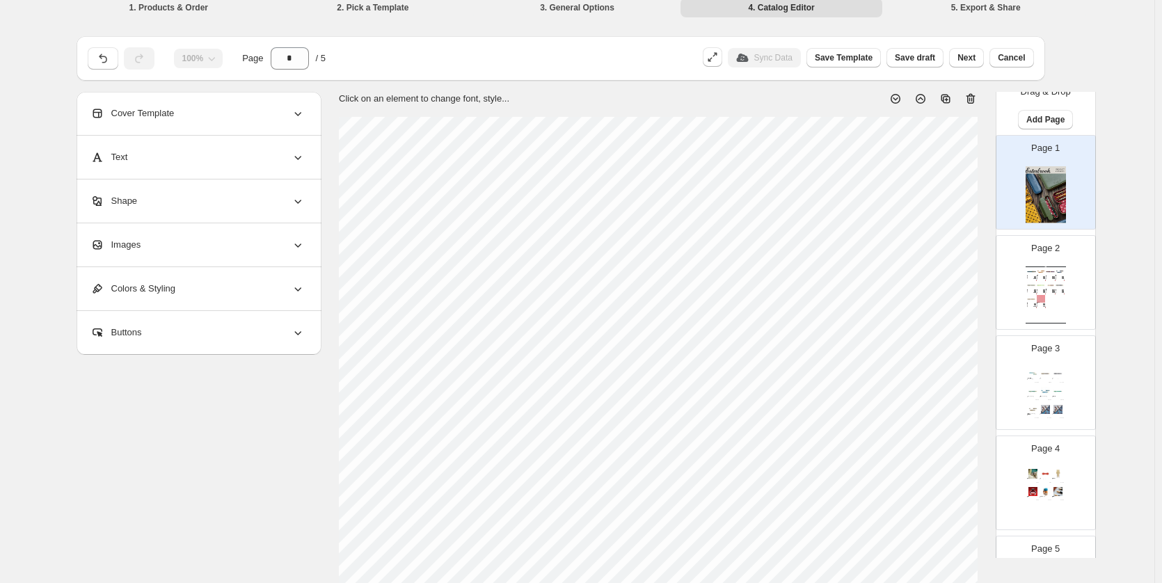
scroll to position [127, 0]
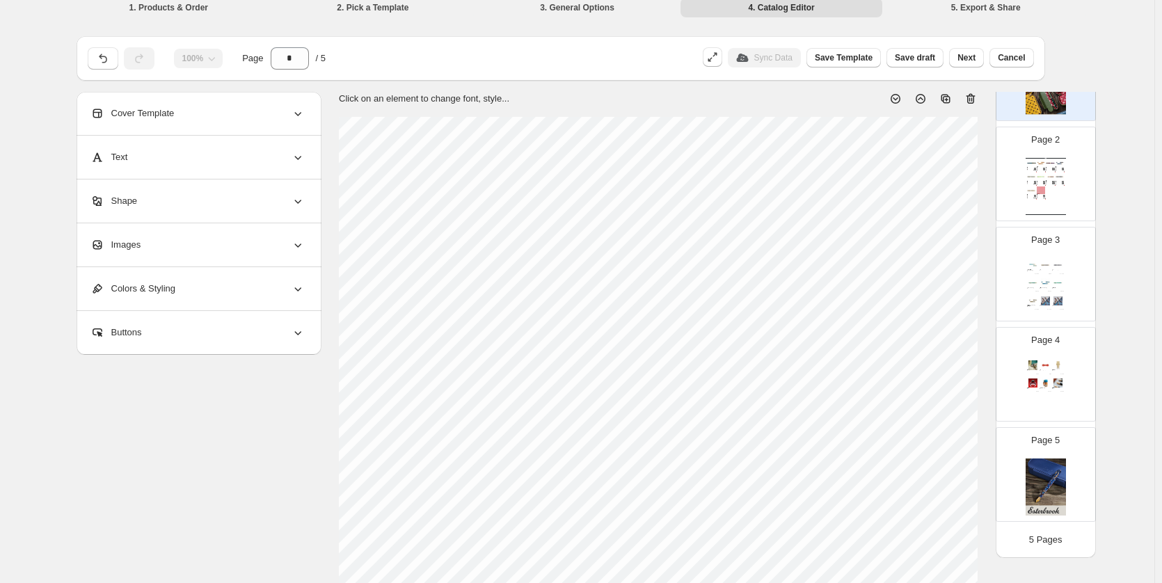
click at [1056, 349] on div "Page 4 Esterbrook Bee Page Holder SKU: EBEE $ 31.96 Back To The Land Magnetic P…" at bounding box center [1040, 368] width 88 height 93
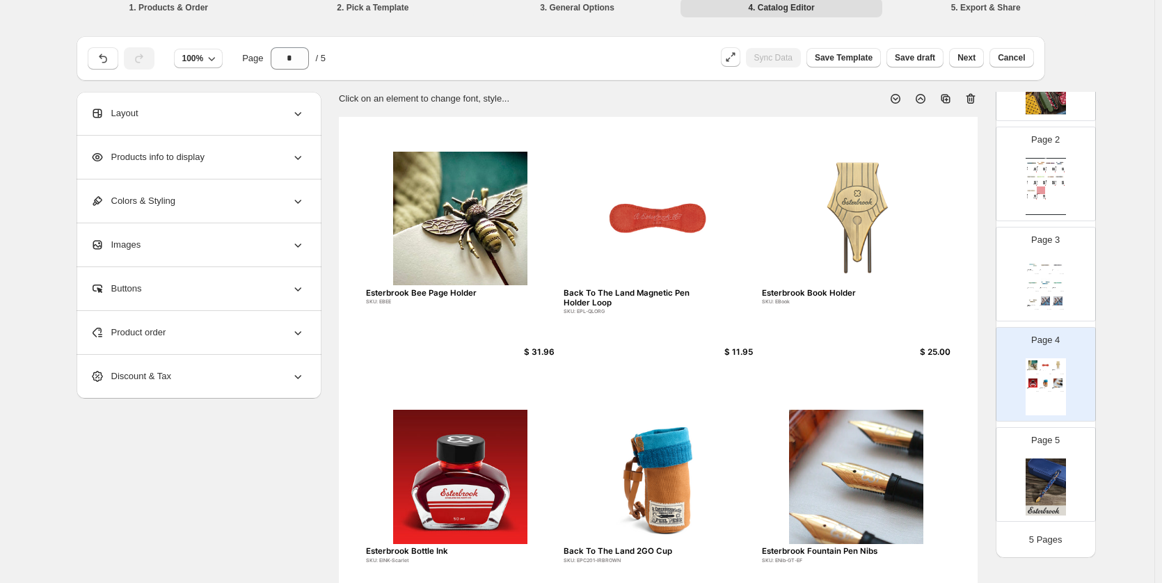
click at [1063, 255] on div "Page 3 Premium Edition Avalanche Estie SKU: EAV9106-EF $ 350.00 Pumpkin Latte J…" at bounding box center [1040, 268] width 88 height 93
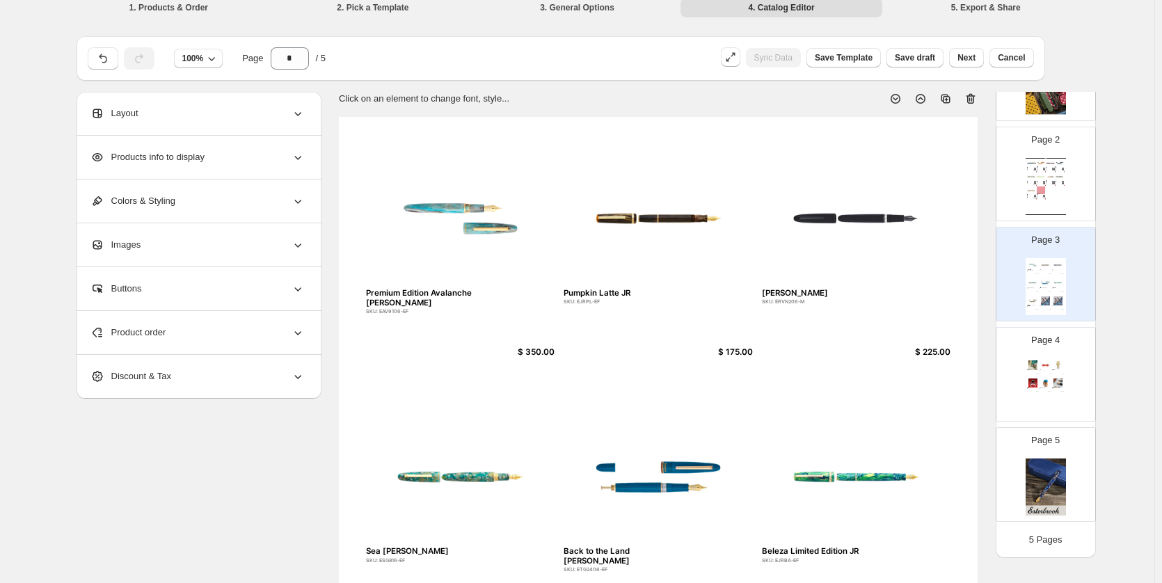
click at [1059, 186] on div "Esterbrook Estie Ebony Black - Fou... The Estie Ebony Black epitomizes timeless…" at bounding box center [1059, 183] width 9 height 5
type input "*"
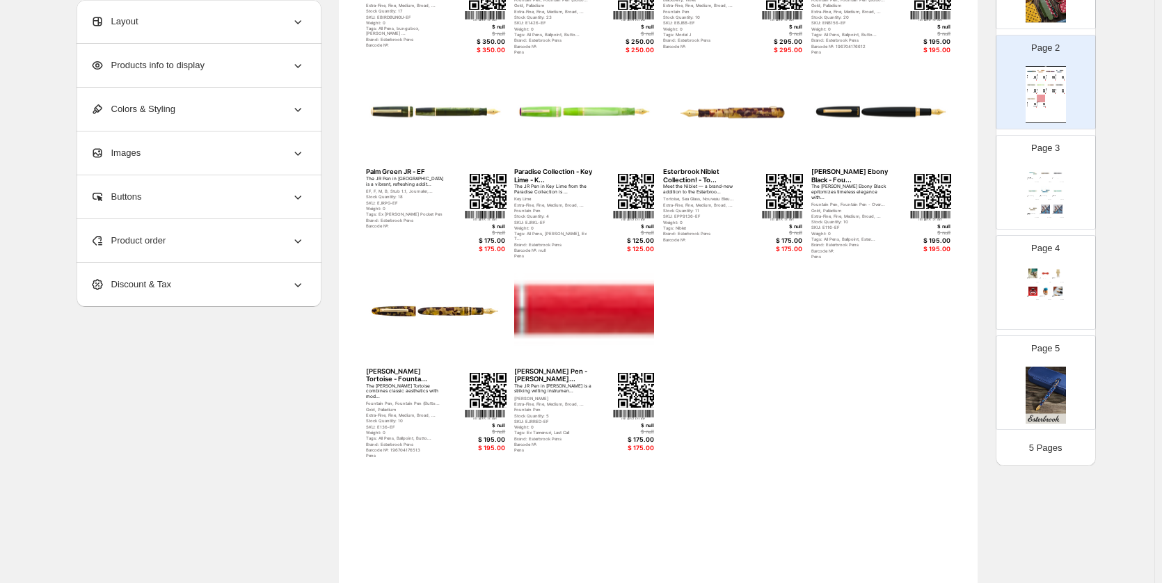
scroll to position [147, 0]
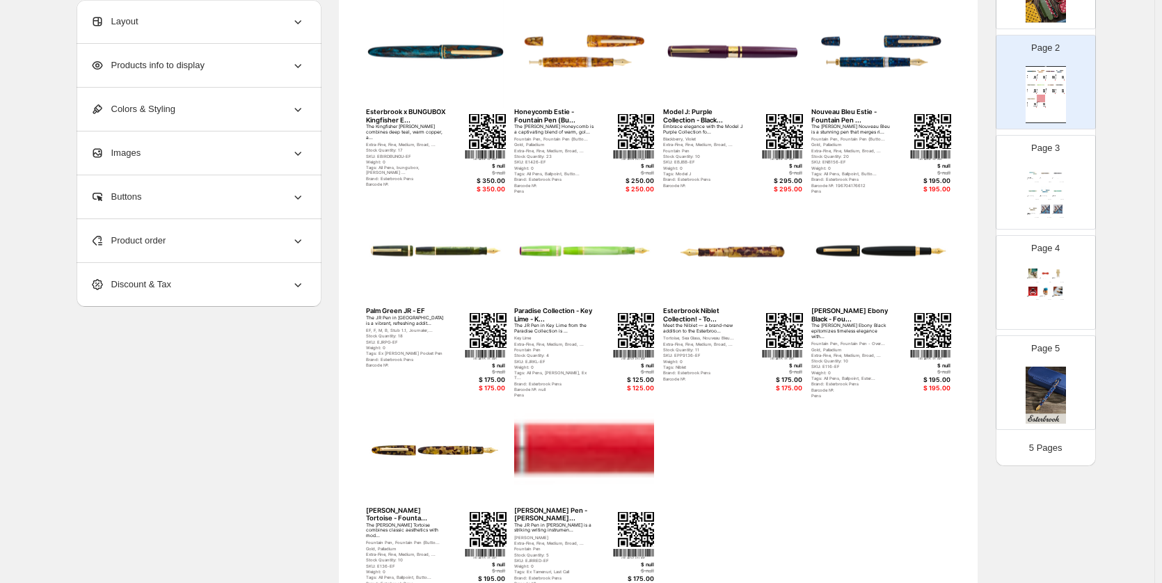
click at [610, 438] on img at bounding box center [583, 450] width 139 height 113
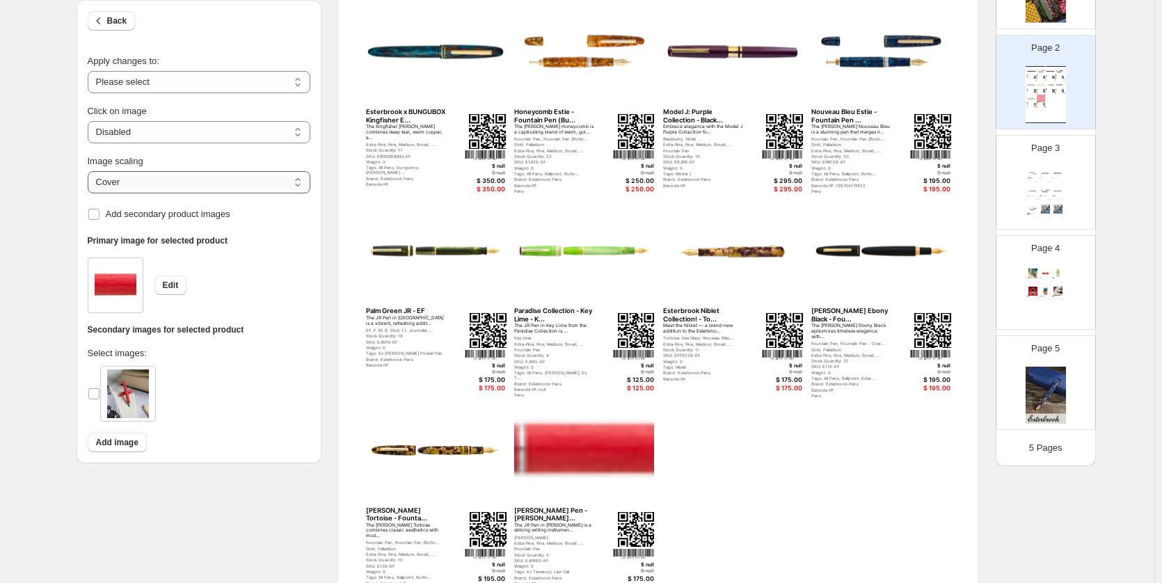
drag, startPoint x: 131, startPoint y: 180, endPoint x: 136, endPoint y: 188, distance: 9.1
click at [131, 179] on select "***** *******" at bounding box center [199, 182] width 223 height 22
click at [90, 187] on select "***** *******" at bounding box center [199, 182] width 223 height 22
select select "*****"
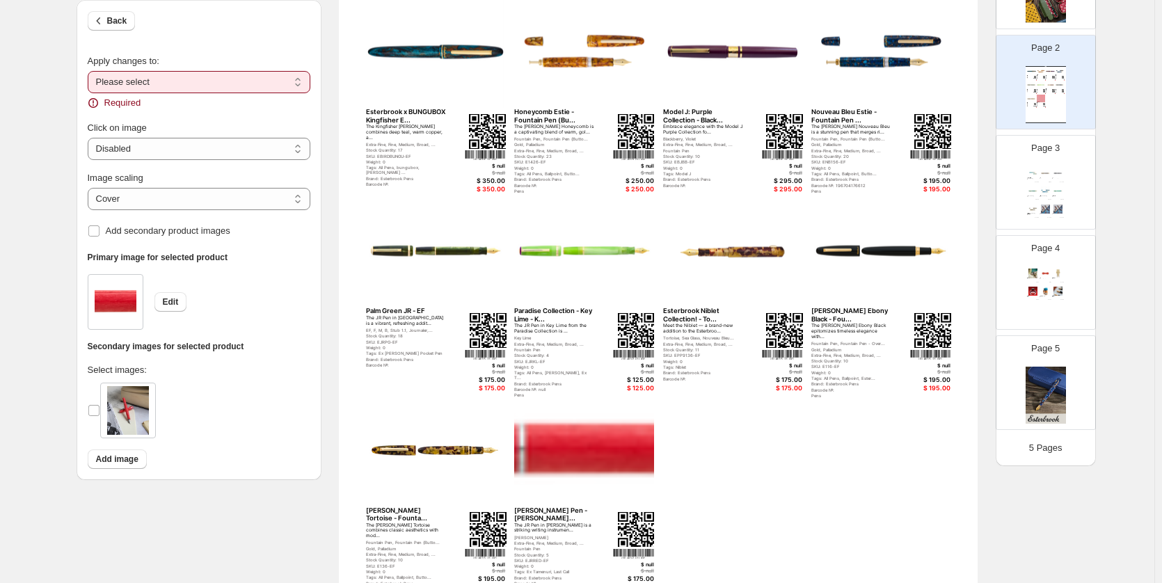
click at [175, 77] on select "**********" at bounding box center [199, 82] width 223 height 22
select select "**********"
click at [90, 71] on select "**********" at bounding box center [199, 82] width 223 height 22
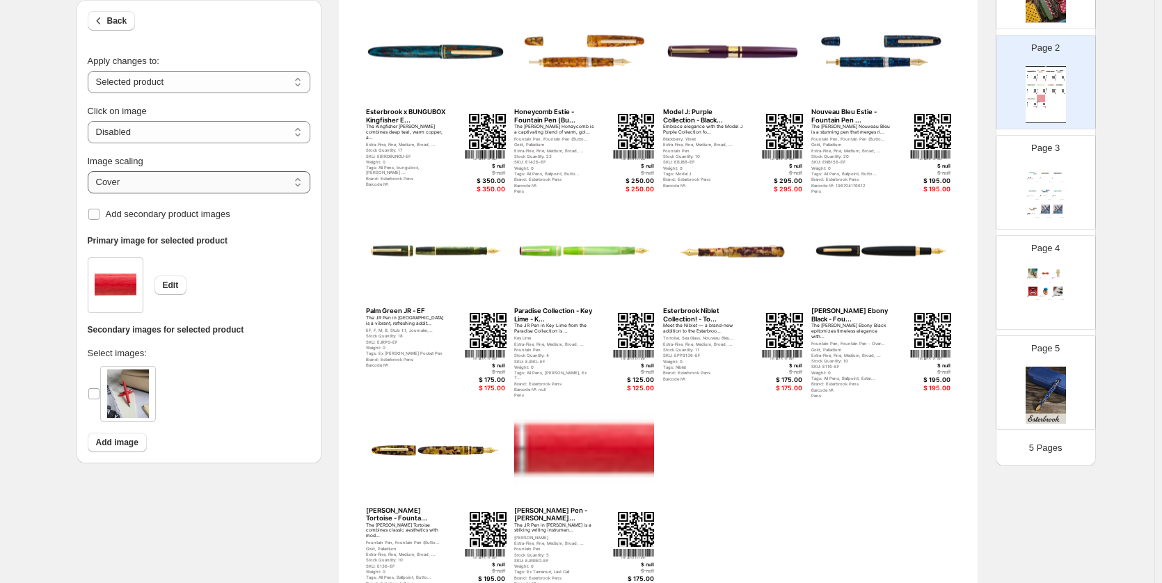
click at [170, 184] on select "***** *******" at bounding box center [199, 182] width 223 height 22
select select "*******"
click at [90, 171] on select "***** *******" at bounding box center [199, 182] width 223 height 22
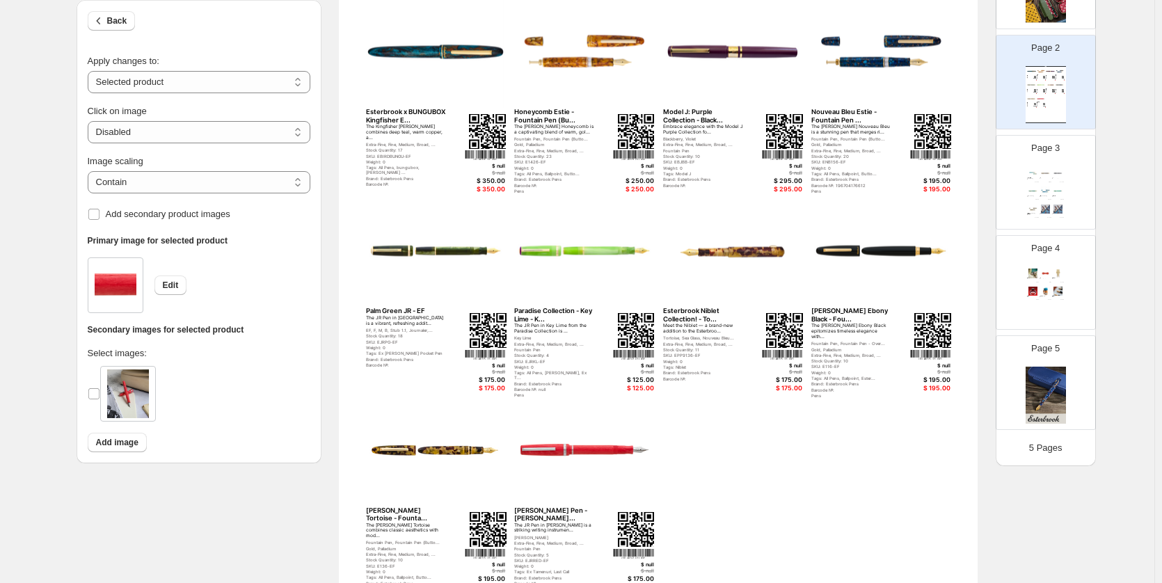
click at [935, 438] on div "Watch Catalog Esterbrook x BUNGUBOX Kingfisher E... The Kingfisher Estie combin…" at bounding box center [658, 391] width 639 height 826
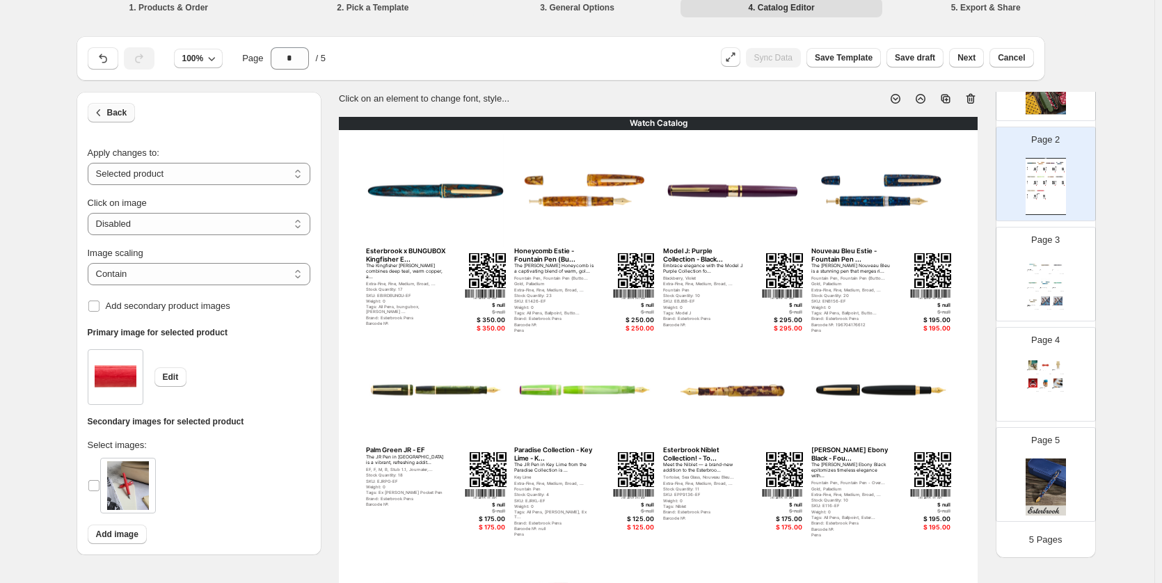
click at [134, 106] on button "Back" at bounding box center [112, 112] width 48 height 19
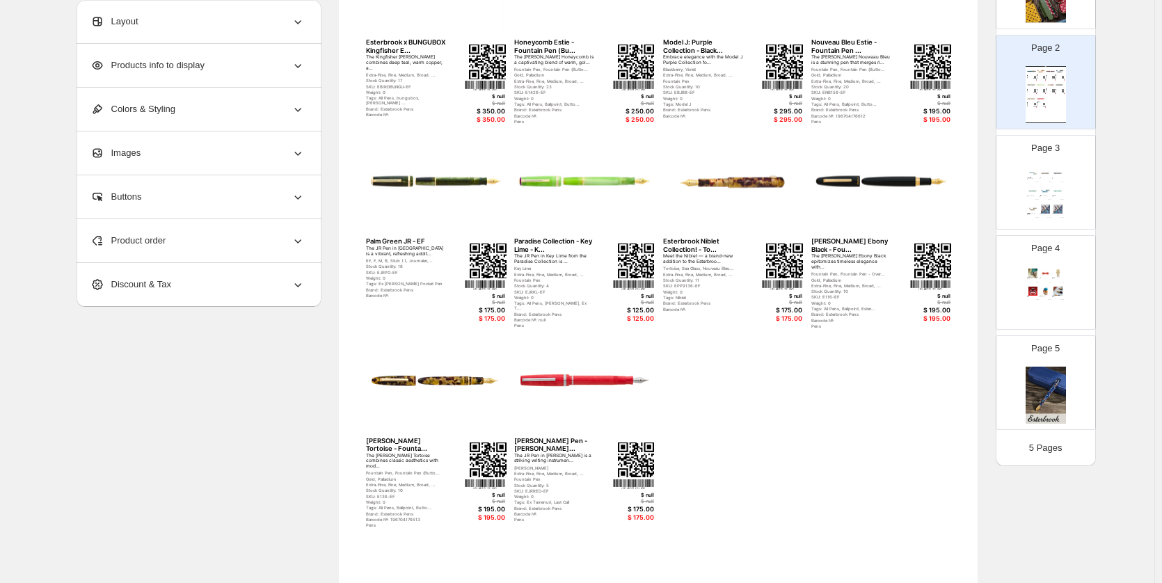
scroll to position [78, 0]
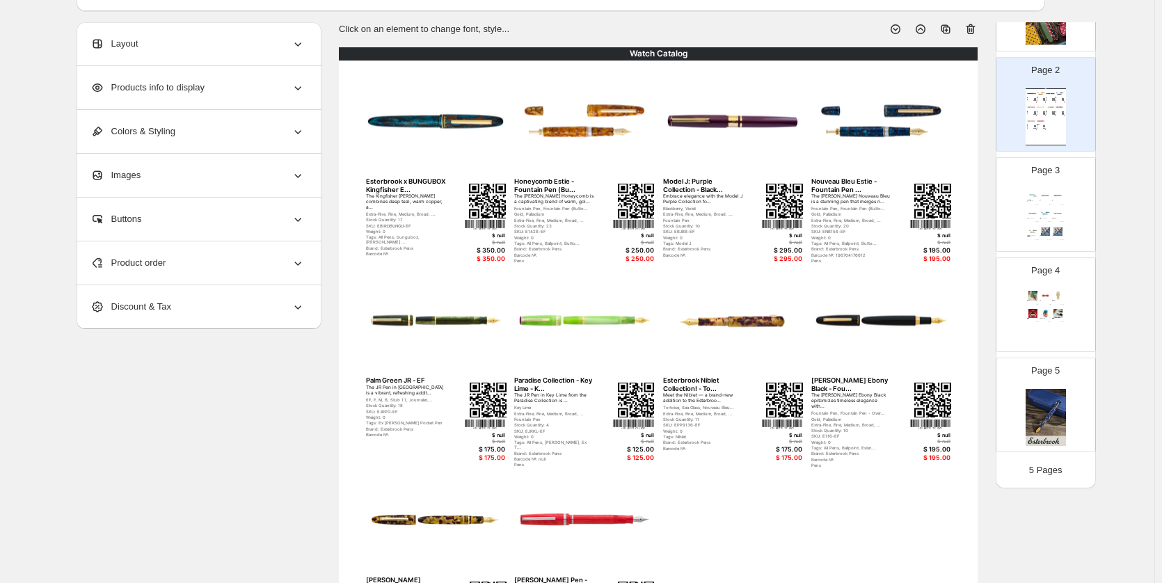
click at [421, 191] on div "Esterbrook x BUNGUBOX Kingfisher E..." at bounding box center [406, 185] width 81 height 16
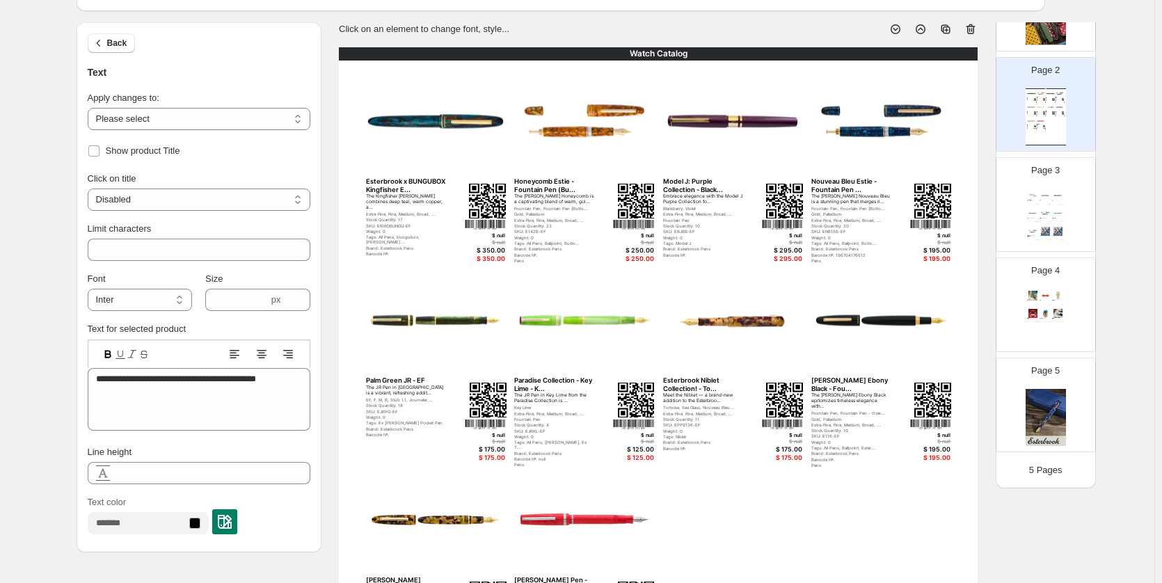
click at [1036, 200] on div "Premium Edition Avalanche Estie SKU: EAV9106-EF" at bounding box center [1033, 201] width 12 height 2
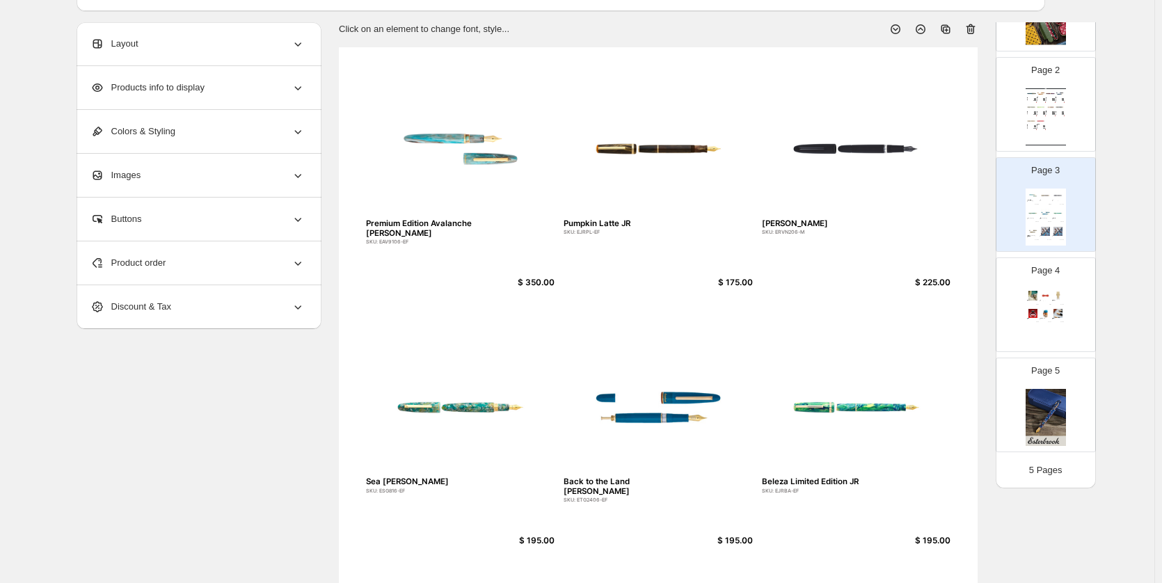
click at [444, 219] on div "Premium Edition Avalanche Estie" at bounding box center [431, 228] width 130 height 19
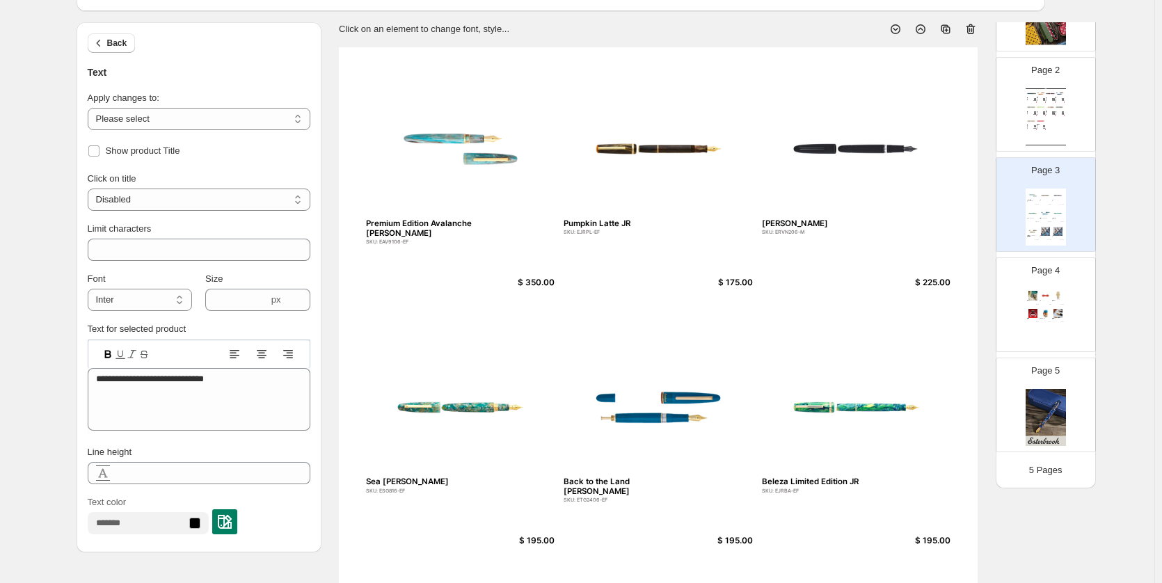
drag, startPoint x: 1034, startPoint y: 120, endPoint x: 1014, endPoint y: 134, distance: 24.3
click at [1034, 119] on img at bounding box center [1031, 121] width 9 height 8
type input "*"
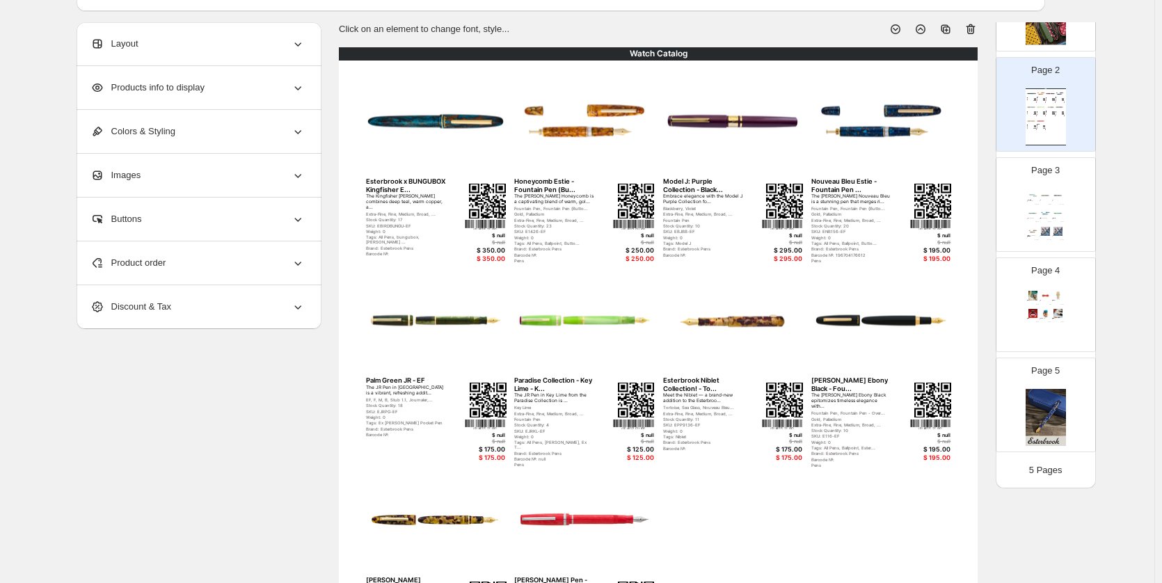
click at [420, 186] on div "Esterbrook x BUNGUBOX Kingfisher E..." at bounding box center [406, 185] width 81 height 16
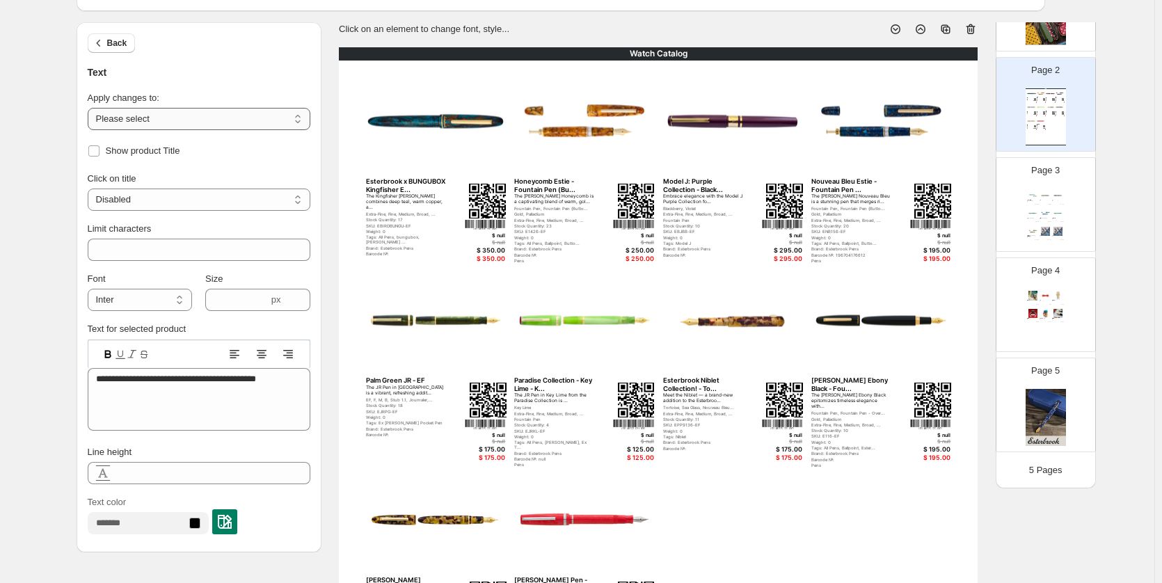
click at [225, 108] on select "**********" at bounding box center [199, 119] width 223 height 22
click at [90, 108] on select "**********" at bounding box center [199, 119] width 223 height 22
click at [205, 114] on select "**********" at bounding box center [199, 119] width 223 height 22
select select "**********"
click at [90, 108] on select "**********" at bounding box center [199, 119] width 223 height 22
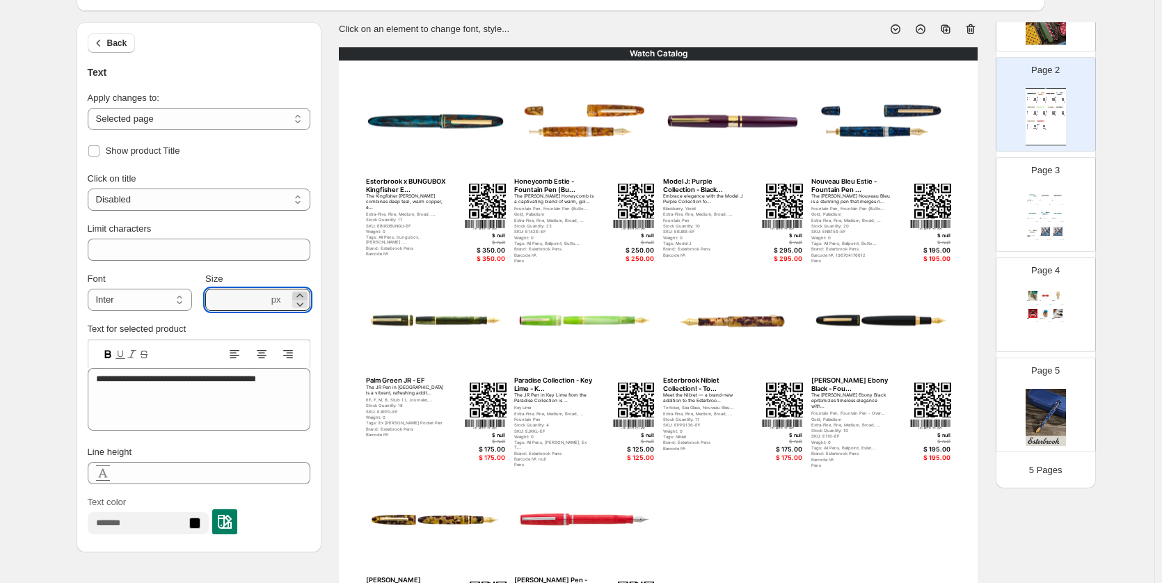
click at [302, 291] on icon at bounding box center [300, 296] width 14 height 14
type input "****"
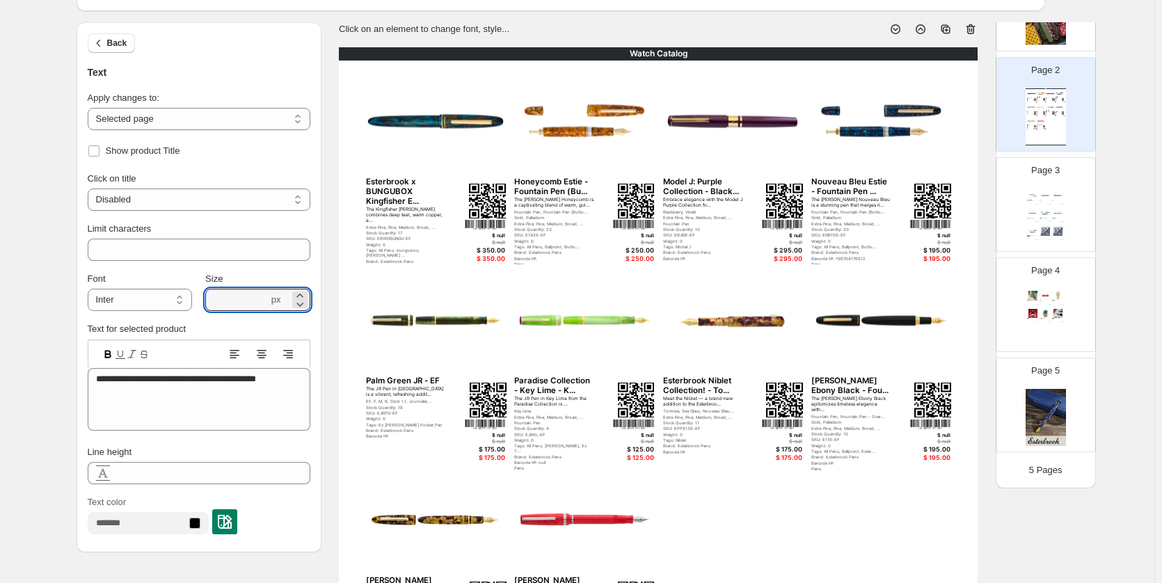
click at [483, 198] on img at bounding box center [487, 201] width 37 height 35
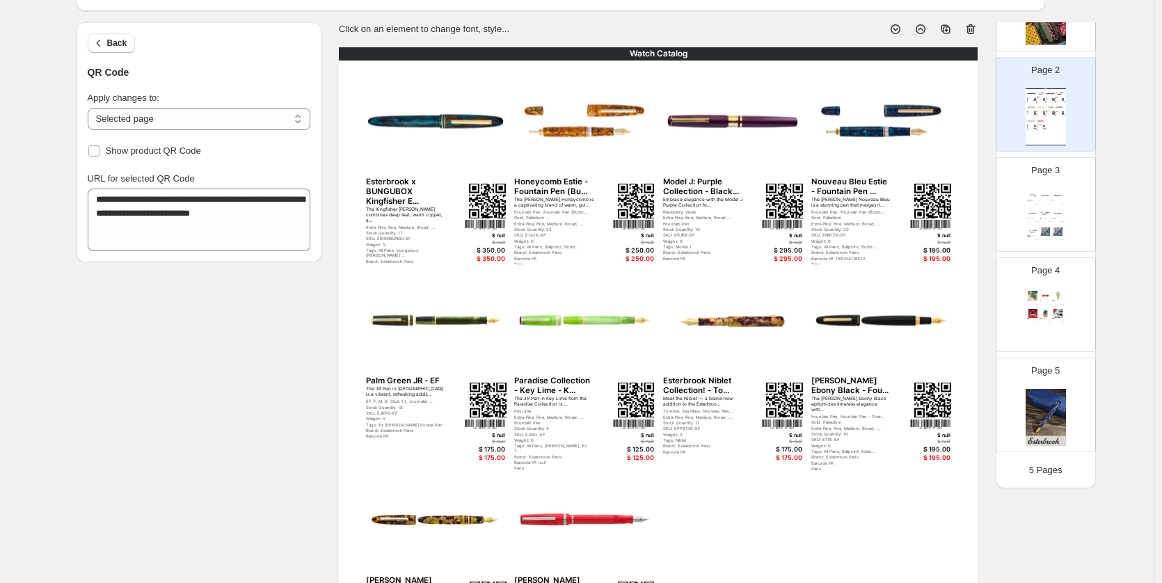
click at [120, 161] on div "**********" at bounding box center [199, 206] width 223 height 90
click at [133, 155] on span "Show product QR Code" at bounding box center [153, 151] width 95 height 14
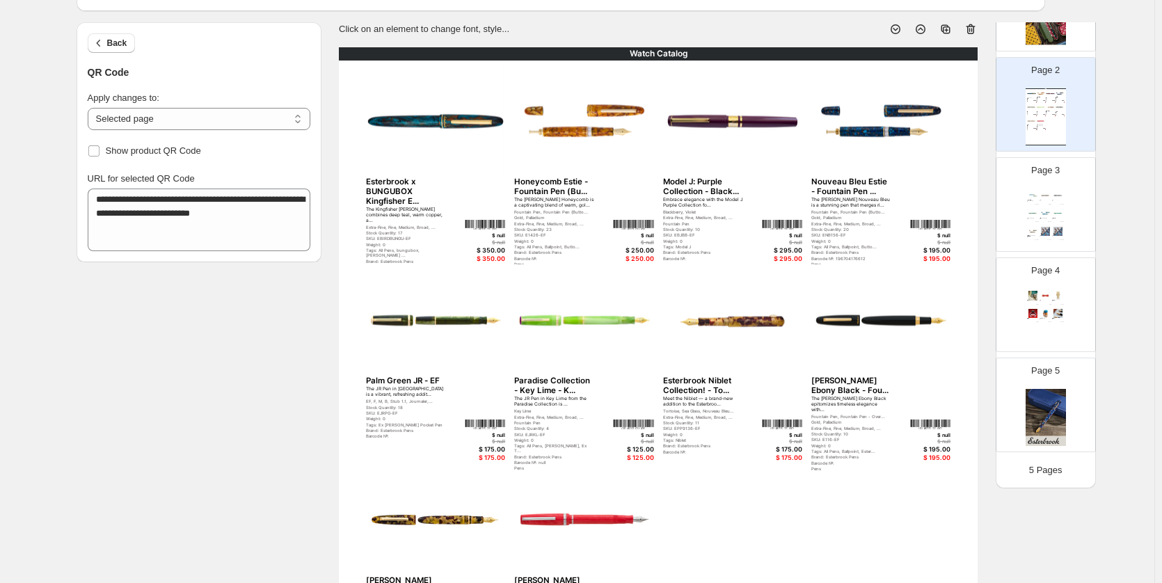
click at [392, 213] on div "The Kingfisher Estie combines deep teal, warm copper, a..." at bounding box center [406, 215] width 81 height 17
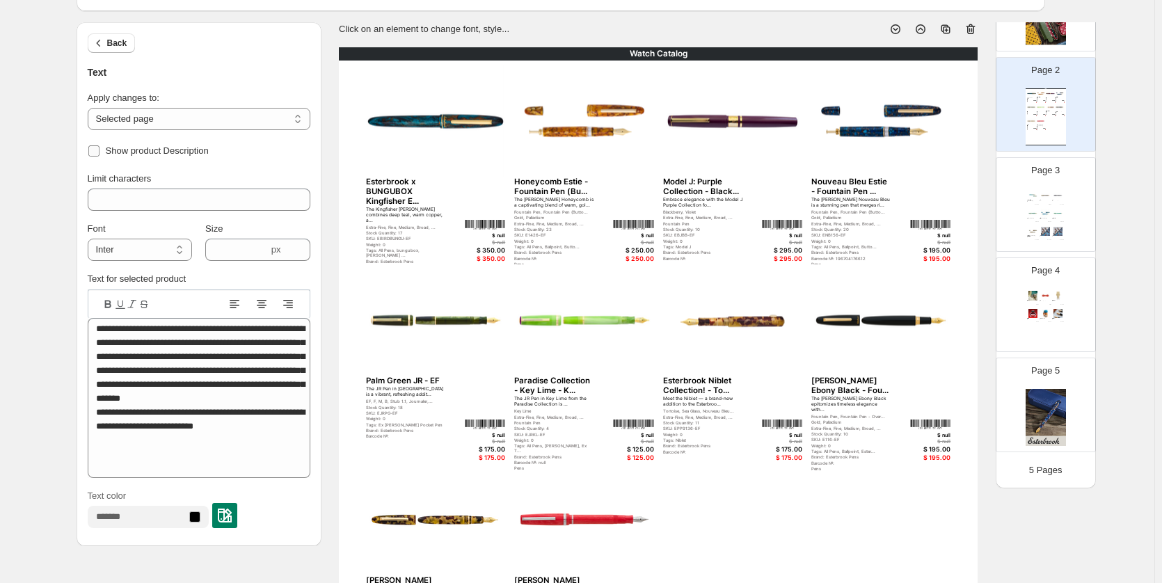
click at [185, 147] on span "Show product Description" at bounding box center [157, 150] width 103 height 10
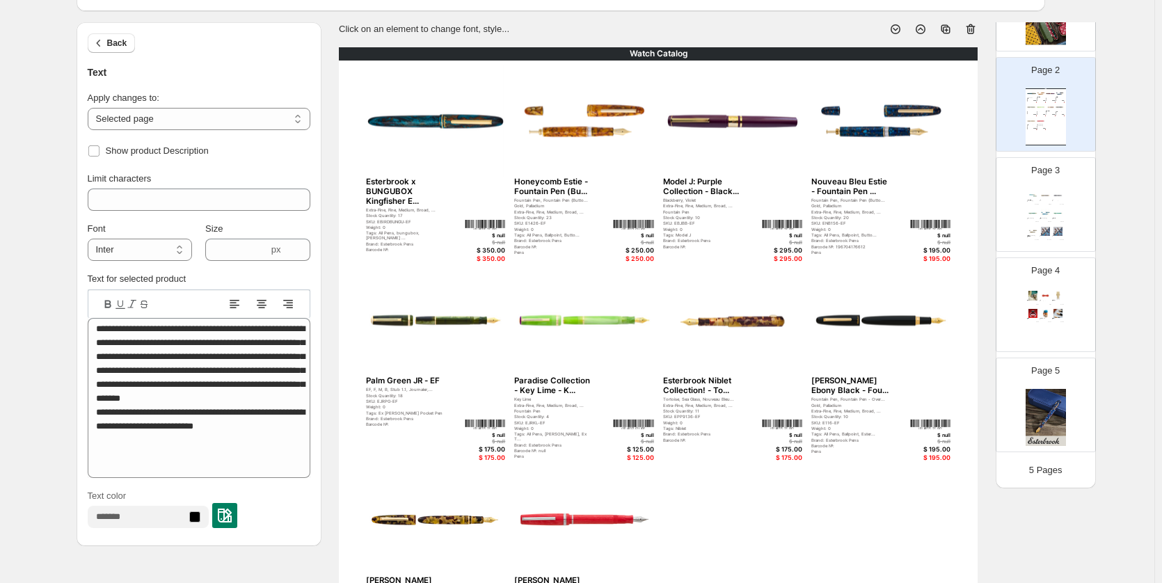
click at [410, 212] on div "Extra-Fine, Fine, Medium, Broad, ..." at bounding box center [406, 209] width 81 height 5
type input "**"
type input "***"
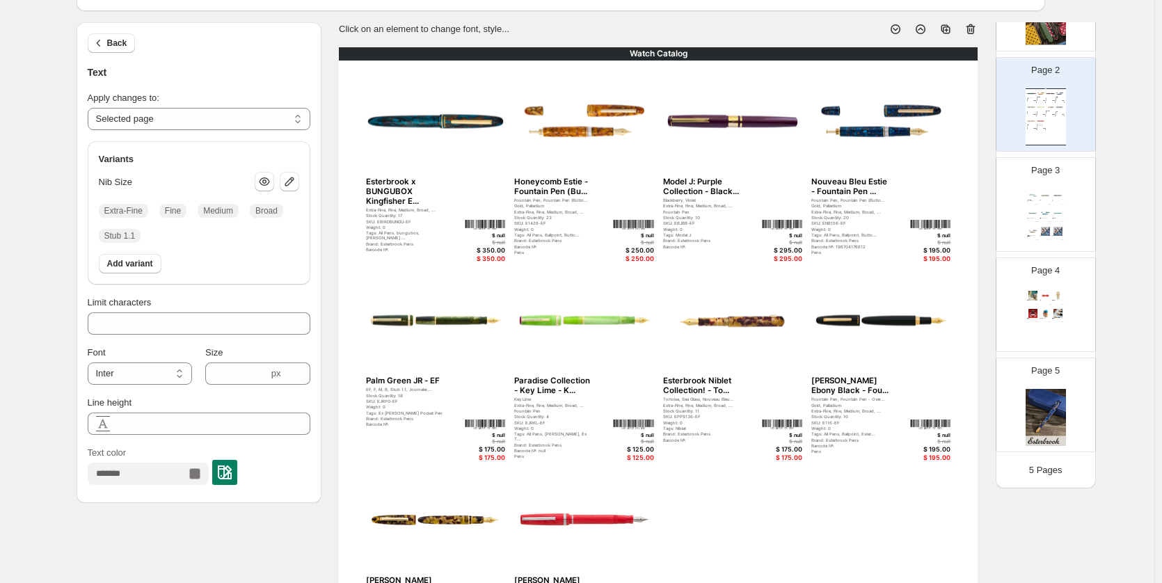
click at [392, 210] on div "Extra-Fine, Fine, Medium, Broad, ..." at bounding box center [406, 209] width 81 height 5
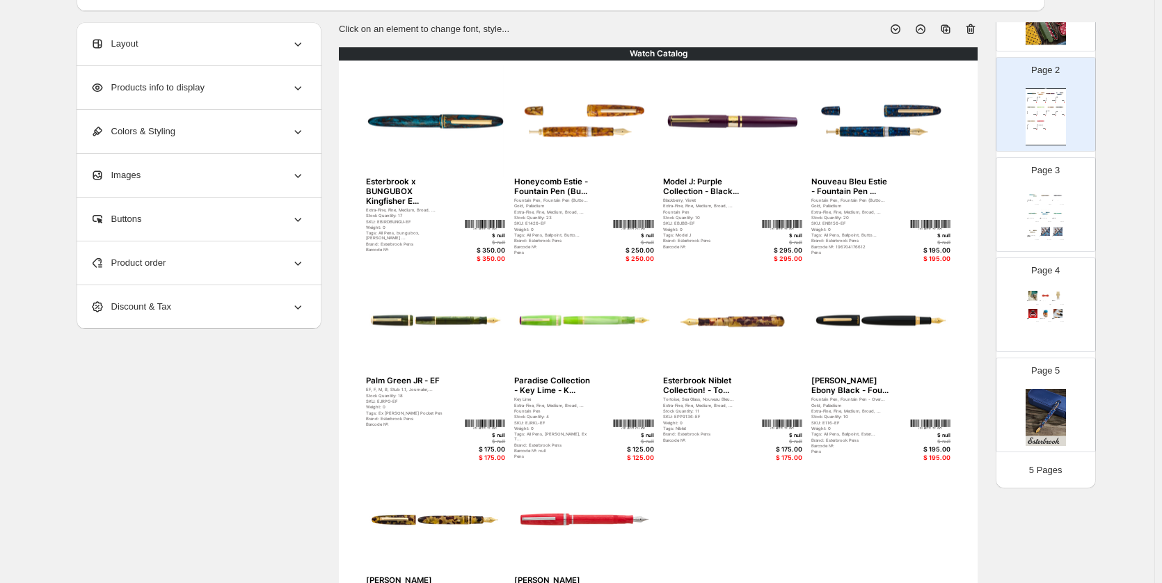
click at [505, 223] on img at bounding box center [485, 225] width 40 height 10
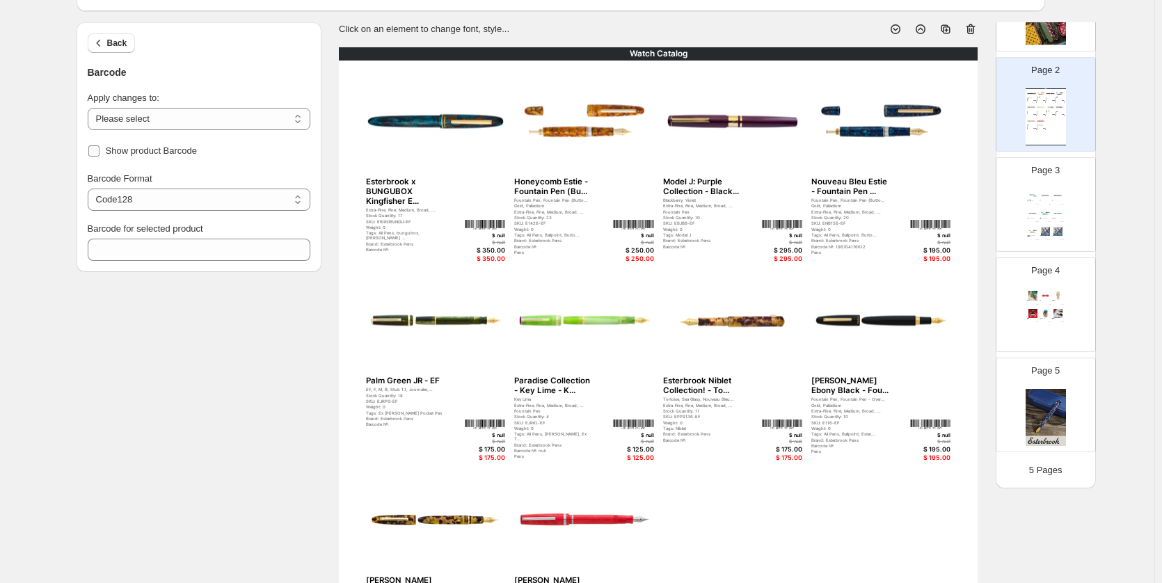
click at [166, 153] on span "Show product Barcode" at bounding box center [152, 150] width 92 height 10
click at [497, 236] on div "$ null" at bounding box center [485, 236] width 40 height 6
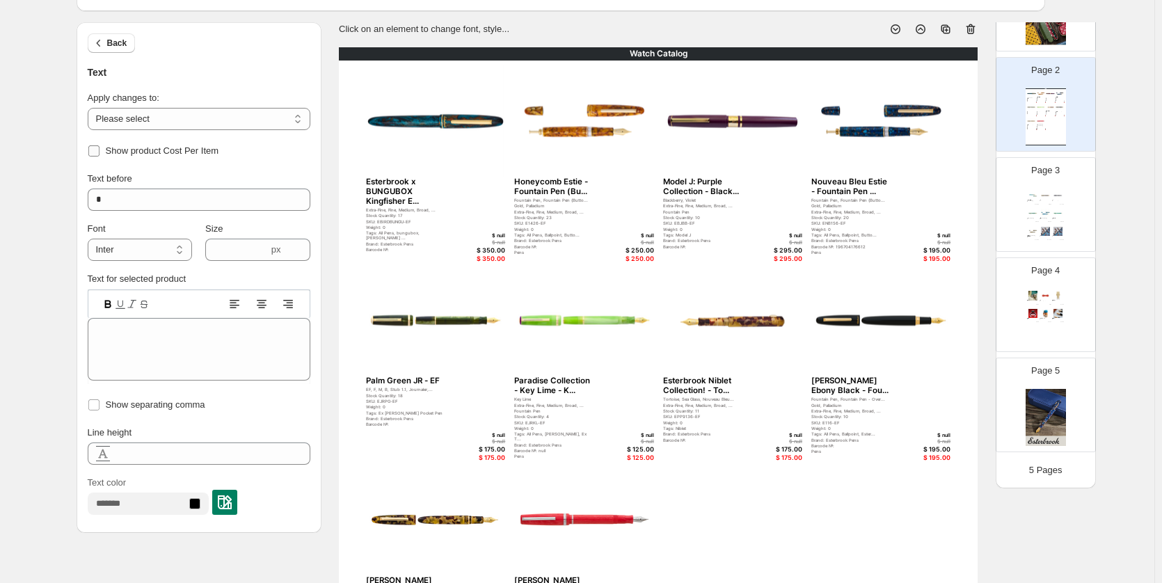
click at [186, 153] on span "Show product Cost Per Item" at bounding box center [162, 150] width 113 height 10
click at [504, 234] on div "$ null" at bounding box center [485, 236] width 40 height 6
click at [219, 154] on span "Show product Compare At Price" at bounding box center [170, 150] width 129 height 10
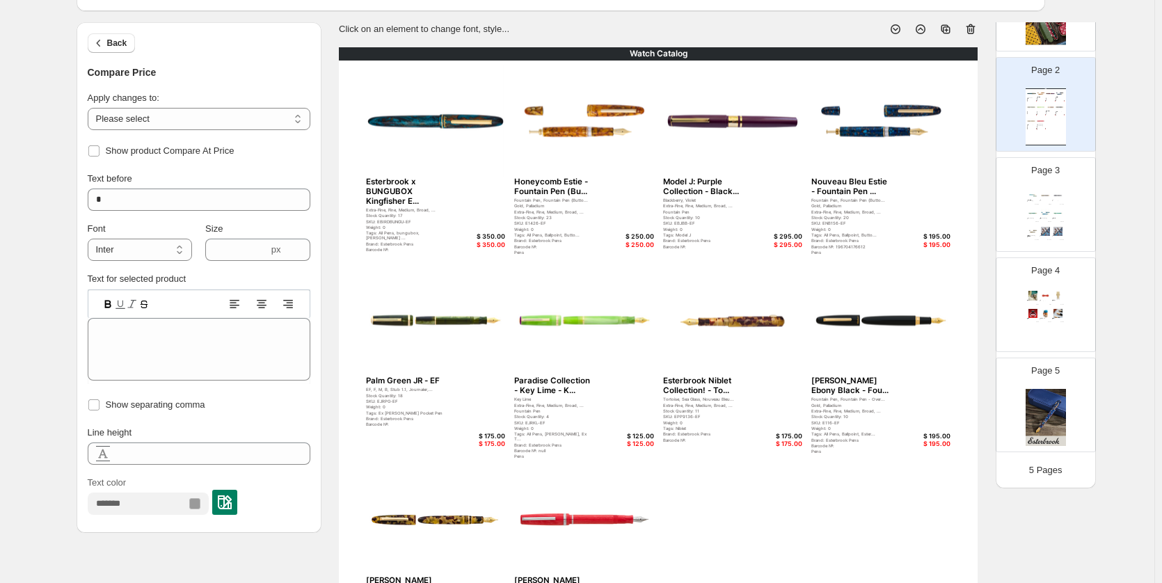
click at [488, 245] on div "$ 350.00" at bounding box center [485, 245] width 40 height 8
type input "***"
type textarea "******"
click at [205, 150] on span "Show product Discount Price" at bounding box center [164, 150] width 116 height 10
click at [378, 233] on div "Tags: All Pens, bungubox, Estie ..." at bounding box center [406, 235] width 81 height 10
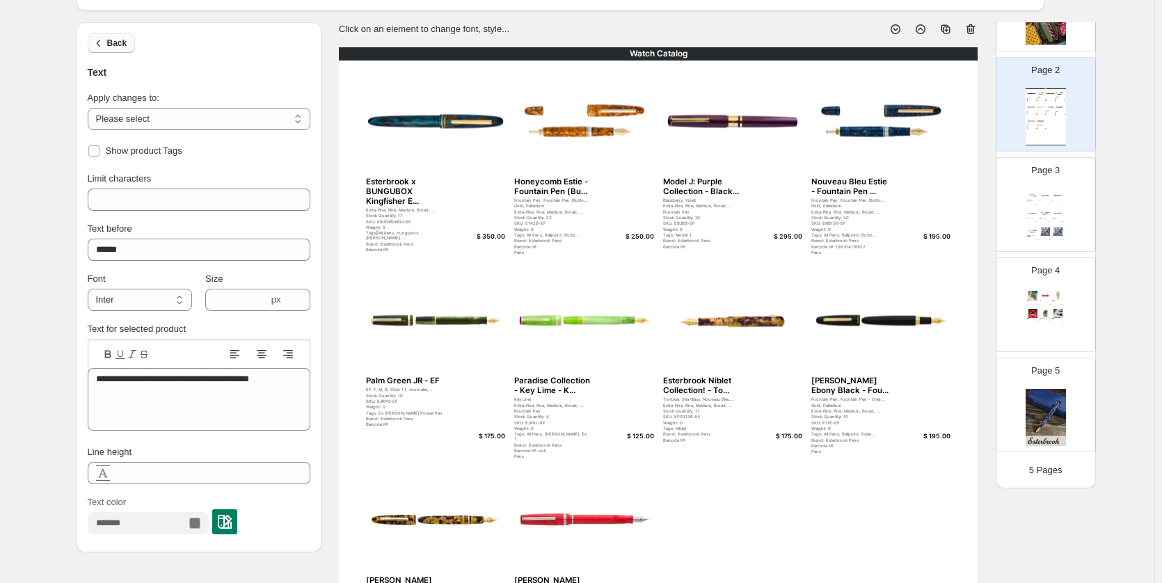
click at [104, 51] on button "Back" at bounding box center [112, 42] width 48 height 19
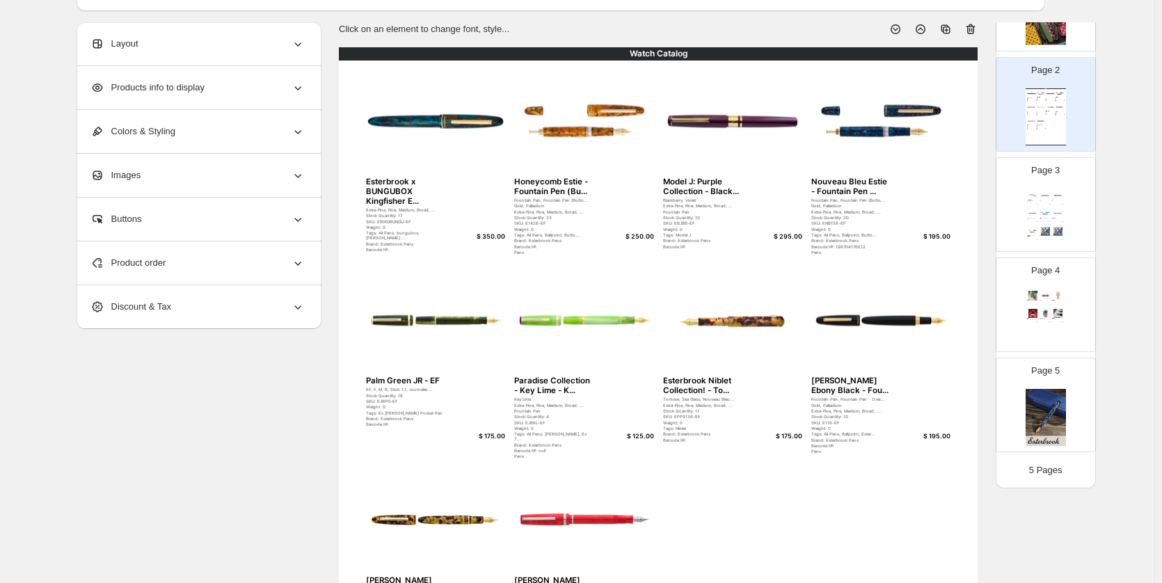
click at [200, 47] on div "Layout" at bounding box center [197, 43] width 214 height 43
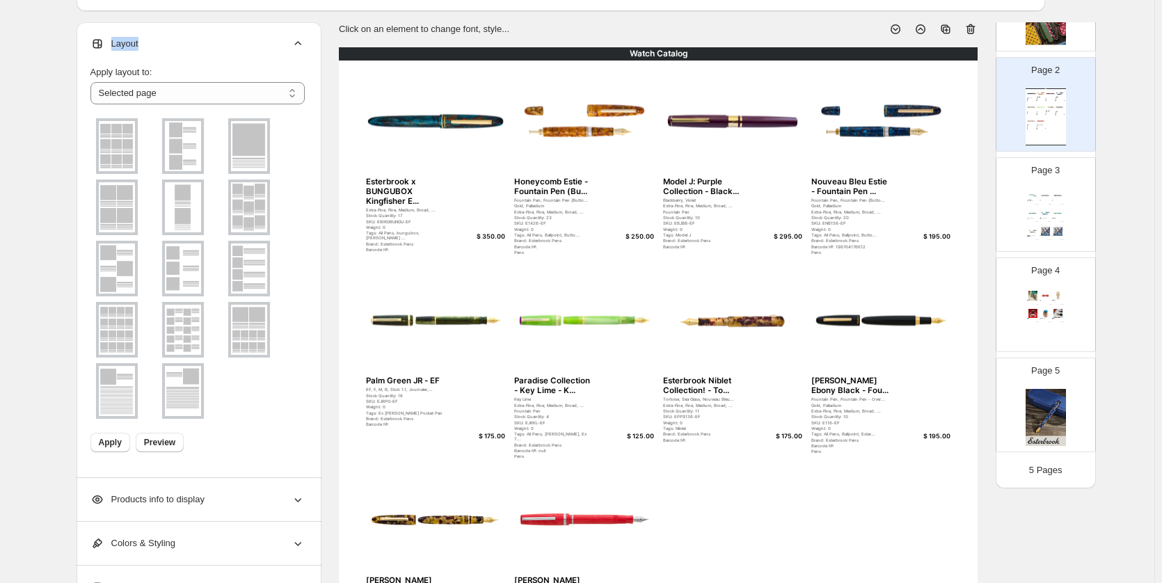
click at [193, 49] on div "Layout" at bounding box center [197, 43] width 214 height 43
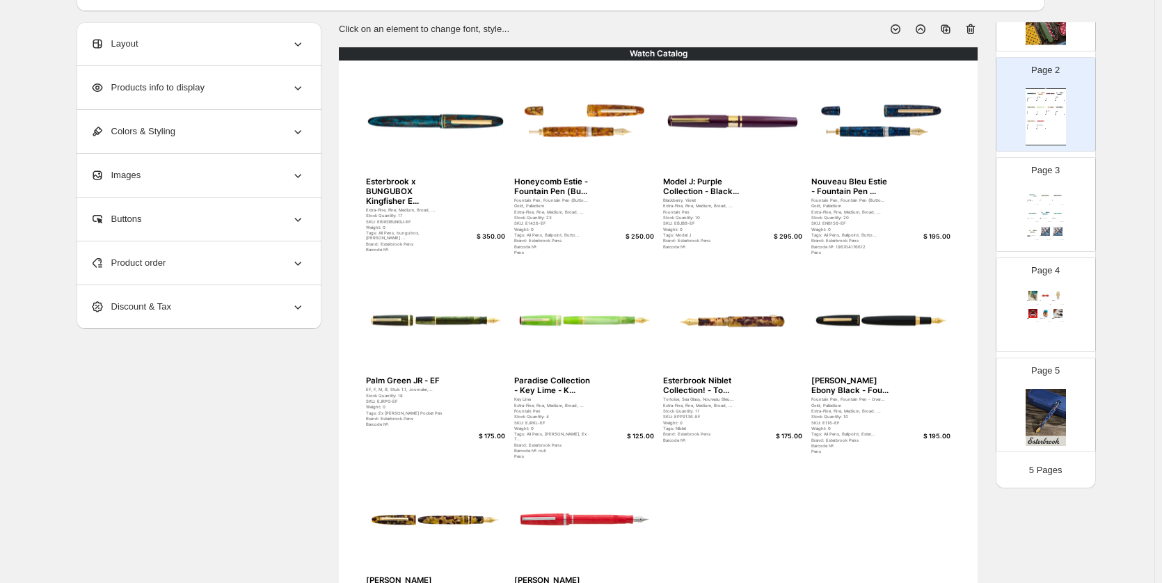
click at [189, 83] on span "Products info to display" at bounding box center [147, 88] width 114 height 14
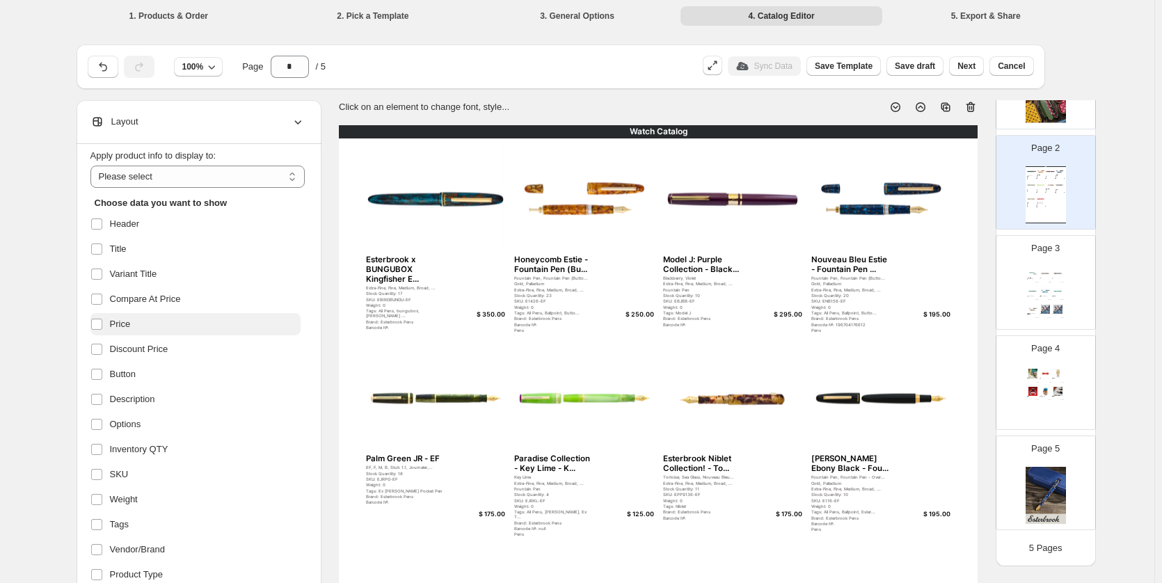
scroll to position [0, 0]
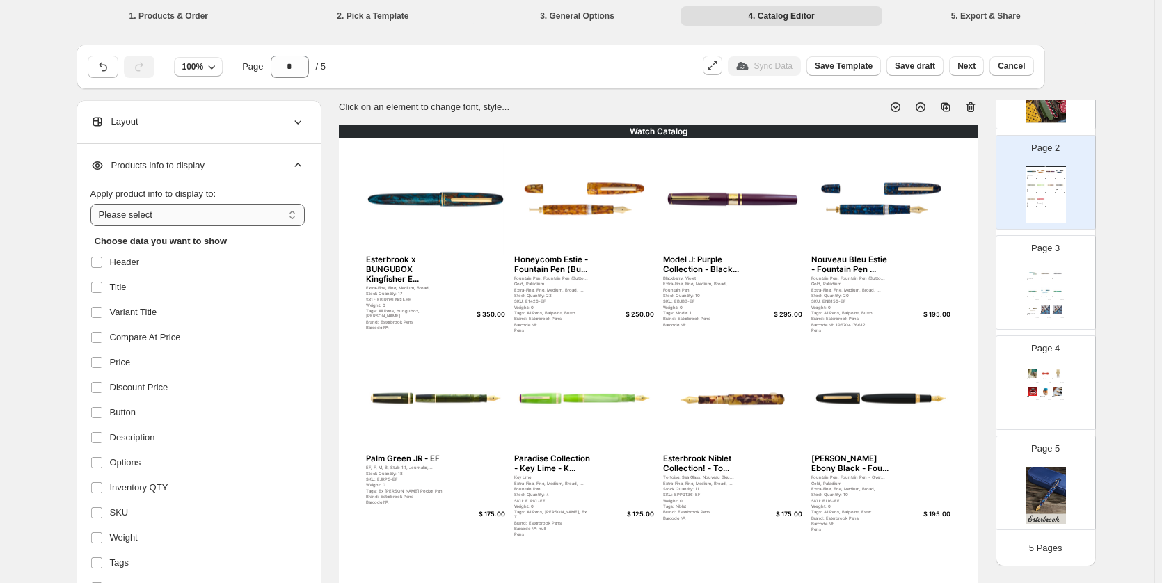
click at [270, 214] on select "**********" at bounding box center [197, 215] width 214 height 22
select select "**********"
click at [93, 204] on select "**********" at bounding box center [197, 215] width 214 height 22
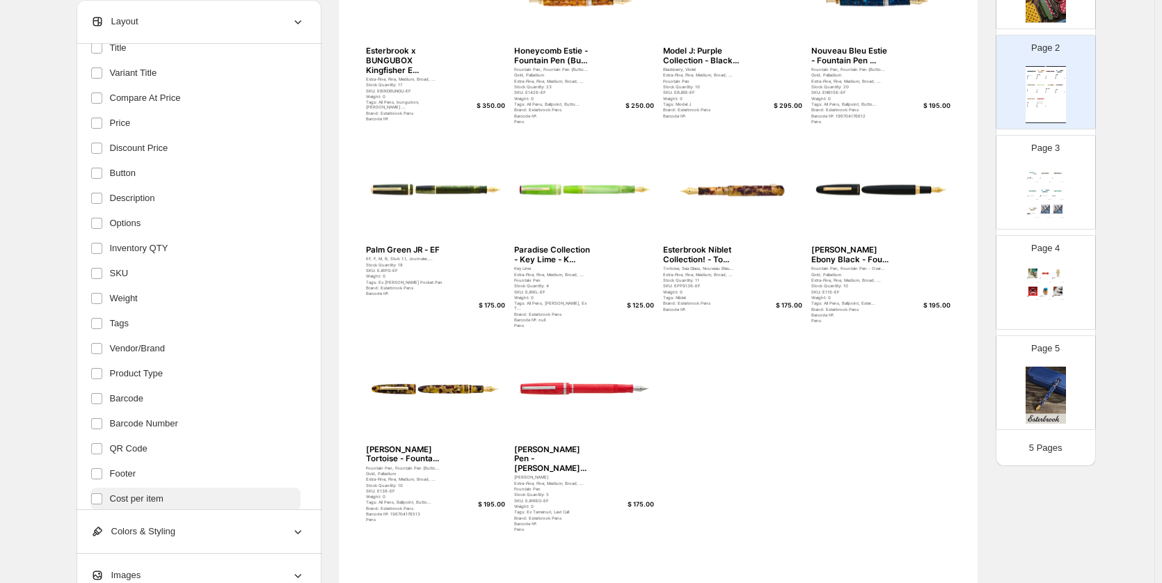
scroll to position [177, 0]
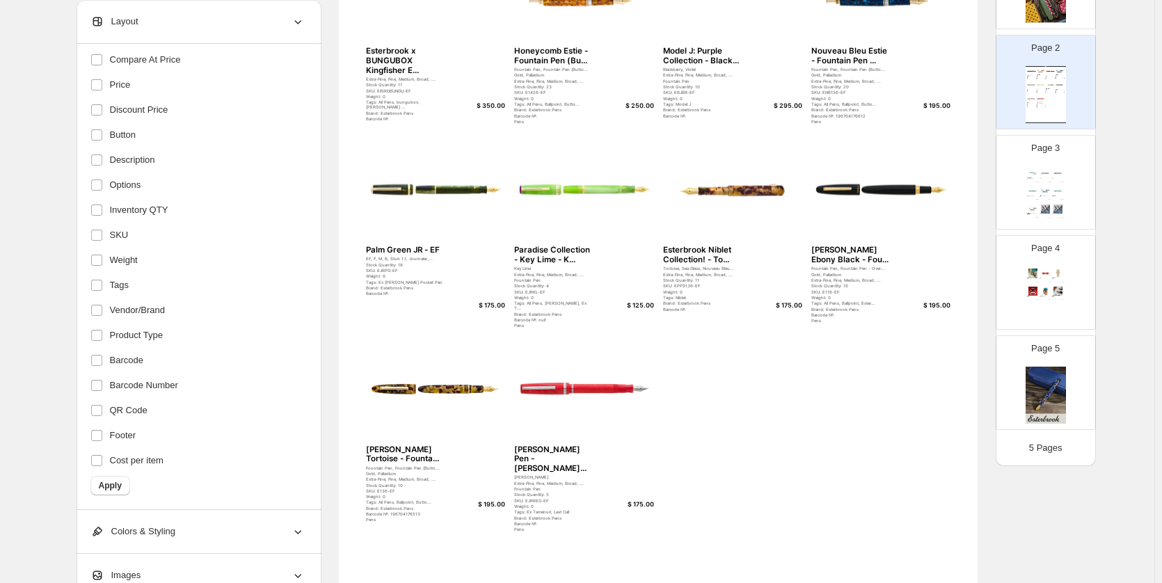
click at [122, 486] on span "Apply" at bounding box center [110, 485] width 23 height 11
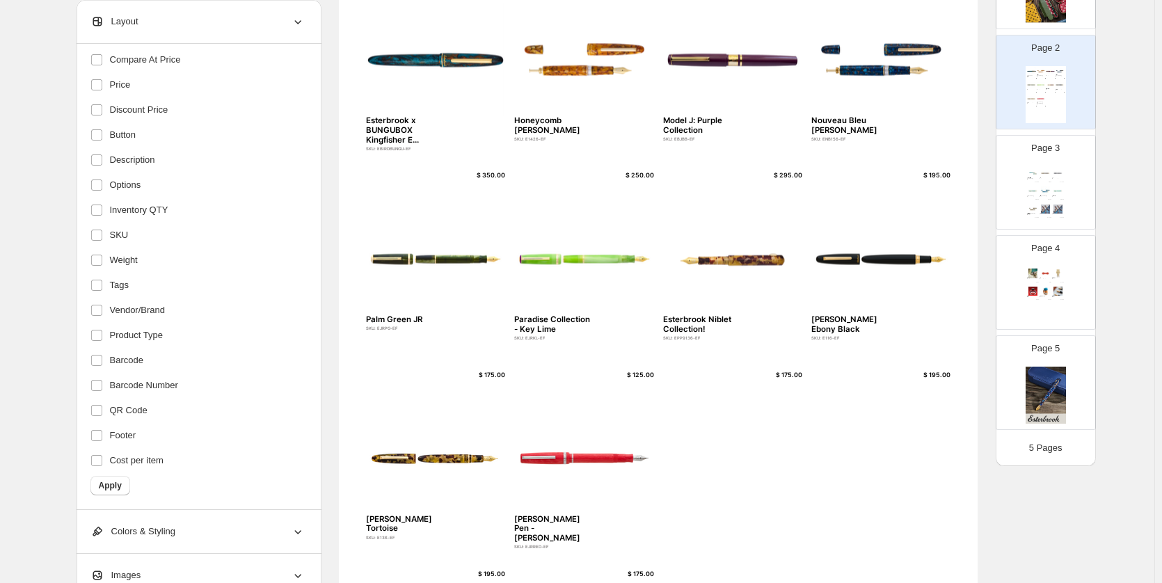
scroll to position [70, 0]
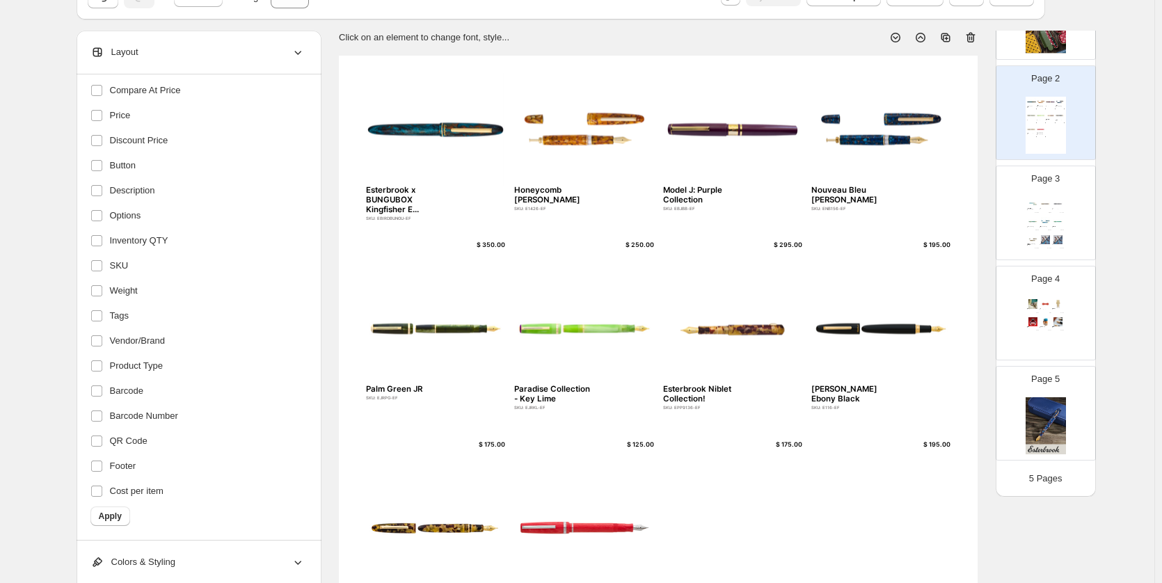
click at [376, 199] on div "Esterbrook x BUNGUBOX Kingfisher E..." at bounding box center [406, 200] width 81 height 29
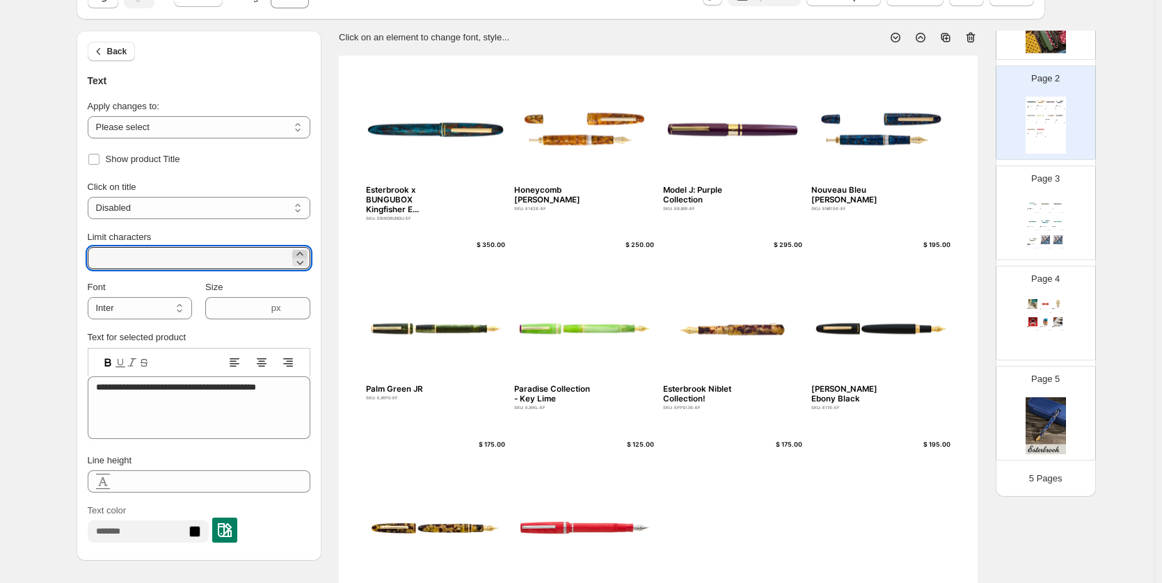
click at [305, 250] on icon at bounding box center [300, 254] width 14 height 14
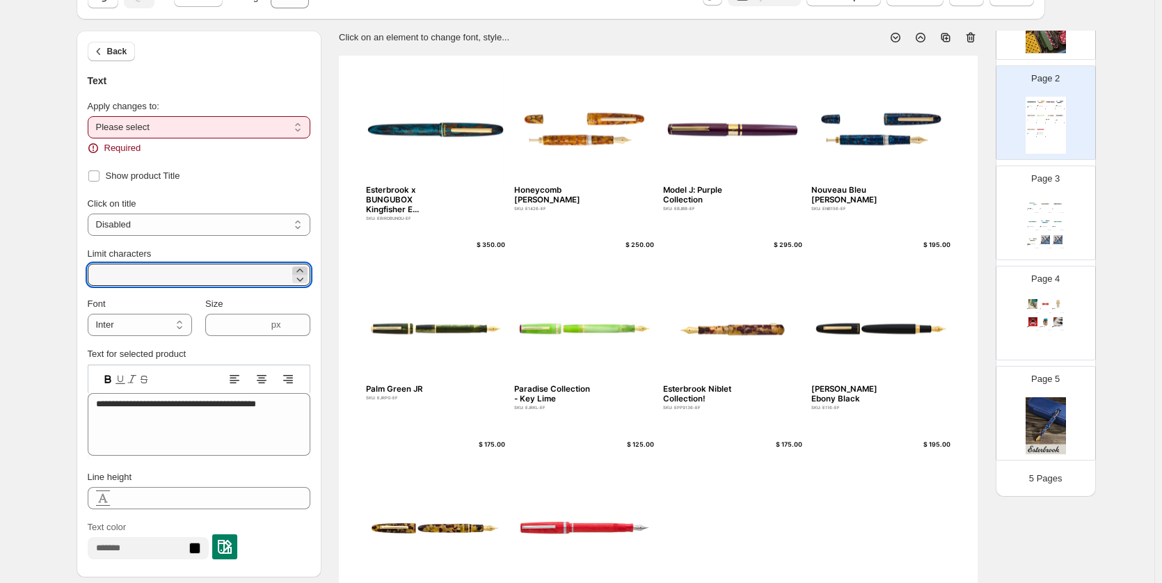
click at [305, 250] on div "Limit characters" at bounding box center [199, 254] width 223 height 14
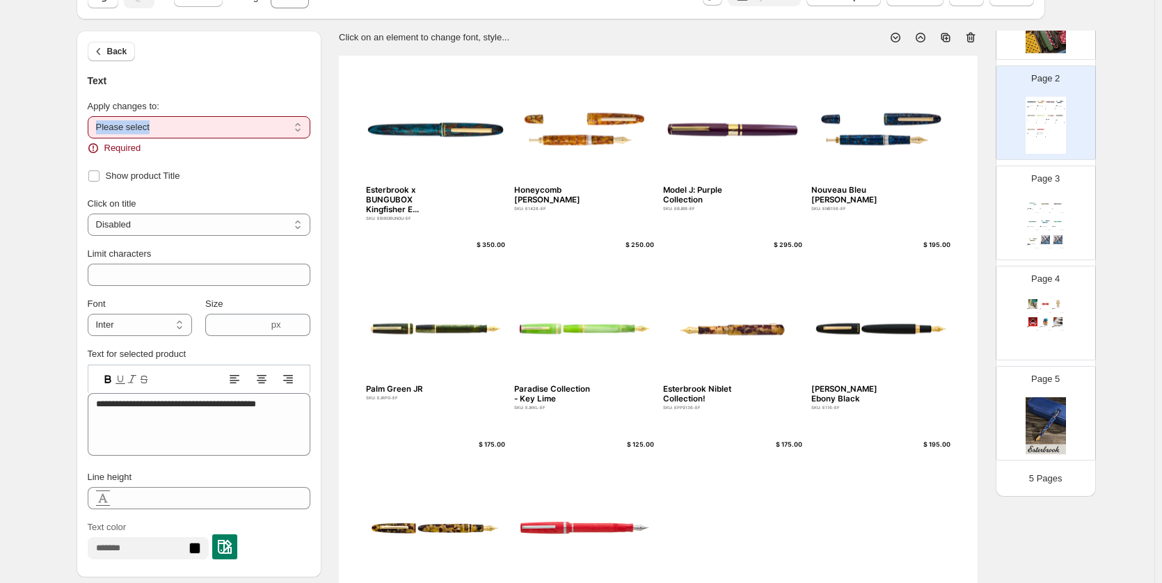
click at [239, 115] on div "**********" at bounding box center [199, 127] width 223 height 56
click at [234, 130] on select "**********" at bounding box center [199, 127] width 223 height 22
select select "**********"
click at [90, 116] on select "**********" at bounding box center [199, 127] width 223 height 22
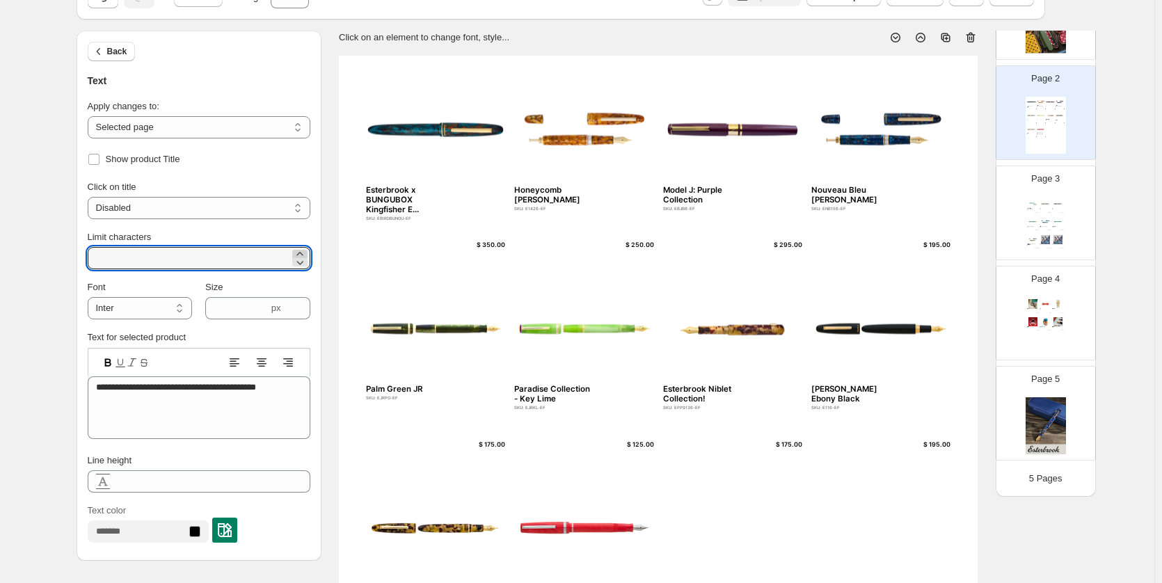
click at [305, 253] on icon at bounding box center [300, 254] width 14 height 14
click at [305, 252] on icon at bounding box center [300, 254] width 14 height 14
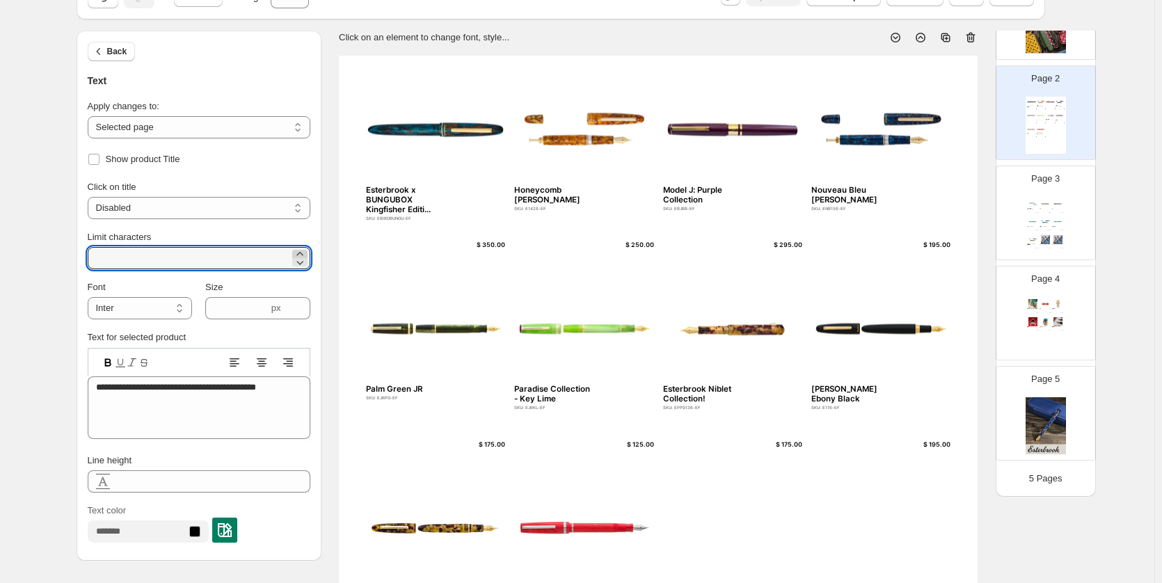
click at [305, 251] on icon at bounding box center [300, 254] width 14 height 14
click at [307, 248] on icon at bounding box center [300, 254] width 14 height 14
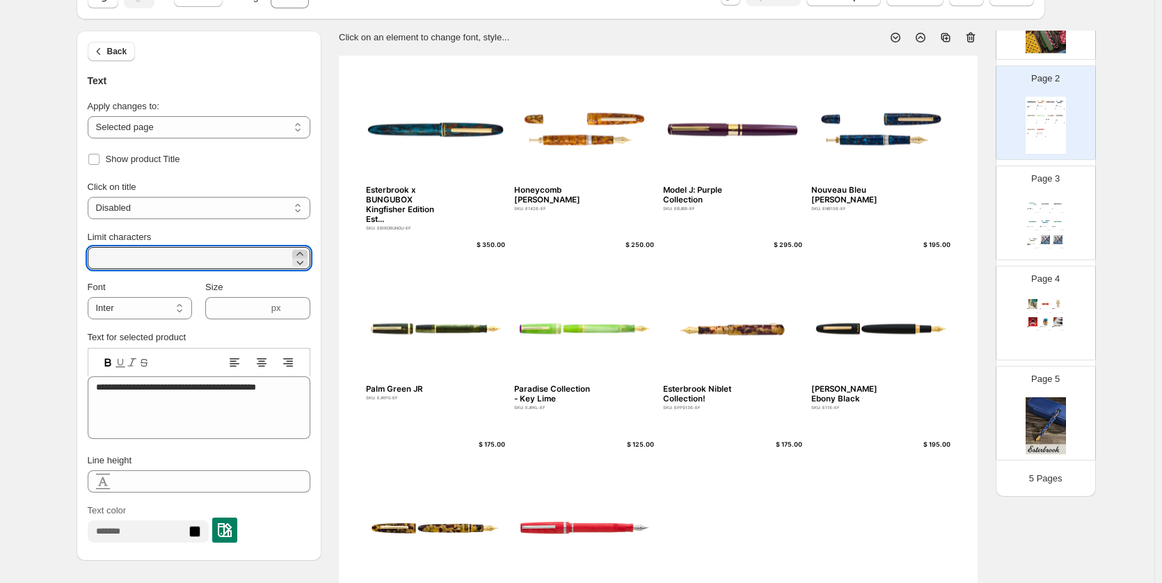
click at [307, 248] on icon at bounding box center [300, 254] width 14 height 14
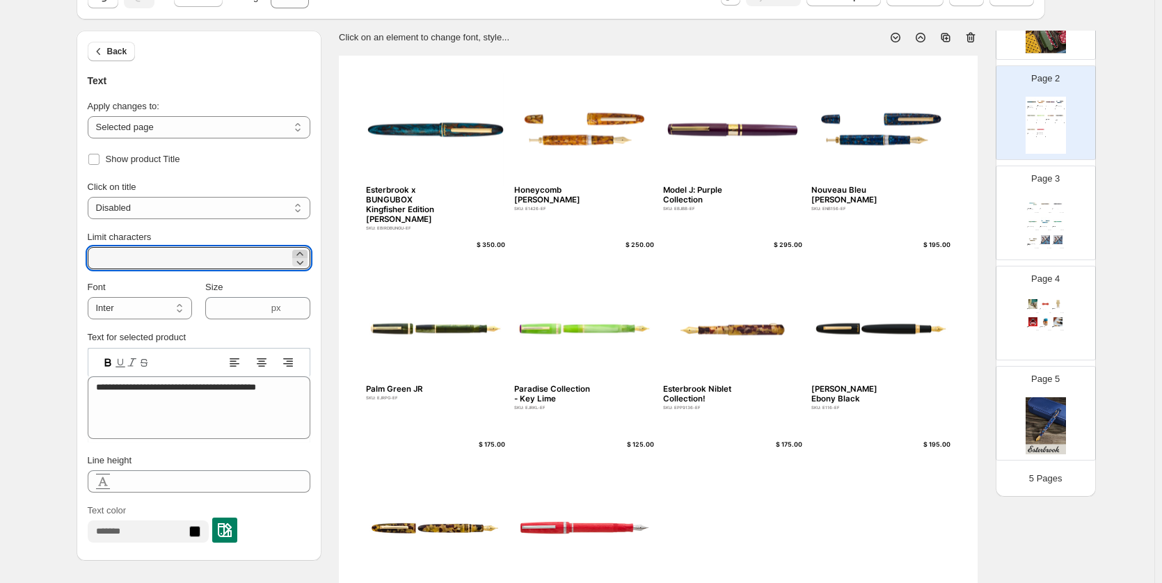
type input "**"
click at [262, 282] on div "Size" at bounding box center [257, 287] width 104 height 14
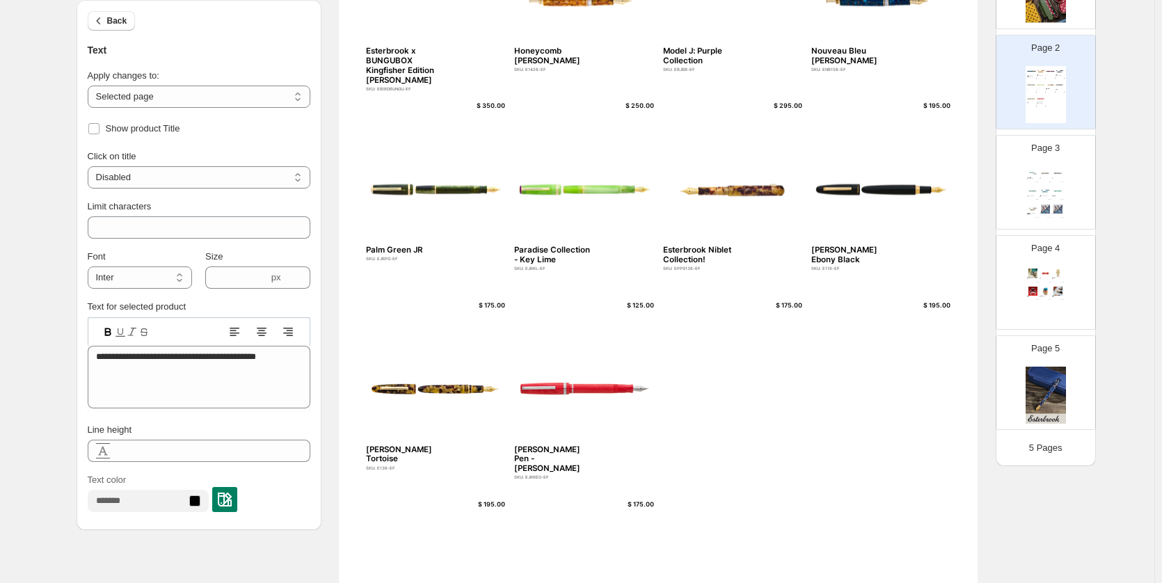
click at [503, 501] on div "$ 195.00" at bounding box center [485, 505] width 40 height 8
type input "***"
type textarea "******"
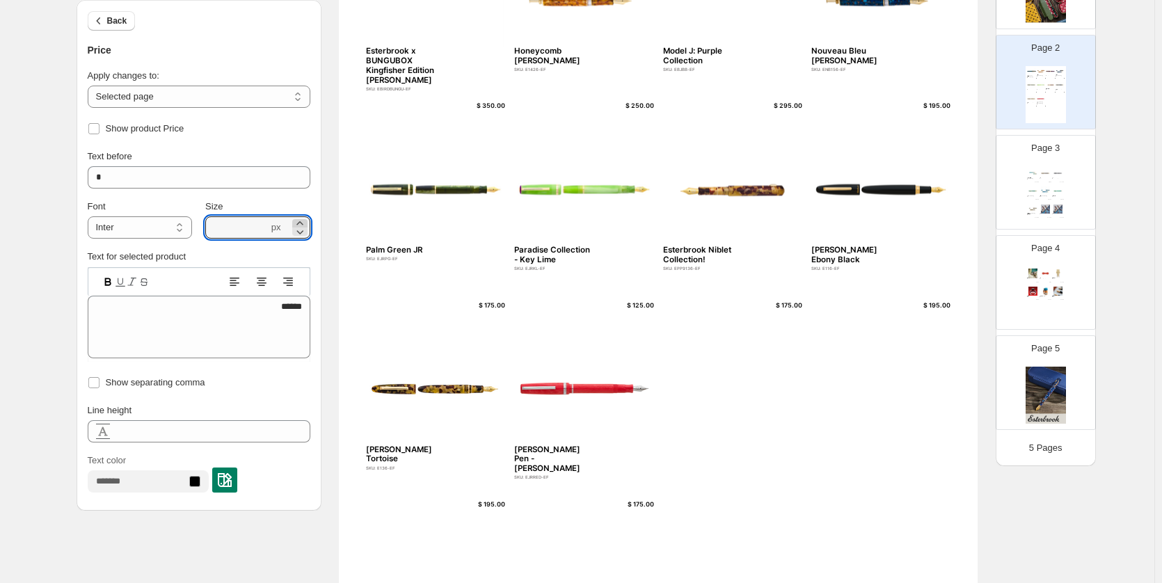
click at [307, 219] on icon at bounding box center [300, 223] width 14 height 14
type input "***"
click at [1020, 273] on div "Page 4 Esterbrook Bee Page Holder SKU: EBEE $ 31.96 Back To The Land Magnetic P…" at bounding box center [1040, 276] width 88 height 93
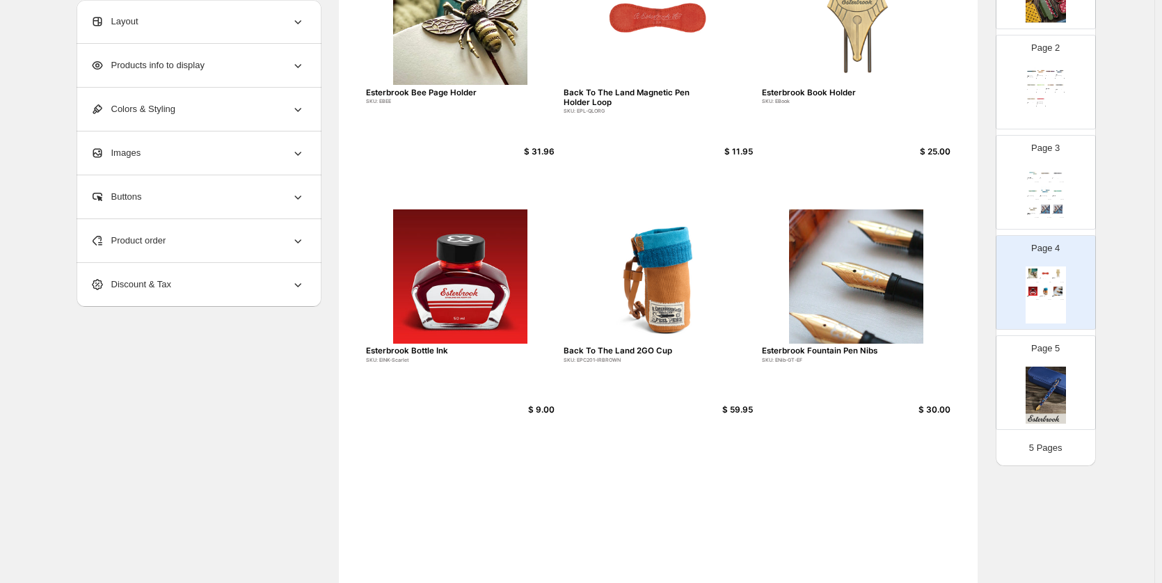
click at [1046, 199] on div "Premium Edition Avalanche Estie SKU: EAV9106-EF $ 350.00 Pumpkin Latte JR SKU: …" at bounding box center [1045, 194] width 40 height 57
type input "*"
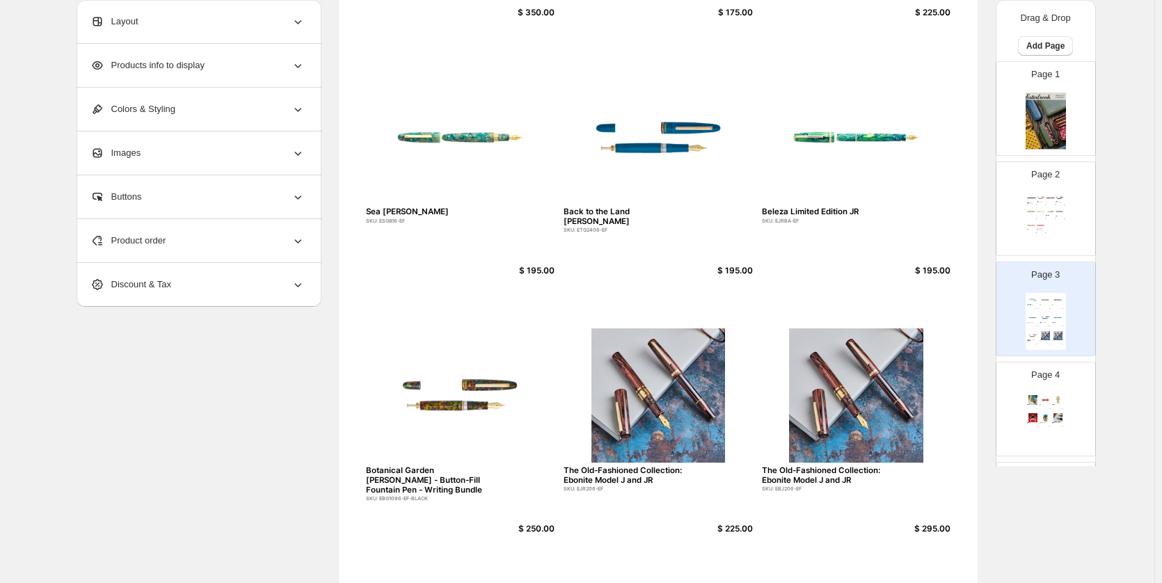
scroll to position [417, 0]
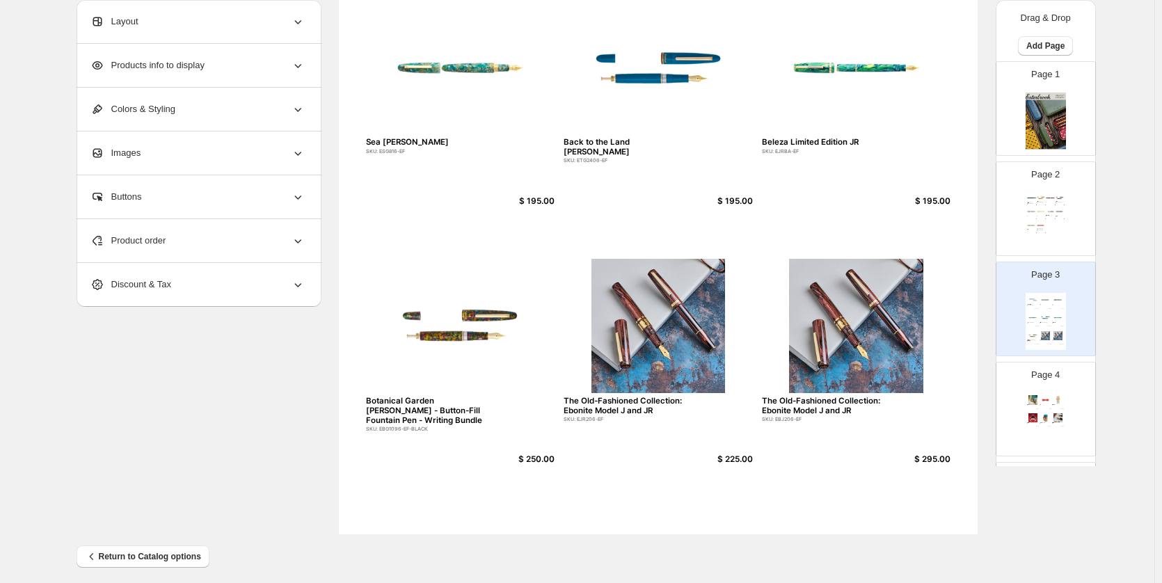
click at [613, 348] on img at bounding box center [657, 326] width 189 height 134
select select "*******"
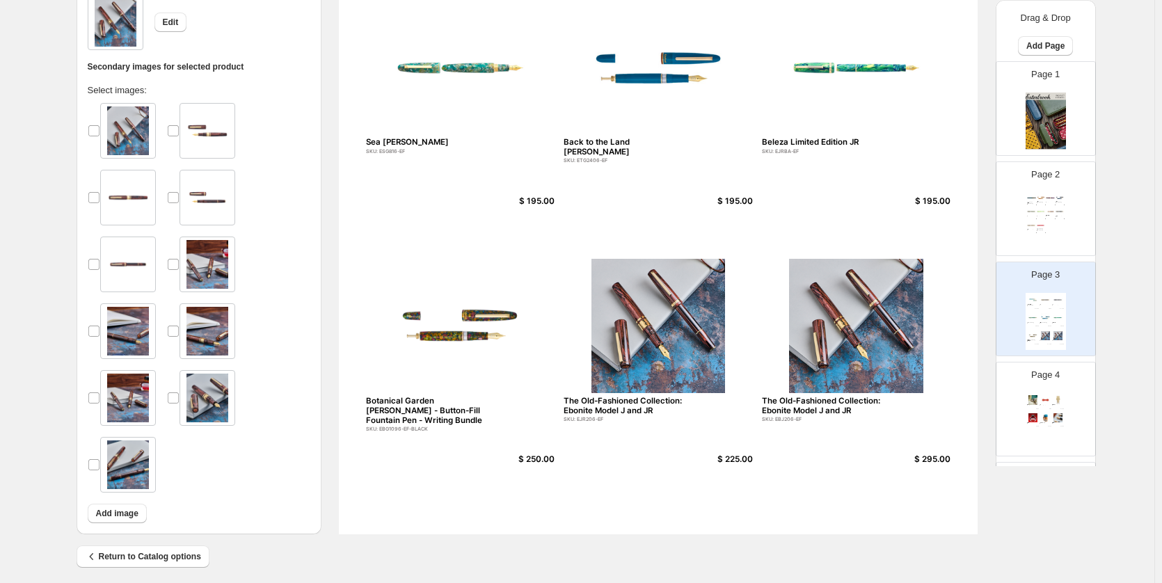
scroll to position [278, 0]
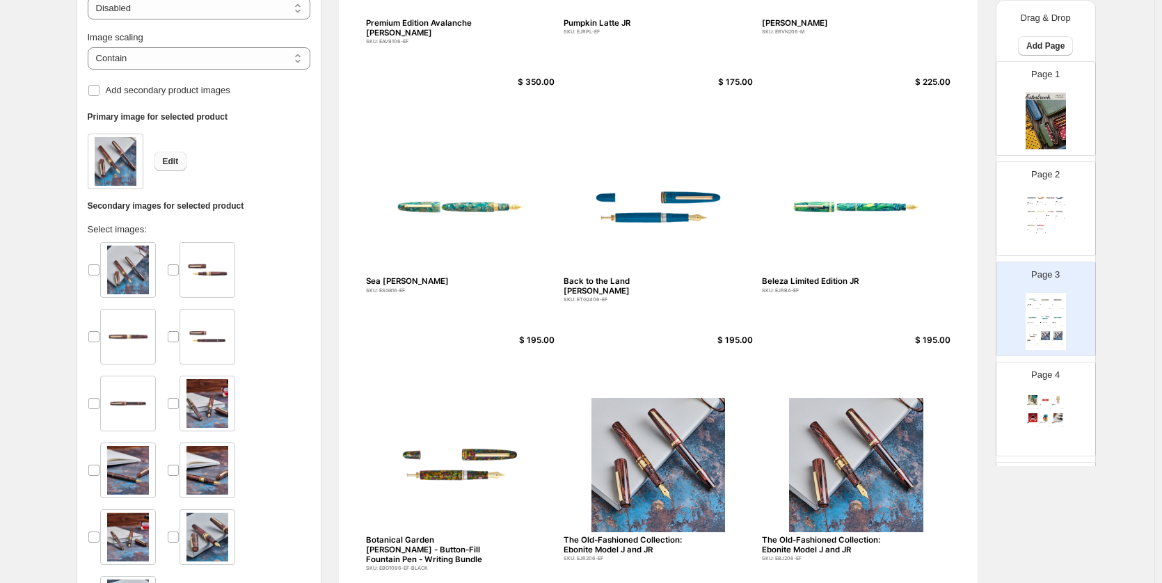
click at [186, 164] on button "Edit" at bounding box center [170, 161] width 33 height 19
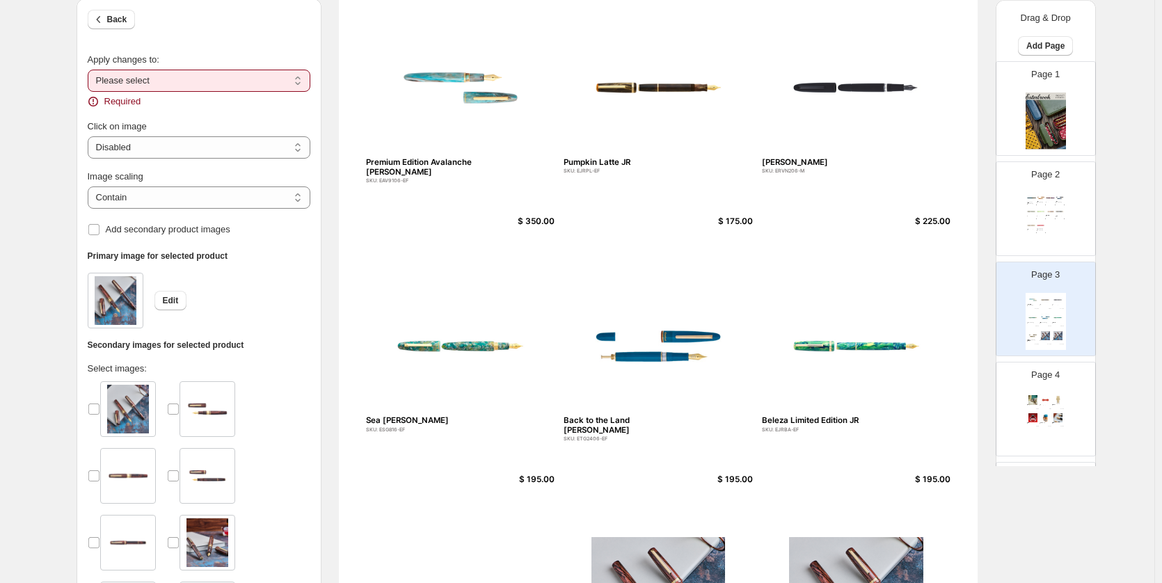
click at [122, 88] on select "**********" at bounding box center [199, 81] width 223 height 22
select select "**********"
click at [90, 70] on select "**********" at bounding box center [199, 81] width 223 height 22
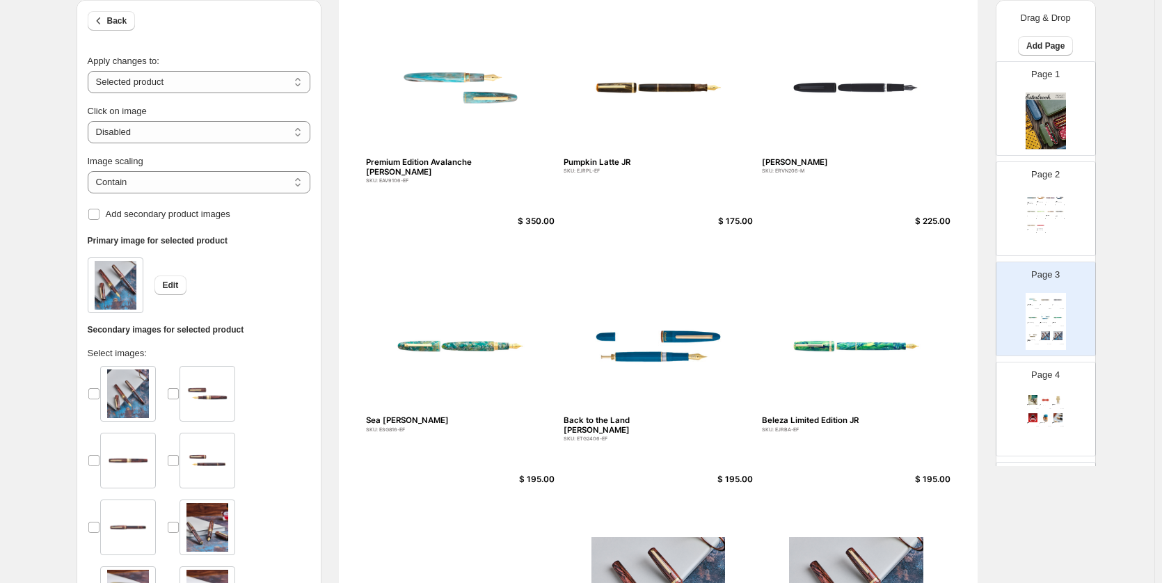
scroll to position [278, 0]
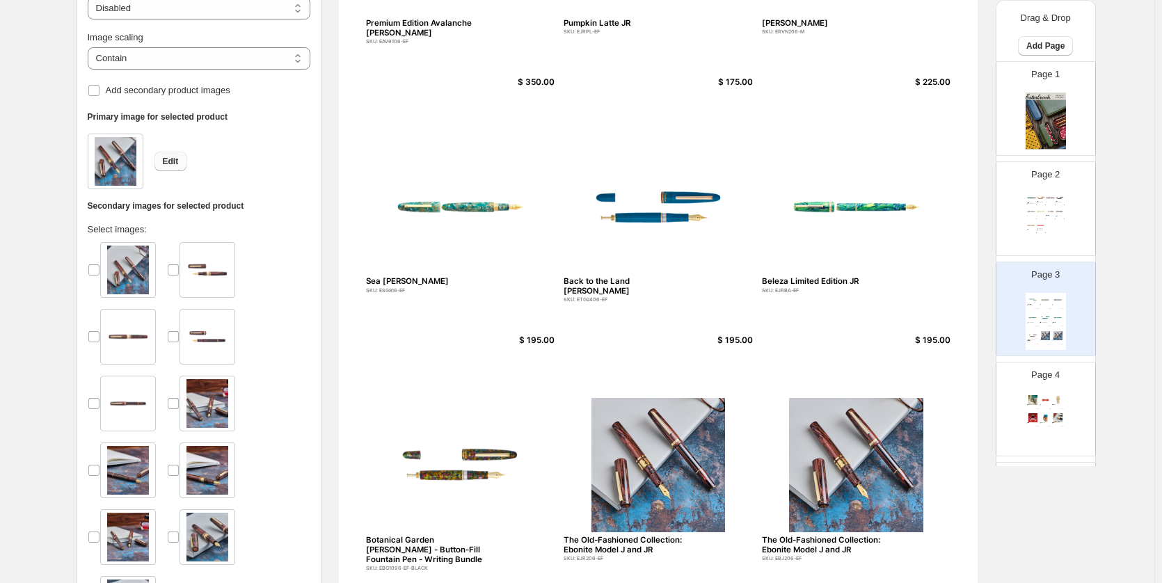
click at [178, 163] on span "Edit" at bounding box center [171, 161] width 16 height 11
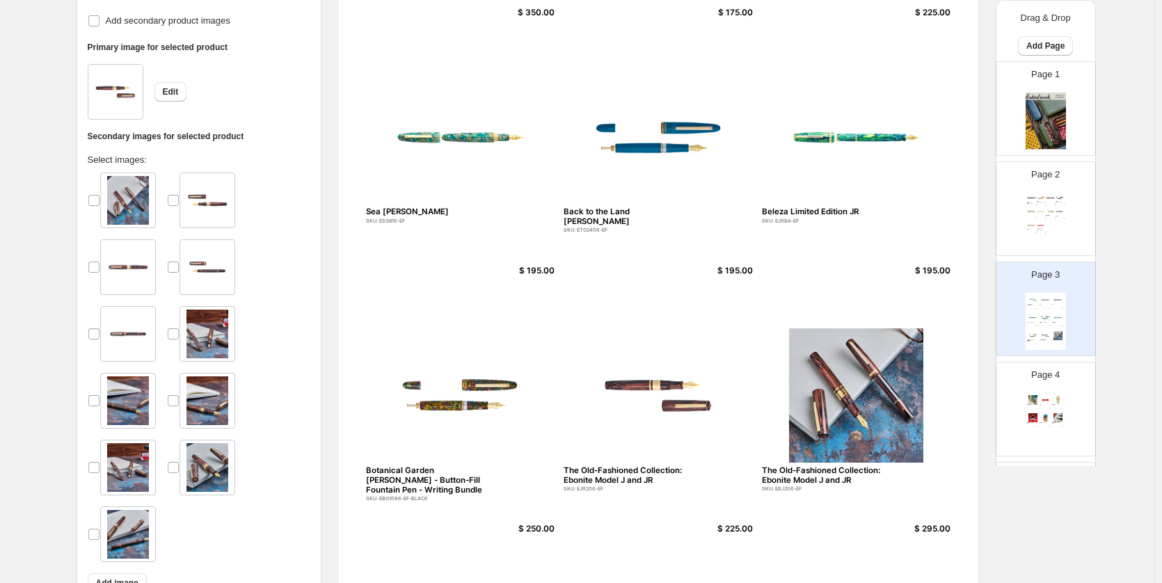
scroll to position [417, 0]
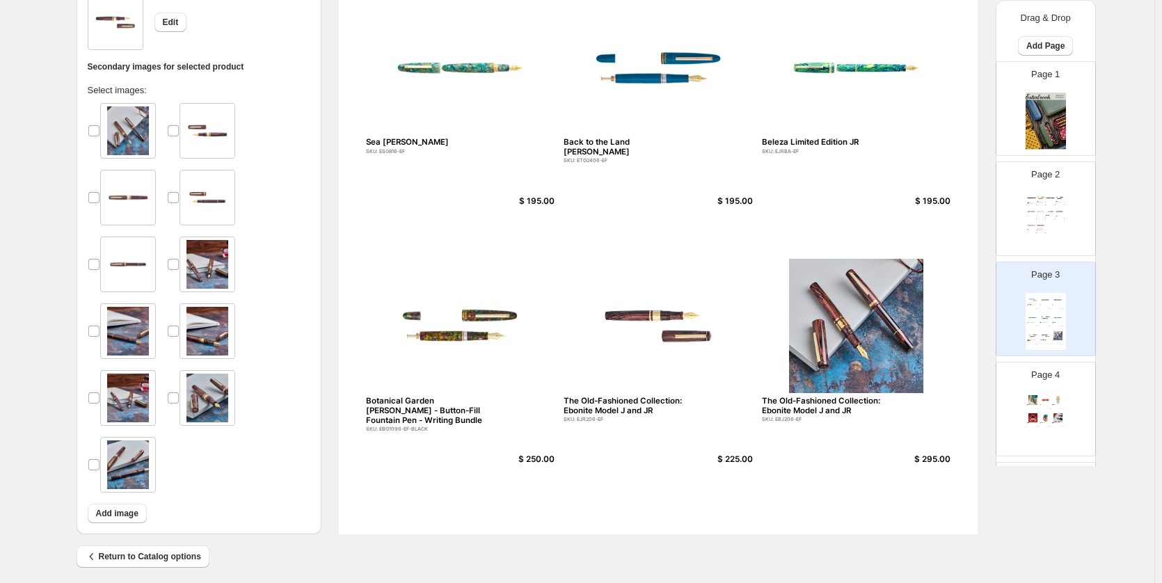
click at [842, 348] on img at bounding box center [856, 326] width 189 height 134
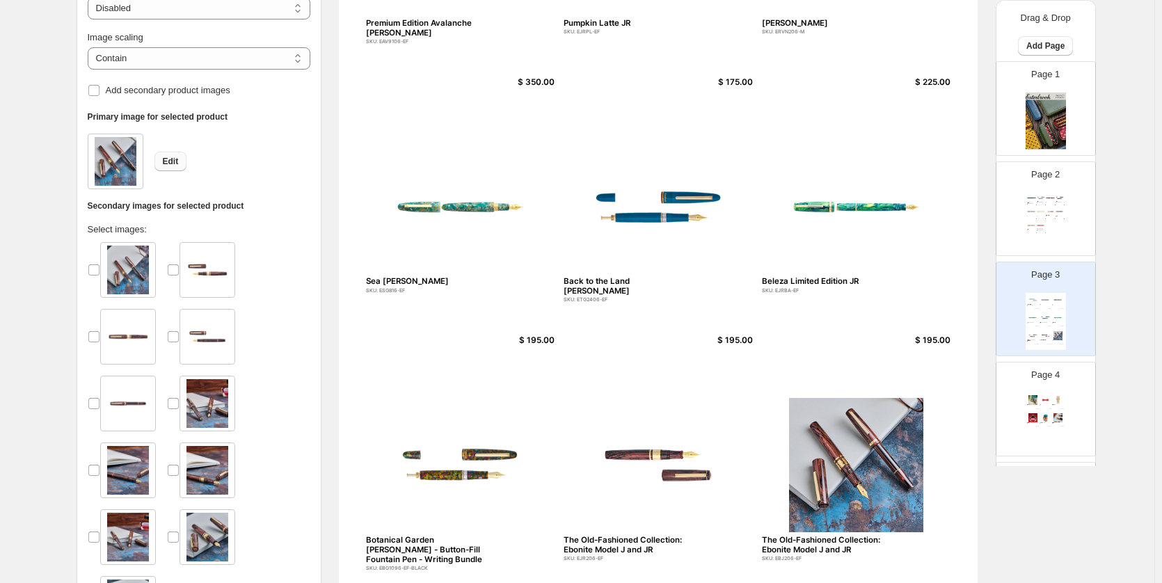
click at [169, 162] on span "Edit" at bounding box center [171, 161] width 16 height 11
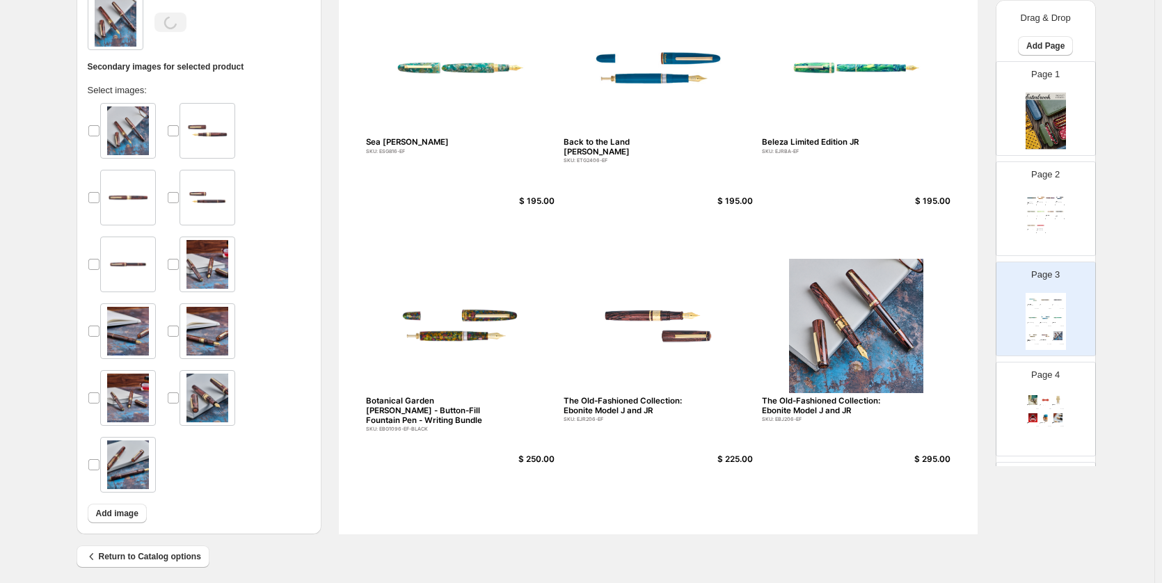
scroll to position [426, 0]
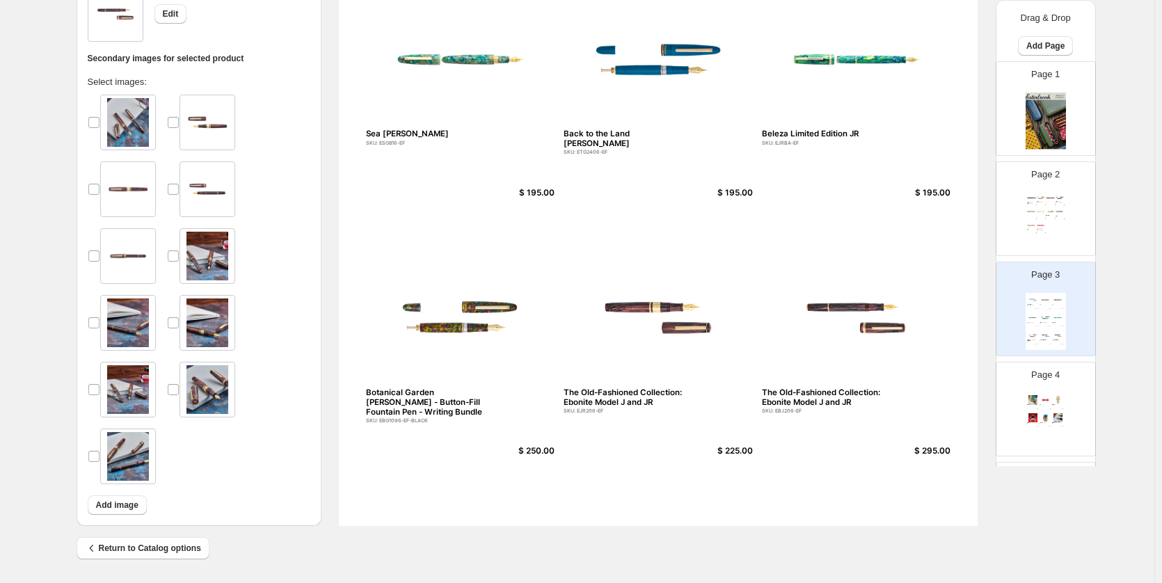
click at [643, 397] on div "The Old-Fashioned Collection: Ebonite Model J and JR" at bounding box center [628, 397] width 130 height 19
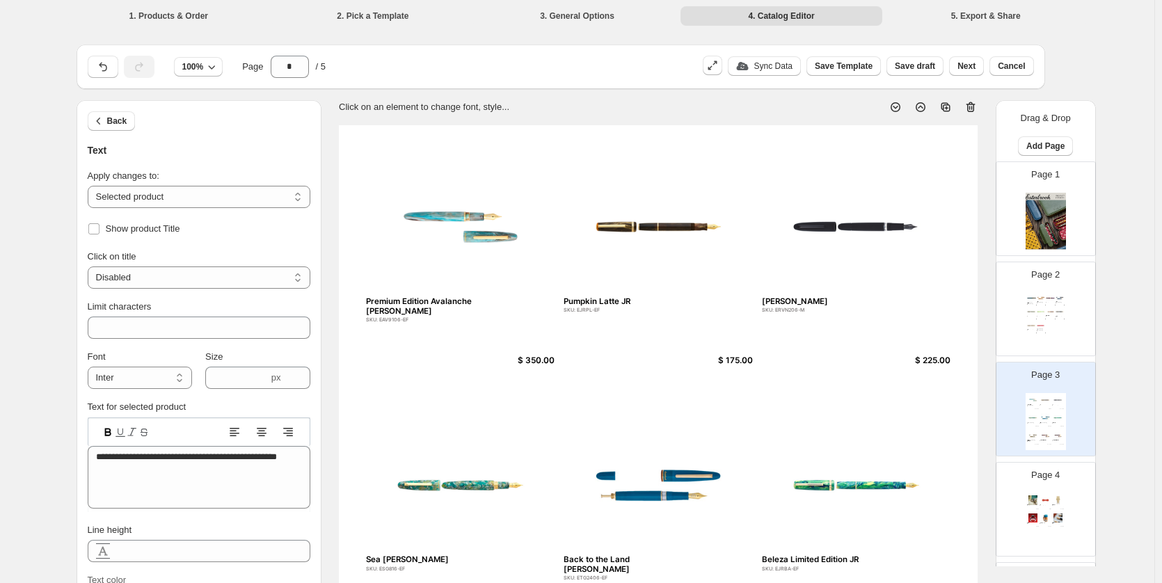
select select "**********"
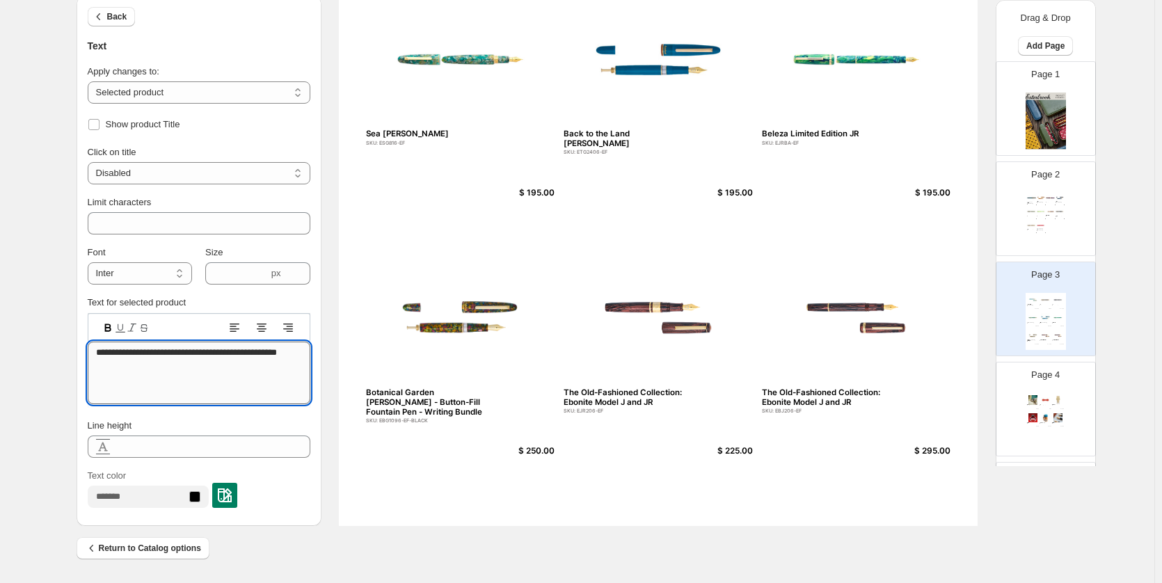
drag, startPoint x: 285, startPoint y: 353, endPoint x: 304, endPoint y: 392, distance: 43.6
click at [894, 472] on div "Premium Edition Avalanche [PERSON_NAME] SKU: EAV9106-EF $ 350.00 Pumpkin Latte …" at bounding box center [658, 112] width 639 height 826
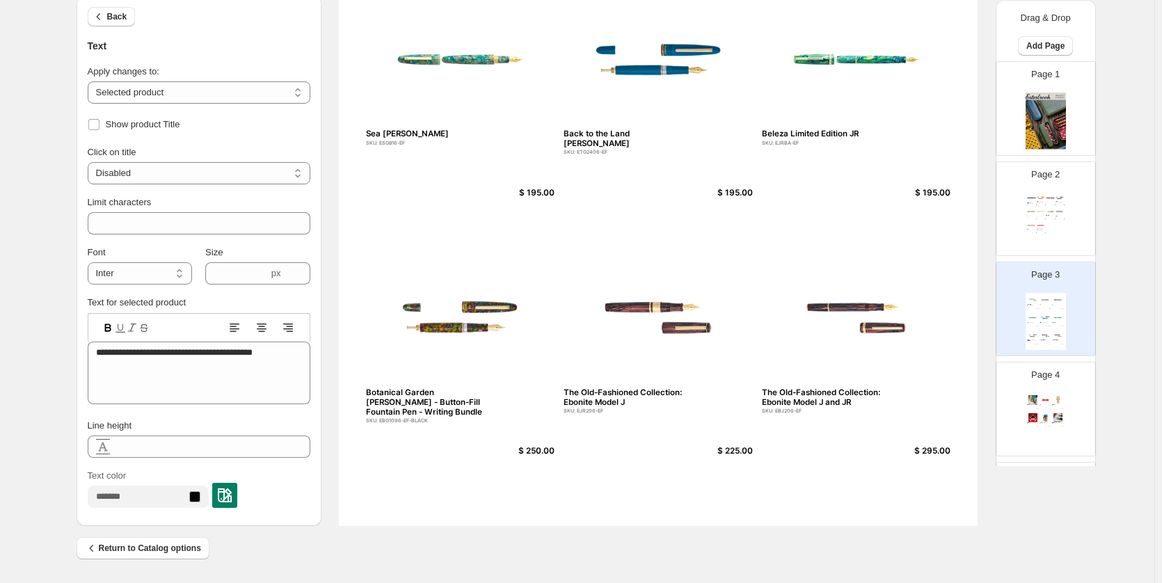
click at [838, 394] on div "The Old-Fashioned Collection: Ebonite Model J and JR" at bounding box center [827, 397] width 130 height 19
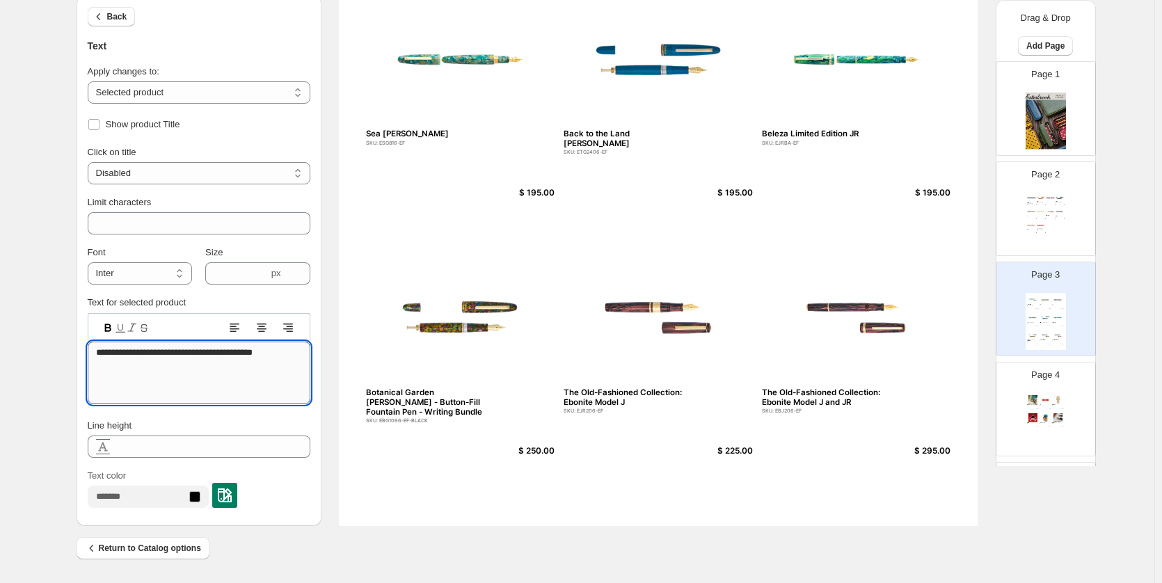
drag, startPoint x: 310, startPoint y: 353, endPoint x: 301, endPoint y: 352, distance: 9.2
click at [301, 352] on textarea "**********" at bounding box center [199, 373] width 223 height 63
drag, startPoint x: 282, startPoint y: 349, endPoint x: 302, endPoint y: 355, distance: 20.3
click at [302, 355] on textarea "**********" at bounding box center [199, 373] width 223 height 63
type textarea "**********"
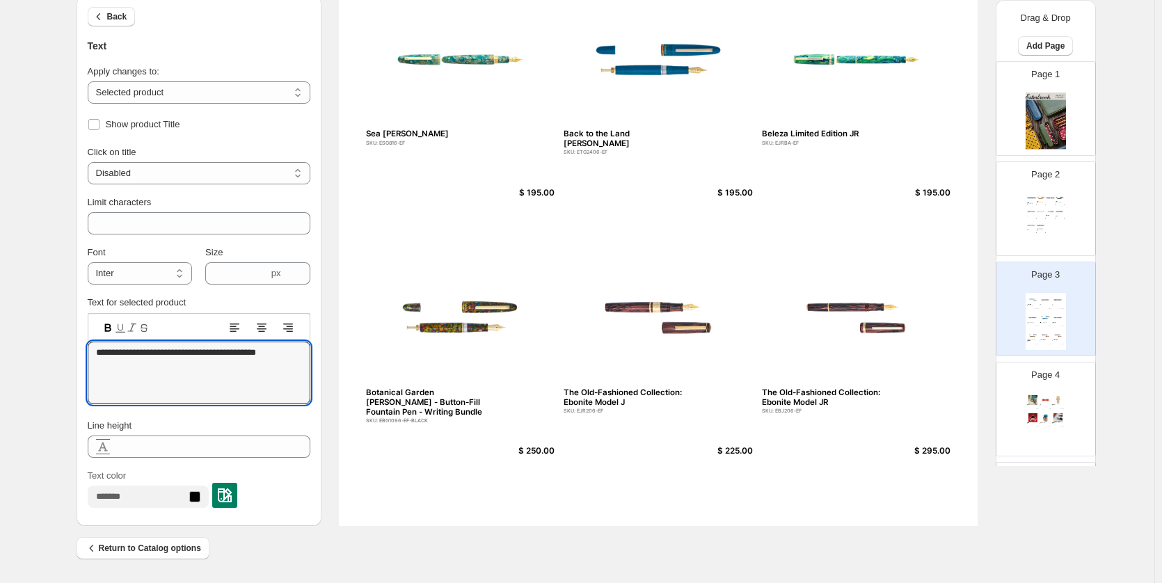
click at [506, 461] on div "Premium Edition Avalanche [PERSON_NAME] SKU: EAV9106-EF $ 350.00 Pumpkin Latte …" at bounding box center [658, 112] width 639 height 826
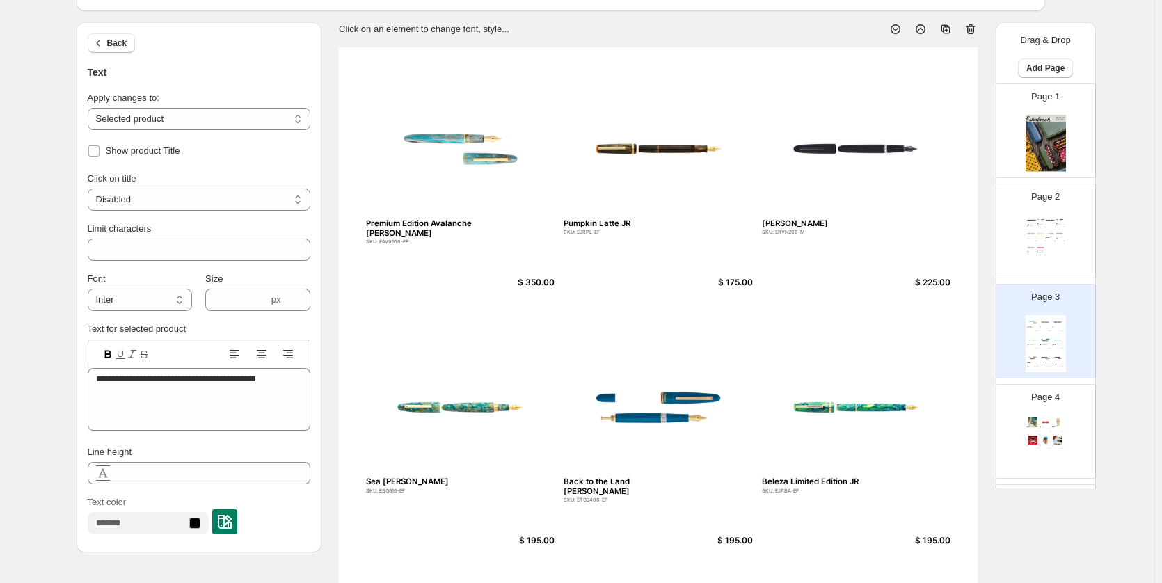
scroll to position [356, 0]
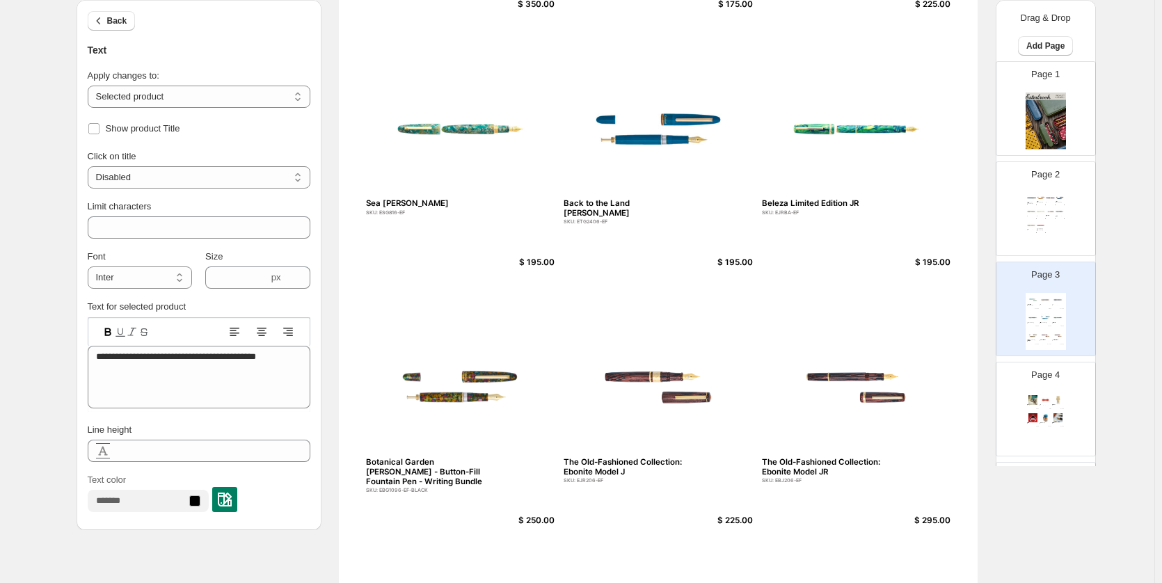
click at [1037, 181] on p "Page 2" at bounding box center [1045, 175] width 29 height 14
type input "*"
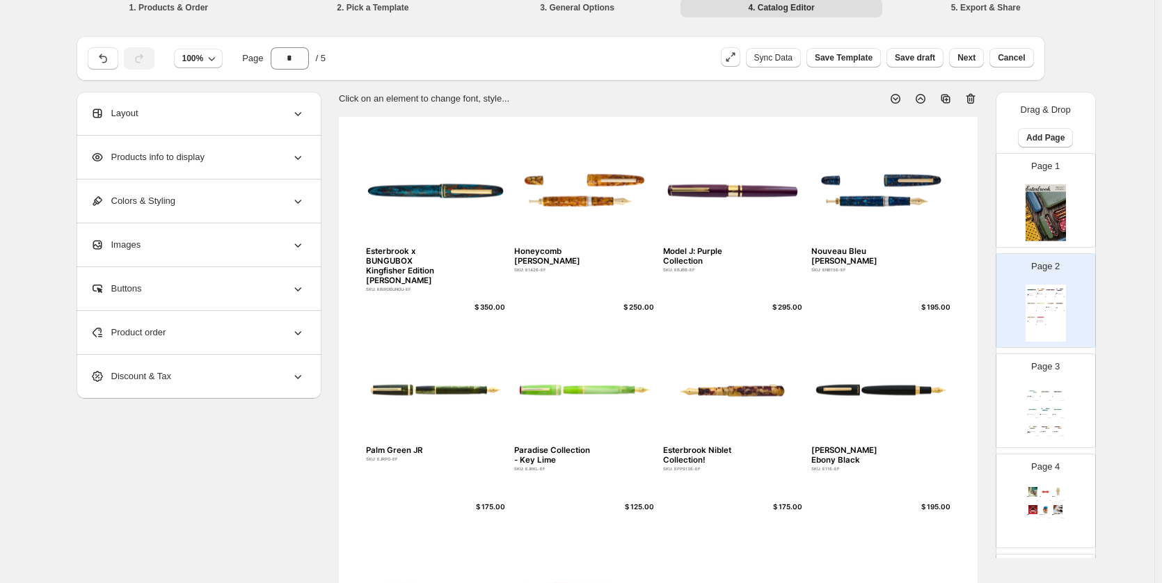
scroll to position [0, 0]
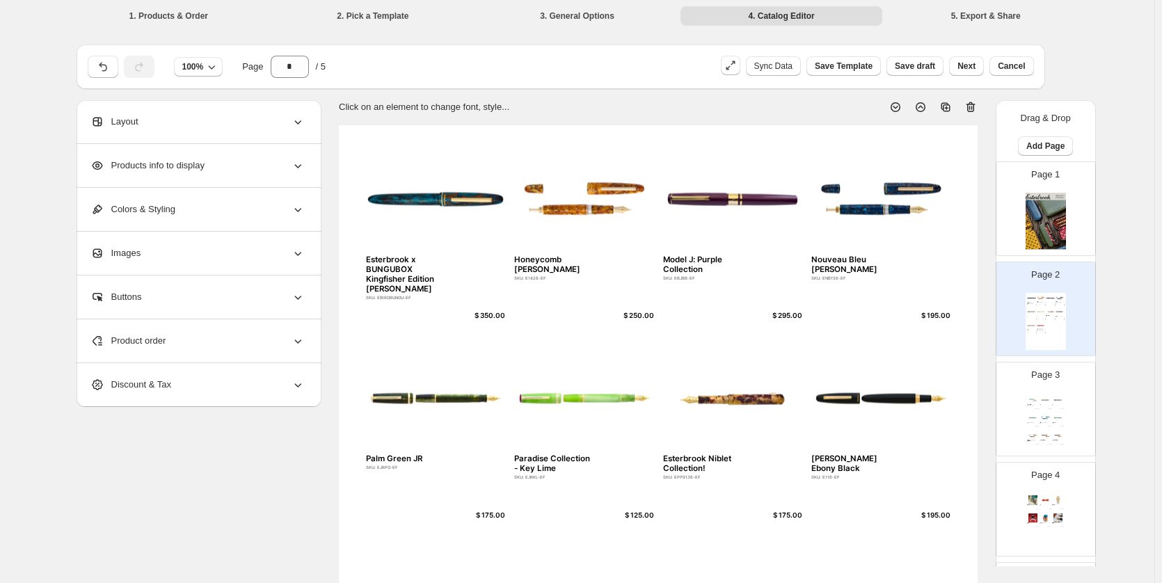
click at [204, 166] on span "Products info to display" at bounding box center [147, 166] width 114 height 14
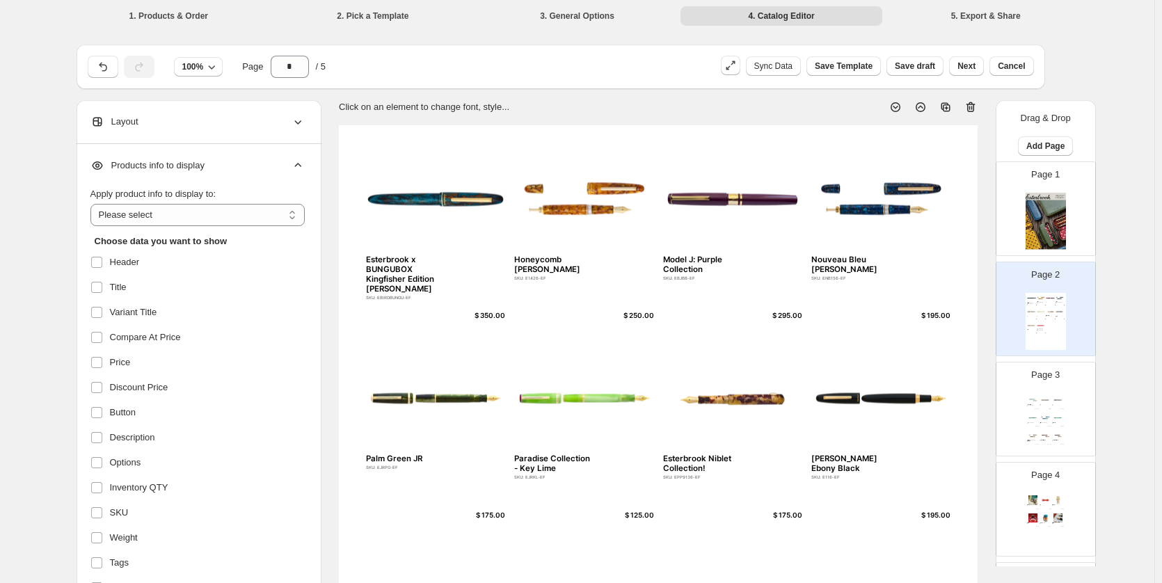
click at [212, 125] on div "Layout" at bounding box center [197, 121] width 214 height 43
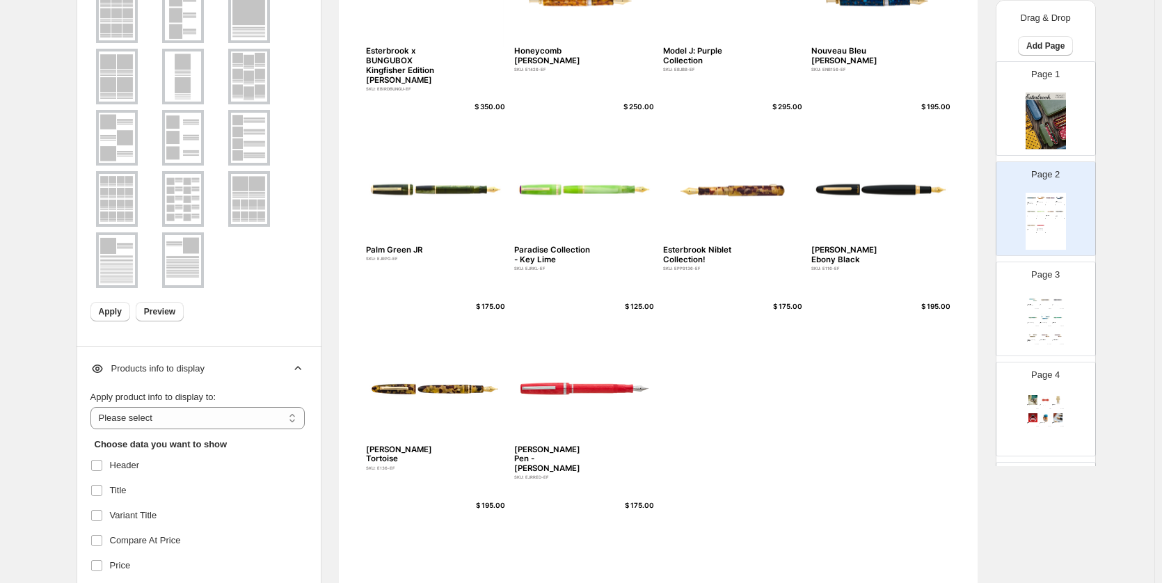
scroll to position [70, 0]
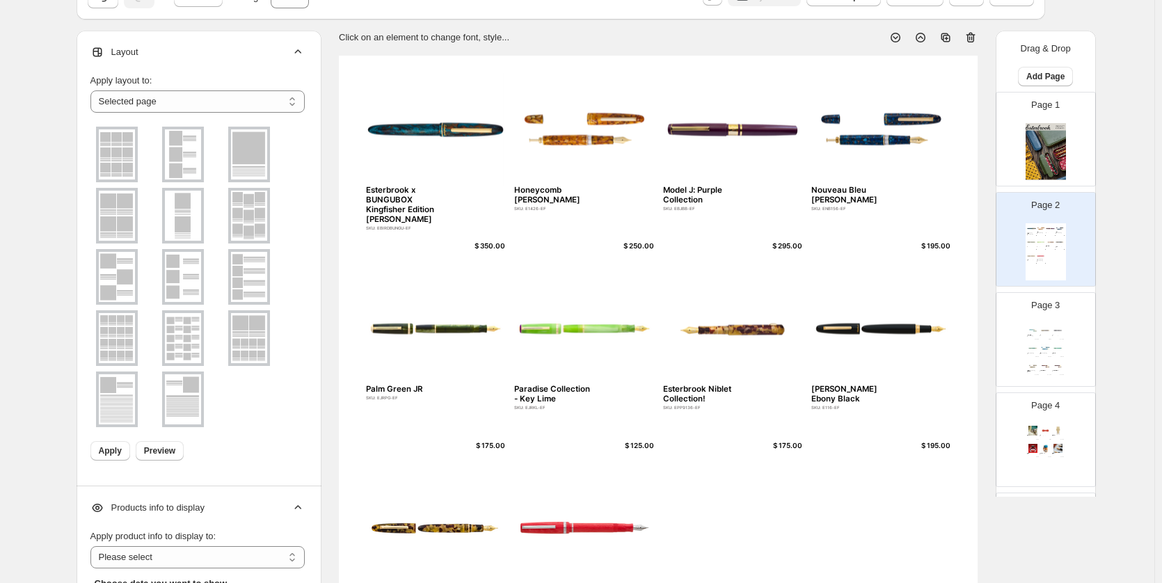
click at [246, 321] on img at bounding box center [249, 338] width 36 height 50
click at [103, 452] on span "Apply" at bounding box center [110, 450] width 23 height 11
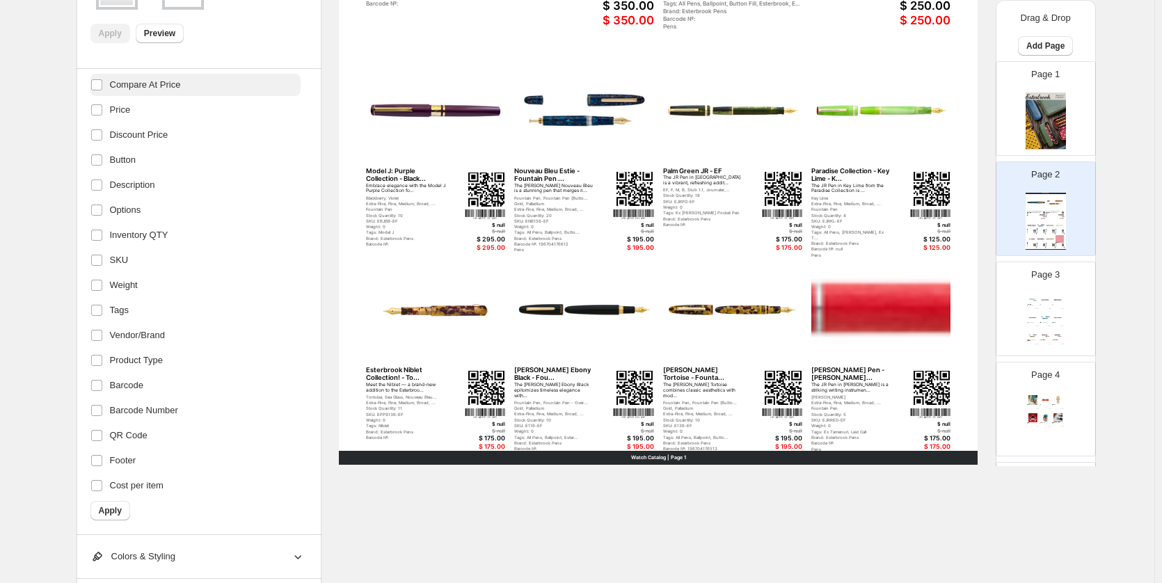
scroll to position [0, 0]
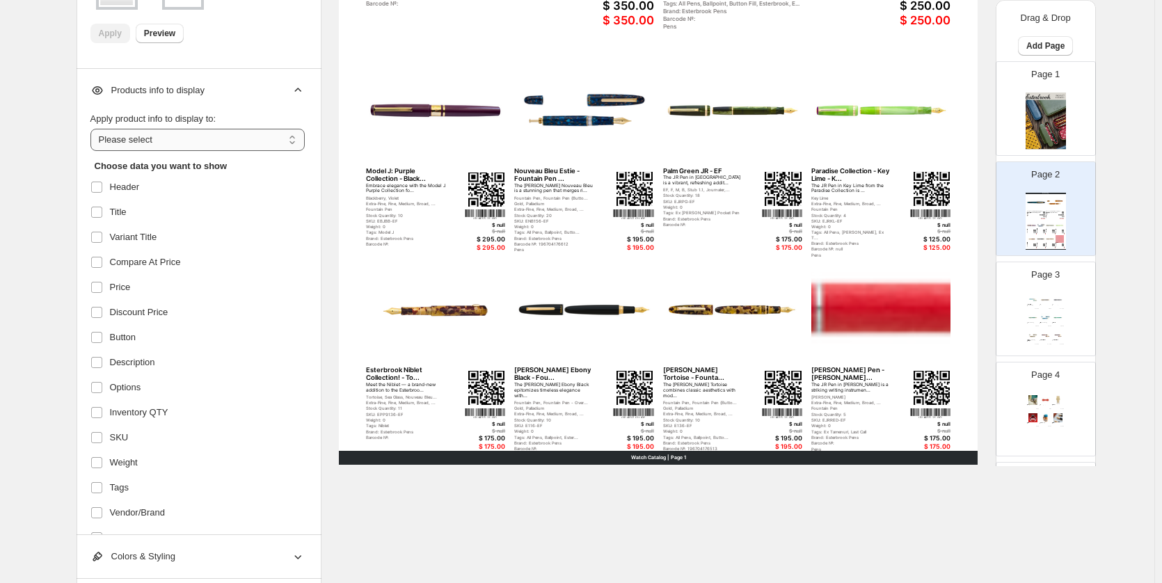
click at [215, 134] on select "**********" at bounding box center [197, 140] width 214 height 22
click at [221, 135] on select "**********" at bounding box center [197, 140] width 214 height 22
select select "**********"
click at [93, 129] on select "**********" at bounding box center [197, 140] width 214 height 22
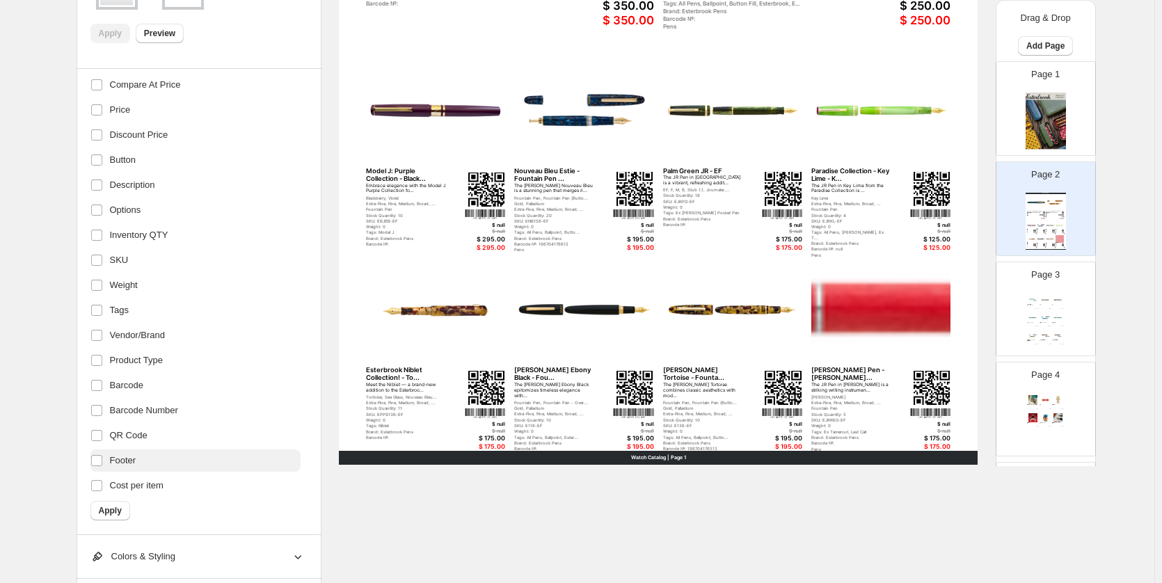
scroll to position [696, 0]
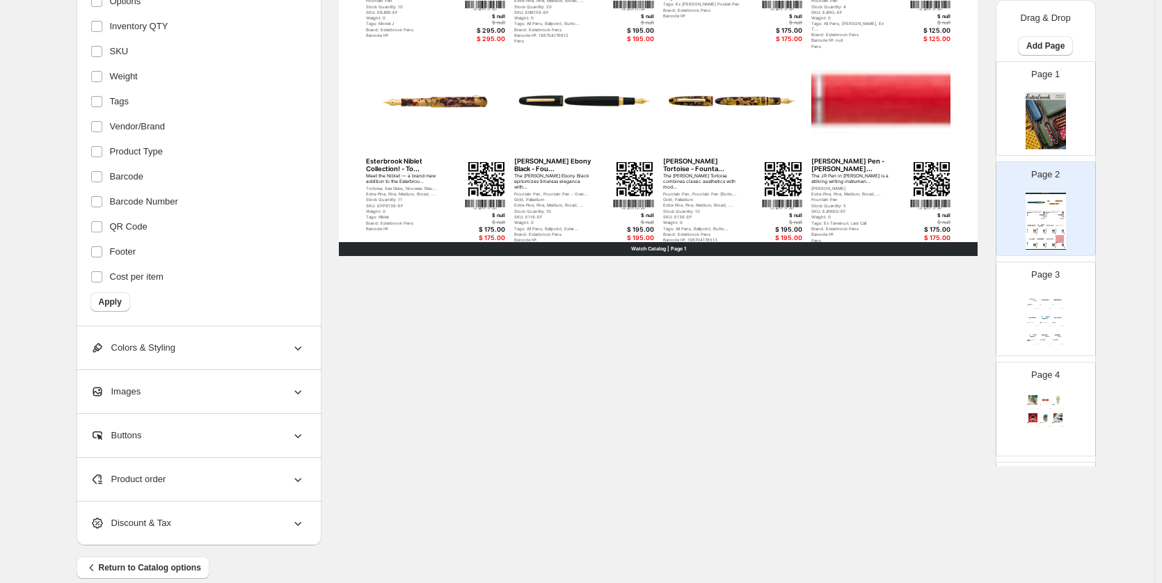
click at [112, 302] on span "Apply" at bounding box center [110, 301] width 23 height 11
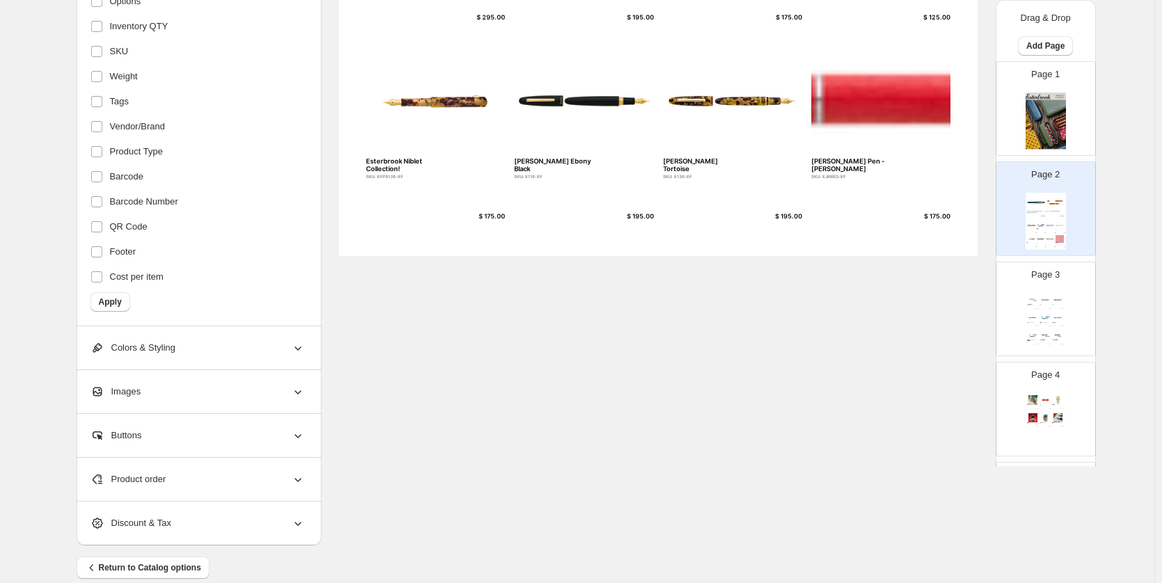
scroll to position [715, 0]
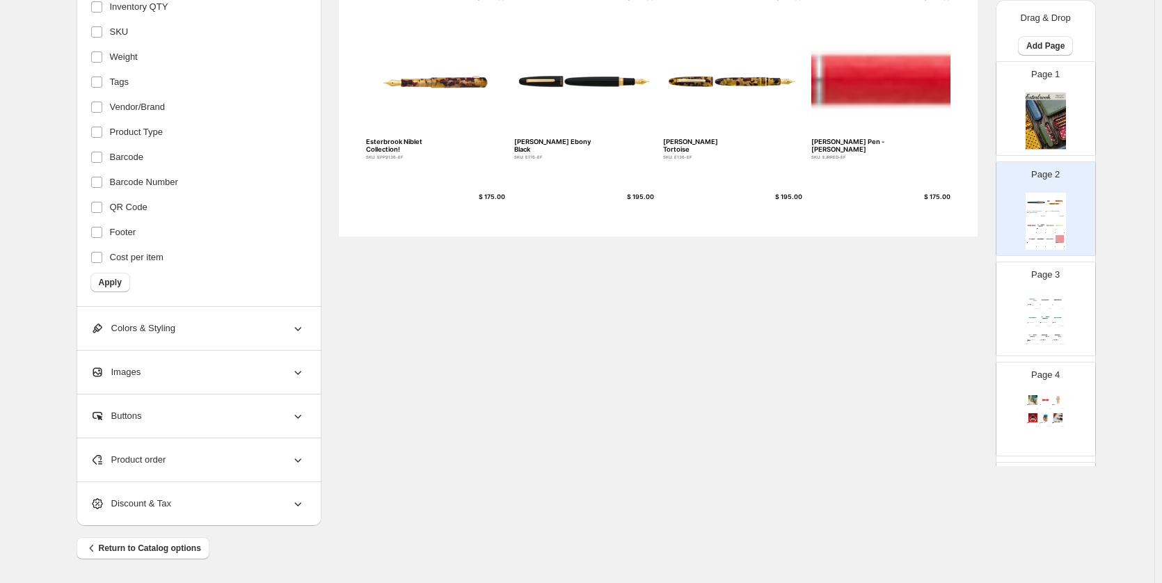
click at [217, 467] on div "Product order" at bounding box center [197, 459] width 214 height 43
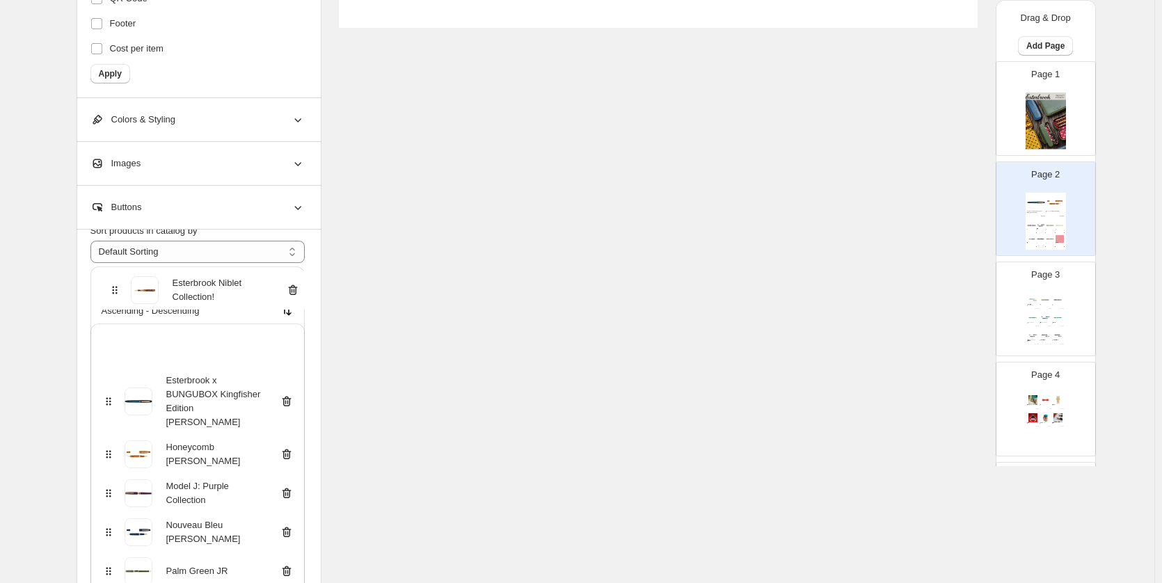
scroll to position [49, 0]
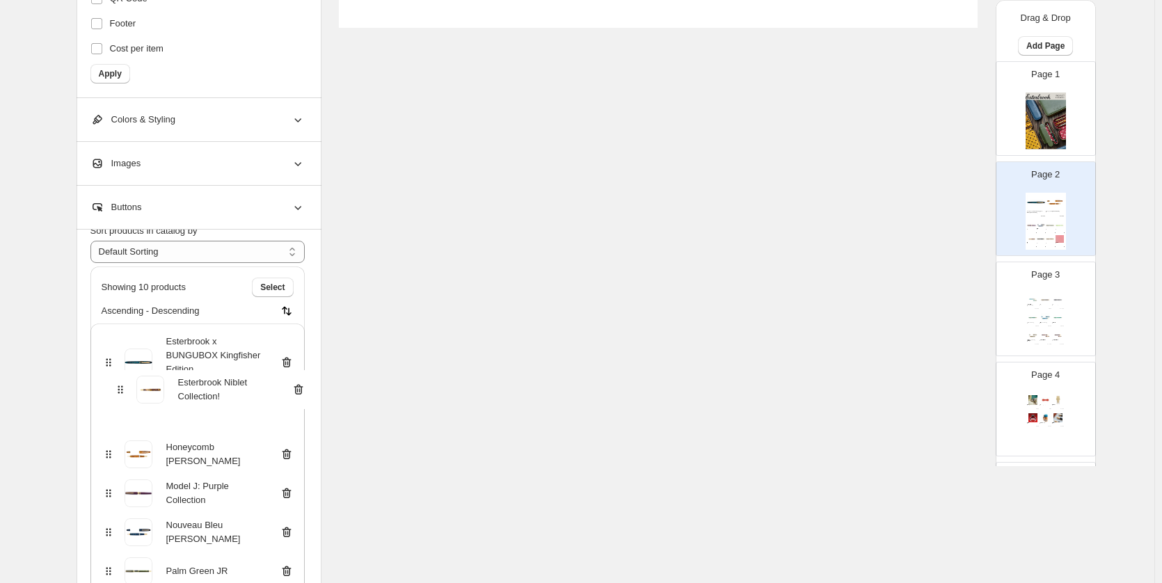
drag, startPoint x: 110, startPoint y: 440, endPoint x: 118, endPoint y: 385, distance: 54.9
click at [118, 385] on div "Esterbrook x BUNGUBOX Kingfisher Edition [PERSON_NAME] Honeycomb [PERSON_NAME] …" at bounding box center [197, 537] width 214 height 429
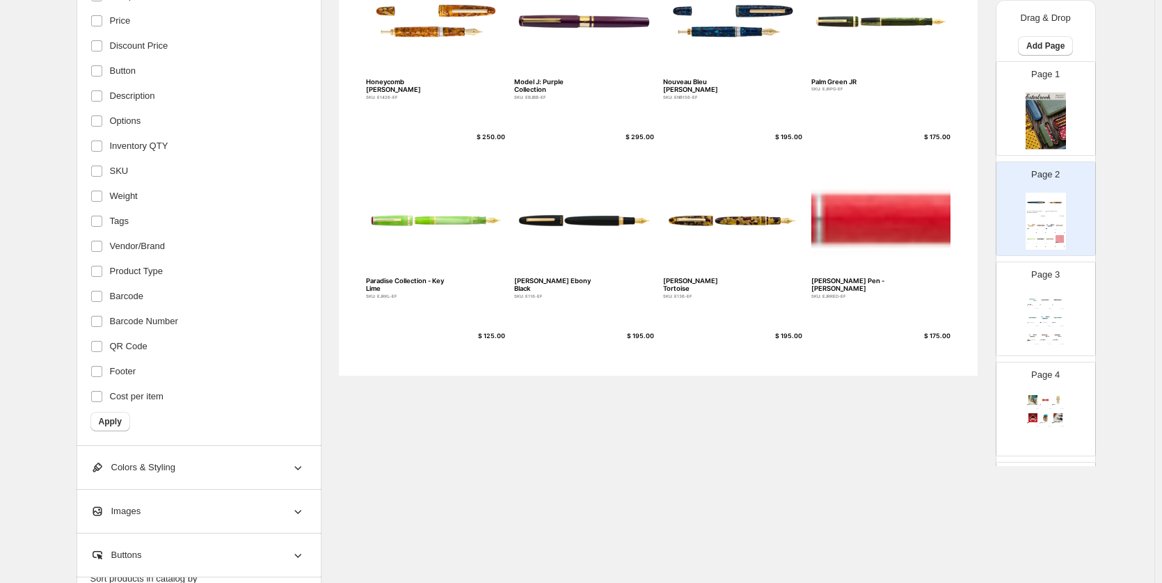
scroll to position [159, 0]
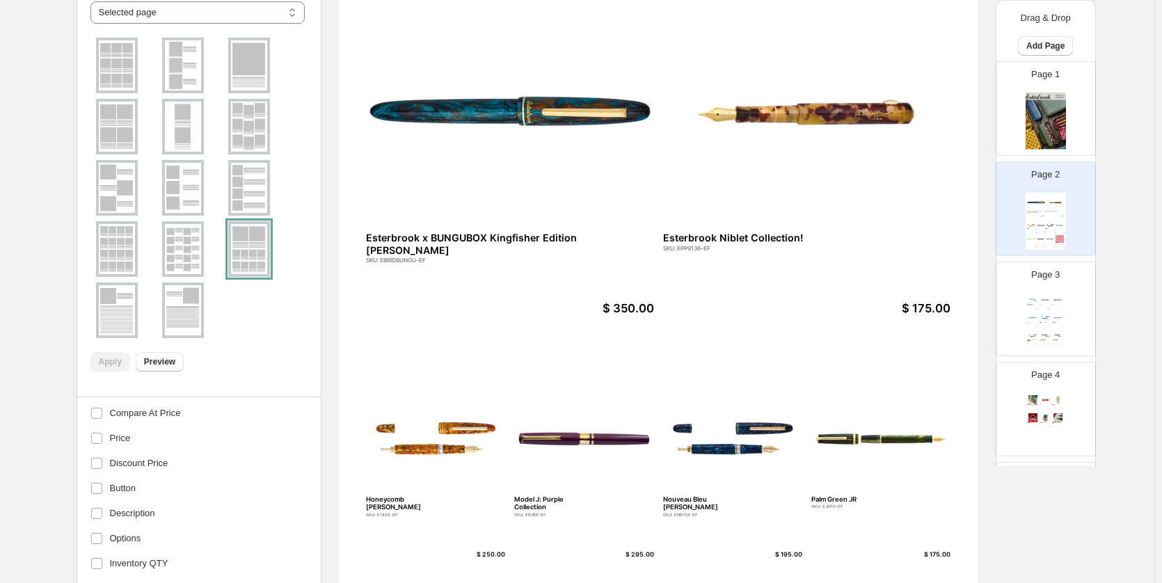
click at [801, 164] on img at bounding box center [807, 111] width 288 height 237
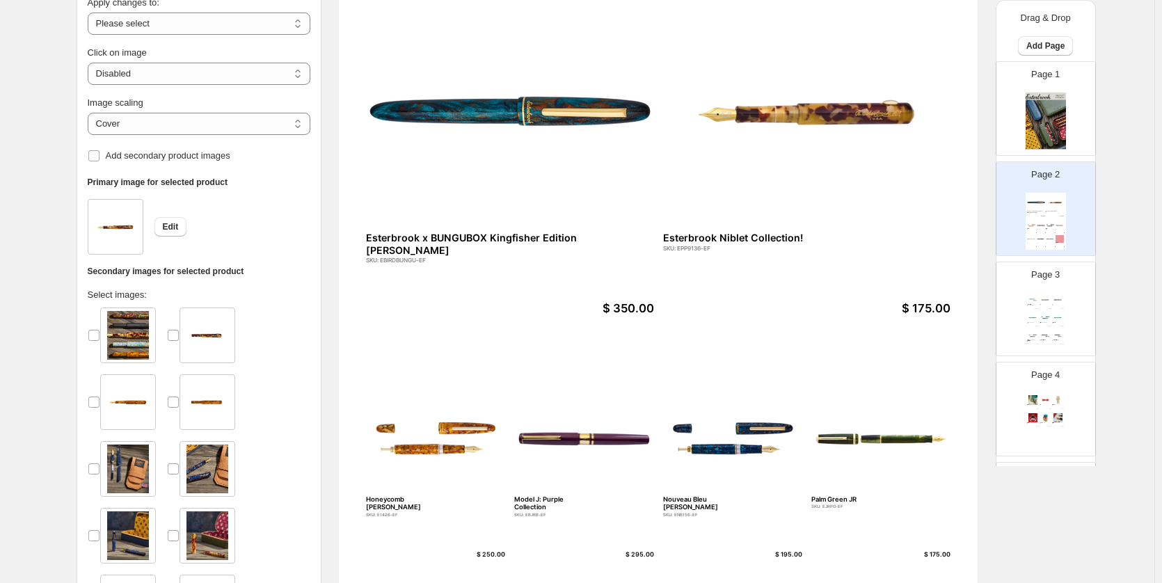
click at [280, 241] on div "Edit" at bounding box center [199, 227] width 223 height 56
click at [169, 218] on button "Edit" at bounding box center [170, 226] width 33 height 19
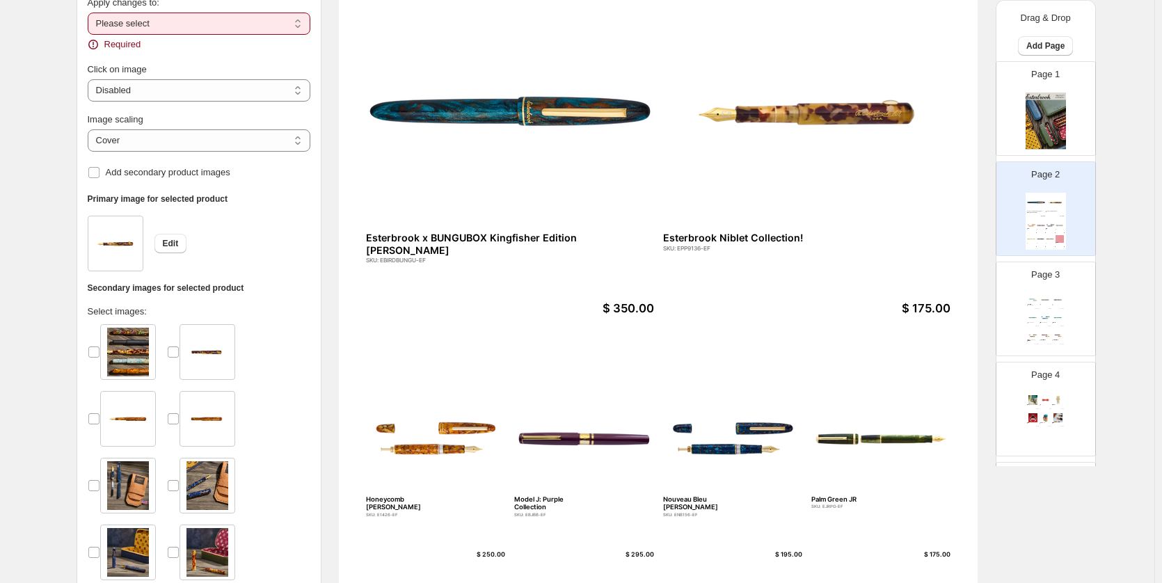
click at [241, 33] on select "**********" at bounding box center [199, 24] width 223 height 22
select select "**********"
click at [90, 13] on select "**********" at bounding box center [199, 24] width 223 height 22
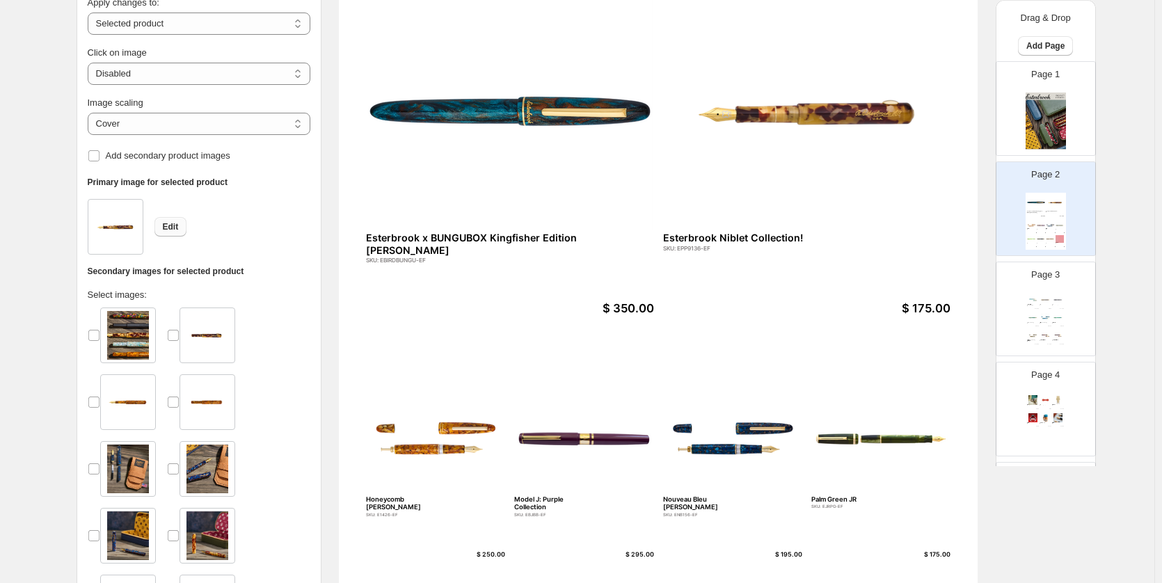
click at [167, 225] on span "Edit" at bounding box center [171, 226] width 16 height 11
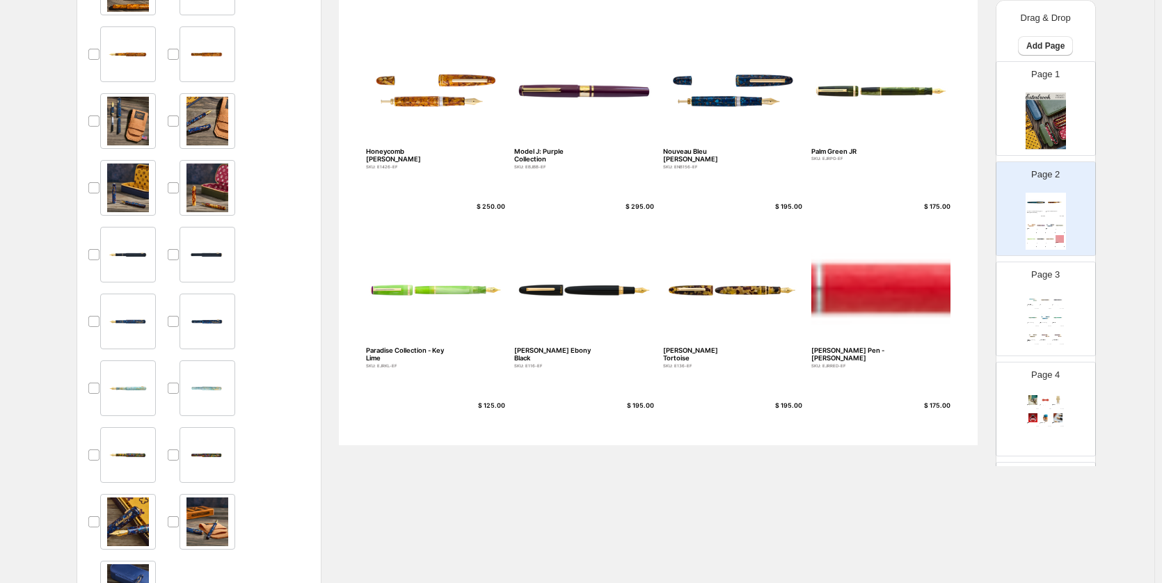
click at [912, 265] on img at bounding box center [880, 290] width 139 height 113
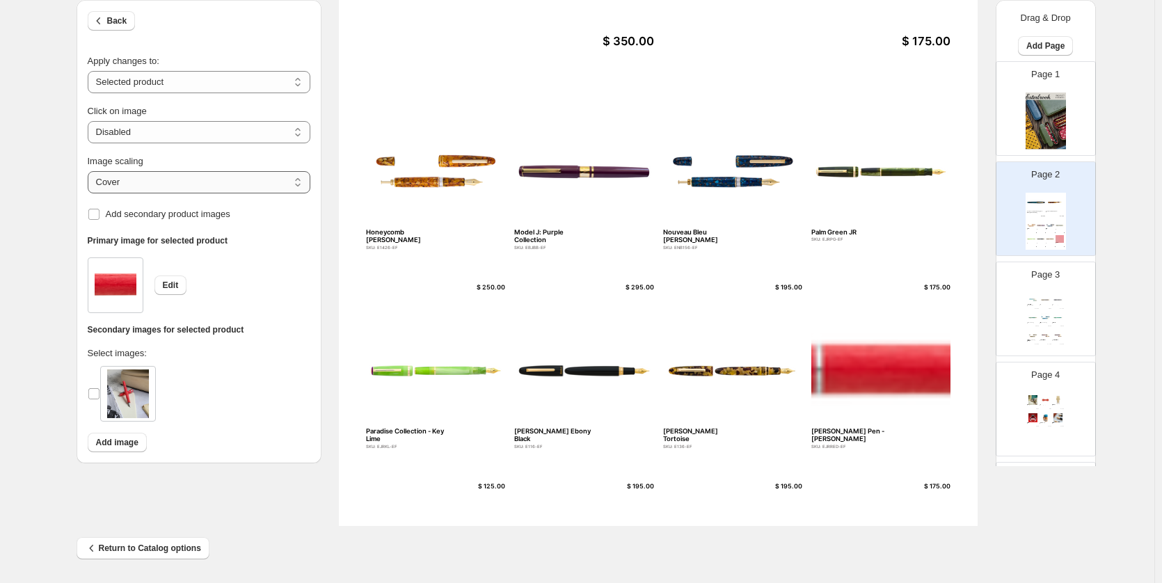
click at [176, 186] on select "***** *******" at bounding box center [199, 182] width 223 height 22
select select "*******"
click at [90, 171] on select "***** *******" at bounding box center [199, 182] width 223 height 22
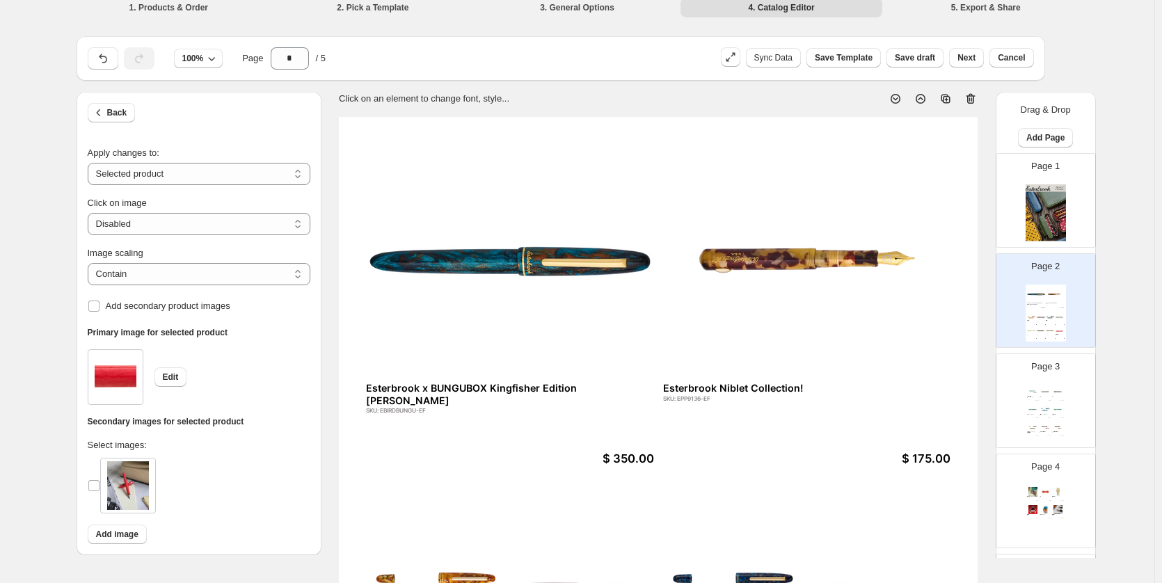
click at [1032, 371] on p "Page 3" at bounding box center [1045, 367] width 29 height 14
type input "*"
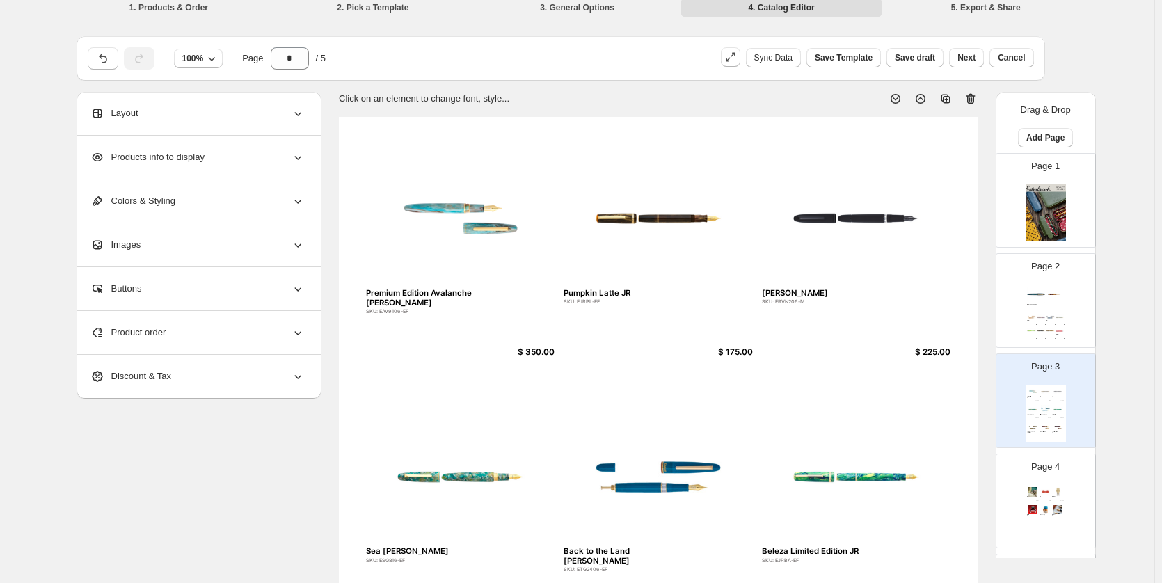
scroll to position [127, 0]
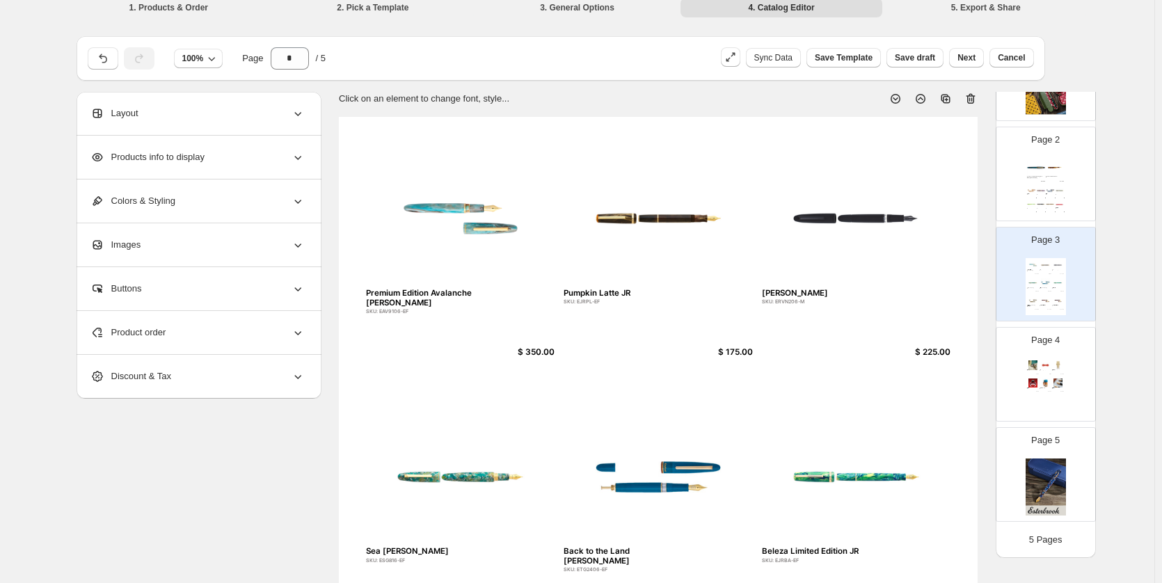
click at [787, 290] on div "Raven Estie" at bounding box center [827, 294] width 130 height 10
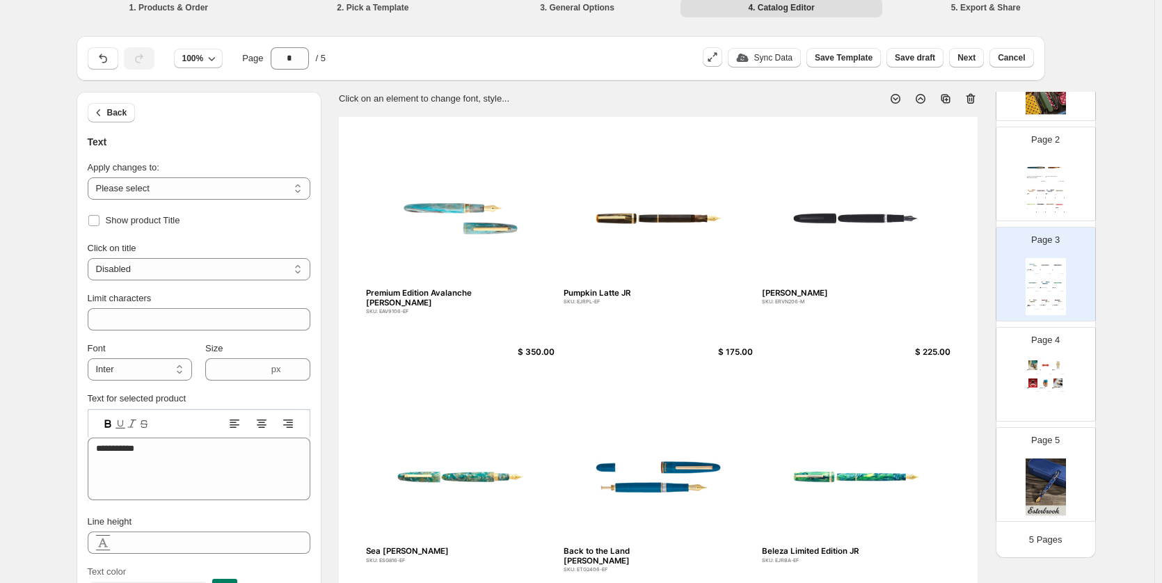
click at [481, 214] on img at bounding box center [460, 219] width 189 height 134
select select "*******"
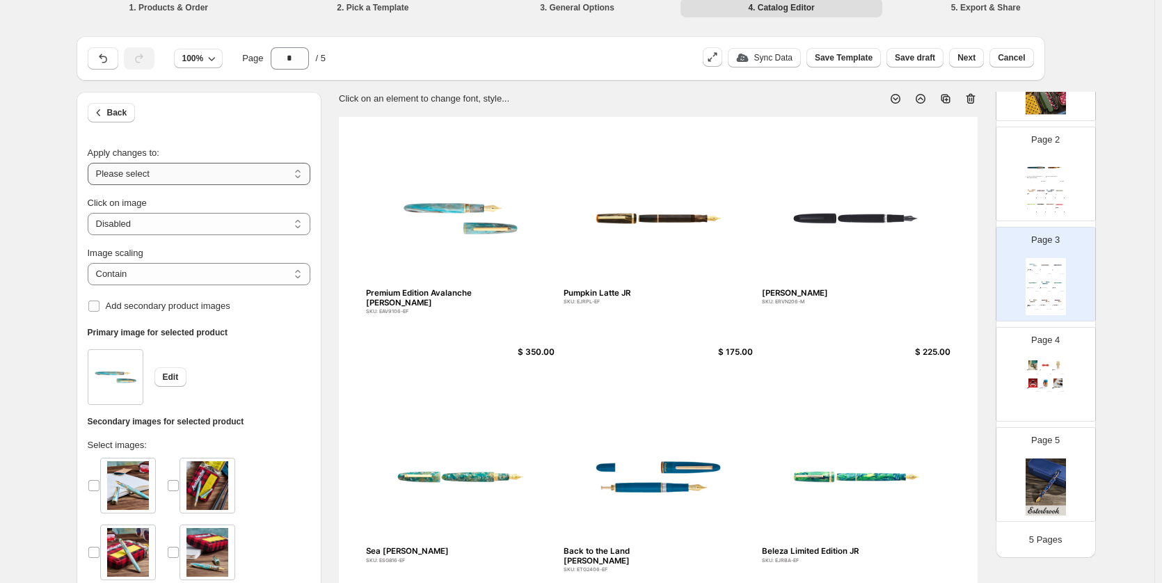
click at [182, 176] on select "**********" at bounding box center [199, 174] width 223 height 22
select select "**********"
click at [90, 163] on select "**********" at bounding box center [199, 174] width 223 height 22
click at [243, 273] on select "***** *******" at bounding box center [199, 274] width 223 height 22
select select "*****"
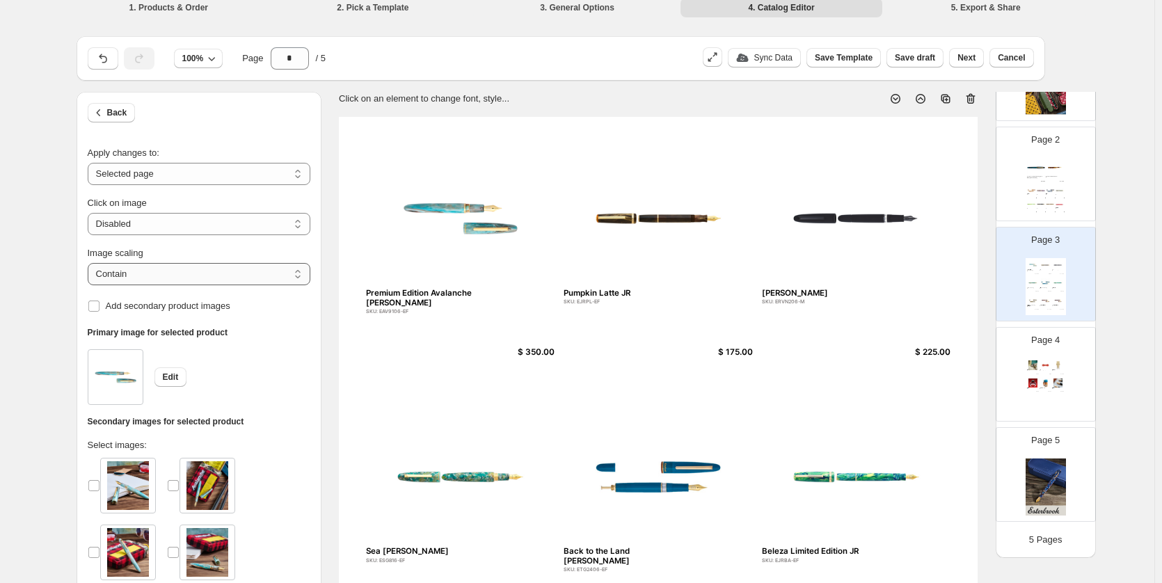
click at [90, 263] on select "***** *******" at bounding box center [199, 274] width 223 height 22
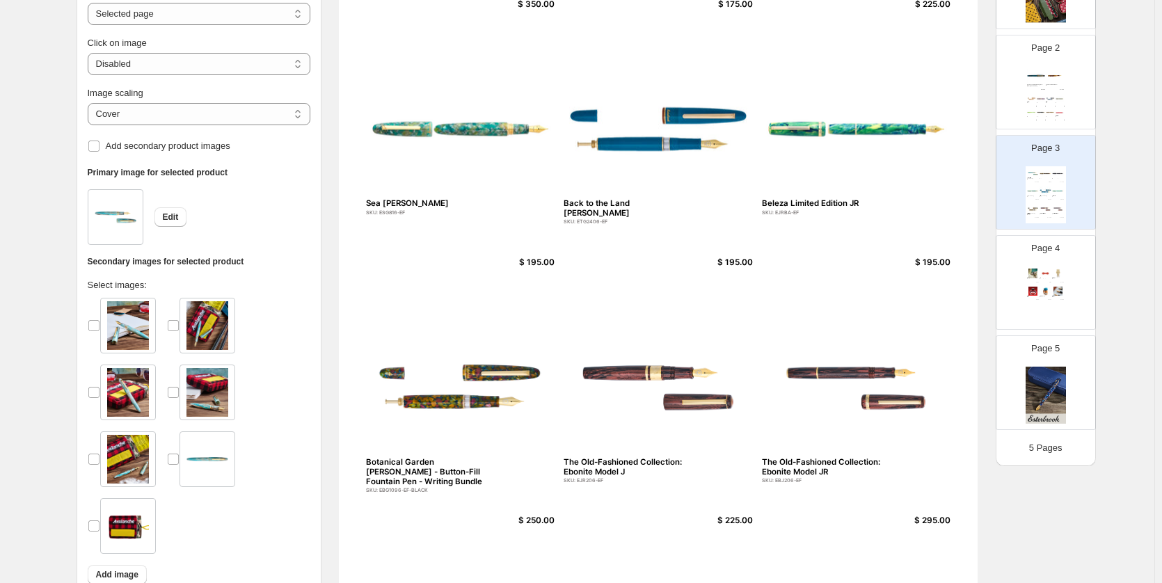
scroll to position [426, 0]
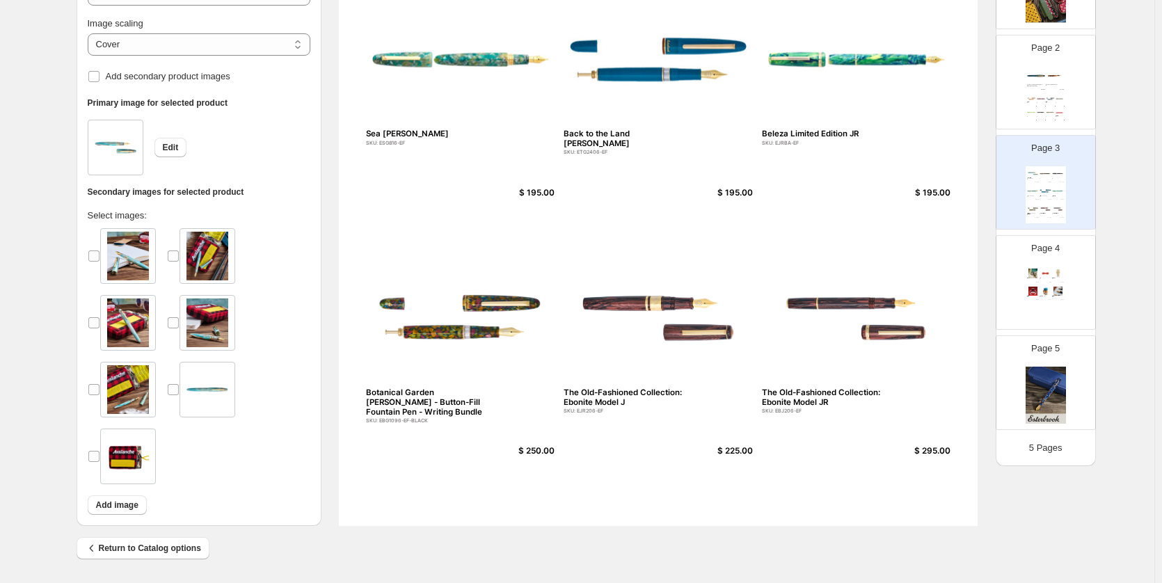
click at [1051, 283] on div "Esterbrook Bee Page Holder SKU: EBEE $ 31.96 Back To The Land Magnetic Pen Hold…" at bounding box center [1045, 294] width 40 height 57
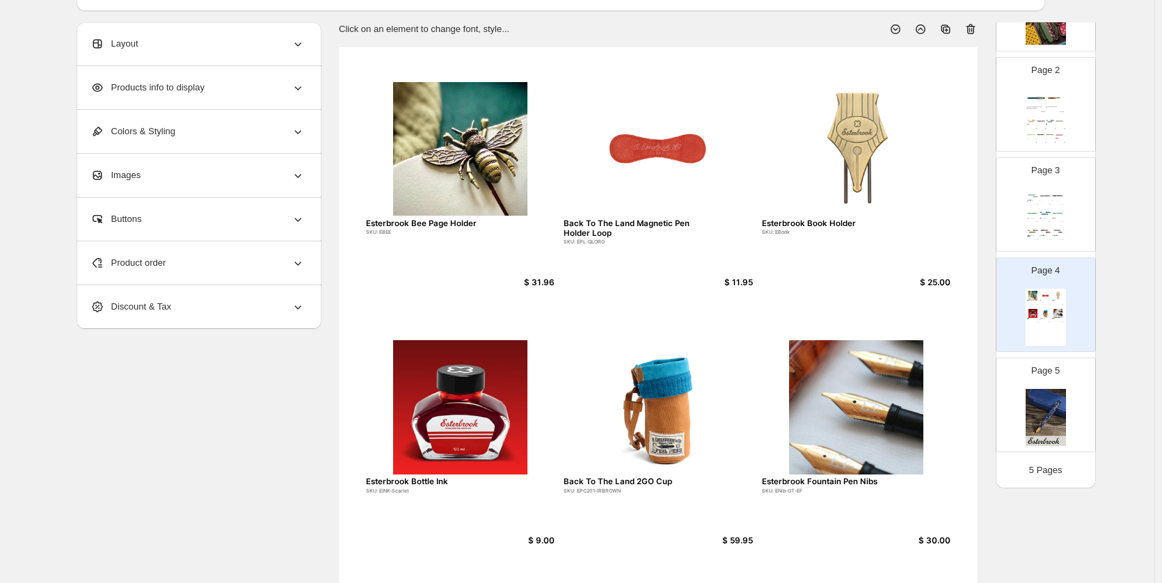
scroll to position [0, 0]
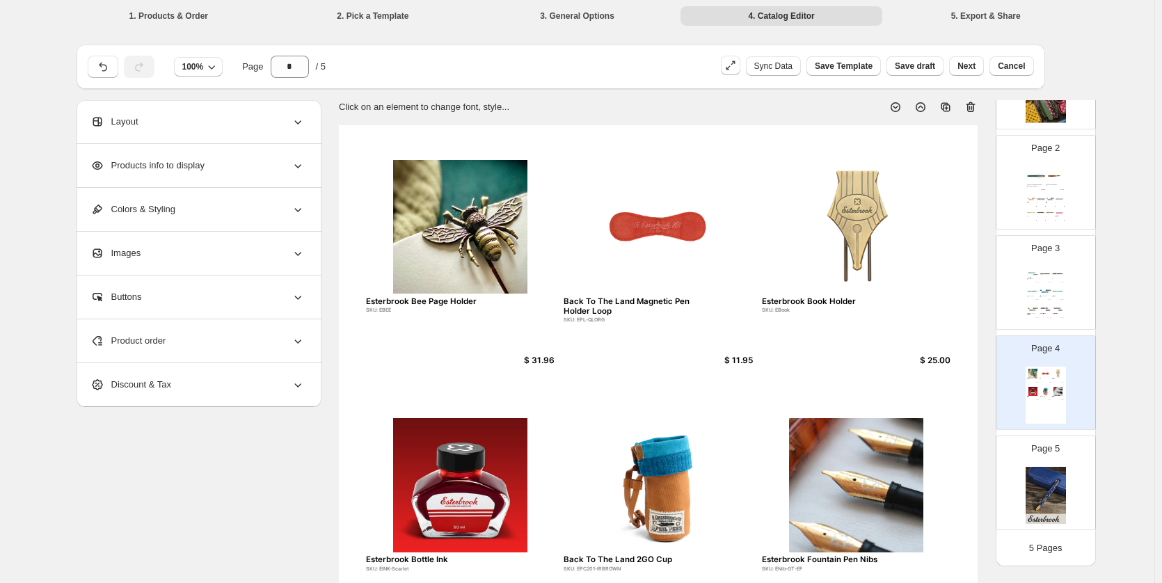
click at [1022, 247] on div "Page 3 Premium Edition Avalanche Estie SKU: EAV9106-EF $ 350.00 Pumpkin Latte J…" at bounding box center [1040, 276] width 88 height 93
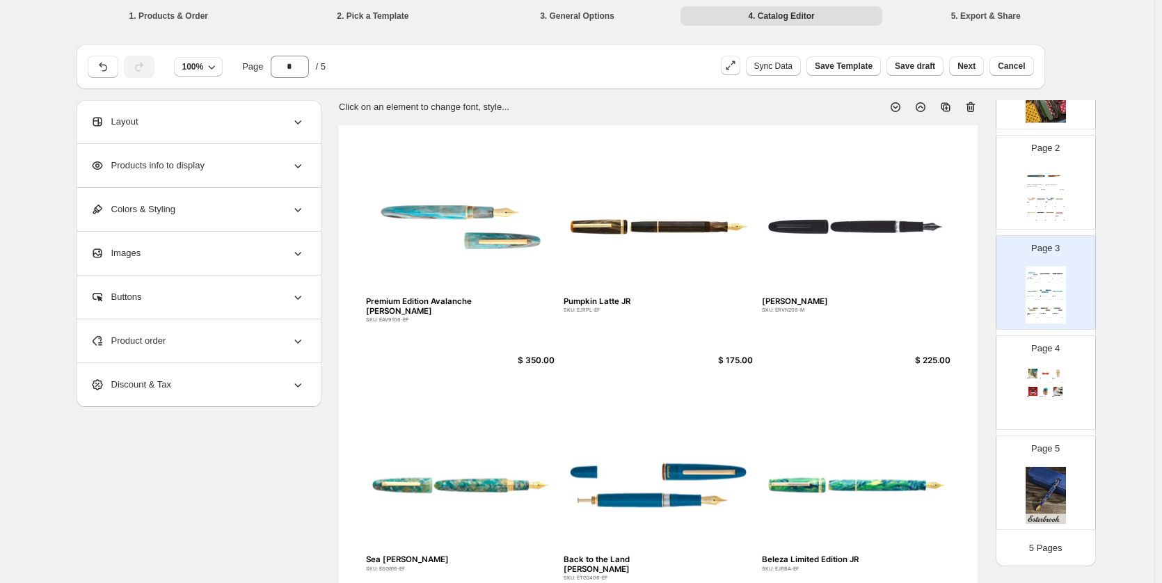
click at [1046, 200] on img at bounding box center [1050, 199] width 9 height 8
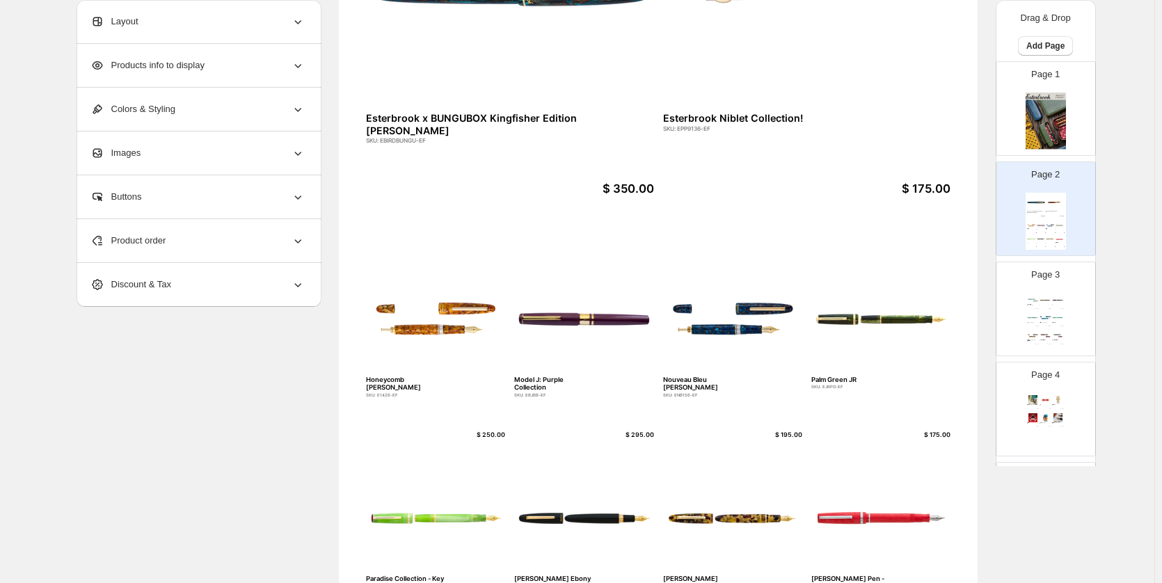
scroll to position [417, 0]
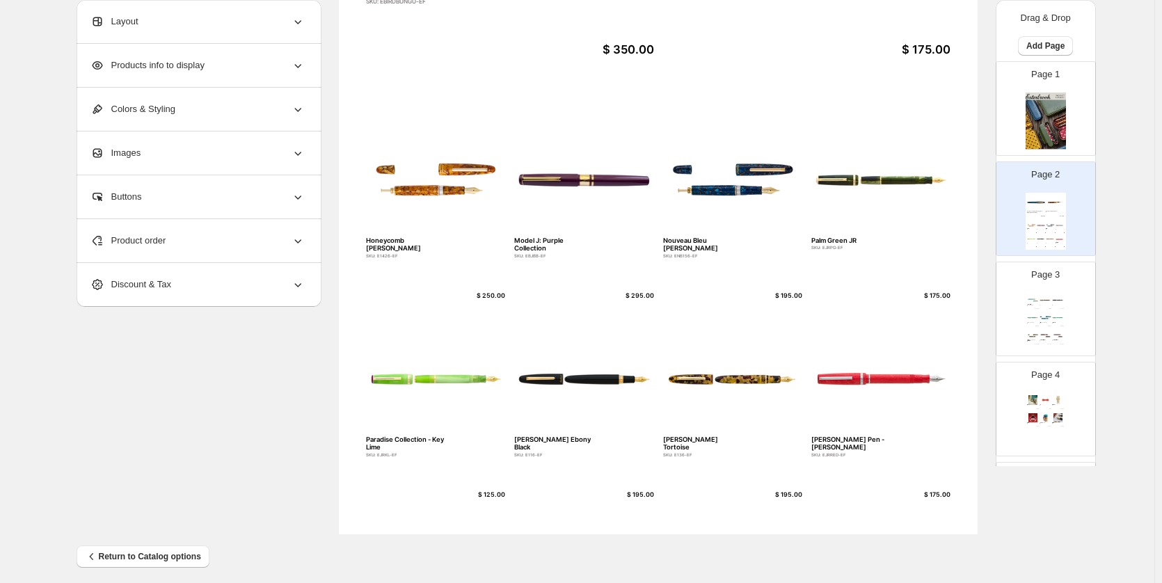
click at [1036, 289] on div "Page 3 Premium Edition Avalanche Estie SKU: EAV9106-EF $ 350.00 Pumpkin Latte J…" at bounding box center [1040, 303] width 88 height 93
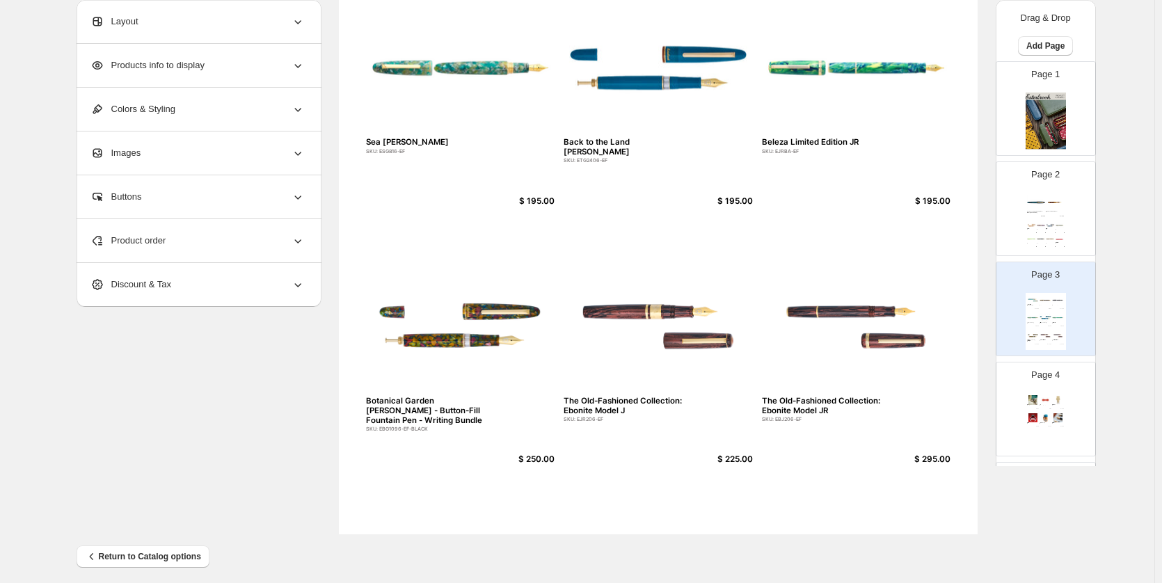
click at [1050, 235] on img at bounding box center [1050, 239] width 9 height 8
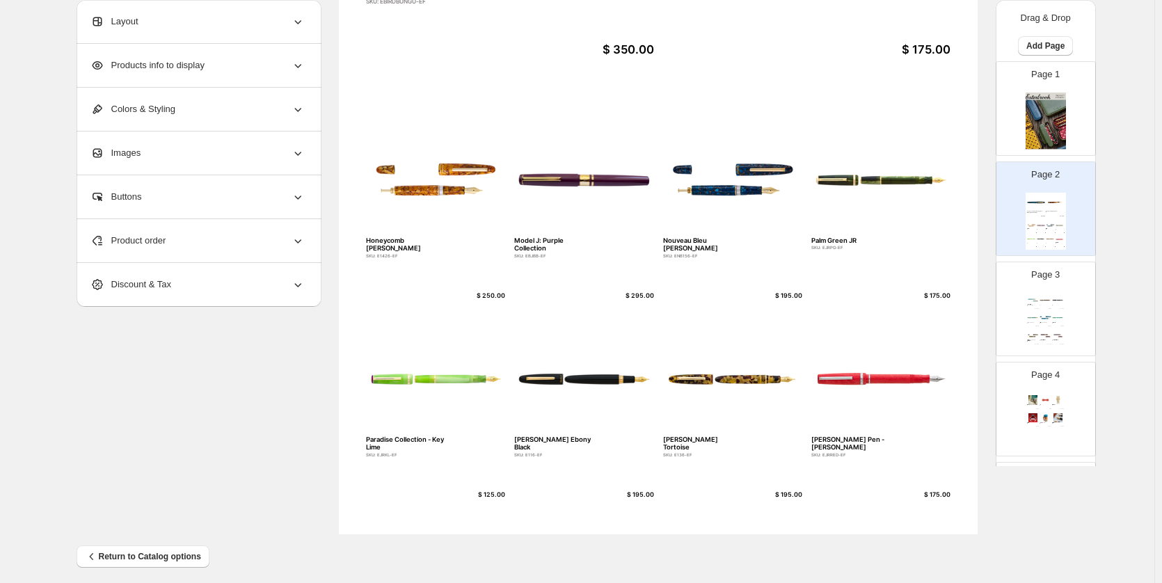
scroll to position [127, 0]
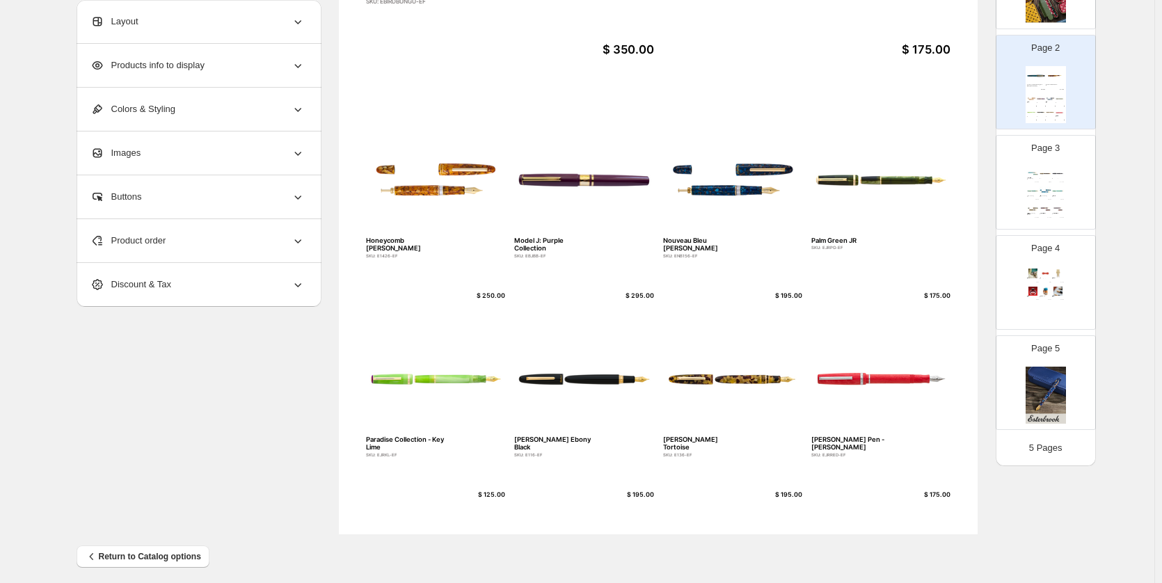
click at [1063, 277] on div "Esterbrook Bee Page Holder SKU: EBEE $ 31.96 Back To The Land Magnetic Pen Hold…" at bounding box center [1045, 294] width 40 height 57
type input "*"
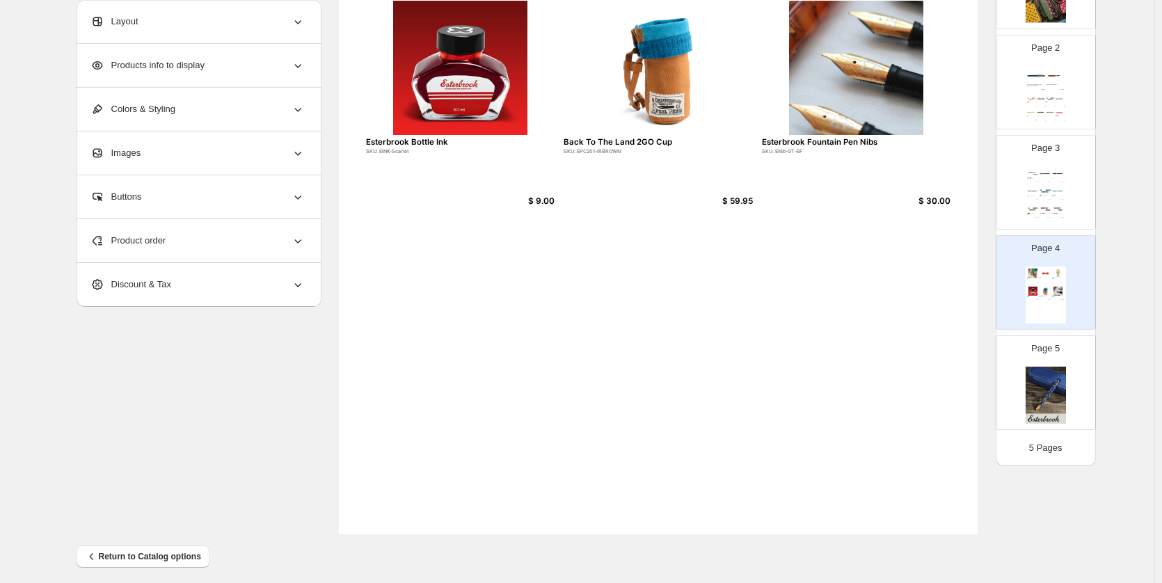
drag, startPoint x: 199, startPoint y: 403, endPoint x: 311, endPoint y: 393, distance: 112.4
click at [197, 403] on div "**********" at bounding box center [578, 108] width 1002 height 851
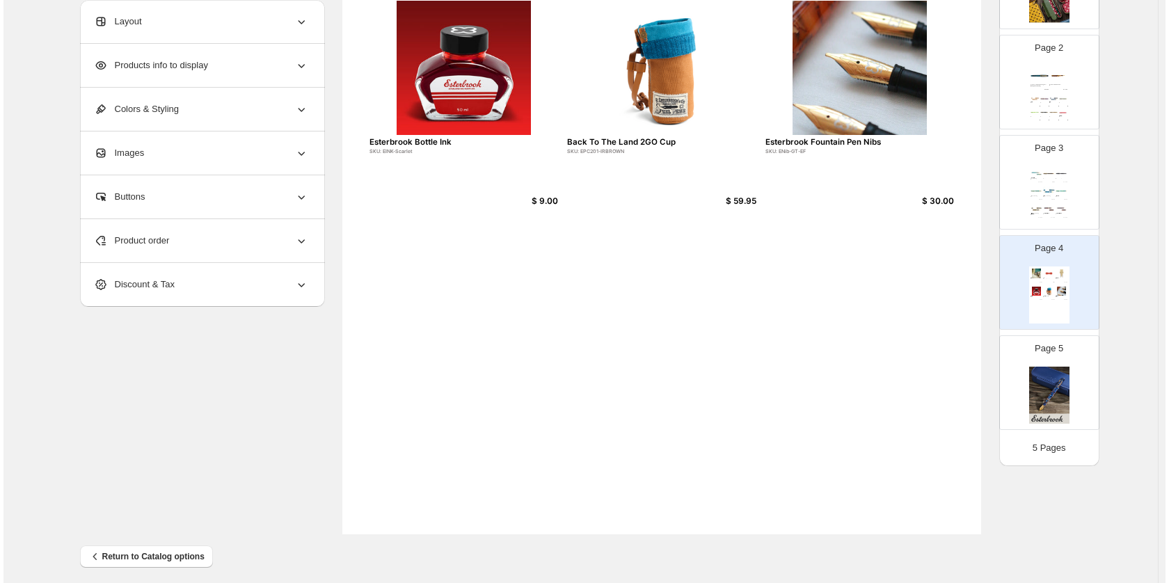
scroll to position [0, 0]
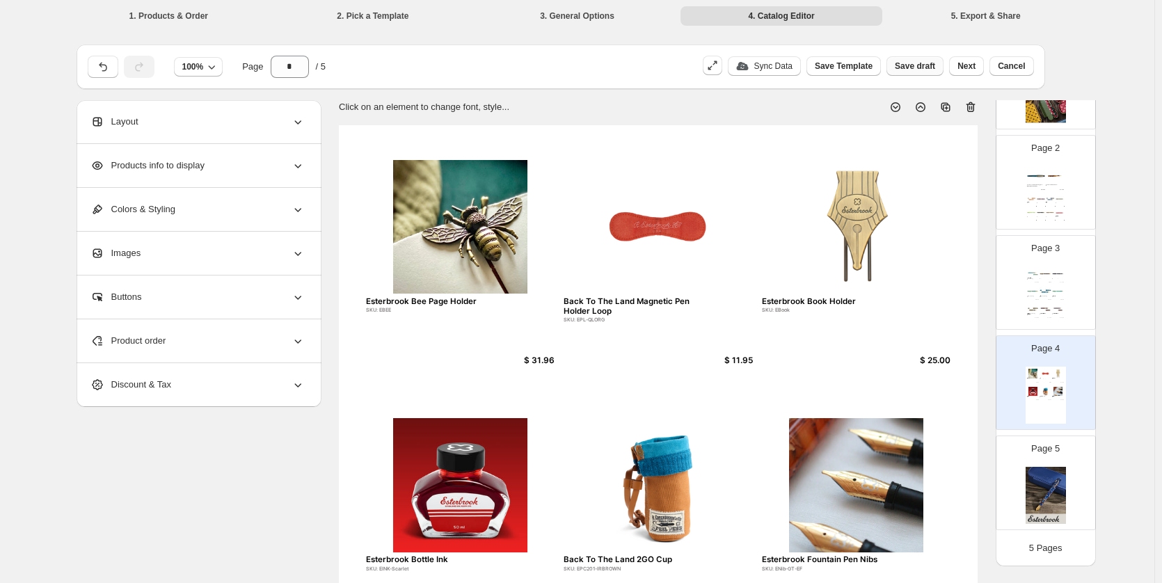
click at [922, 67] on span "Save draft" at bounding box center [915, 66] width 40 height 11
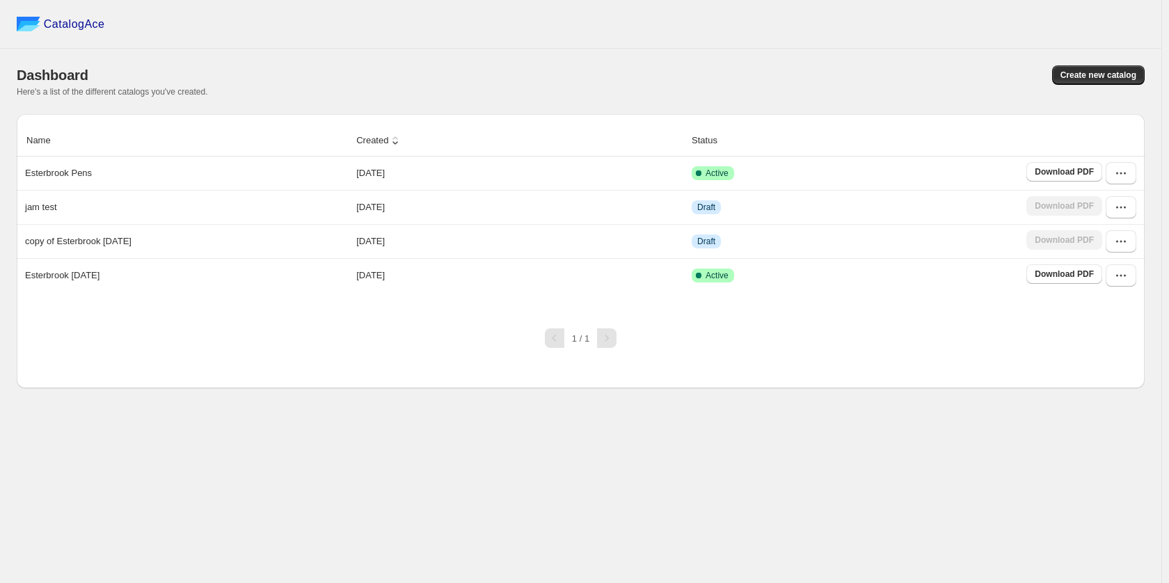
click at [1033, 402] on div "CatalogAce Dashboard Create new catalog Here's a list of the different catalogs…" at bounding box center [580, 291] width 1161 height 583
click at [1116, 243] on icon "button" at bounding box center [1121, 241] width 14 height 14
click at [1099, 360] on span "Edit" at bounding box center [1119, 367] width 71 height 14
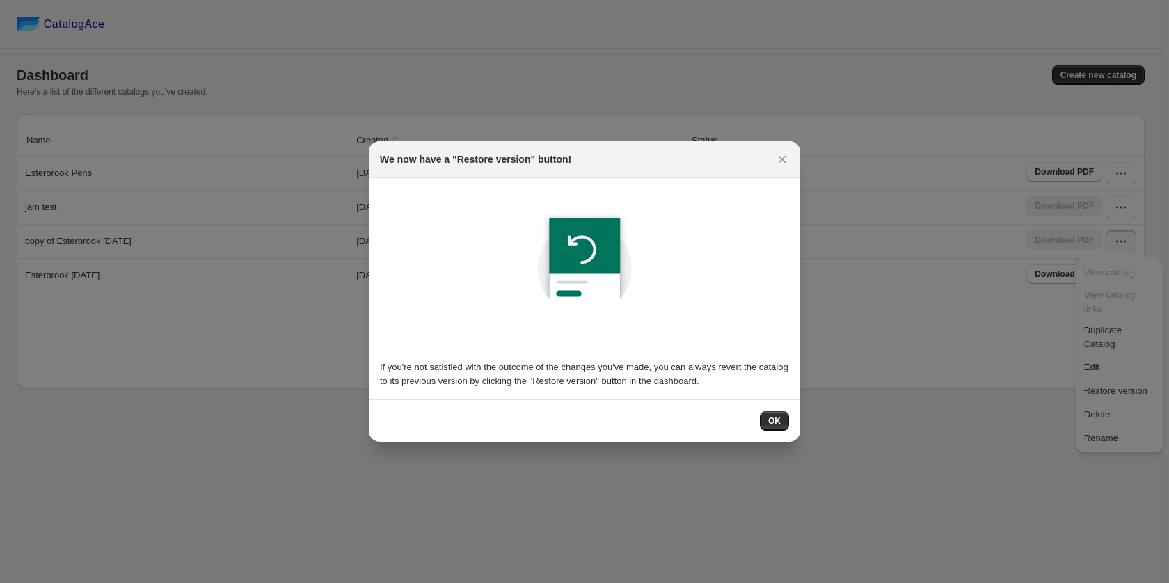
click at [771, 419] on span "OK" at bounding box center [774, 420] width 13 height 11
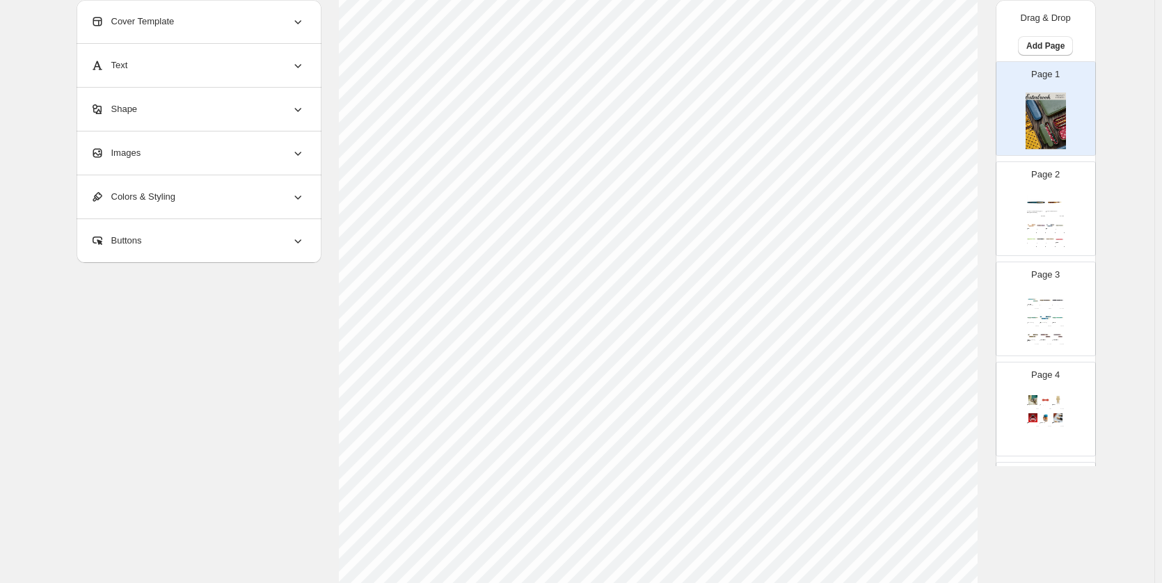
scroll to position [426, 0]
click at [1028, 297] on img at bounding box center [1033, 299] width 12 height 9
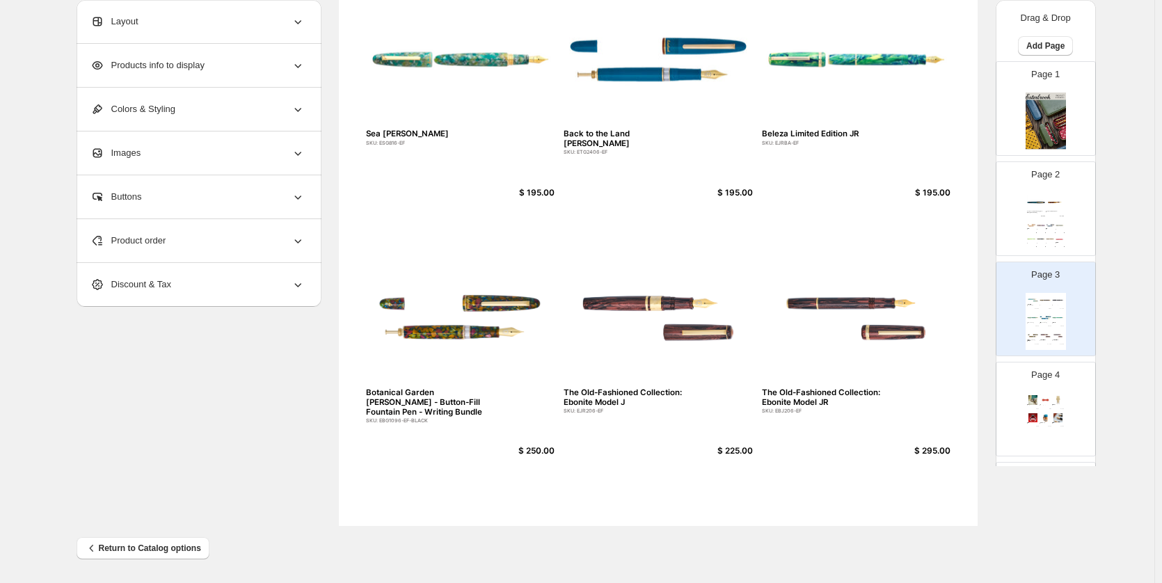
click at [1055, 225] on img at bounding box center [1059, 225] width 9 height 8
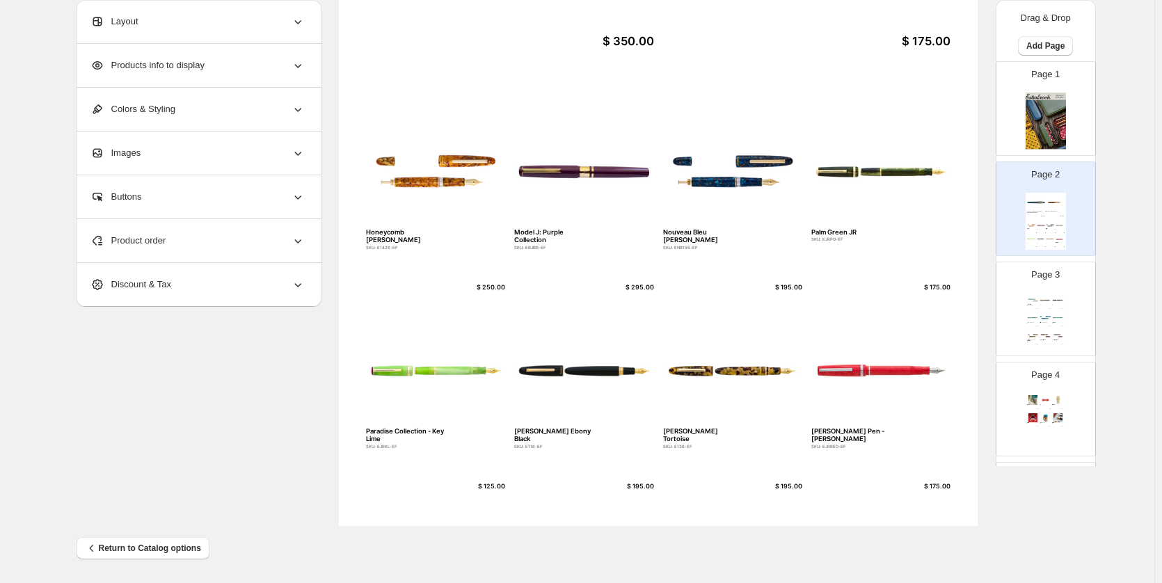
click at [1066, 386] on div "Page 4 Esterbrook Bee Page Holder SKU: EBEE $ 31.96 Back To The Land Magnetic P…" at bounding box center [1040, 403] width 88 height 93
type input "*"
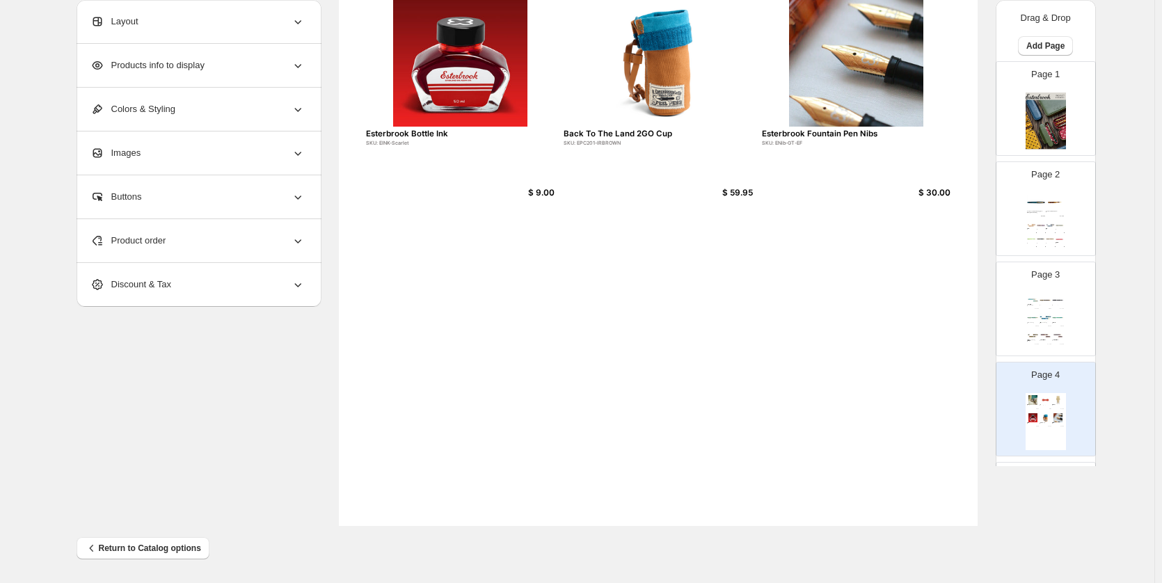
scroll to position [147, 0]
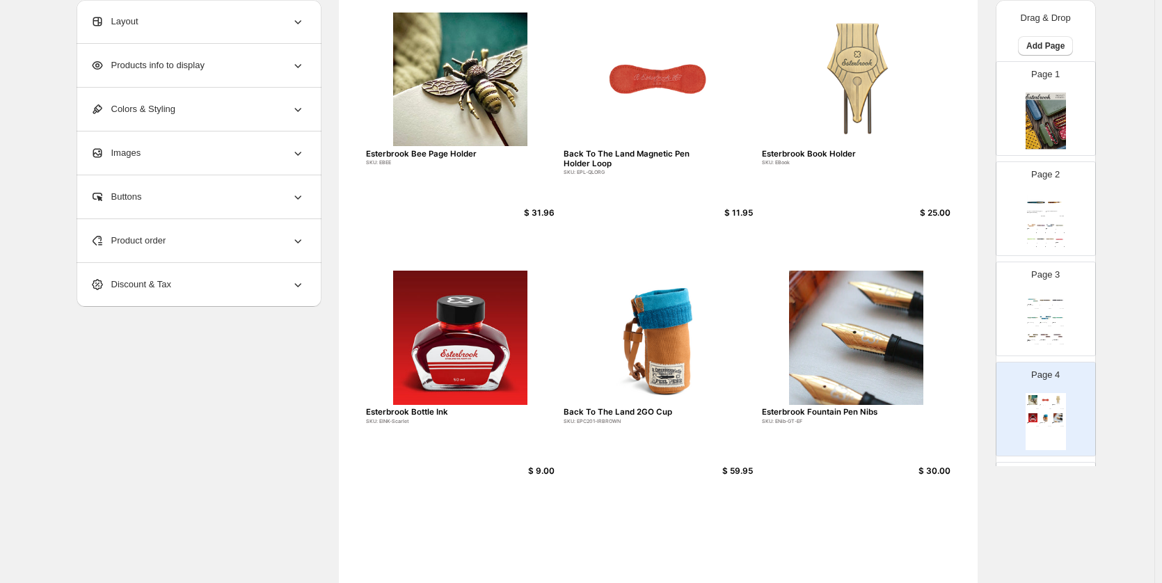
click at [182, 255] on div "Product order" at bounding box center [197, 240] width 214 height 43
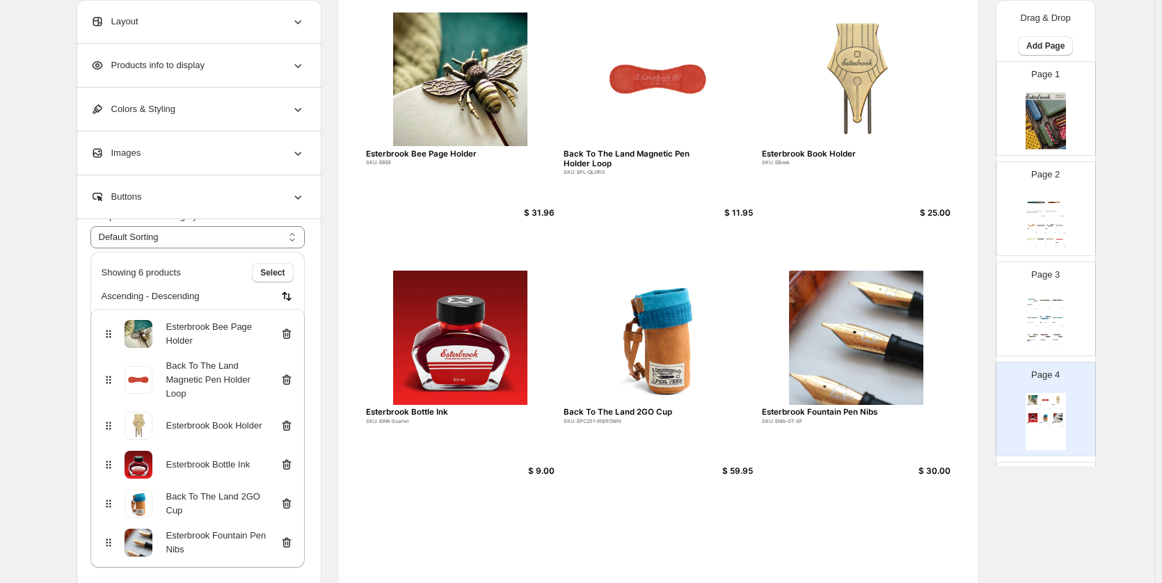
scroll to position [426, 0]
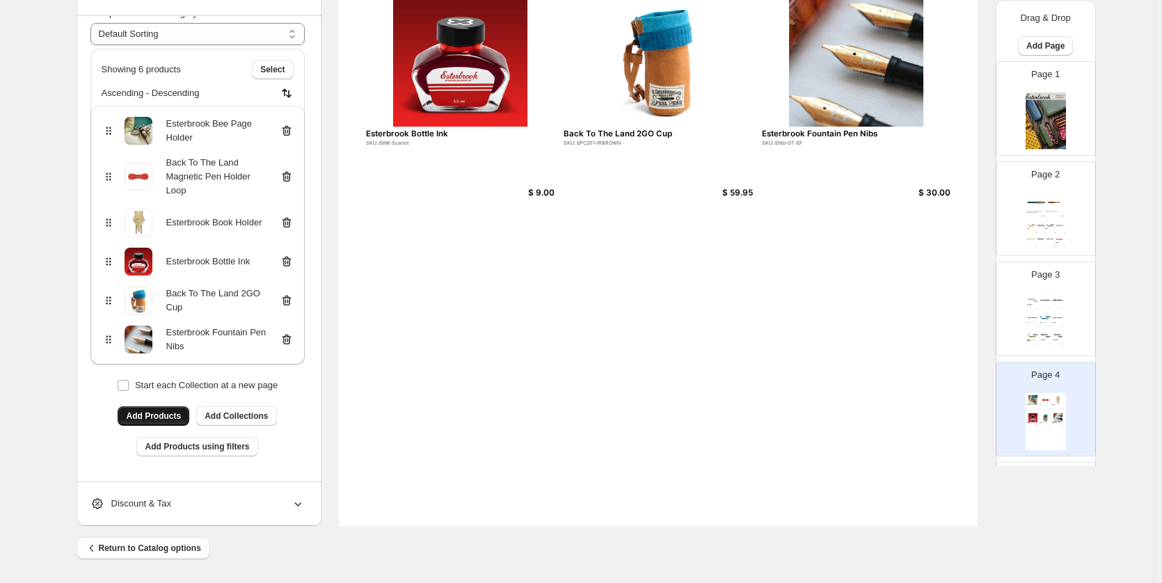
click at [181, 416] on span "Add Products" at bounding box center [153, 415] width 55 height 11
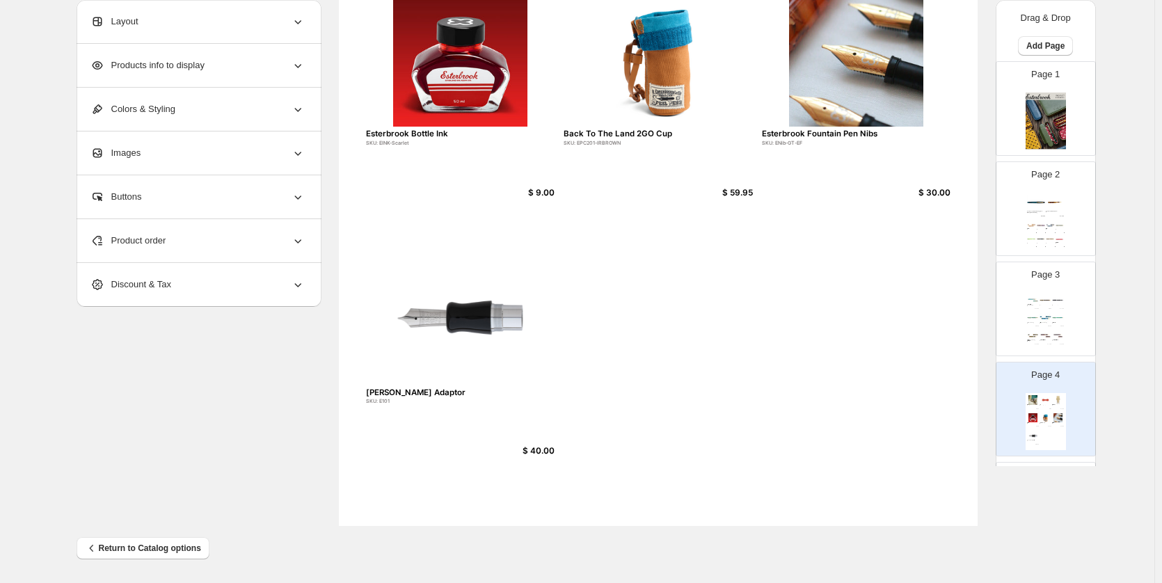
click at [745, 336] on div "Esterbrook Bee Page Holder SKU: EBEE $ 31.96 Back To The Land Magnetic Pen Hold…" at bounding box center [658, 112] width 639 height 826
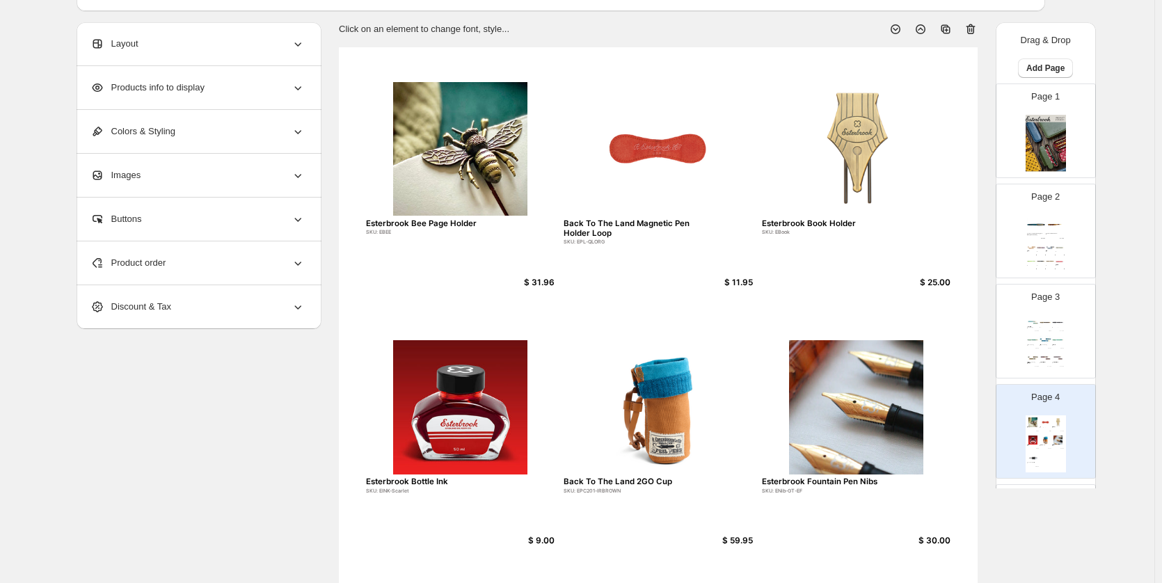
click at [274, 253] on div "Product order" at bounding box center [197, 262] width 214 height 43
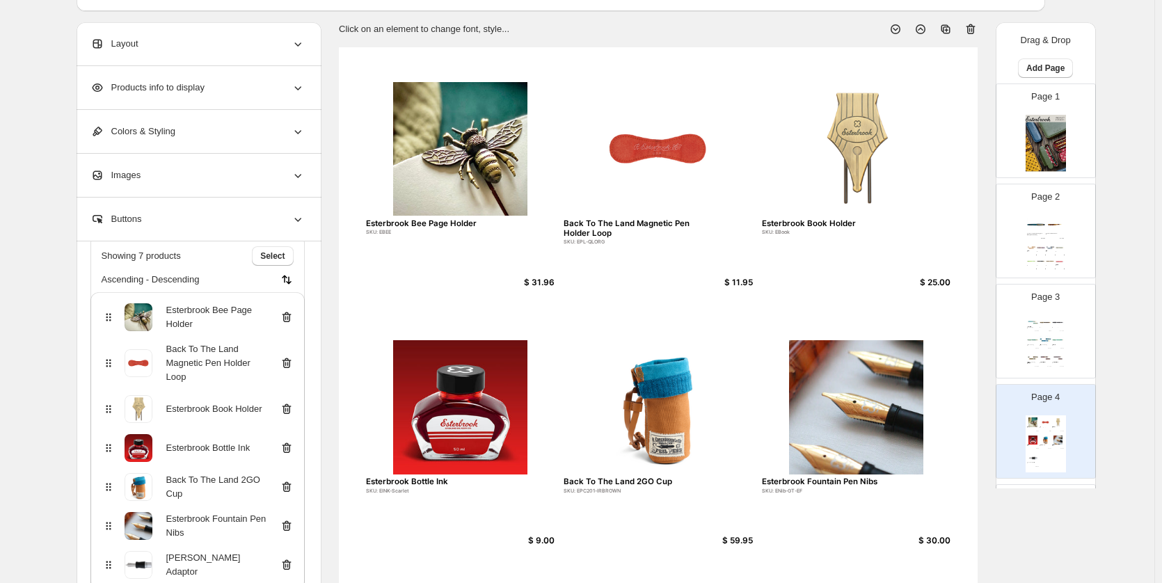
scroll to position [287, 0]
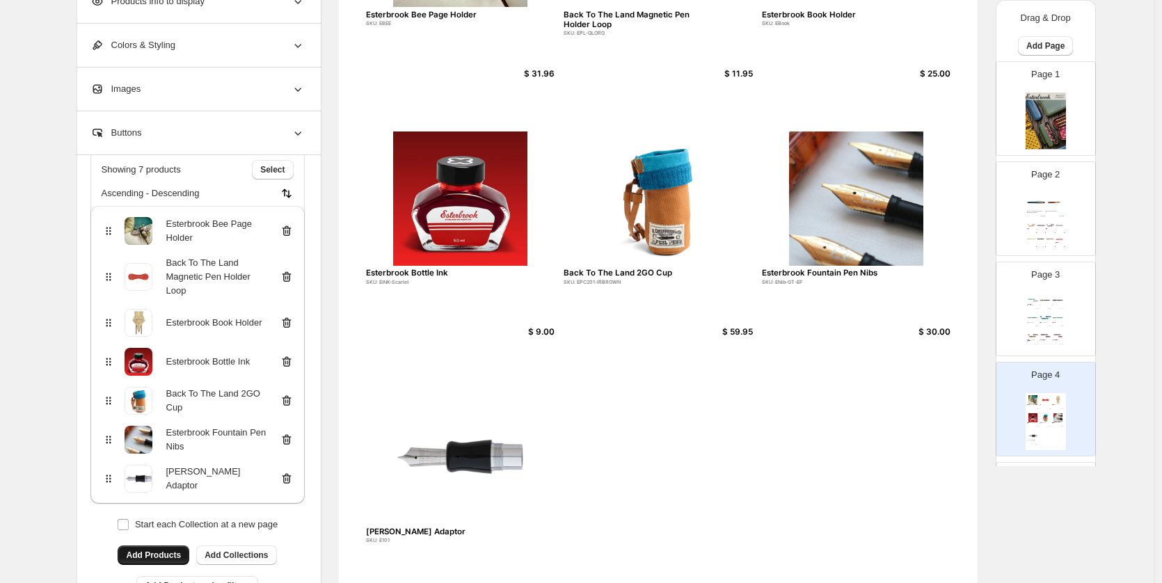
click at [158, 557] on span "Add Products" at bounding box center [153, 555] width 55 height 11
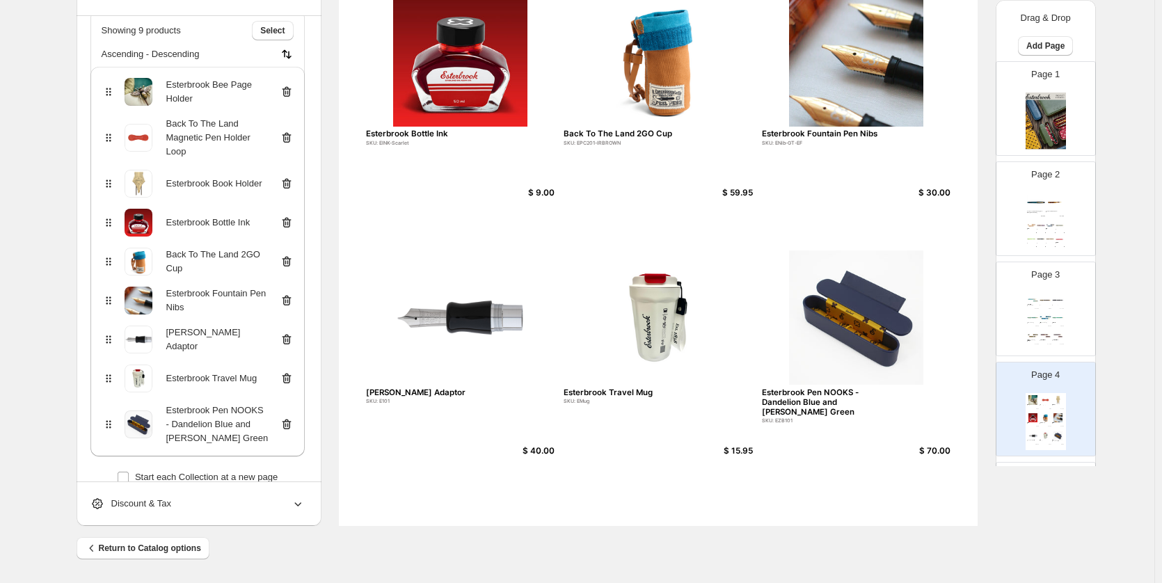
scroll to position [184, 0]
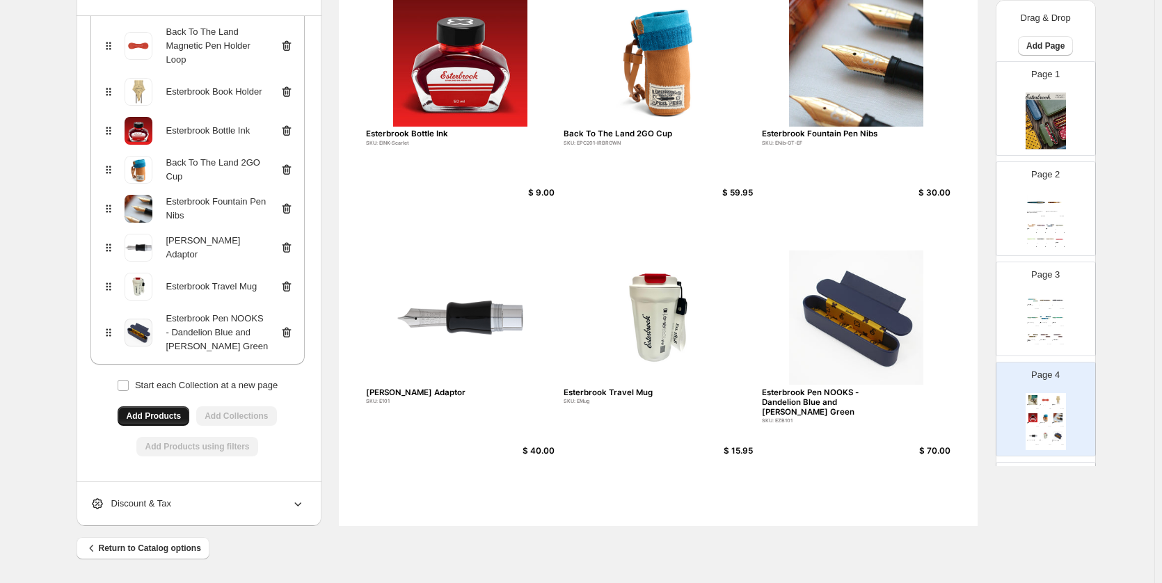
drag, startPoint x: 161, startPoint y: 413, endPoint x: 169, endPoint y: 412, distance: 7.8
click at [158, 413] on div "Add Products Add Collections" at bounding box center [197, 415] width 214 height 19
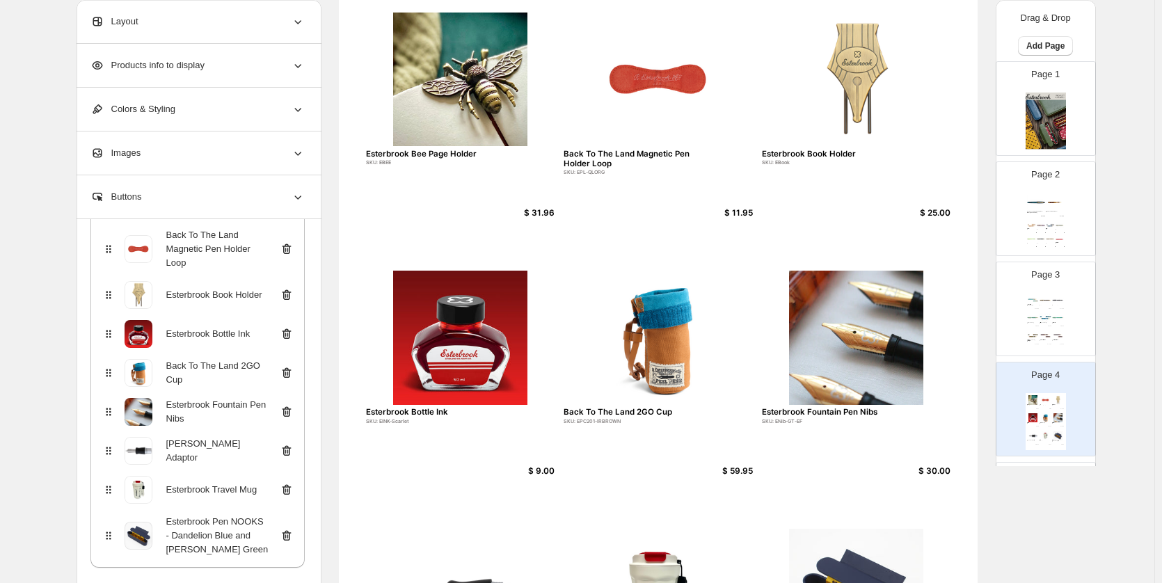
scroll to position [0, 0]
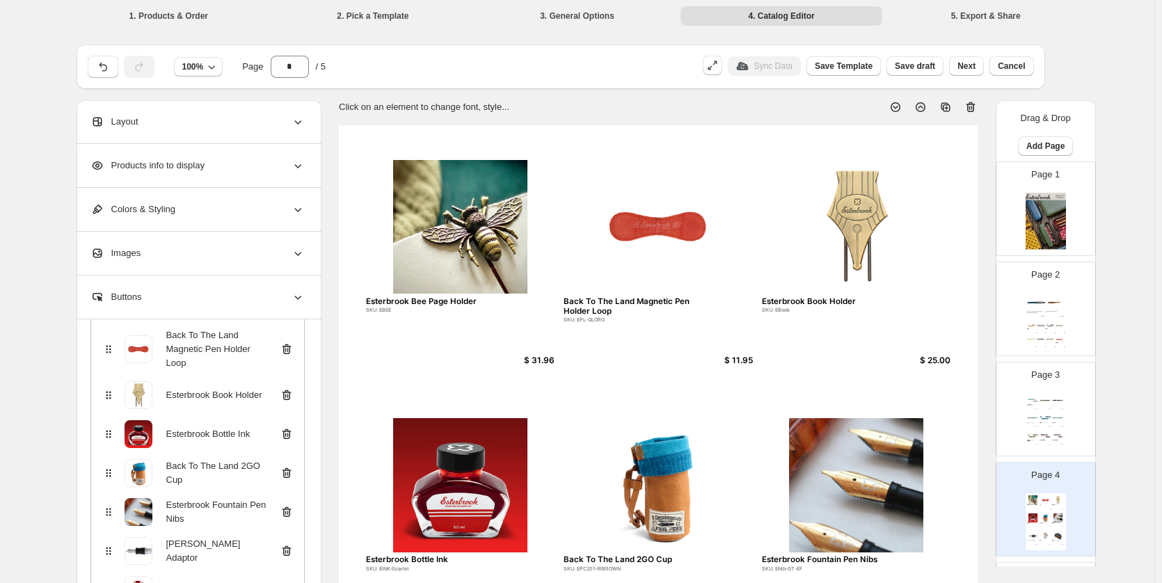
click at [246, 120] on div "Layout" at bounding box center [197, 121] width 214 height 43
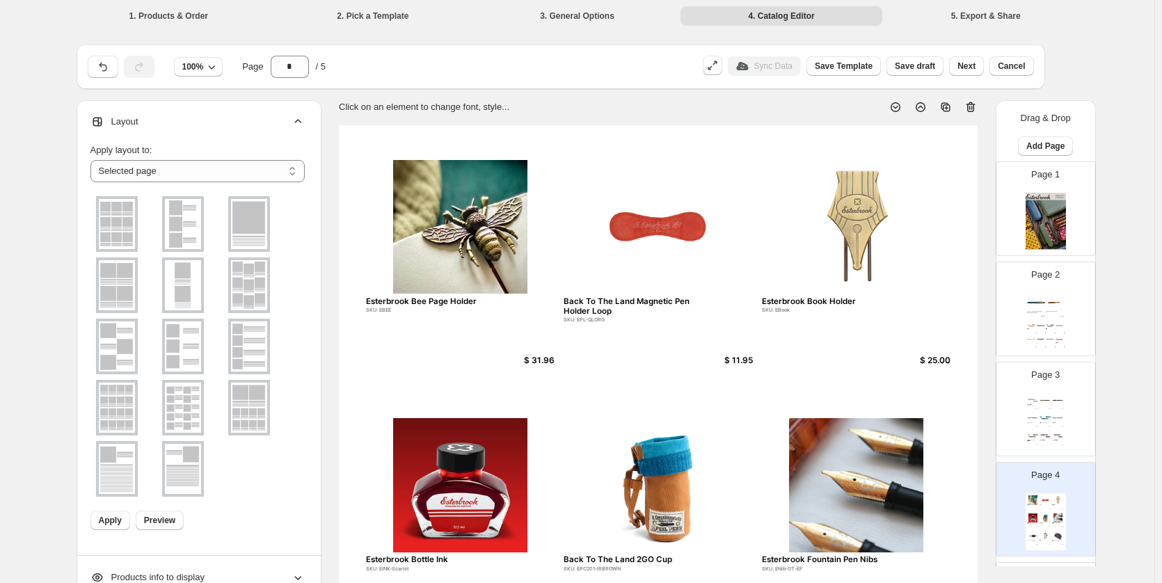
click at [297, 420] on ul at bounding box center [197, 346] width 214 height 306
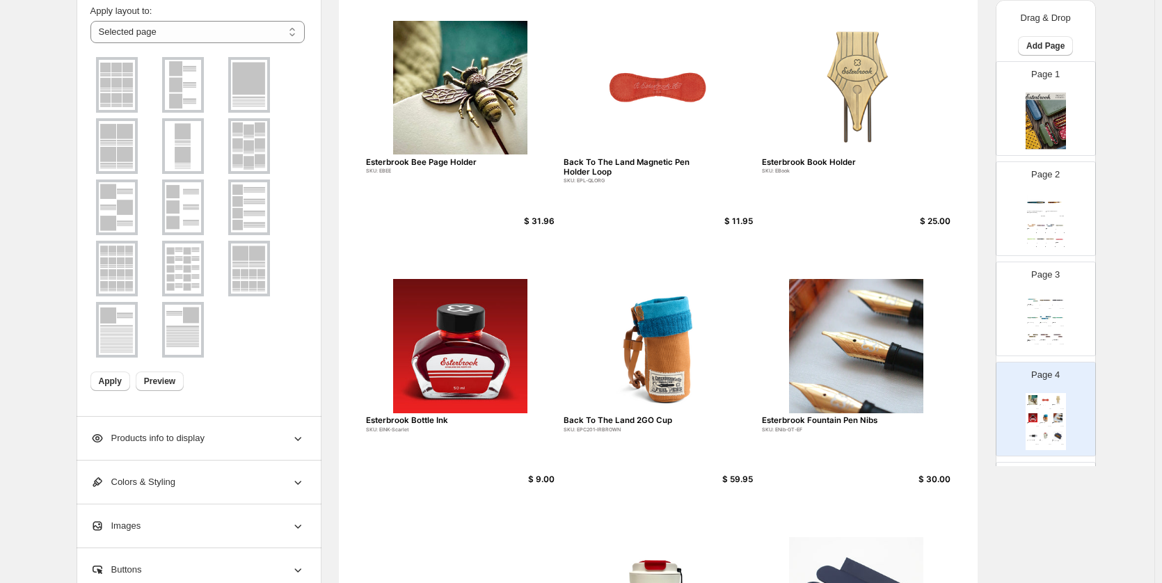
click at [112, 273] on img at bounding box center [117, 268] width 36 height 50
click at [94, 376] on button "Apply" at bounding box center [110, 380] width 40 height 19
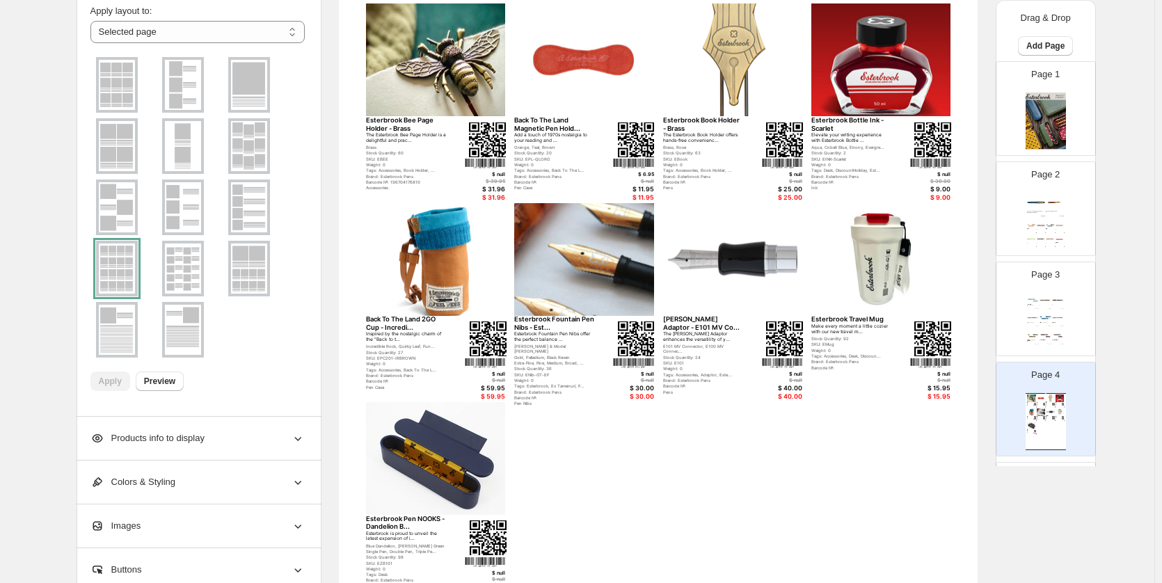
click at [223, 429] on div "Products info to display" at bounding box center [197, 438] width 214 height 43
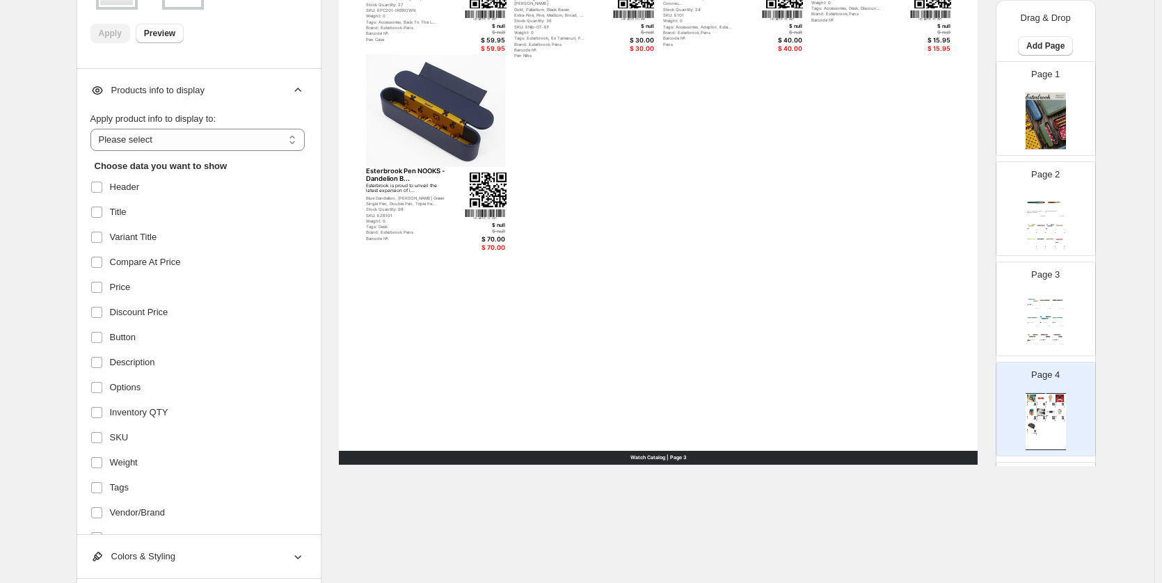
scroll to position [557, 0]
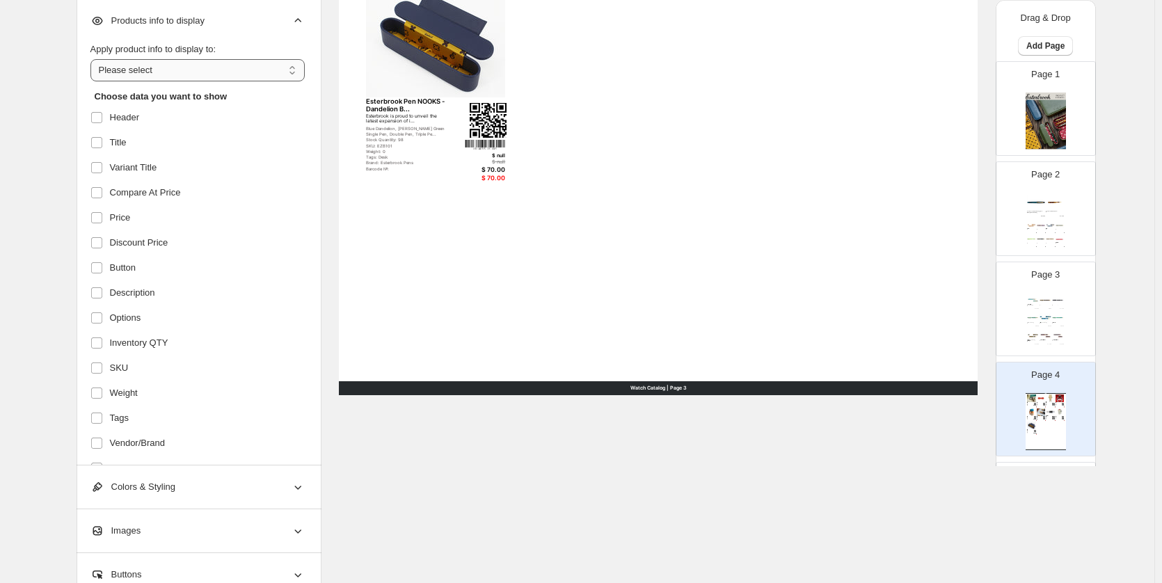
click at [169, 66] on select "**********" at bounding box center [197, 70] width 214 height 22
select select "**********"
click at [93, 59] on select "**********" at bounding box center [197, 70] width 214 height 22
drag, startPoint x: 122, startPoint y: 118, endPoint x: 136, endPoint y: 141, distance: 27.4
click at [122, 117] on span "Header" at bounding box center [125, 118] width 30 height 14
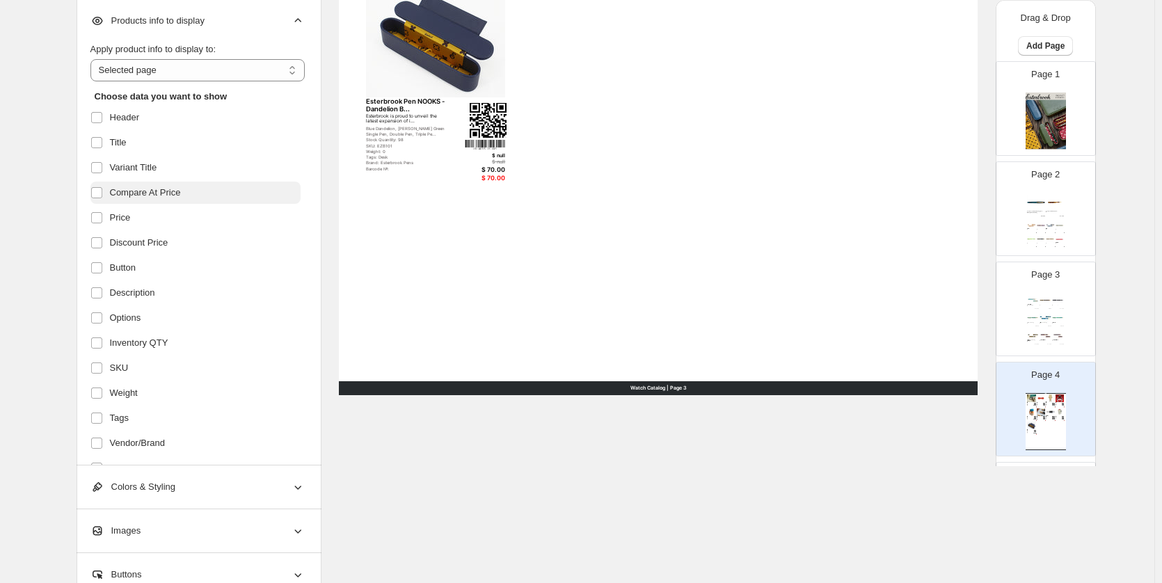
drag, startPoint x: 136, startPoint y: 165, endPoint x: 152, endPoint y: 193, distance: 32.4
click at [136, 164] on span "Variant Title" at bounding box center [133, 168] width 47 height 14
click at [153, 201] on label "Compare At Price" at bounding box center [195, 193] width 210 height 22
click at [154, 244] on span "Discount Price" at bounding box center [139, 243] width 58 height 14
click at [158, 274] on label "Button" at bounding box center [195, 268] width 210 height 22
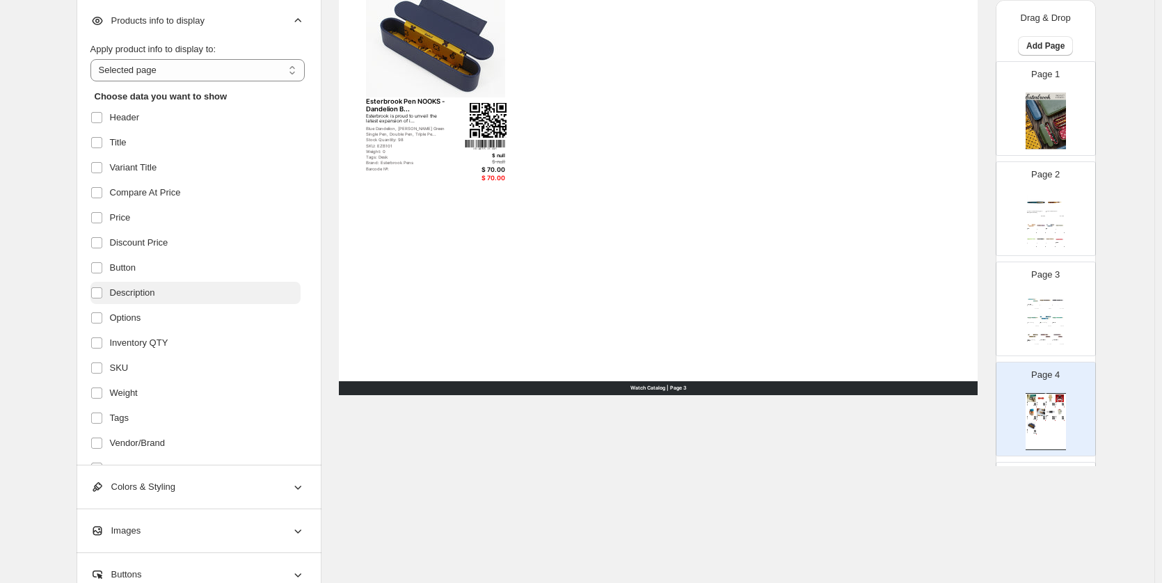
click at [152, 289] on span "Description" at bounding box center [132, 293] width 45 height 14
click at [148, 310] on label "Options" at bounding box center [195, 318] width 210 height 22
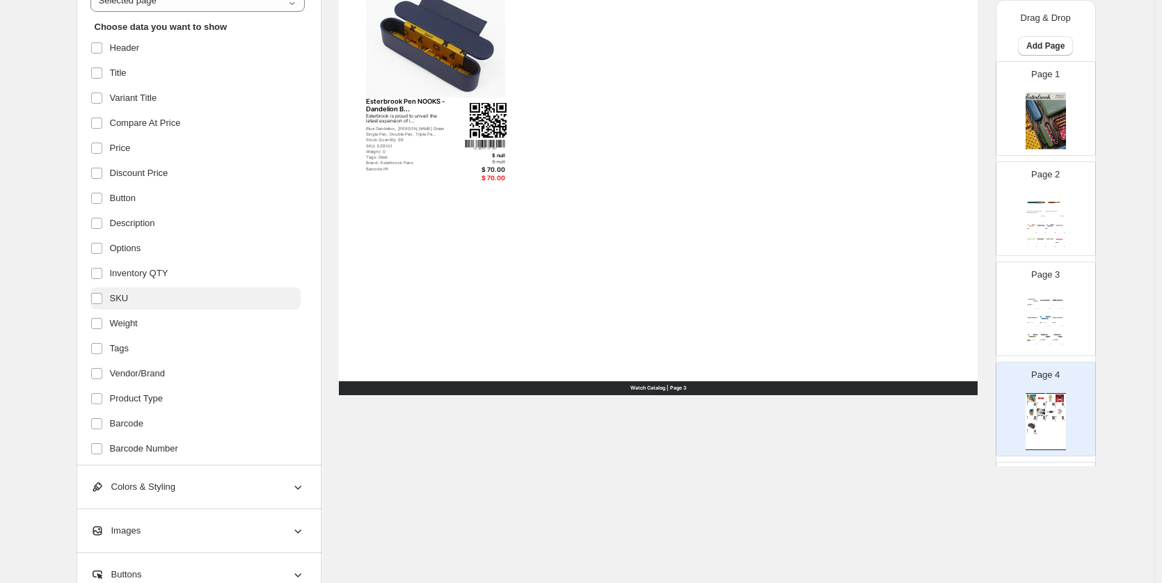
drag, startPoint x: 171, startPoint y: 267, endPoint x: 168, endPoint y: 288, distance: 21.1
click at [170, 267] on label "Inventory QTY" at bounding box center [195, 273] width 210 height 22
click at [147, 327] on label "Weight" at bounding box center [195, 323] width 210 height 22
click at [143, 353] on label "Tags" at bounding box center [195, 348] width 210 height 22
click at [147, 369] on span "Vendor/Brand" at bounding box center [138, 374] width 56 height 14
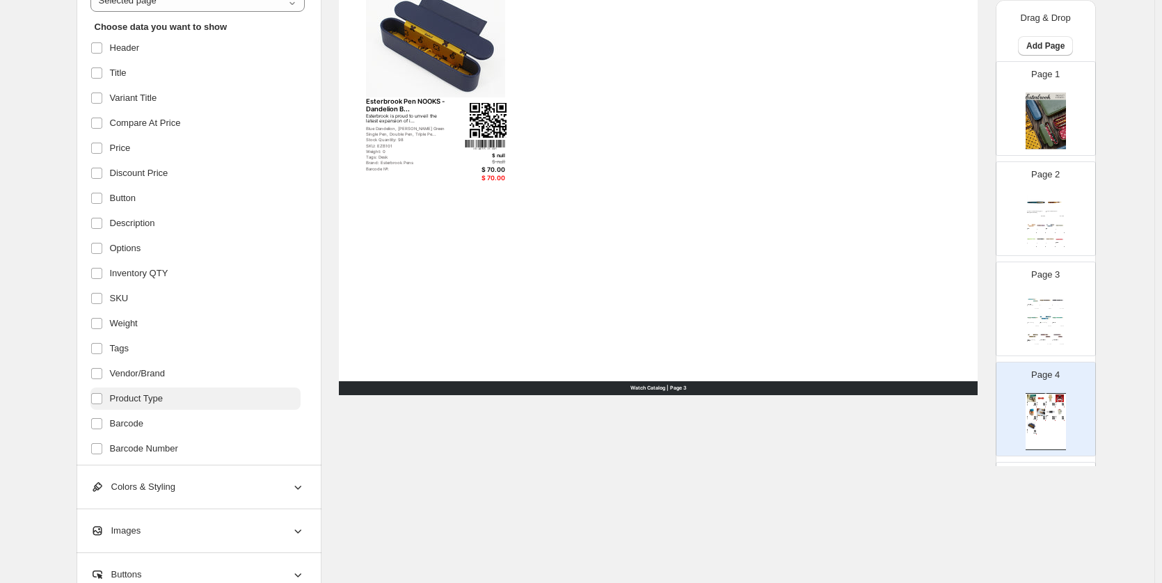
click at [145, 396] on span "Product Type" at bounding box center [136, 399] width 53 height 14
click at [141, 415] on label "Barcode" at bounding box center [195, 424] width 210 height 22
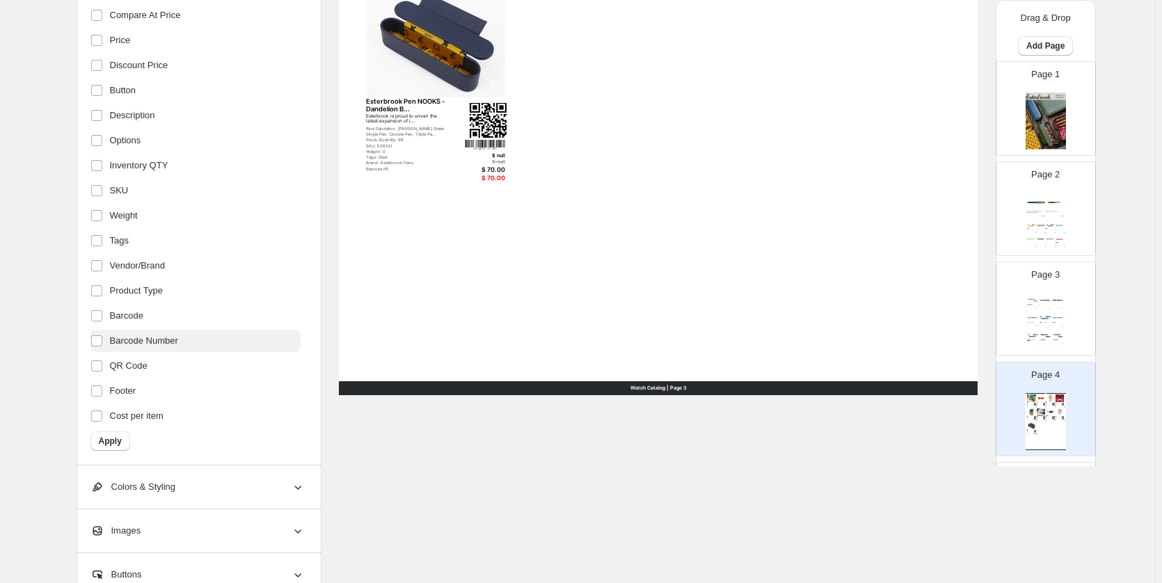
click at [156, 346] on span "Barcode Number" at bounding box center [144, 341] width 68 height 14
click at [155, 363] on label "QR Code" at bounding box center [195, 366] width 210 height 22
click at [150, 378] on ul "Header Title Variant Title Compare At Price Price Discount Price Button Descrip…" at bounding box center [195, 178] width 210 height 498
click at [147, 390] on label "Footer" at bounding box center [195, 391] width 210 height 22
click at [144, 409] on label "Cost per item" at bounding box center [195, 416] width 210 height 22
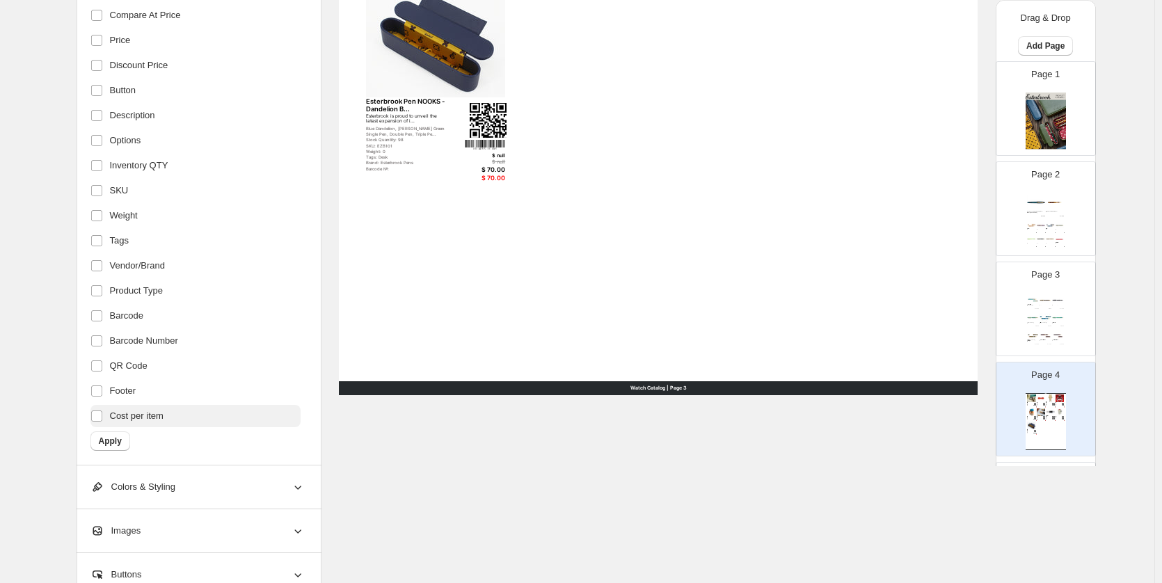
click at [118, 419] on span "Cost per item" at bounding box center [137, 416] width 54 height 14
click at [109, 440] on span "Apply" at bounding box center [110, 440] width 23 height 11
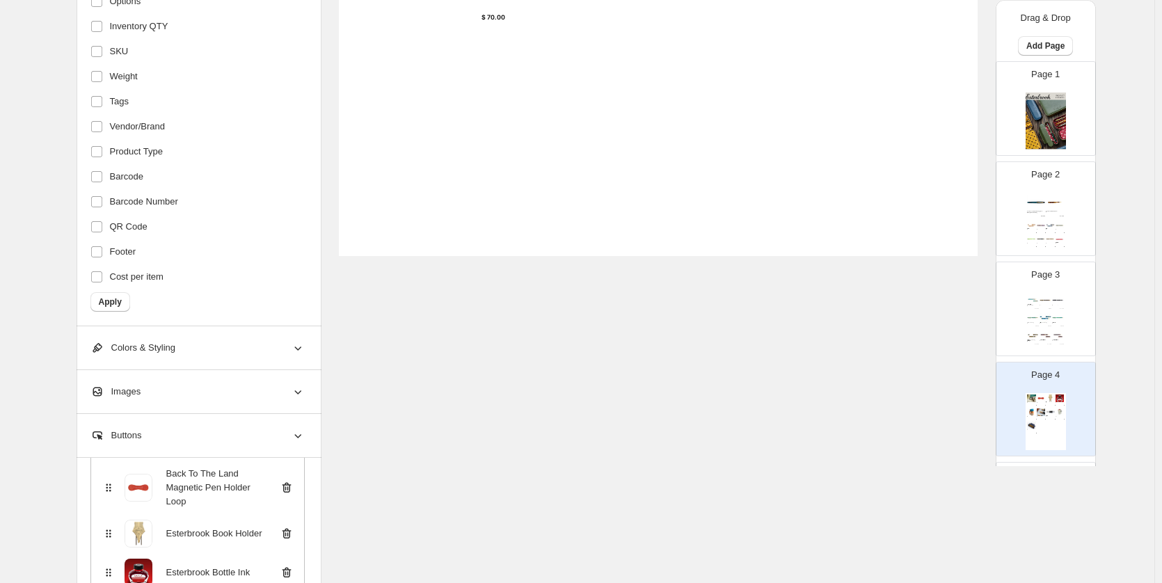
scroll to position [1043, 0]
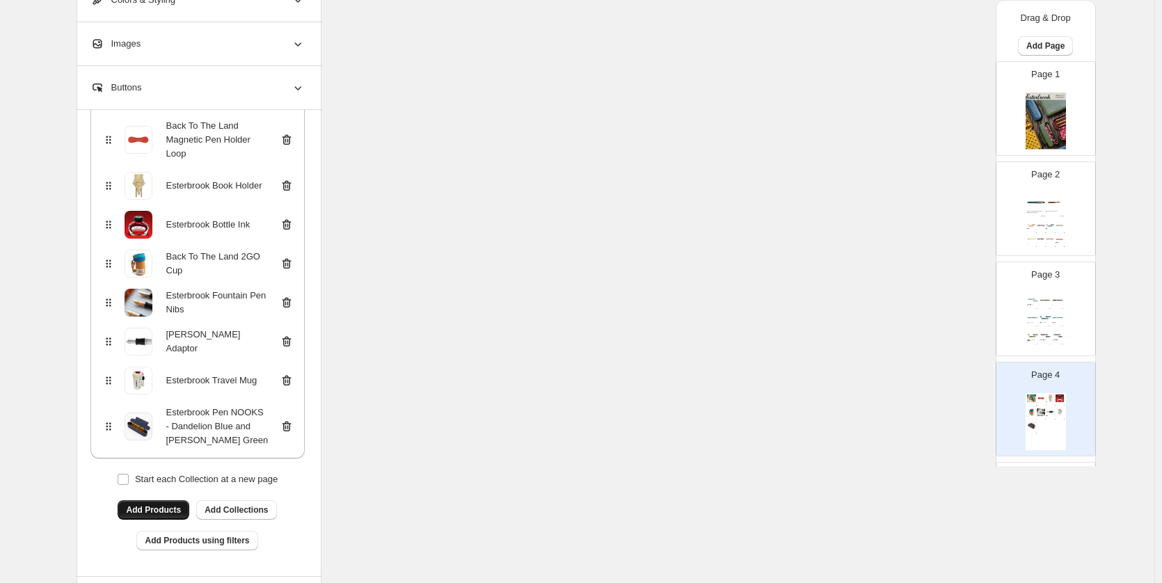
click at [180, 504] on button "Add Products" at bounding box center [154, 509] width 72 height 19
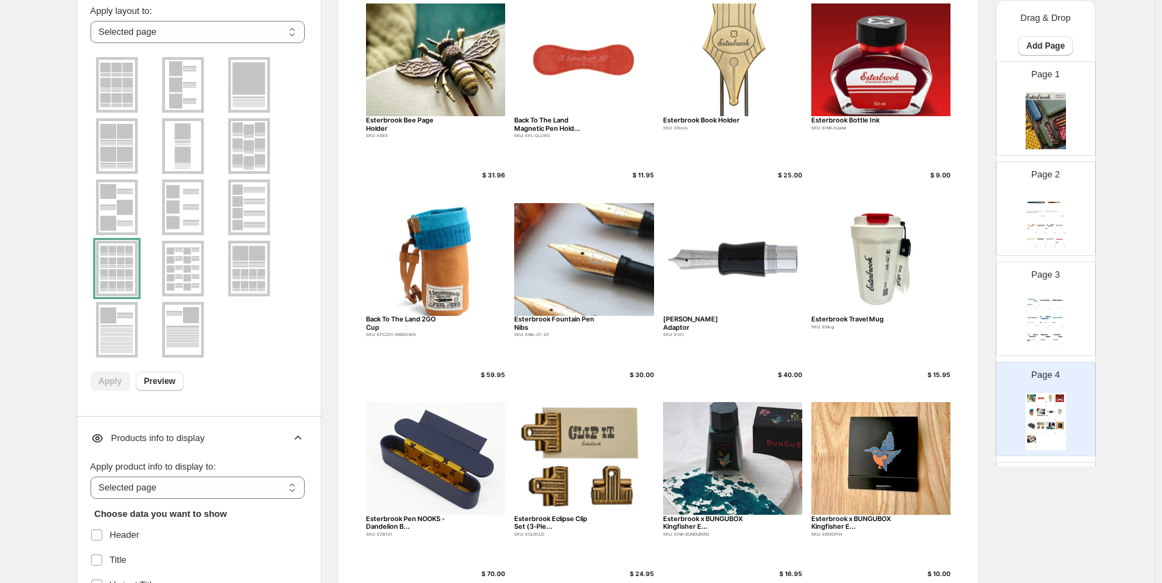
scroll to position [0, 0]
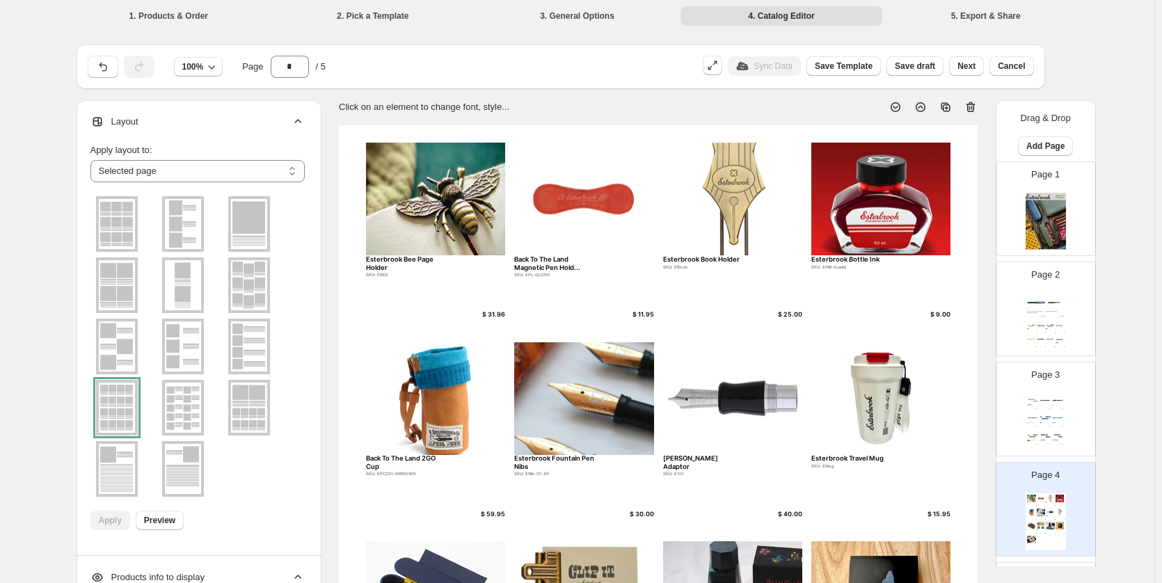
click at [309, 117] on div "**********" at bounding box center [199, 328] width 245 height 456
click at [295, 125] on icon at bounding box center [298, 122] width 14 height 14
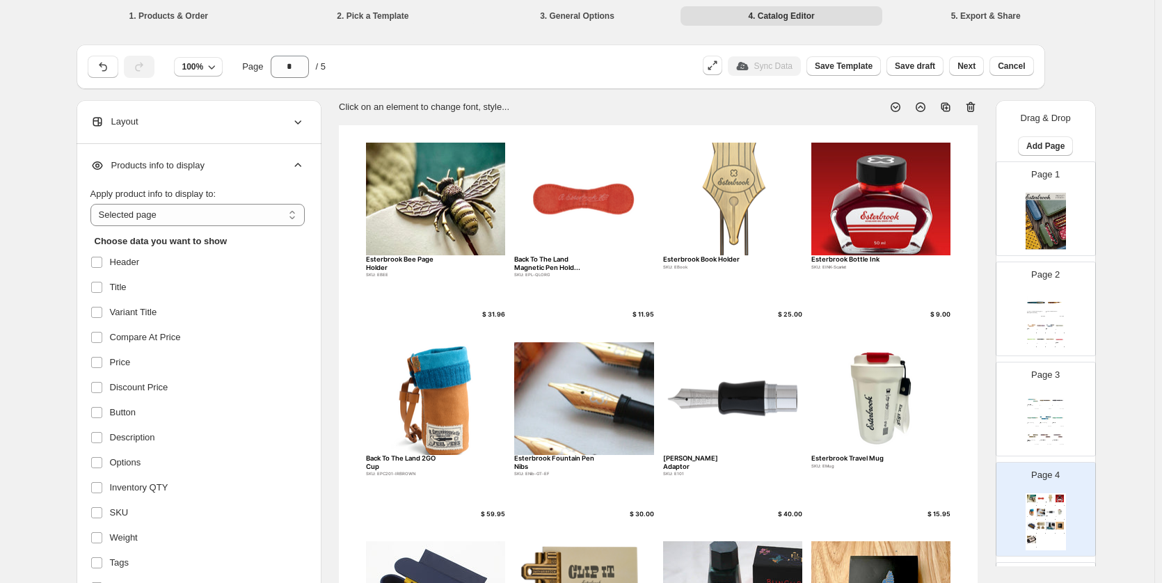
click at [297, 160] on icon at bounding box center [298, 166] width 14 height 14
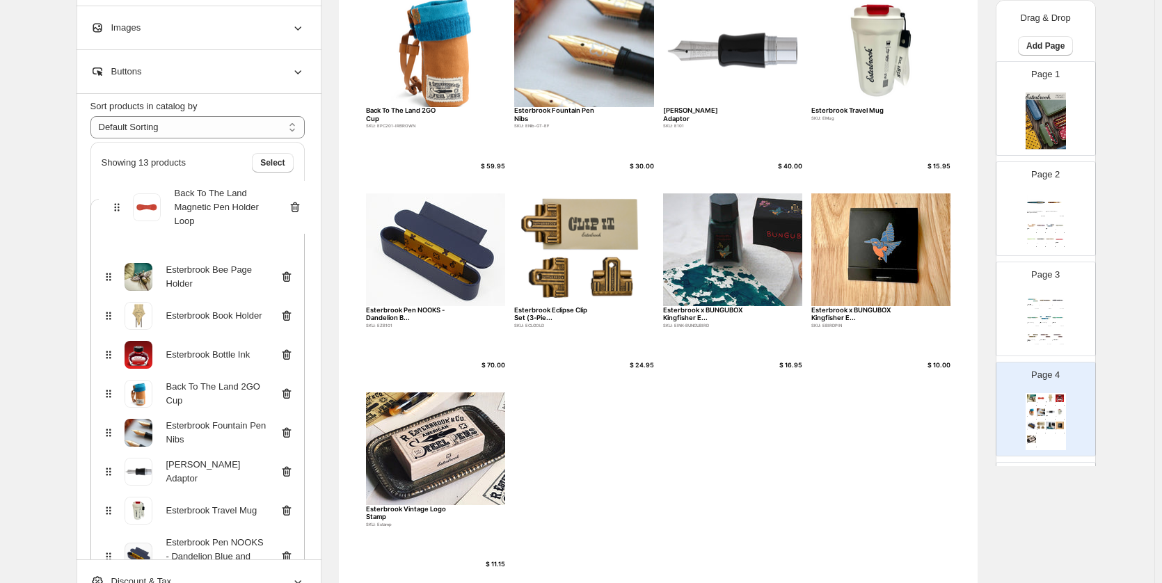
scroll to position [32, 0]
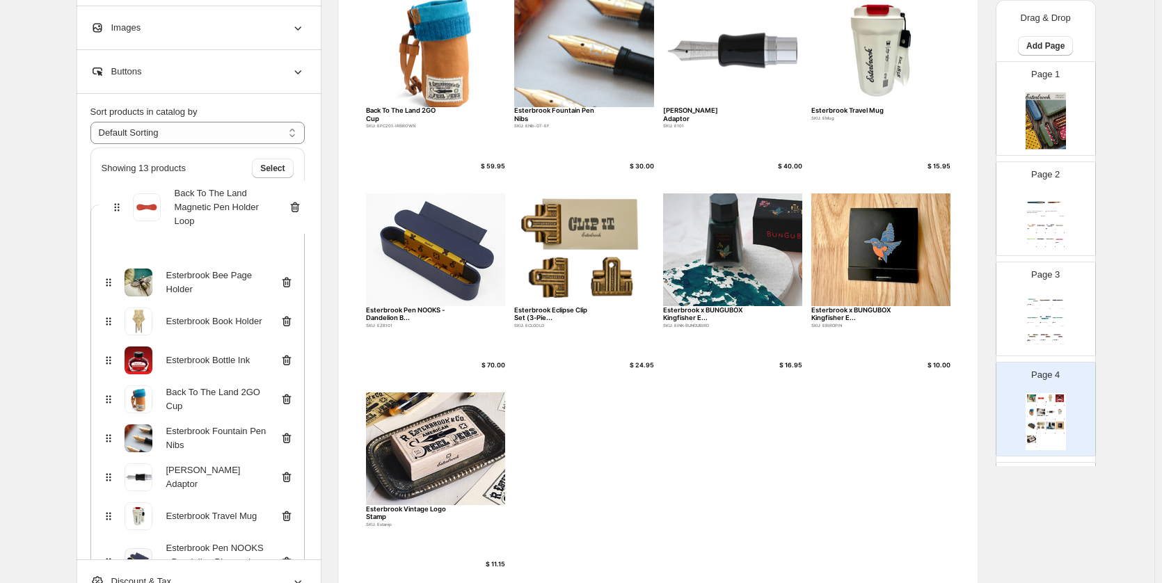
drag, startPoint x: 107, startPoint y: 223, endPoint x: 125, endPoint y: 236, distance: 21.4
click at [108, 225] on div "Esterbrook Bee Page Holder Back To The Land Magnetic Pen Holder Loop Esterbrook…" at bounding box center [197, 491] width 214 height 573
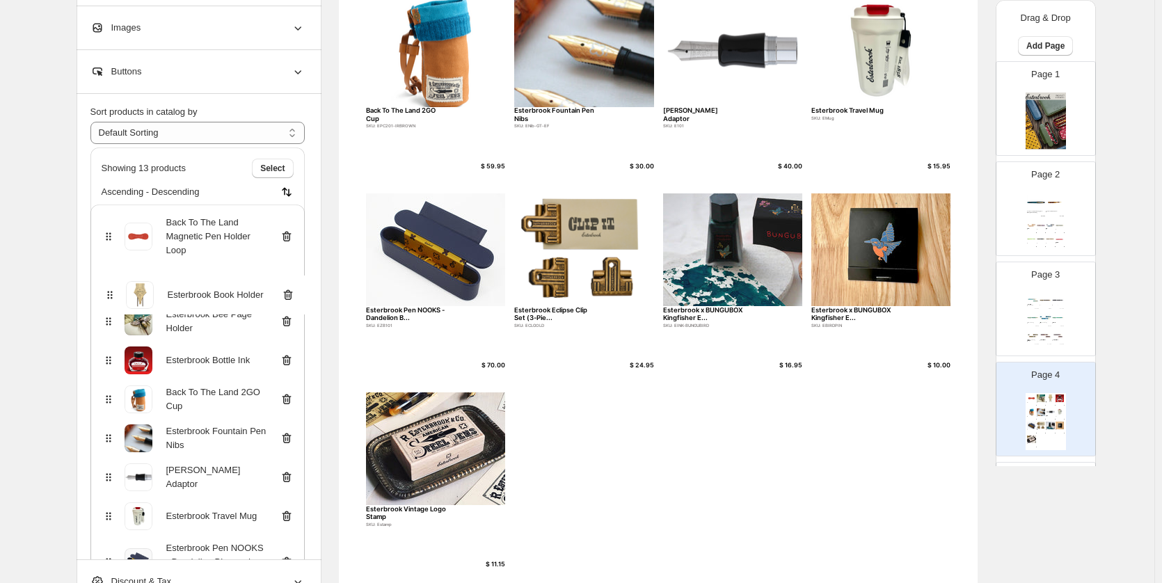
drag, startPoint x: 113, startPoint y: 323, endPoint x: 114, endPoint y: 289, distance: 34.8
click at [111, 282] on div "Back To The Land Magnetic Pen Holder Loop Esterbrook Bee Page Holder Esterbrook…" at bounding box center [197, 491] width 214 height 573
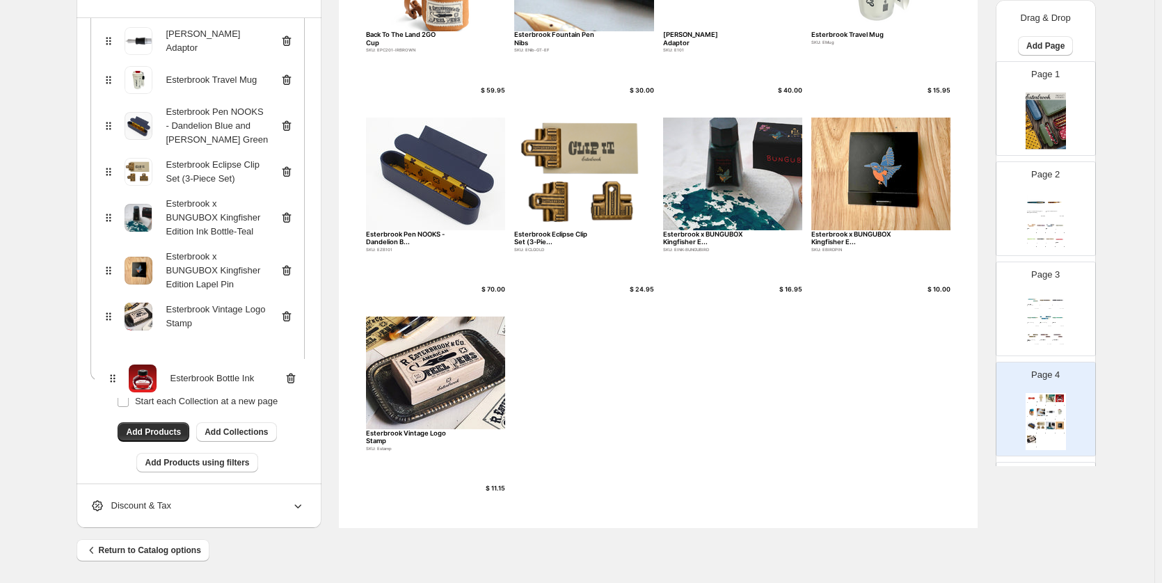
scroll to position [355, 0]
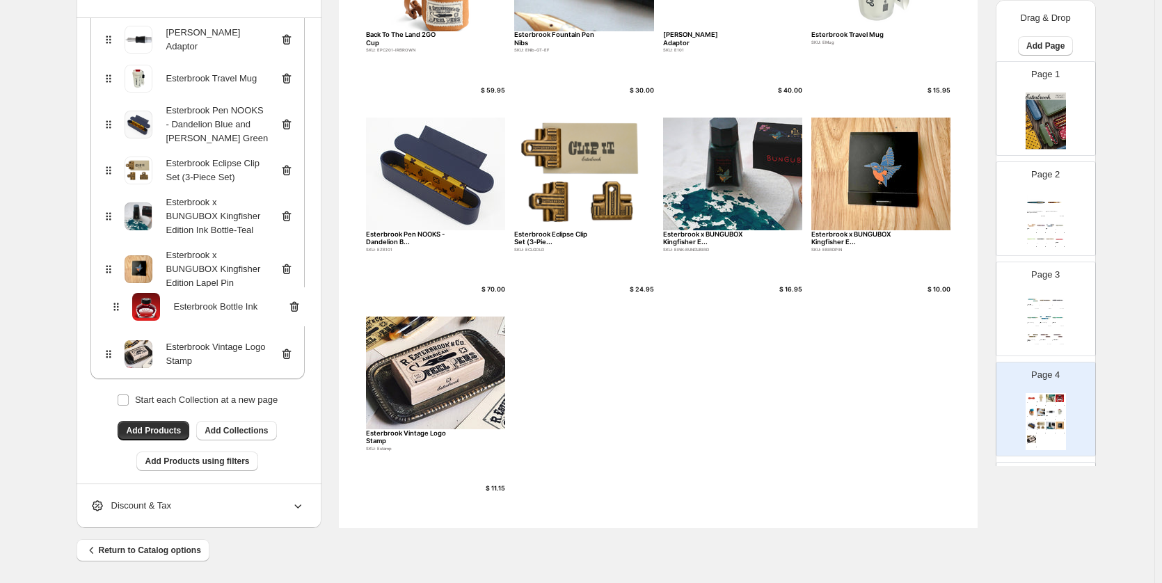
drag, startPoint x: 111, startPoint y: 288, endPoint x: 121, endPoint y: 303, distance: 17.6
click at [121, 303] on div "Back To The Land Magnetic Pen Holder Loop Esterbrook Book Holder Esterbrook Bee…" at bounding box center [197, 92] width 214 height 573
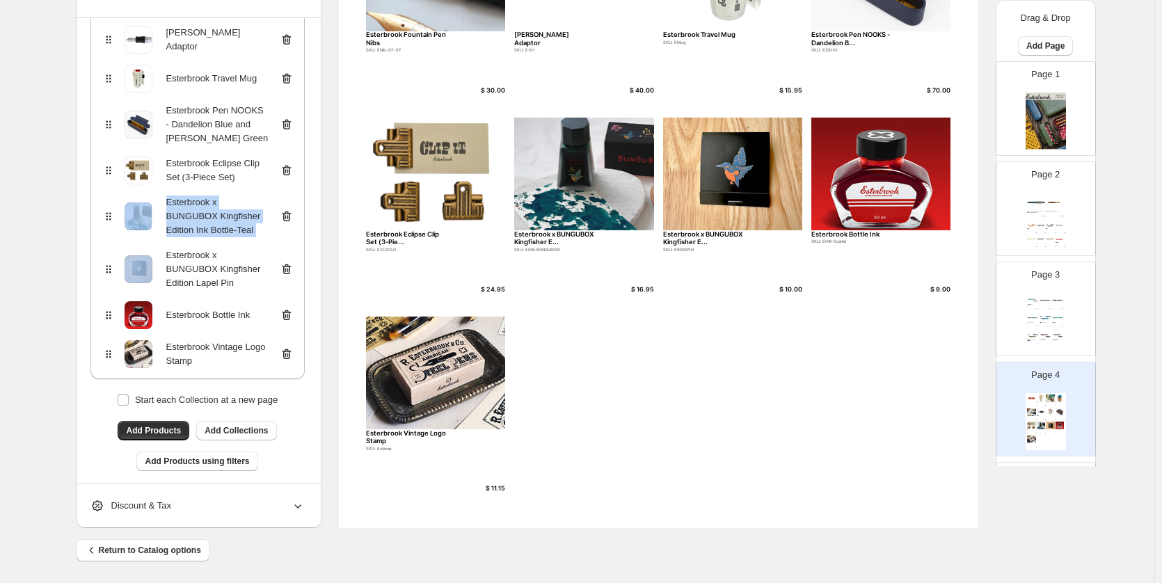
drag, startPoint x: 120, startPoint y: 272, endPoint x: 129, endPoint y: 260, distance: 14.5
click at [106, 212] on div "Back To The Land Magnetic Pen Holder Loop Esterbrook Book Holder Esterbrook Bee…" at bounding box center [197, 92] width 214 height 573
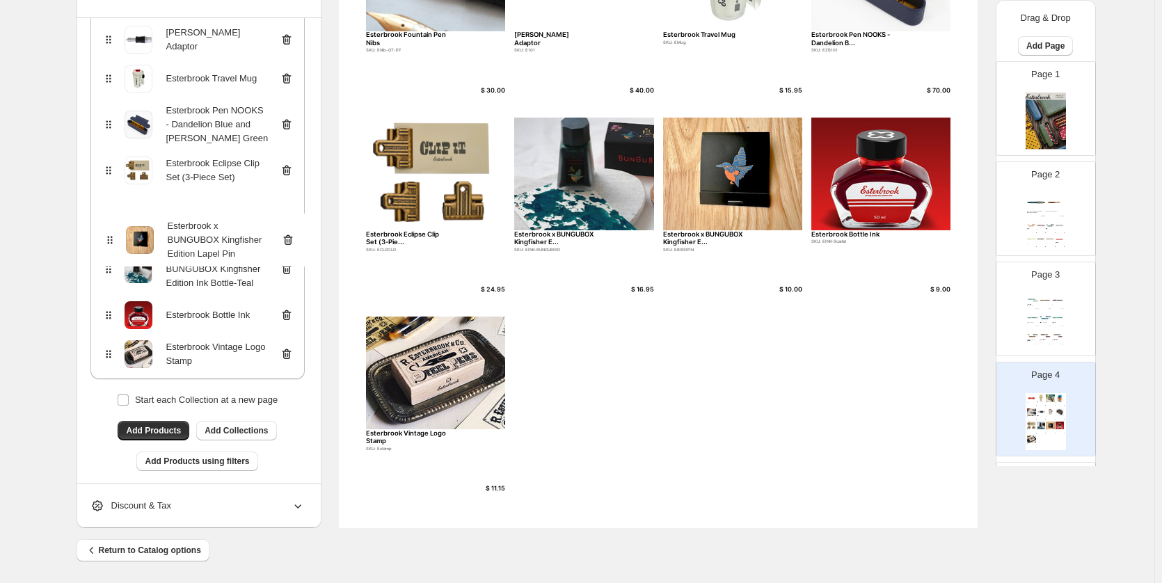
drag, startPoint x: 113, startPoint y: 275, endPoint x: 113, endPoint y: 234, distance: 40.3
click at [111, 232] on div "Back To The Land Magnetic Pen Holder Loop Esterbrook Book Holder Esterbrook Bee…" at bounding box center [197, 92] width 214 height 573
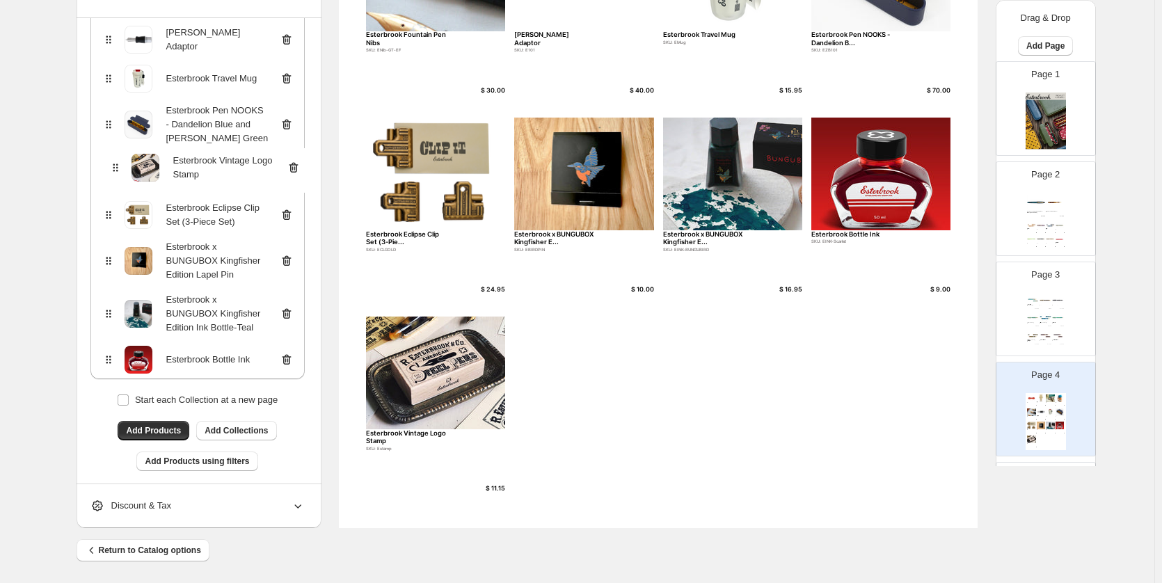
drag, startPoint x: 112, startPoint y: 359, endPoint x: 115, endPoint y: 167, distance: 192.0
click at [115, 167] on div "Back To The Land Magnetic Pen Holder Loop Esterbrook Book Holder Esterbrook Bee…" at bounding box center [197, 92] width 214 height 573
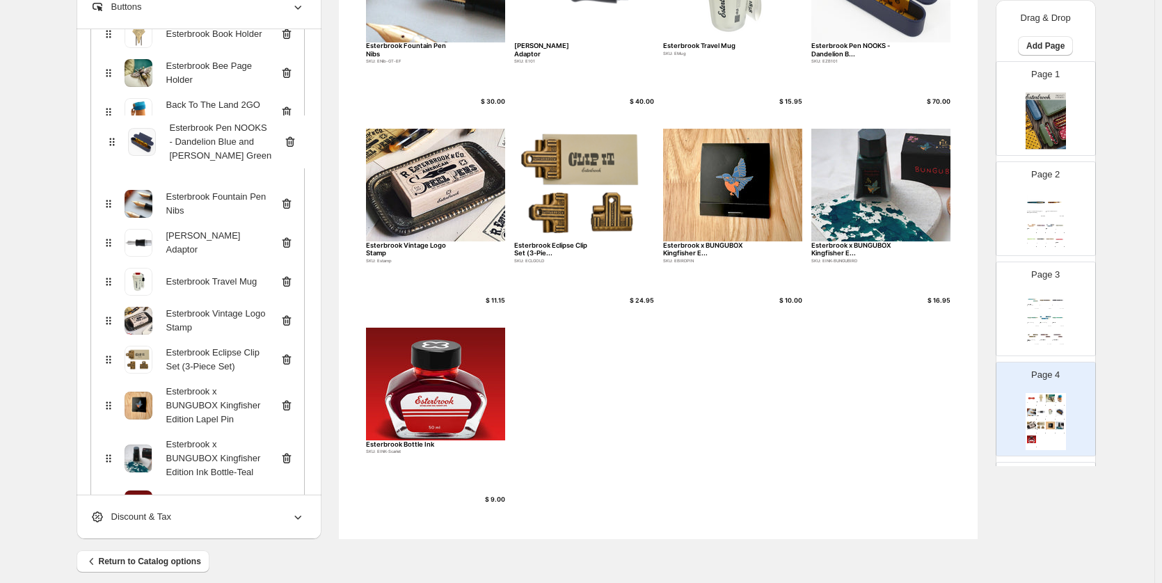
scroll to position [410, 0]
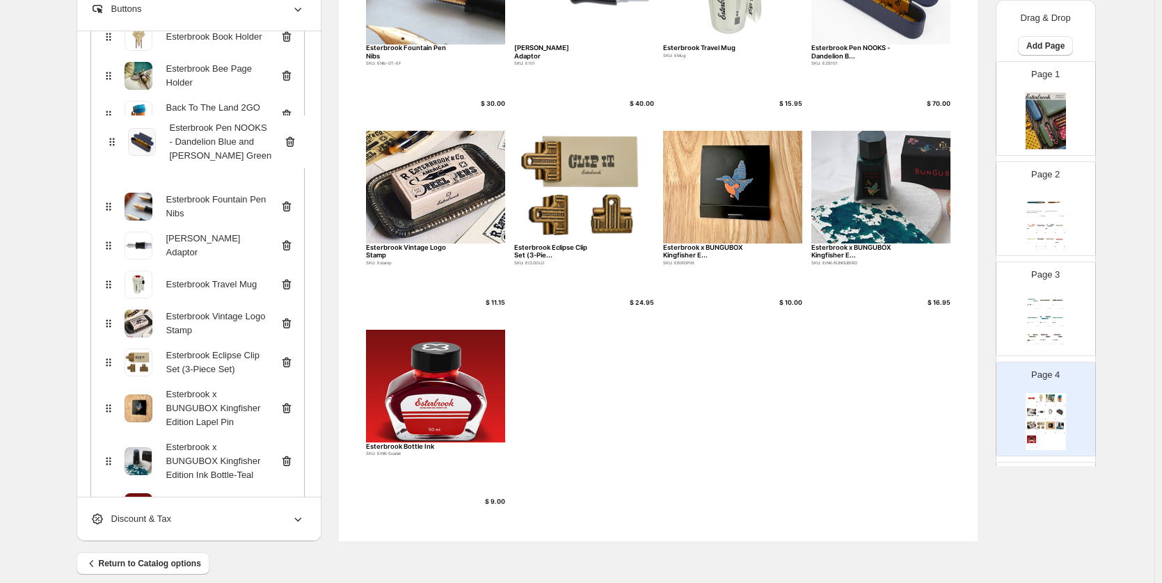
drag, startPoint x: 118, startPoint y: 267, endPoint x: 113, endPoint y: 172, distance: 95.5
click at [113, 172] on div "Back To The Land Magnetic Pen Holder Loop Esterbrook Book Holder Esterbrook Bee…" at bounding box center [197, 245] width 214 height 573
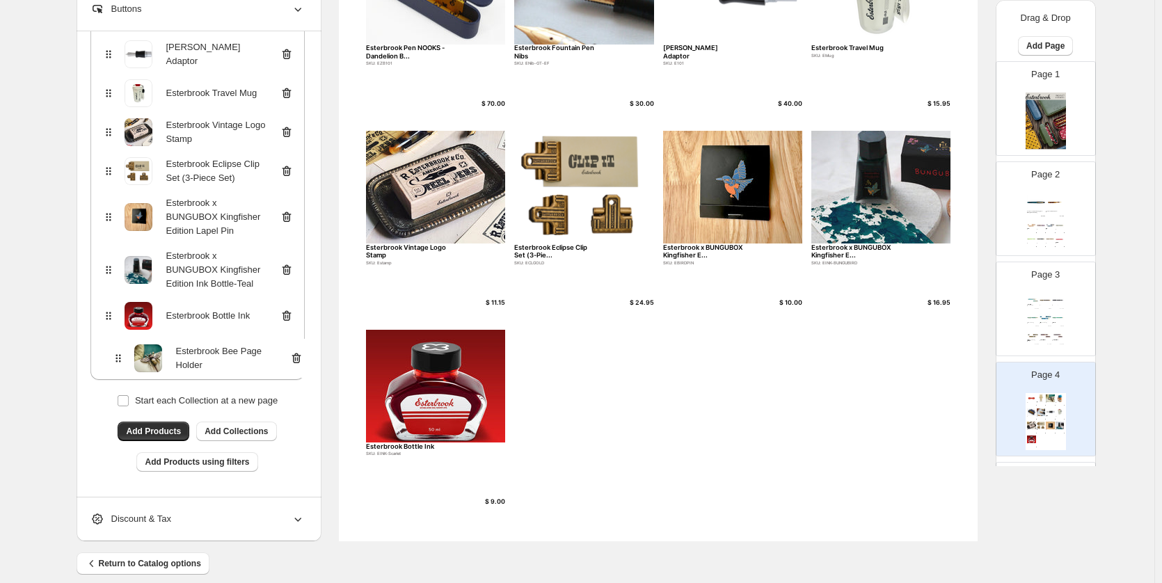
drag, startPoint x: 109, startPoint y: 218, endPoint x: 113, endPoint y: 366, distance: 147.5
click at [113, 367] on div "Back To The Land Magnetic Pen Holder Loop Esterbrook Book Holder Esterbrook Bee…" at bounding box center [197, 93] width 214 height 573
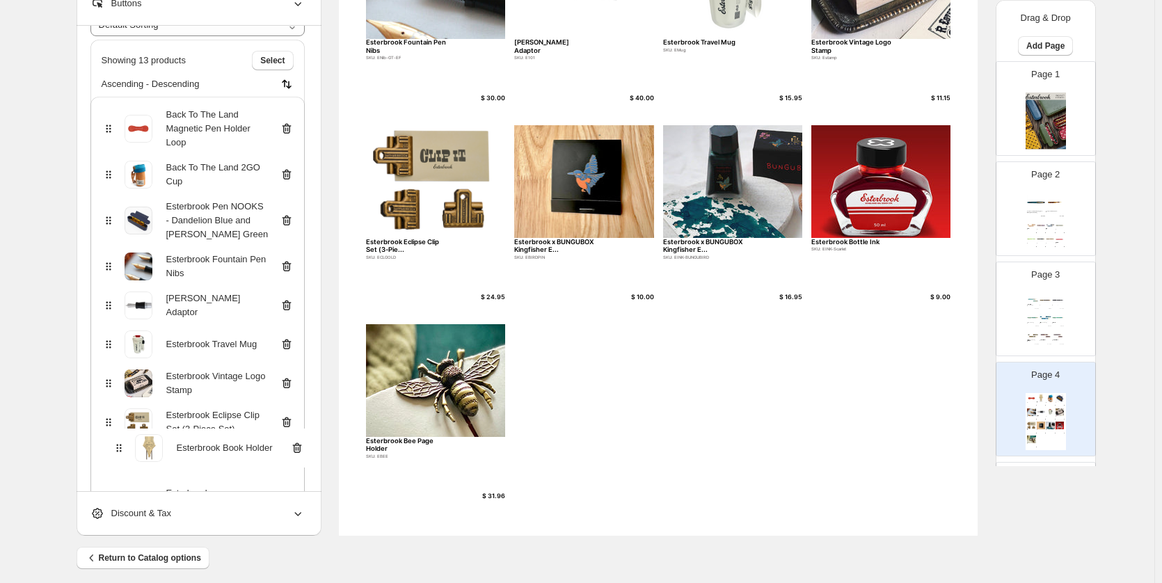
scroll to position [419, 0]
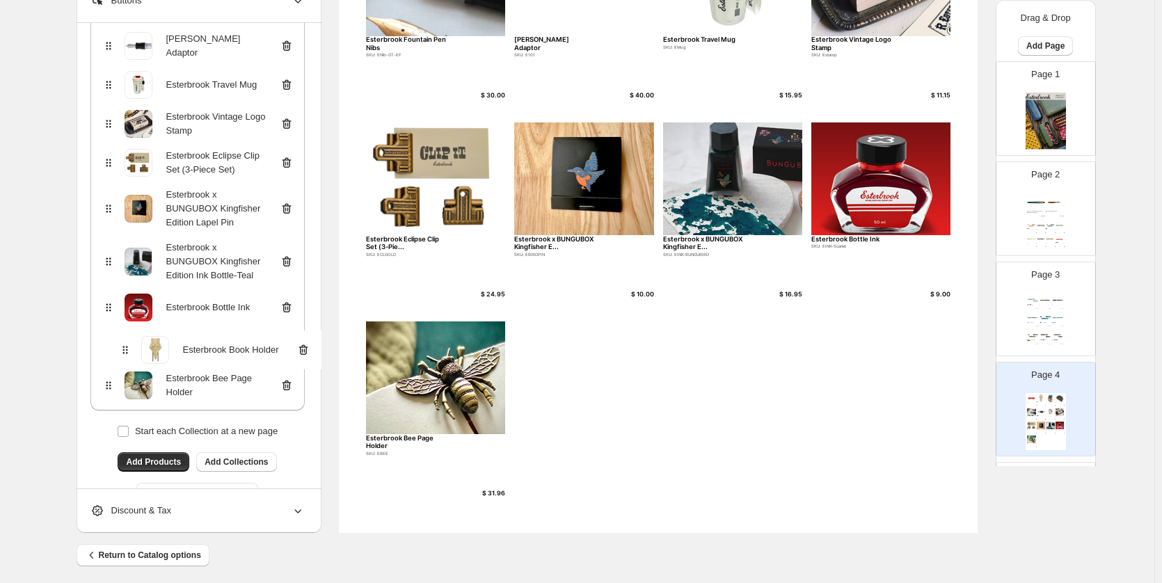
drag, startPoint x: 110, startPoint y: 252, endPoint x: 137, endPoint y: 348, distance: 99.8
click at [122, 353] on div "Back To The Land Magnetic Pen Holder Loop Esterbrook Book Holder Back To The La…" at bounding box center [197, 123] width 214 height 573
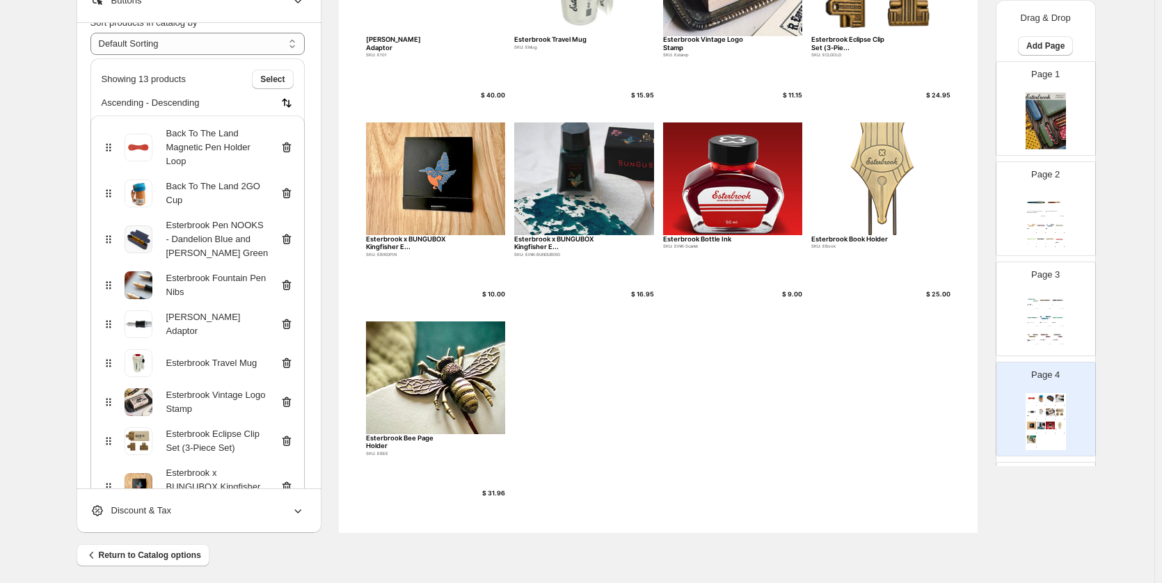
scroll to position [0, 0]
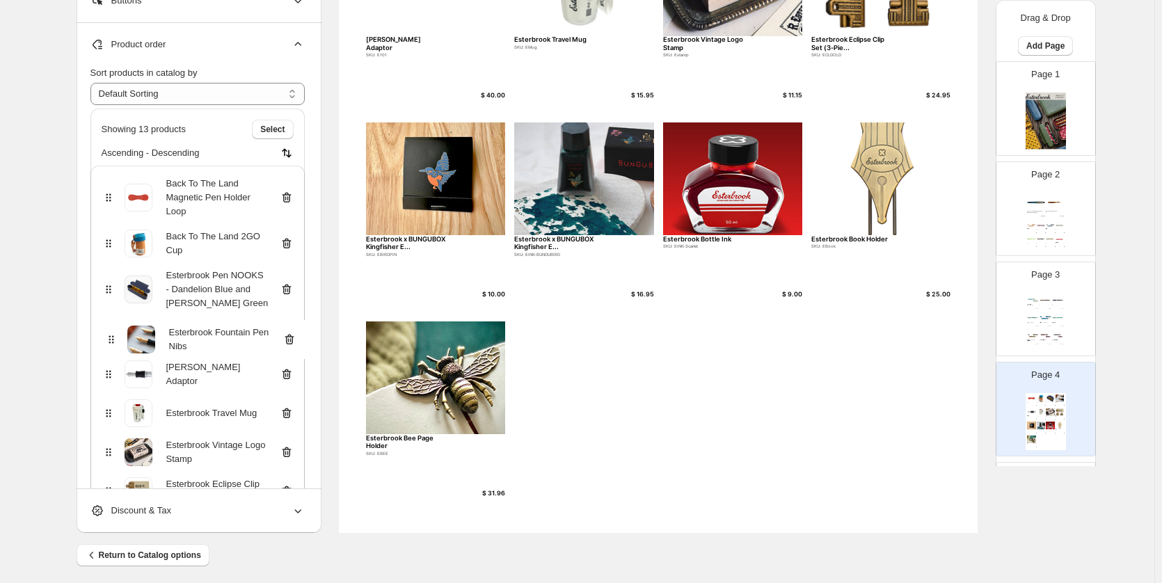
drag, startPoint x: 115, startPoint y: 333, endPoint x: 113, endPoint y: 340, distance: 7.9
click at [113, 340] on div "Back To The Land Magnetic Pen Holder Loop Back To The Land 2GO Cup Esterbrook P…" at bounding box center [197, 452] width 214 height 573
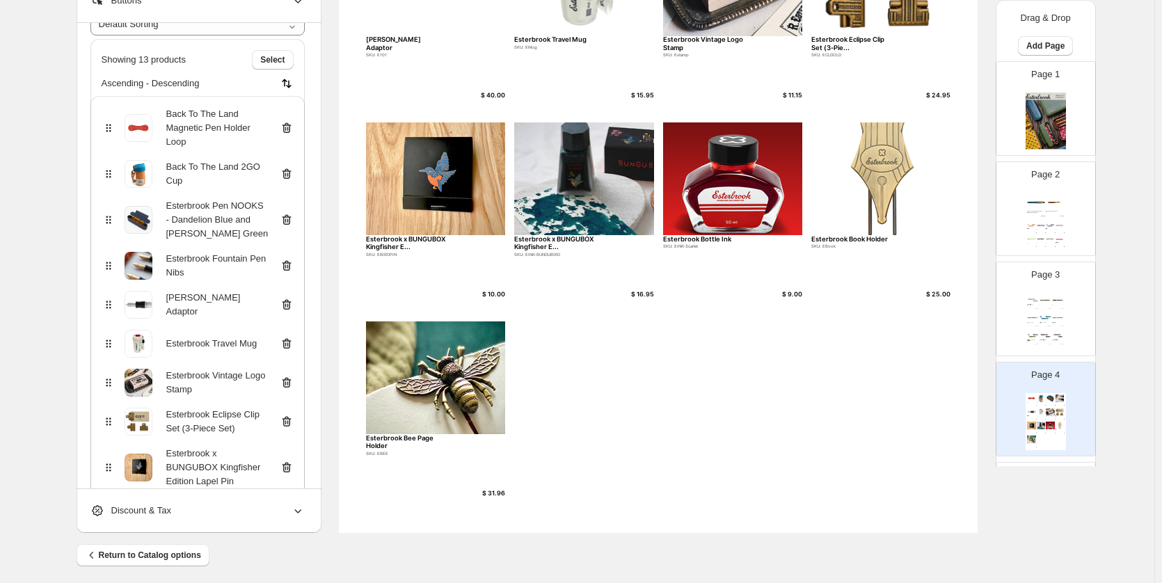
scroll to position [139, 0]
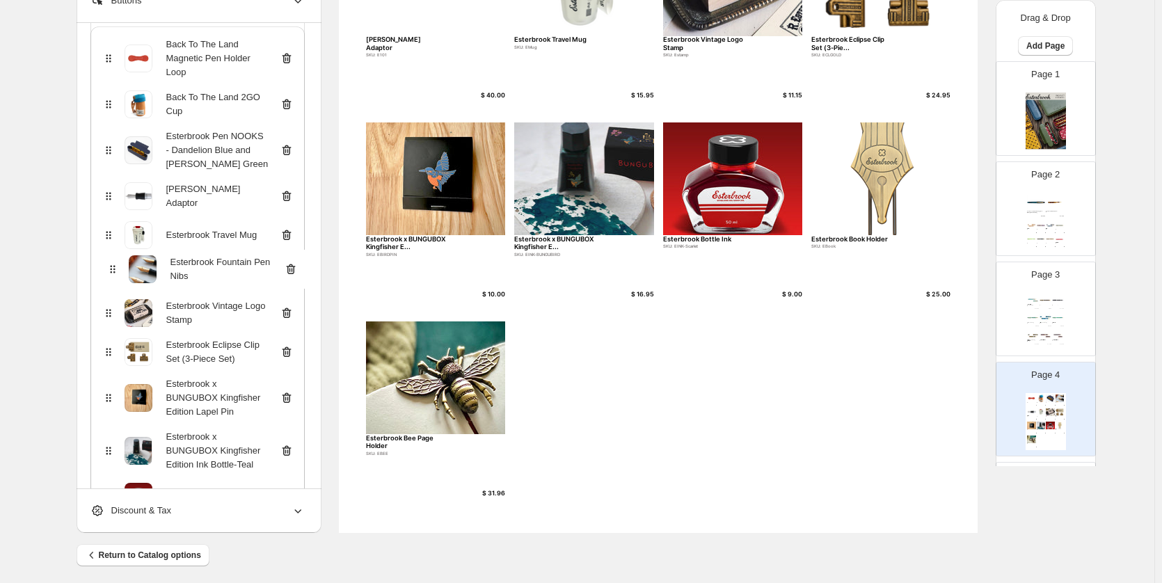
drag, startPoint x: 113, startPoint y: 195, endPoint x: 111, endPoint y: 272, distance: 76.6
click at [111, 272] on div "Back To The Land Magnetic Pen Holder Loop Back To The Land 2GO Cup Esterbrook P…" at bounding box center [197, 312] width 214 height 573
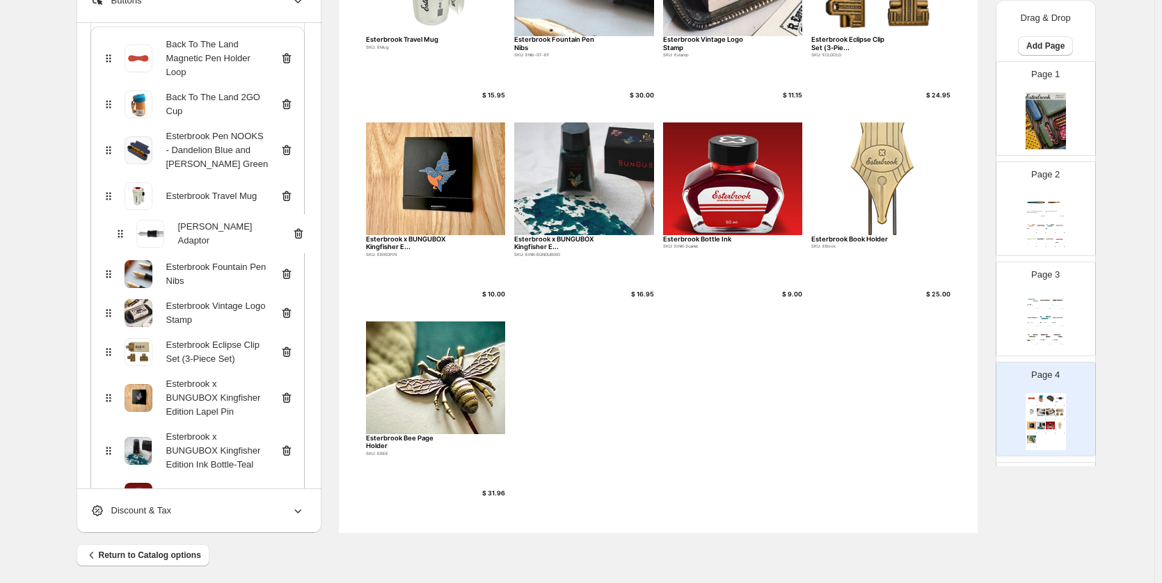
drag, startPoint x: 109, startPoint y: 196, endPoint x: 118, endPoint y: 239, distance: 43.4
click at [118, 239] on div "Back To The Land Magnetic Pen Holder Loop Back To The Land 2GO Cup Esterbrook P…" at bounding box center [197, 312] width 214 height 573
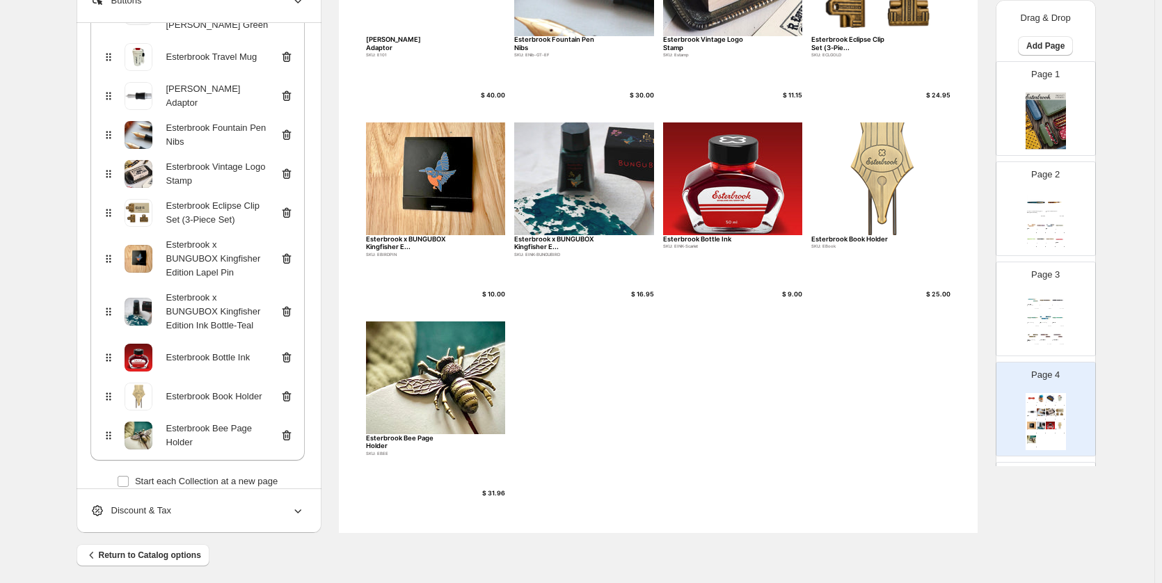
scroll to position [0, 0]
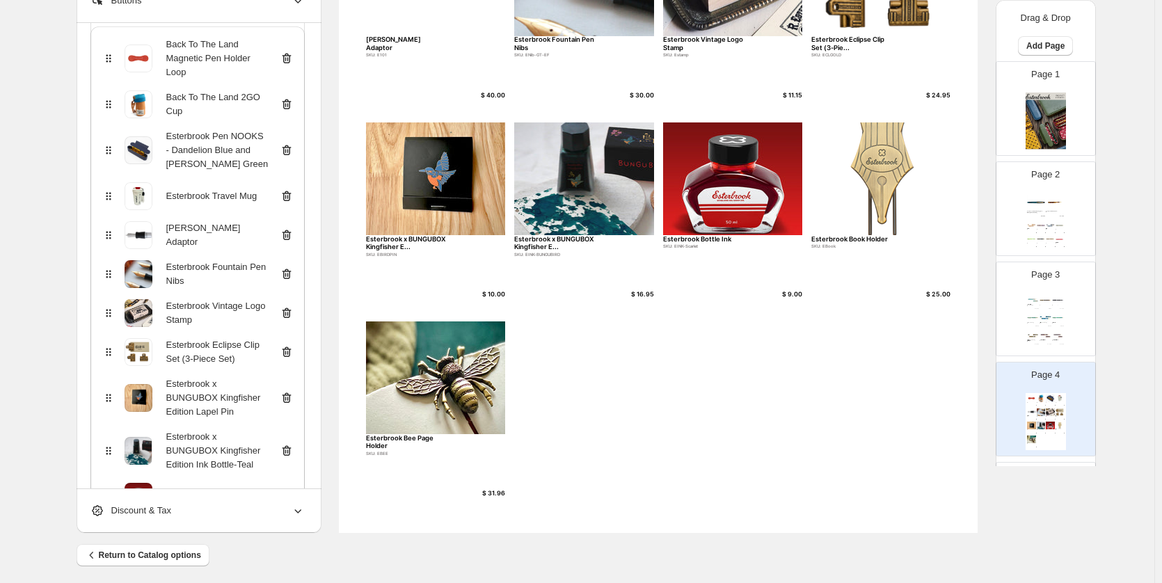
click at [817, 359] on div "Back To The Land Magnetic Pen Hold... SKU: EPL-QLORG $ 11.95 Back To The Land 2…" at bounding box center [658, 119] width 639 height 826
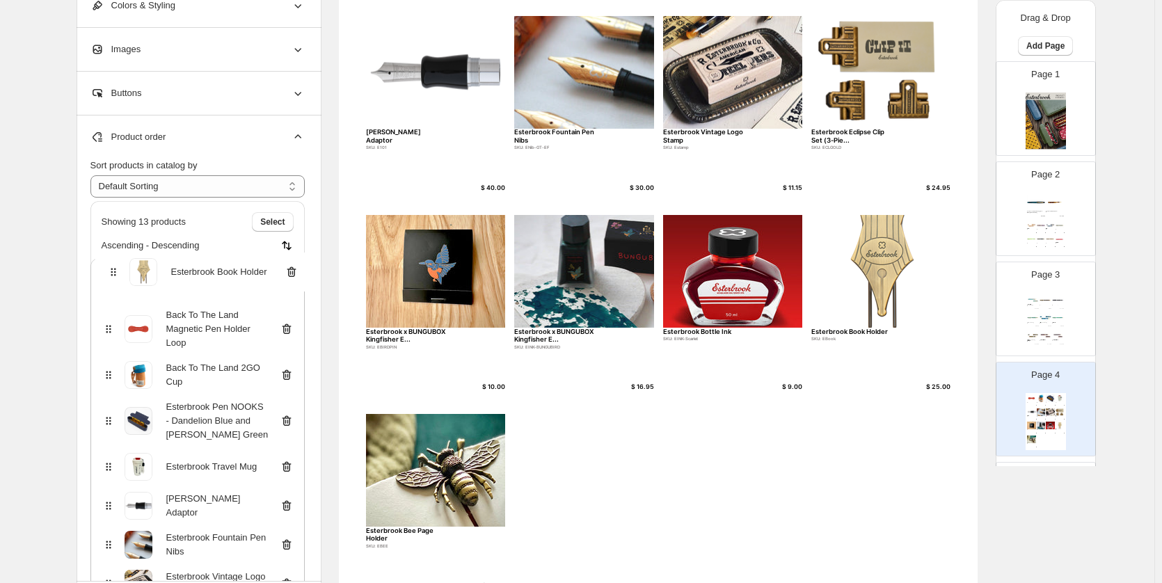
drag, startPoint x: 104, startPoint y: 470, endPoint x: 105, endPoint y: 270, distance: 199.7
click at [105, 270] on div "Back To The Land Magnetic Pen Holder Loop Back To The Land 2GO Cup Esterbrook P…" at bounding box center [197, 544] width 214 height 573
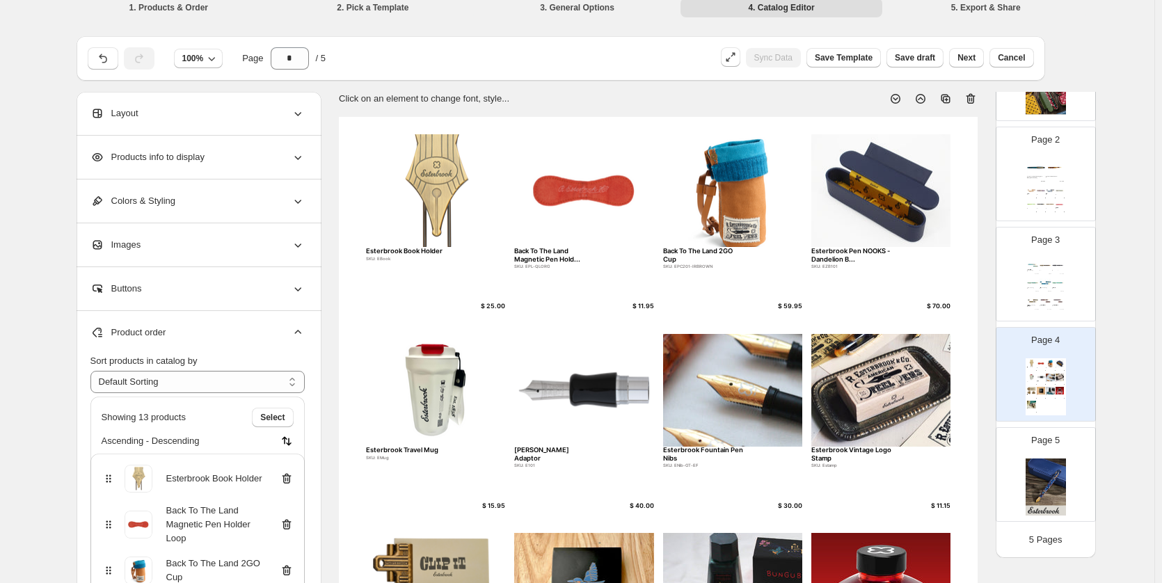
click at [1053, 475] on img at bounding box center [1045, 486] width 40 height 57
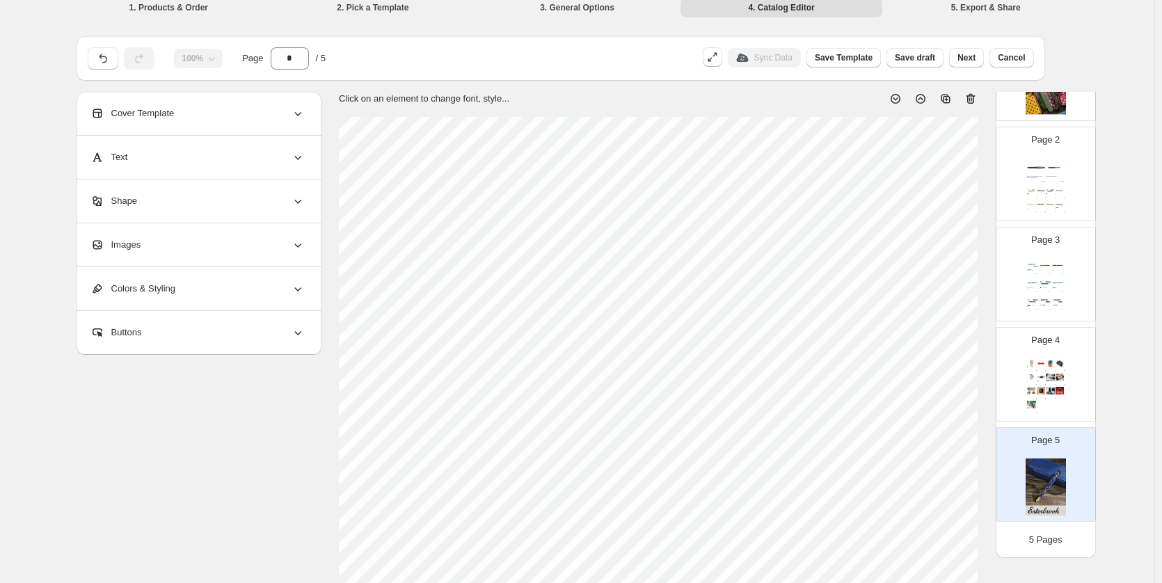
click at [1038, 356] on div "Page 4 Esterbrook Book Holder SKU: EBook $ 25.00 Back To The Land Magnetic Pen …" at bounding box center [1040, 368] width 88 height 93
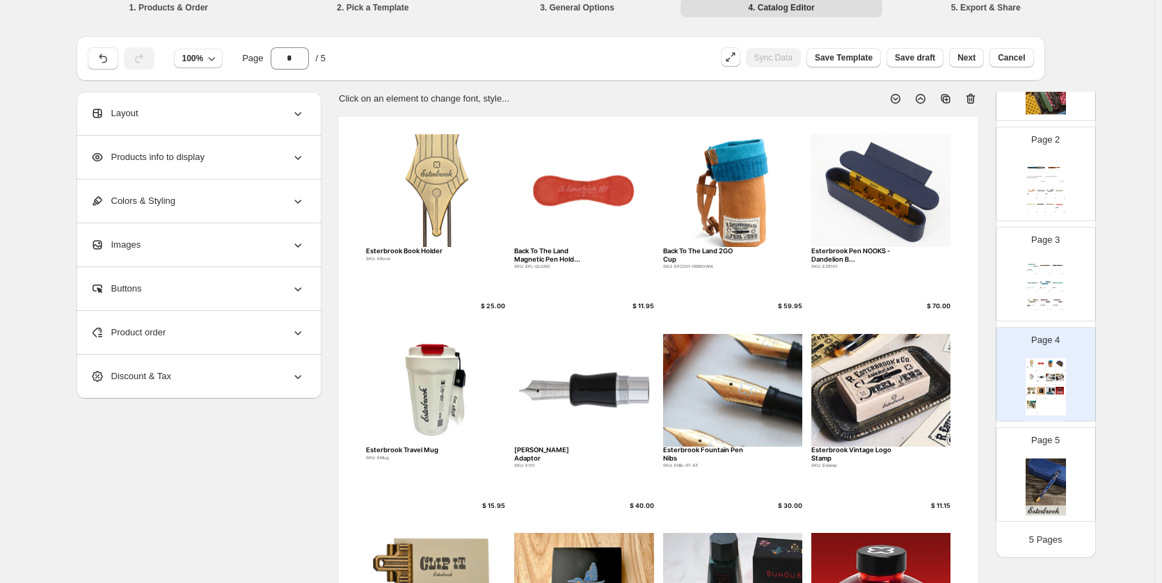
click at [1066, 246] on div "Page 3 Premium Edition Avalanche Estie SKU: EAV9106-EF $ 350.00 Pumpkin Latte J…" at bounding box center [1040, 268] width 88 height 93
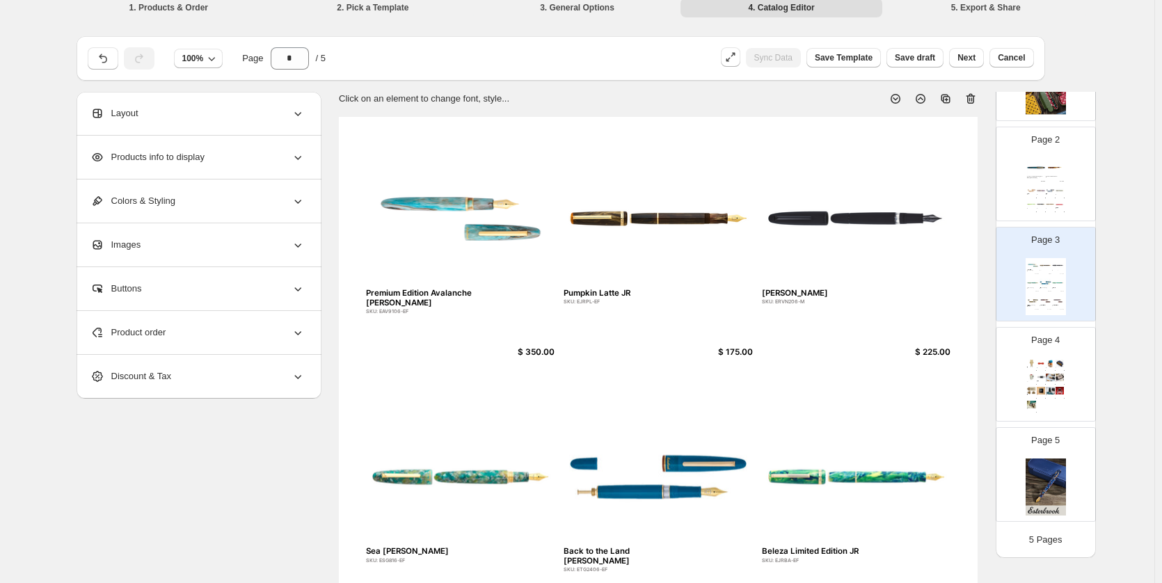
click at [1055, 195] on div "SKU: EJRPG-EF" at bounding box center [1057, 195] width 5 height 0
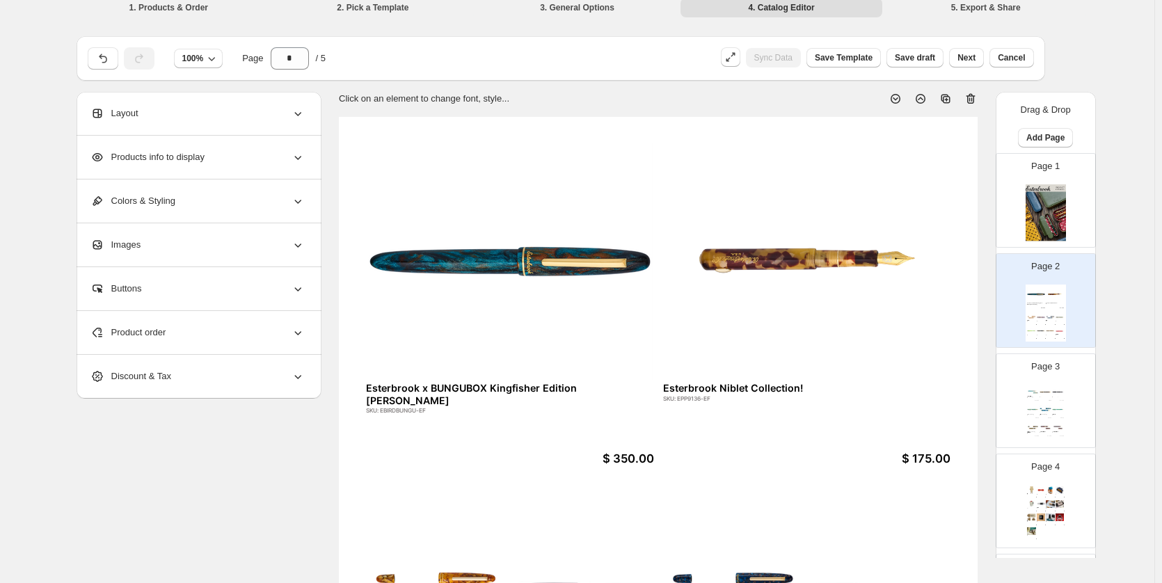
click at [1047, 220] on img at bounding box center [1045, 212] width 40 height 57
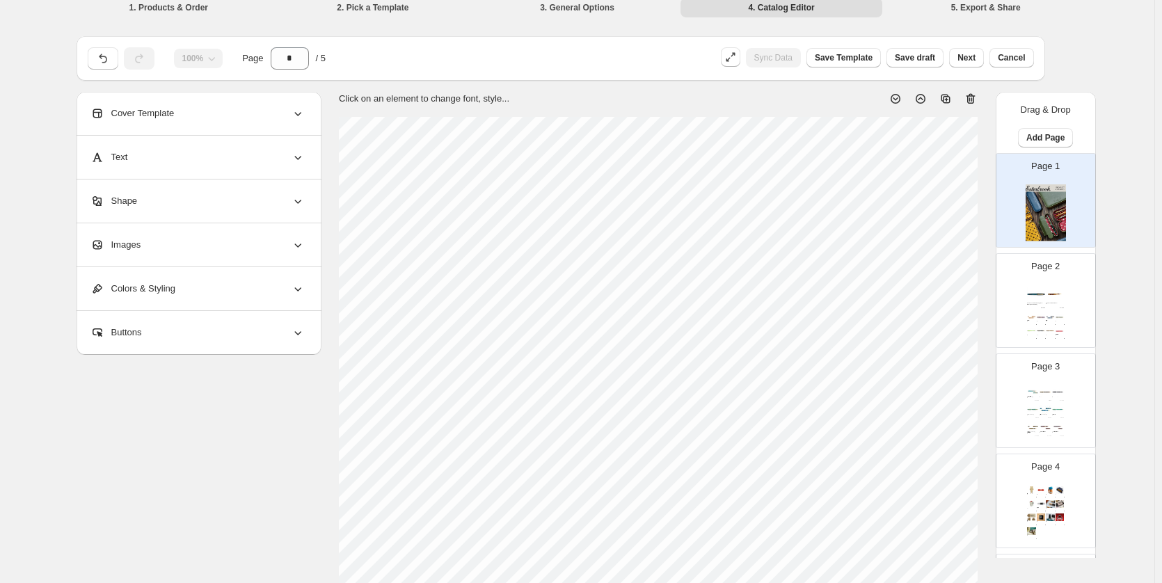
click at [1062, 293] on div "Esterbrook x BUNGUBOX Kingfisher Edition Estie SKU: EBIRDBUNGU-EF $ 350.00 Este…" at bounding box center [1045, 313] width 40 height 57
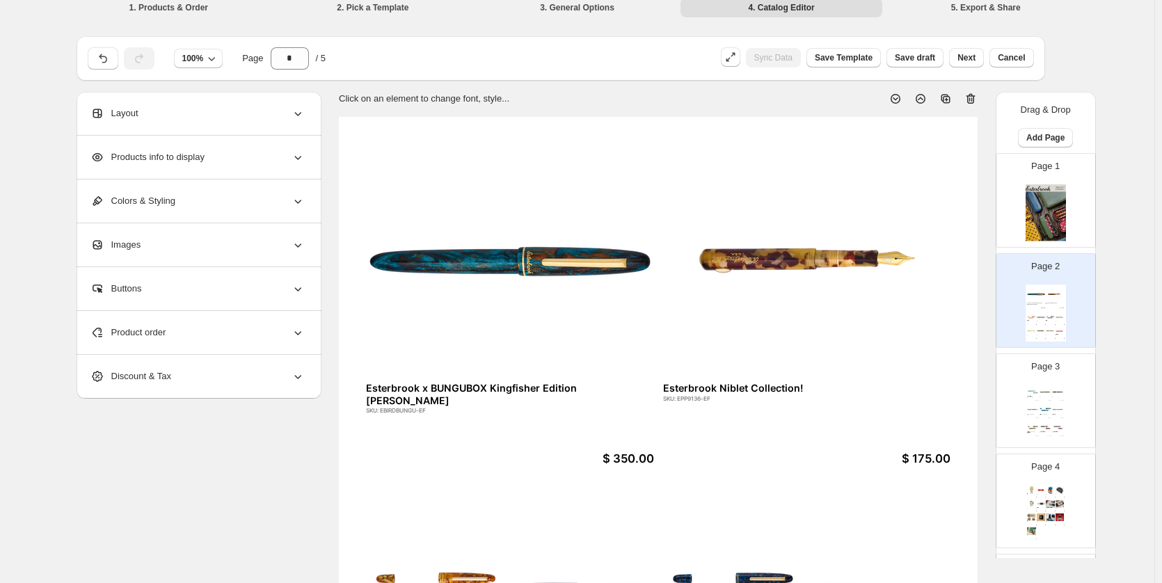
click at [1066, 387] on div "Page 3 Premium Edition Avalanche Estie SKU: EAV9106-EF $ 350.00 Pumpkin Latte J…" at bounding box center [1040, 395] width 88 height 93
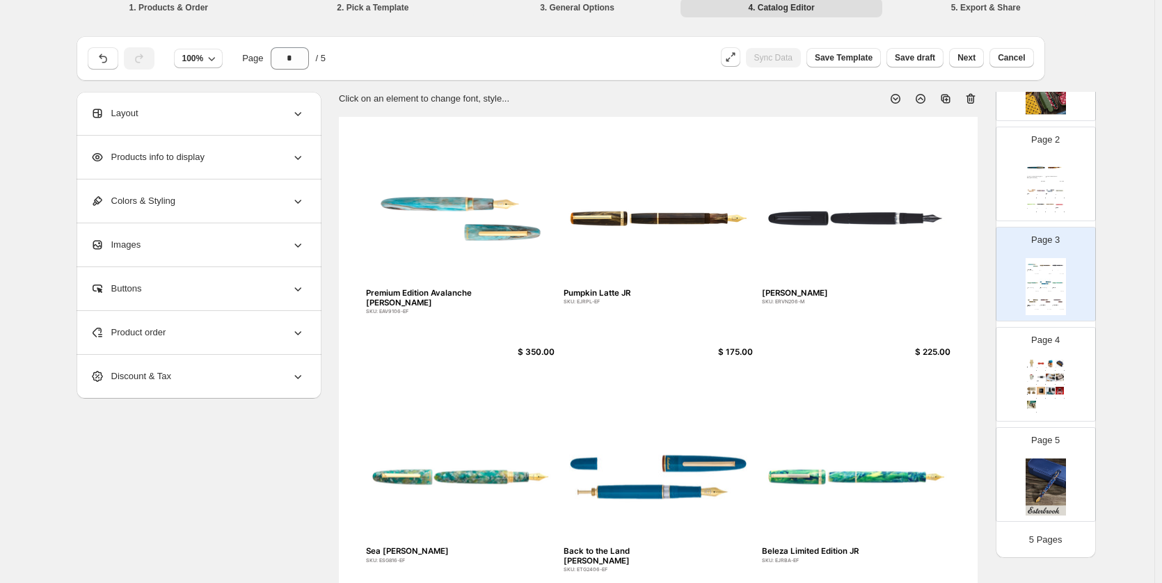
click at [1063, 375] on div "Esterbrook Book Holder SKU: EBook $ 25.00 Back To The Land Magnetic Pen Hold...…" at bounding box center [1045, 386] width 40 height 57
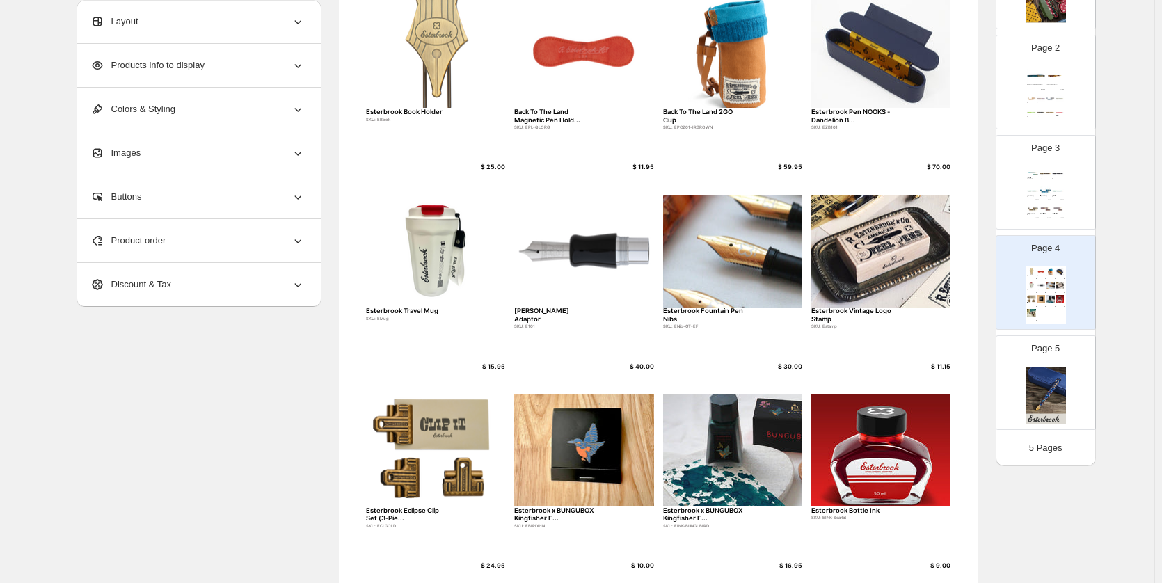
click at [1052, 366] on div "Page 5" at bounding box center [1040, 376] width 88 height 93
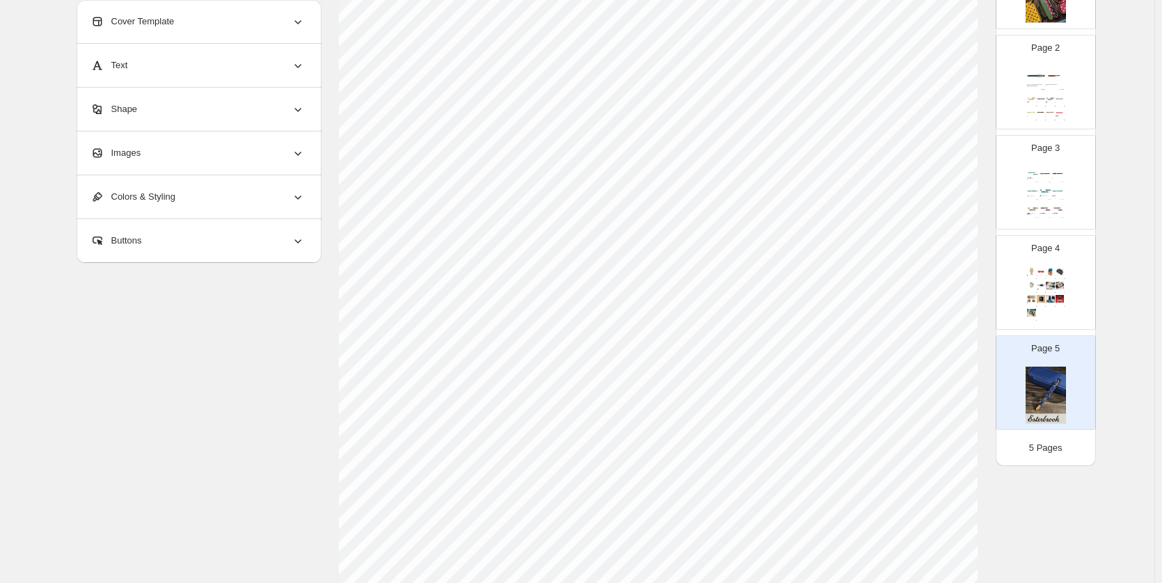
type input "*"
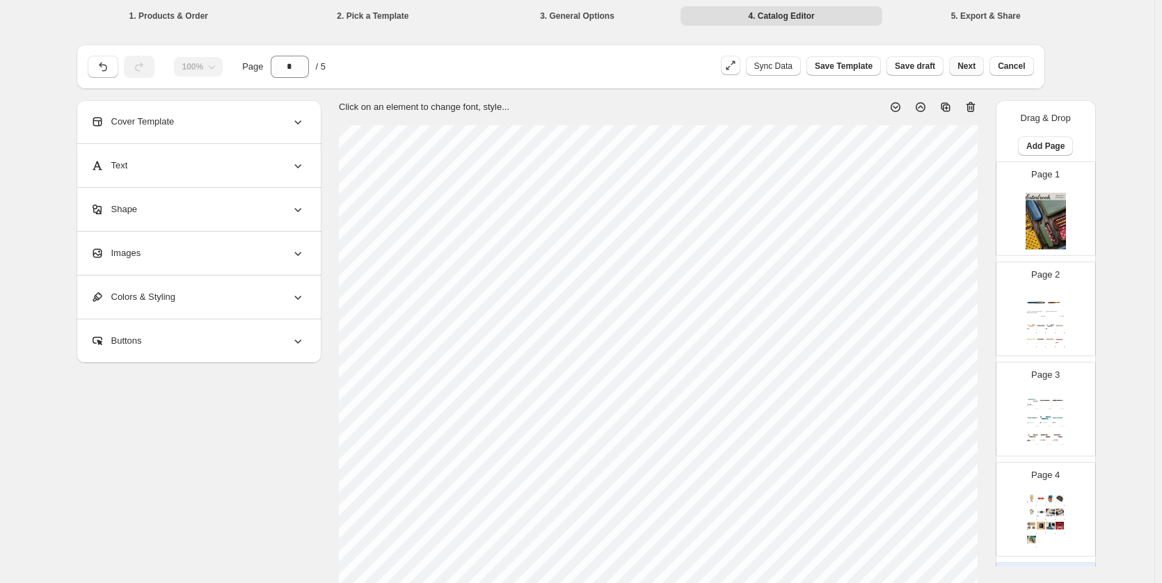
click at [969, 68] on span "Next" at bounding box center [966, 66] width 18 height 11
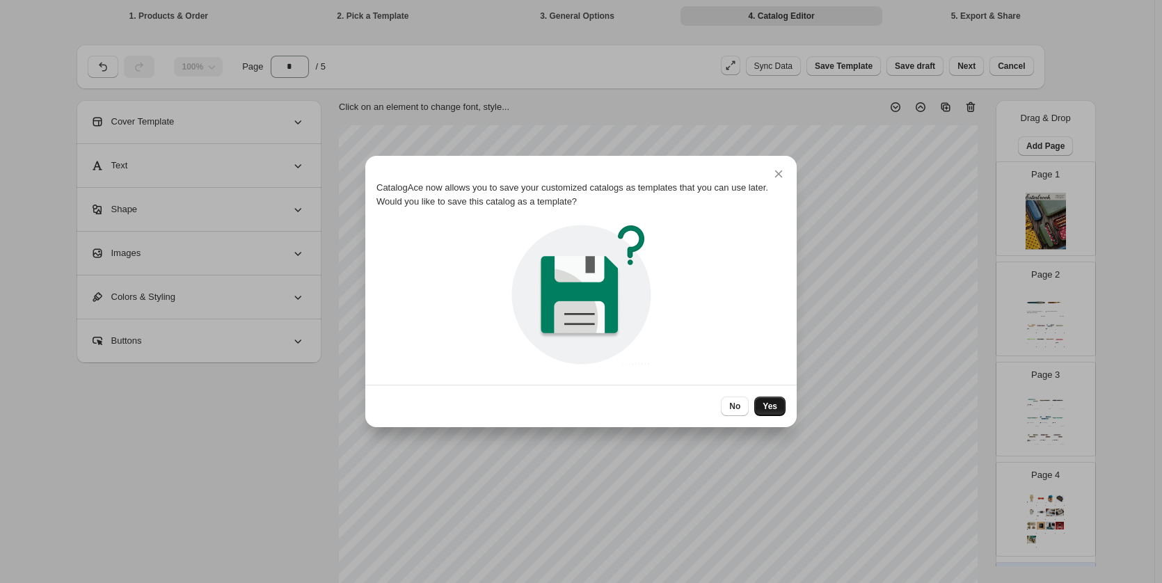
click at [778, 409] on button "Yes" at bounding box center [769, 406] width 31 height 19
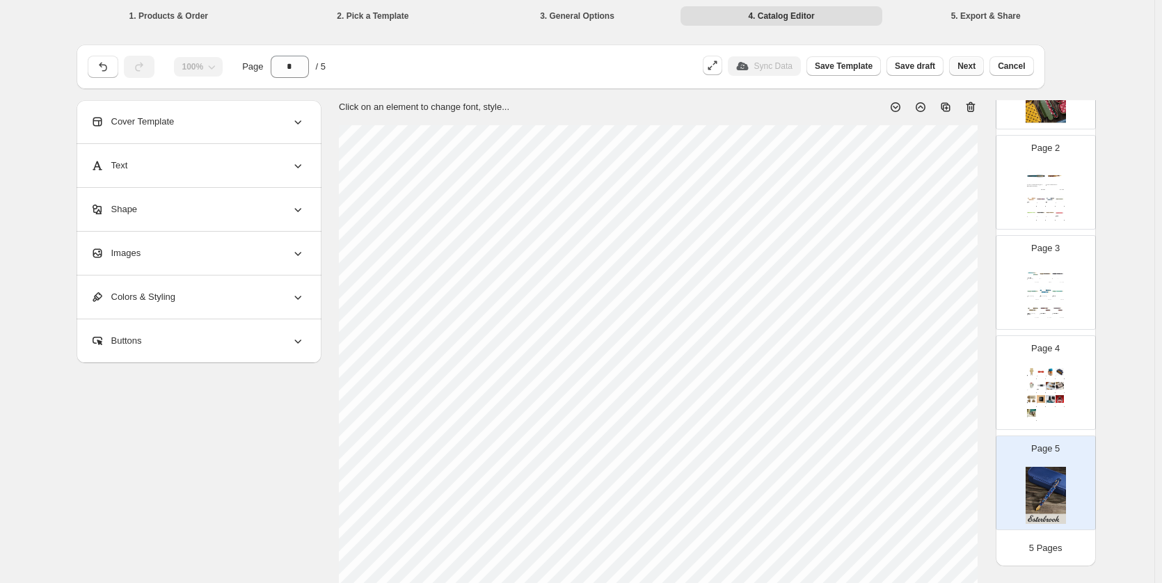
click at [983, 70] on button "Next" at bounding box center [966, 65] width 35 height 19
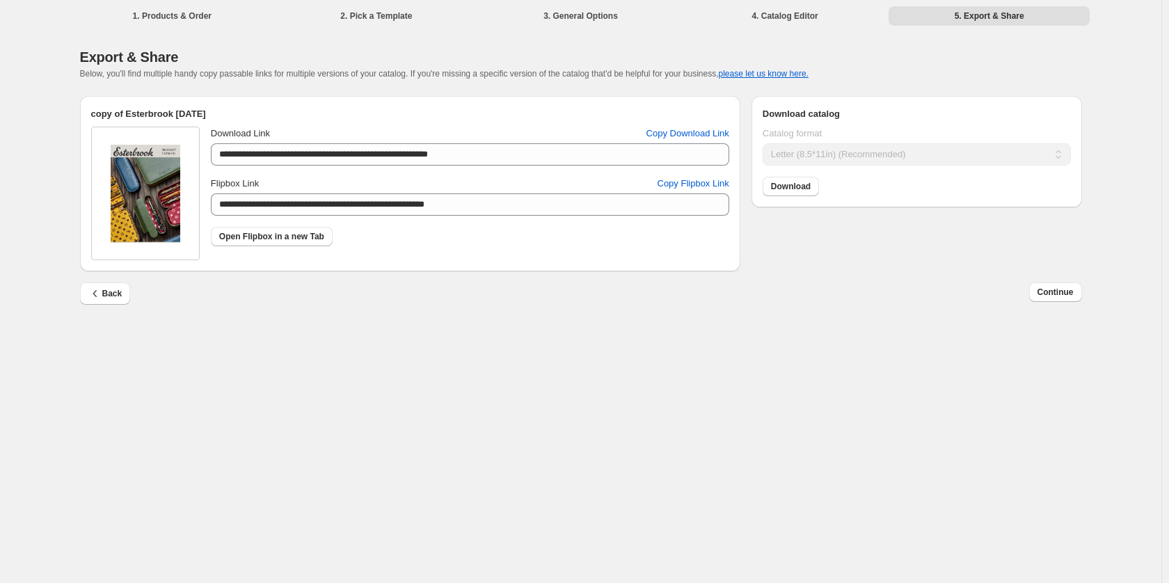
click at [573, 317] on div "Back Continue" at bounding box center [581, 302] width 1002 height 40
click at [699, 188] on span "Copy Flipbox Link" at bounding box center [693, 184] width 72 height 14
click at [108, 294] on span "Back" at bounding box center [105, 294] width 34 height 14
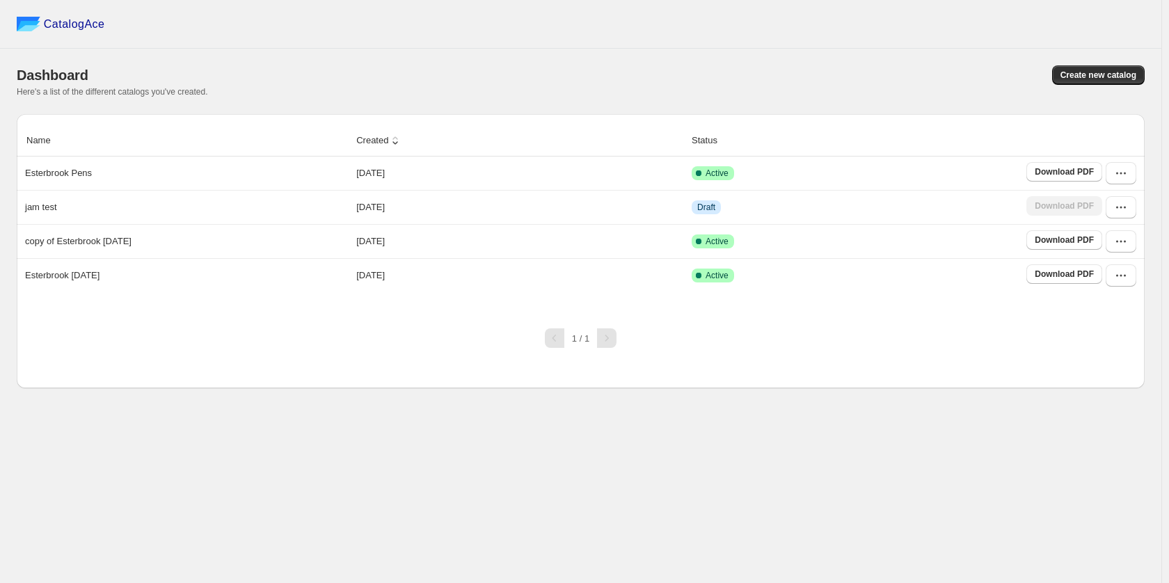
click at [889, 345] on div "Name Created Status Esterbrook Pens [DATE] Active Download PDF jam test [DATE] …" at bounding box center [581, 251] width 1128 height 274
click at [1112, 281] on button "button" at bounding box center [1120, 275] width 31 height 22
click at [1102, 437] on button "Delete" at bounding box center [1119, 448] width 79 height 22
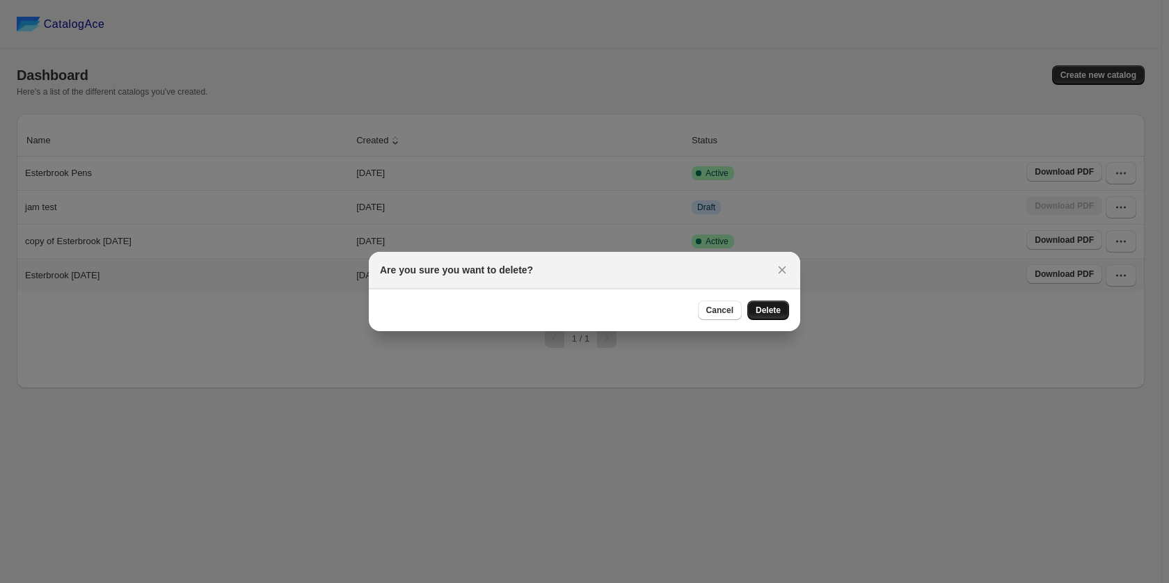
click at [776, 305] on span "Delete" at bounding box center [767, 310] width 25 height 11
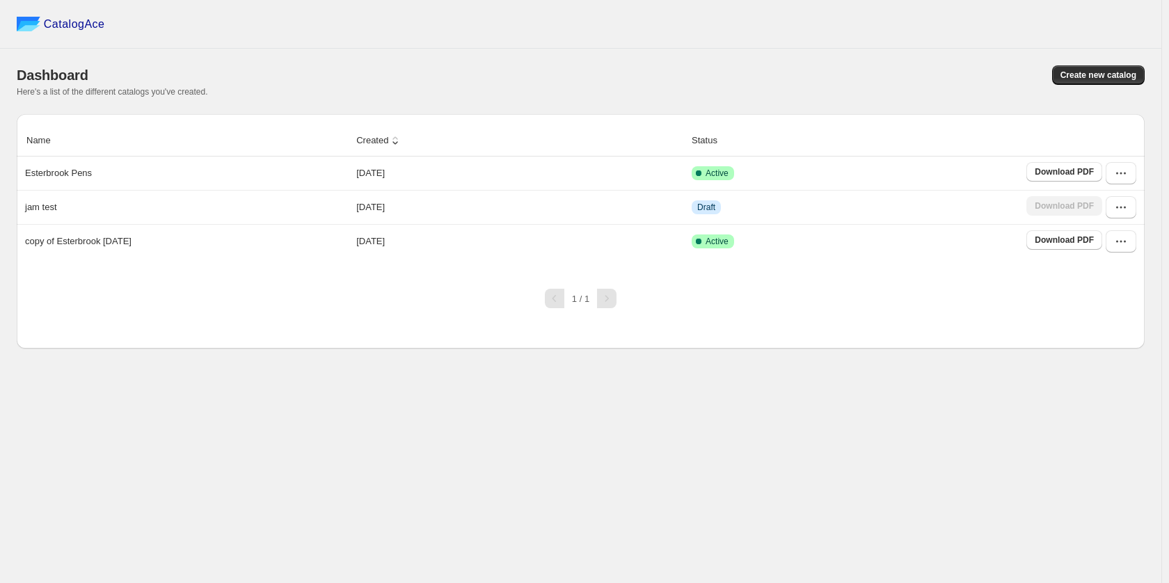
click at [1134, 280] on div "1 / 1" at bounding box center [575, 293] width 1139 height 31
click at [1121, 177] on icon "button" at bounding box center [1121, 173] width 14 height 14
click at [1117, 339] on span "Delete" at bounding box center [1119, 346] width 71 height 14
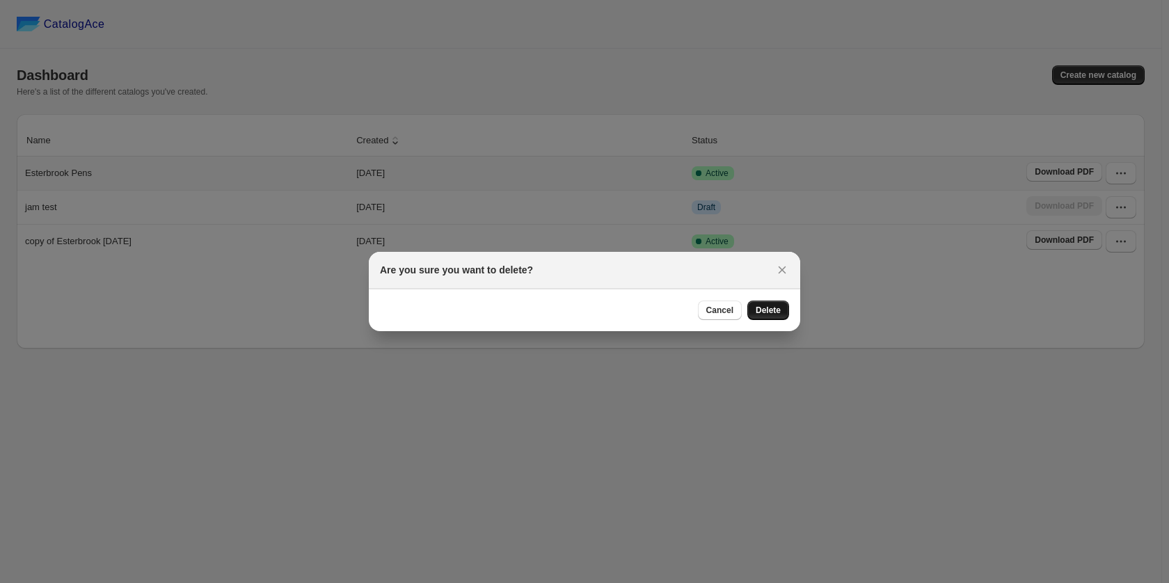
click at [763, 307] on span "Delete" at bounding box center [767, 310] width 25 height 11
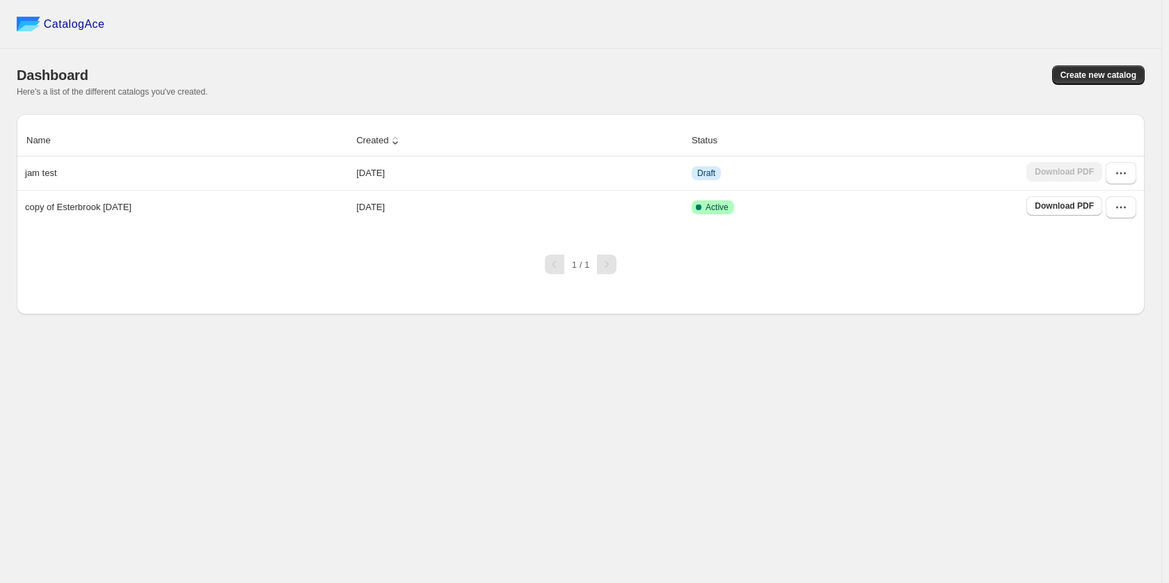
click at [924, 329] on div "CatalogAce Dashboard Create new catalog Here's a list of the different catalogs…" at bounding box center [580, 291] width 1161 height 583
click at [1059, 266] on div "Name Created Status jam test [DATE] Draft Download PDF copy of Esterbrook [DATE…" at bounding box center [581, 214] width 1128 height 200
click at [1099, 297] on div "Name Created Status jam test [DATE] Draft Download PDF copy of Esterbrook [DATE…" at bounding box center [581, 214] width 1128 height 200
click at [1088, 268] on div "Name Created Status jam test [DATE] Draft Download PDF copy of Esterbrook [DATE…" at bounding box center [581, 214] width 1128 height 200
drag, startPoint x: 1119, startPoint y: 205, endPoint x: 1126, endPoint y: 215, distance: 12.5
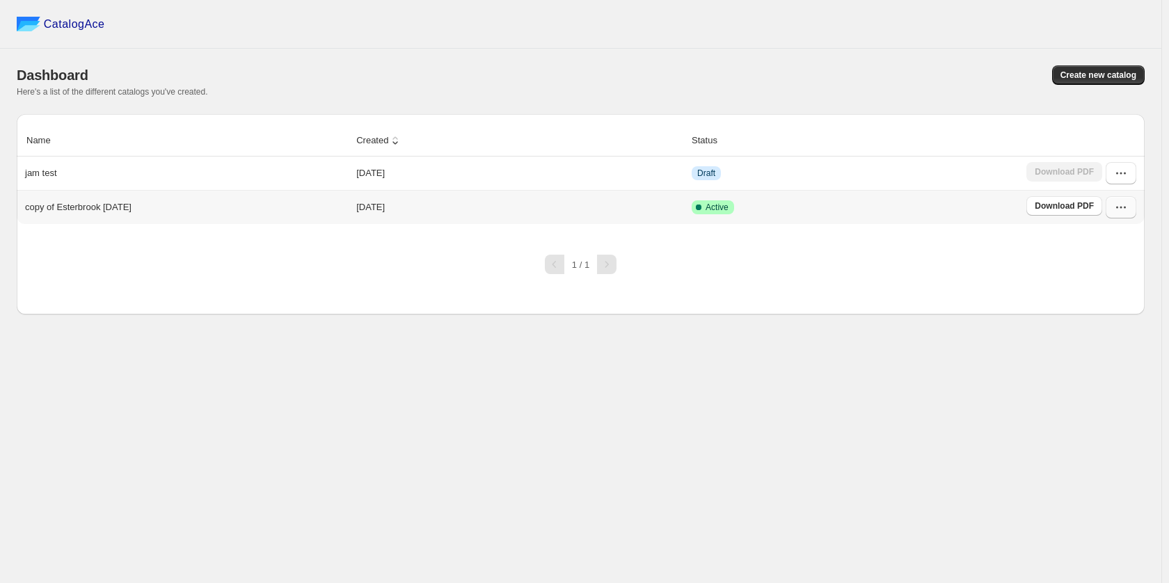
click at [1119, 204] on icon "button" at bounding box center [1121, 207] width 14 height 14
click at [1094, 399] on span "Rename" at bounding box center [1101, 404] width 34 height 10
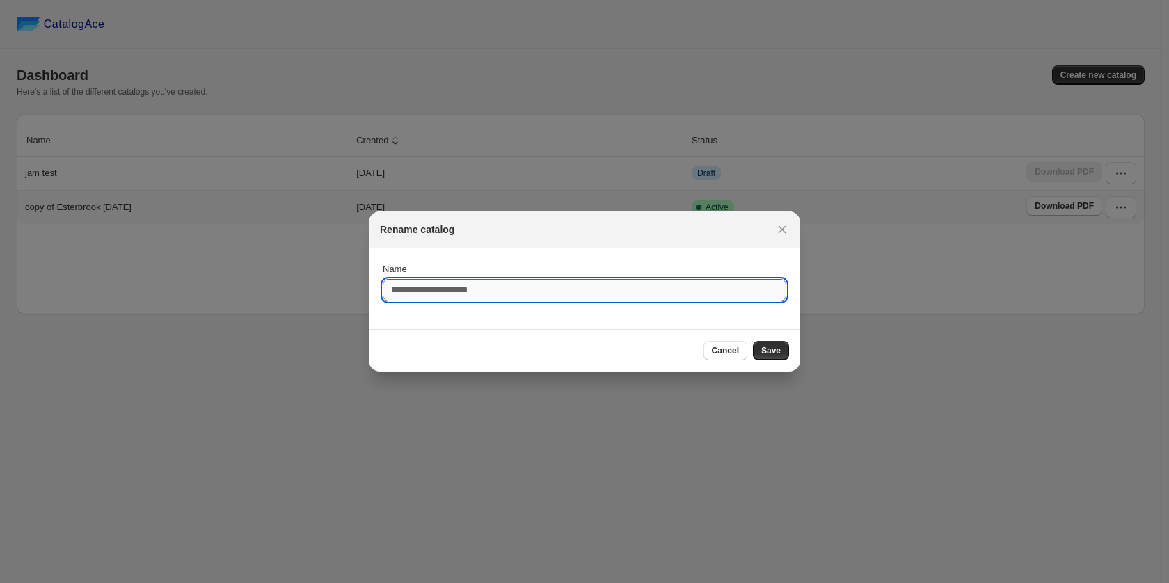
click at [574, 289] on input "Name" at bounding box center [584, 290] width 403 height 22
type input "**********"
click at [763, 352] on span "Save" at bounding box center [770, 350] width 19 height 11
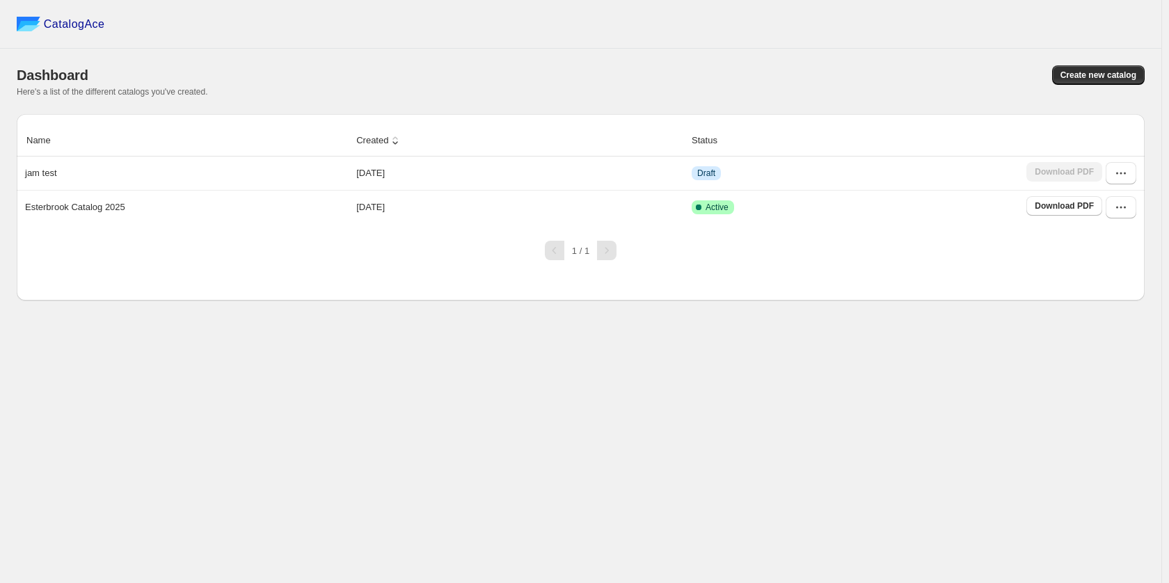
click at [946, 287] on div "Name Created Status jam test [DATE] Draft Download PDF Esterbrook Catalog 2025 …" at bounding box center [581, 207] width 1128 height 186
click at [1129, 208] on button "button" at bounding box center [1120, 207] width 31 height 22
click at [1121, 233] on span "View catalog" at bounding box center [1109, 238] width 51 height 10
click at [746, 55] on div "Dashboard Create new catalog Here's a list of the different catalogs you've cre…" at bounding box center [581, 81] width 1128 height 65
click at [865, 42] on div "CatalogAce" at bounding box center [580, 24] width 1161 height 49
